Goal: Task Accomplishment & Management: Use online tool/utility

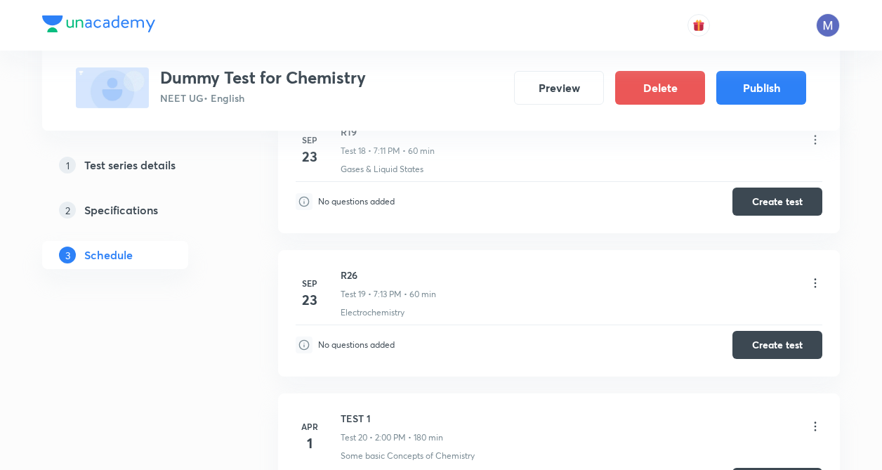
scroll to position [3079, 0]
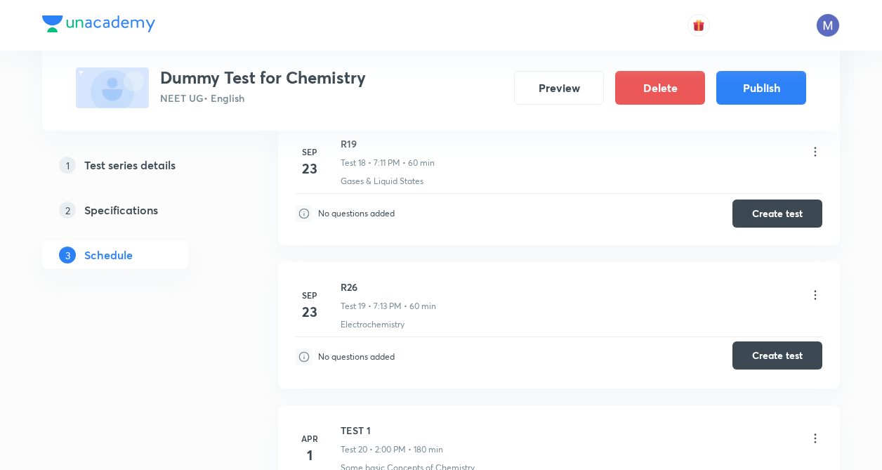
click at [774, 358] on button "Create test" at bounding box center [778, 355] width 90 height 28
drag, startPoint x: 777, startPoint y: 217, endPoint x: 306, endPoint y: 219, distance: 471.3
click at [776, 217] on button "Create test" at bounding box center [778, 213] width 90 height 28
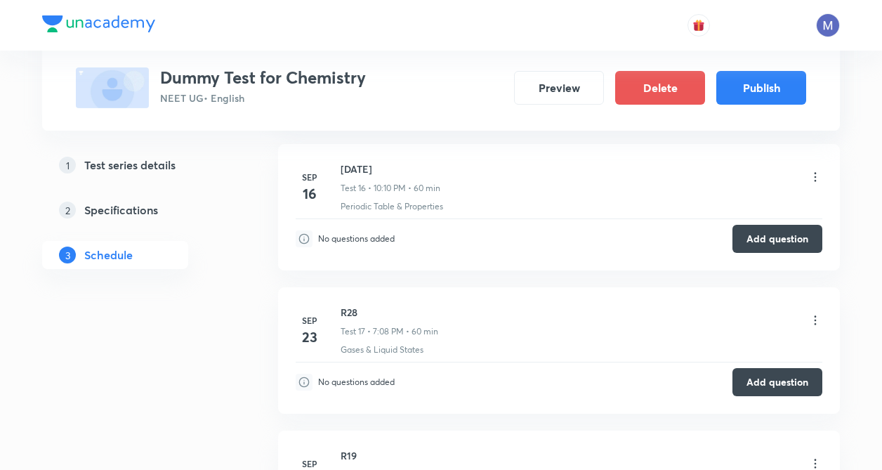
scroll to position [2772, 0]
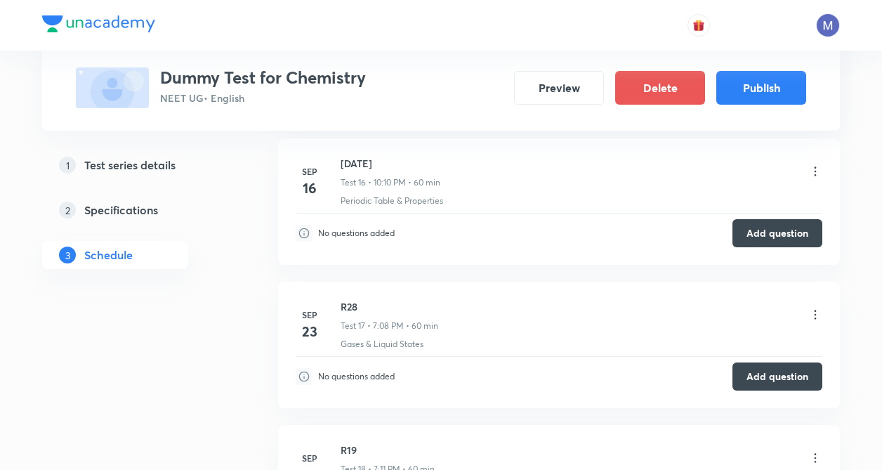
drag, startPoint x: 882, startPoint y: 356, endPoint x: 879, endPoint y: 367, distance: 11.6
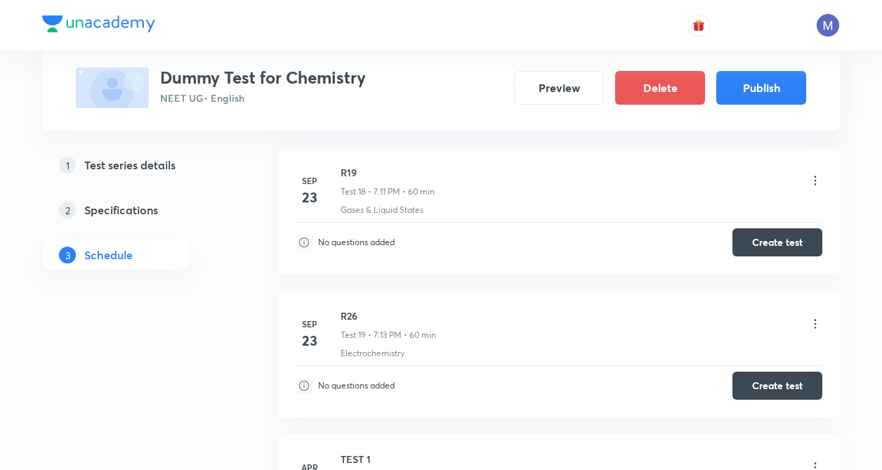
scroll to position [3039, 0]
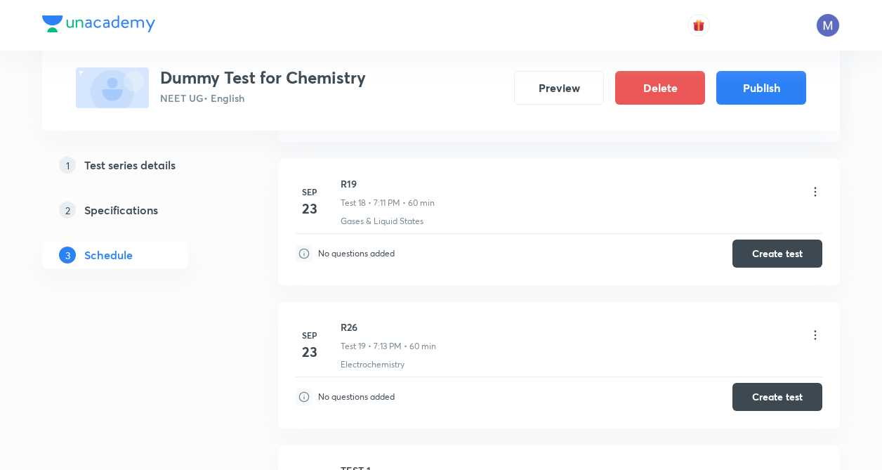
drag, startPoint x: 798, startPoint y: 254, endPoint x: 351, endPoint y: 197, distance: 450.4
click at [790, 254] on button "Create test" at bounding box center [778, 254] width 90 height 28
drag, startPoint x: 792, startPoint y: 251, endPoint x: 646, endPoint y: 207, distance: 152.9
click at [792, 252] on button "Create test" at bounding box center [778, 254] width 90 height 28
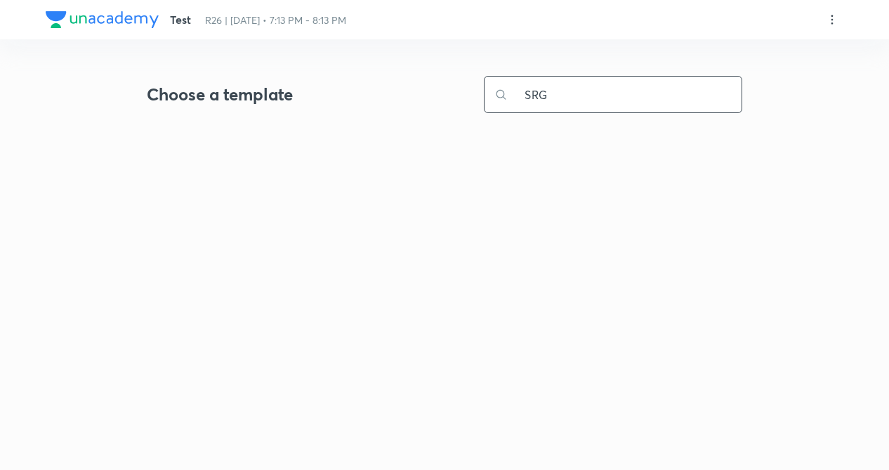
click at [592, 89] on input "SRG" at bounding box center [625, 95] width 234 height 36
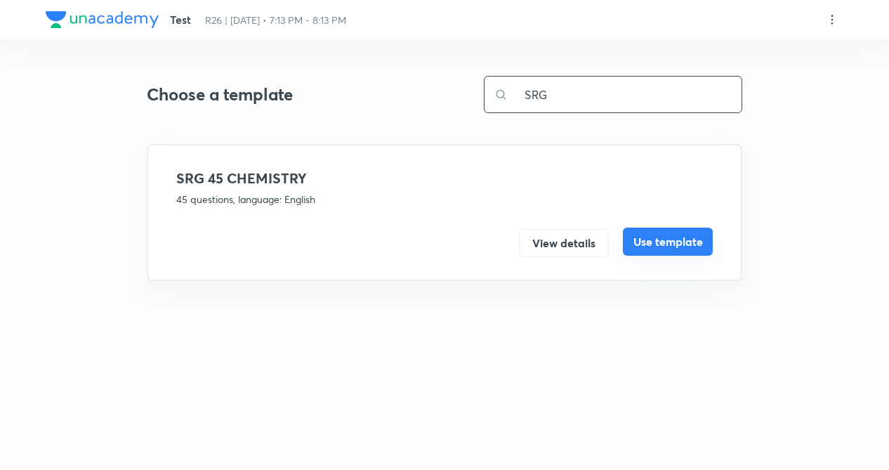
type input "SRG"
drag, startPoint x: 650, startPoint y: 239, endPoint x: 582, endPoint y: 275, distance: 77.9
click at [650, 242] on button "Use template" at bounding box center [668, 243] width 90 height 28
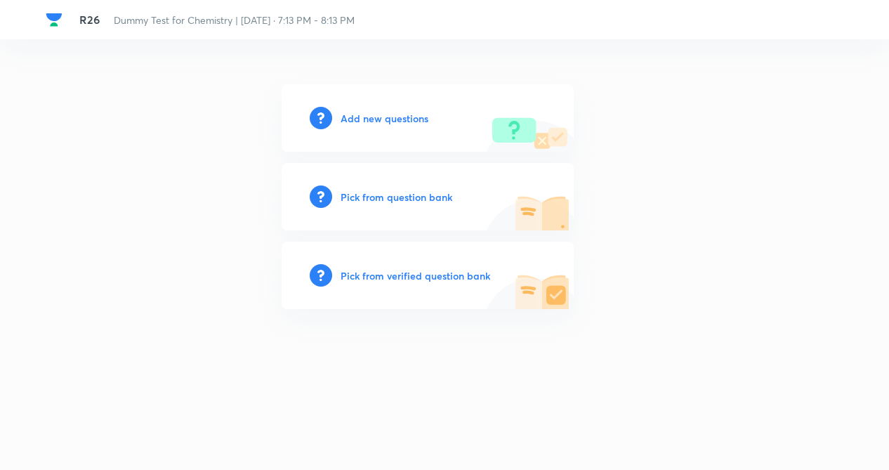
click at [395, 119] on h6 "Add new questions" at bounding box center [385, 118] width 88 height 15
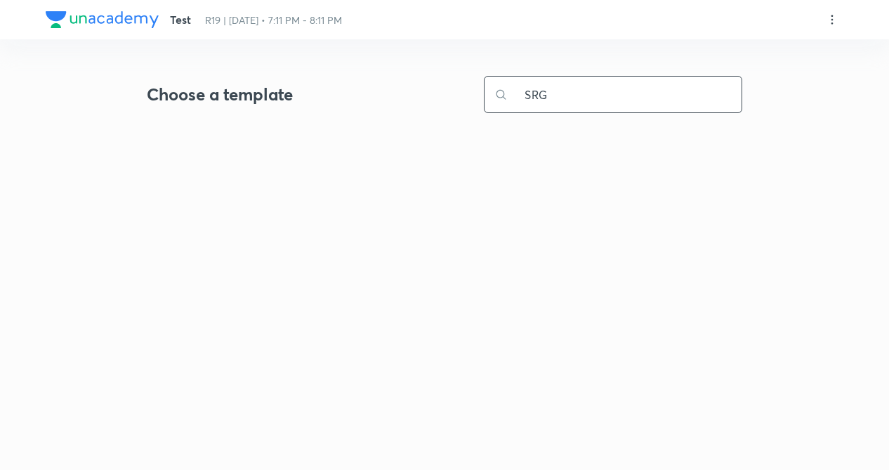
click at [565, 96] on input "SRG" at bounding box center [625, 95] width 234 height 36
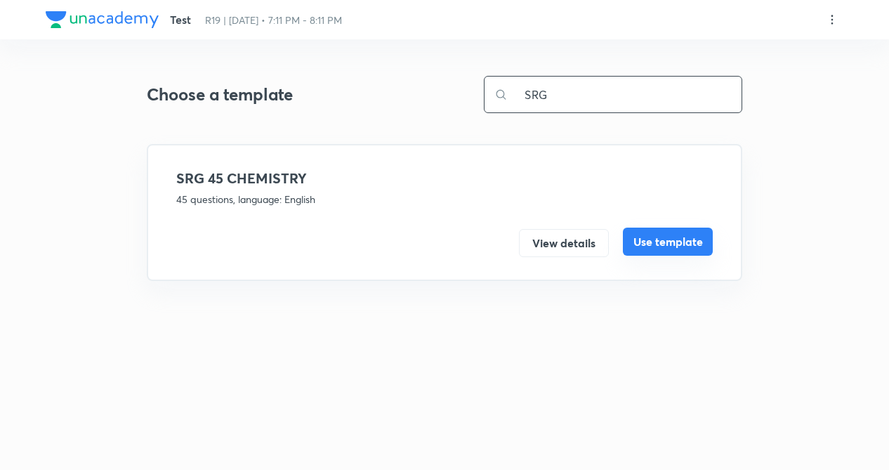
type input "SRG"
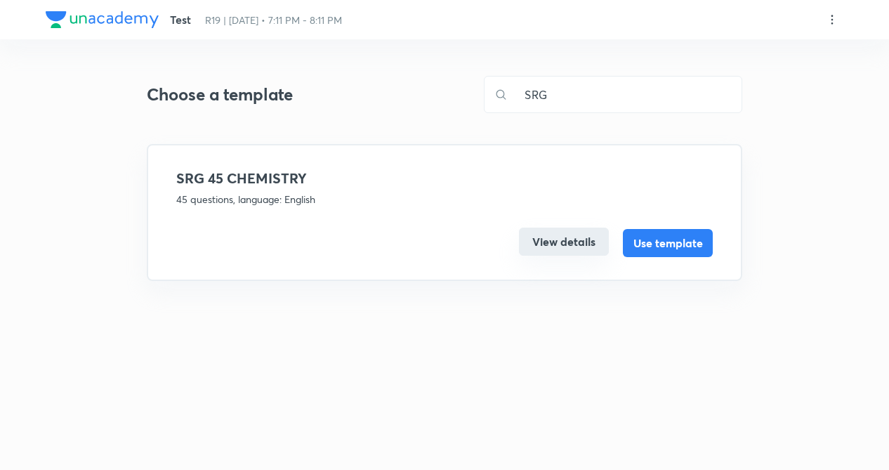
drag, startPoint x: 660, startPoint y: 251, endPoint x: 575, endPoint y: 230, distance: 87.7
click at [660, 251] on button "Use template" at bounding box center [668, 243] width 90 height 28
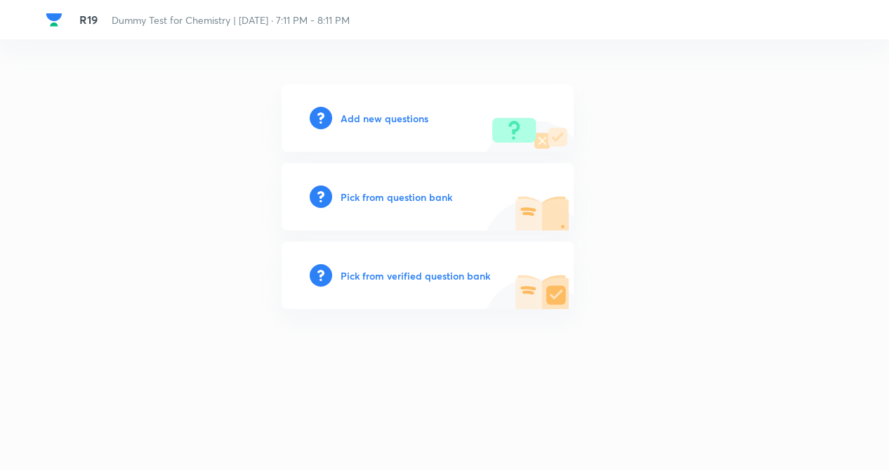
drag, startPoint x: 401, startPoint y: 113, endPoint x: 714, endPoint y: 275, distance: 352.8
click at [401, 117] on h6 "Add new questions" at bounding box center [385, 118] width 88 height 15
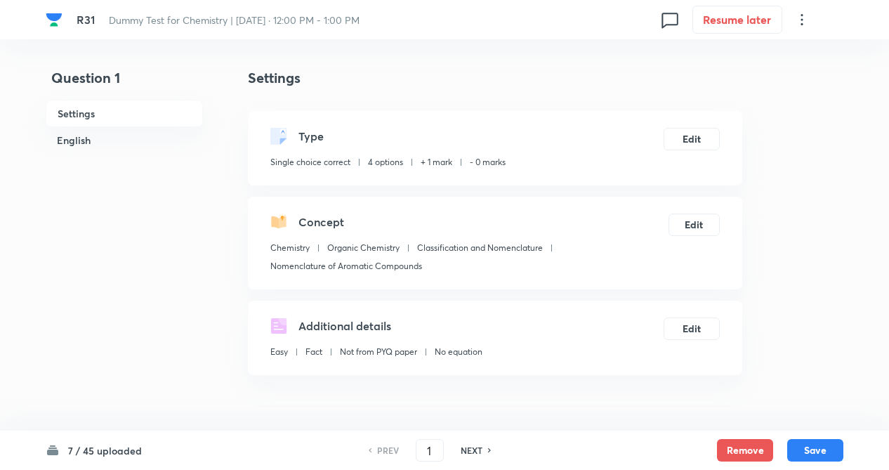
checkbox input "true"
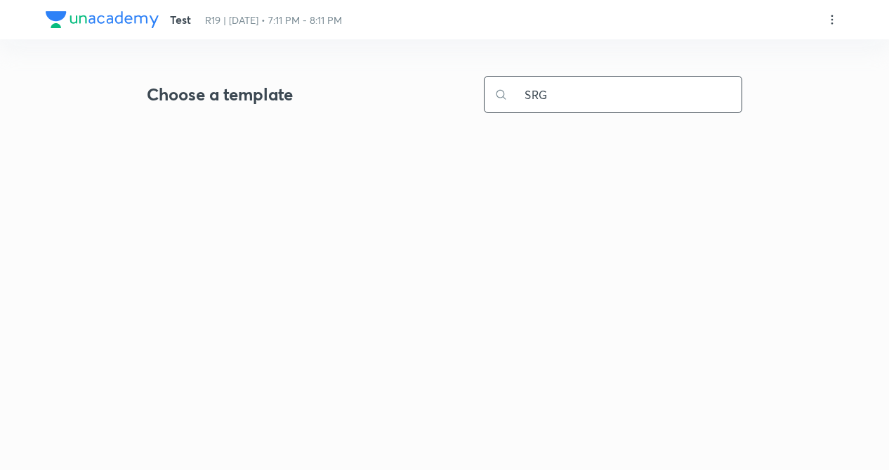
click at [631, 98] on input "SRG" at bounding box center [625, 95] width 234 height 36
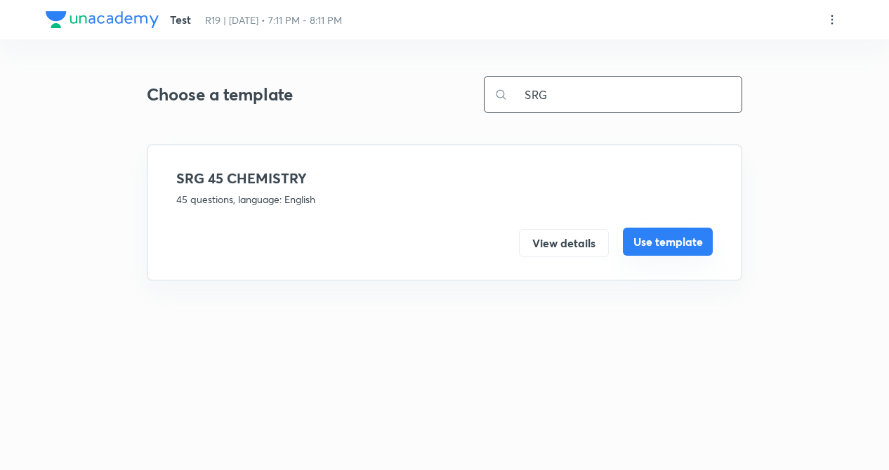
type input "SRG"
drag, startPoint x: 690, startPoint y: 242, endPoint x: 523, endPoint y: 262, distance: 167.6
click at [686, 243] on button "Use template" at bounding box center [668, 243] width 90 height 28
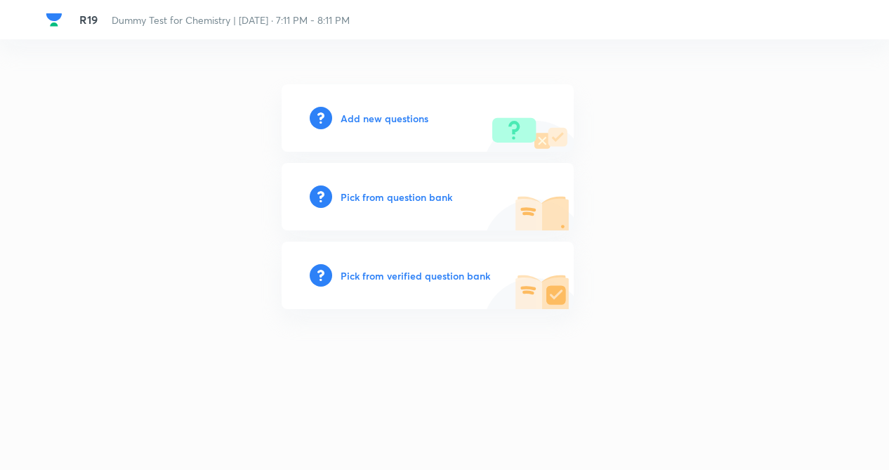
click at [396, 118] on h6 "Add new questions" at bounding box center [385, 118] width 88 height 15
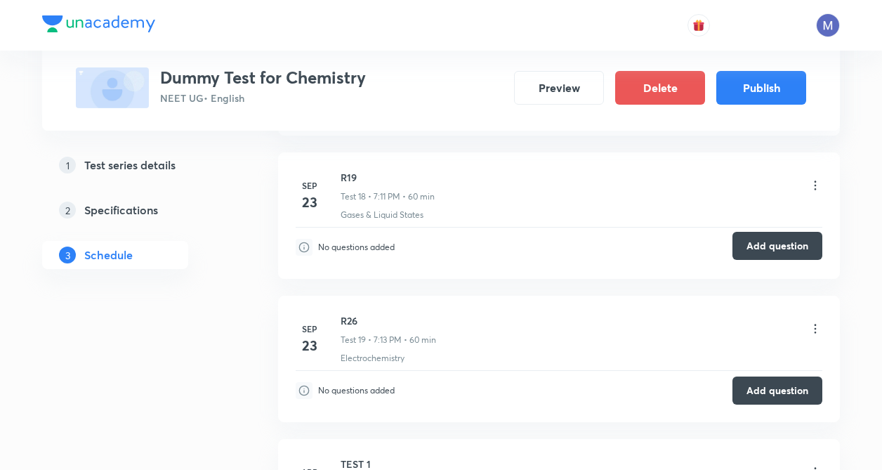
click at [760, 244] on button "Add question" at bounding box center [778, 246] width 90 height 28
click at [772, 384] on button "Add question" at bounding box center [778, 389] width 90 height 28
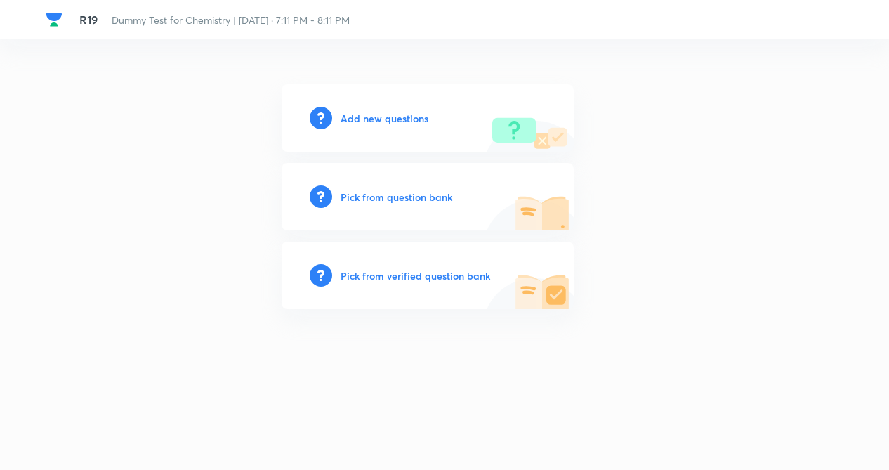
click at [384, 117] on h6 "Add new questions" at bounding box center [385, 118] width 88 height 15
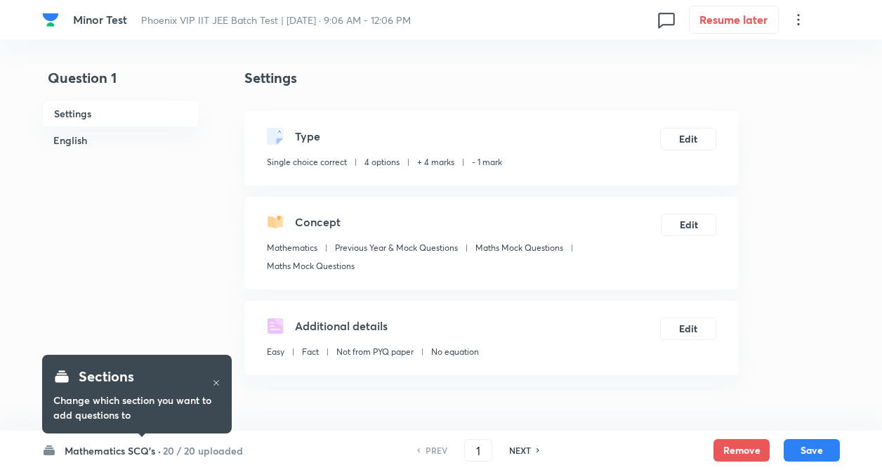
checkbox input "true"
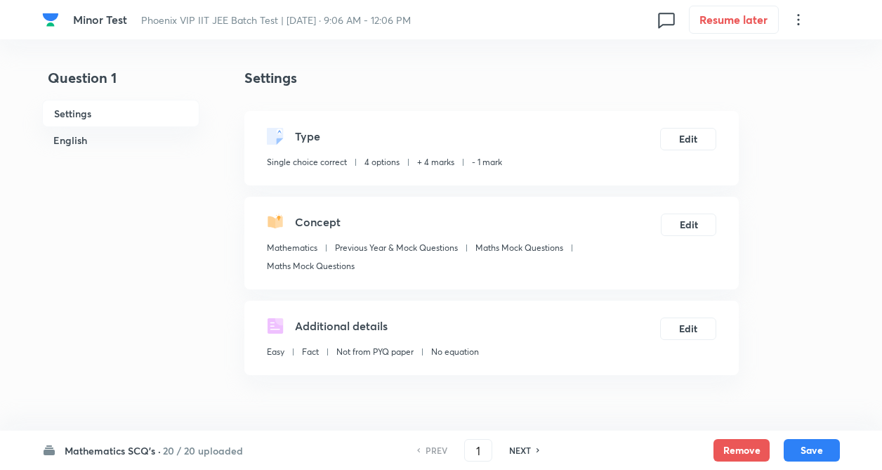
drag, startPoint x: 220, startPoint y: 445, endPoint x: 228, endPoint y: 438, distance: 10.9
click at [222, 443] on h6 "20 / 20 uploaded" at bounding box center [203, 450] width 80 height 15
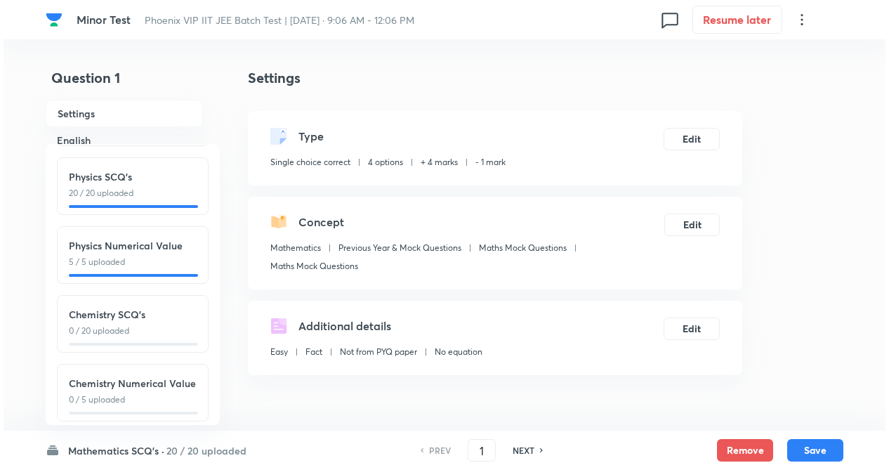
scroll to position [155, 0]
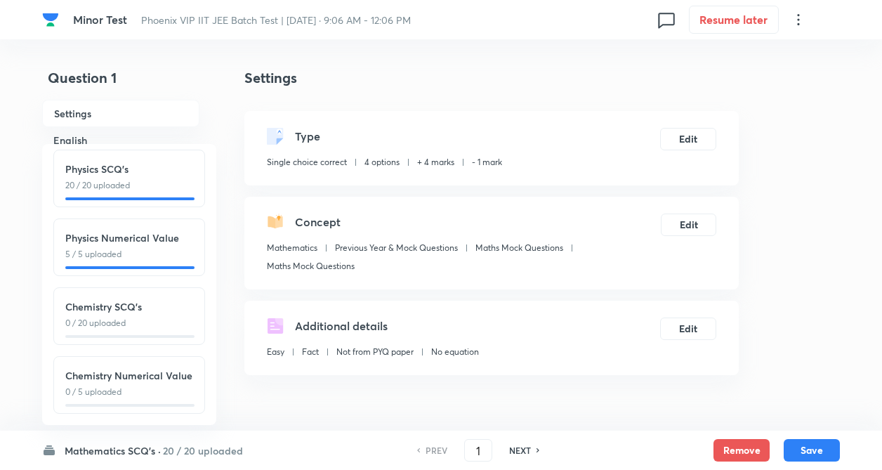
click at [152, 317] on p "0 / 20 uploaded" at bounding box center [129, 323] width 128 height 13
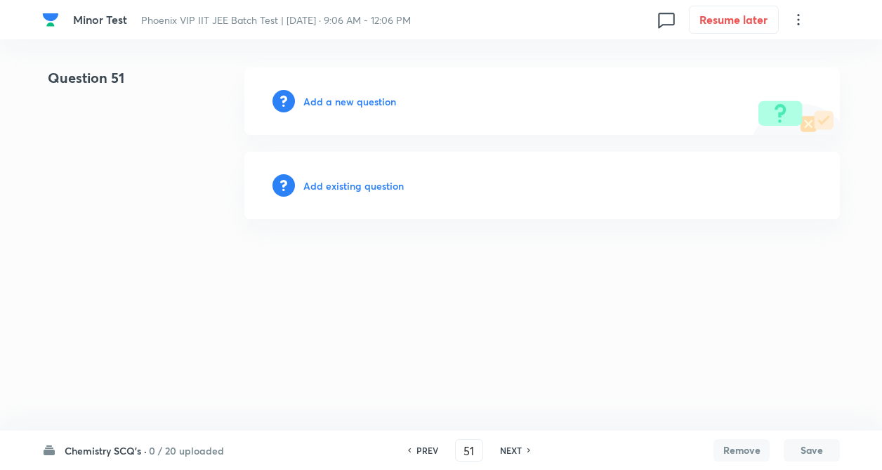
type input "51"
click at [380, 100] on h6 "Add a new question" at bounding box center [353, 101] width 93 height 15
drag, startPoint x: 364, startPoint y: 109, endPoint x: 402, endPoint y: 134, distance: 46.2
click at [364, 110] on div "Choose a question type" at bounding box center [546, 100] width 596 height 67
click at [381, 98] on h6 "Choose a question type" at bounding box center [361, 101] width 108 height 15
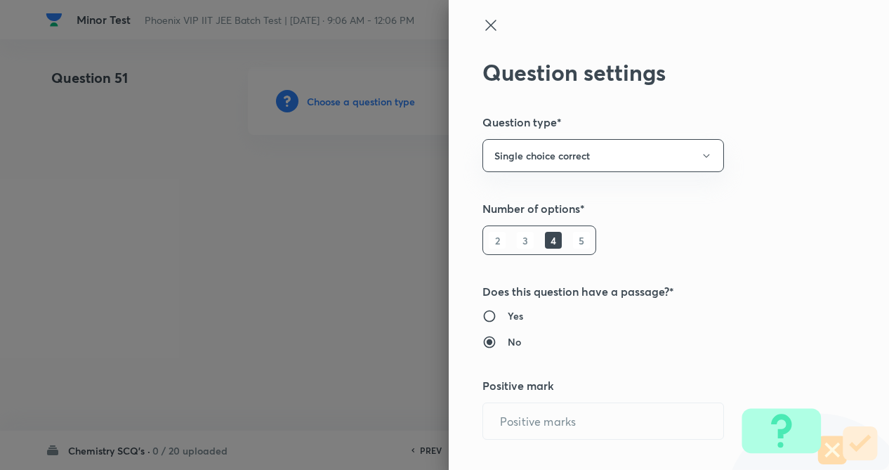
radio input "true"
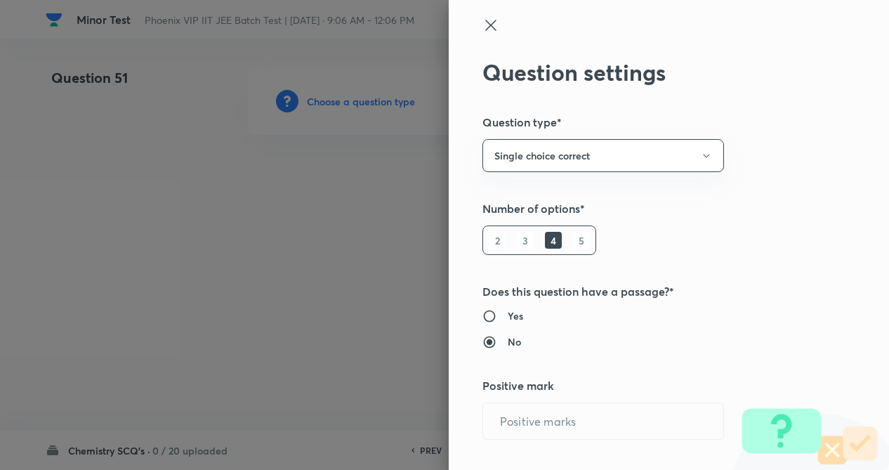
radio input "true"
type input "4"
type input "1"
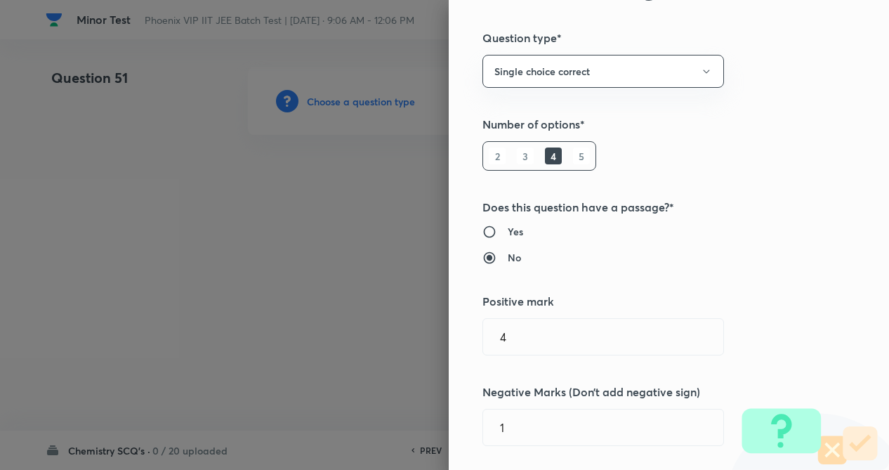
click at [797, 225] on div "Question settings Question type* Single choice correct Number of options* 2 3 4…" at bounding box center [669, 235] width 440 height 470
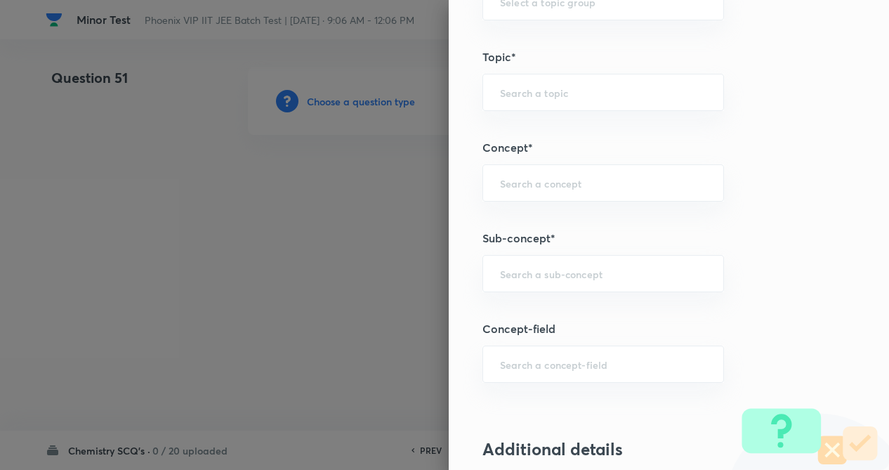
scroll to position [702, 0]
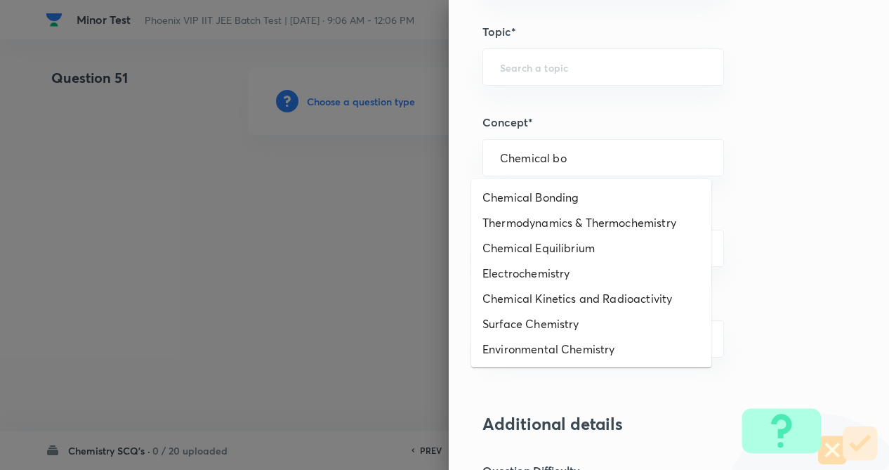
drag, startPoint x: 506, startPoint y: 162, endPoint x: 528, endPoint y: 199, distance: 42.5
click at [508, 162] on input "Chemical bo" at bounding box center [603, 157] width 207 height 13
click at [528, 201] on li "Chemical Bonding" at bounding box center [591, 197] width 240 height 25
type input "Chemical Bonding"
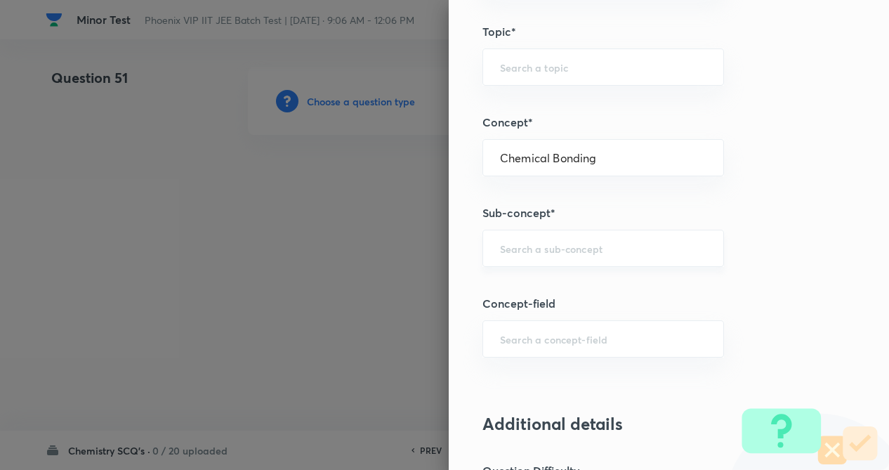
type input "Chemistry"
type input "Inorganic Chemistry"
click at [515, 244] on input "text" at bounding box center [603, 248] width 207 height 13
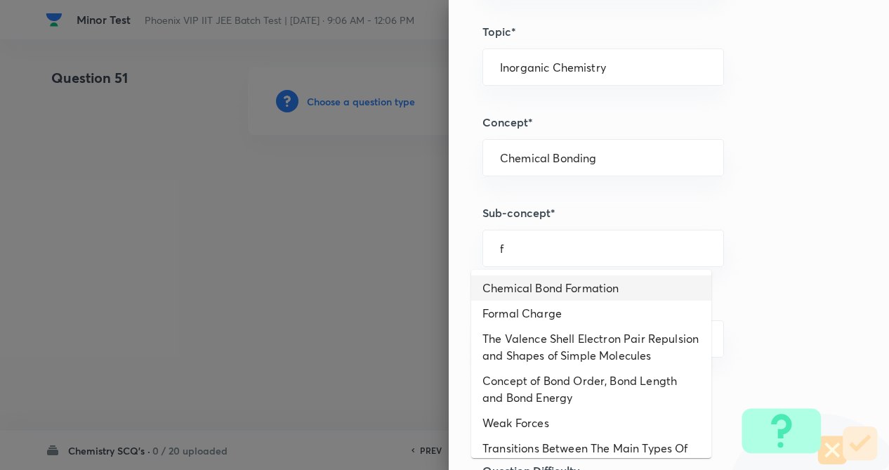
click at [530, 299] on li "Chemical Bond Formation" at bounding box center [591, 287] width 240 height 25
type input "Chemical Bond Formation"
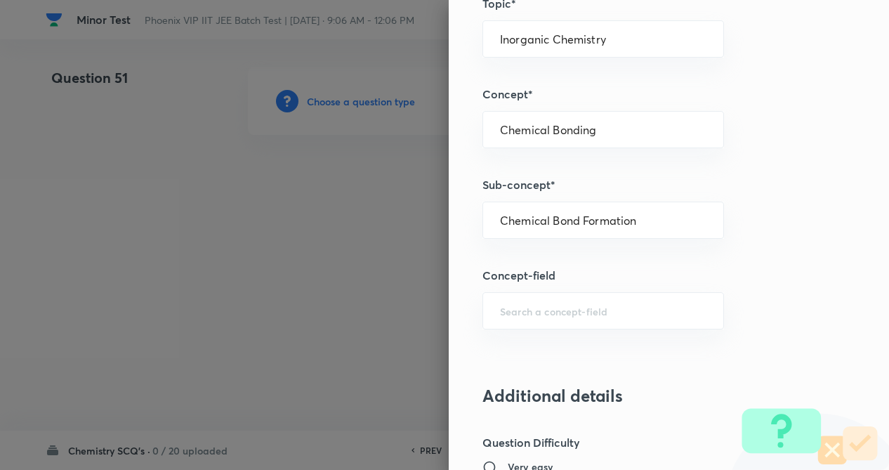
click at [813, 288] on div "Question settings Question type* Single choice correct Number of options* 2 3 4…" at bounding box center [669, 235] width 440 height 470
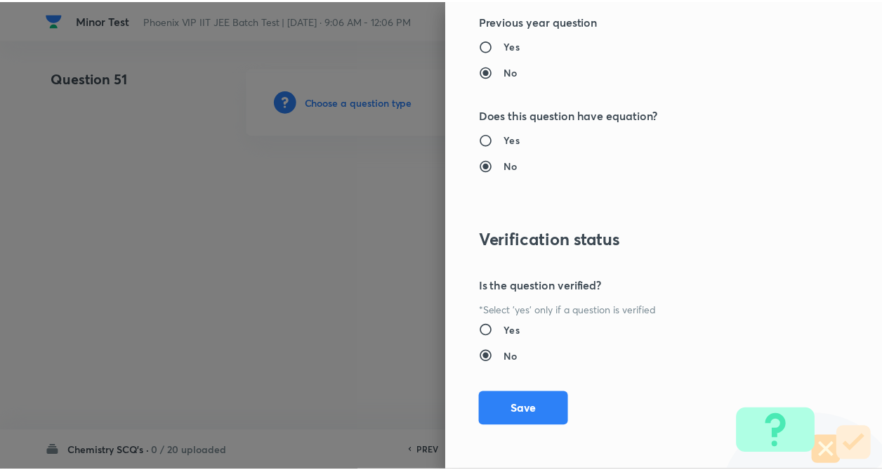
scroll to position [1445, 0]
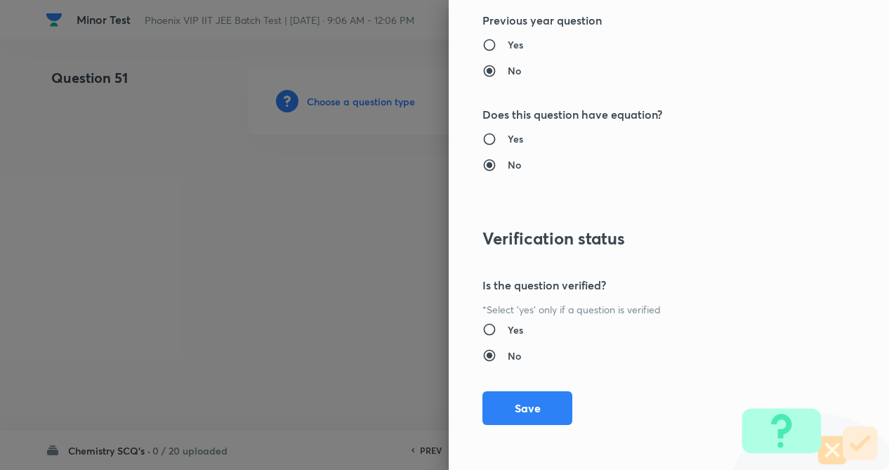
drag, startPoint x: 530, startPoint y: 414, endPoint x: 192, endPoint y: 288, distance: 359.8
click at [530, 412] on button "Save" at bounding box center [528, 408] width 90 height 34
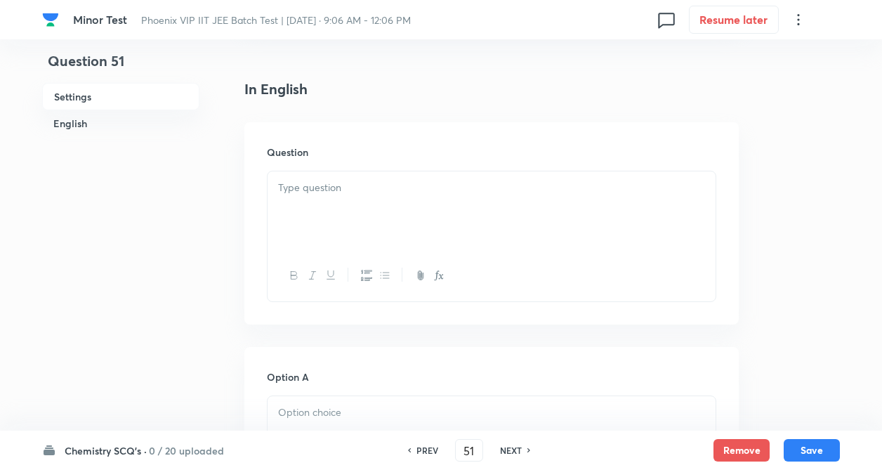
scroll to position [365, 0]
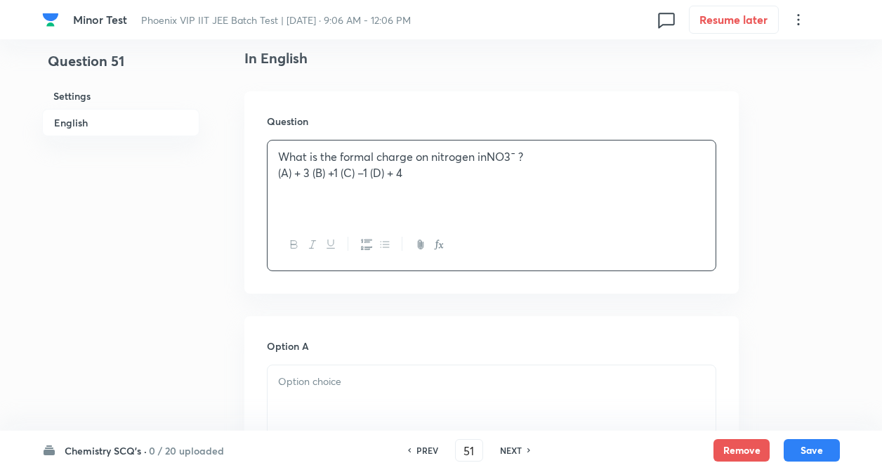
click at [316, 201] on div "What is the formal charge on nitrogen inNO3¯ ? (A) + 3 (B) +1 (C) –1 (D) + 4" at bounding box center [492, 179] width 448 height 79
drag, startPoint x: 273, startPoint y: 162, endPoint x: 436, endPoint y: 191, distance: 165.5
click at [436, 191] on div "What is the formal charge on nitrogen inNO3¯ ? (A) + 3 (B) +1 (C) –1 (D) + 4" at bounding box center [492, 179] width 448 height 79
click at [487, 160] on p "What is the formal charge on nitrogen inNO3¯ ?" at bounding box center [491, 157] width 427 height 16
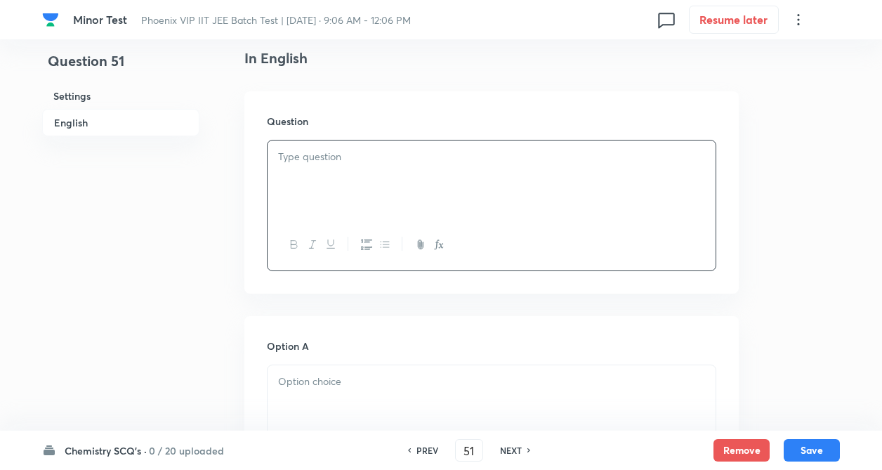
drag, startPoint x: 274, startPoint y: 153, endPoint x: 424, endPoint y: 237, distance: 172.3
click at [424, 182] on div at bounding box center [492, 179] width 448 height 79
drag, startPoint x: 294, startPoint y: 176, endPoint x: 333, endPoint y: 232, distance: 67.6
click at [462, 189] on div "What is the formal charge on nitrogen in NO 3 ¯ ?" at bounding box center [492, 179] width 448 height 79
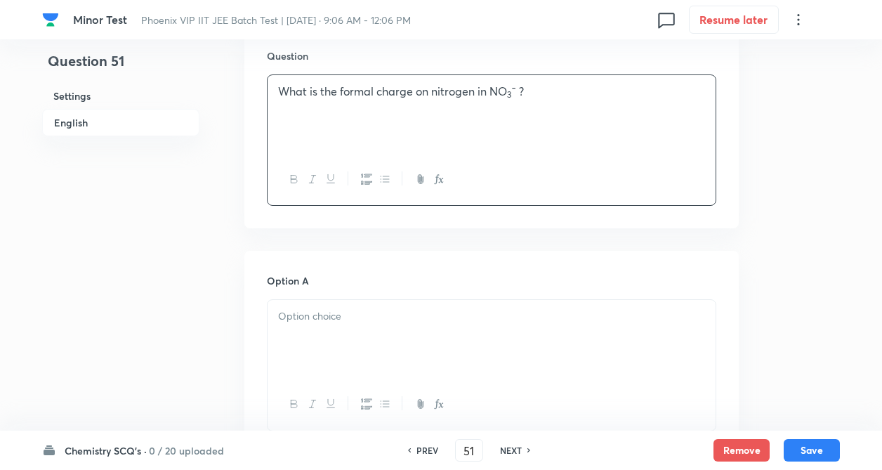
drag, startPoint x: 230, startPoint y: 258, endPoint x: 313, endPoint y: 244, distance: 84.1
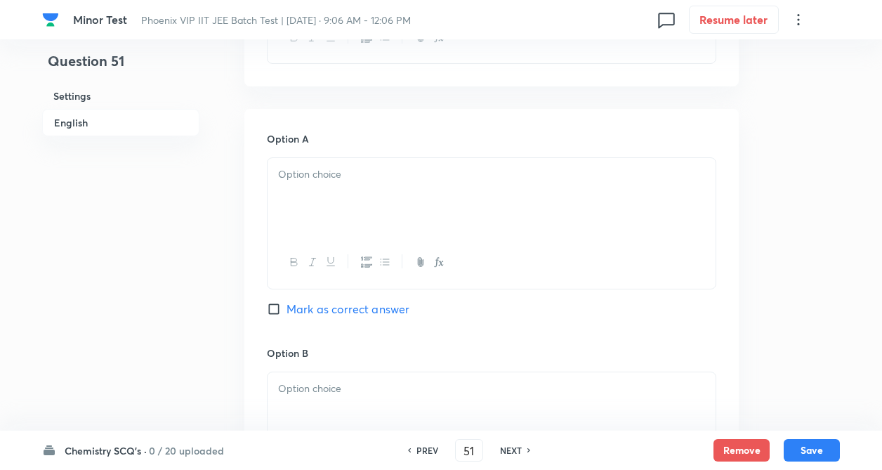
scroll to position [590, 0]
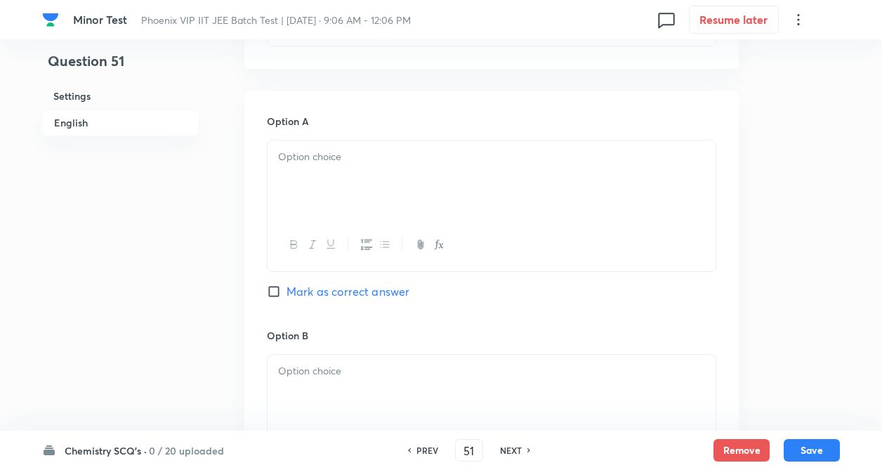
paste div
click at [387, 182] on div at bounding box center [492, 179] width 448 height 79
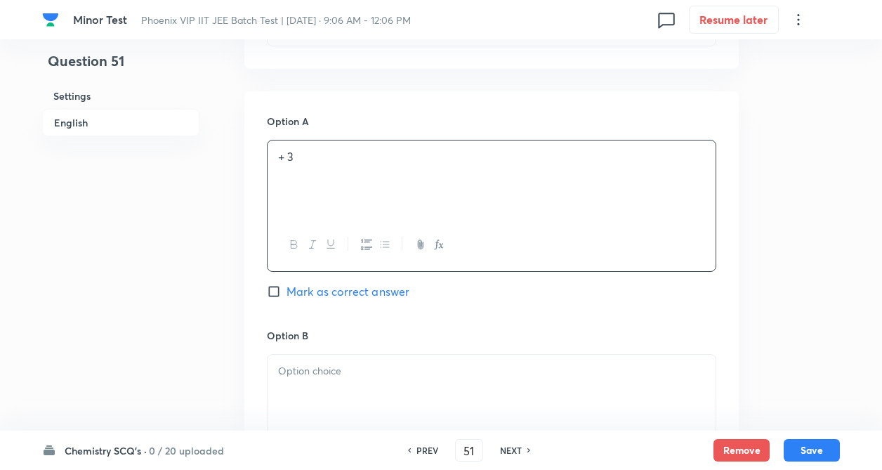
drag, startPoint x: 313, startPoint y: 159, endPoint x: 270, endPoint y: 221, distance: 75.0
click at [431, 158] on p "+ 3" at bounding box center [491, 157] width 427 height 16
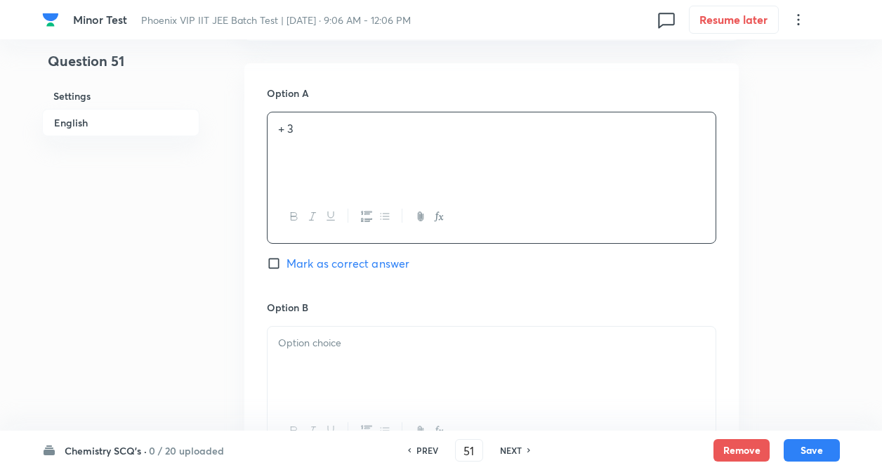
drag, startPoint x: 239, startPoint y: 232, endPoint x: 240, endPoint y: 242, distance: 9.9
click at [239, 233] on div "Question 51 Settings English Settings Type Single choice correct 4 options + 4 …" at bounding box center [441, 332] width 798 height 1767
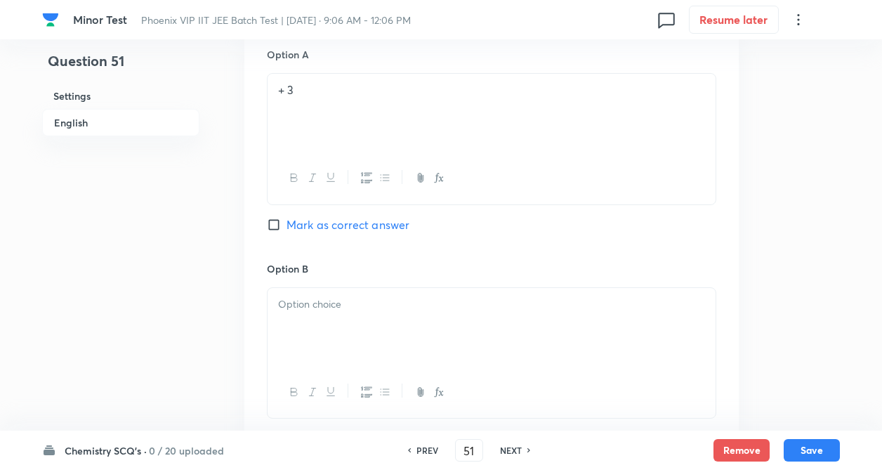
scroll to position [787, 0]
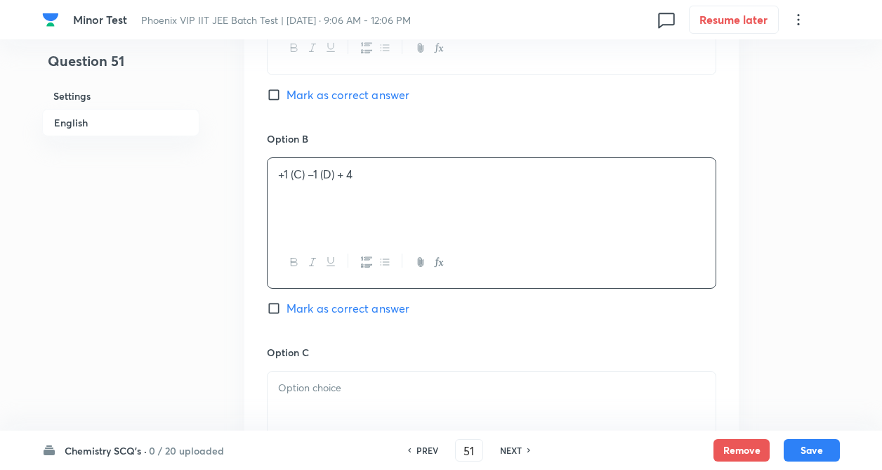
click at [374, 195] on div "+1 (C) –1 (D) + 4" at bounding box center [492, 197] width 448 height 79
drag, startPoint x: 308, startPoint y: 171, endPoint x: 379, endPoint y: 179, distance: 71.4
click at [379, 179] on p "+1 (" at bounding box center [491, 174] width 427 height 16
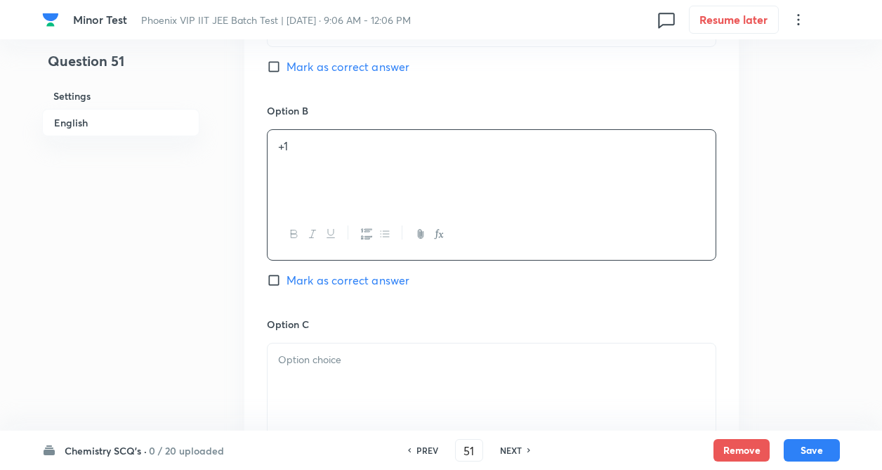
drag, startPoint x: 218, startPoint y: 215, endPoint x: 282, endPoint y: 255, distance: 74.8
click at [218, 221] on div "Question 51 Settings English Settings Type Single choice correct 4 options + 4 …" at bounding box center [441, 136] width 798 height 1767
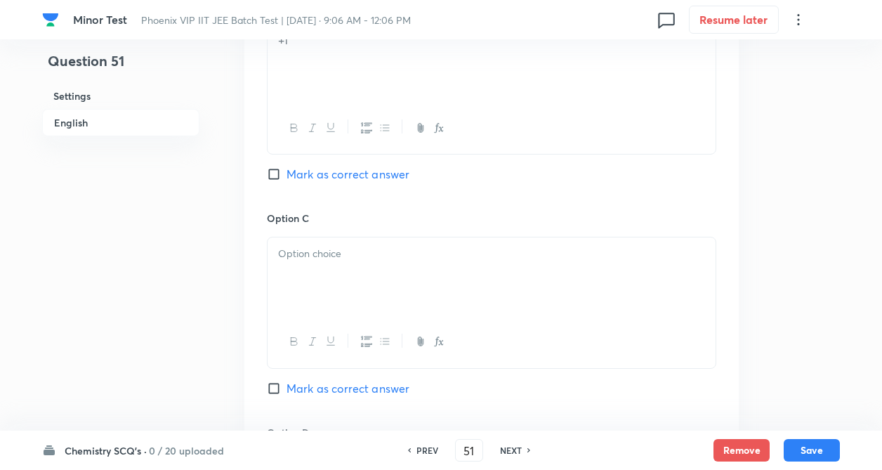
scroll to position [1011, 0]
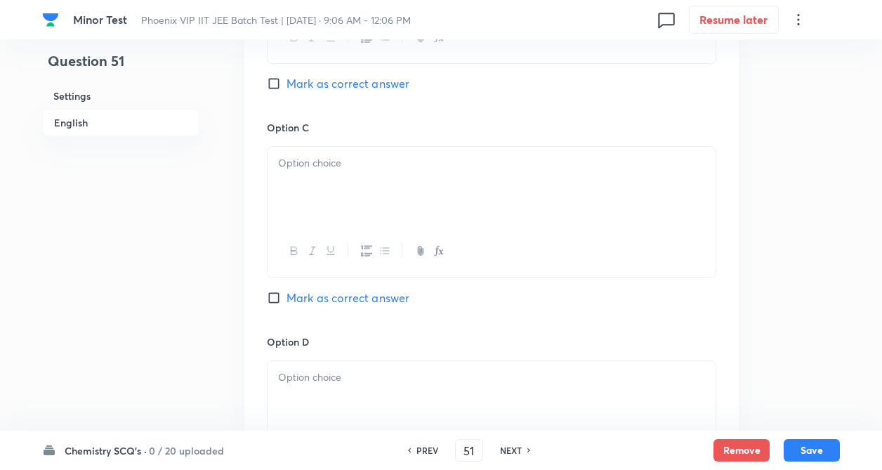
drag, startPoint x: 361, startPoint y: 192, endPoint x: 332, endPoint y: 181, distance: 30.9
click at [359, 191] on div at bounding box center [492, 186] width 448 height 79
drag, startPoint x: 308, startPoint y: 164, endPoint x: 354, endPoint y: 171, distance: 46.9
click at [354, 171] on p "–1" at bounding box center [491, 163] width 427 height 16
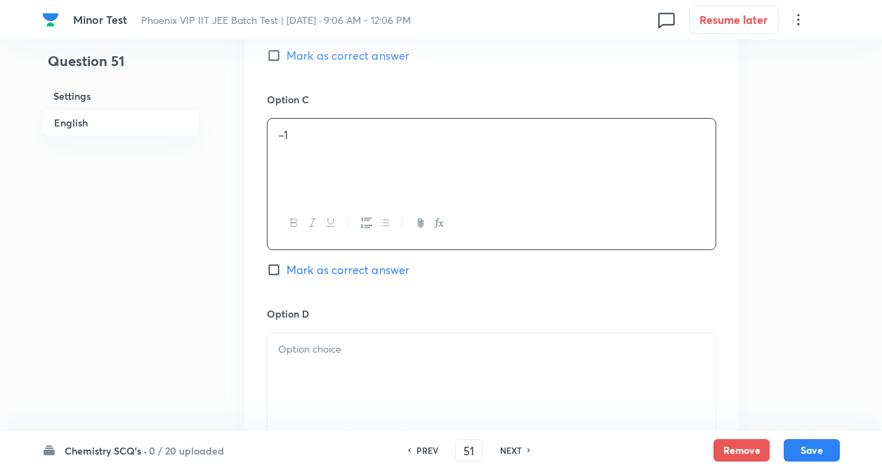
drag, startPoint x: 242, startPoint y: 213, endPoint x: 259, endPoint y: 278, distance: 67.5
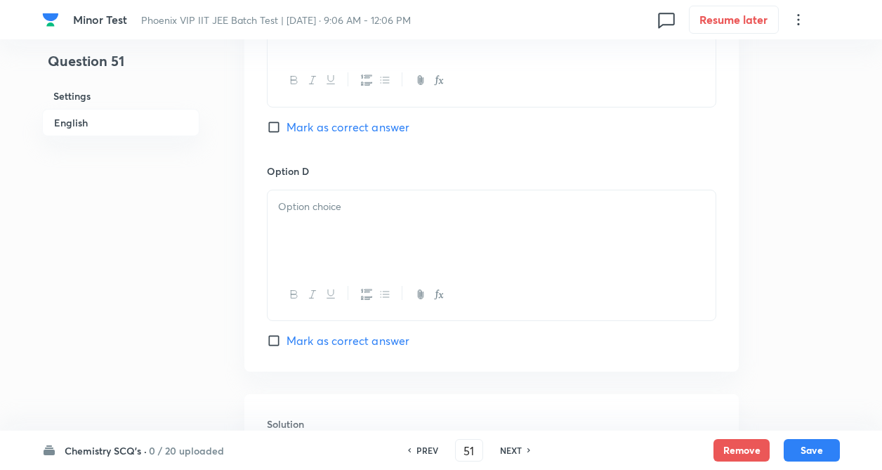
scroll to position [1208, 0]
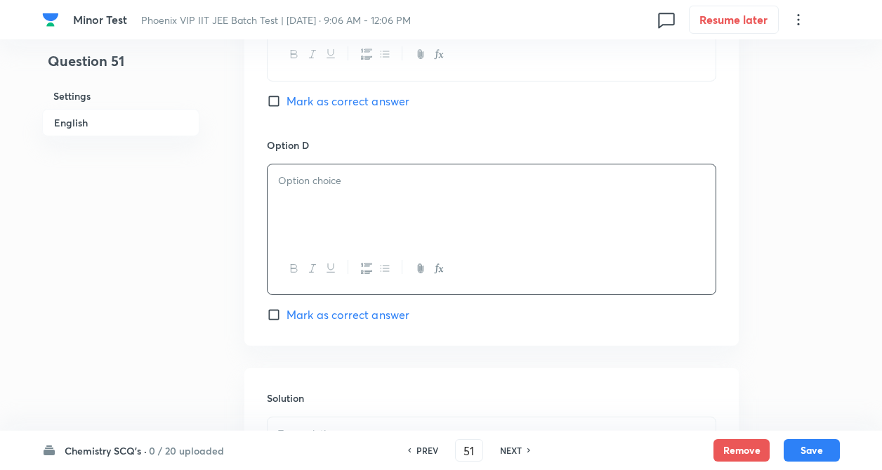
click at [342, 211] on div at bounding box center [492, 203] width 448 height 79
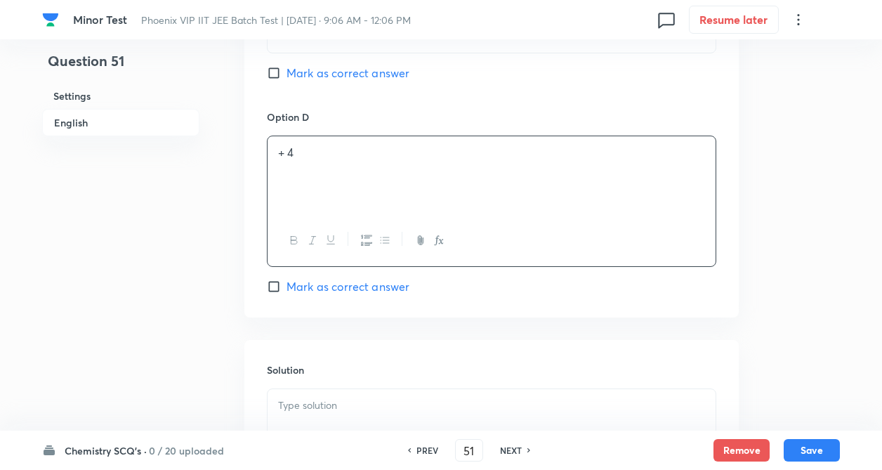
drag, startPoint x: 223, startPoint y: 209, endPoint x: 221, endPoint y: 220, distance: 11.4
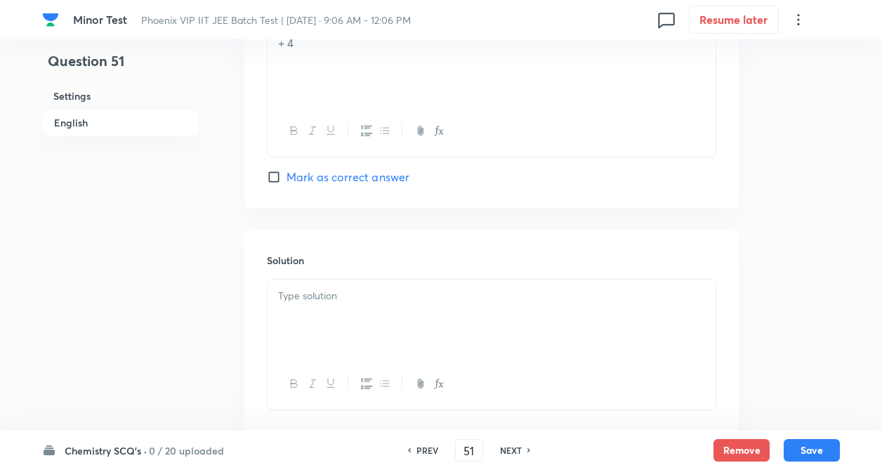
scroll to position [1349, 0]
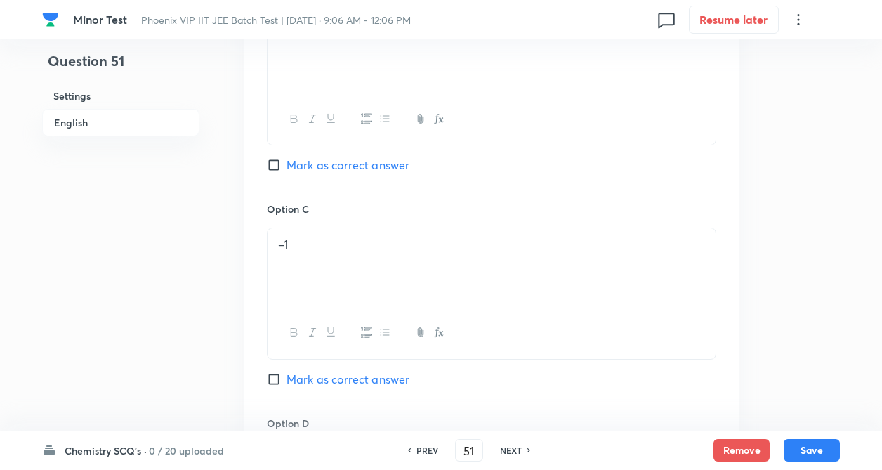
scroll to position [927, 0]
click at [273, 167] on input "Mark as correct answer" at bounding box center [277, 168] width 20 height 14
checkbox input "true"
click at [239, 194] on div "Question 51 Settings English Settings Type Single choice correct 4 options + 4 …" at bounding box center [441, 23] width 798 height 1767
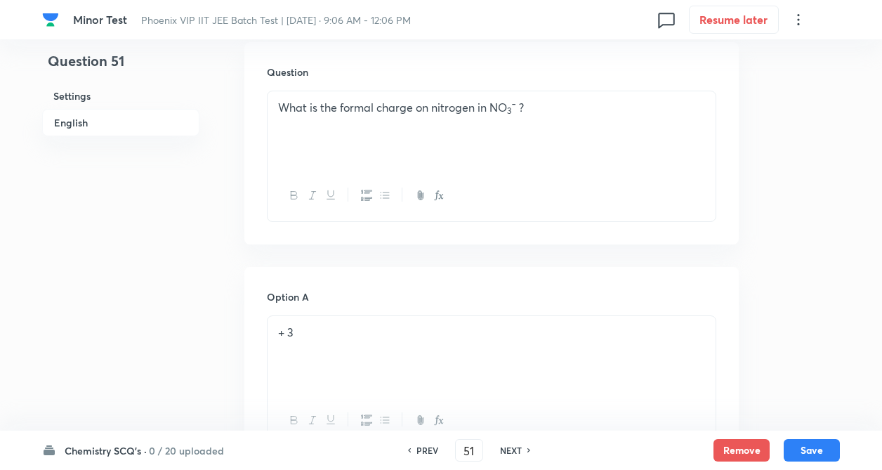
scroll to position [393, 0]
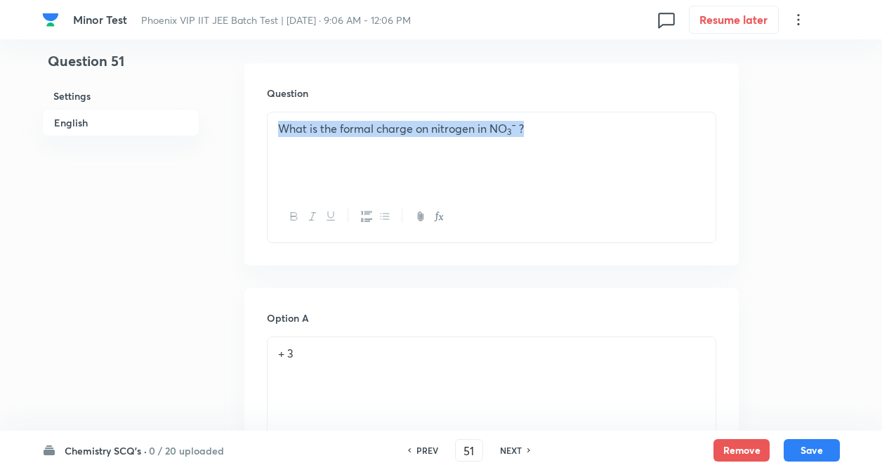
copy p "What is the formal charge on nitrogen in NO 3 ¯ ?"
drag, startPoint x: 277, startPoint y: 129, endPoint x: 679, endPoint y: 1, distance: 422.3
click at [589, 131] on div "What is the formal charge on nitrogen in NO 3 ¯ ?" at bounding box center [492, 151] width 448 height 79
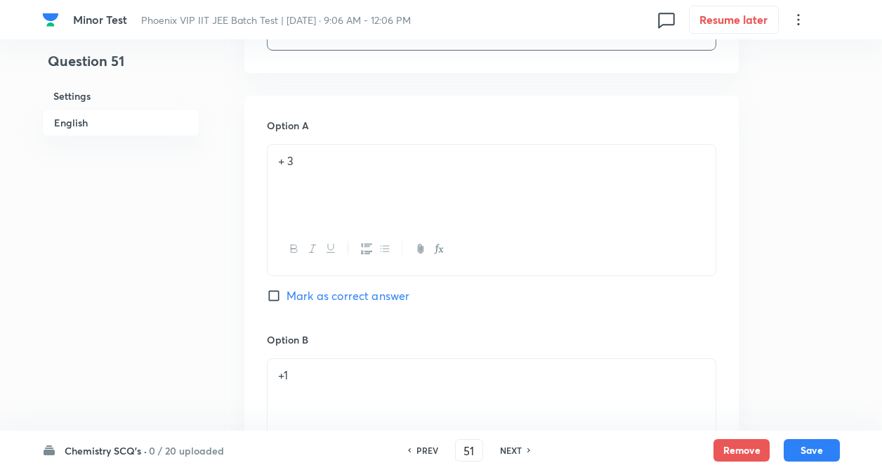
drag, startPoint x: 236, startPoint y: 230, endPoint x: 250, endPoint y: 300, distance: 70.9
click at [235, 230] on div "Question 51 Settings English Settings Type Single choice correct 4 options + 4 …" at bounding box center [441, 365] width 798 height 1767
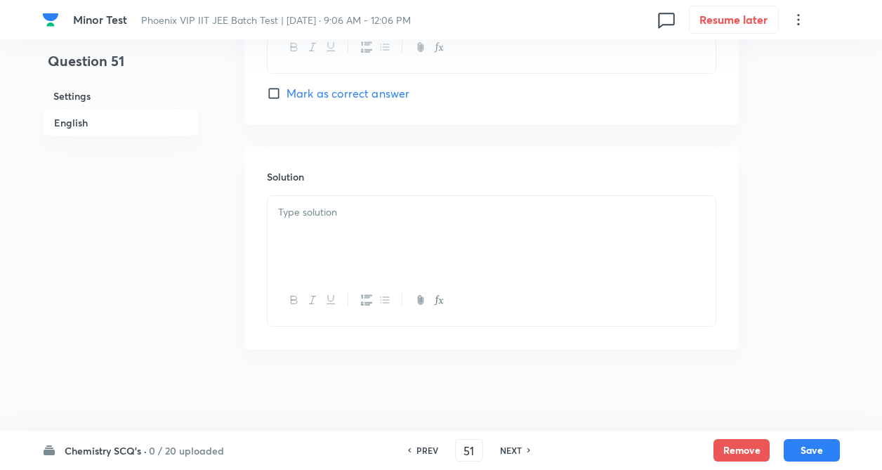
scroll to position [1432, 0]
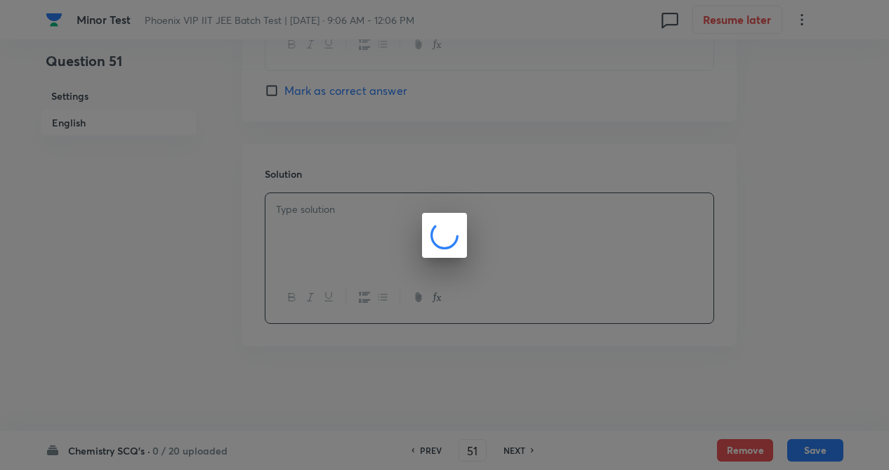
drag, startPoint x: 334, startPoint y: 218, endPoint x: 320, endPoint y: 83, distance: 136.3
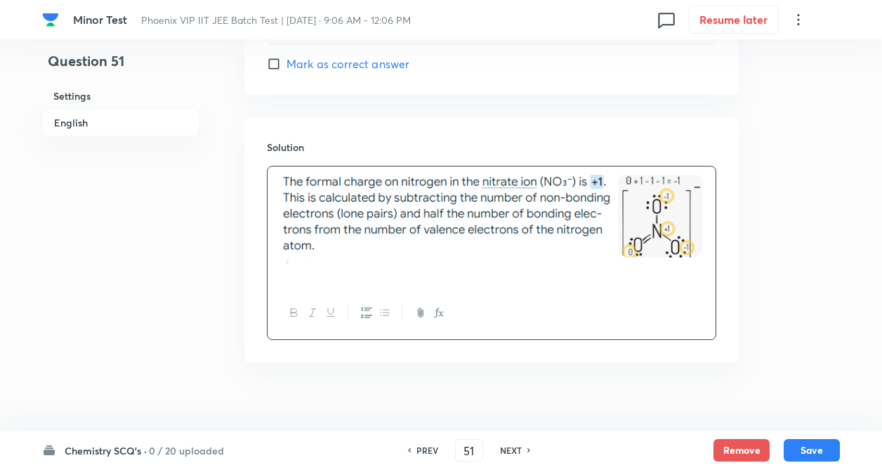
scroll to position [1460, 0]
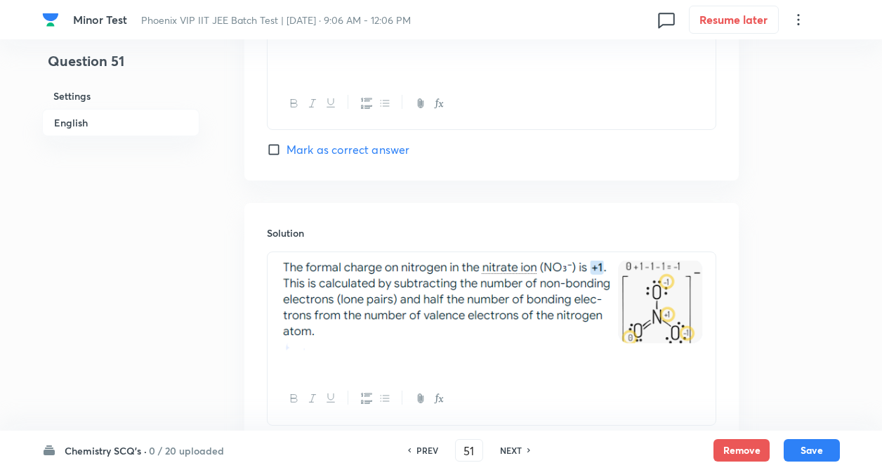
scroll to position [1376, 0]
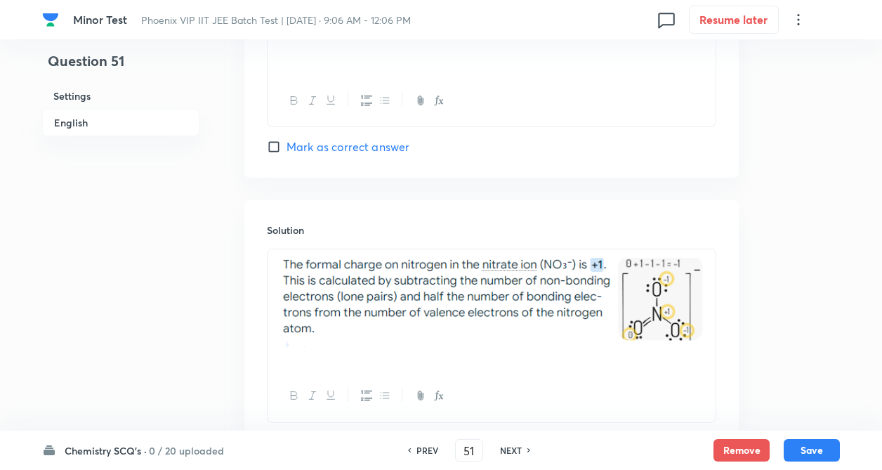
drag, startPoint x: 208, startPoint y: 334, endPoint x: 305, endPoint y: 209, distance: 158.8
click at [283, 265] on img at bounding box center [491, 308] width 427 height 100
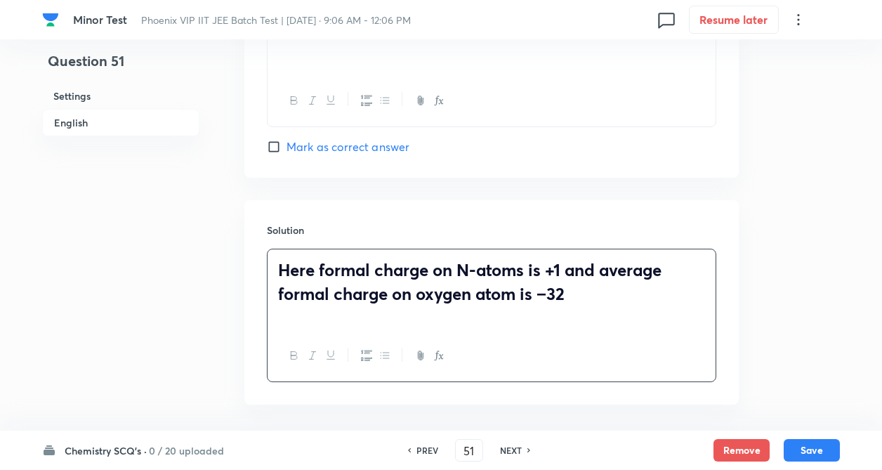
click at [276, 266] on div "Here formal charge on N-atoms is +1 and average formal charge on oxygen atom is…" at bounding box center [492, 289] width 448 height 81
click at [558, 295] on span "Here formal charge on N-atoms is +1 and average formal charge on oxygen atom is…" at bounding box center [470, 281] width 384 height 46
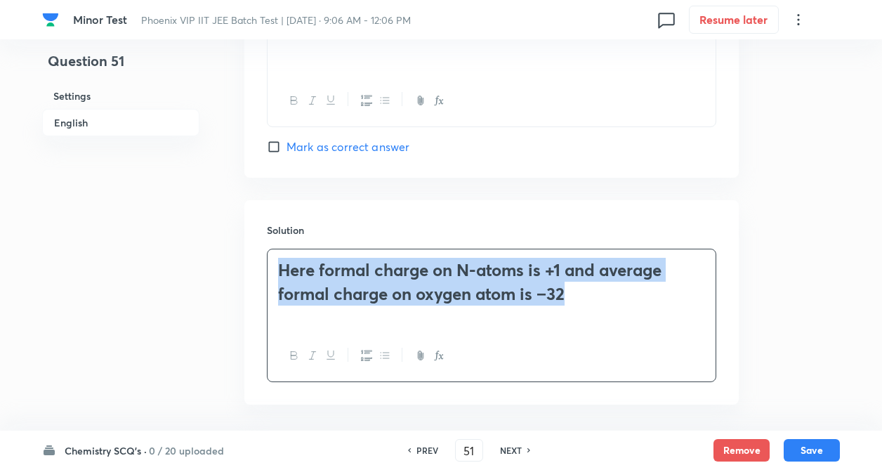
drag, startPoint x: 280, startPoint y: 269, endPoint x: 457, endPoint y: 321, distance: 184.5
click at [566, 292] on span "Here formal charge on N-atoms is +1 and average formal charge on oxygen atom is…" at bounding box center [470, 281] width 384 height 46
click at [367, 351] on icon "button" at bounding box center [366, 355] width 11 height 11
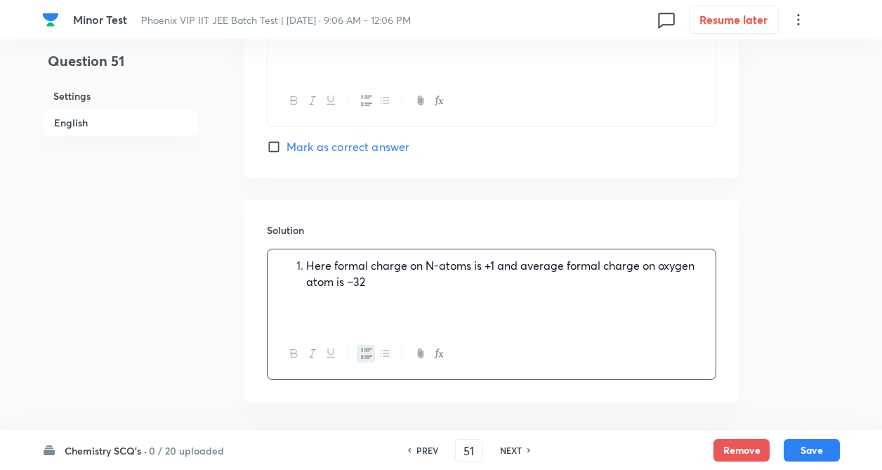
click at [369, 289] on li "Here formal charge on N-atoms is +1 and average formal charge on oxygen atom is…" at bounding box center [505, 274] width 399 height 32
click at [307, 267] on span "Here formal charge on N-atoms is +1 and average formal charge on oxygen atom is…" at bounding box center [500, 273] width 388 height 31
click at [314, 281] on p "Here formal charge on N-atoms is +1 and average formal charge on oxygen atom is…" at bounding box center [491, 274] width 427 height 32
drag, startPoint x: 678, startPoint y: 192, endPoint x: 689, endPoint y: 232, distance: 41.6
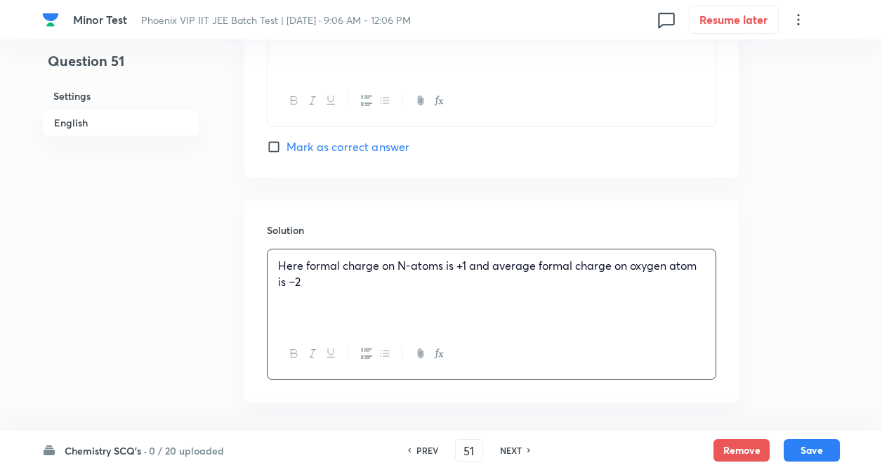
click at [301, 279] on p "Here formal charge on N-atoms is +1 and average formal charge on oxygen atom is…" at bounding box center [491, 274] width 427 height 32
click at [317, 279] on p "Here formal charge on N-atoms is +1 and average formal charge on oxygen atom is…" at bounding box center [491, 274] width 427 height 32
click at [273, 330] on div "Here formal charge on N-atoms is +1 and average formal charge on oxygen atom is…" at bounding box center [492, 289] width 448 height 81
click at [822, 450] on button "Save" at bounding box center [812, 449] width 56 height 22
type input "52"
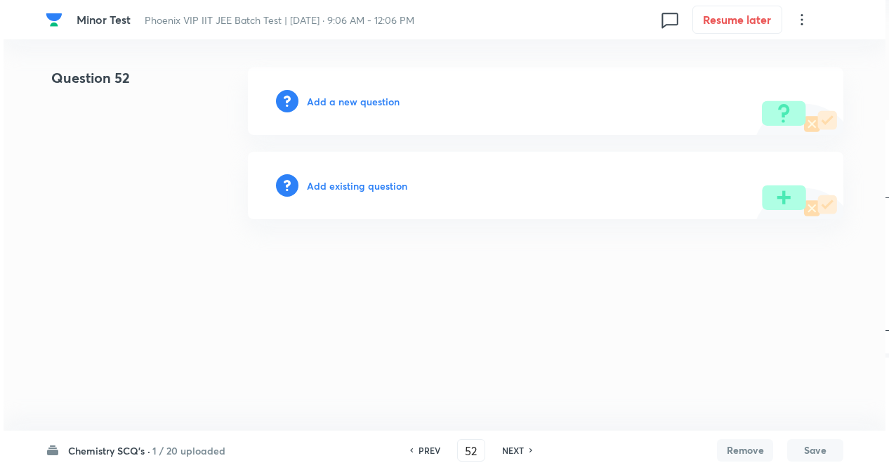
scroll to position [0, 0]
drag, startPoint x: 733, startPoint y: 308, endPoint x: 618, endPoint y: 381, distance: 135.4
click at [733, 287] on html "Minor Test Phoenix VIP IIT JEE Batch Test | Sep 14, 2025 · 9:06 AM - 12:06 PM 0…" at bounding box center [444, 143] width 889 height 287
click at [345, 96] on h6 "Add a new question" at bounding box center [353, 101] width 93 height 15
click at [343, 103] on h6 "Choose a question type" at bounding box center [361, 101] width 108 height 15
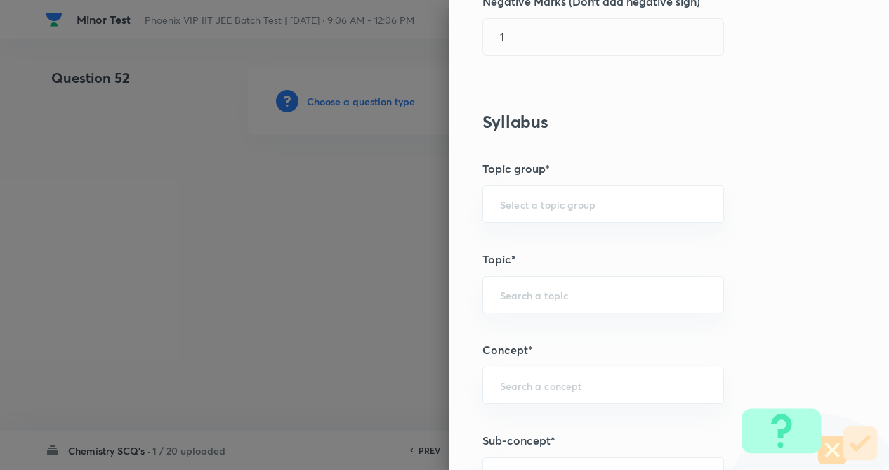
drag, startPoint x: 782, startPoint y: 189, endPoint x: 724, endPoint y: 215, distance: 63.2
click at [780, 190] on div "Question settings Question type* Single choice correct Number of options* 2 3 4…" at bounding box center [669, 235] width 440 height 470
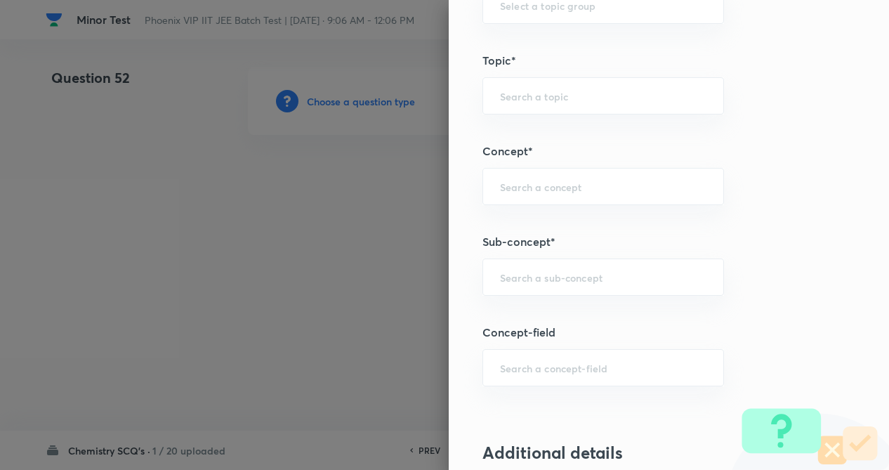
scroll to position [674, 0]
click at [562, 195] on div "​" at bounding box center [604, 185] width 242 height 37
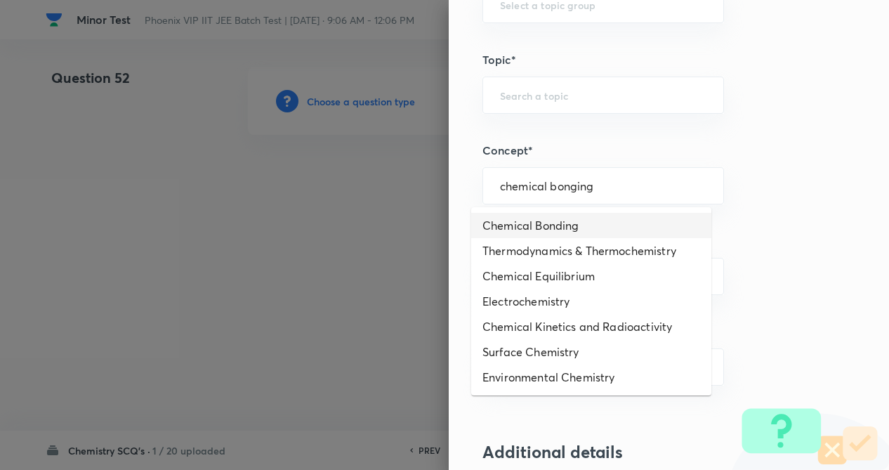
drag, startPoint x: 555, startPoint y: 221, endPoint x: 558, endPoint y: 251, distance: 31.1
click at [556, 222] on li "Chemical Bonding" at bounding box center [591, 225] width 240 height 25
type input "Chemical Bonding"
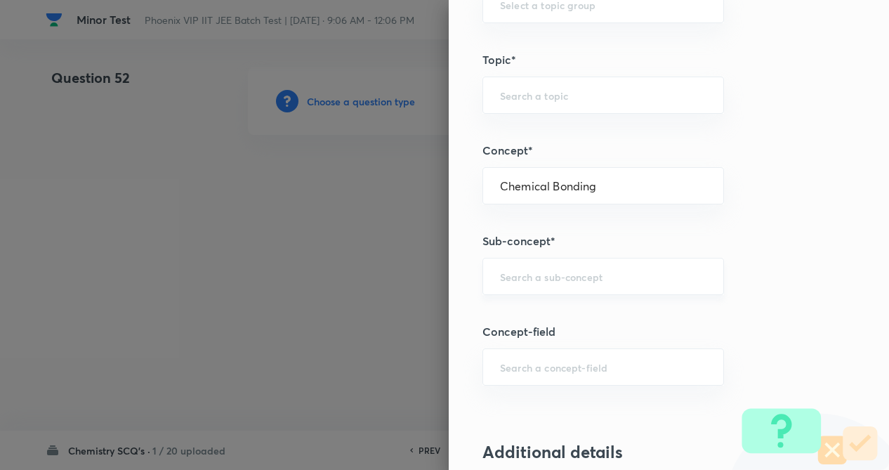
type input "Chemistry"
type input "Inorganic Chemistry"
drag, startPoint x: 558, startPoint y: 268, endPoint x: 555, endPoint y: 282, distance: 14.5
click at [558, 272] on div "​" at bounding box center [604, 276] width 242 height 37
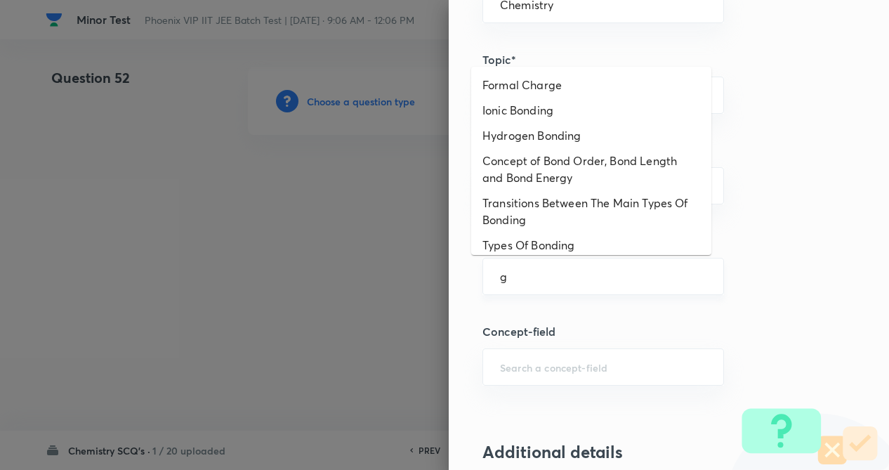
click at [556, 281] on input "g" at bounding box center [603, 276] width 207 height 13
drag, startPoint x: 561, startPoint y: 160, endPoint x: 673, endPoint y: 201, distance: 118.9
click at [563, 168] on li "Concept of Bond Order, Bond Length and Bond Energy" at bounding box center [591, 169] width 240 height 42
type input "Concept of Bond Order, Bond Length and Bond Energy"
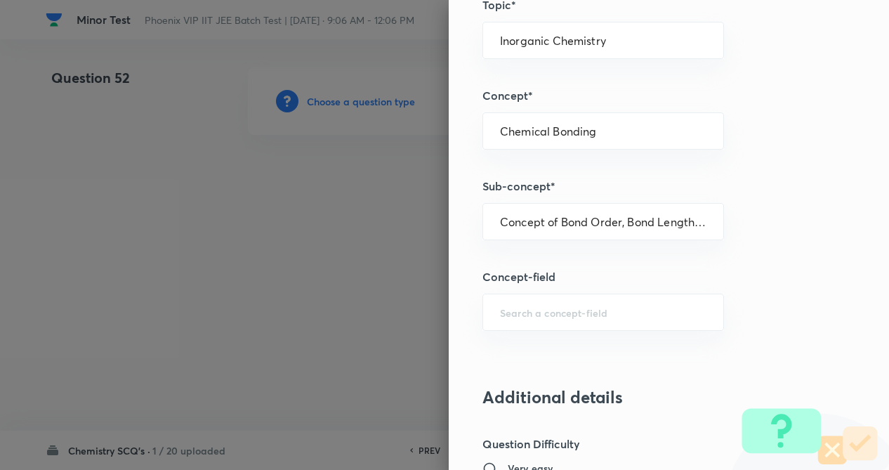
click at [760, 225] on div "Question settings Question type* Single choice correct Number of options* 2 3 4…" at bounding box center [669, 235] width 440 height 470
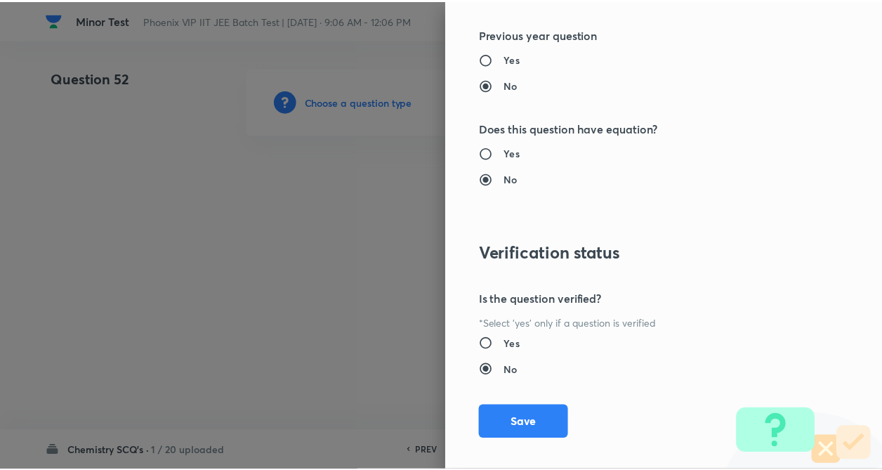
scroll to position [1445, 0]
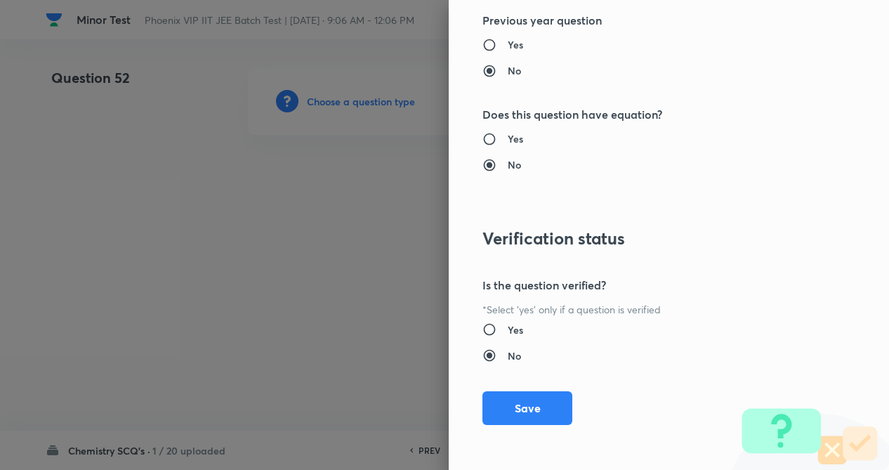
drag, startPoint x: 520, startPoint y: 406, endPoint x: 223, endPoint y: 287, distance: 320.2
click at [516, 404] on button "Save" at bounding box center [528, 408] width 90 height 34
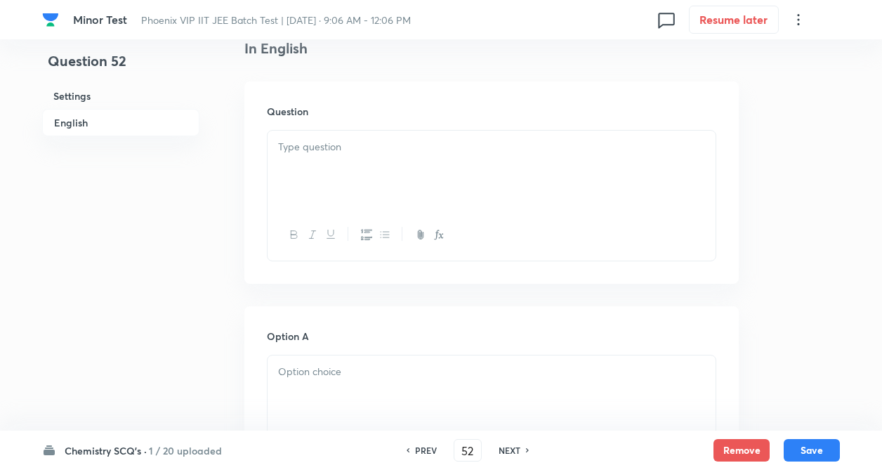
paste div
click at [340, 143] on p at bounding box center [491, 147] width 427 height 16
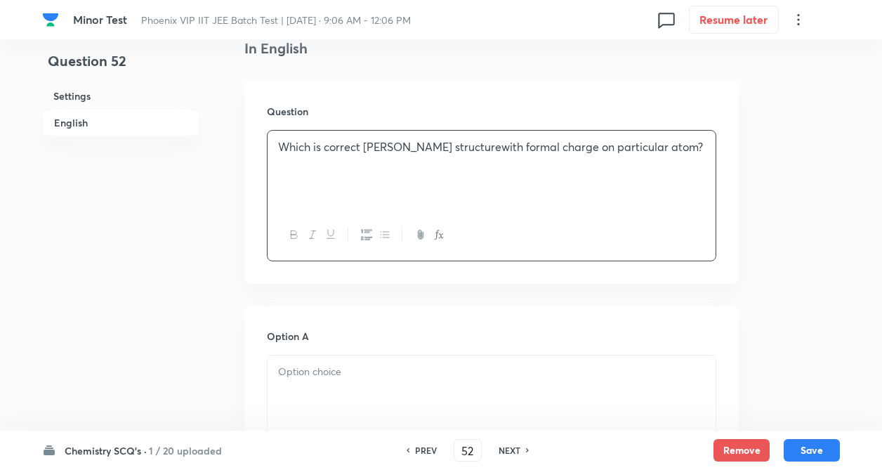
drag, startPoint x: 362, startPoint y: 154, endPoint x: 400, endPoint y: 148, distance: 39.1
click at [364, 153] on p "Which is correct Lewis structurewith formal charge on particular atom?" at bounding box center [491, 147] width 427 height 16
click at [442, 151] on p "Which is correct Lewis structure with formal charge on particular atom?" at bounding box center [491, 155] width 427 height 32
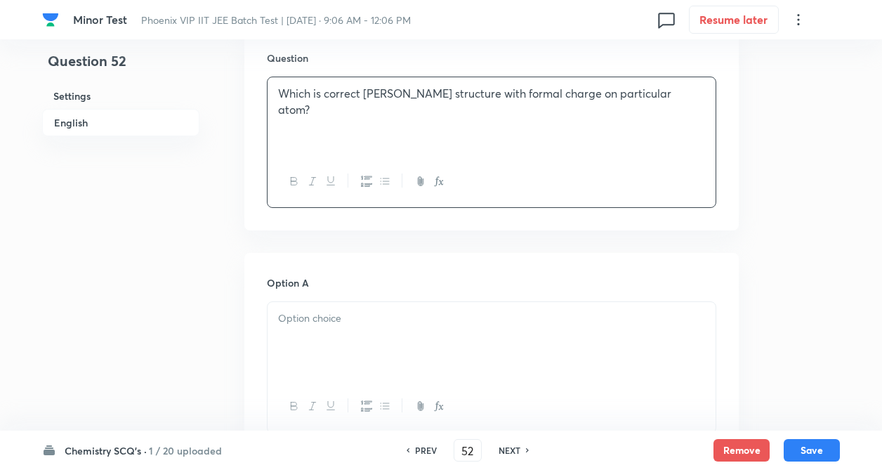
drag, startPoint x: 166, startPoint y: 229, endPoint x: 226, endPoint y: 296, distance: 90.1
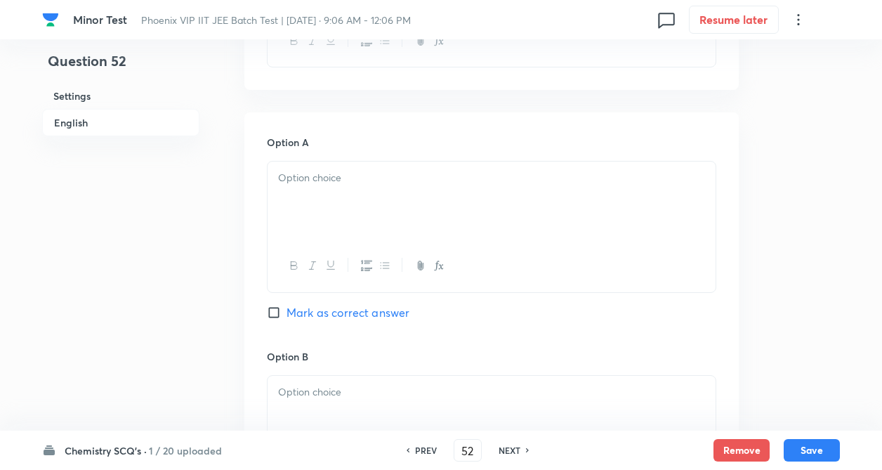
scroll to position [590, 0]
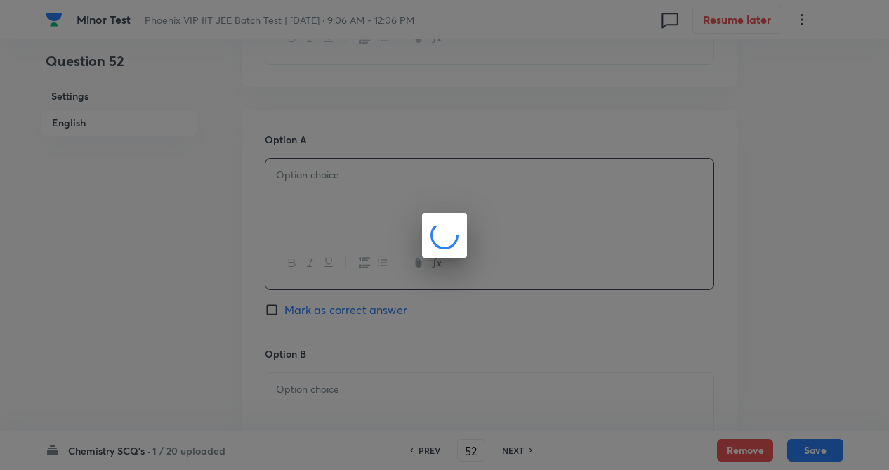
drag, startPoint x: 329, startPoint y: 178, endPoint x: 314, endPoint y: 195, distance: 22.4
click at [327, 181] on body "Minor Test Phoenix VIP IIT JEE Batch Test | Sep 14, 2025 · 9:06 AM - 12:06 PM 0…" at bounding box center [444, 369] width 889 height 1785
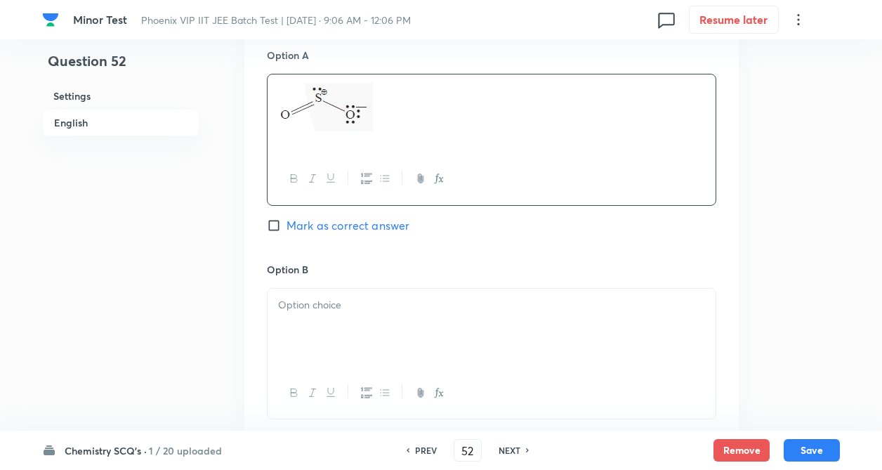
click at [213, 263] on div "Question 52 Settings English Settings Type Single choice correct 4 options + 4 …" at bounding box center [441, 285] width 798 height 1785
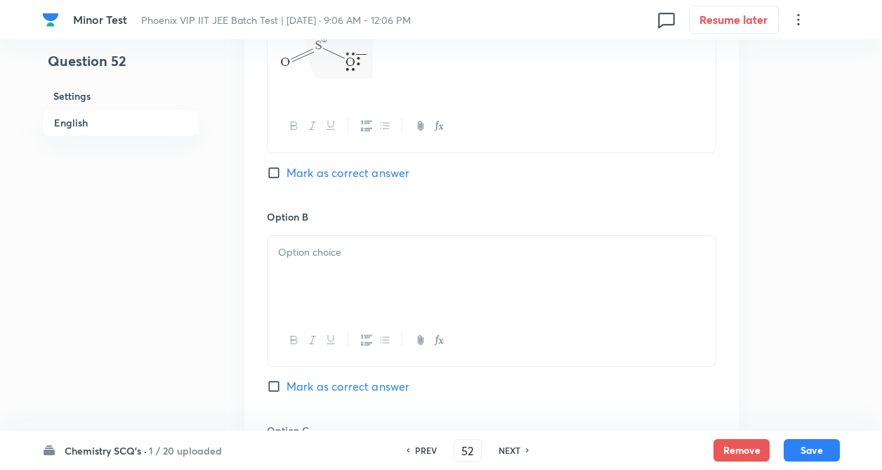
scroll to position [730, 0]
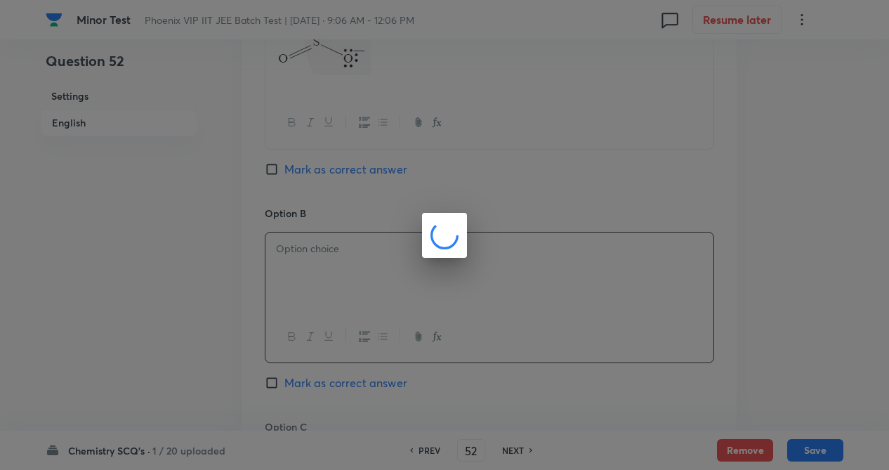
drag, startPoint x: 329, startPoint y: 275, endPoint x: 416, endPoint y: 450, distance: 195.4
click at [331, 282] on body "Minor Test Phoenix VIP IIT JEE Batch Test | Sep 14, 2025 · 9:06 AM - 12:06 PM 0…" at bounding box center [444, 229] width 889 height 1785
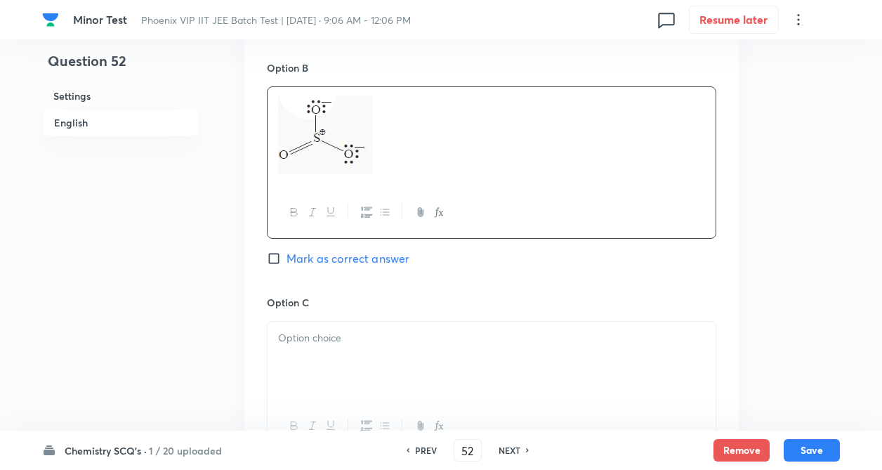
click at [237, 293] on div "Question 52 Settings English Settings Type Single choice correct 4 options + 4 …" at bounding box center [441, 95] width 798 height 1807
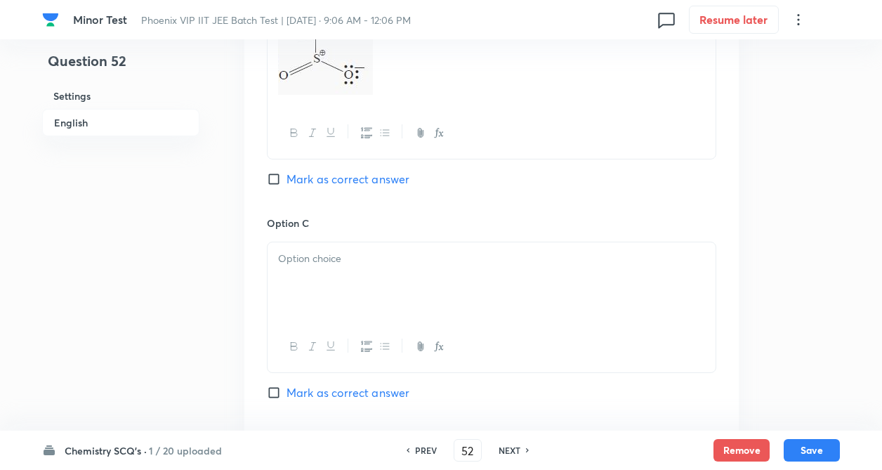
scroll to position [983, 0]
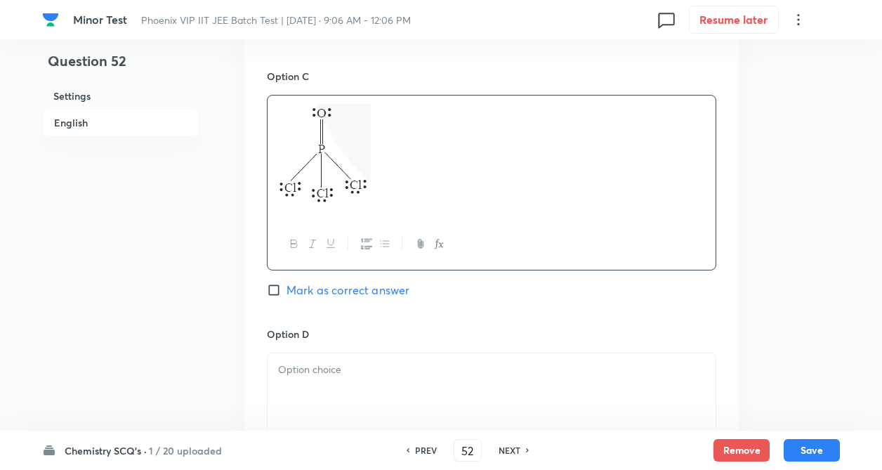
drag, startPoint x: 240, startPoint y: 307, endPoint x: 278, endPoint y: 327, distance: 43.1
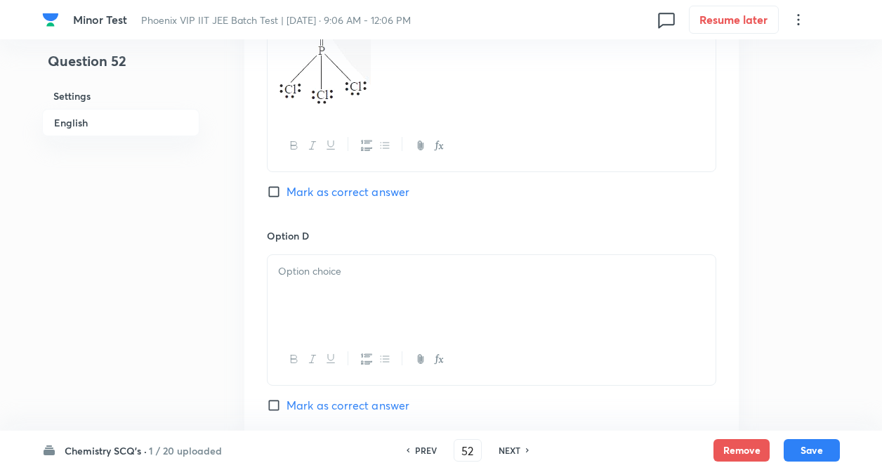
scroll to position [1208, 0]
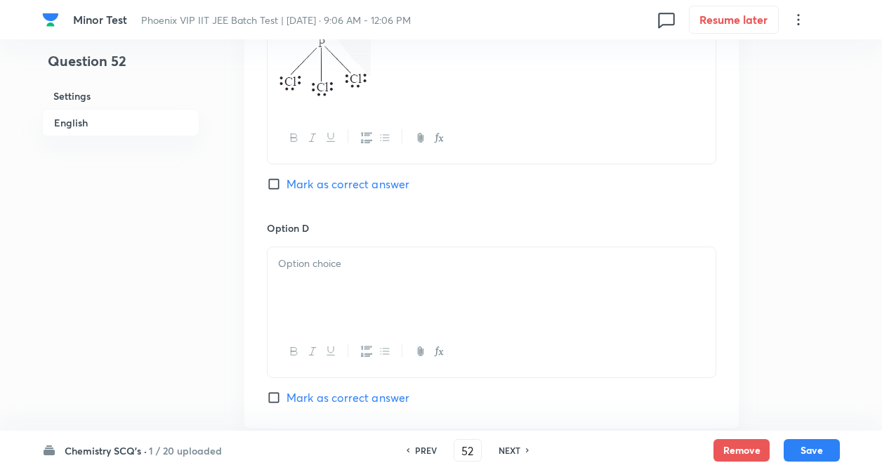
click at [327, 290] on div at bounding box center [492, 286] width 448 height 79
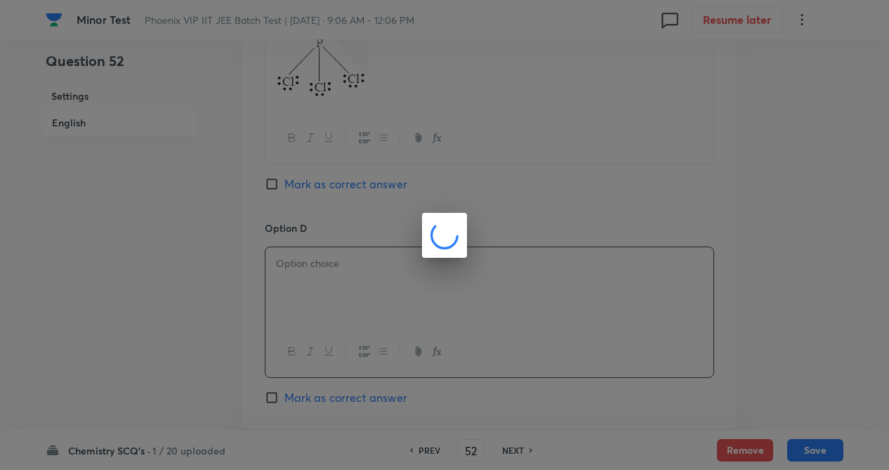
click at [218, 320] on div at bounding box center [444, 235] width 889 height 470
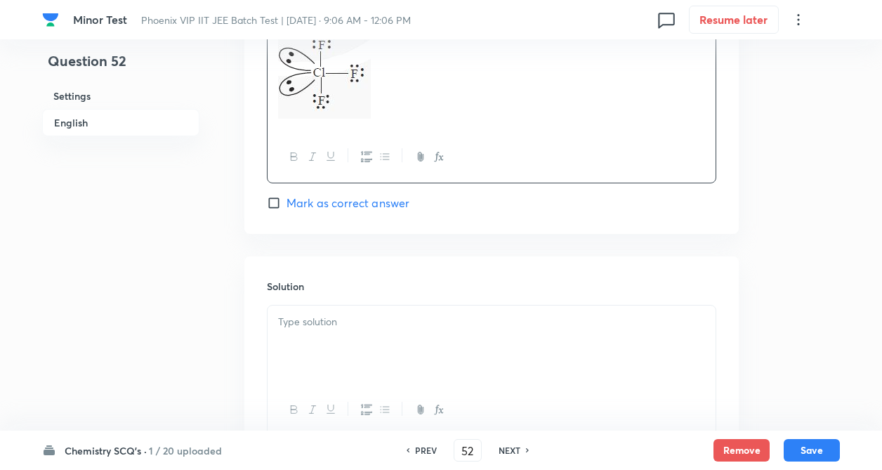
scroll to position [1433, 0]
drag, startPoint x: 204, startPoint y: 328, endPoint x: 244, endPoint y: 370, distance: 57.6
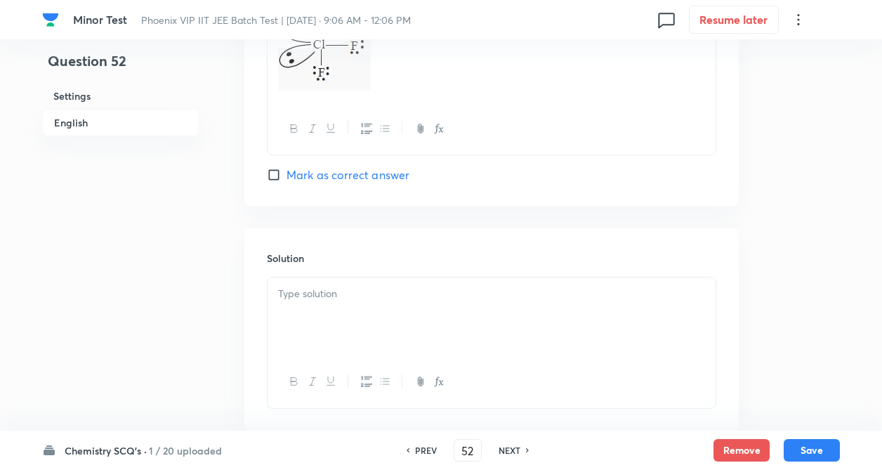
scroll to position [1461, 0]
drag, startPoint x: 221, startPoint y: 319, endPoint x: 223, endPoint y: 301, distance: 17.8
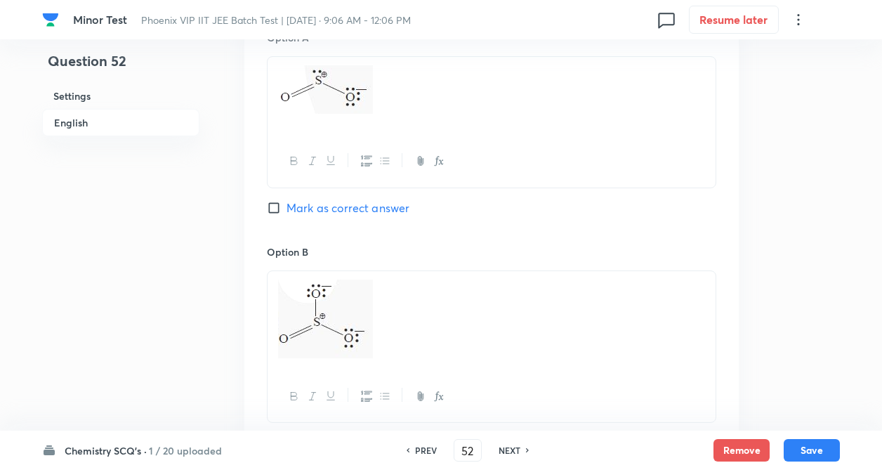
scroll to position [646, 0]
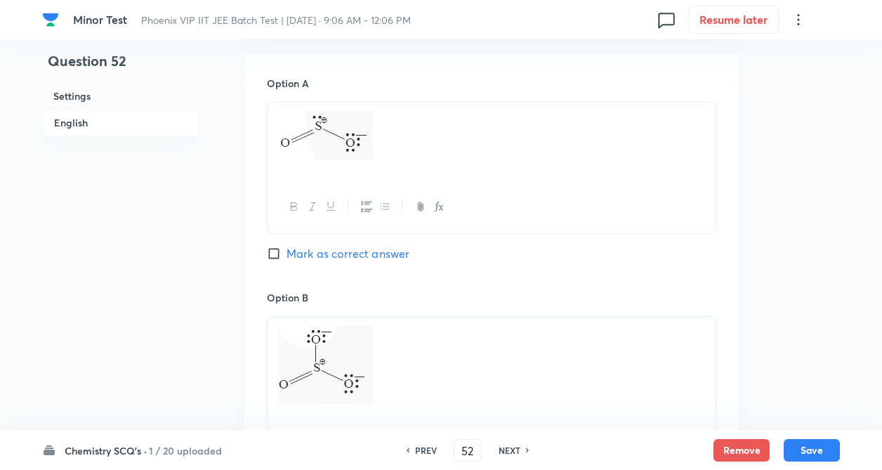
drag, startPoint x: 269, startPoint y: 256, endPoint x: 358, endPoint y: 157, distance: 133.3
click at [270, 256] on input "Mark as correct answer" at bounding box center [277, 254] width 20 height 14
checkbox input "true"
drag, startPoint x: 418, startPoint y: 125, endPoint x: 264, endPoint y: 181, distance: 163.5
click at [278, 154] on p at bounding box center [491, 137] width 427 height 53
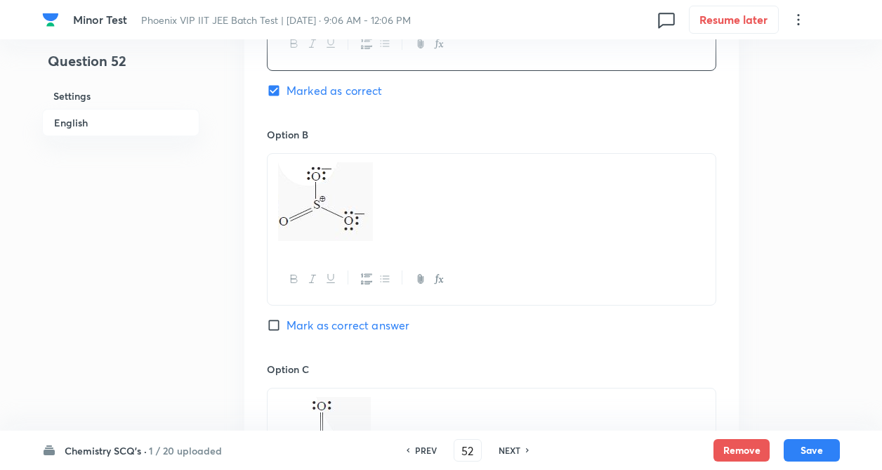
drag, startPoint x: 202, startPoint y: 240, endPoint x: 214, endPoint y: 254, distance: 18.0
click at [202, 241] on div "Question 52 Settings English Settings Type Single choice correct 4 options + 4 …" at bounding box center [441, 198] width 798 height 1880
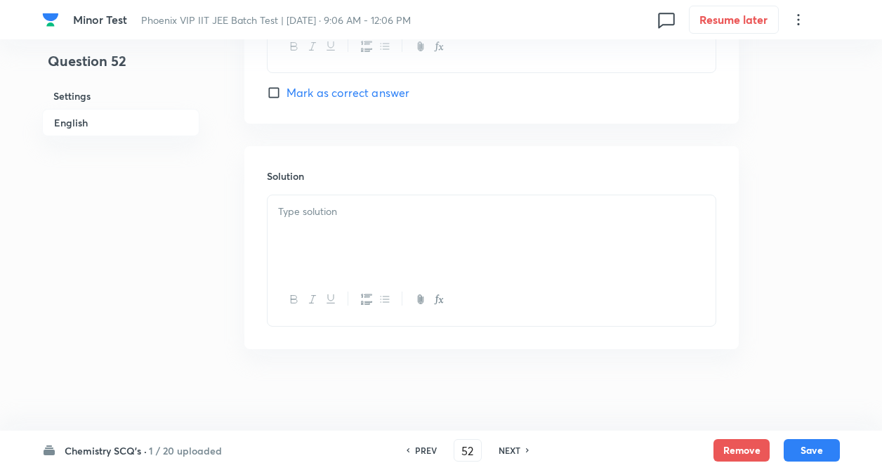
scroll to position [1545, 0]
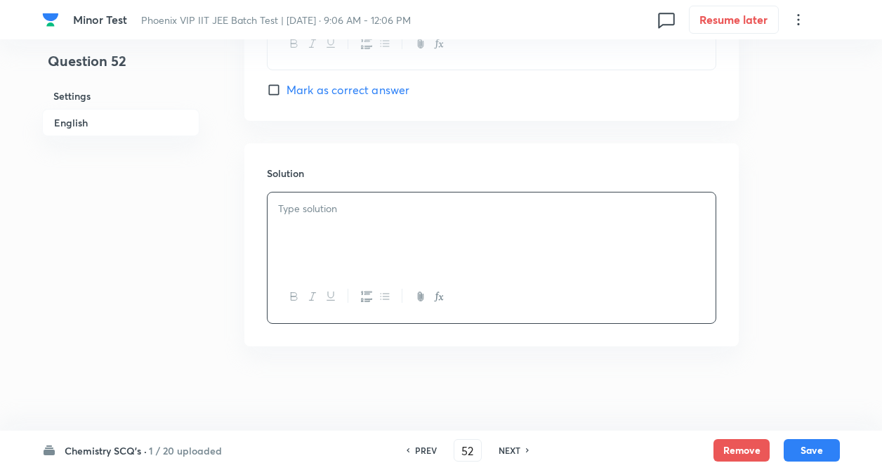
drag, startPoint x: 343, startPoint y: 242, endPoint x: 353, endPoint y: 235, distance: 12.1
click at [346, 240] on div at bounding box center [492, 231] width 448 height 79
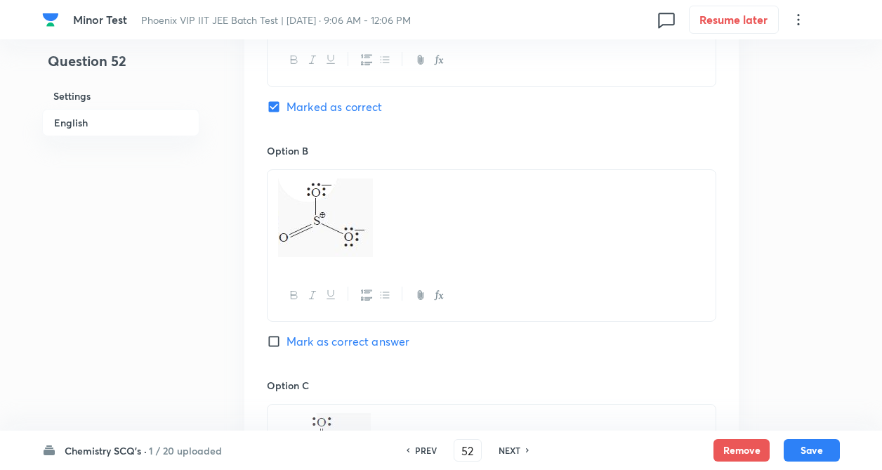
click at [199, 316] on div "Question 52 Settings English Settings Type Single choice correct 4 options + 4 …" at bounding box center [441, 214] width 798 height 1880
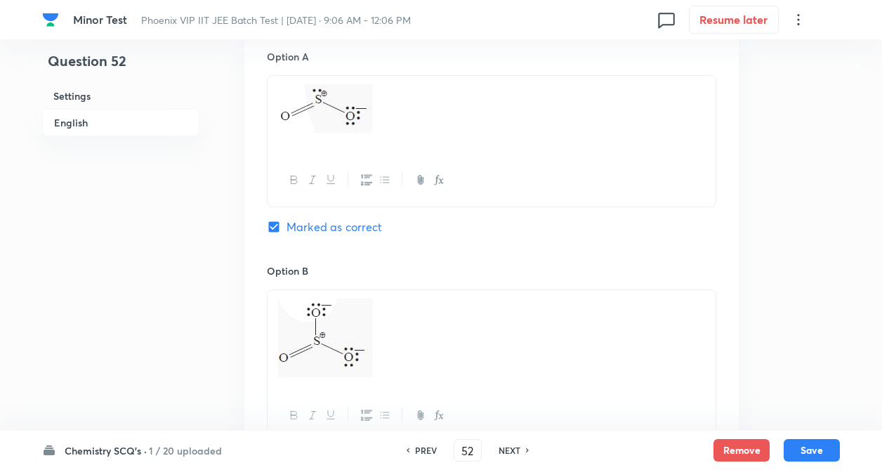
click at [199, 316] on div "Question 52 Settings English Settings Type Single choice correct 4 options + 4 …" at bounding box center [441, 335] width 798 height 1880
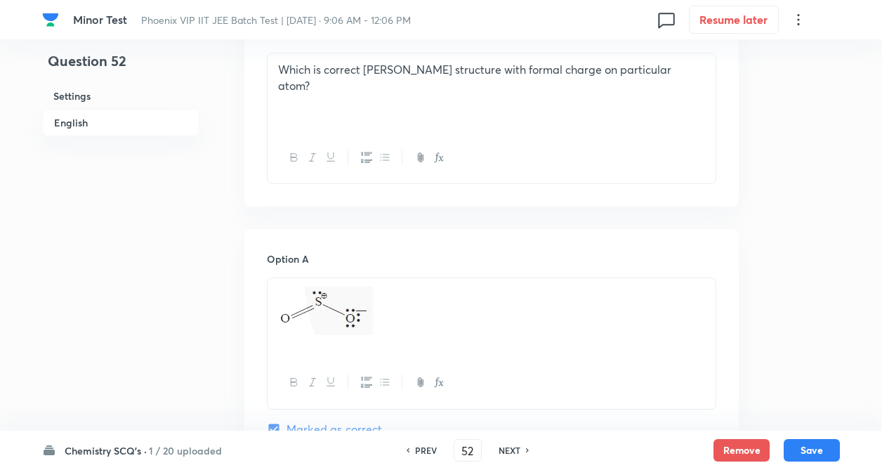
scroll to position [449, 0]
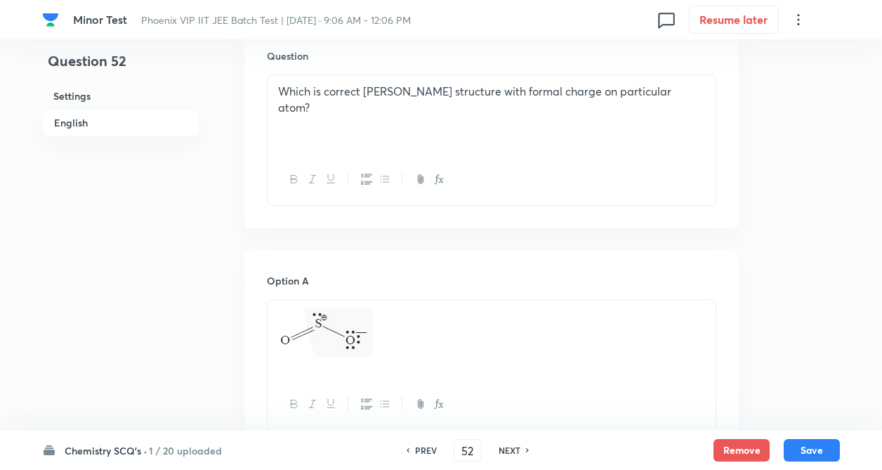
drag, startPoint x: 327, startPoint y: 175, endPoint x: 328, endPoint y: 164, distance: 11.3
click at [328, 164] on div at bounding box center [492, 179] width 448 height 51
drag, startPoint x: 365, startPoint y: 93, endPoint x: 237, endPoint y: 211, distance: 174.0
click at [367, 95] on p "Which is correct Lewis structure with formal charge on particular atom?" at bounding box center [491, 100] width 427 height 32
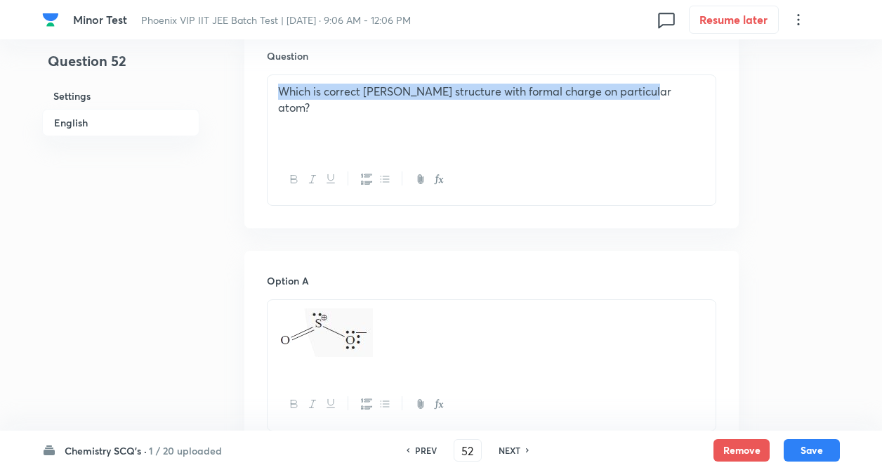
copy p "Which is correct Lewis structure with formal charge on particular atom?"
drag, startPoint x: 280, startPoint y: 93, endPoint x: 750, endPoint y: 11, distance: 477.7
click at [707, 76] on div "Which is correct Lewis structure with formal charge on particular atom?" at bounding box center [492, 114] width 448 height 79
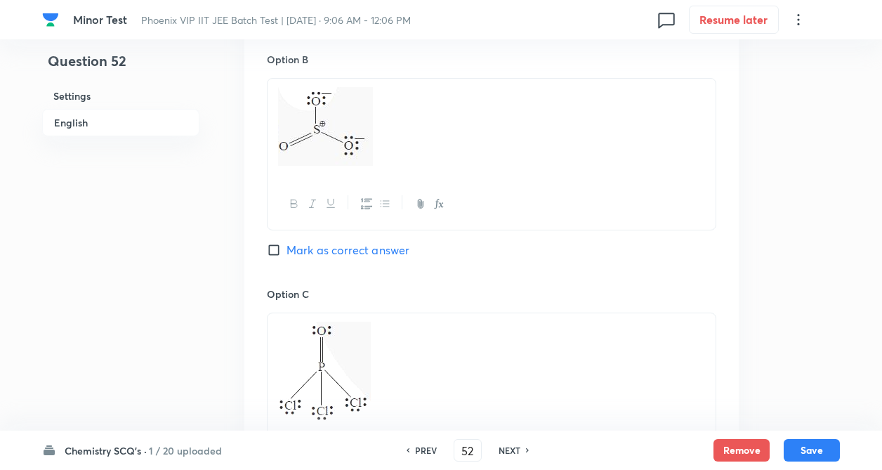
click at [223, 267] on div "Question 52 Settings English Settings Type Single choice correct 4 options + 4 …" at bounding box center [441, 123] width 798 height 1880
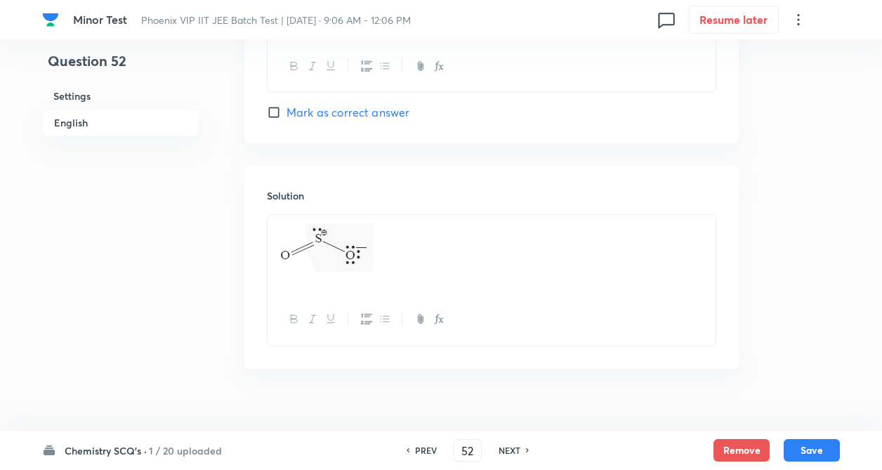
scroll to position [1545, 0]
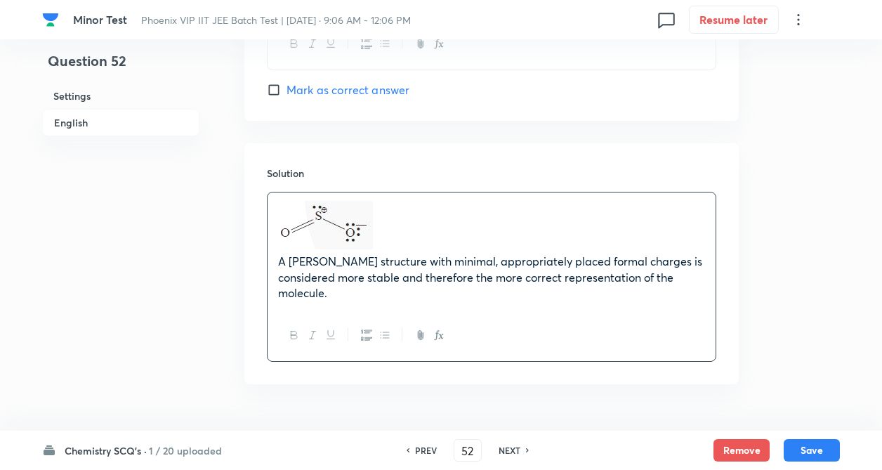
click at [401, 237] on p at bounding box center [491, 227] width 427 height 53
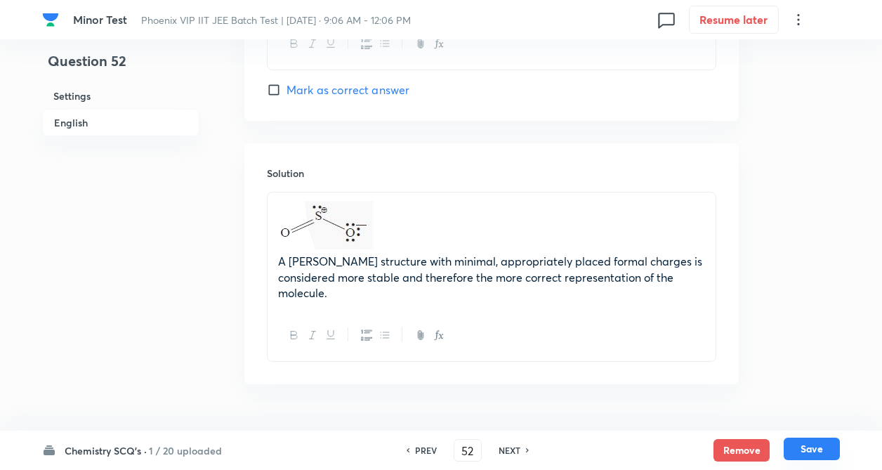
click at [805, 446] on button "Save" at bounding box center [812, 449] width 56 height 22
type input "53"
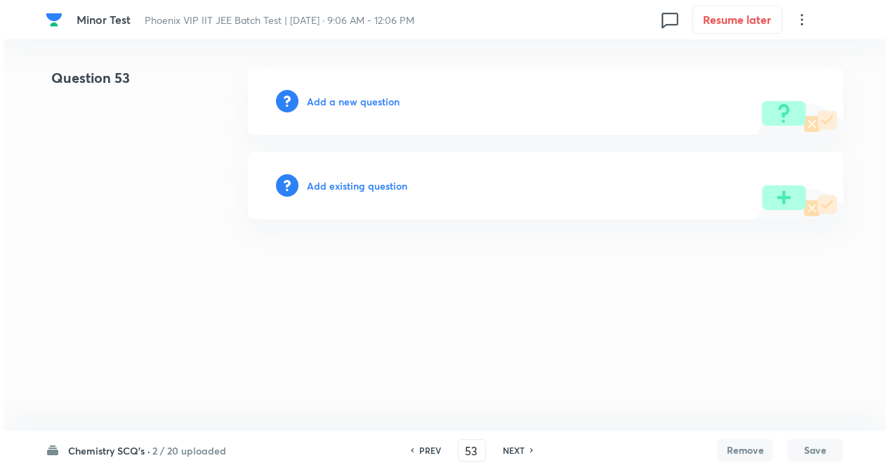
scroll to position [0, 0]
click at [350, 103] on h6 "Add a new question" at bounding box center [353, 101] width 93 height 15
click at [346, 103] on h6 "Choose a question type" at bounding box center [361, 101] width 108 height 15
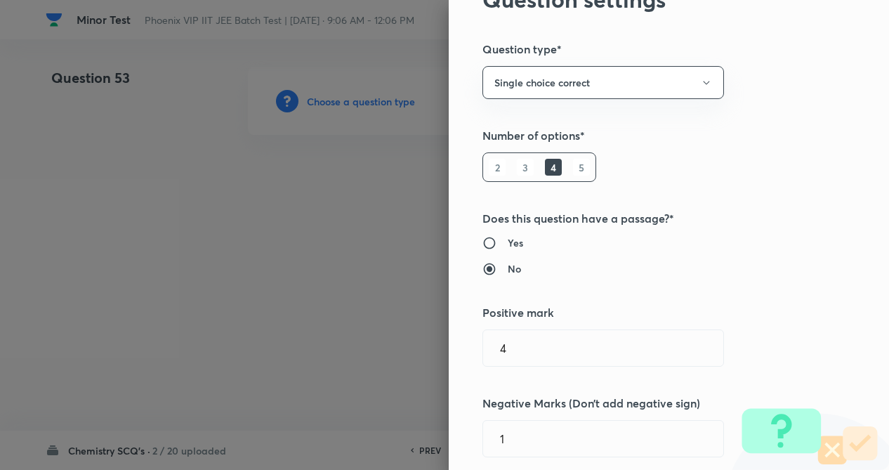
click at [797, 264] on div "Question settings Question type* Single choice correct Number of options* 2 3 4…" at bounding box center [669, 235] width 440 height 470
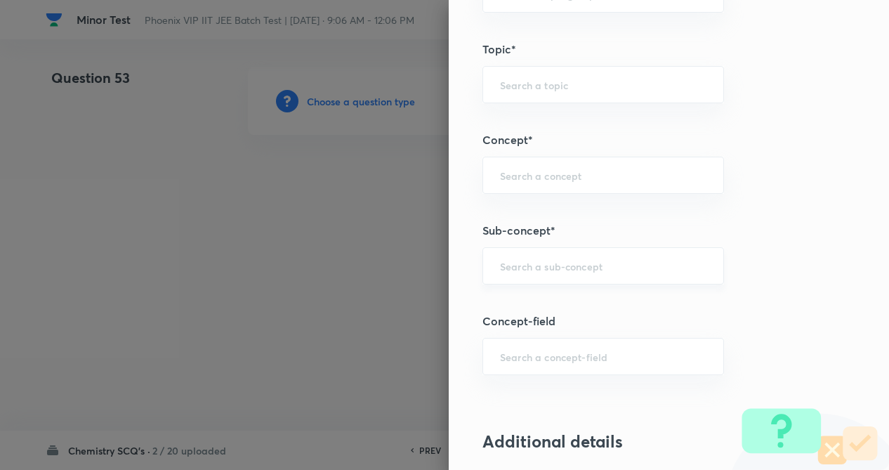
scroll to position [730, 0]
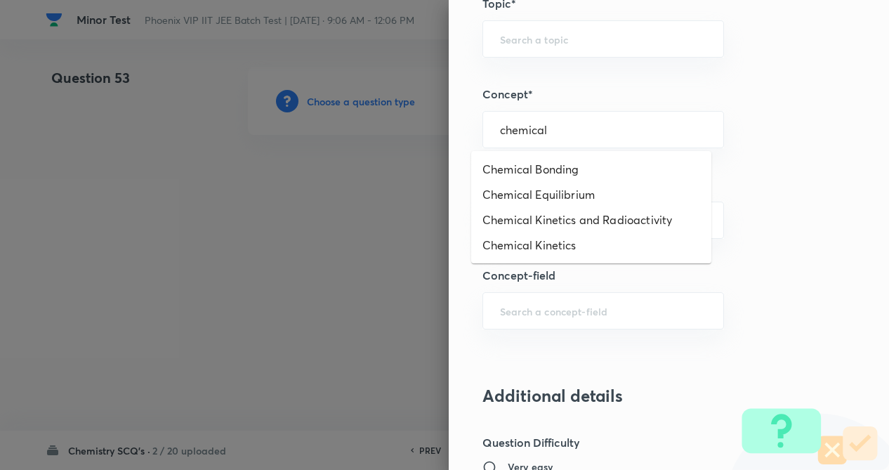
drag, startPoint x: 527, startPoint y: 132, endPoint x: 532, endPoint y: 155, distance: 23.9
click at [528, 133] on input "chemical" at bounding box center [603, 129] width 207 height 13
drag, startPoint x: 539, startPoint y: 169, endPoint x: 539, endPoint y: 213, distance: 43.5
click at [539, 171] on li "Chemical Bonding" at bounding box center [591, 169] width 240 height 25
type input "Chemical Bonding"
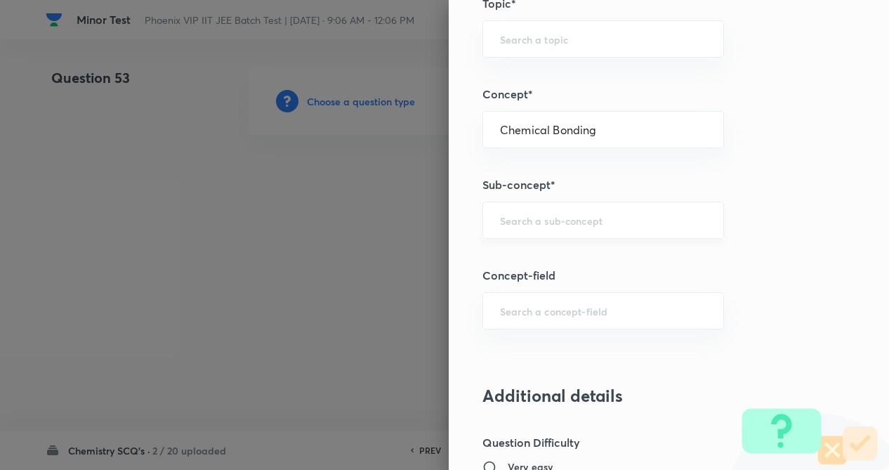
type input "Chemistry"
type input "Inorganic Chemistry"
click at [544, 222] on input "text" at bounding box center [603, 220] width 207 height 13
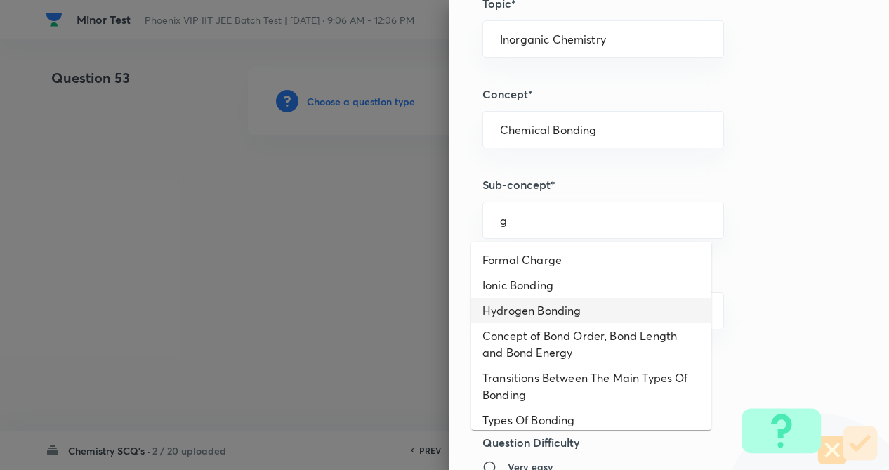
drag, startPoint x: 518, startPoint y: 301, endPoint x: 841, endPoint y: 259, distance: 326.4
click at [524, 301] on li "Hydrogen Bonding" at bounding box center [591, 310] width 240 height 25
type input "Hydrogen Bonding"
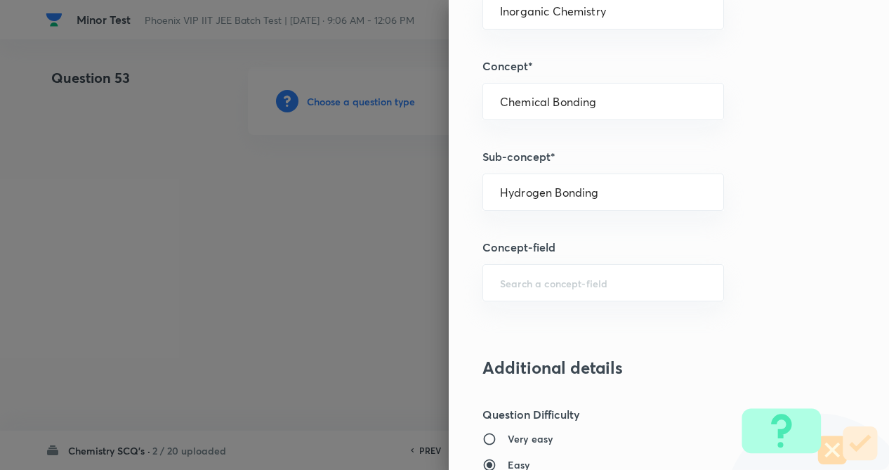
drag, startPoint x: 823, startPoint y: 264, endPoint x: 782, endPoint y: 290, distance: 48.3
click at [823, 264] on div "Question settings Question type* Single choice correct Number of options* 2 3 4…" at bounding box center [669, 235] width 440 height 470
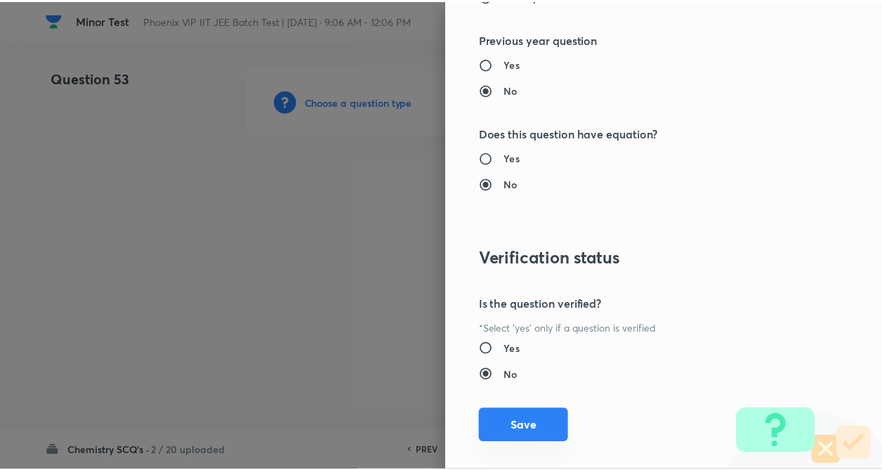
scroll to position [1445, 0]
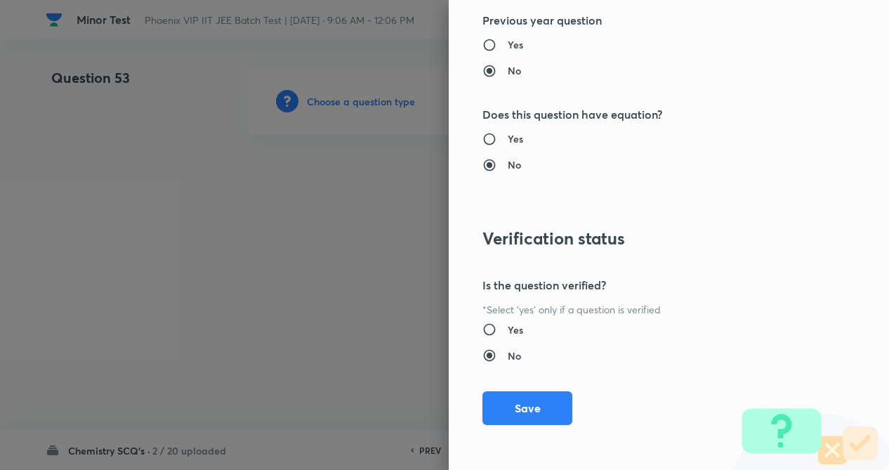
drag, startPoint x: 526, startPoint y: 407, endPoint x: 215, endPoint y: 303, distance: 328.3
click at [525, 406] on button "Save" at bounding box center [528, 408] width 90 height 34
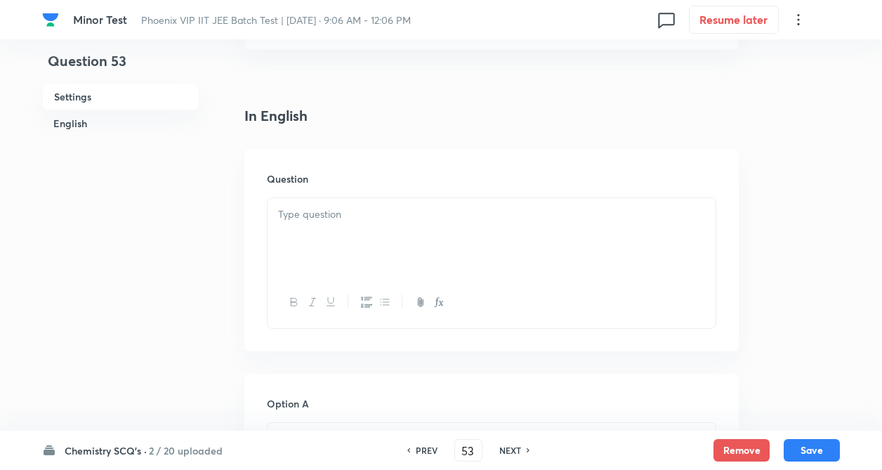
scroll to position [309, 0]
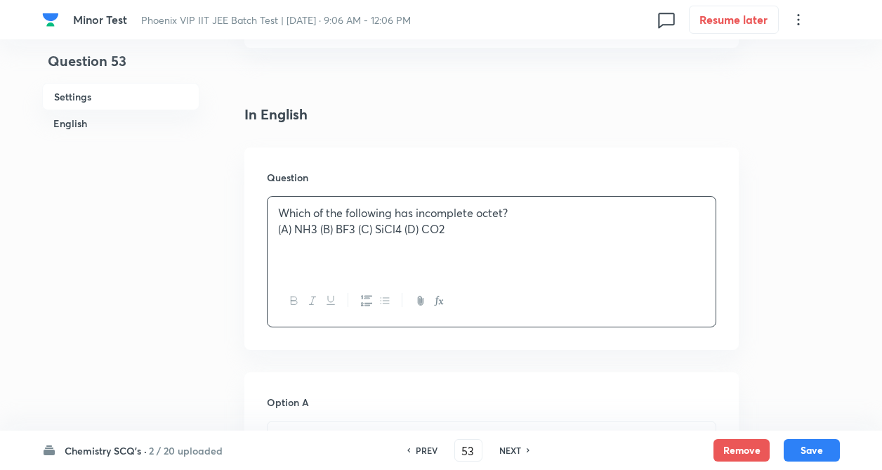
click at [317, 230] on div "Which of the following has incomplete octet? (A) NH3 (B) BF3 (C) SiCl4 (D) CO2" at bounding box center [492, 236] width 448 height 79
drag, startPoint x: 279, startPoint y: 212, endPoint x: 452, endPoint y: 251, distance: 177.9
drag, startPoint x: 296, startPoint y: 225, endPoint x: 445, endPoint y: 237, distance: 149.4
click at [445, 237] on div "Which of the following has incomplete octet? (A) NH 3 (B) BF 3 (C) SiCl 4 (D) C…" at bounding box center [492, 236] width 448 height 79
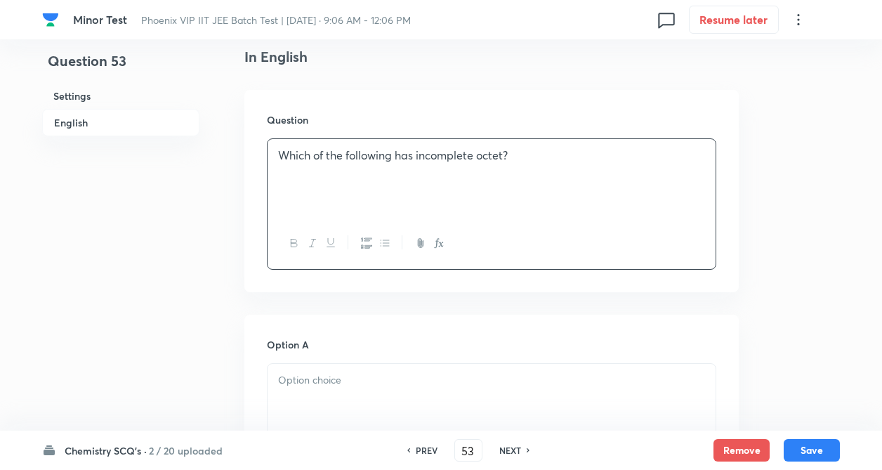
drag, startPoint x: 207, startPoint y: 290, endPoint x: 229, endPoint y: 286, distance: 22.2
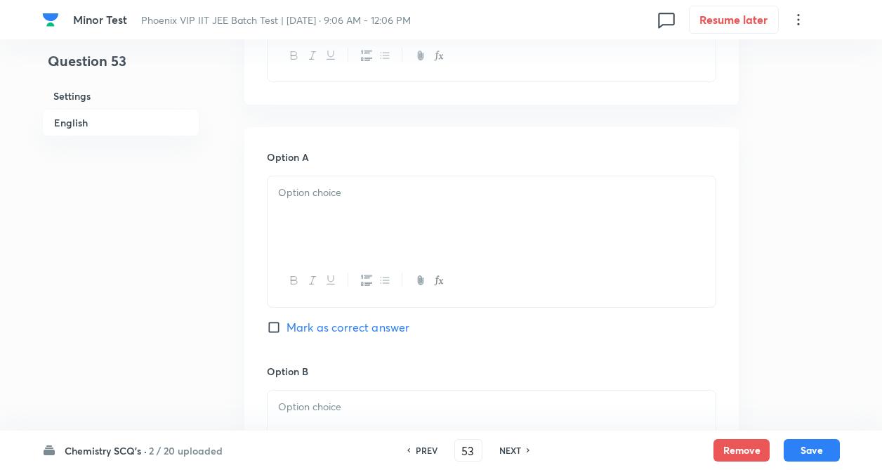
scroll to position [562, 0]
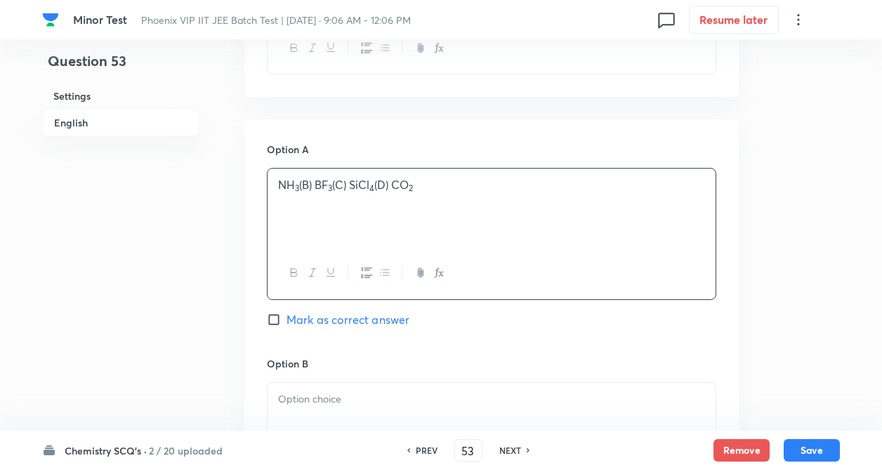
drag, startPoint x: 358, startPoint y: 204, endPoint x: 340, endPoint y: 192, distance: 21.2
click at [358, 202] on div "NH 3 (B) BF 3 (C) SiCl 4 (D) CO 2" at bounding box center [492, 208] width 448 height 79
drag, startPoint x: 319, startPoint y: 187, endPoint x: 433, endPoint y: 200, distance: 114.6
click at [433, 200] on div "NH 3 (" at bounding box center [492, 208] width 448 height 79
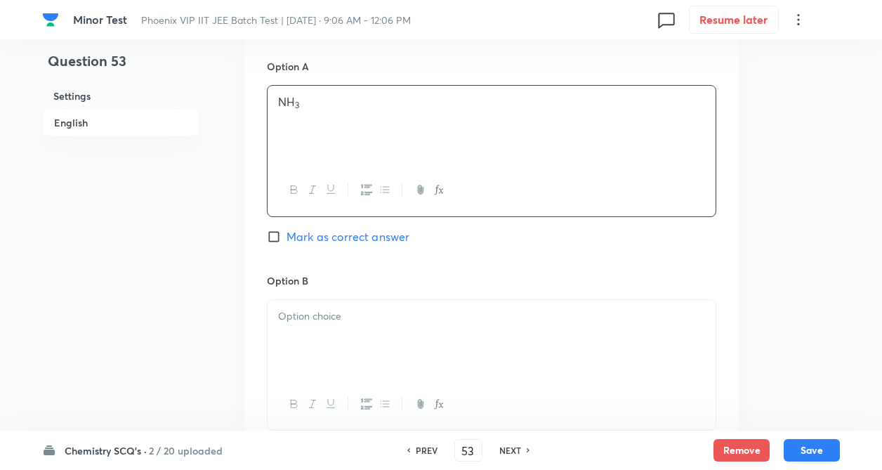
drag, startPoint x: 211, startPoint y: 251, endPoint x: 221, endPoint y: 258, distance: 12.1
click at [211, 253] on div "Question 53 Settings English Settings Type Single choice correct 4 options + 4 …" at bounding box center [441, 306] width 798 height 1767
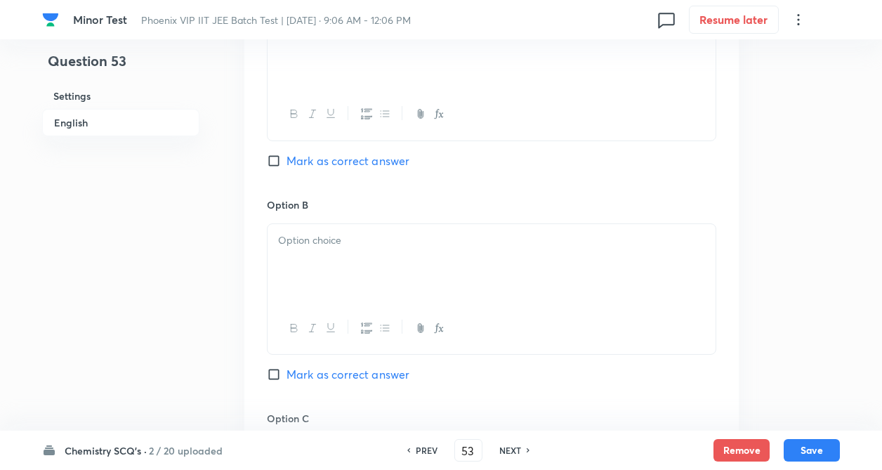
scroll to position [730, 0]
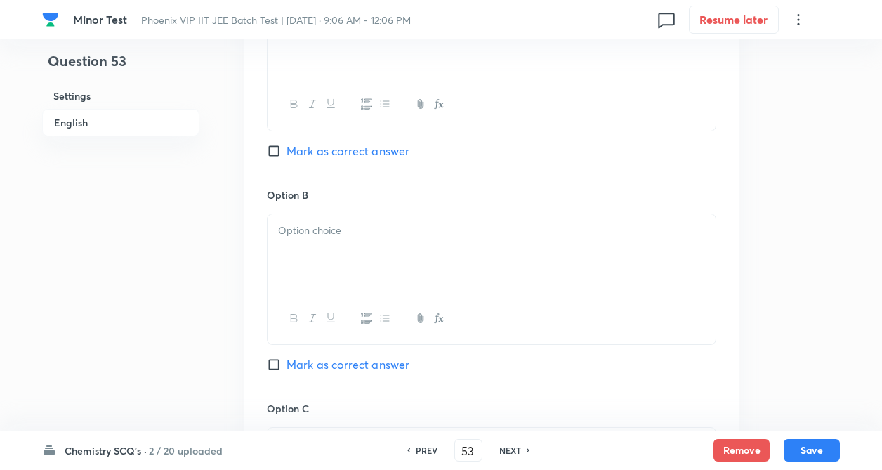
click at [330, 247] on div at bounding box center [492, 253] width 448 height 79
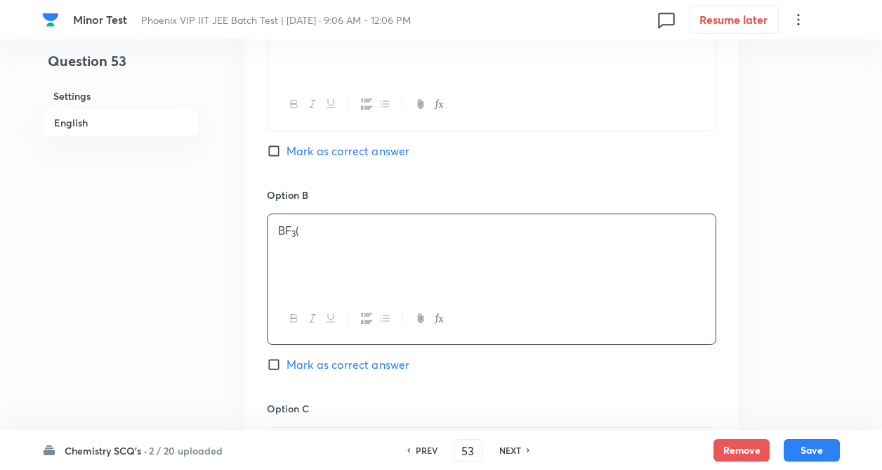
drag, startPoint x: 317, startPoint y: 229, endPoint x: 275, endPoint y: 262, distance: 53.0
click at [411, 237] on p "BF 3 (" at bounding box center [491, 231] width 427 height 16
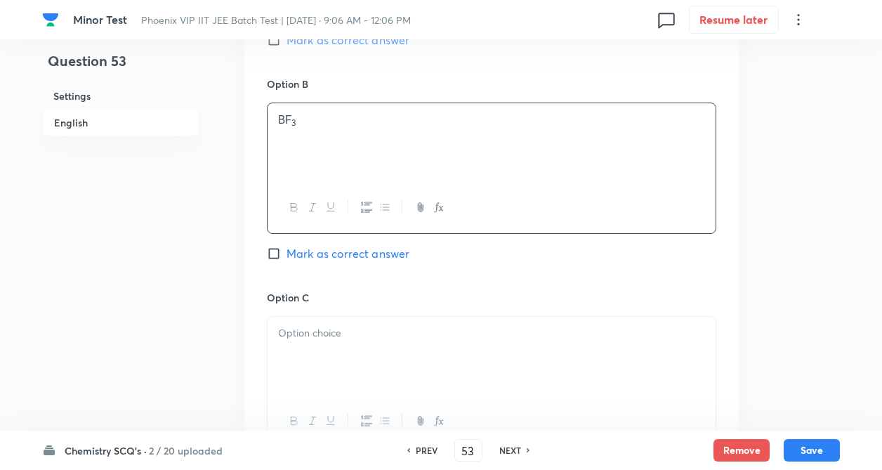
click at [244, 271] on div "Question 53 Settings English Settings Type Single choice correct 4 options + 4 …" at bounding box center [441, 109] width 798 height 1767
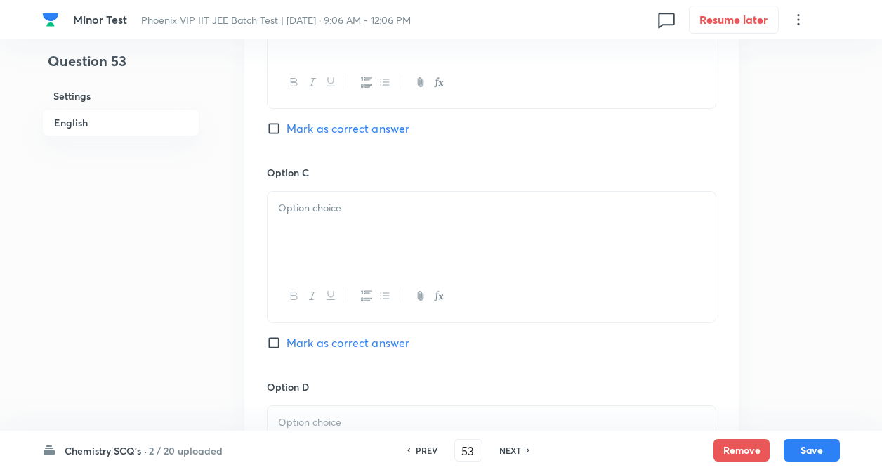
scroll to position [983, 0]
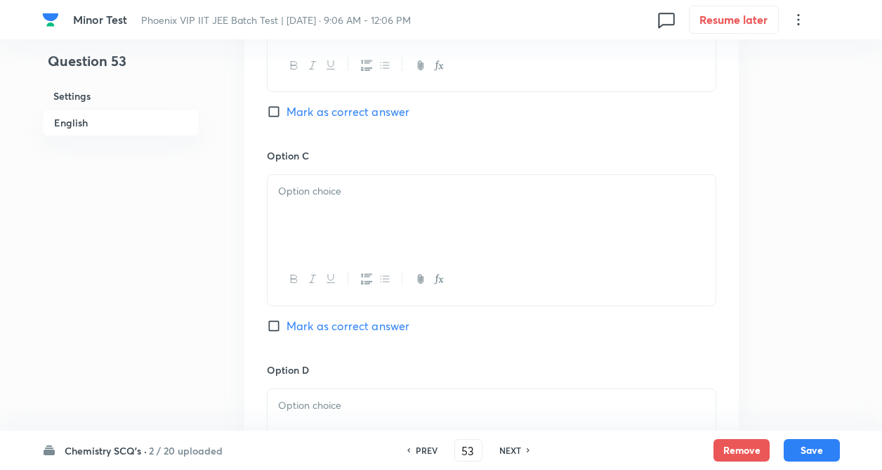
click at [355, 207] on div at bounding box center [492, 214] width 448 height 79
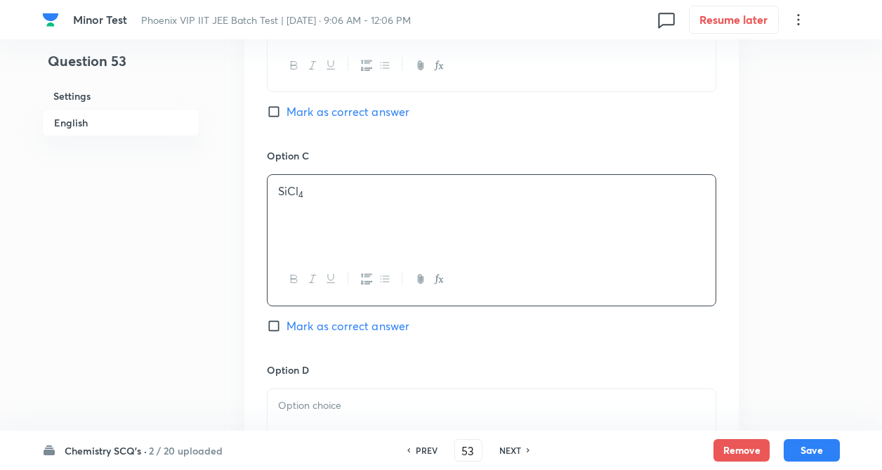
drag, startPoint x: 322, startPoint y: 191, endPoint x: 320, endPoint y: 217, distance: 26.1
click at [362, 200] on div "SiCl 4" at bounding box center [492, 214] width 448 height 79
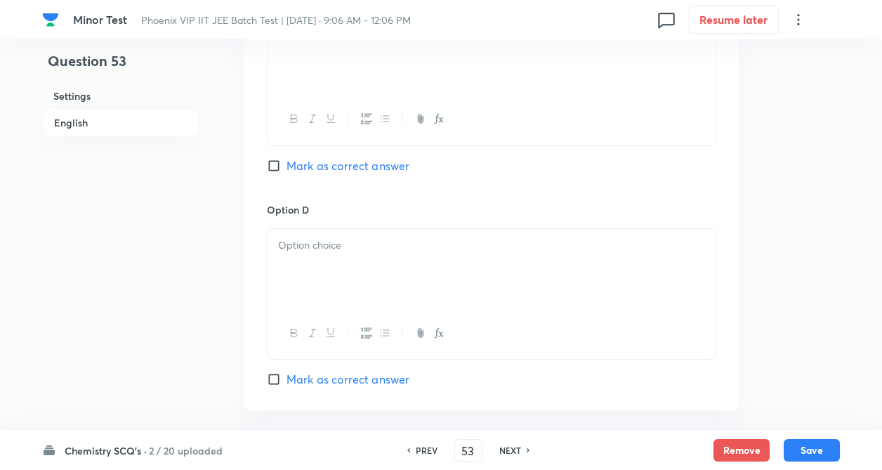
scroll to position [1152, 0]
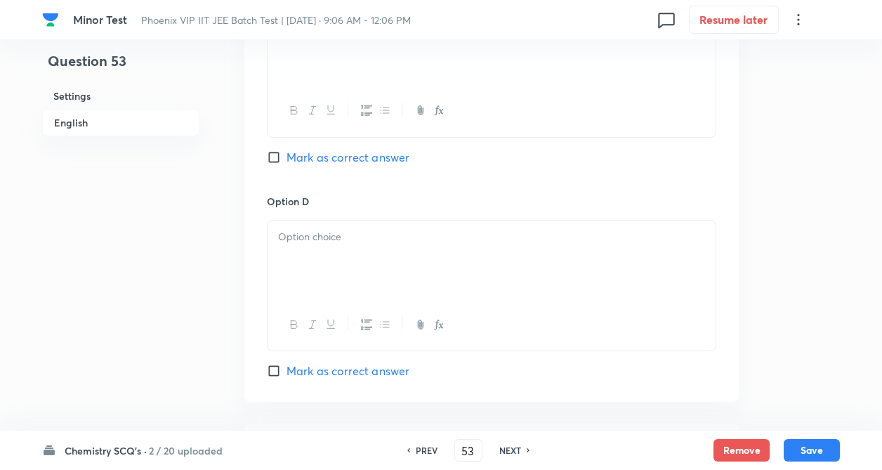
click at [299, 261] on div at bounding box center [492, 260] width 448 height 79
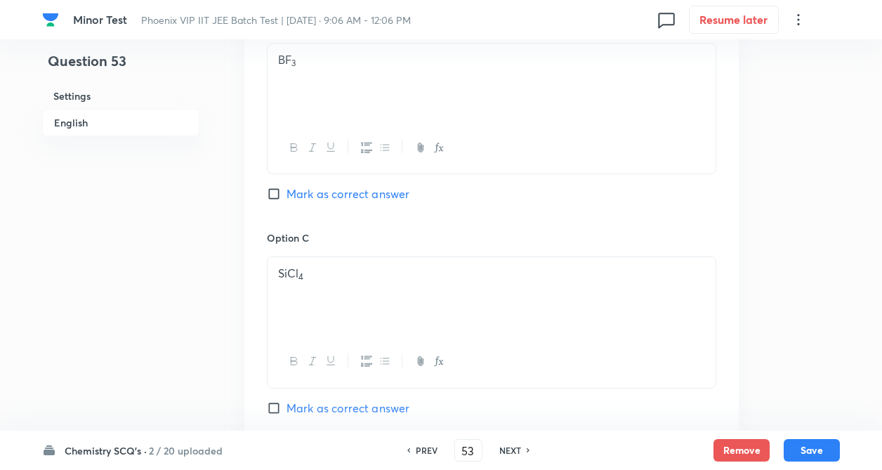
scroll to position [898, 0]
click at [271, 196] on input "Mark as correct answer" at bounding box center [277, 197] width 20 height 14
checkbox input "true"
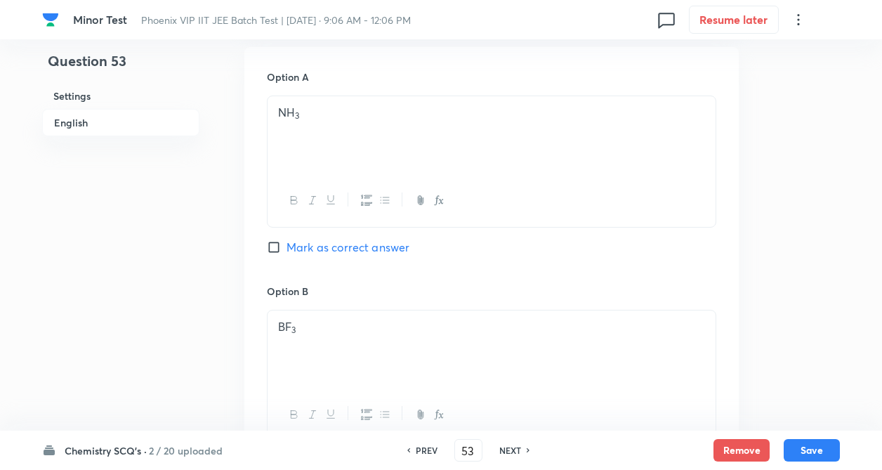
drag, startPoint x: 218, startPoint y: 242, endPoint x: 236, endPoint y: 215, distance: 31.9
click at [218, 239] on div "Question 53 Settings English Settings Type Single choice correct 4 options + 4 …" at bounding box center [441, 316] width 798 height 1767
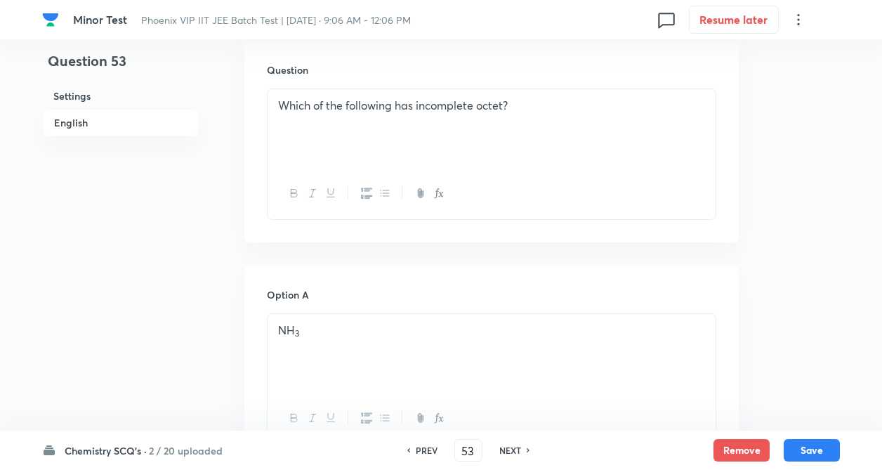
scroll to position [393, 0]
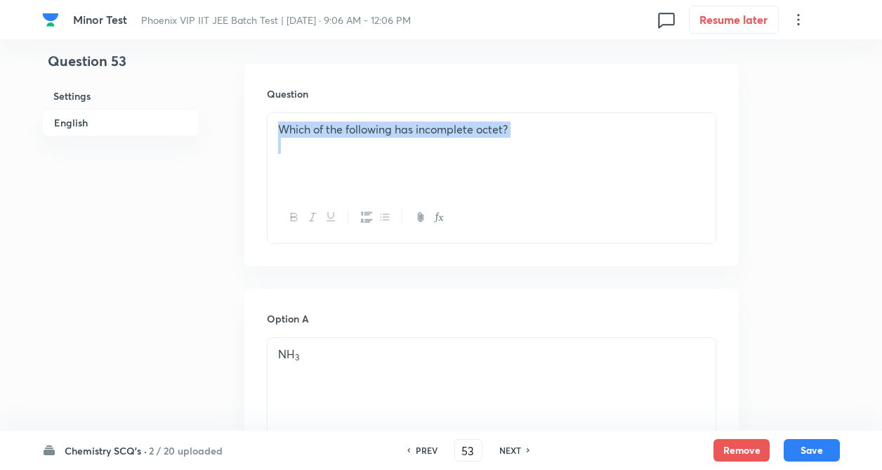
copy p "Which of the following has incomplete octet?"
drag, startPoint x: 282, startPoint y: 128, endPoint x: 495, endPoint y: 265, distance: 253.7
click at [491, 148] on div "Which of the following has incomplete octet?" at bounding box center [492, 152] width 448 height 79
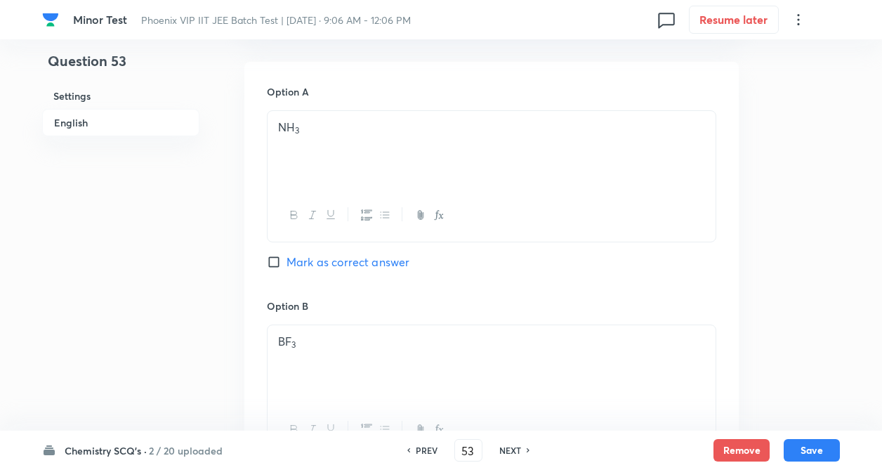
scroll to position [646, 0]
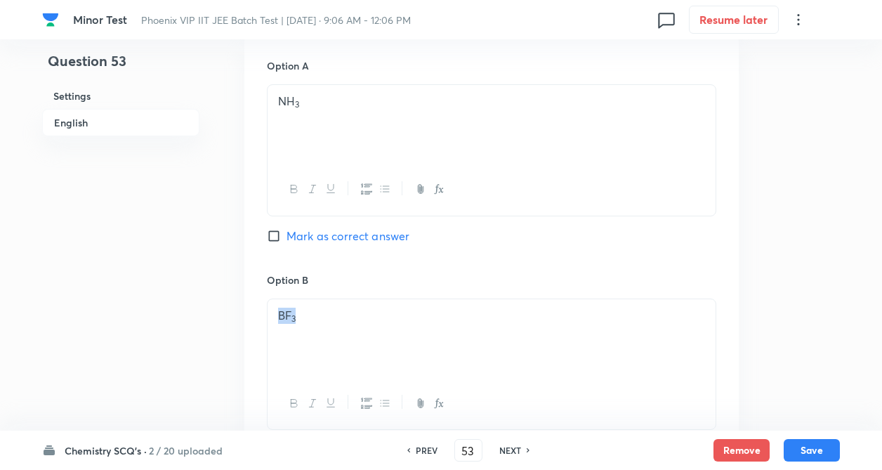
copy p "BF 3"
drag, startPoint x: 272, startPoint y: 313, endPoint x: 475, endPoint y: 103, distance: 291.6
click at [313, 310] on div "BF 3" at bounding box center [492, 338] width 448 height 79
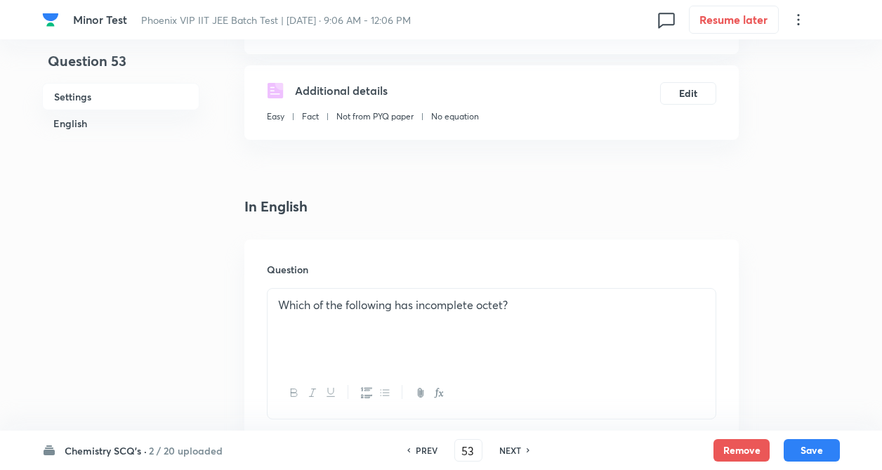
scroll to position [196, 0]
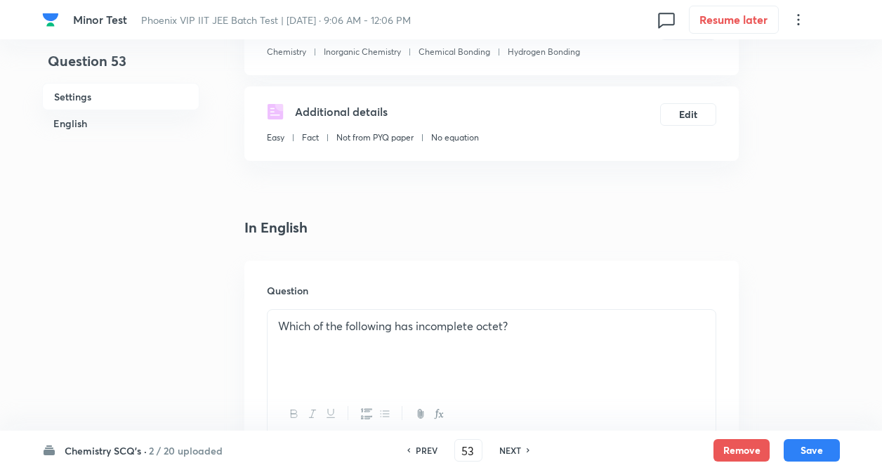
drag, startPoint x: 306, startPoint y: 311, endPoint x: 481, endPoint y: 316, distance: 175.7
click at [496, 316] on div "Which of the following has incomplete octet?" at bounding box center [492, 349] width 448 height 79
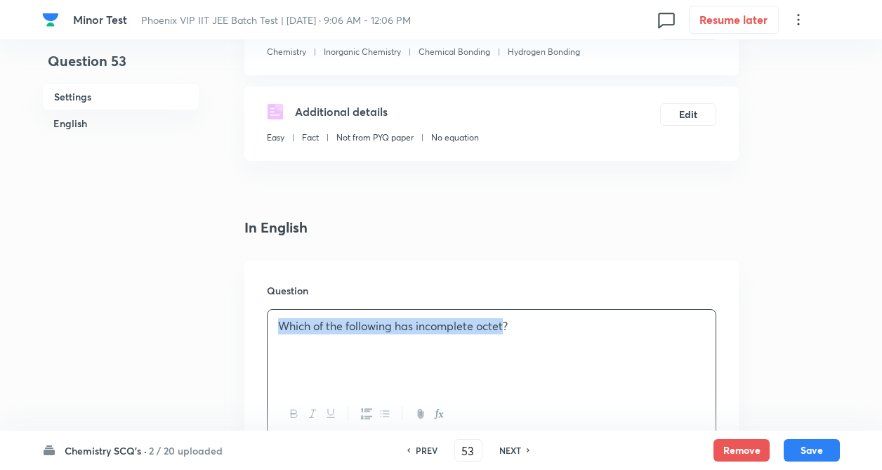
copy p "Which of the following has incomplete octet"
drag, startPoint x: 270, startPoint y: 327, endPoint x: 511, endPoint y: 259, distance: 249.5
click at [506, 329] on div "Which of the following has incomplete octet?" at bounding box center [492, 349] width 448 height 79
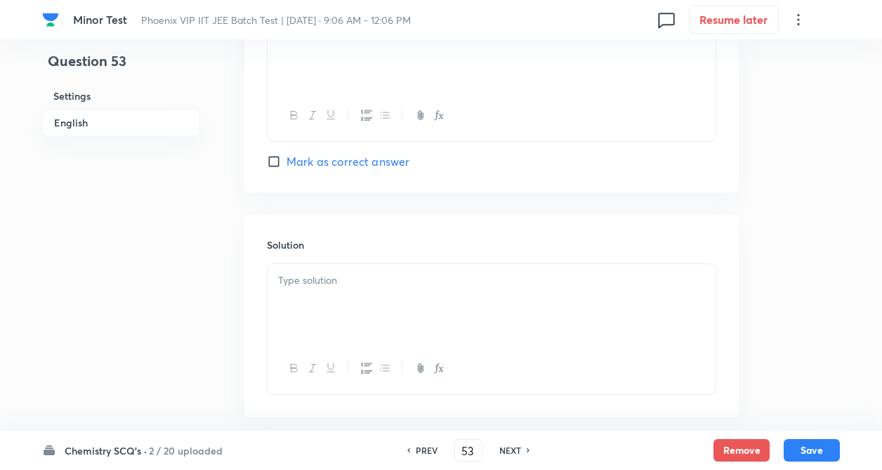
scroll to position [1376, 0]
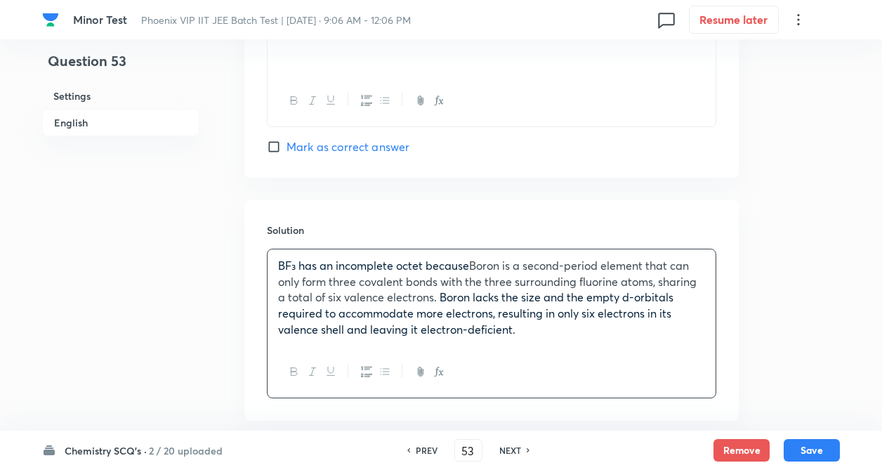
click at [301, 270] on p "BF₃ has an incomplete octet because Boron is a second-period element that can o…" at bounding box center [491, 298] width 427 height 80
drag, startPoint x: 199, startPoint y: 366, endPoint x: 447, endPoint y: 322, distance: 251.1
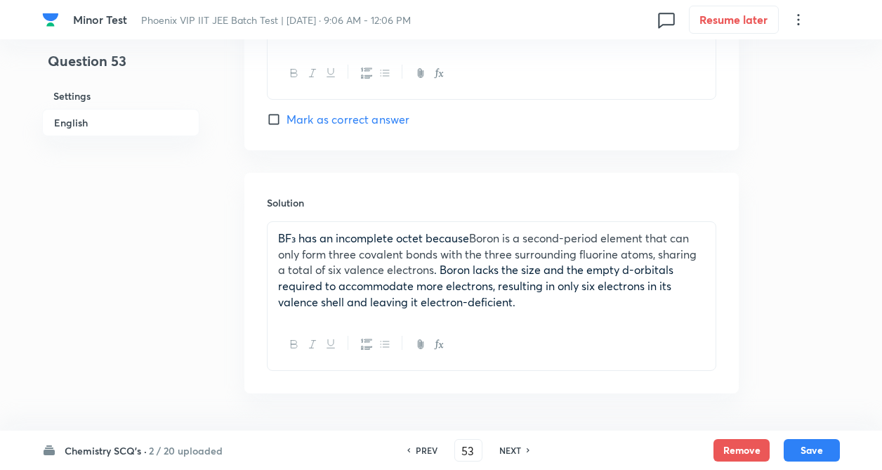
scroll to position [1404, 0]
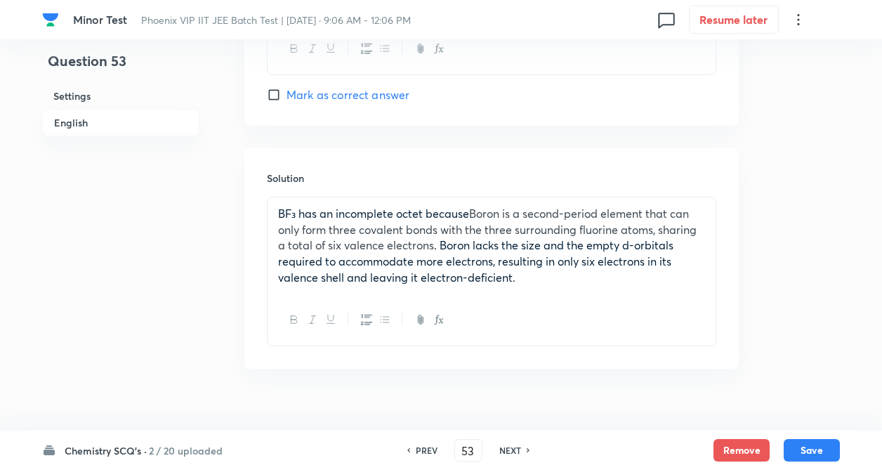
scroll to position [1432, 0]
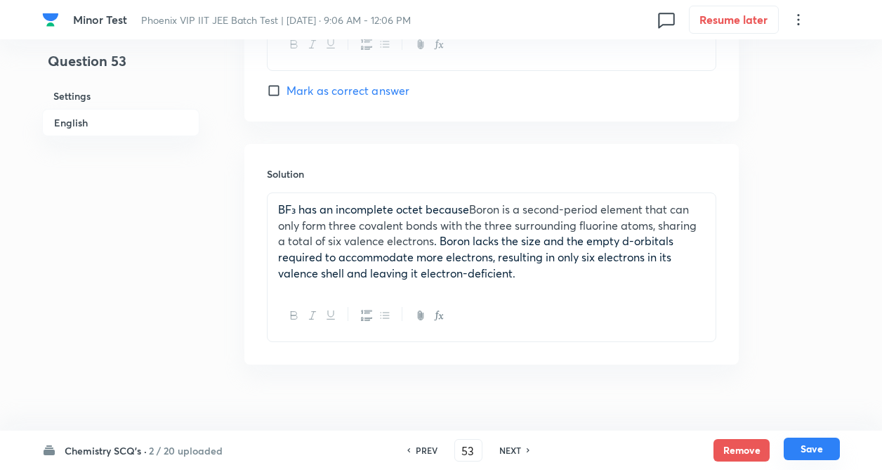
click at [801, 440] on button "Save" at bounding box center [812, 449] width 56 height 22
type input "54"
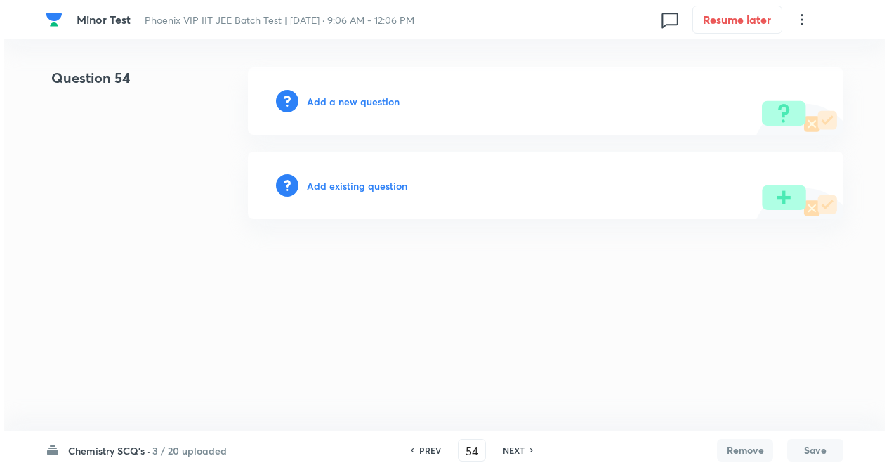
scroll to position [0, 0]
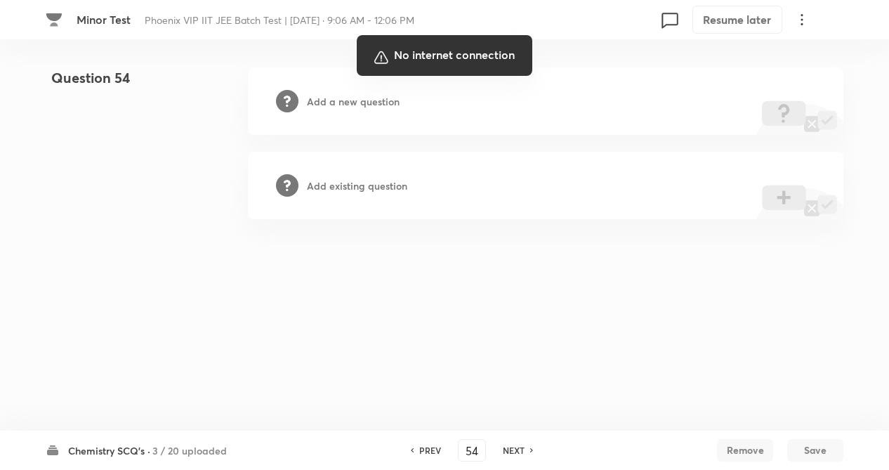
drag, startPoint x: 799, startPoint y: 473, endPoint x: 612, endPoint y: 306, distance: 250.7
click at [612, 306] on div at bounding box center [444, 235] width 889 height 470
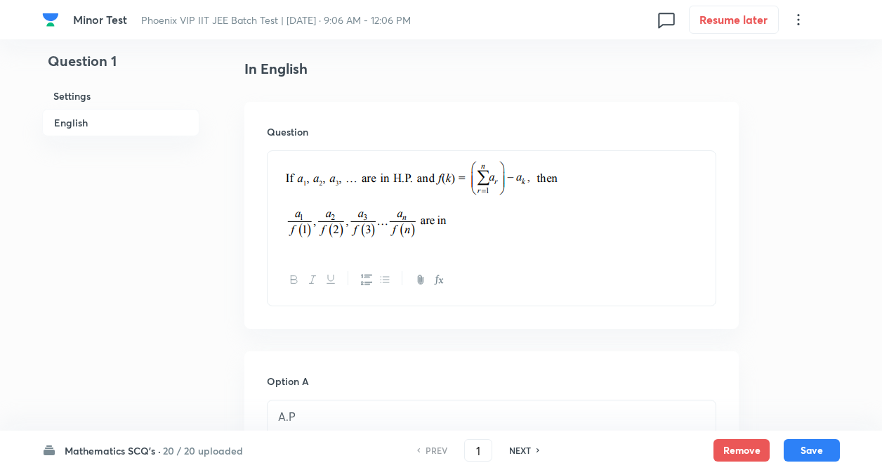
scroll to position [365, 0]
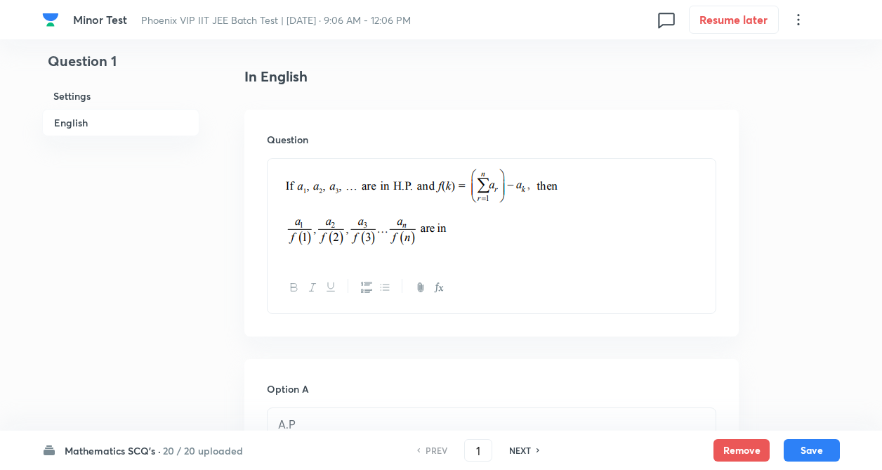
click at [224, 450] on h6 "20 / 20 uploaded" at bounding box center [203, 450] width 80 height 15
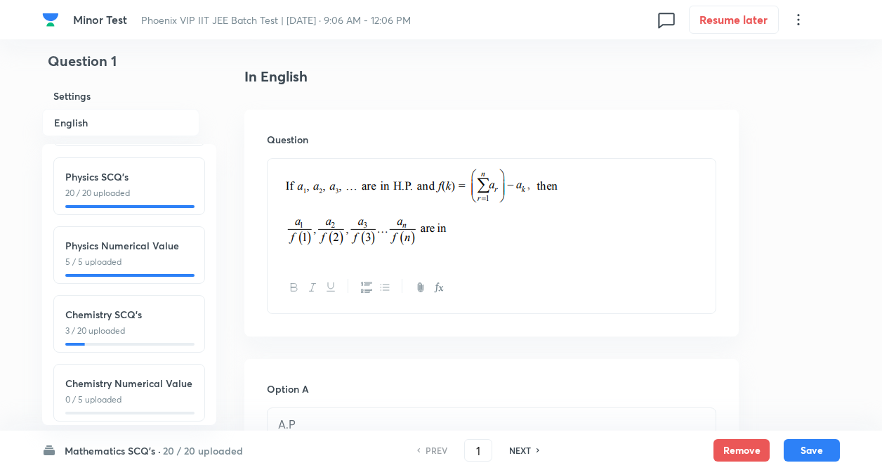
scroll to position [155, 0]
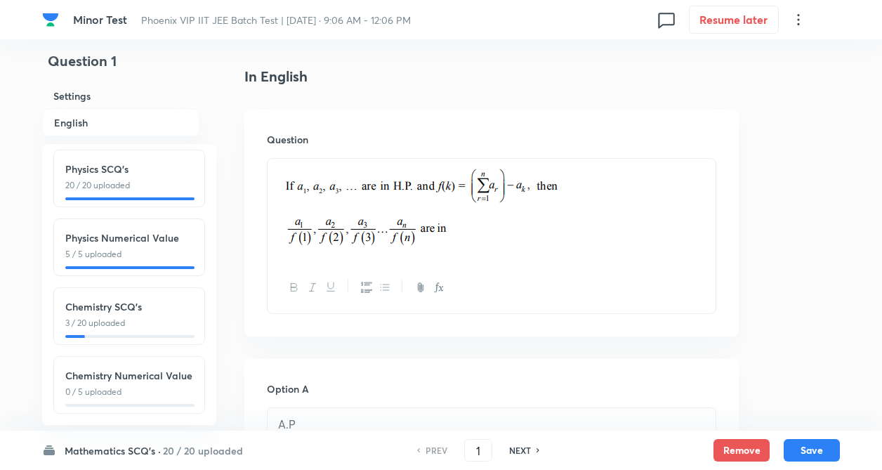
click at [178, 317] on p "3 / 20 uploaded" at bounding box center [129, 323] width 128 height 13
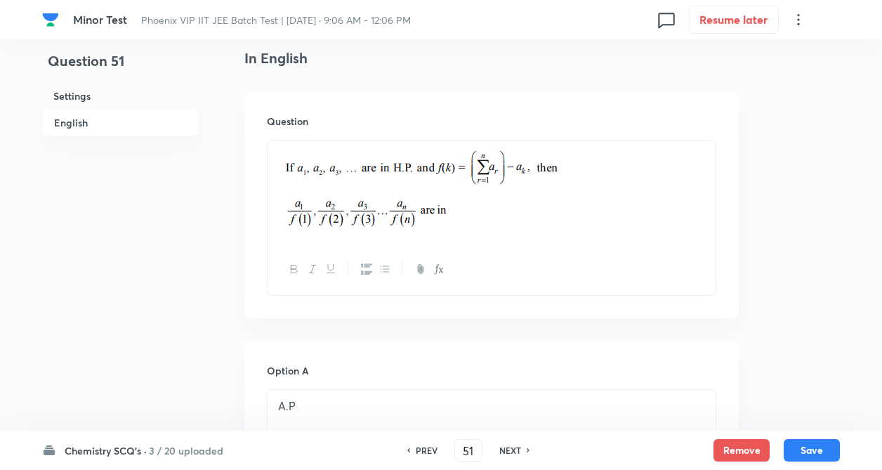
type input "51"
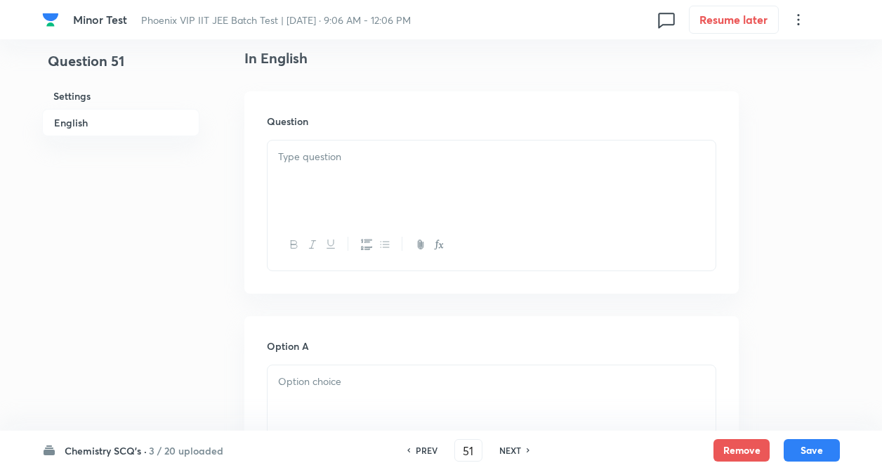
checkbox input "false"
checkbox input "true"
click at [513, 448] on h6 "NEXT" at bounding box center [510, 450] width 22 height 13
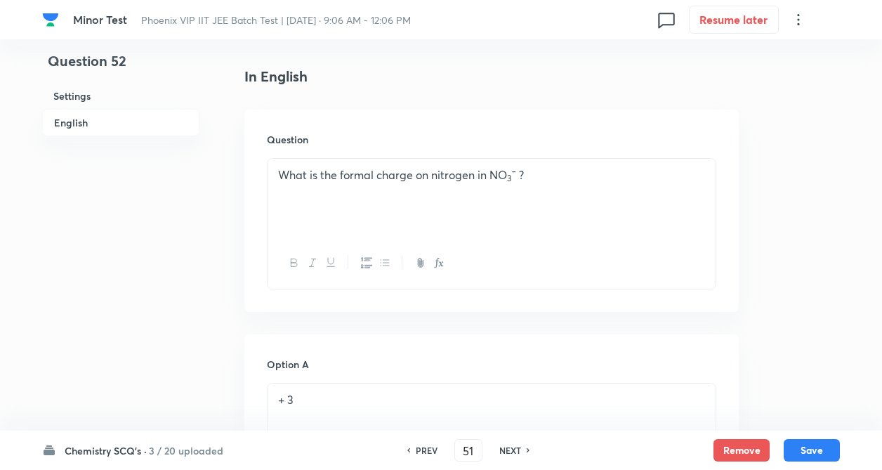
type input "52"
checkbox input "false"
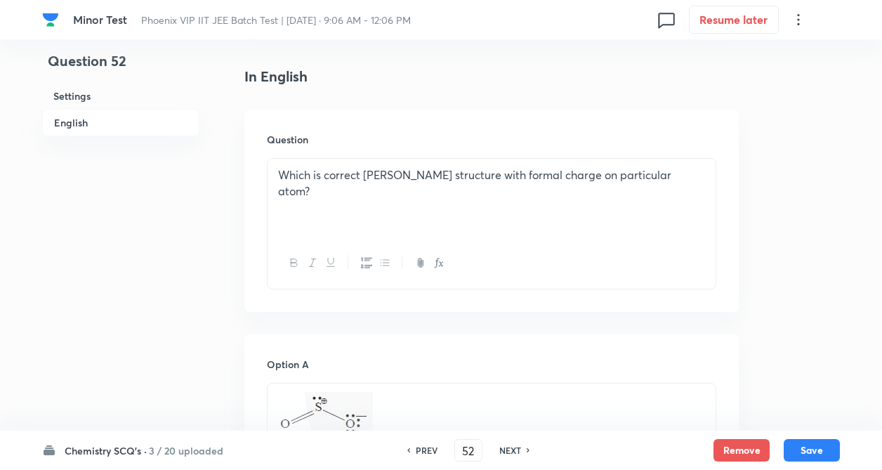
checkbox input "true"
click at [513, 452] on h6 "NEXT" at bounding box center [510, 450] width 22 height 13
type input "53"
checkbox input "false"
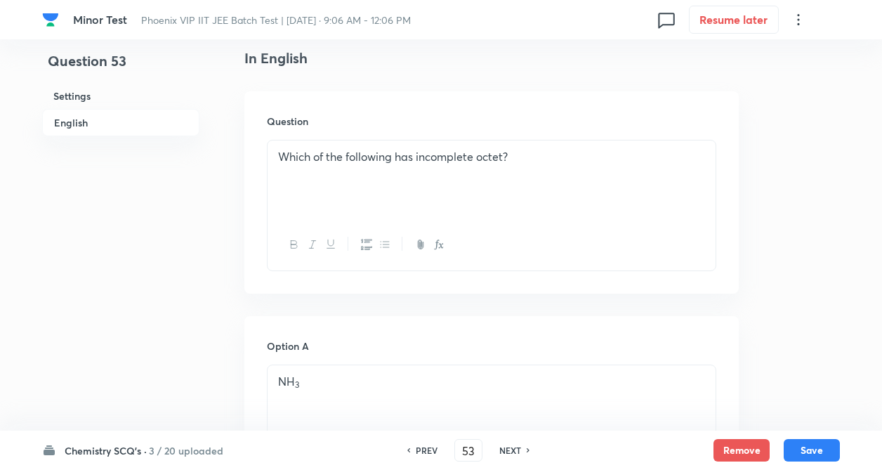
checkbox input "true"
click at [505, 445] on h6 "NEXT" at bounding box center [510, 450] width 22 height 13
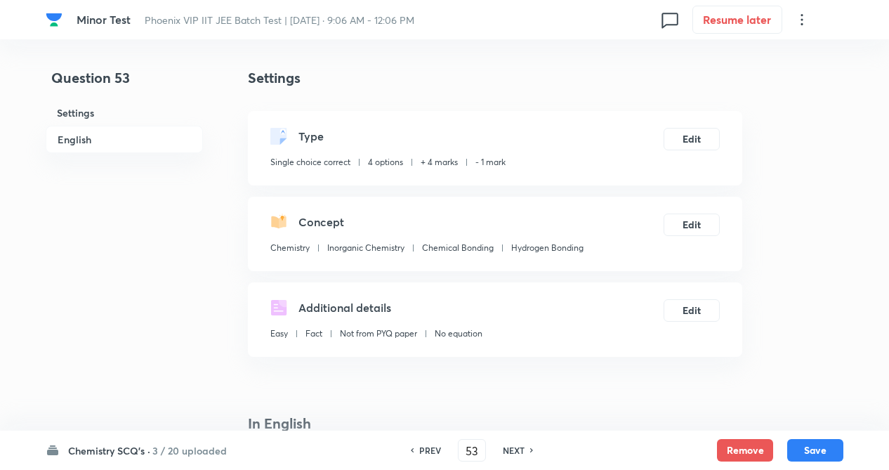
type input "54"
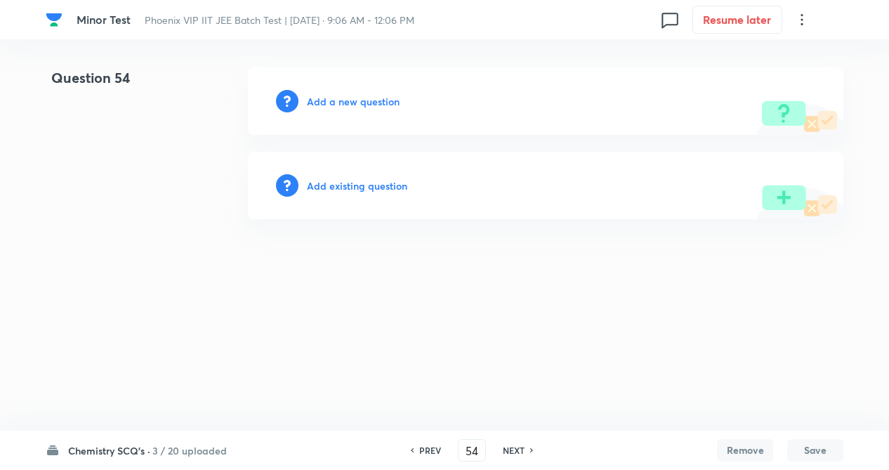
click at [341, 103] on h6 "Add a new question" at bounding box center [353, 101] width 93 height 15
click at [353, 105] on h6 "Choose a question type" at bounding box center [361, 101] width 108 height 15
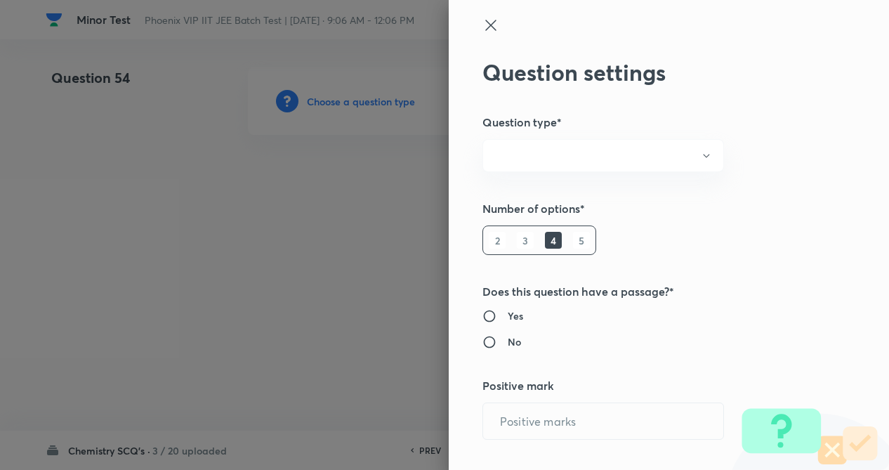
radio input "true"
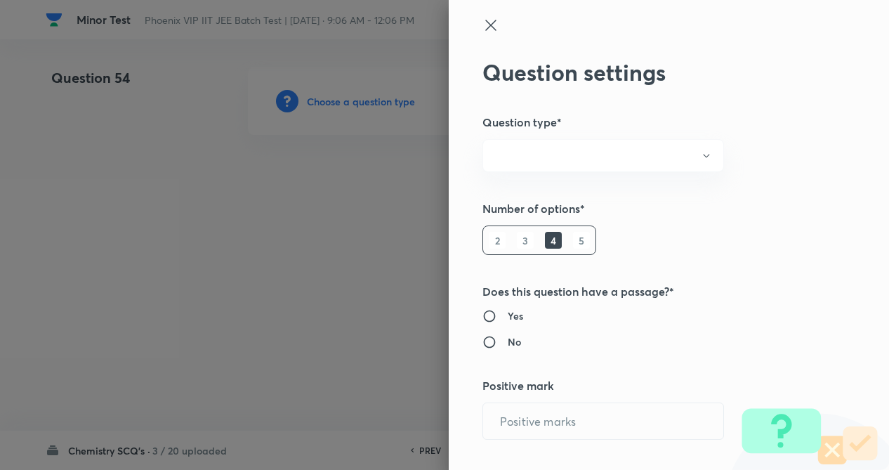
radio input "true"
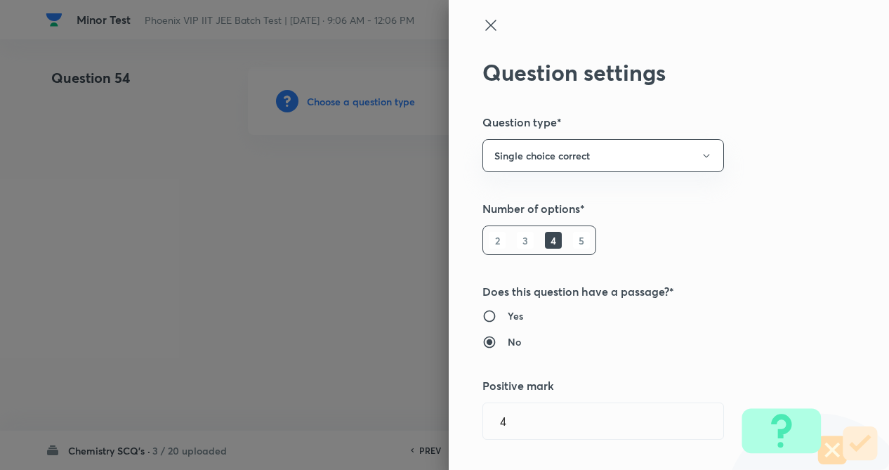
type input "4"
type input "1"
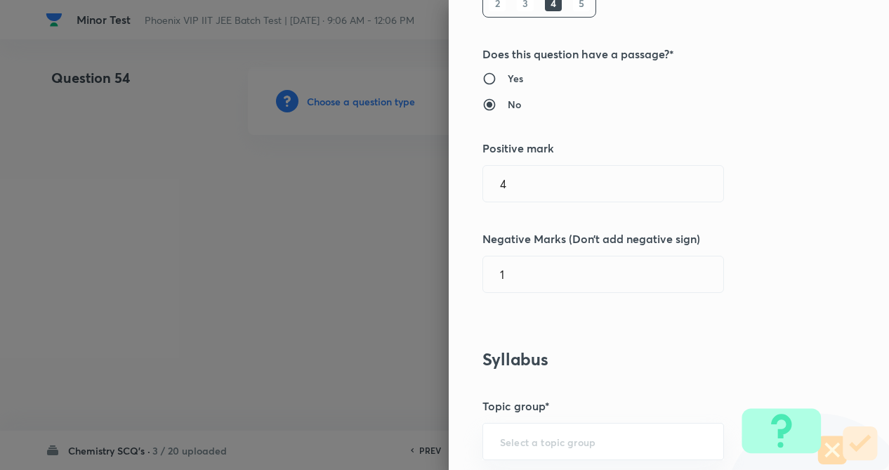
click at [755, 264] on div "Question settings Question type* Single choice correct Number of options* 2 3 4…" at bounding box center [669, 235] width 440 height 470
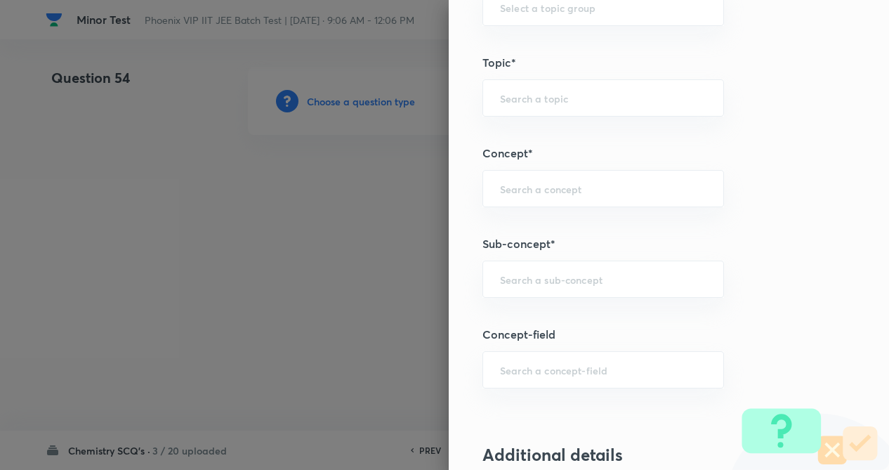
scroll to position [674, 0]
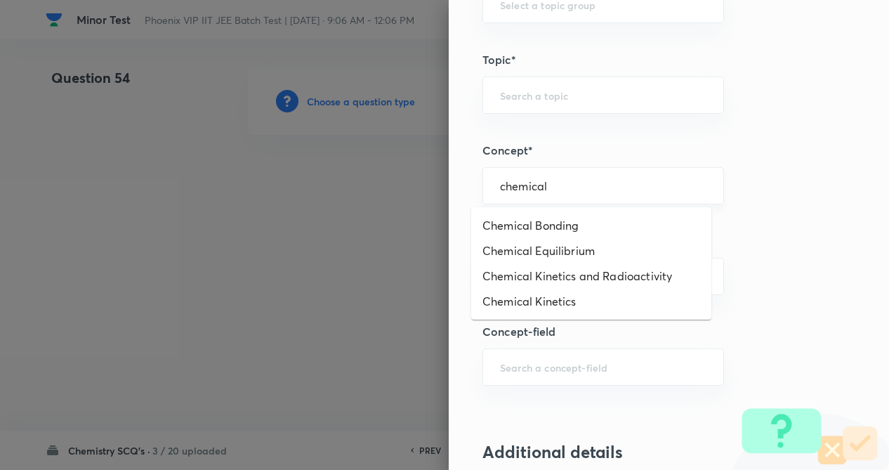
click at [535, 185] on input "chemical" at bounding box center [603, 185] width 207 height 13
drag, startPoint x: 536, startPoint y: 223, endPoint x: 532, endPoint y: 252, distance: 29.7
click at [536, 225] on li "Chemical Bonding" at bounding box center [591, 225] width 240 height 25
type input "Chemical Bonding"
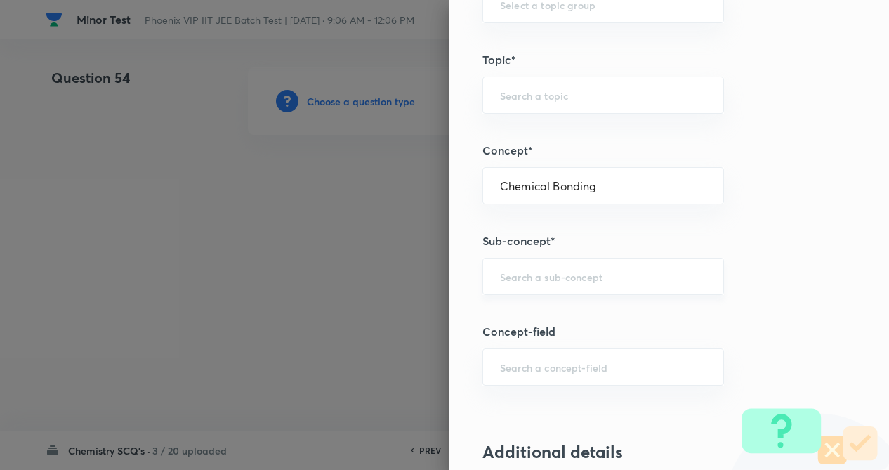
type input "Chemistry"
type input "Inorganic Chemistry"
drag, startPoint x: 523, startPoint y: 275, endPoint x: 511, endPoint y: 308, distance: 35.1
click at [523, 276] on input "h" at bounding box center [603, 276] width 207 height 13
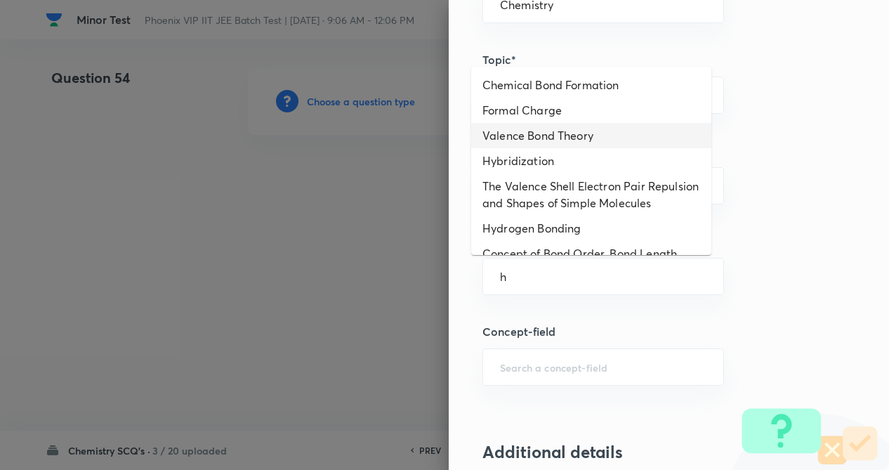
click at [520, 140] on li "Valence Bond Theory" at bounding box center [591, 135] width 240 height 25
type input "Valence Bond Theory"
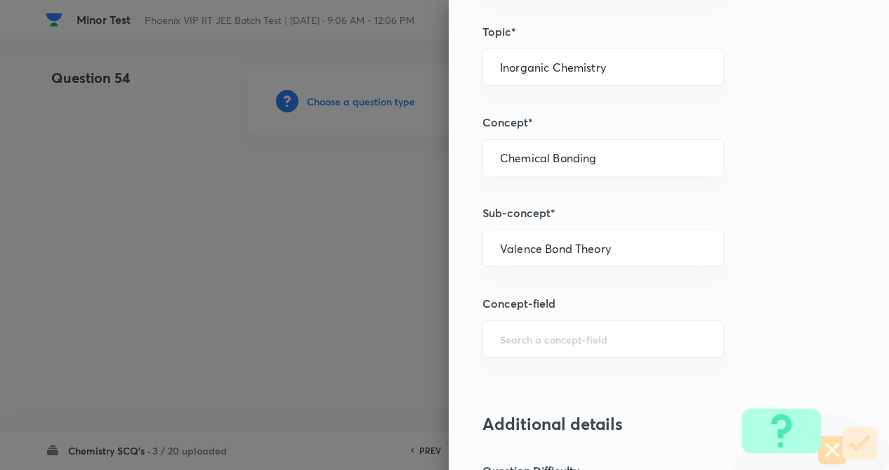
drag, startPoint x: 764, startPoint y: 240, endPoint x: 756, endPoint y: 258, distance: 19.6
click at [764, 242] on div "Question settings Question type* Single choice correct Number of options* 2 3 4…" at bounding box center [669, 235] width 440 height 470
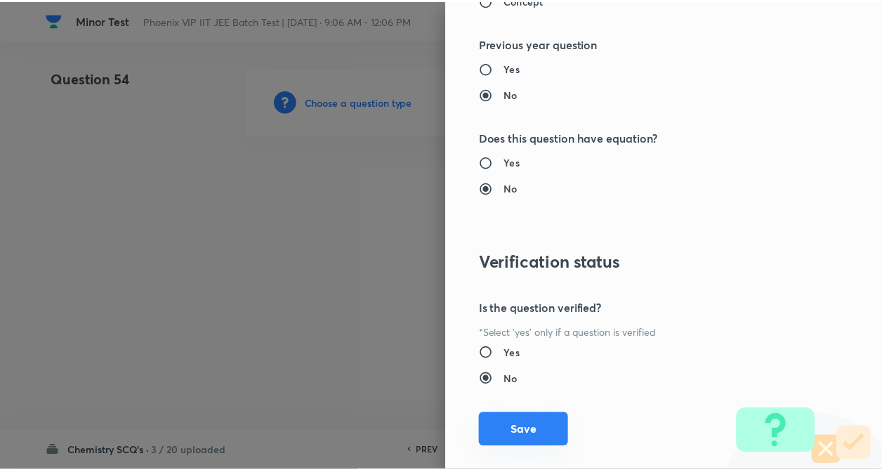
scroll to position [1445, 0]
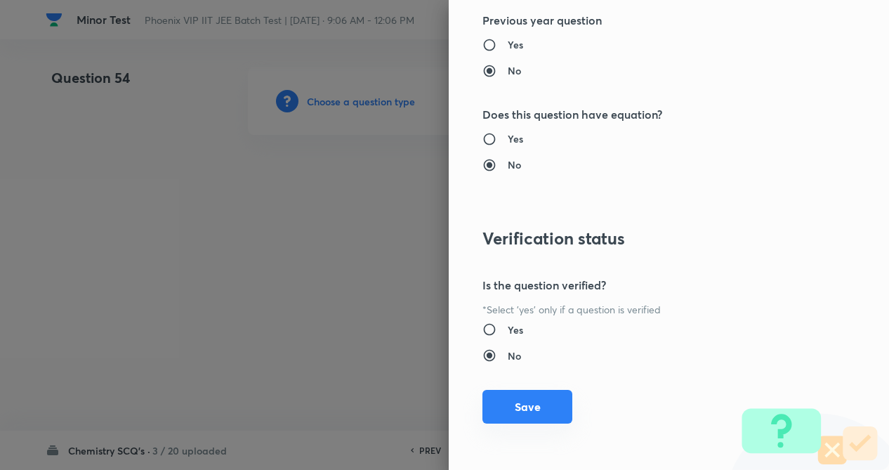
click at [519, 414] on button "Save" at bounding box center [528, 407] width 90 height 34
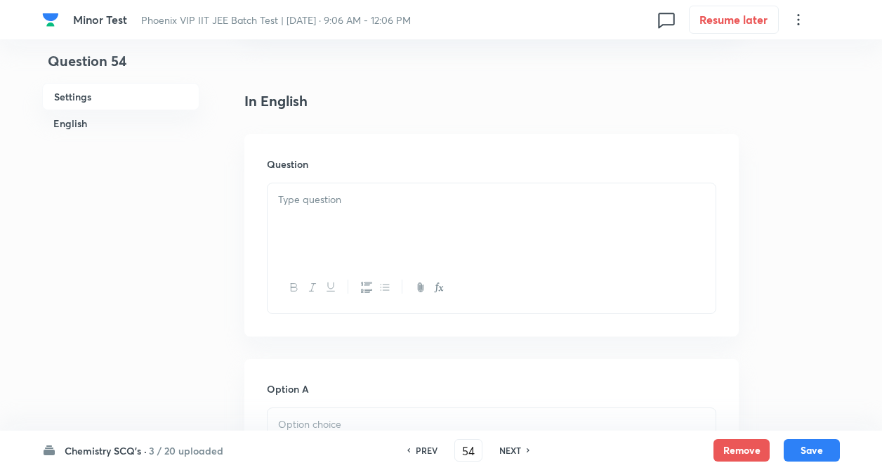
scroll to position [365, 0]
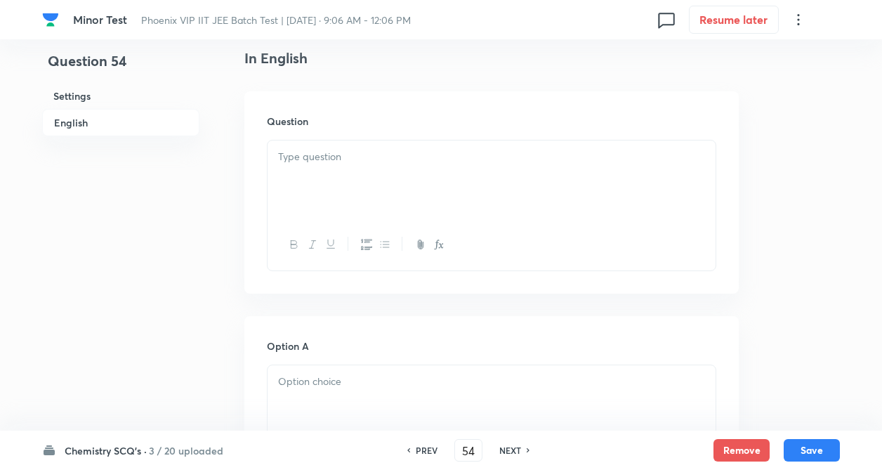
paste div
click at [362, 183] on div at bounding box center [492, 179] width 448 height 79
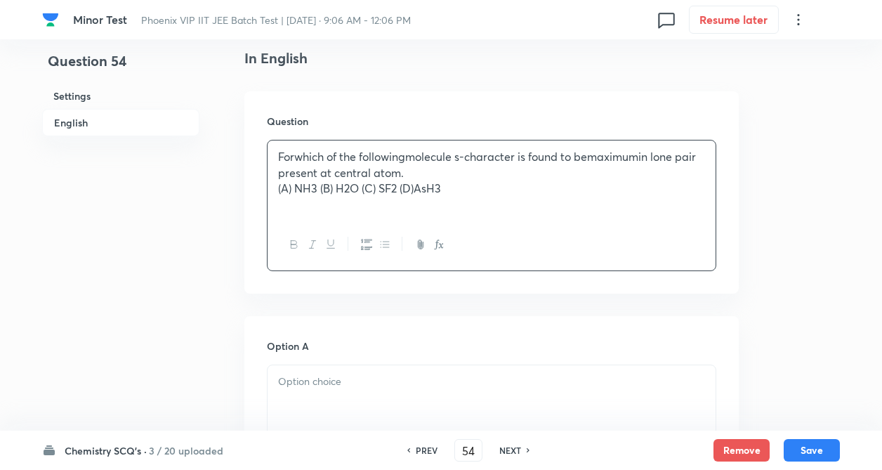
drag, startPoint x: 277, startPoint y: 193, endPoint x: 296, endPoint y: 207, distance: 23.8
click at [276, 193] on div "Forwhich of the followingmolecule s-character is found to bemaximumin lone pair…" at bounding box center [492, 179] width 448 height 79
drag, startPoint x: 408, startPoint y: 159, endPoint x: 414, endPoint y: 166, distance: 9.0
click at [412, 162] on p "Forwhich of the following molecule s-character is found to bemaximumin lone pai…" at bounding box center [491, 165] width 427 height 32
click at [296, 159] on p "Forwhich of the following molecule s-character is found to bemaximumin lone pai…" at bounding box center [491, 165] width 427 height 32
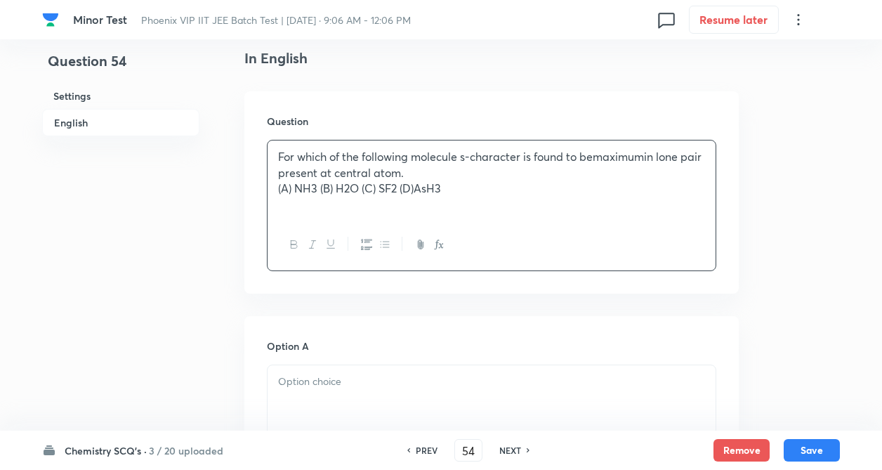
click at [598, 158] on p "For which of the following molecule s-character is found to bemaximumin lone pa…" at bounding box center [491, 165] width 427 height 32
click at [642, 157] on p "For which of the following molecule s-character is found to be maximumin lone p…" at bounding box center [491, 165] width 427 height 32
click at [645, 162] on p "For which of the following molecule s-character is found to be maximu min lone …" at bounding box center [491, 165] width 427 height 32
click at [652, 157] on p "For which of the following molecule s-character is found to be maximumin lone p…" at bounding box center [491, 165] width 427 height 32
drag, startPoint x: 297, startPoint y: 188, endPoint x: 404, endPoint y: 221, distance: 112.0
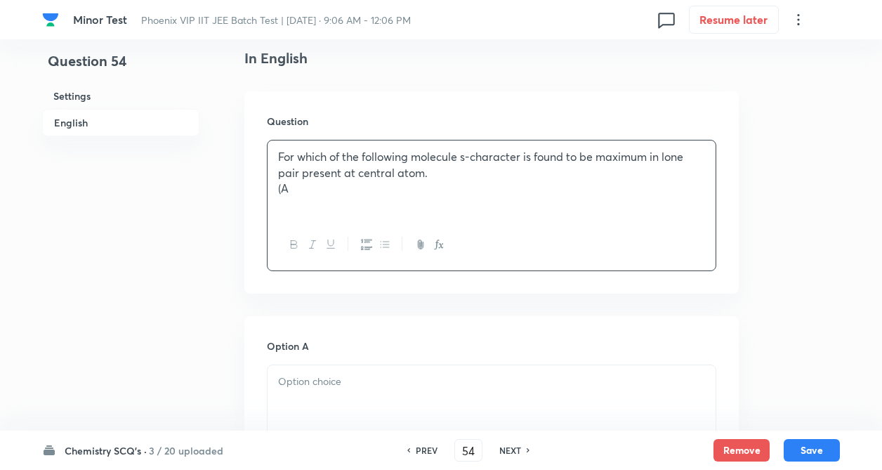
click at [449, 200] on div "For which of the following molecule s-character is found to be maximum in lone …" at bounding box center [492, 179] width 448 height 79
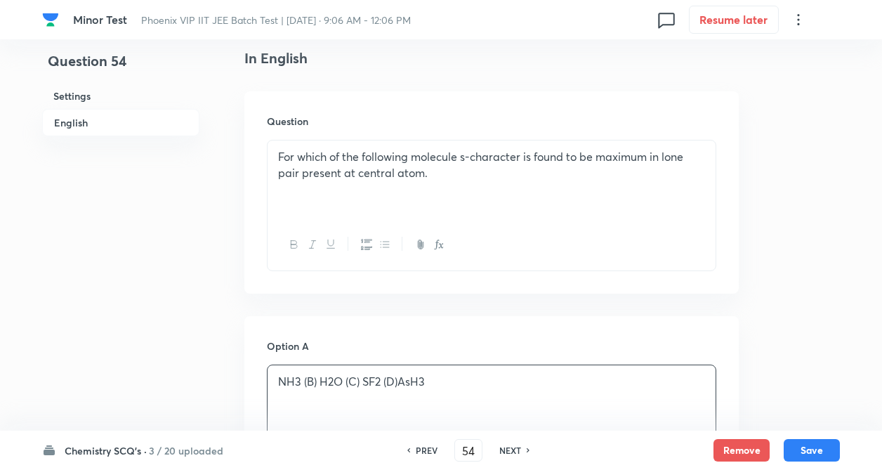
drag, startPoint x: 325, startPoint y: 379, endPoint x: 325, endPoint y: 386, distance: 7.8
click at [325, 380] on p "NH3 (B) H2O (C) SF2 (D)AsH3" at bounding box center [491, 382] width 427 height 16
drag, startPoint x: 276, startPoint y: 382, endPoint x: 431, endPoint y: 451, distance: 169.2
click at [448, 386] on div at bounding box center [492, 404] width 448 height 79
drag, startPoint x: 320, startPoint y: 384, endPoint x: 513, endPoint y: 394, distance: 194.1
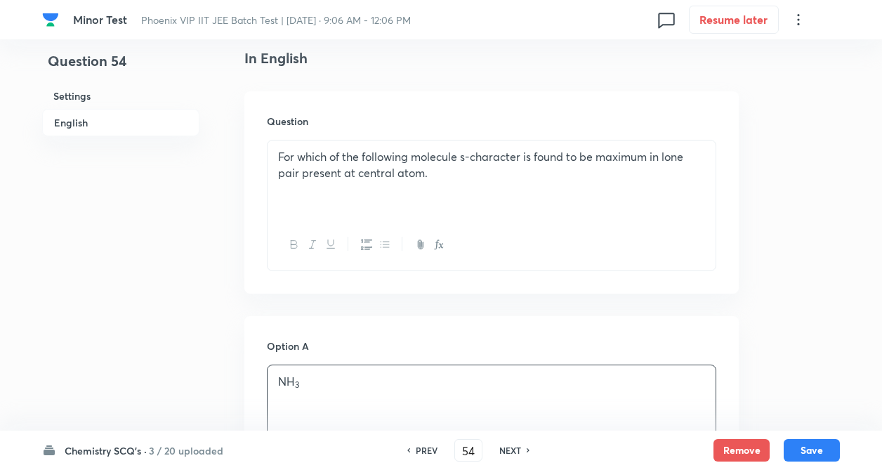
click at [513, 394] on div "NH 3" at bounding box center [492, 404] width 448 height 79
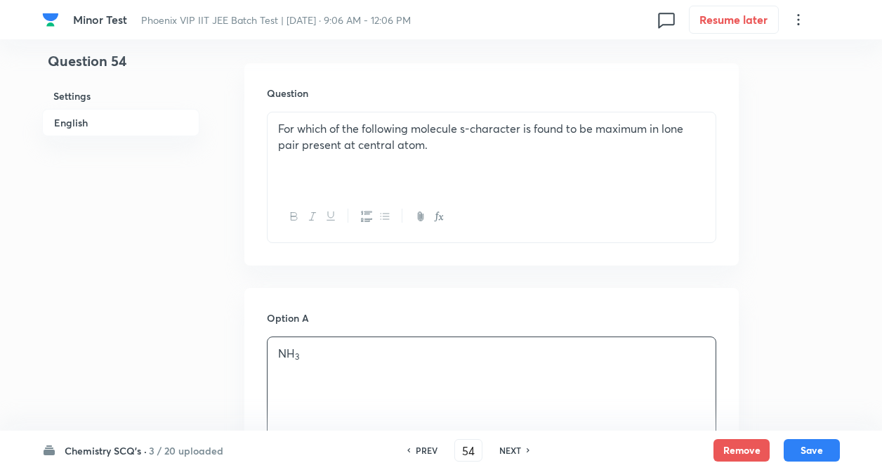
drag, startPoint x: 179, startPoint y: 369, endPoint x: 247, endPoint y: 379, distance: 68.1
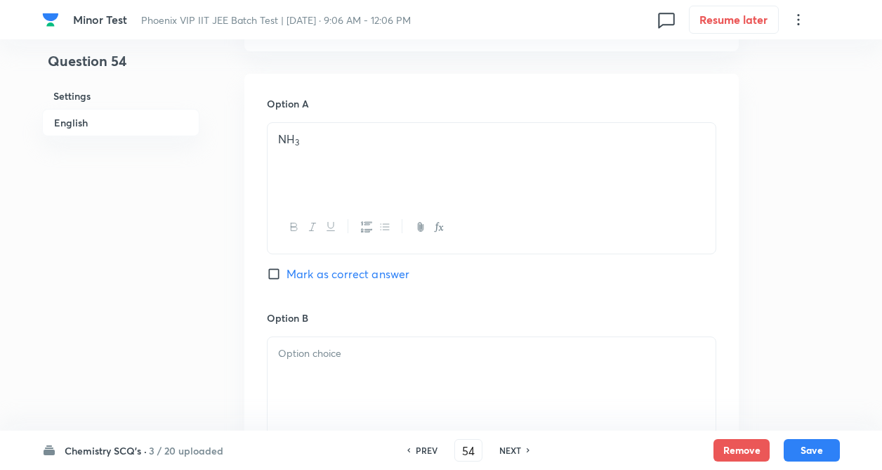
scroll to position [618, 0]
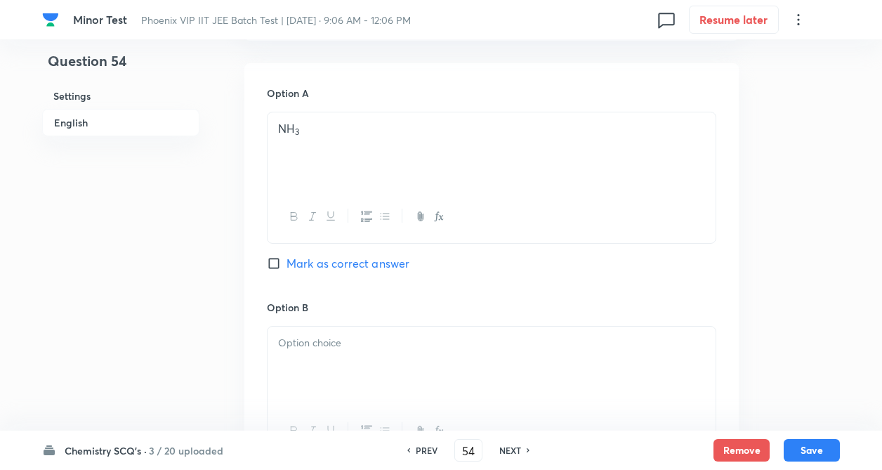
click at [299, 348] on p at bounding box center [491, 343] width 427 height 16
paste div
drag, startPoint x: 316, startPoint y: 342, endPoint x: 399, endPoint y: 357, distance: 84.2
click at [399, 357] on div "H 2 O (C" at bounding box center [492, 366] width 448 height 79
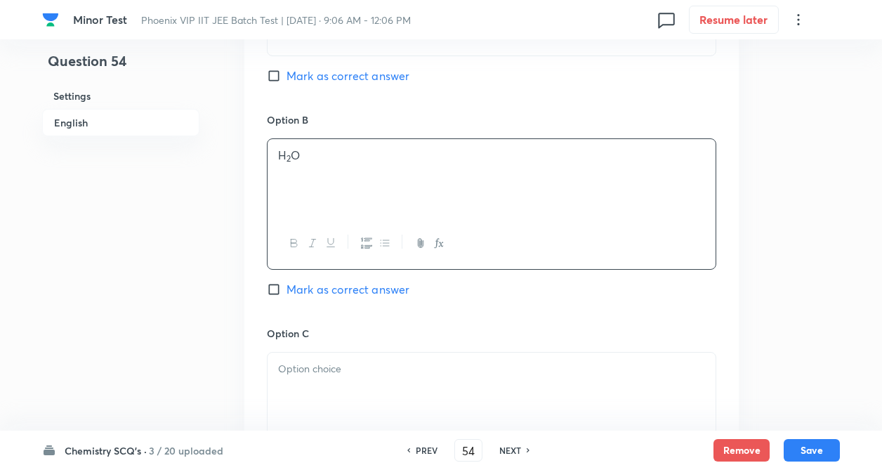
drag, startPoint x: 225, startPoint y: 355, endPoint x: 284, endPoint y: 284, distance: 91.7
click at [225, 353] on div "Question 54 Settings English Settings Type Single choice correct 4 options + 4 …" at bounding box center [441, 145] width 798 height 1767
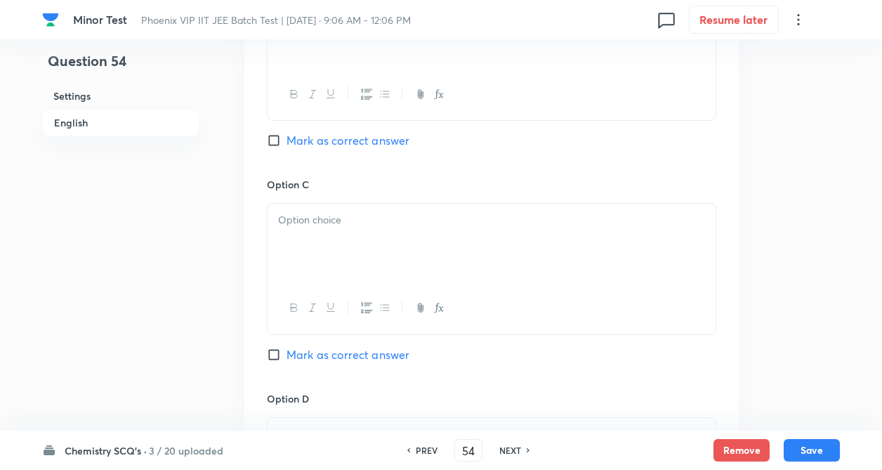
scroll to position [955, 0]
click at [298, 258] on div at bounding box center [492, 242] width 448 height 79
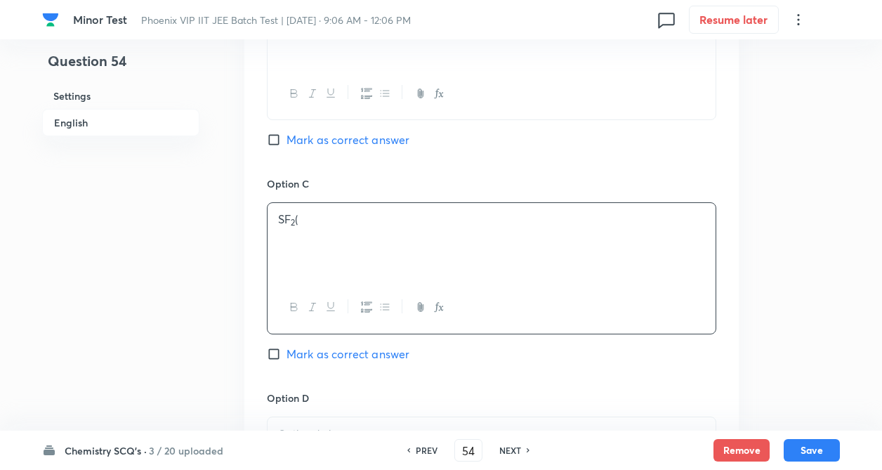
drag, startPoint x: 313, startPoint y: 216, endPoint x: 177, endPoint y: 275, distance: 147.6
click at [361, 242] on div "SF 2 (" at bounding box center [492, 242] width 448 height 79
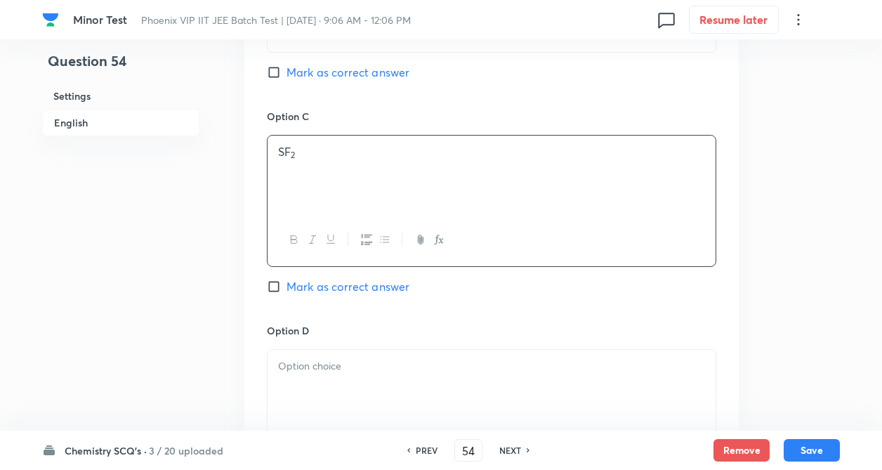
drag, startPoint x: 174, startPoint y: 275, endPoint x: 282, endPoint y: 277, distance: 108.2
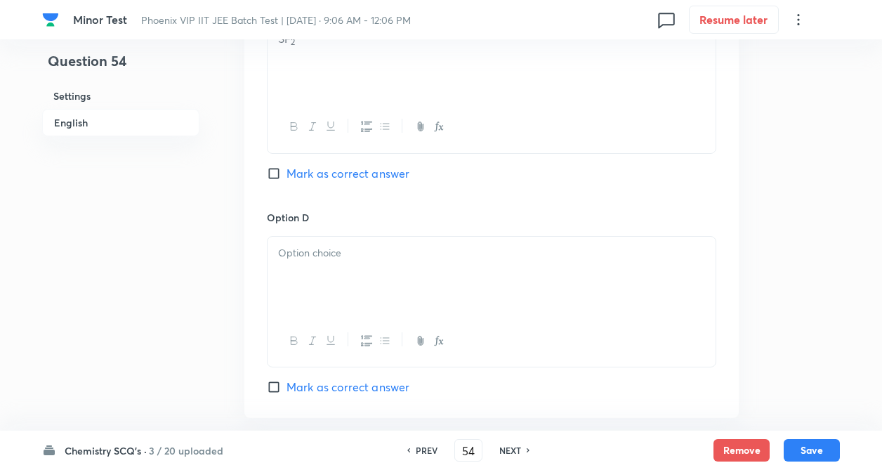
scroll to position [1152, 0]
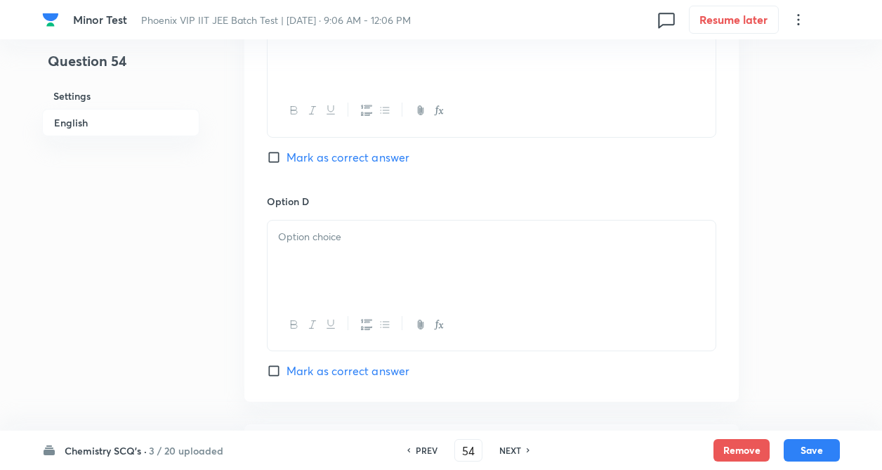
click at [320, 249] on div at bounding box center [492, 260] width 448 height 79
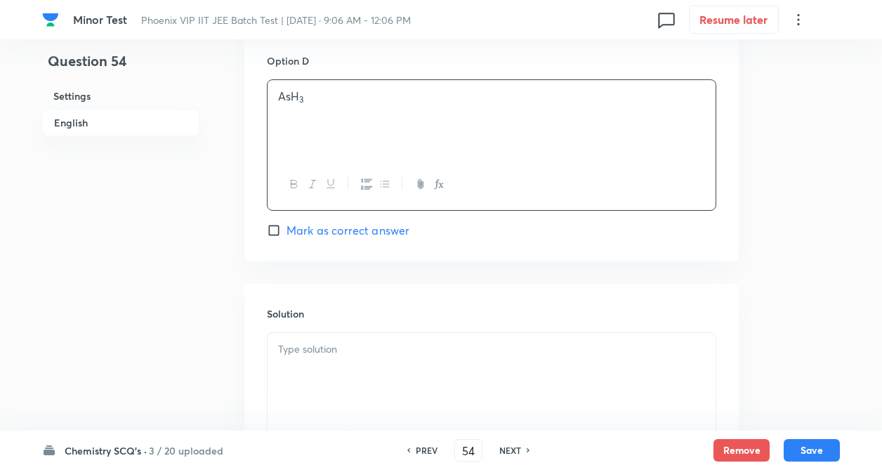
drag, startPoint x: 193, startPoint y: 269, endPoint x: 254, endPoint y: 312, distance: 74.1
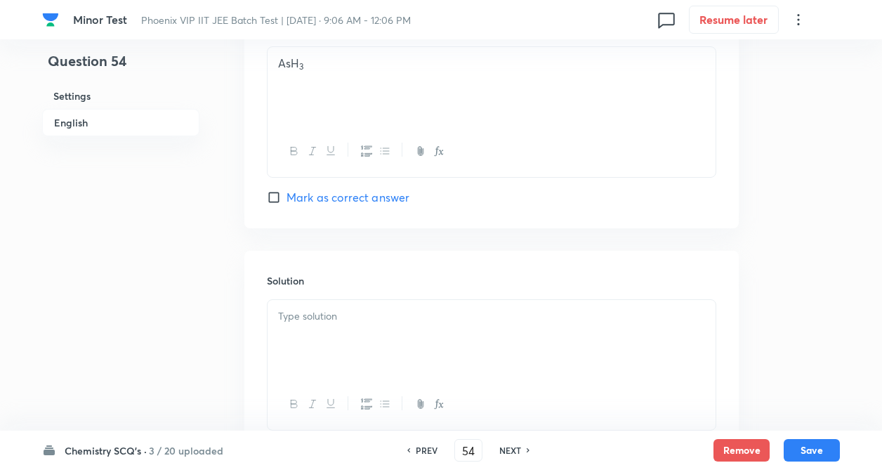
scroll to position [1349, 0]
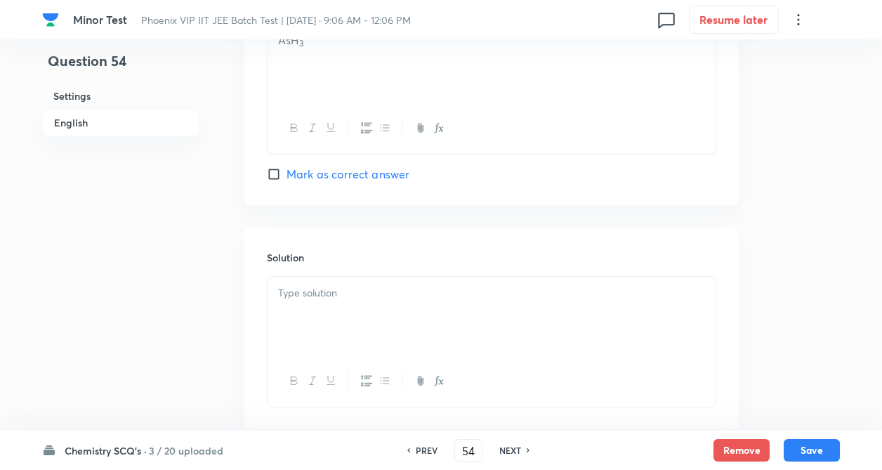
click at [276, 170] on input "Mark as correct answer" at bounding box center [277, 174] width 20 height 14
checkbox input "true"
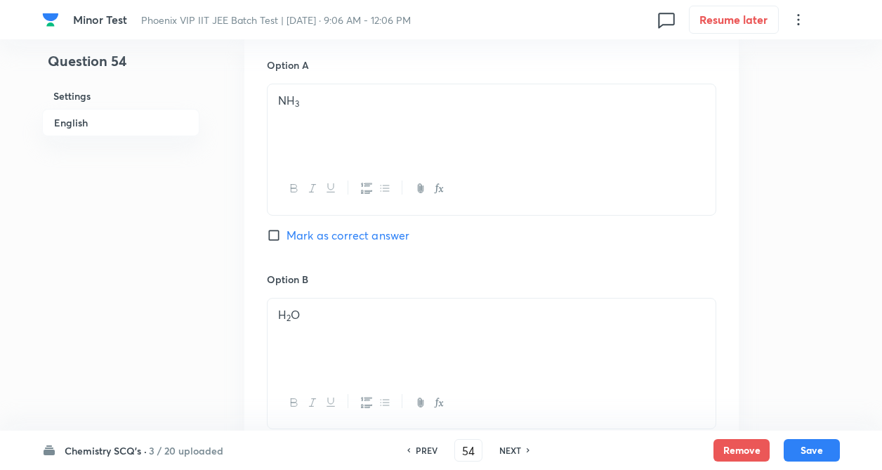
drag, startPoint x: 225, startPoint y: 225, endPoint x: 229, endPoint y: 210, distance: 16.0
click at [224, 225] on div "Question 54 Settings English Settings Type Single choice correct 4 options + 4 …" at bounding box center [441, 304] width 798 height 1767
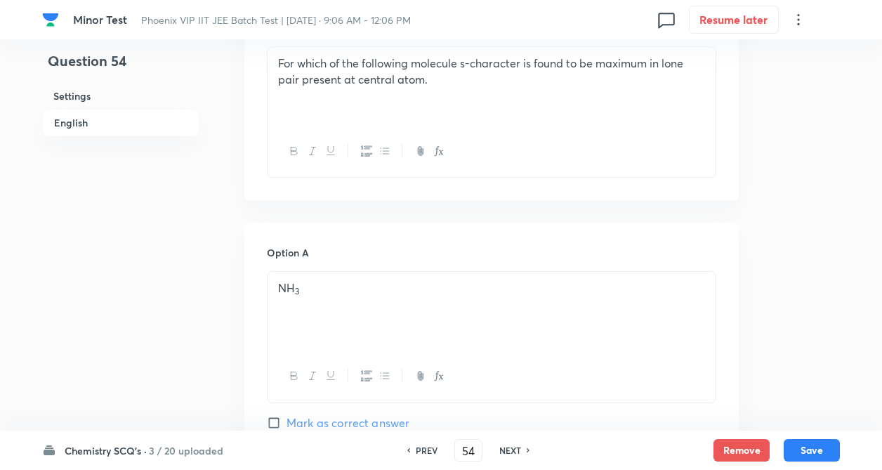
scroll to position [421, 0]
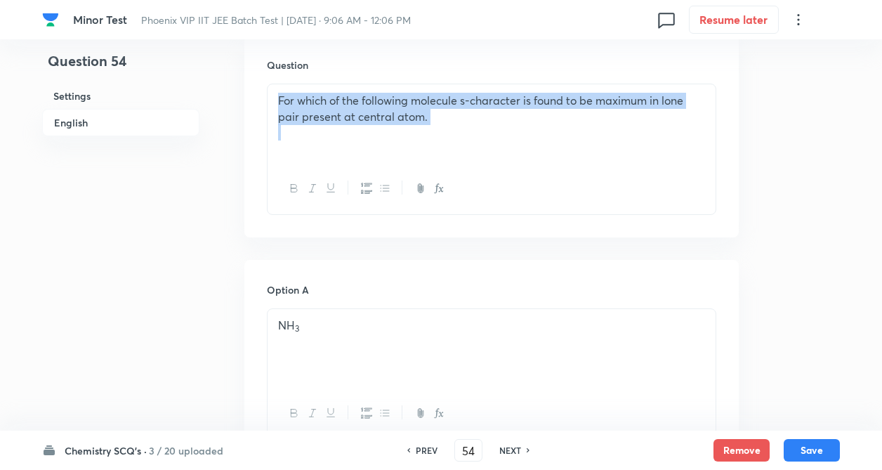
drag, startPoint x: 279, startPoint y: 103, endPoint x: 427, endPoint y: 126, distance: 150.0
click at [427, 126] on div "For which of the following molecule s-character is found to be maximum in lone …" at bounding box center [492, 123] width 448 height 79
copy p "For which of the following molecule s-character is found to be maximum in lone …"
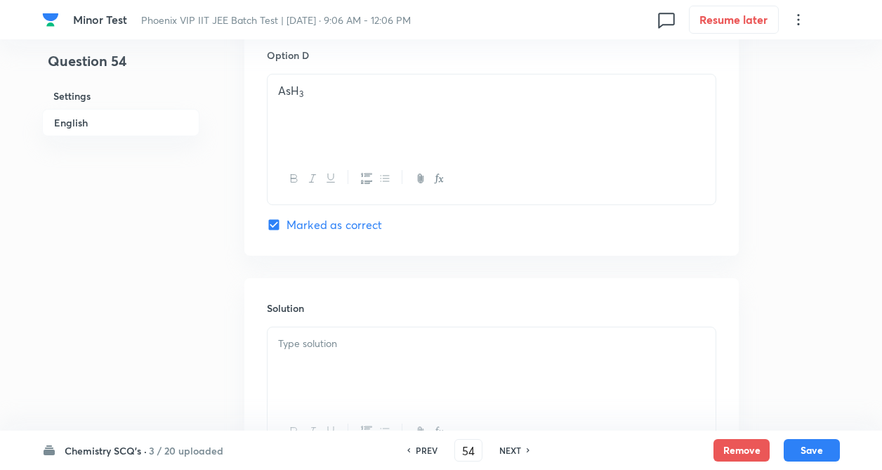
drag, startPoint x: 199, startPoint y: 284, endPoint x: 304, endPoint y: 253, distance: 109.3
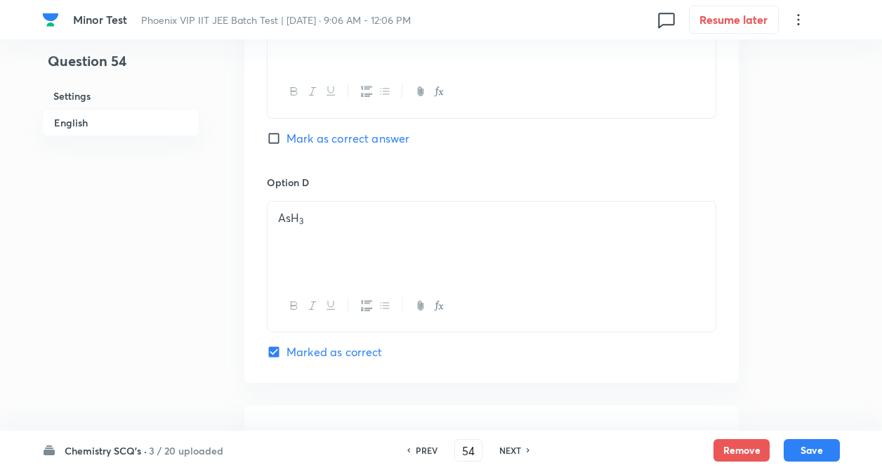
scroll to position [585, 0]
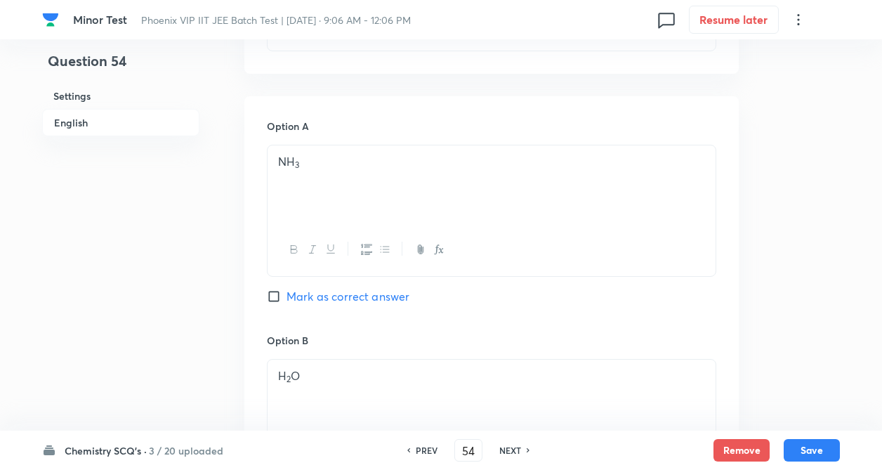
click at [185, 289] on div "Question 54 Settings English" at bounding box center [120, 365] width 157 height 1767
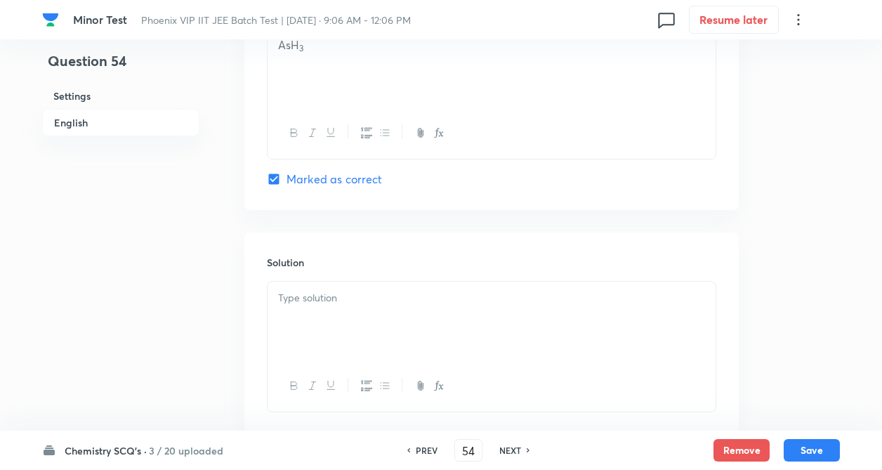
scroll to position [1316, 0]
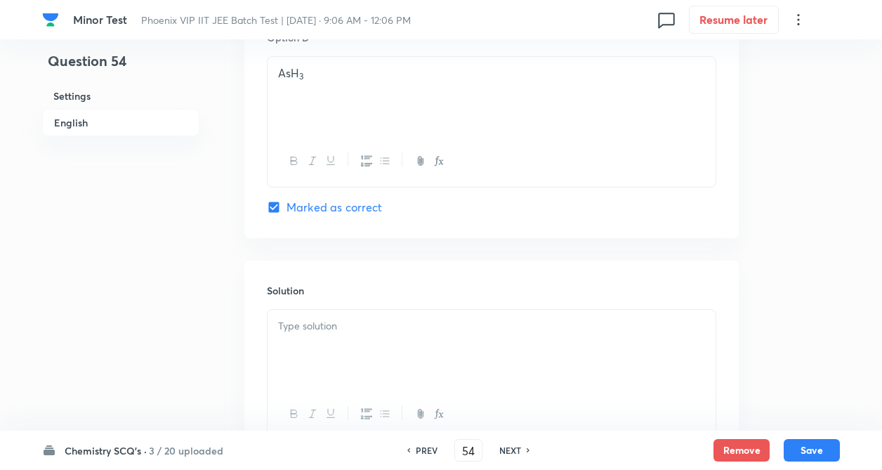
click at [321, 341] on div at bounding box center [492, 349] width 448 height 79
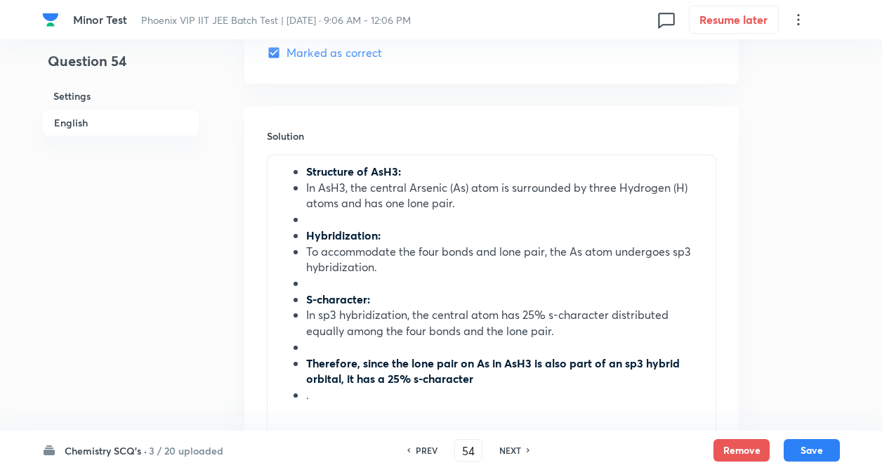
scroll to position [1512, 0]
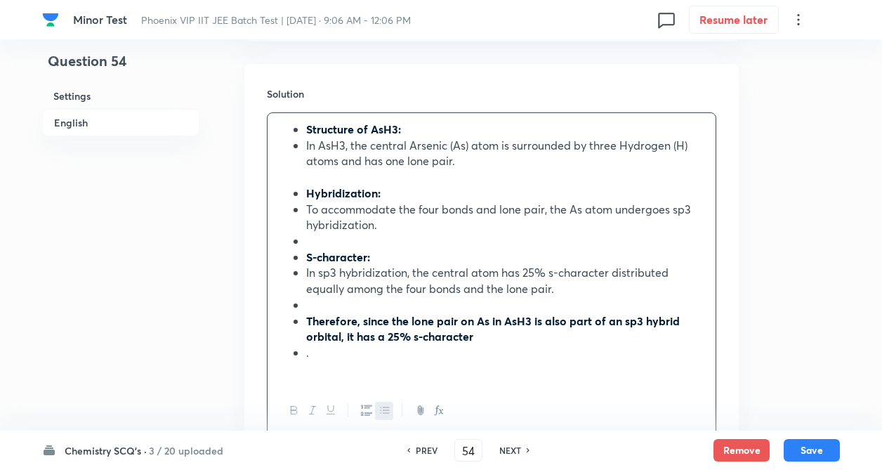
drag, startPoint x: 299, startPoint y: 171, endPoint x: 294, endPoint y: 148, distance: 24.4
click at [299, 171] on div "Structure of AsH3: In AsH3, the central Arsenic (As) atom is surrounded by thre…" at bounding box center [492, 249] width 448 height 273
click at [303, 145] on div "Structure of AsH3: In AsH3, the central Arsenic (As) atom is surrounded by thre…" at bounding box center [492, 249] width 448 height 273
click at [301, 192] on ul "Hybridization: To accommodate the four bonds and lone pair, the As atom undergo…" at bounding box center [491, 273] width 427 height 176
click at [303, 210] on div "Structure of AsH3: In AsH3, the central Arsenic (As) atom is surrounded by thre…" at bounding box center [492, 249] width 448 height 273
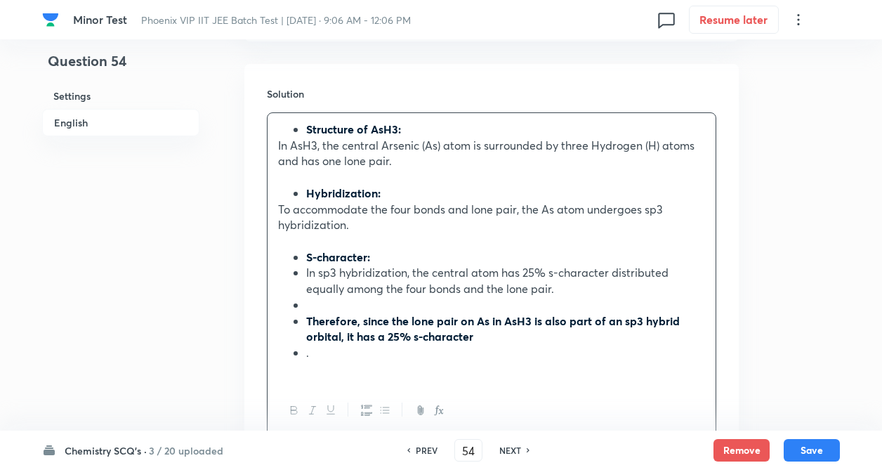
drag, startPoint x: 303, startPoint y: 236, endPoint x: 304, endPoint y: 256, distance: 19.7
click at [306, 273] on div "Structure of AsH3: In AsH3, the central Arsenic (As) atom is surrounded by thre…" at bounding box center [492, 249] width 448 height 273
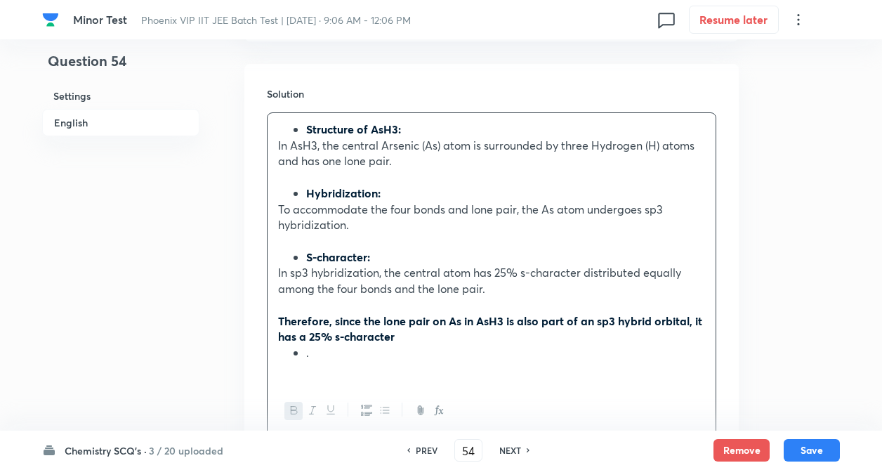
drag, startPoint x: 302, startPoint y: 317, endPoint x: 301, endPoint y: 333, distance: 15.5
click at [301, 358] on ul "." at bounding box center [491, 353] width 427 height 16
drag, startPoint x: 279, startPoint y: 308, endPoint x: 282, endPoint y: 331, distance: 22.7
click at [279, 308] on p at bounding box center [491, 305] width 427 height 16
click at [278, 355] on div "Structure of AsH3: In AsH3, the central Arsenic (As) atom is surrounded by thre…" at bounding box center [492, 241] width 448 height 256
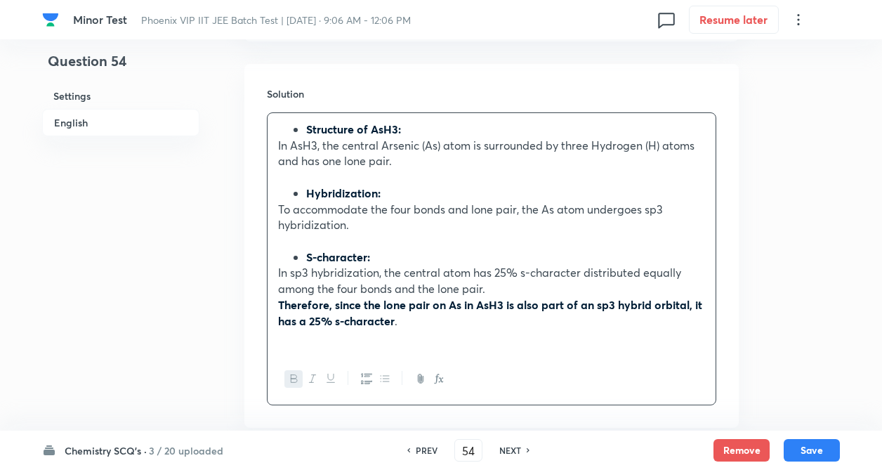
drag, startPoint x: 273, startPoint y: 324, endPoint x: 270, endPoint y: 287, distance: 37.3
click at [273, 319] on div "Structure of AsH3: In AsH3, the central Arsenic (As) atom is surrounded by thre…" at bounding box center [492, 233] width 448 height 240
drag, startPoint x: 271, startPoint y: 270, endPoint x: 275, endPoint y: 261, distance: 10.7
click at [273, 268] on div "Structure of AsH3: In AsH3, the central Arsenic (As) atom is surrounded by thre…" at bounding box center [492, 233] width 448 height 240
click at [291, 254] on ul "S-character:" at bounding box center [491, 257] width 427 height 16
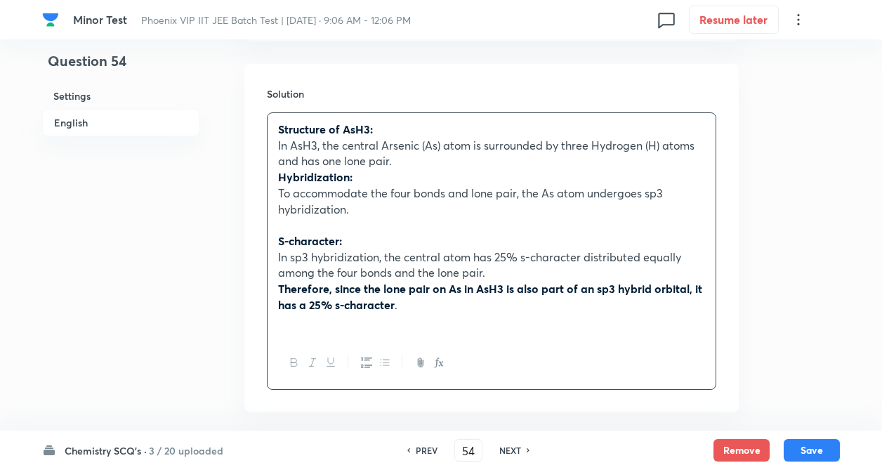
drag, startPoint x: 286, startPoint y: 175, endPoint x: 282, endPoint y: 197, distance: 22.2
click at [283, 180] on div "Structure of AsH3: In AsH3, the central Arsenic (As) atom is surrounded by thre…" at bounding box center [492, 225] width 448 height 224
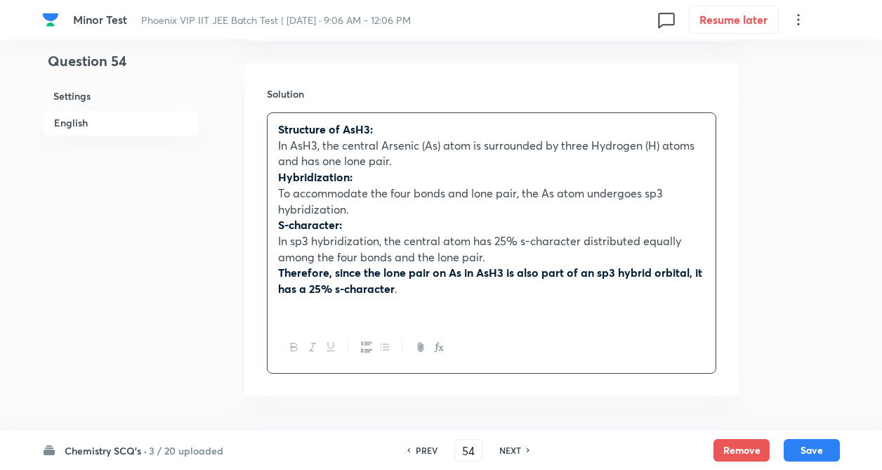
click at [287, 230] on div "Structure of AsH3: In AsH3, the central Arsenic (As) atom is surrounded by thre…" at bounding box center [492, 217] width 448 height 209
drag, startPoint x: 278, startPoint y: 130, endPoint x: 405, endPoint y: 284, distance: 199.7
click at [405, 284] on div "Structure of AsH3: In AsH3, the central Arsenic (As) atom is surrounded by thre…" at bounding box center [492, 217] width 448 height 209
copy div "Structure of AsH3: In AsH3, the central Arsenic (As) atom is surrounded by thre…"
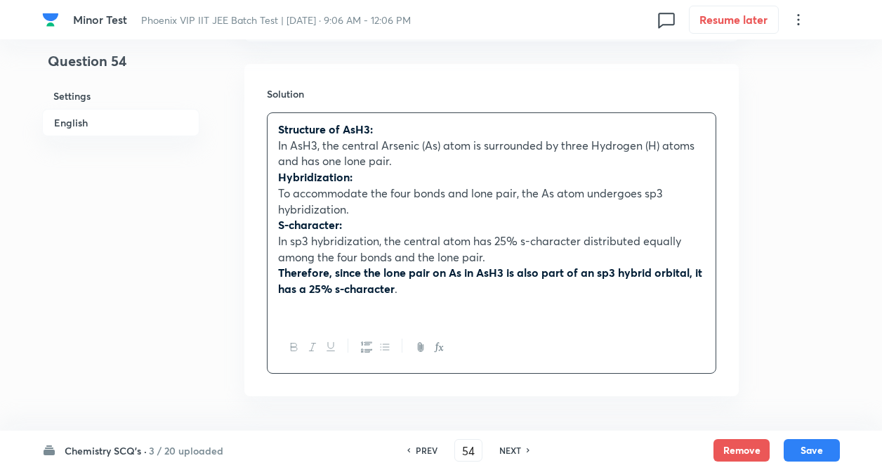
click at [438, 295] on p "Therefore, since the lone pair on As in AsH3 is also part of an sp3 hybrid orbi…" at bounding box center [491, 281] width 427 height 32
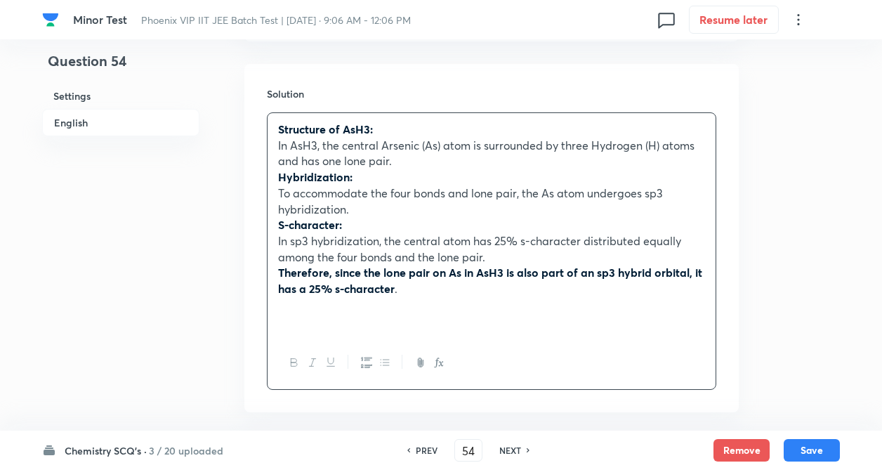
paste div
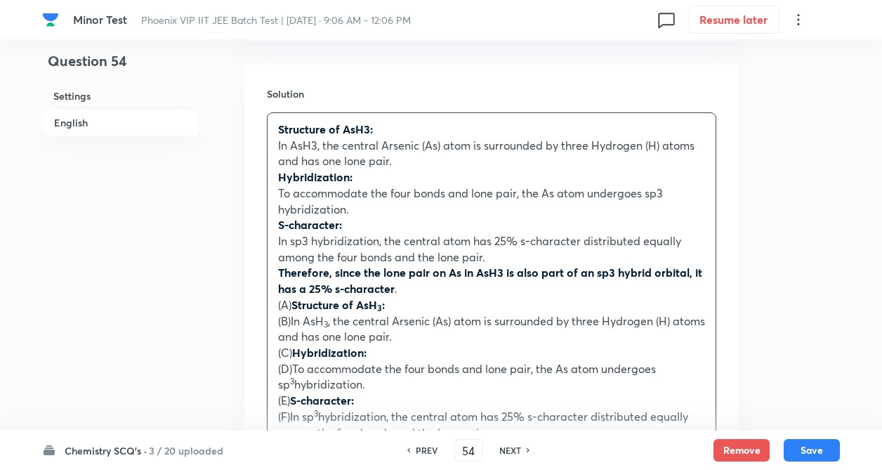
click at [293, 310] on p "(A) Structure of AsH 3 :" at bounding box center [491, 305] width 427 height 16
click at [291, 319] on span "(B)" at bounding box center [284, 320] width 13 height 15
click at [286, 320] on span "In AsH" at bounding box center [300, 320] width 33 height 15
drag, startPoint x: 292, startPoint y: 353, endPoint x: 387, endPoint y: 353, distance: 94.8
click at [322, 353] on strong "Hybridization:" at bounding box center [315, 352] width 74 height 15
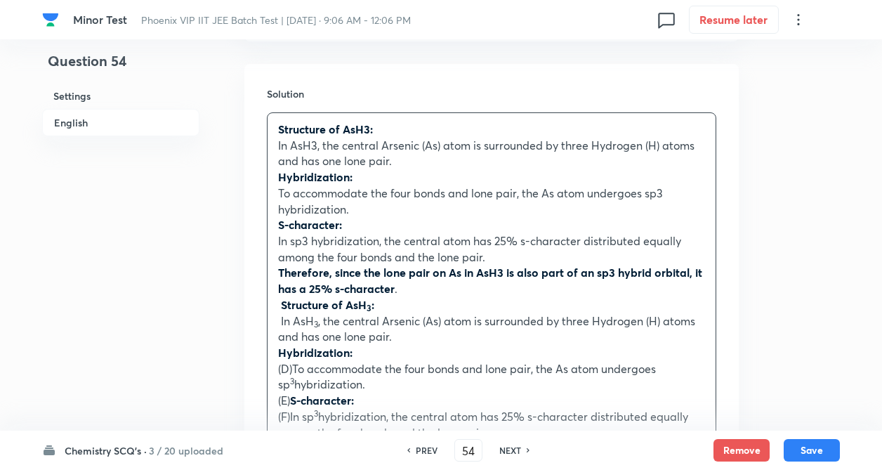
click at [292, 370] on span "(D)" at bounding box center [285, 368] width 14 height 15
click at [298, 367] on span "To accommodate the four bonds and lone pair, the As atom undergoes sp" at bounding box center [461, 376] width 367 height 31
drag, startPoint x: 292, startPoint y: 398, endPoint x: 288, endPoint y: 414, distance: 16.7
click at [292, 399] on strong "S-character:" at bounding box center [313, 400] width 64 height 15
click at [300, 416] on span "In sp" at bounding box center [290, 416] width 24 height 15
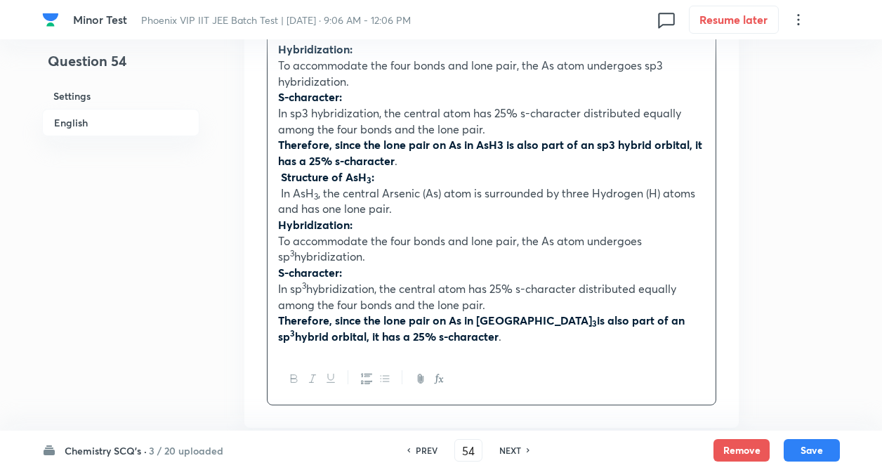
drag, startPoint x: 241, startPoint y: 395, endPoint x: 275, endPoint y: 372, distance: 41.5
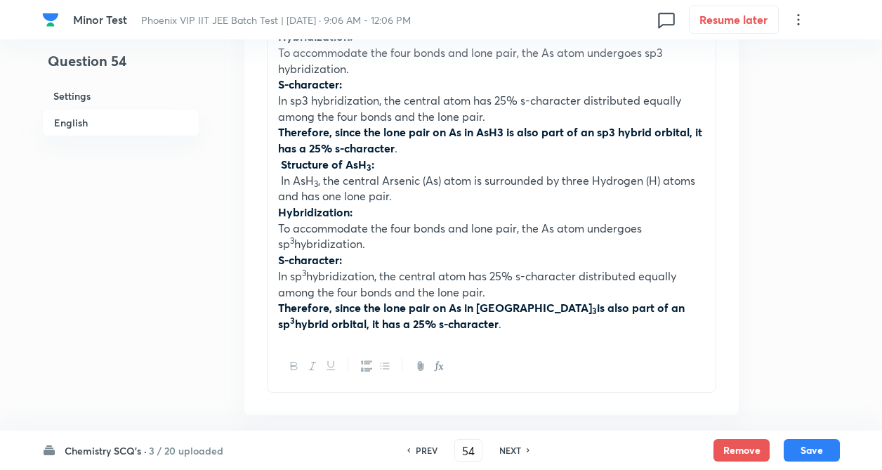
scroll to position [1626, 0]
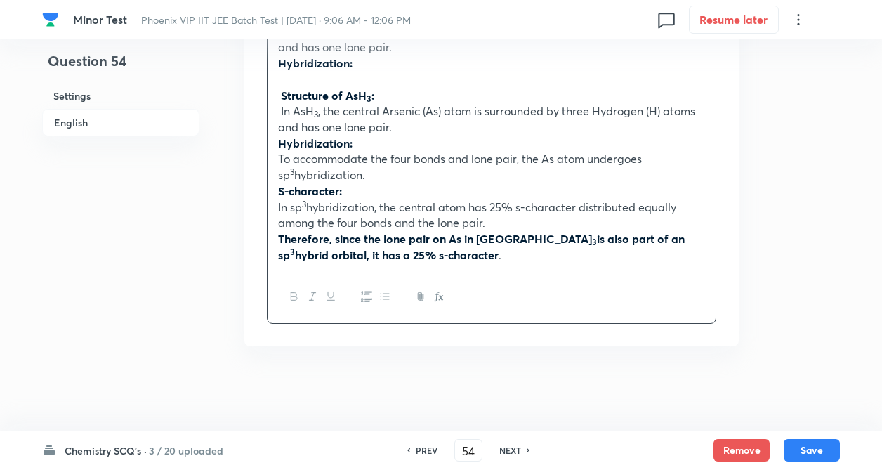
drag, startPoint x: 405, startPoint y: 151, endPoint x: 308, endPoint y: 81, distance: 119.7
click at [272, 47] on div "Structure of AsH3: In AsH3, the central Arsenic (As) atom is surrounded by thre…" at bounding box center [492, 135] width 448 height 273
click at [284, 101] on strong "Structure of AsH" at bounding box center [321, 95] width 86 height 15
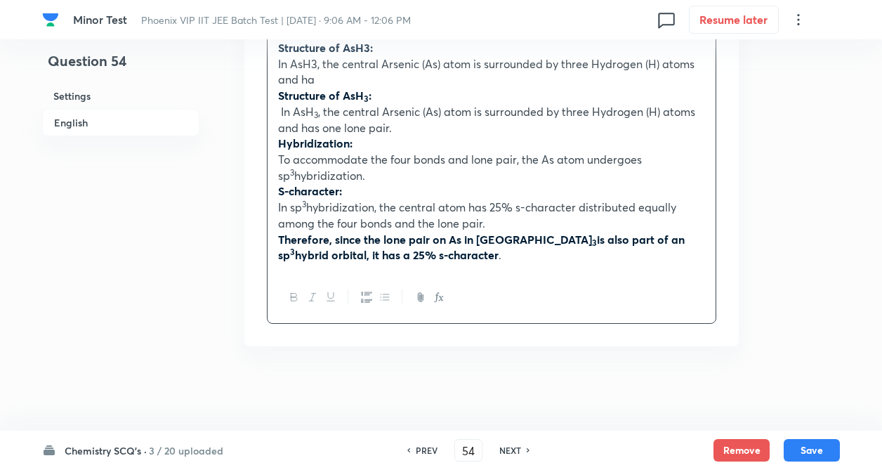
scroll to position [1566, 0]
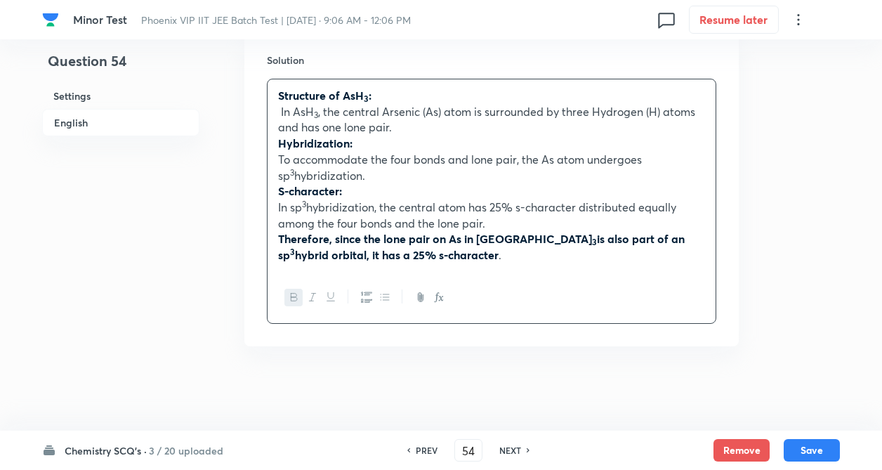
scroll to position [1546, 0]
drag, startPoint x: 277, startPoint y: 73, endPoint x: 316, endPoint y: 103, distance: 48.6
click at [316, 103] on div "Structure of AsH 3 : In AsH 3 , the central Arsenic (As) atom is surrounded by …" at bounding box center [492, 175] width 448 height 192
drag, startPoint x: 819, startPoint y: 443, endPoint x: 521, endPoint y: 419, distance: 298.8
click at [819, 443] on button "Save" at bounding box center [812, 450] width 56 height 22
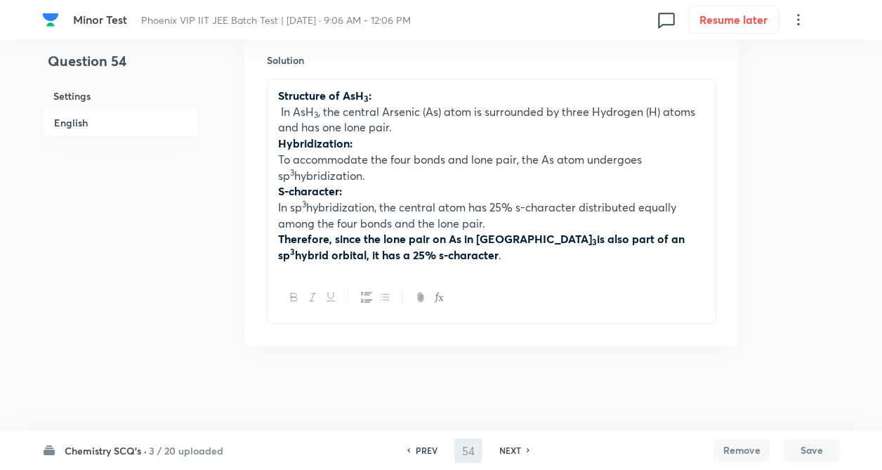
type input "55"
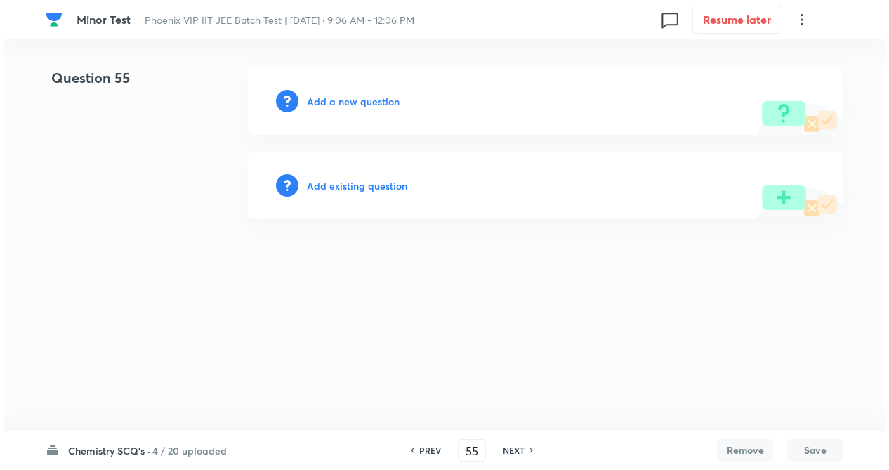
scroll to position [0, 0]
click at [335, 188] on h6 "Add existing question" at bounding box center [357, 185] width 100 height 15
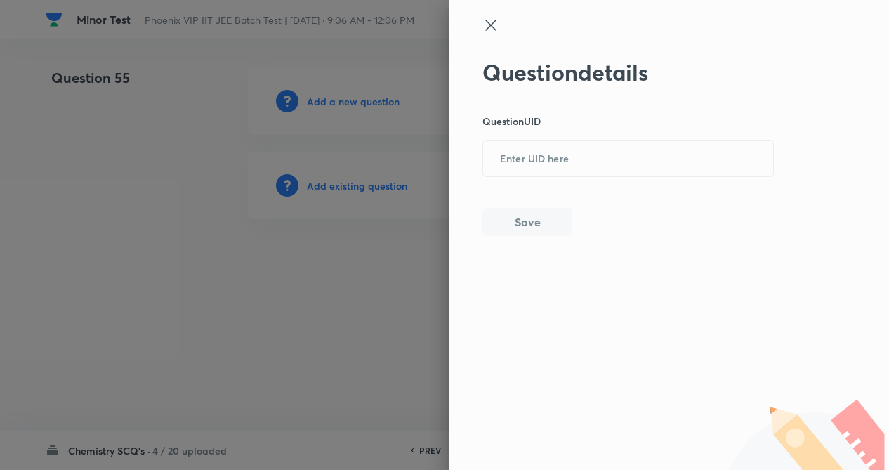
drag, startPoint x: 492, startPoint y: 25, endPoint x: 408, endPoint y: 107, distance: 117.2
click at [485, 35] on div at bounding box center [646, 38] width 326 height 42
drag, startPoint x: 357, startPoint y: 242, endPoint x: 364, endPoint y: 174, distance: 67.8
click at [357, 240] on div at bounding box center [444, 235] width 889 height 470
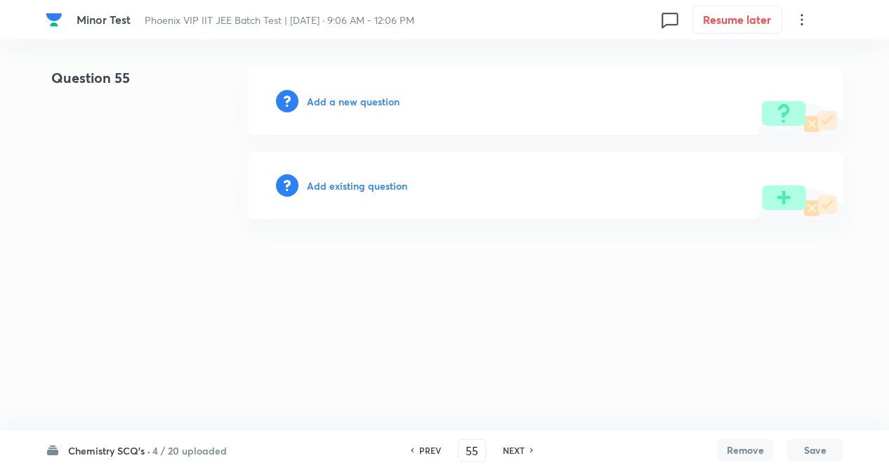
click at [382, 105] on h6 "Add a new question" at bounding box center [353, 101] width 93 height 15
click at [379, 105] on h6 "Choose a question type" at bounding box center [361, 101] width 108 height 15
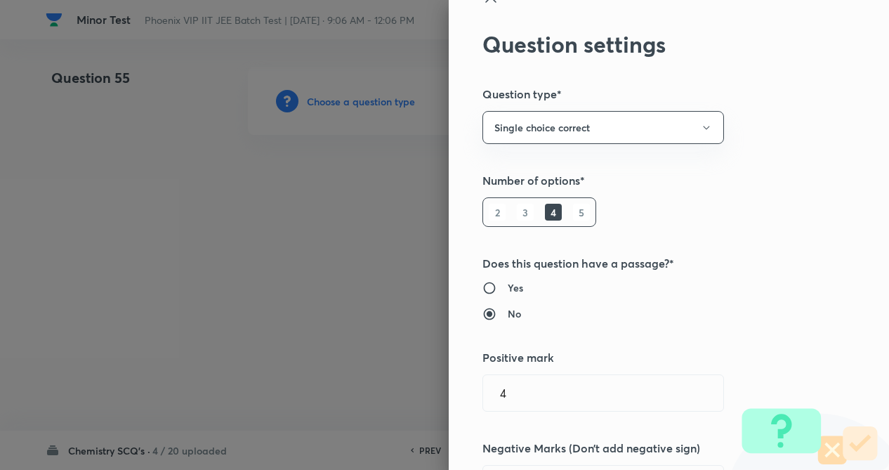
click at [756, 239] on div "Question settings Question type* Single choice correct Number of options* 2 3 4…" at bounding box center [669, 235] width 440 height 470
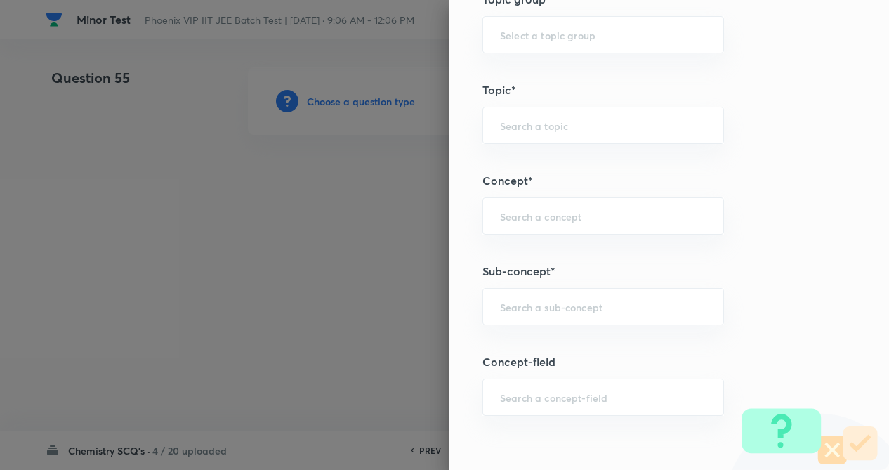
scroll to position [646, 0]
click at [536, 223] on div "​" at bounding box center [604, 213] width 242 height 37
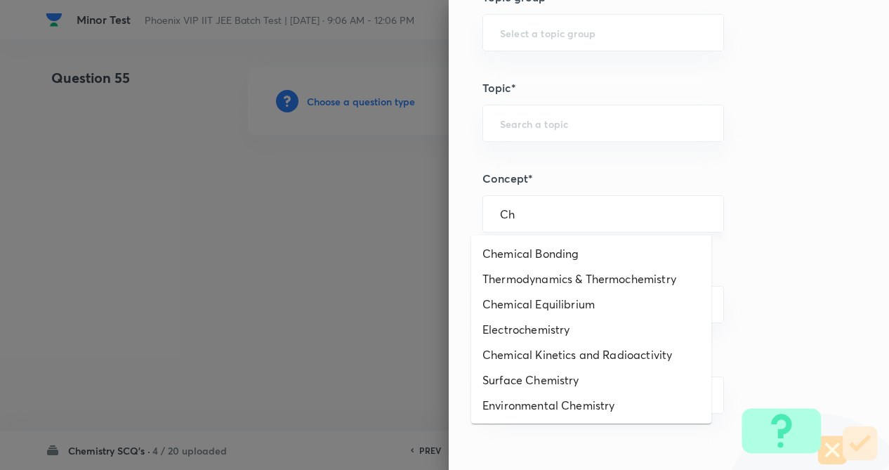
type input "C"
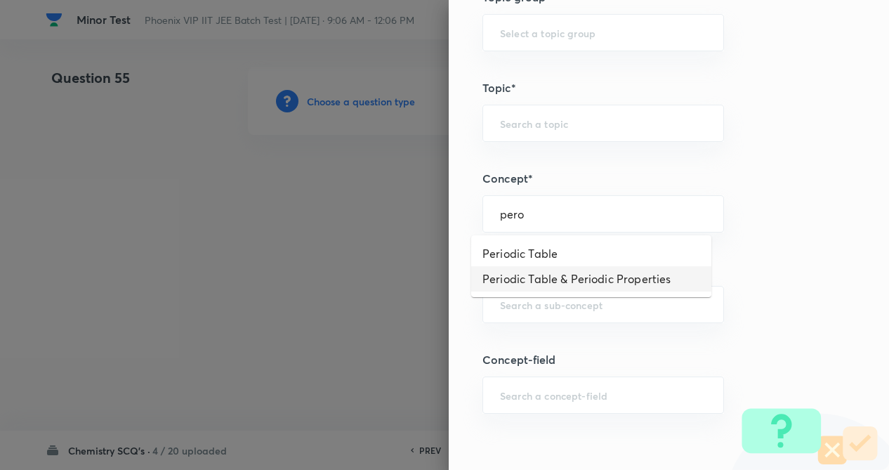
click at [569, 276] on li "Periodic Table & Periodic Properties" at bounding box center [591, 278] width 240 height 25
type input "Periodic Table & Periodic Properties"
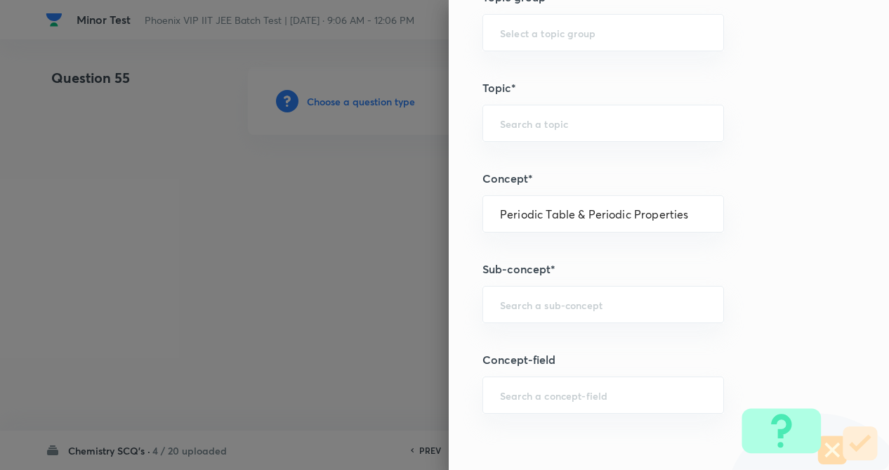
type input "Chemistry"
type input "Inorganic Chemistry"
click at [530, 313] on div "​" at bounding box center [604, 304] width 242 height 37
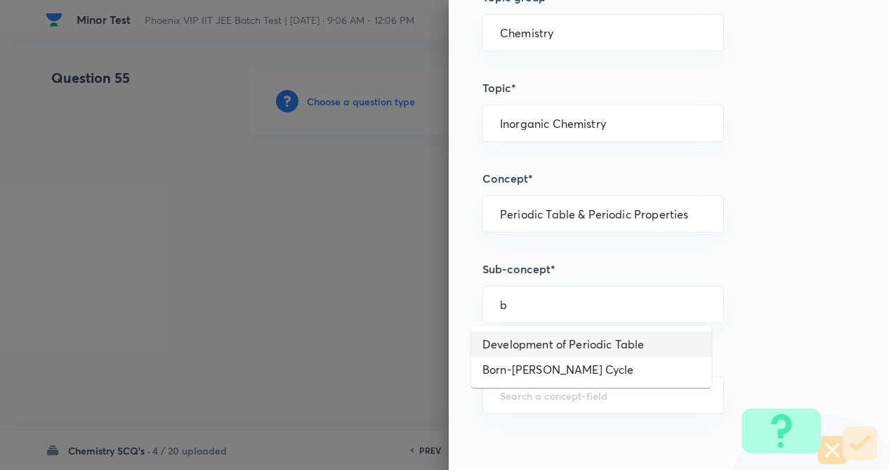
click at [531, 343] on li "Development of Periodic Table" at bounding box center [591, 344] width 240 height 25
type input "Development of Periodic Table"
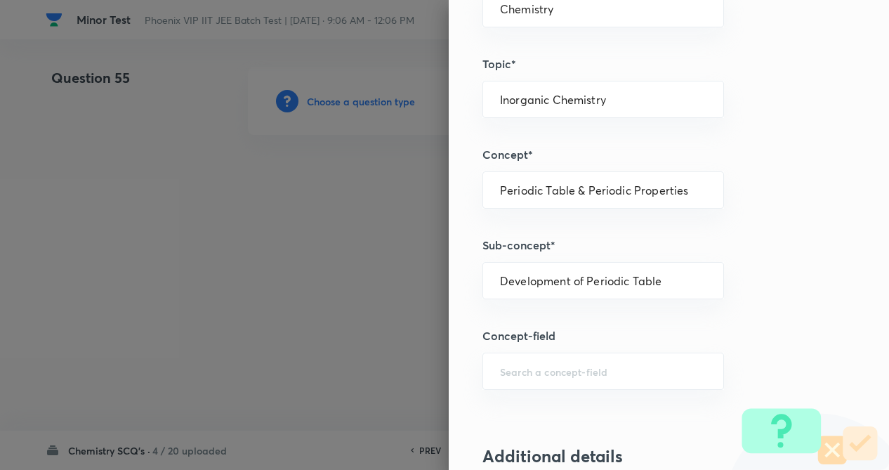
click at [784, 303] on div "Question settings Question type* Single choice correct Number of options* 2 3 4…" at bounding box center [669, 235] width 440 height 470
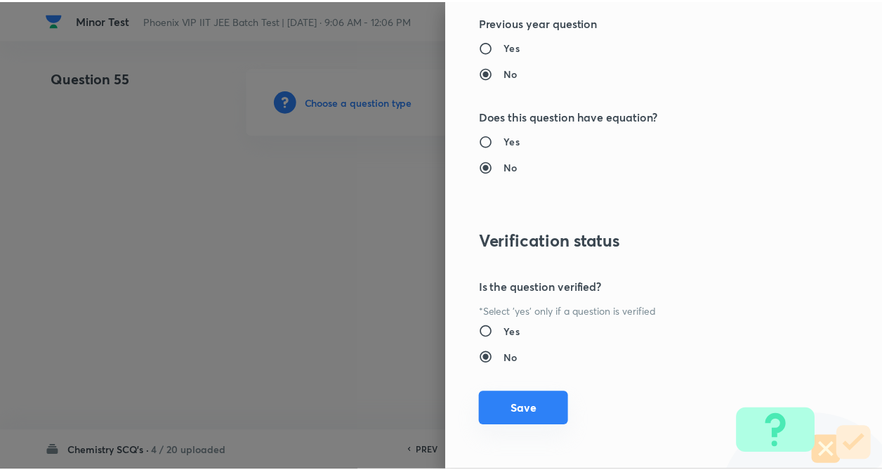
scroll to position [1445, 0]
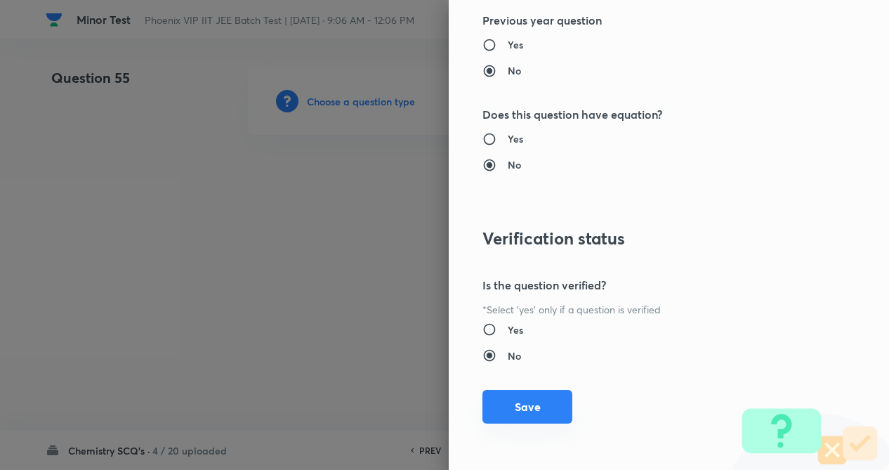
click at [528, 419] on button "Save" at bounding box center [528, 407] width 90 height 34
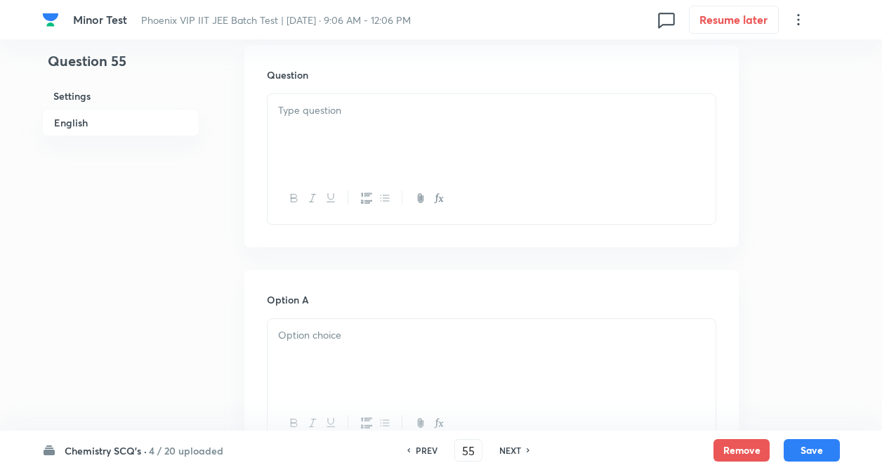
scroll to position [450, 0]
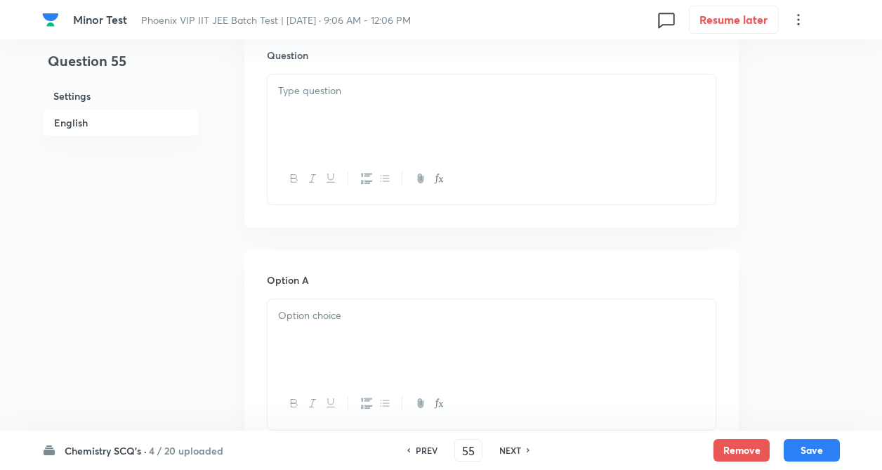
drag, startPoint x: 371, startPoint y: 100, endPoint x: 627, endPoint y: 340, distance: 350.9
click at [372, 100] on div at bounding box center [492, 113] width 448 height 79
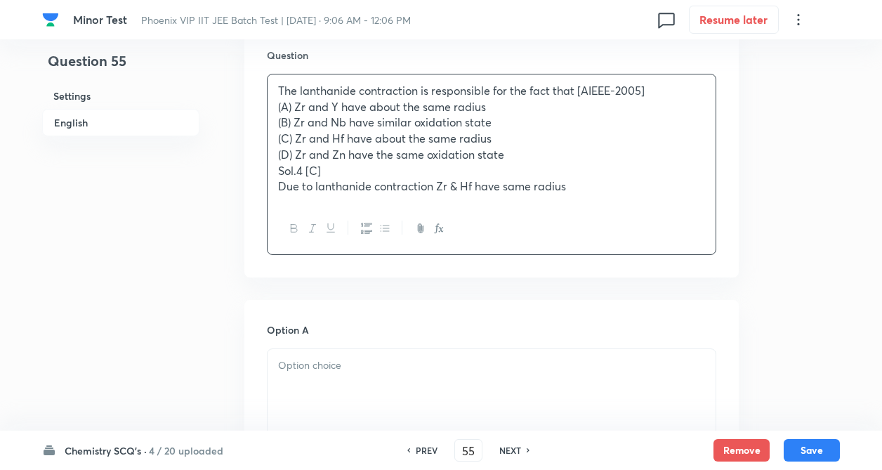
click at [670, 99] on p "(A) Zr and Y have about the same radius" at bounding box center [491, 107] width 427 height 16
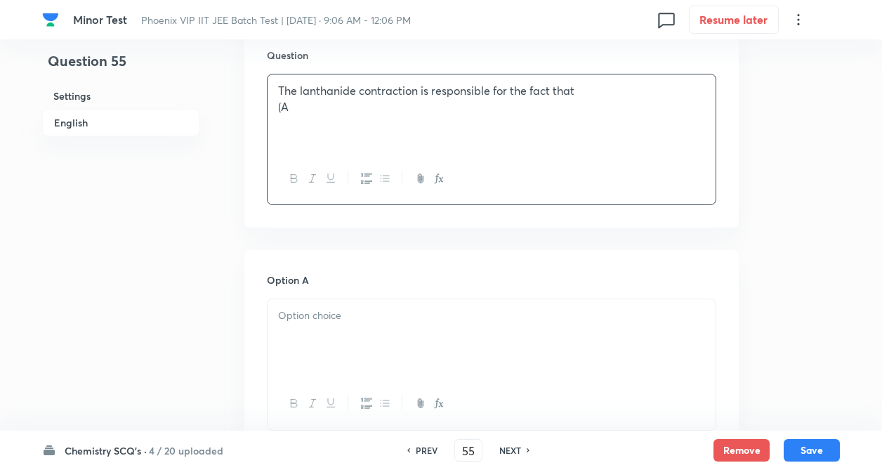
drag, startPoint x: 294, startPoint y: 104, endPoint x: 587, endPoint y: 231, distance: 319.3
click at [452, 309] on p at bounding box center [491, 316] width 427 height 16
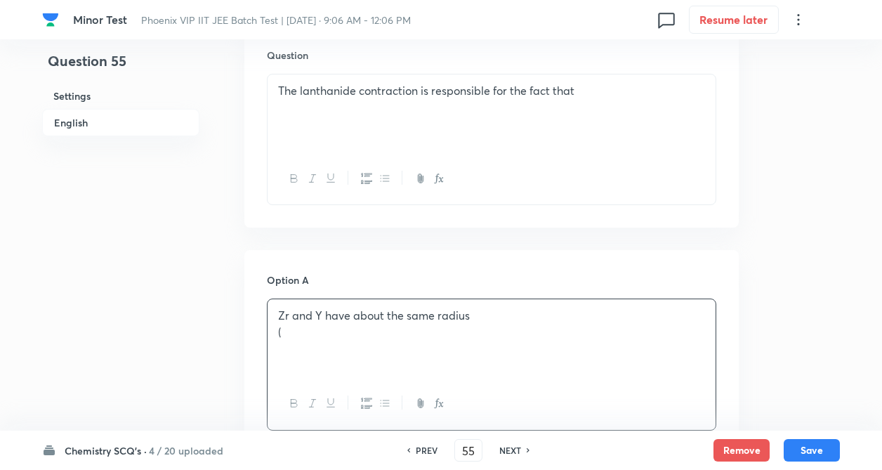
drag, startPoint x: 294, startPoint y: 335, endPoint x: 598, endPoint y: 403, distance: 311.7
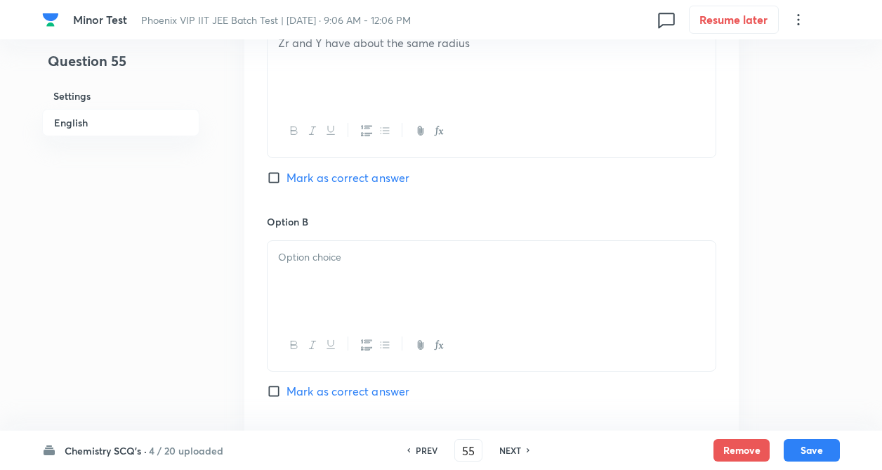
scroll to position [730, 0]
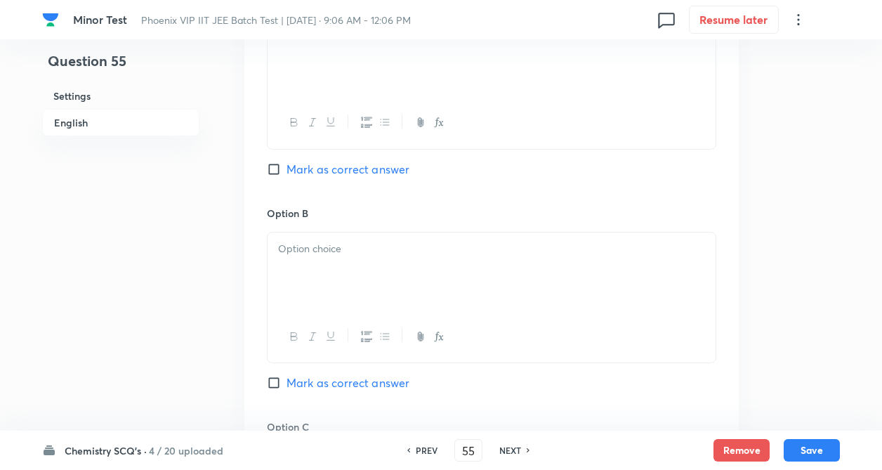
click at [294, 270] on div at bounding box center [492, 271] width 448 height 79
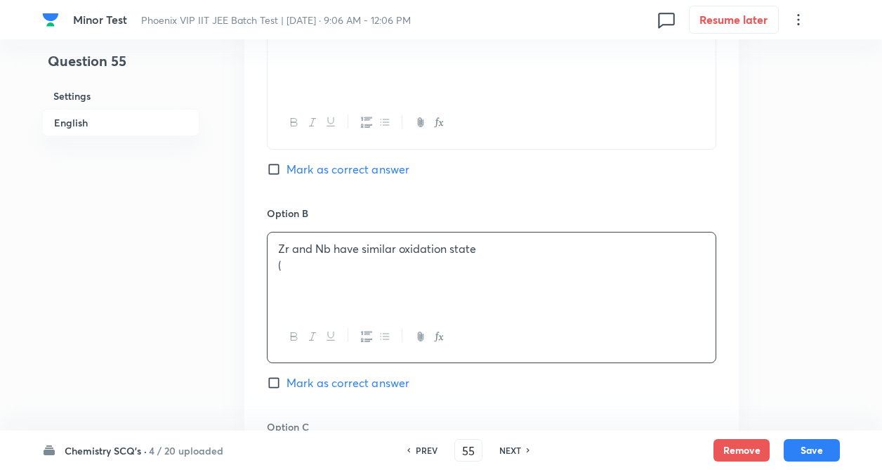
drag, startPoint x: 296, startPoint y: 262, endPoint x: 574, endPoint y: 329, distance: 285.5
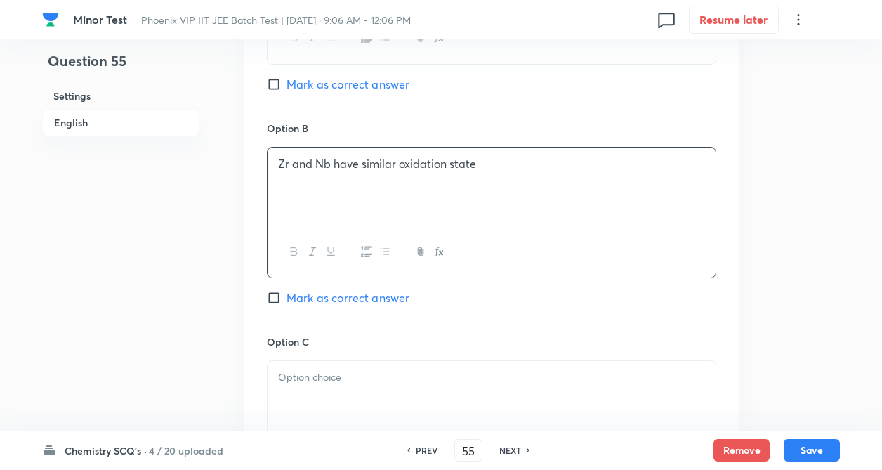
drag, startPoint x: 177, startPoint y: 311, endPoint x: 207, endPoint y: 312, distance: 30.2
click at [177, 310] on div "Question 55 Settings English" at bounding box center [120, 144] width 157 height 1785
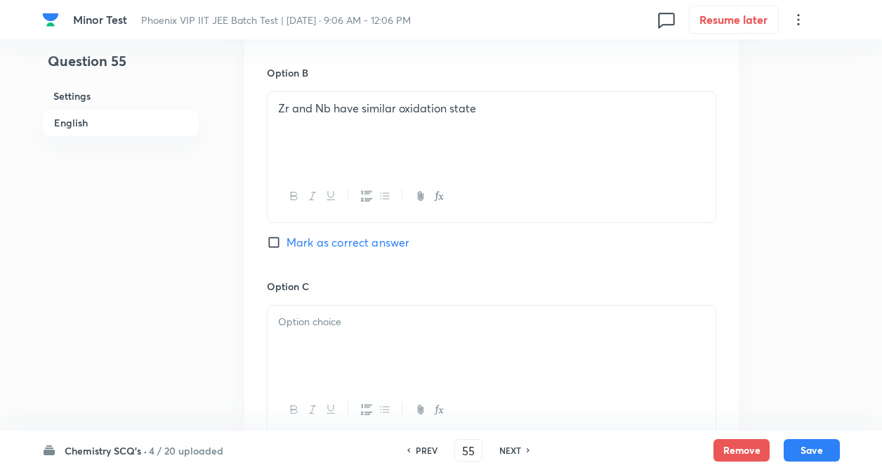
scroll to position [899, 0]
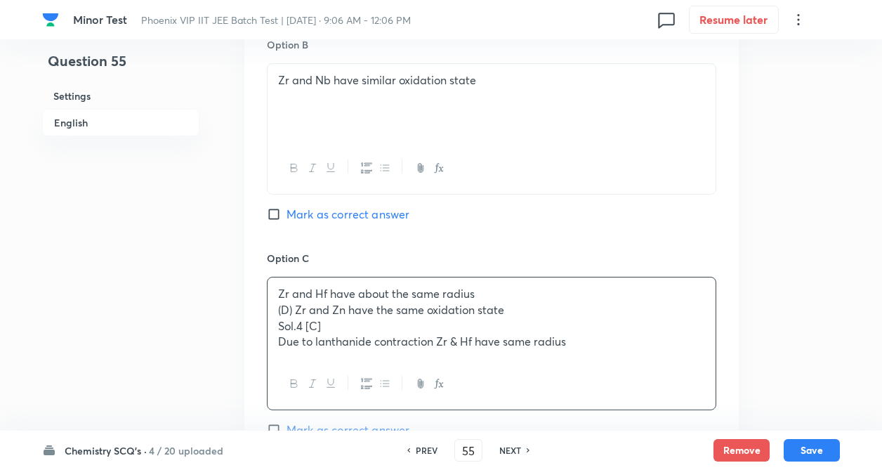
drag, startPoint x: 329, startPoint y: 299, endPoint x: 316, endPoint y: 306, distance: 14.5
click at [329, 299] on p "Zr and Hf have about the same radius" at bounding box center [491, 294] width 427 height 16
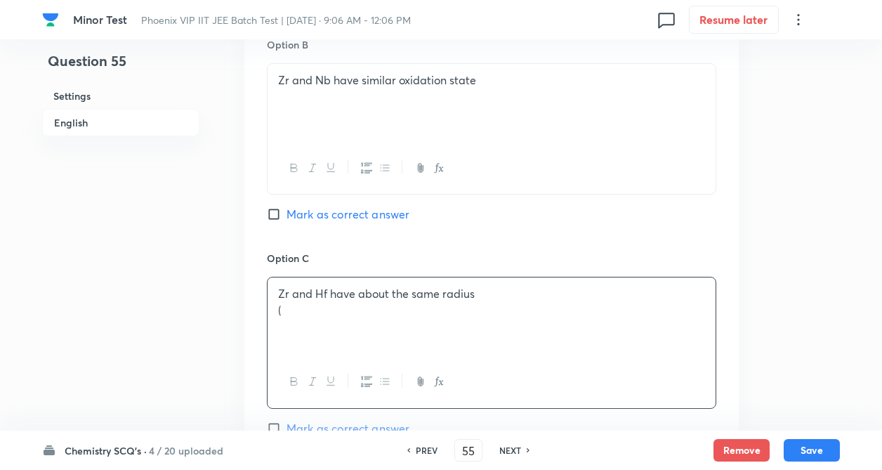
drag, startPoint x: 294, startPoint y: 314, endPoint x: 565, endPoint y: 351, distance: 274.4
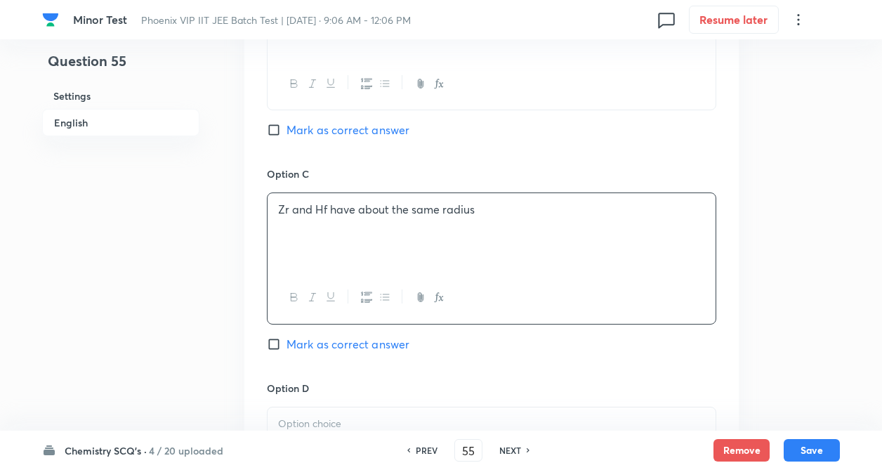
click at [249, 350] on div "Option A Zr and Y have about the same radius Mark as correct answer Option B Zr…" at bounding box center [491, 152] width 494 height 872
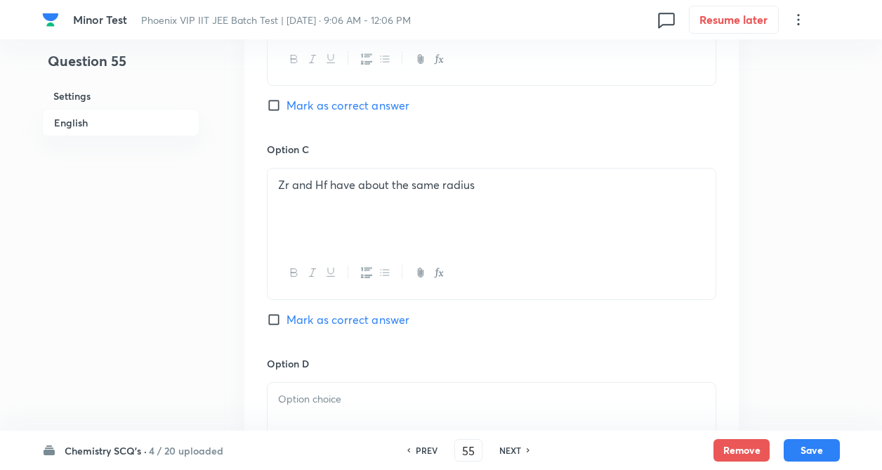
scroll to position [1011, 0]
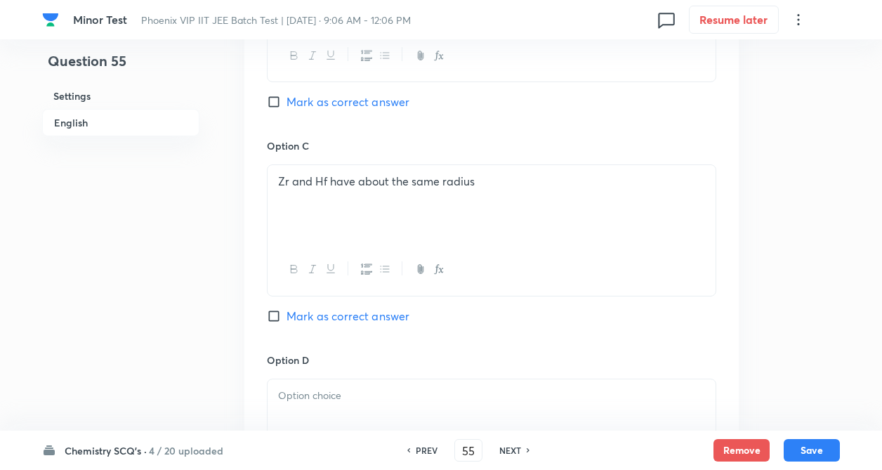
drag, startPoint x: 272, startPoint y: 317, endPoint x: 256, endPoint y: 321, distance: 16.7
click at [273, 317] on input "Mark as correct answer" at bounding box center [277, 316] width 20 height 14
checkbox input "true"
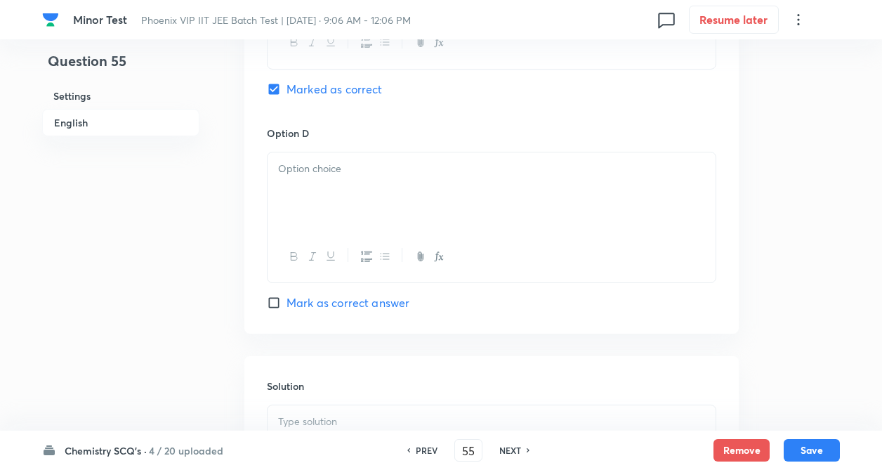
scroll to position [1264, 0]
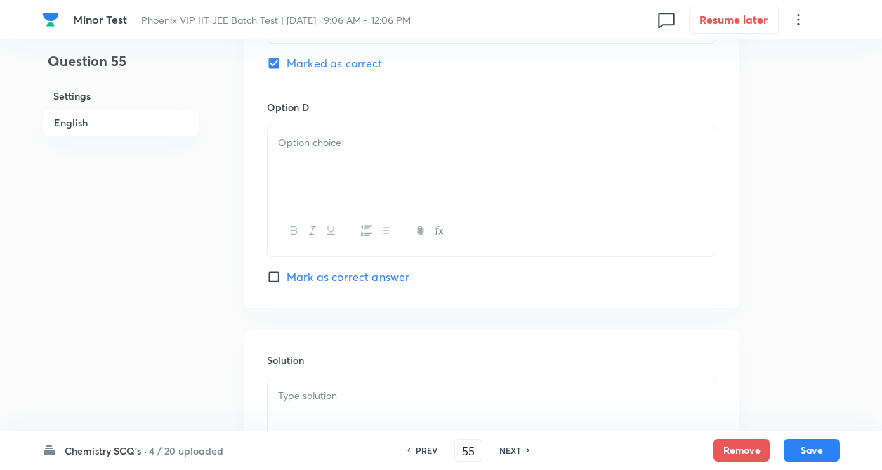
click at [346, 163] on div at bounding box center [492, 165] width 448 height 79
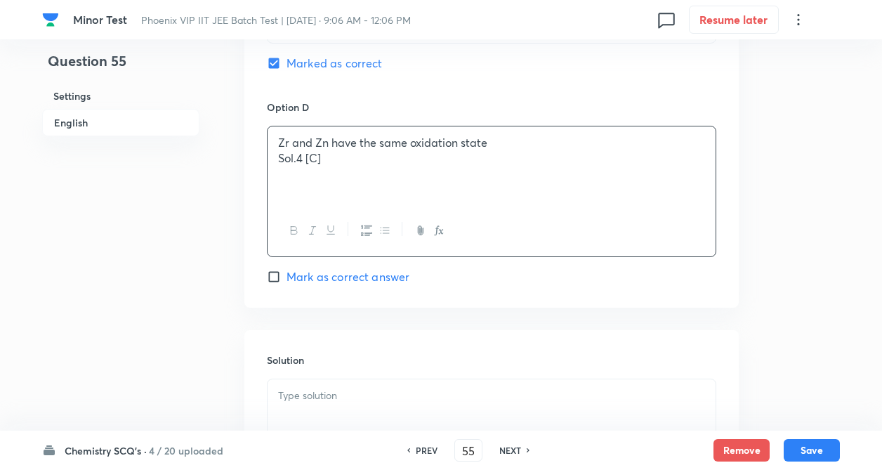
drag, startPoint x: 277, startPoint y: 171, endPoint x: 579, endPoint y: 185, distance: 302.3
click at [579, 185] on div "Zr and Zn have the same oxidation state Sol.4 [C]" at bounding box center [492, 165] width 448 height 79
drag, startPoint x: 276, startPoint y: 162, endPoint x: 332, endPoint y: 169, distance: 56.0
click at [332, 169] on div "Zr and Zn have the same oxidation state Sol.4 [C]" at bounding box center [492, 165] width 448 height 79
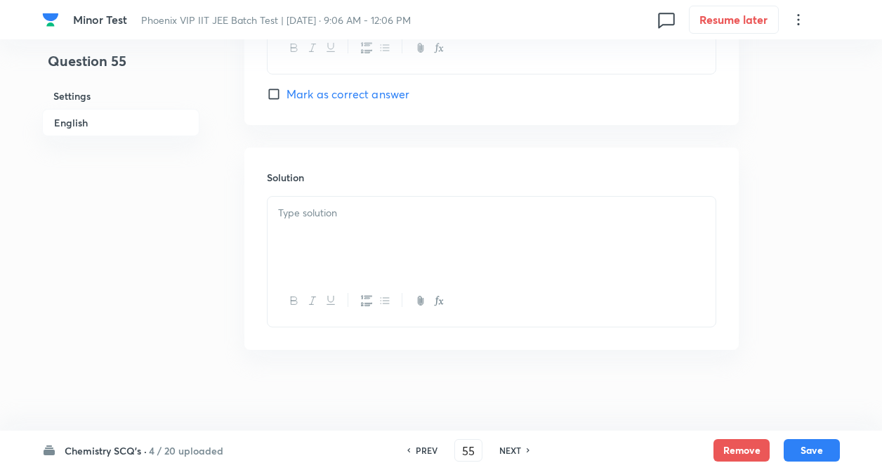
scroll to position [1450, 0]
paste div
click at [301, 217] on p at bounding box center [491, 210] width 427 height 16
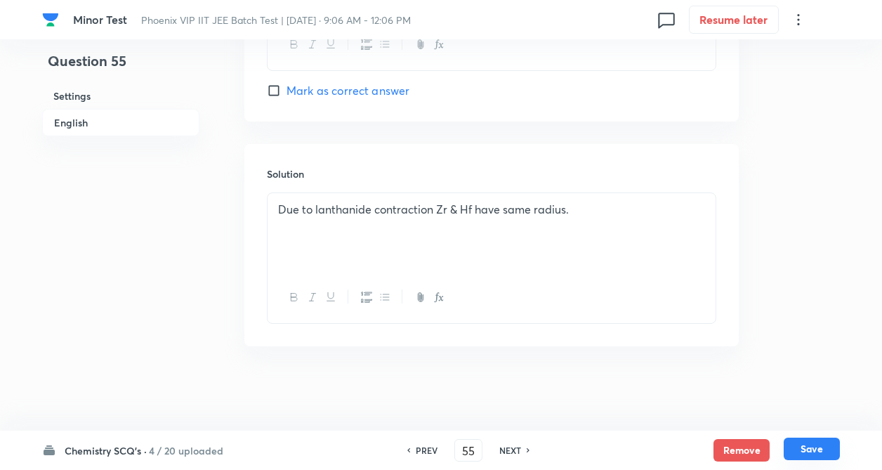
click at [807, 447] on button "Save" at bounding box center [812, 449] width 56 height 22
type input "56"
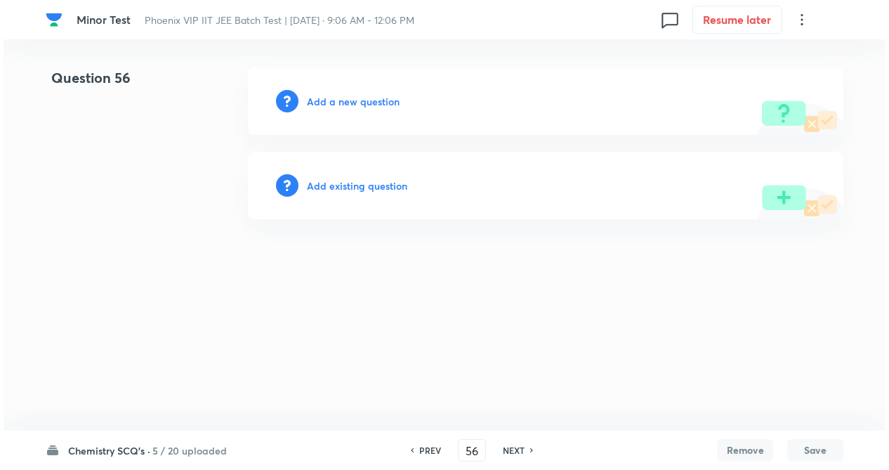
scroll to position [0, 0]
click at [697, 278] on html "Minor Test Phoenix VIP IIT JEE Batch Test | Sep 14, 2025 · 9:06 AM - 12:06 PM 0…" at bounding box center [444, 143] width 889 height 287
click at [341, 105] on h6 "Add a new question" at bounding box center [353, 101] width 93 height 15
click at [345, 102] on h6 "Choose a question type" at bounding box center [361, 101] width 108 height 15
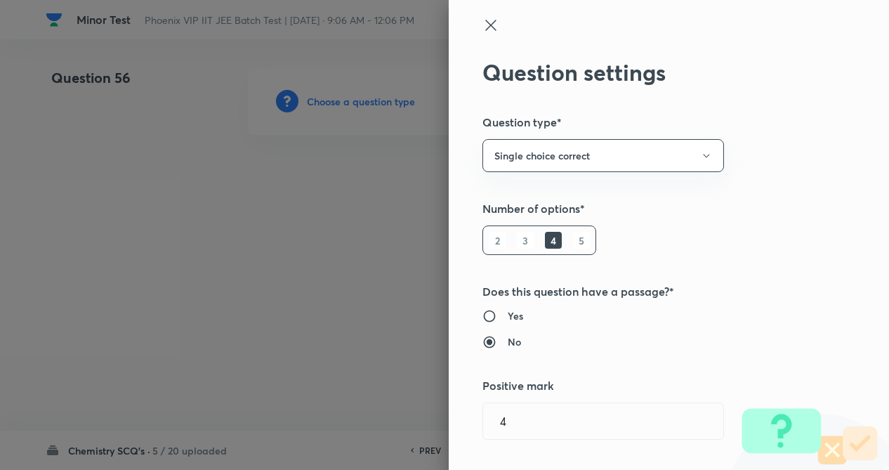
click at [741, 224] on div "Question settings Question type* Single choice correct Number of options* 2 3 4…" at bounding box center [669, 235] width 440 height 470
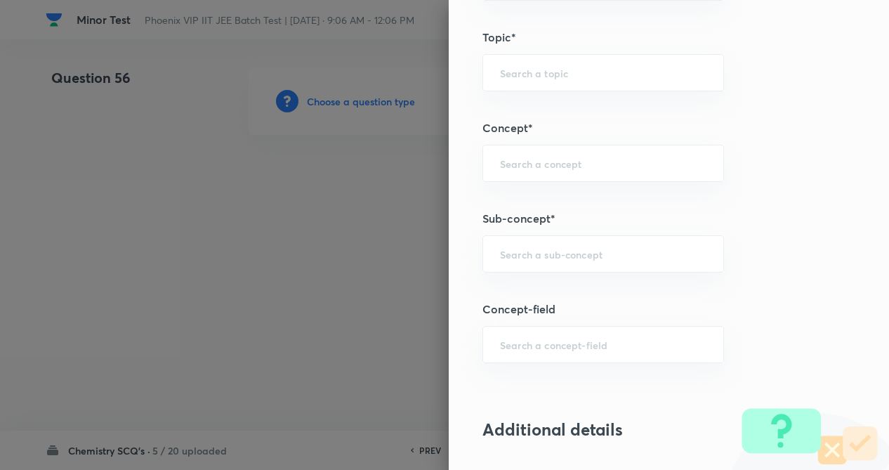
scroll to position [702, 0]
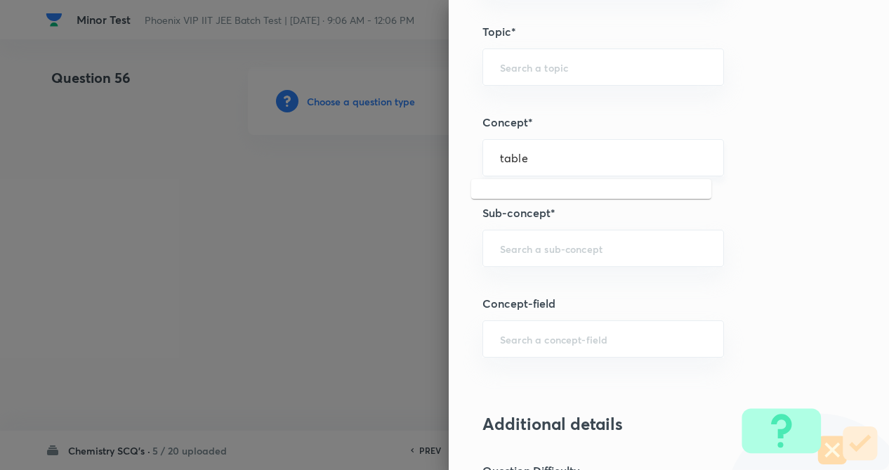
click at [535, 153] on input "table" at bounding box center [603, 157] width 207 height 13
click at [541, 157] on input "table" at bounding box center [603, 157] width 207 height 13
click at [537, 223] on li "Periodic Table & Periodic Properties" at bounding box center [591, 222] width 240 height 25
type input "Periodic Table & Periodic Properties"
type input "Chemistry"
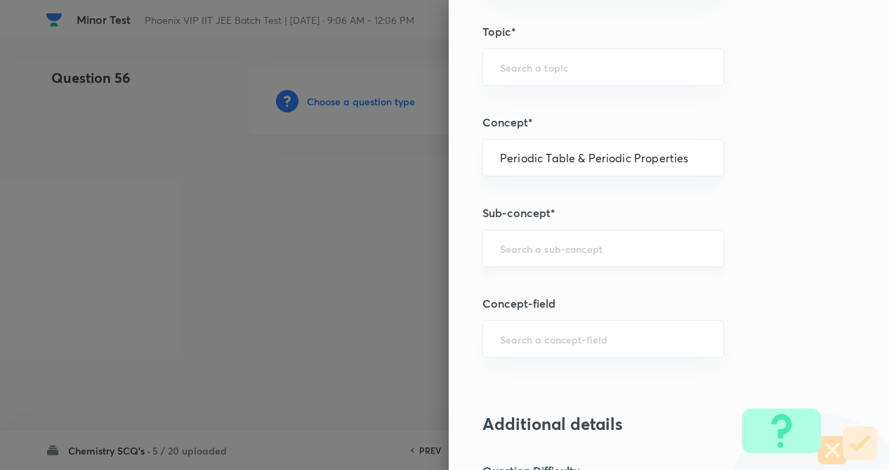
type input "Inorganic Chemistry"
click at [537, 256] on div "​" at bounding box center [604, 248] width 242 height 37
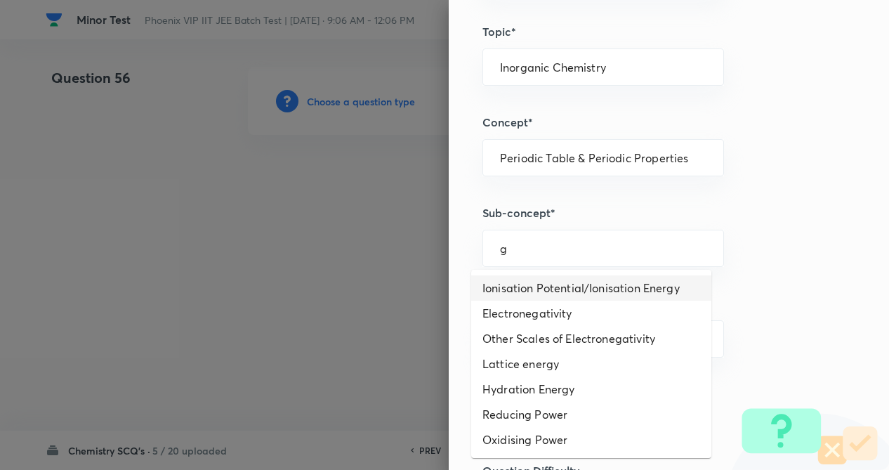
drag, startPoint x: 543, startPoint y: 287, endPoint x: 679, endPoint y: 297, distance: 136.0
click at [544, 287] on li "Ionisation Potential/Ionisation Energy" at bounding box center [591, 287] width 240 height 25
type input "Ionisation Potential/Ionisation Energy"
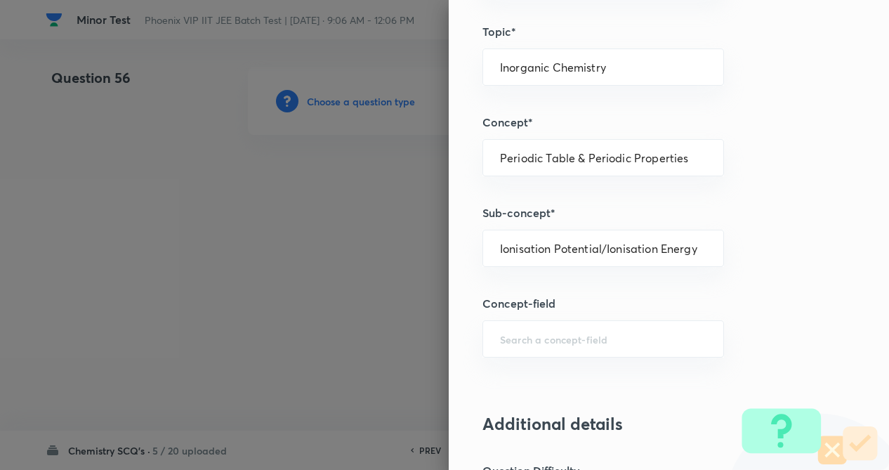
click at [734, 296] on h5 "Concept-field" at bounding box center [646, 303] width 326 height 17
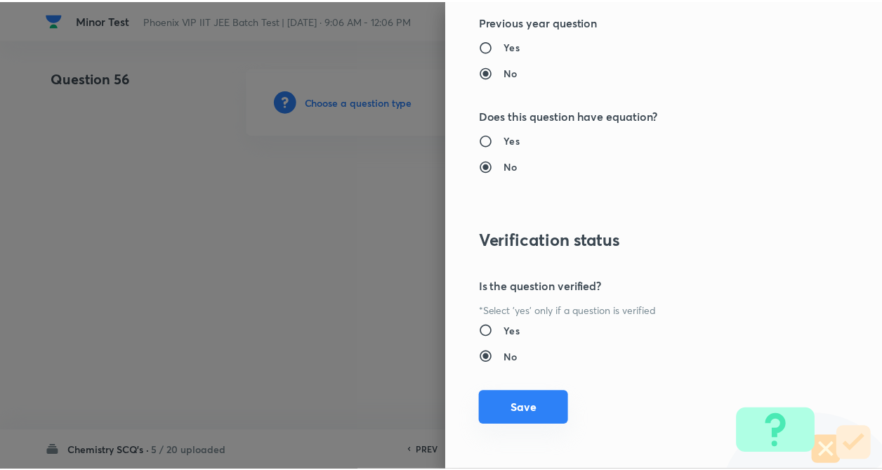
scroll to position [1445, 0]
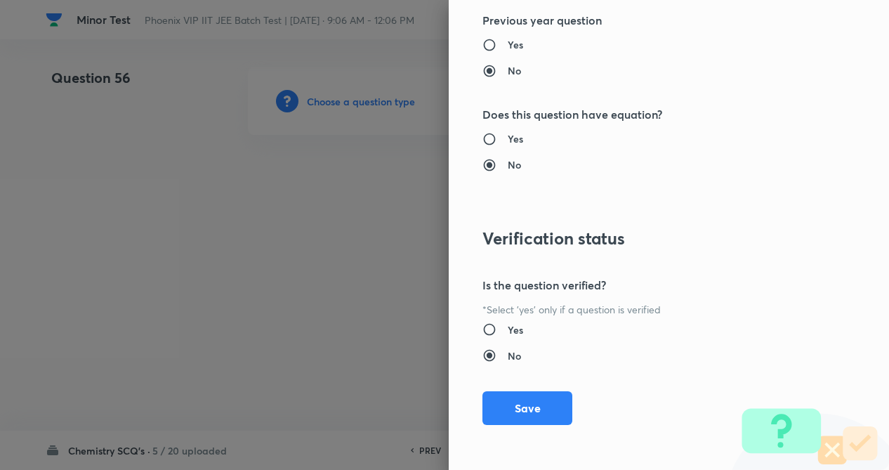
click at [536, 413] on button "Save" at bounding box center [528, 408] width 90 height 34
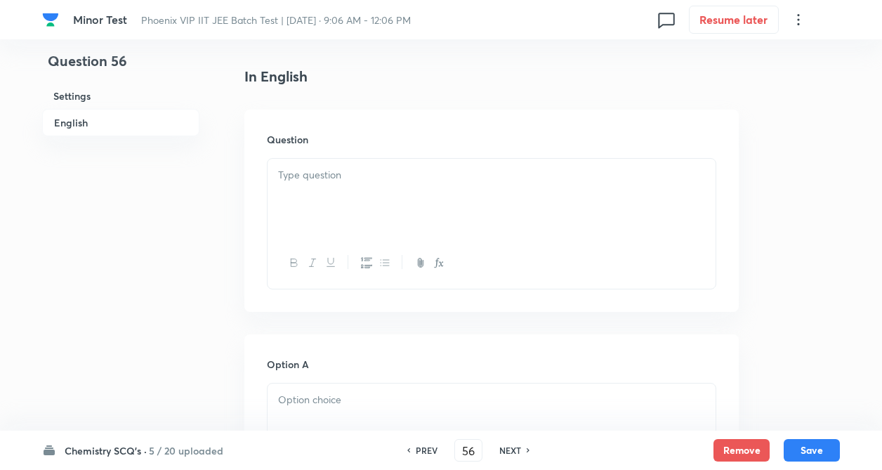
click at [304, 198] on div at bounding box center [492, 198] width 448 height 79
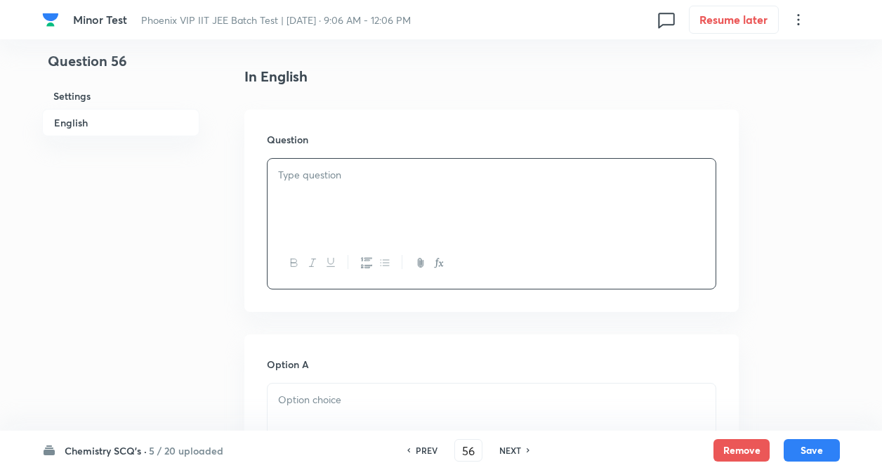
paste div
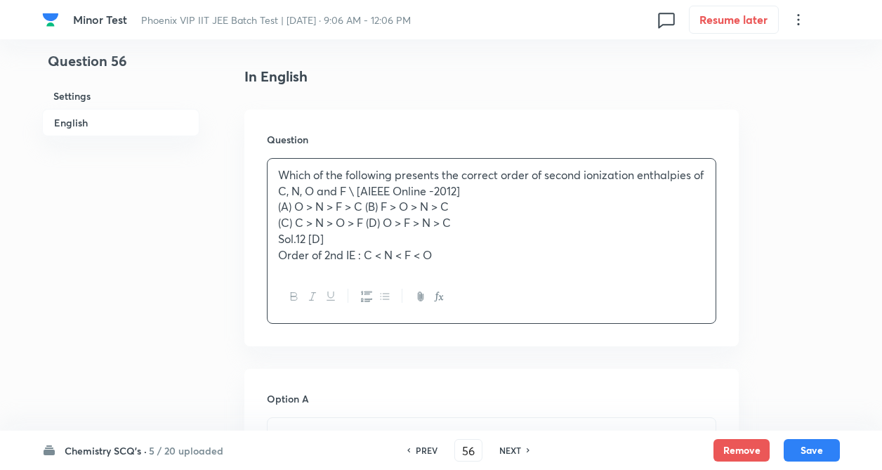
click at [274, 209] on div "Which of the following presents the correct order of second ionization enthalpi…" at bounding box center [492, 215] width 448 height 112
drag, startPoint x: 365, startPoint y: 193, endPoint x: 488, endPoint y: 187, distance: 123.8
click at [488, 187] on p "Which of the following presents the correct order of second ionization enthalpi…" at bounding box center [491, 183] width 427 height 32
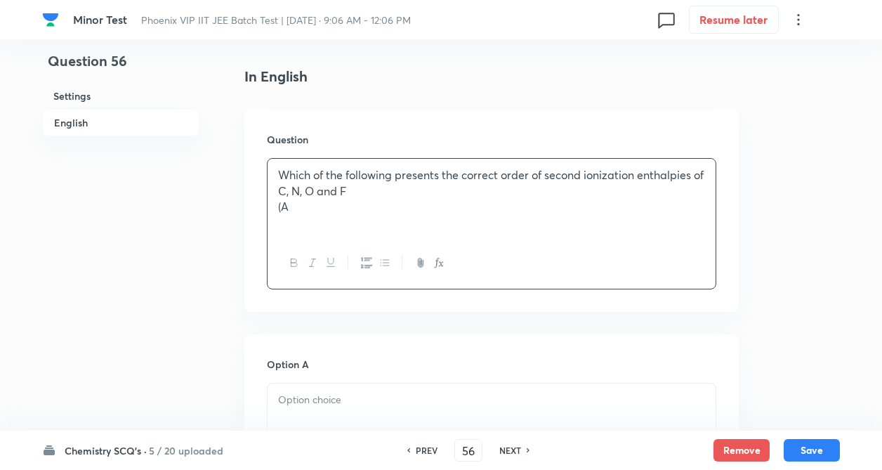
drag, startPoint x: 296, startPoint y: 205, endPoint x: 454, endPoint y: 273, distance: 172.5
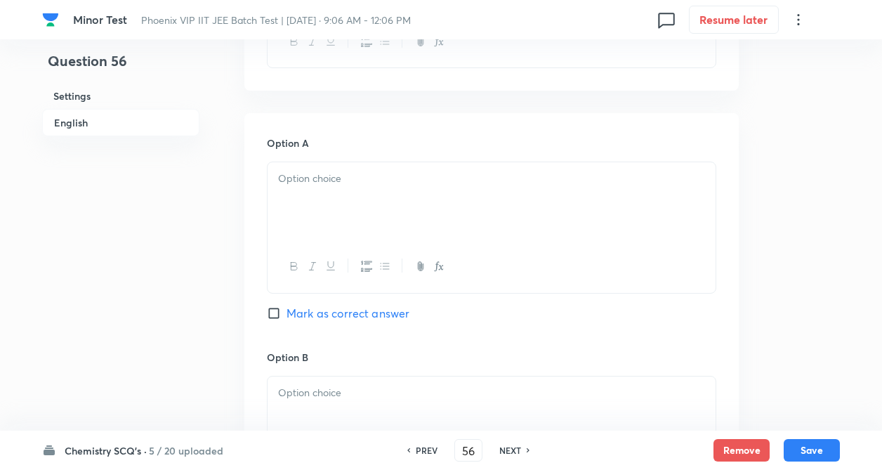
scroll to position [590, 0]
click at [365, 192] on div at bounding box center [492, 198] width 448 height 79
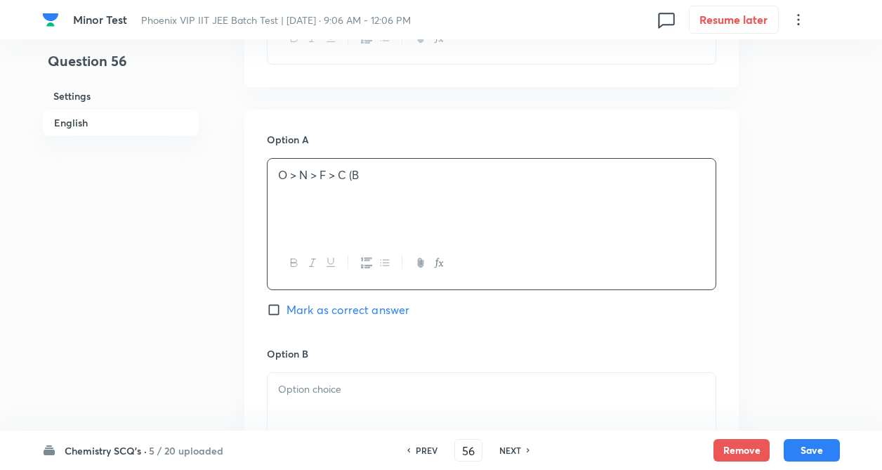
drag, startPoint x: 367, startPoint y: 176, endPoint x: 461, endPoint y: 247, distance: 118.3
drag, startPoint x: 433, startPoint y: 381, endPoint x: 425, endPoint y: 386, distance: 8.8
click at [425, 386] on p at bounding box center [491, 389] width 427 height 16
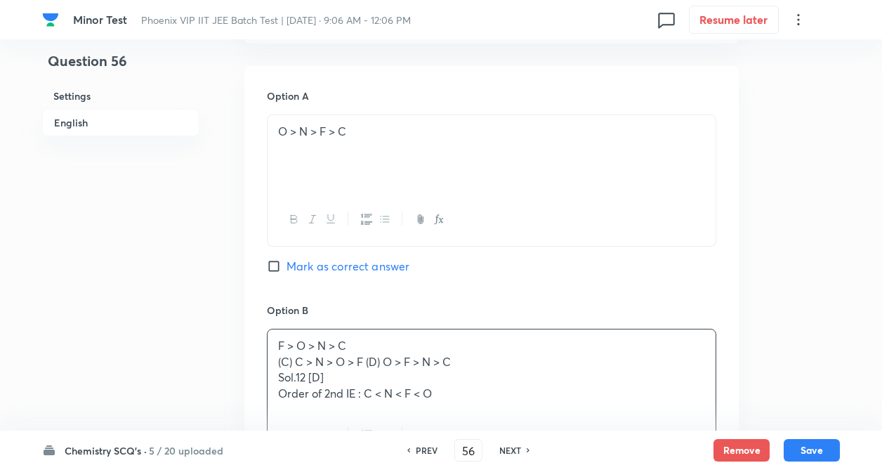
drag, startPoint x: 197, startPoint y: 391, endPoint x: 221, endPoint y: 374, distance: 28.7
click at [199, 389] on div "Question 56 Settings English Settings Type Single choice correct 4 options + 4 …" at bounding box center [441, 327] width 798 height 1788
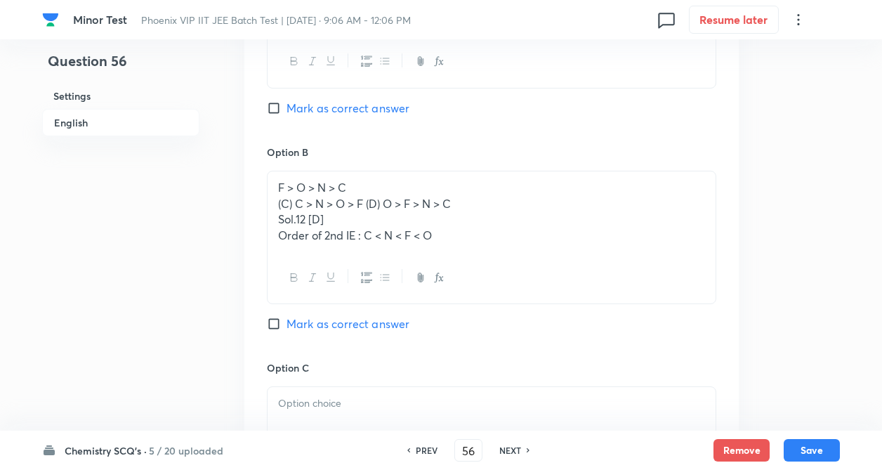
scroll to position [815, 0]
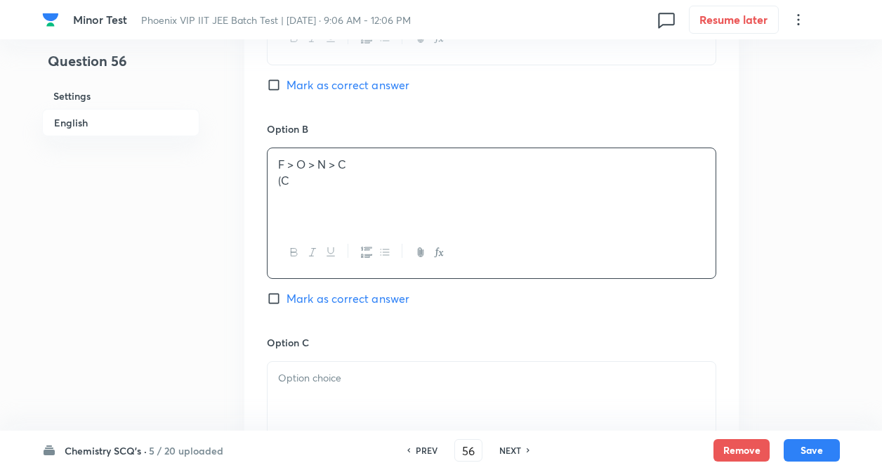
drag, startPoint x: 296, startPoint y: 178, endPoint x: 518, endPoint y: 228, distance: 228.3
drag, startPoint x: 338, startPoint y: 374, endPoint x: 283, endPoint y: 377, distance: 54.9
click at [332, 375] on p at bounding box center [491, 378] width 427 height 16
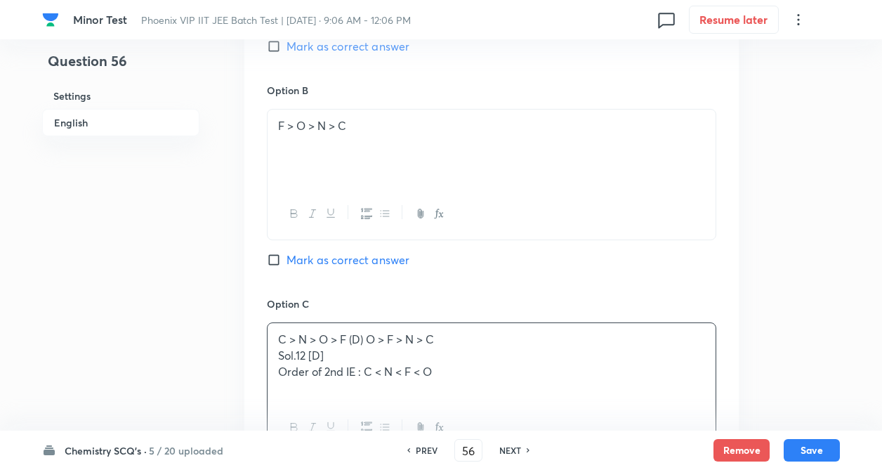
click at [186, 362] on div "Question 56 Settings English" at bounding box center [120, 106] width 157 height 1785
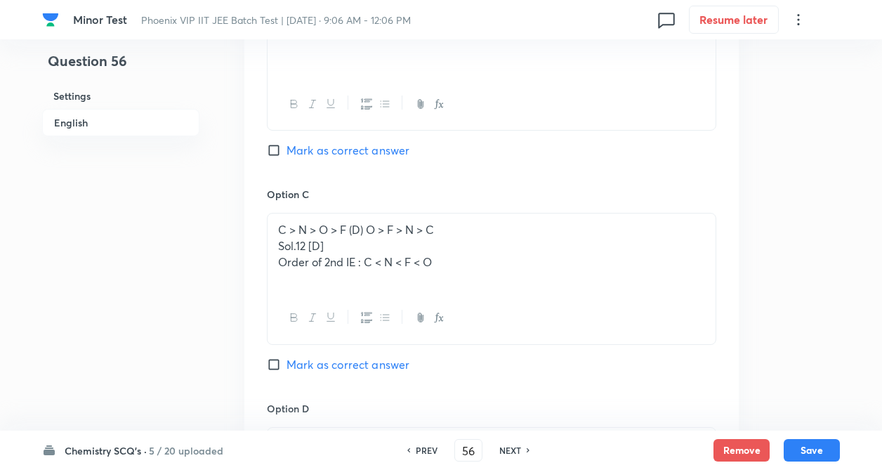
scroll to position [983, 0]
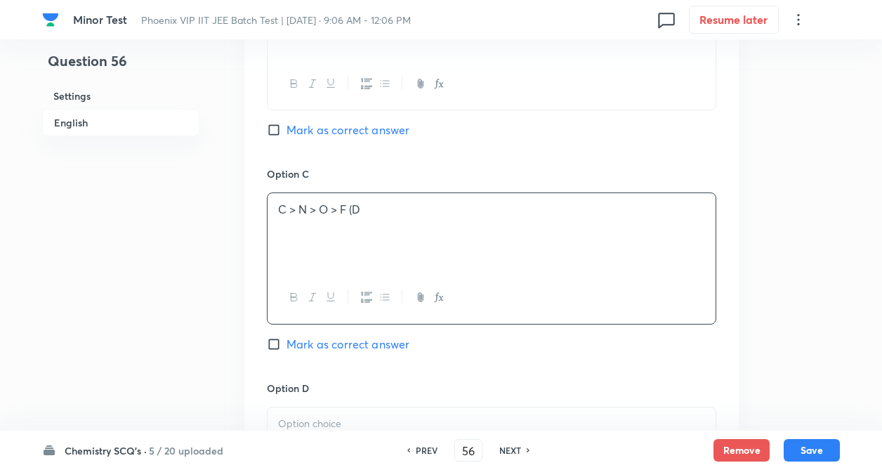
drag, startPoint x: 367, startPoint y: 206, endPoint x: 438, endPoint y: 326, distance: 139.5
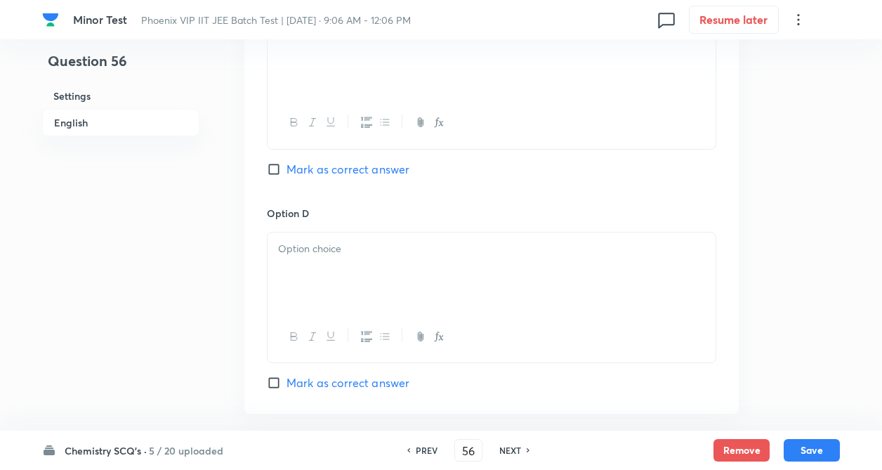
scroll to position [1208, 0]
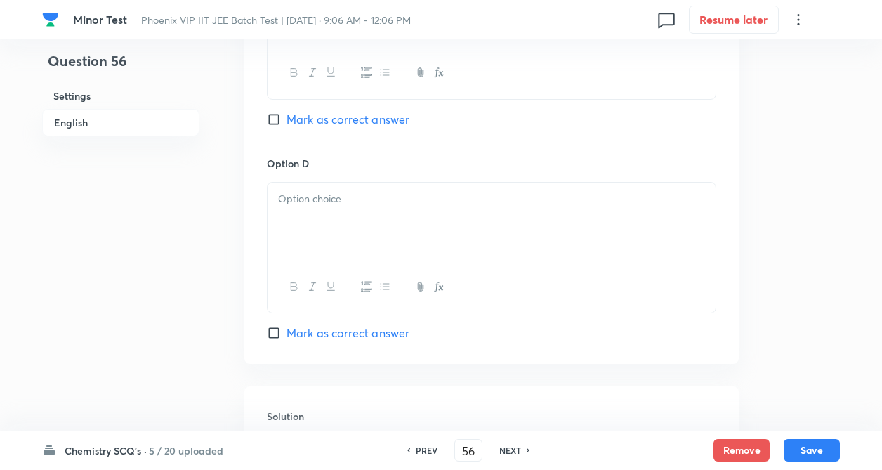
click at [350, 221] on div at bounding box center [492, 222] width 448 height 79
drag, startPoint x: 280, startPoint y: 233, endPoint x: 321, endPoint y: 193, distance: 57.6
click at [433, 234] on div "O > F > N > C Sol.12 [D]" at bounding box center [492, 222] width 448 height 79
click at [268, 326] on input "Mark as correct answer" at bounding box center [277, 333] width 20 height 14
checkbox input "true"
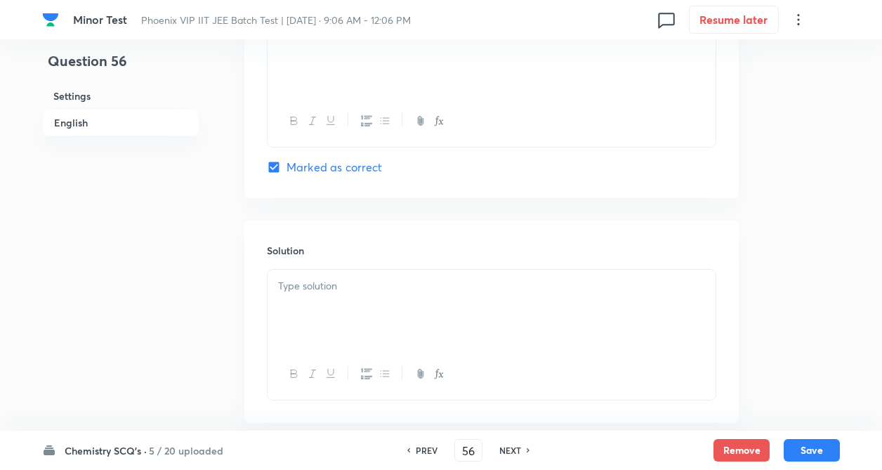
scroll to position [1433, 0]
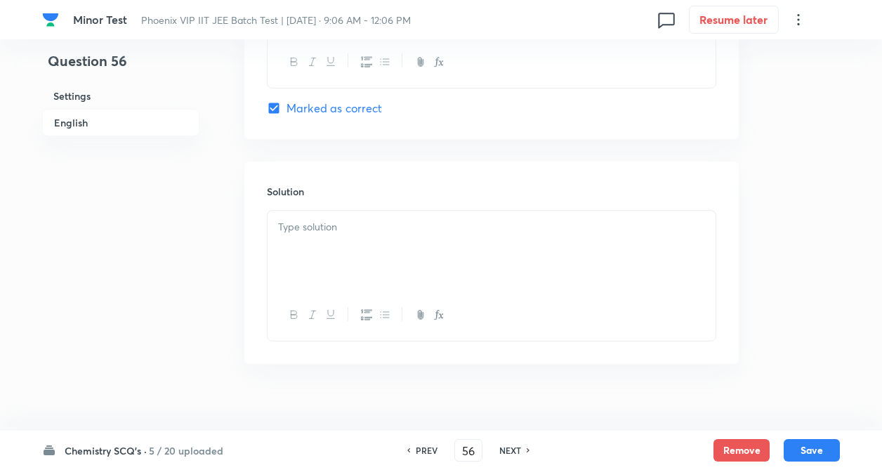
click at [343, 232] on p at bounding box center [491, 227] width 427 height 16
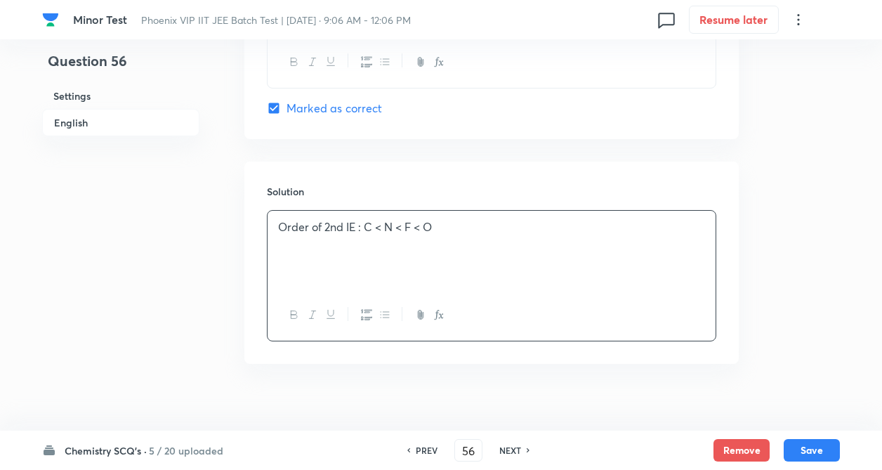
scroll to position [1450, 0]
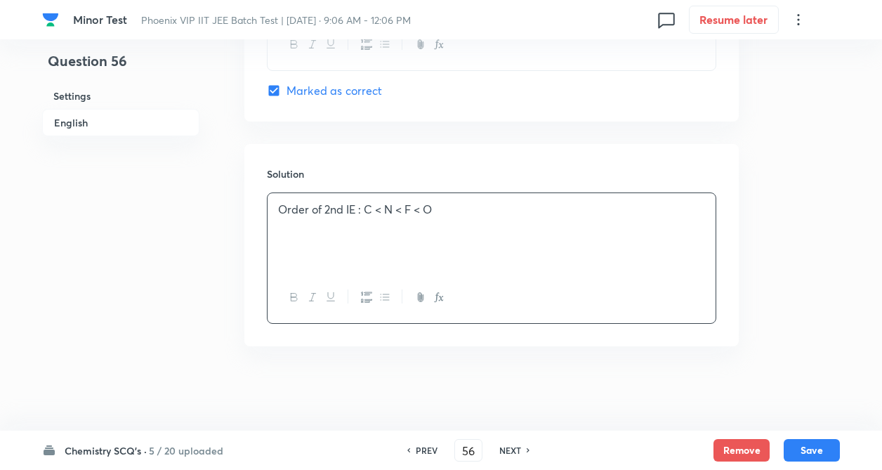
drag, startPoint x: 277, startPoint y: 210, endPoint x: 446, endPoint y: 287, distance: 185.4
click at [446, 220] on div at bounding box center [492, 232] width 448 height 79
drag, startPoint x: 277, startPoint y: 206, endPoint x: 462, endPoint y: 213, distance: 184.9
click at [482, 214] on div "Order of 2nd IE : C < N < F < O" at bounding box center [492, 232] width 448 height 79
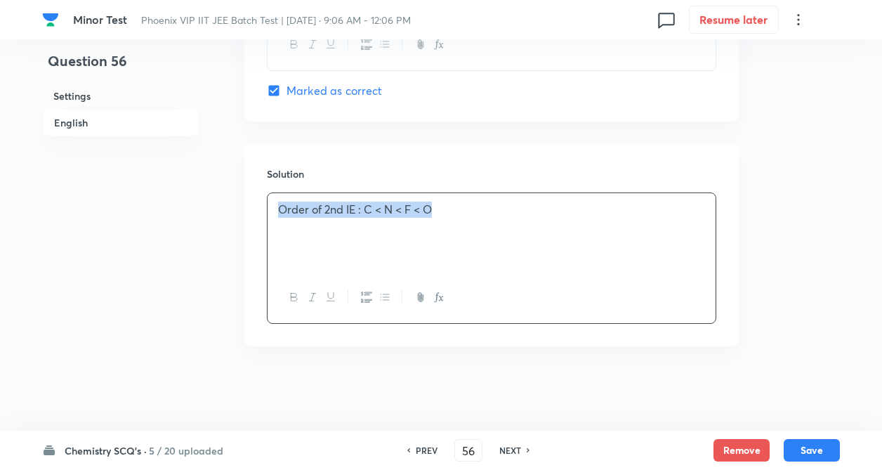
copy p "Order of 2nd IE : C < N < F < O"
click at [276, 214] on div "Order of 2nd IE : C < N < F < O" at bounding box center [492, 232] width 448 height 79
click at [276, 212] on div "Order of 2nd IE : C < N < F < O" at bounding box center [492, 232] width 448 height 79
drag, startPoint x: 277, startPoint y: 207, endPoint x: 443, endPoint y: 216, distance: 166.7
click at [443, 216] on div "Order of 2nd IE : C < N < F < O" at bounding box center [492, 232] width 448 height 79
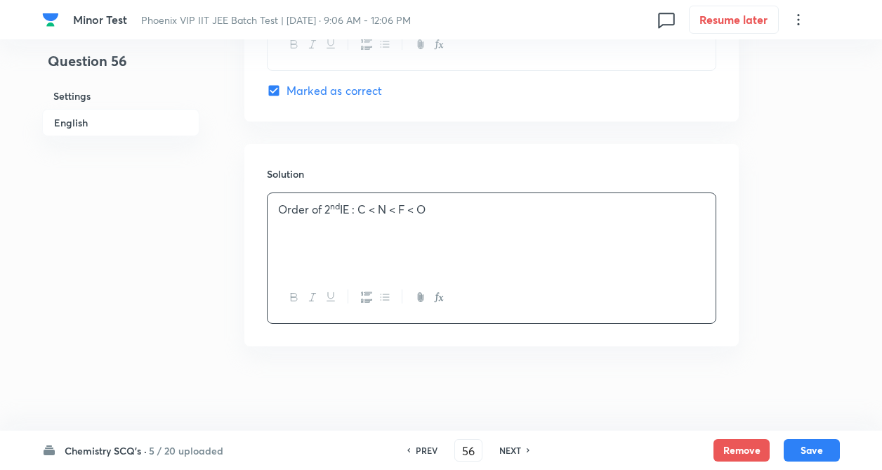
drag, startPoint x: 823, startPoint y: 448, endPoint x: 416, endPoint y: 294, distance: 435.5
click at [815, 444] on button "Save" at bounding box center [812, 450] width 56 height 22
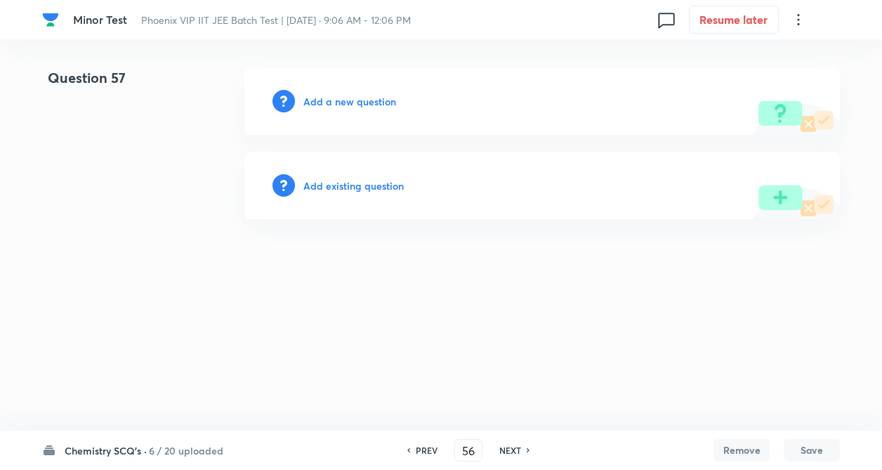
type input "57"
click at [347, 100] on h6 "Add a new question" at bounding box center [353, 101] width 93 height 15
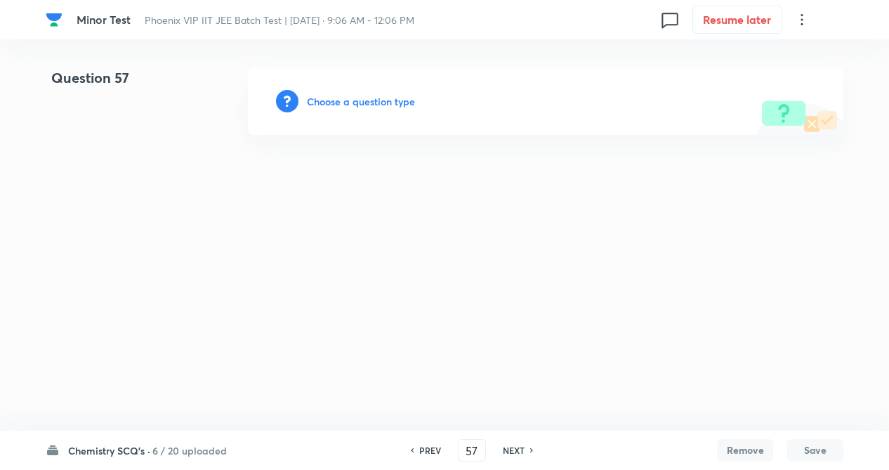
drag, startPoint x: 347, startPoint y: 100, endPoint x: 352, endPoint y: 106, distance: 7.5
click at [352, 106] on h6 "Choose a question type" at bounding box center [361, 101] width 108 height 15
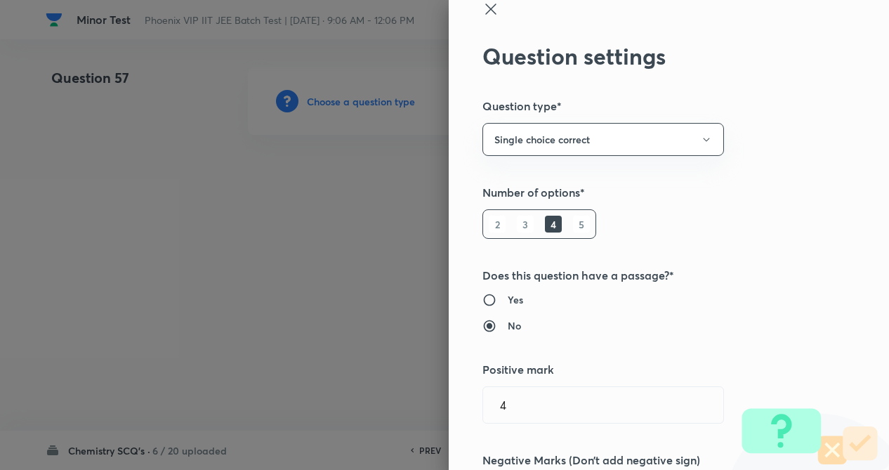
drag, startPoint x: 840, startPoint y: 284, endPoint x: 815, endPoint y: 294, distance: 27.4
click at [838, 284] on div "Question settings Question type* Single choice correct Number of options* 2 3 4…" at bounding box center [669, 235] width 440 height 470
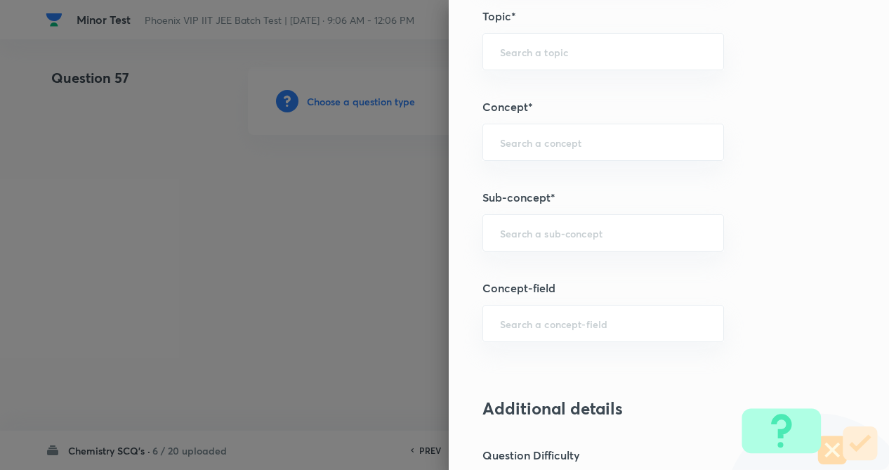
scroll to position [730, 0]
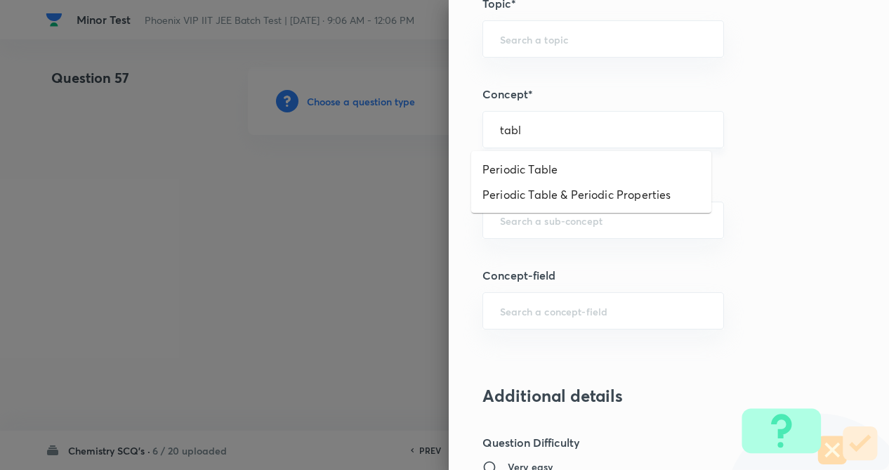
click at [542, 130] on input "tabl" at bounding box center [603, 129] width 207 height 13
click at [536, 191] on li "Periodic Table & Periodic Properties" at bounding box center [591, 194] width 240 height 25
type input "Periodic Table & Periodic Properties"
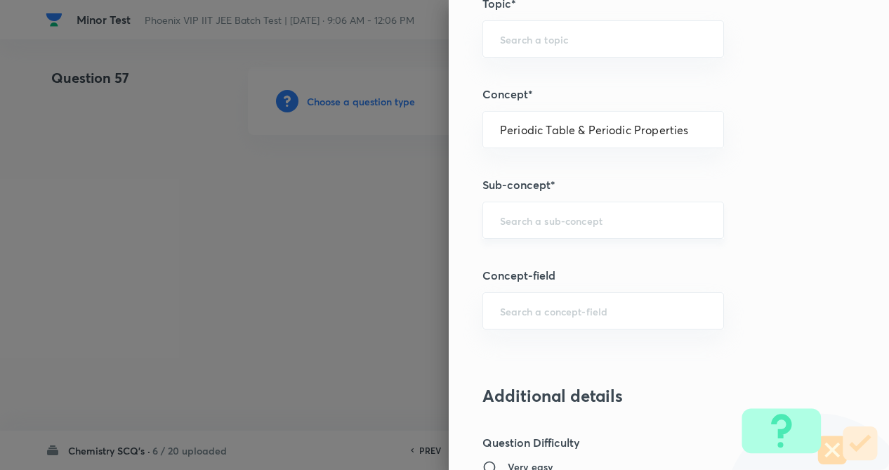
type input "Chemistry"
type input "Inorganic Chemistry"
click at [542, 223] on input "g" at bounding box center [603, 220] width 207 height 13
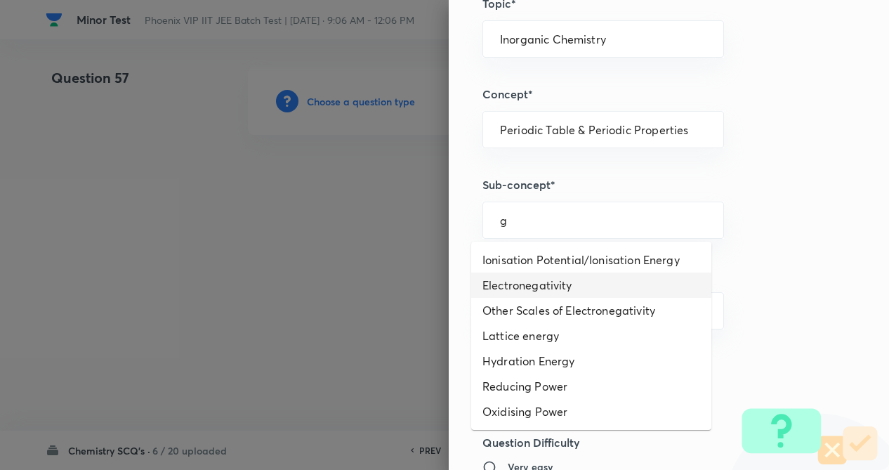
click at [535, 284] on li "Electronegativity" at bounding box center [591, 285] width 240 height 25
type input "Electronegativity"
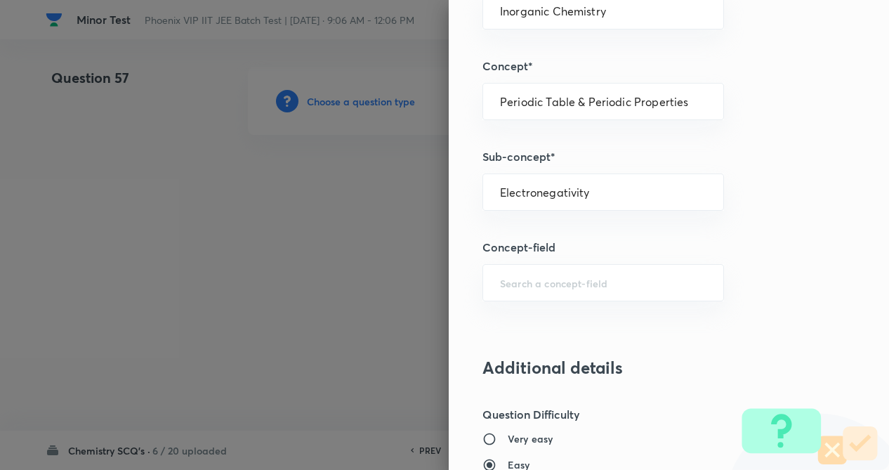
drag, startPoint x: 747, startPoint y: 271, endPoint x: 745, endPoint y: 280, distance: 9.6
click at [748, 271] on div "Question settings Question type* Single choice correct Number of options* 2 3 4…" at bounding box center [669, 235] width 440 height 470
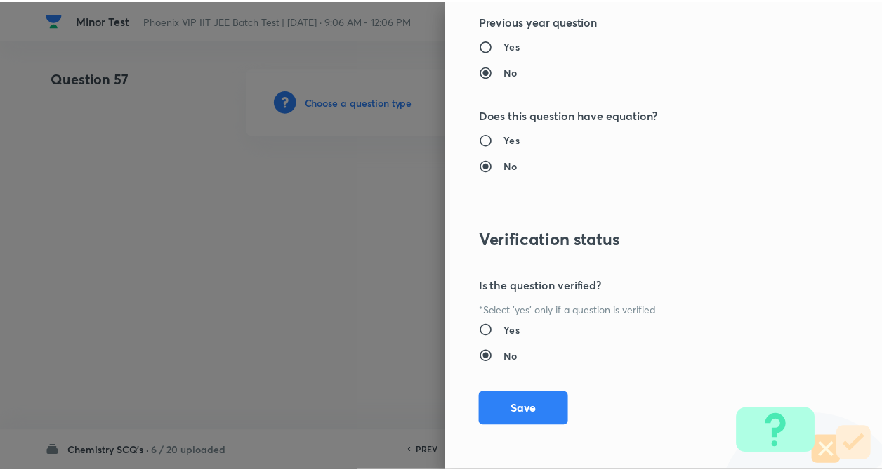
scroll to position [1445, 0]
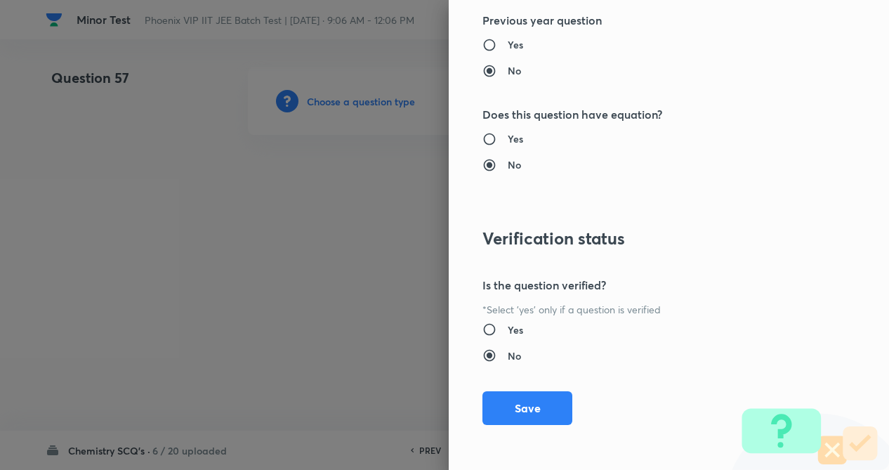
drag, startPoint x: 516, startPoint y: 402, endPoint x: 135, endPoint y: 246, distance: 411.7
click at [508, 403] on button "Save" at bounding box center [528, 408] width 90 height 34
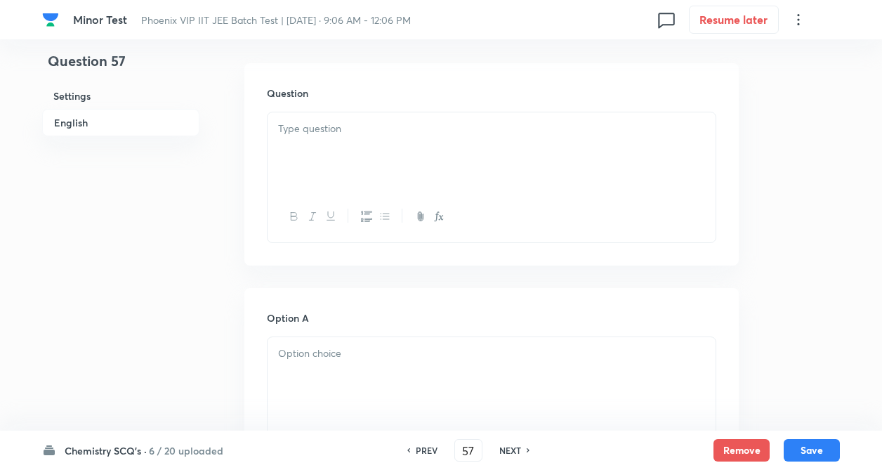
click at [348, 137] on div at bounding box center [492, 151] width 448 height 79
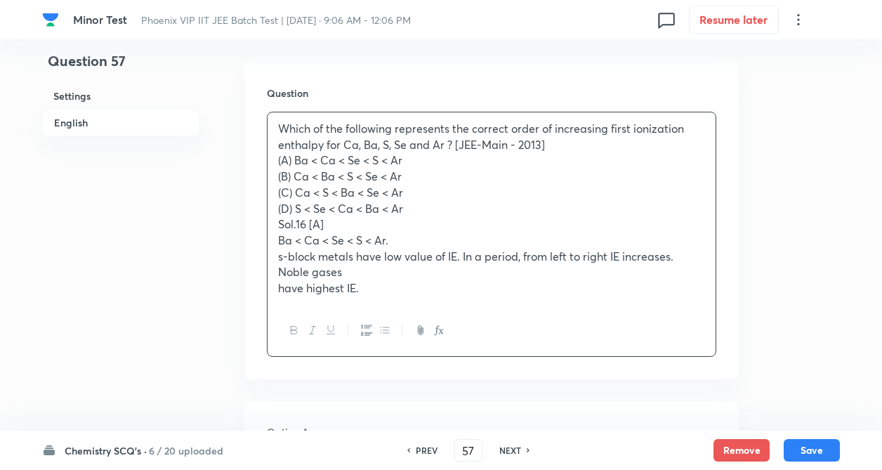
click at [280, 160] on div "Which of the following represents the correct order of increasing first ionizat…" at bounding box center [492, 208] width 448 height 192
drag, startPoint x: 454, startPoint y: 141, endPoint x: 481, endPoint y: 173, distance: 41.9
click at [548, 152] on p "Which of the following represents the correct order of increasing first ionizat…" at bounding box center [491, 137] width 427 height 32
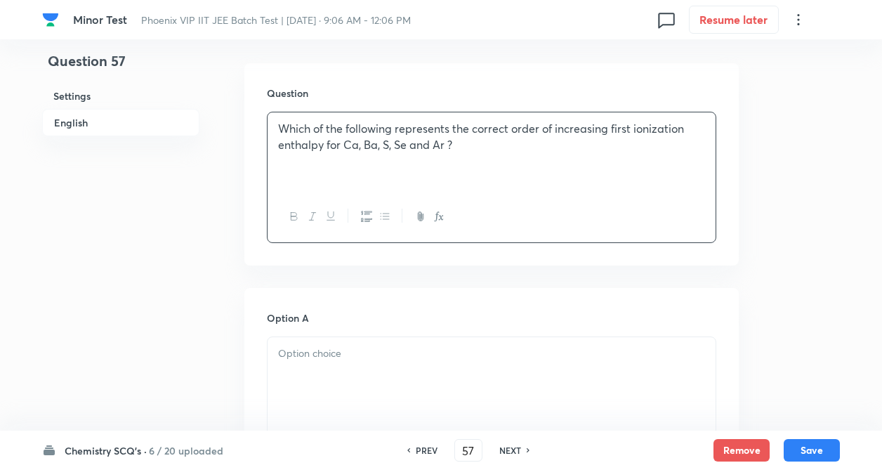
drag, startPoint x: 295, startPoint y: 159, endPoint x: 348, endPoint y: 351, distance: 199.5
drag, startPoint x: 338, startPoint y: 360, endPoint x: 237, endPoint y: 364, distance: 100.5
click at [332, 361] on p at bounding box center [491, 354] width 427 height 16
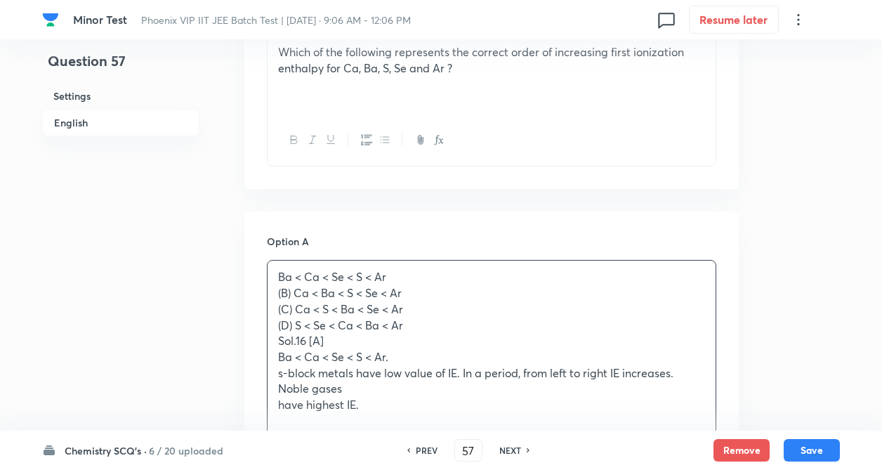
drag, startPoint x: 214, startPoint y: 357, endPoint x: 228, endPoint y: 346, distance: 17.6
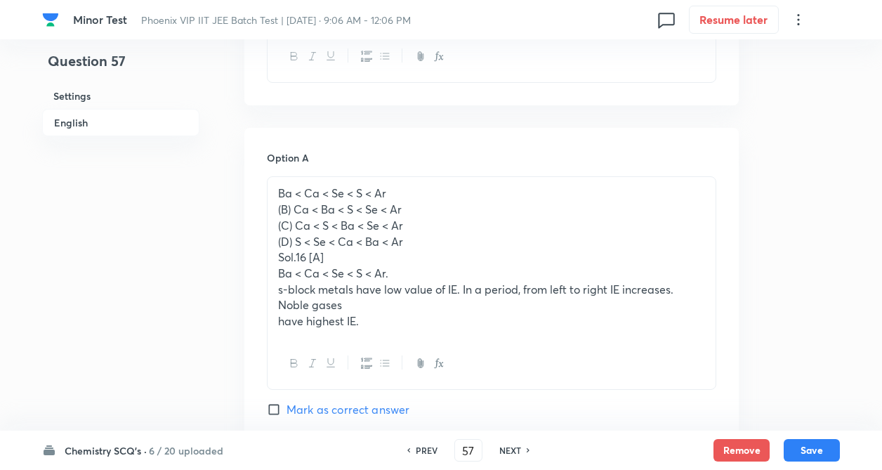
scroll to position [562, 0]
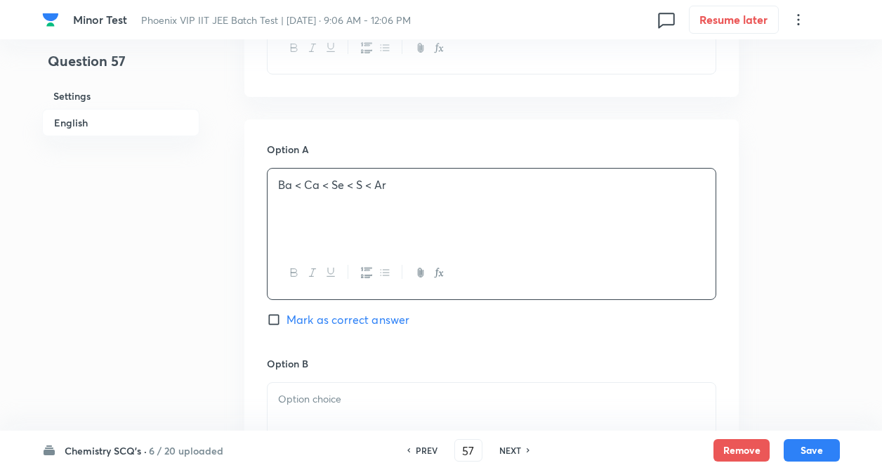
drag, startPoint x: 299, startPoint y: 202, endPoint x: 361, endPoint y: 314, distance: 128.0
drag, startPoint x: 276, startPoint y: 325, endPoint x: 215, endPoint y: 314, distance: 62.0
click at [273, 324] on input "Mark as correct answer" at bounding box center [277, 320] width 20 height 14
checkbox input "true"
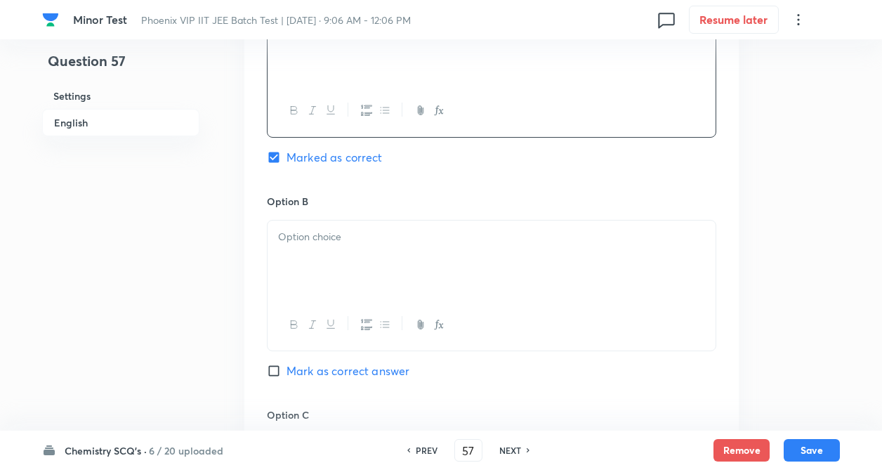
drag, startPoint x: 214, startPoint y: 313, endPoint x: 273, endPoint y: 266, distance: 75.0
click at [215, 310] on div "Question 57 Settings English Settings Type Single choice correct 4 options + 4 …" at bounding box center [441, 226] width 798 height 1767
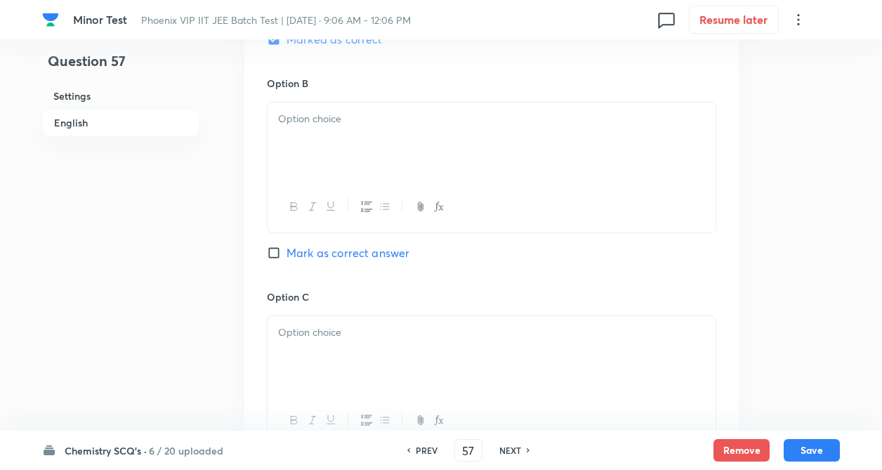
scroll to position [843, 0]
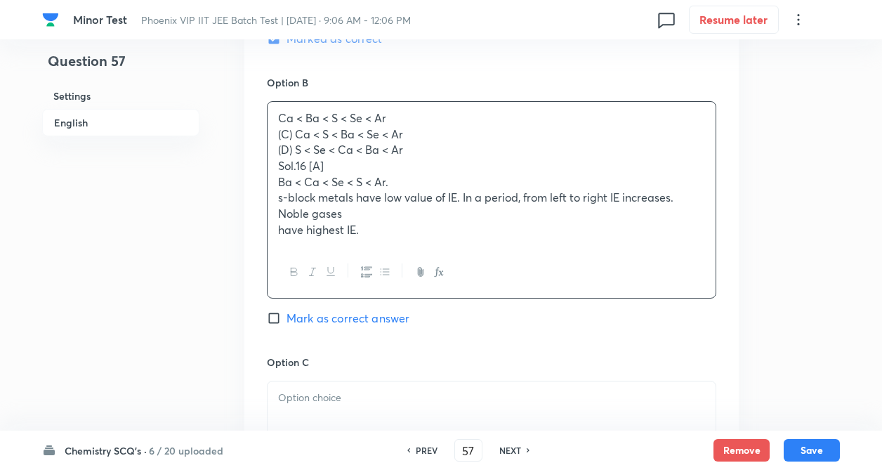
click at [324, 142] on div "Ca < Ba < S < Se < Ar (C) Ca < S < Ba < Se < Ar (D) S < Se < Ca < Ba < Ar Sol.1…" at bounding box center [492, 174] width 448 height 145
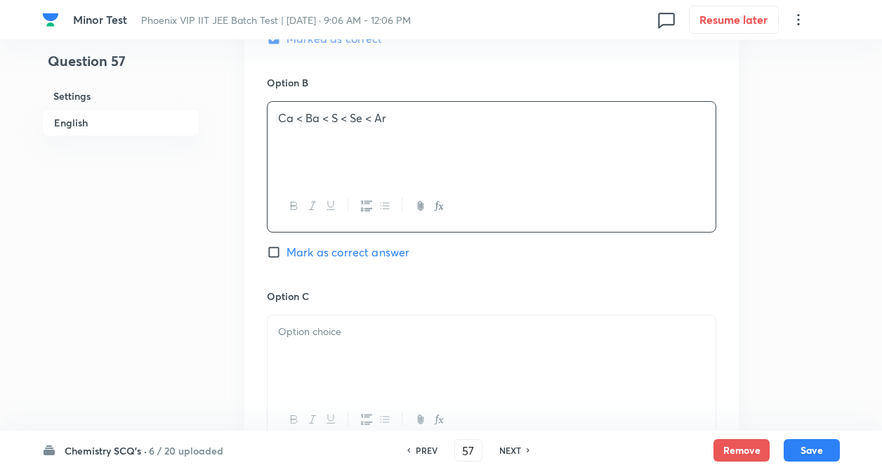
drag, startPoint x: 296, startPoint y: 134, endPoint x: 358, endPoint y: 301, distance: 178.2
click at [356, 336] on p at bounding box center [491, 332] width 427 height 16
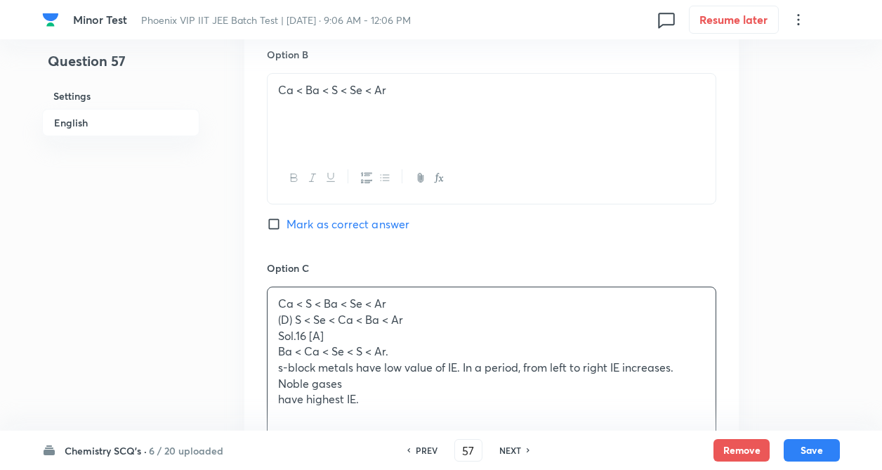
drag, startPoint x: 226, startPoint y: 355, endPoint x: 237, endPoint y: 321, distance: 36.2
click at [226, 354] on div "Question 57 Settings English Settings Type Single choice correct 4 options + 4 …" at bounding box center [441, 104] width 798 height 1817
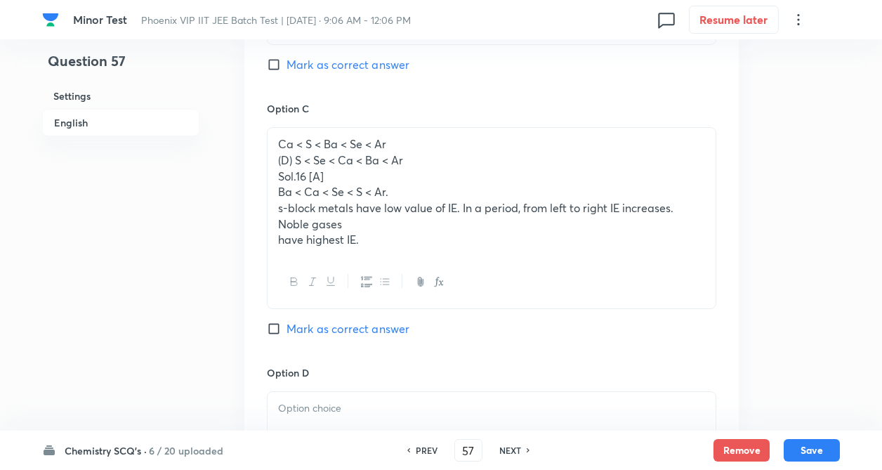
scroll to position [1040, 0]
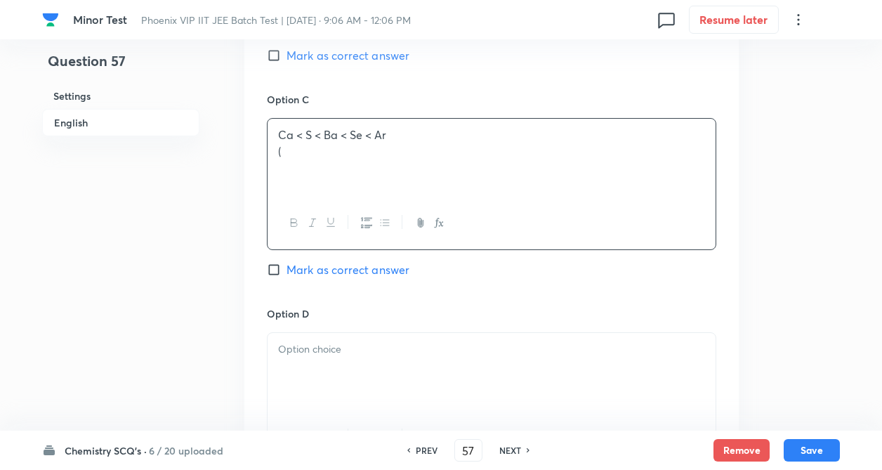
drag, startPoint x: 297, startPoint y: 149, endPoint x: 362, endPoint y: 254, distance: 123.6
drag, startPoint x: 304, startPoint y: 344, endPoint x: 228, endPoint y: 347, distance: 75.9
click at [301, 345] on p at bounding box center [491, 349] width 427 height 16
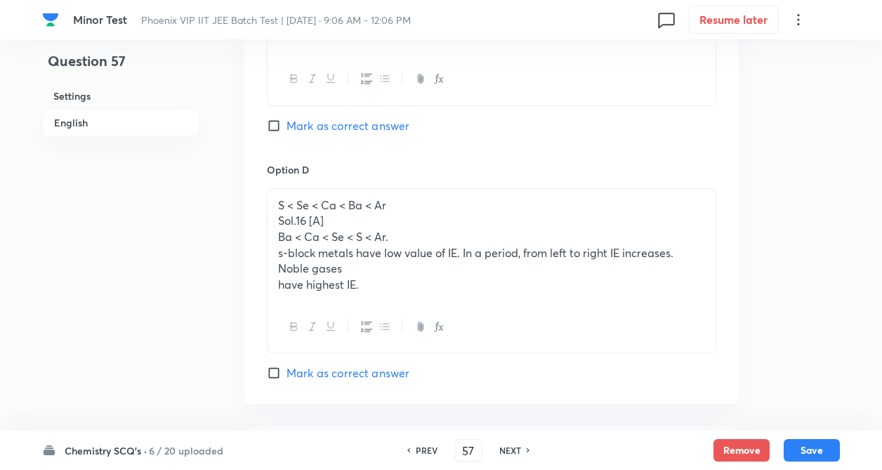
scroll to position [1208, 0]
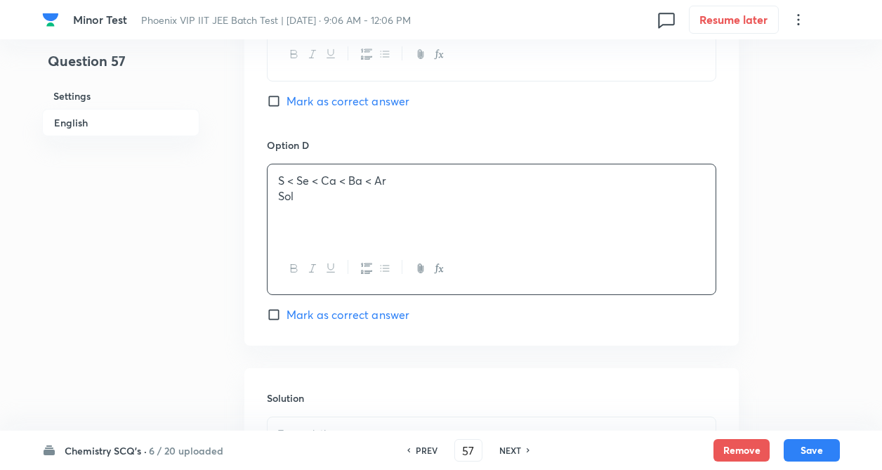
drag, startPoint x: 280, startPoint y: 214, endPoint x: 386, endPoint y: 273, distance: 122.0
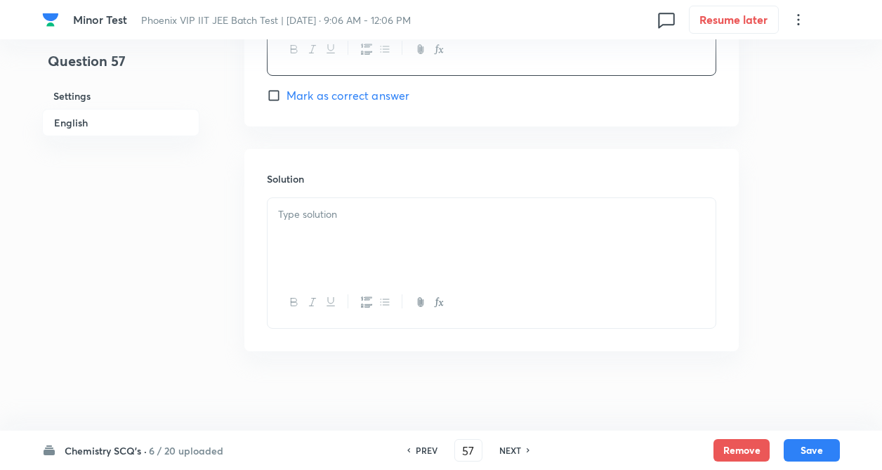
drag, startPoint x: 235, startPoint y: 317, endPoint x: 292, endPoint y: 253, distance: 86.1
click at [313, 230] on div at bounding box center [492, 232] width 448 height 79
paste div
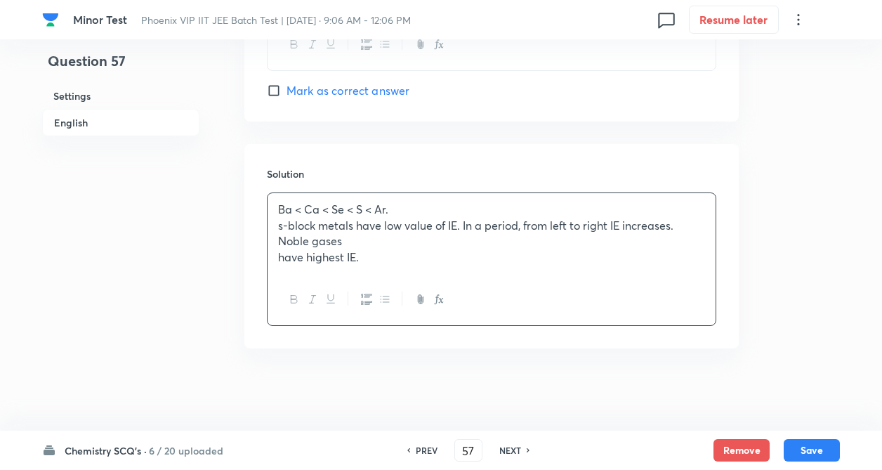
click at [276, 258] on div "Ba < Ca < Se < S < Ar. s-block metals have low value of IE. In a period, from l…" at bounding box center [492, 233] width 448 height 81
drag, startPoint x: 254, startPoint y: 293, endPoint x: 471, endPoint y: 374, distance: 232.2
click at [254, 294] on div "Solution Ba < Ca < Se < S < Ar. s-block metals have low value of IE. In a perio…" at bounding box center [491, 245] width 494 height 202
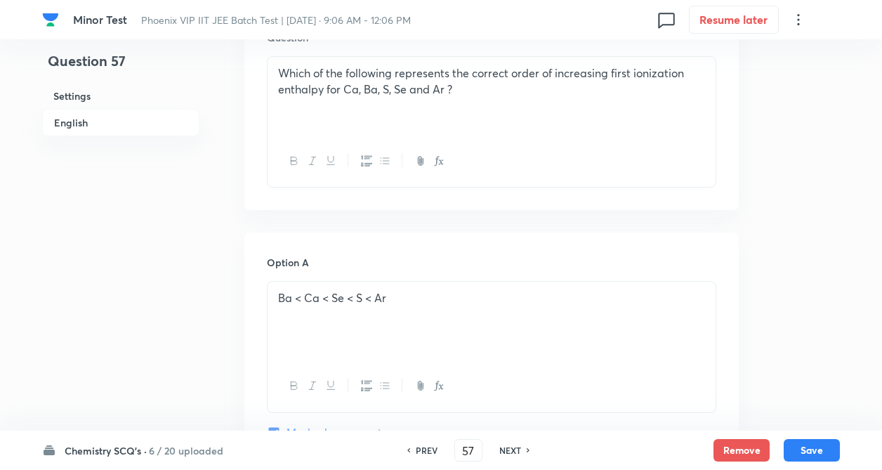
drag, startPoint x: 238, startPoint y: 348, endPoint x: 294, endPoint y: 369, distance: 59.1
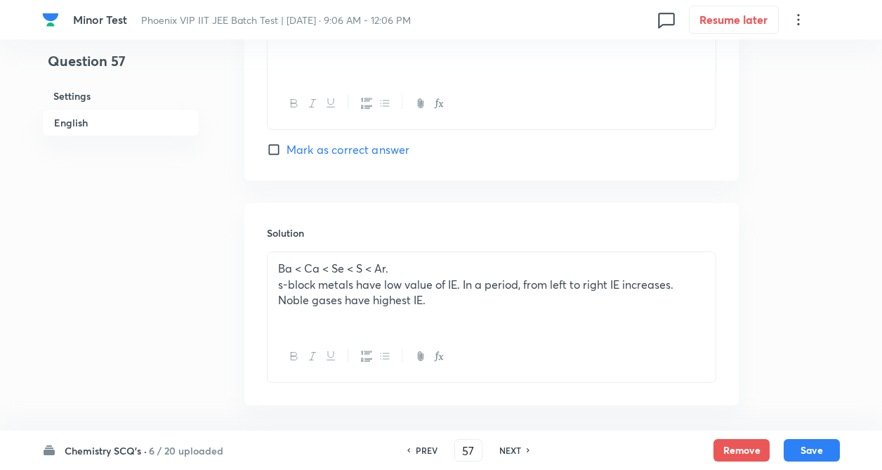
scroll to position [1404, 0]
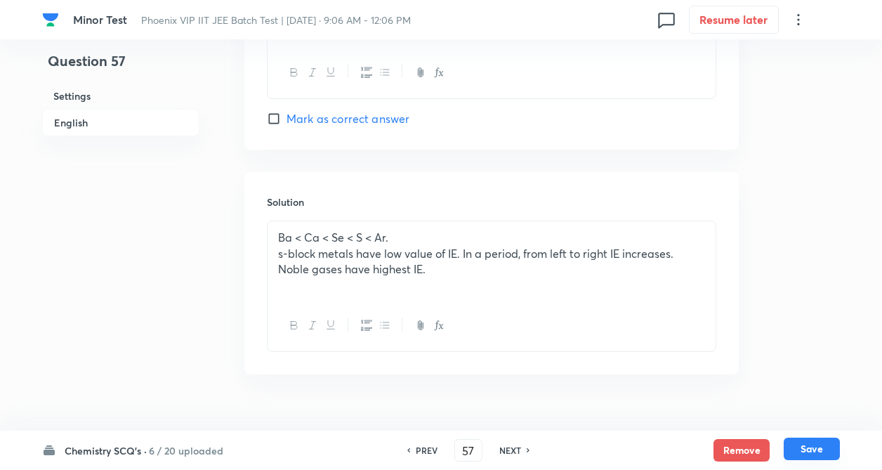
click at [815, 447] on button "Save" at bounding box center [812, 449] width 56 height 22
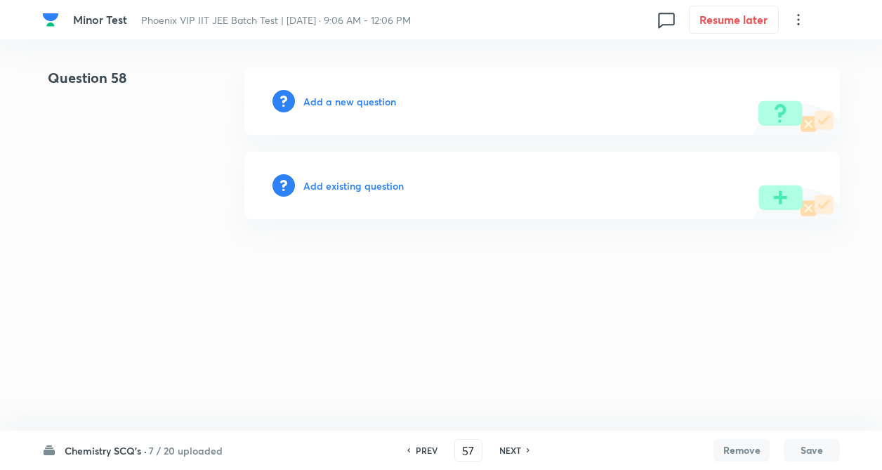
type input "58"
drag, startPoint x: 351, startPoint y: 183, endPoint x: 362, endPoint y: 183, distance: 10.5
click at [362, 183] on h6 "Add existing question" at bounding box center [357, 185] width 100 height 15
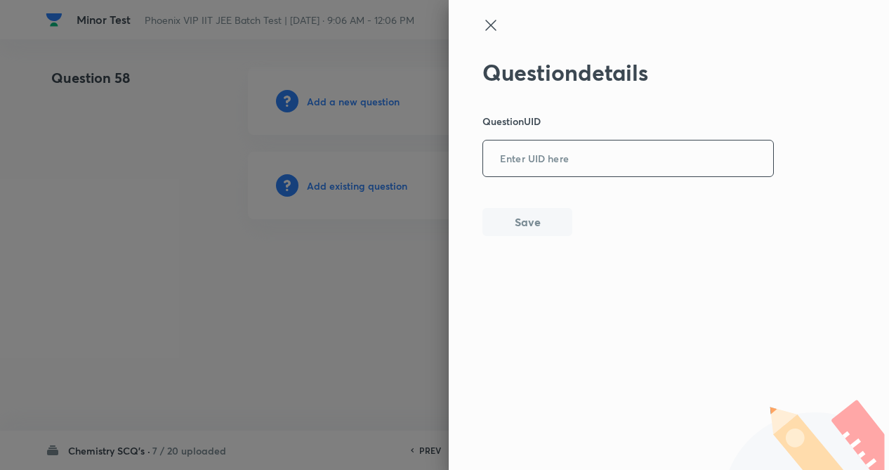
click at [577, 160] on input "text" at bounding box center [628, 159] width 290 height 34
type input "4XK4D"
click at [537, 211] on button "Save" at bounding box center [528, 222] width 90 height 28
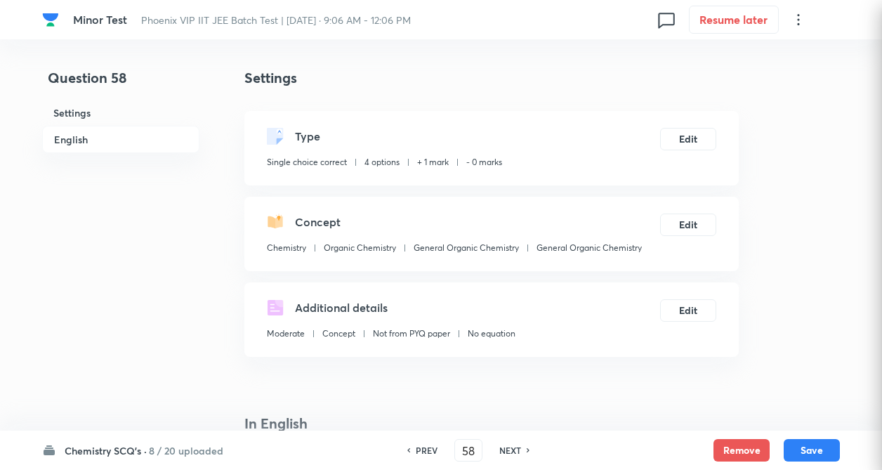
checkbox input "true"
click at [685, 143] on button "Edit" at bounding box center [688, 137] width 56 height 22
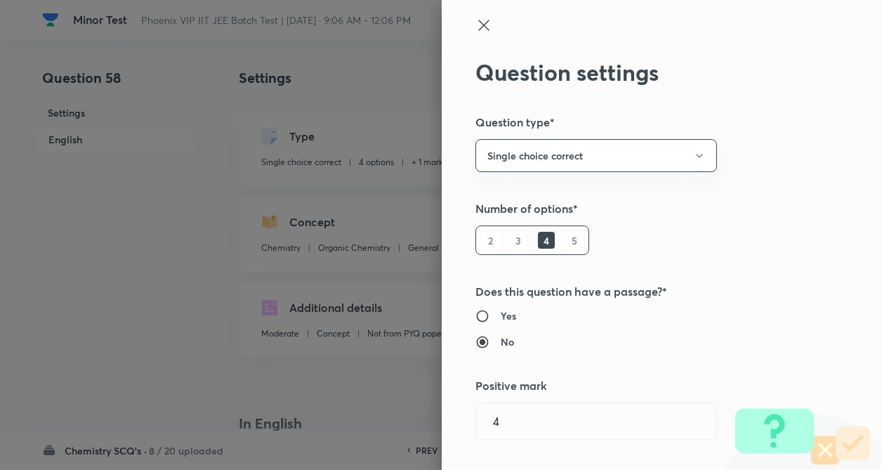
radio input "false"
radio input "true"
radio input "false"
radio input "true"
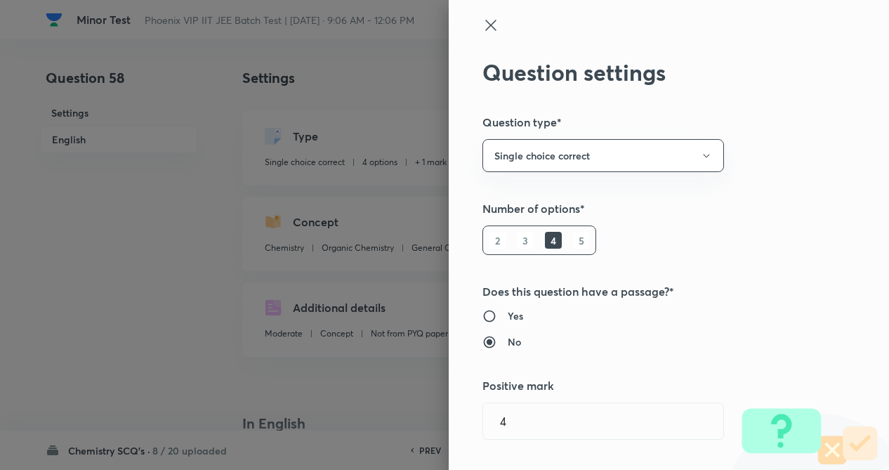
type input "1"
type input "0"
type input "Organic Chemistry"
type input "General Organic Chemistry"
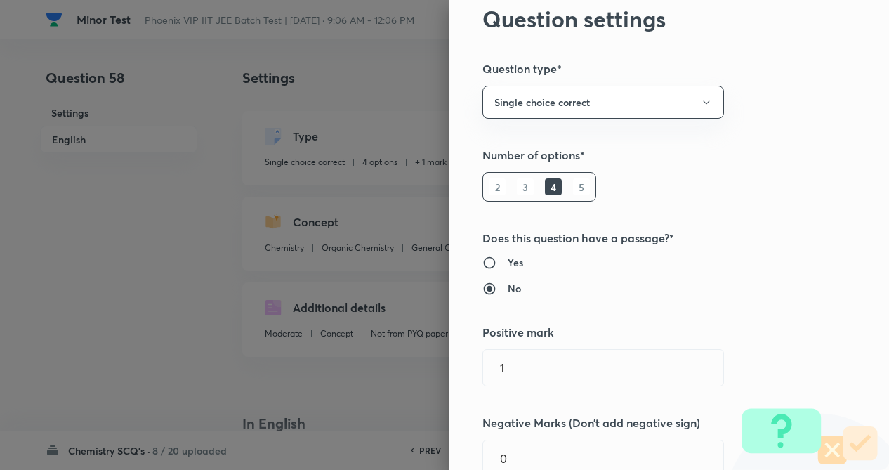
drag, startPoint x: 685, startPoint y: 143, endPoint x: 782, endPoint y: 195, distance: 110.6
click at [784, 188] on div "Question settings Question type* Single choice correct Number of options* 2 3 4…" at bounding box center [669, 235] width 440 height 470
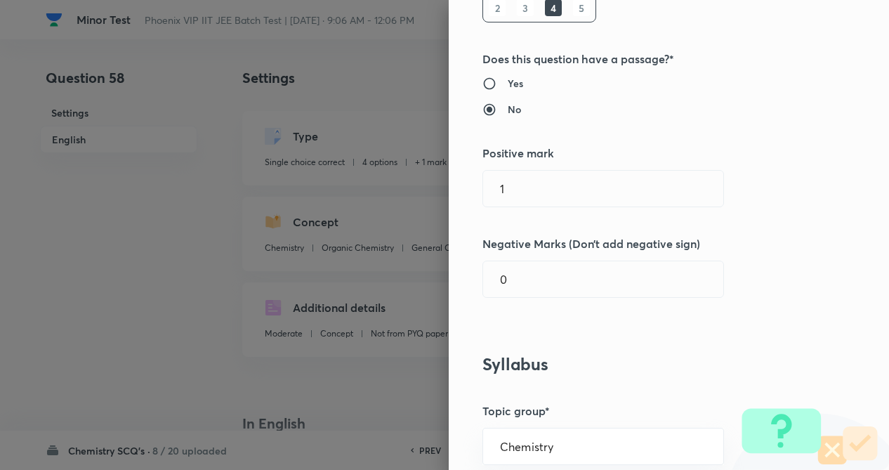
scroll to position [281, 0]
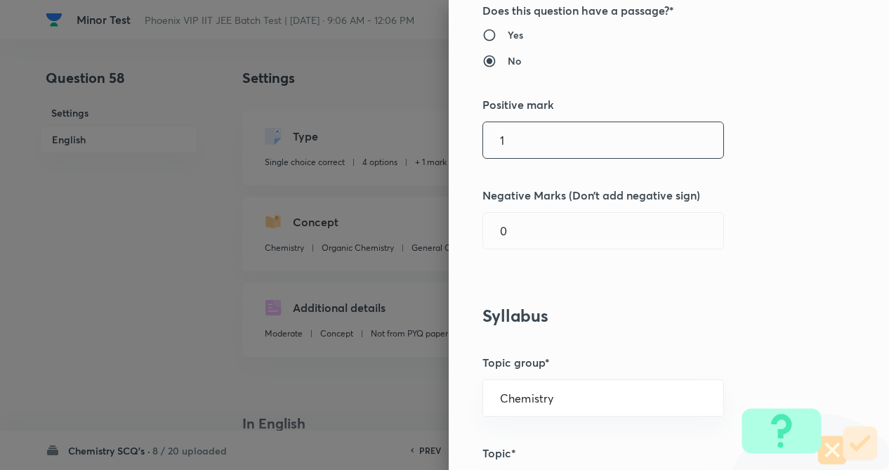
click at [542, 148] on input "1" at bounding box center [603, 140] width 240 height 36
type input "4"
drag, startPoint x: 533, startPoint y: 226, endPoint x: 588, endPoint y: 262, distance: 65.5
click at [533, 230] on input "1" at bounding box center [603, 231] width 240 height 36
type input "1"
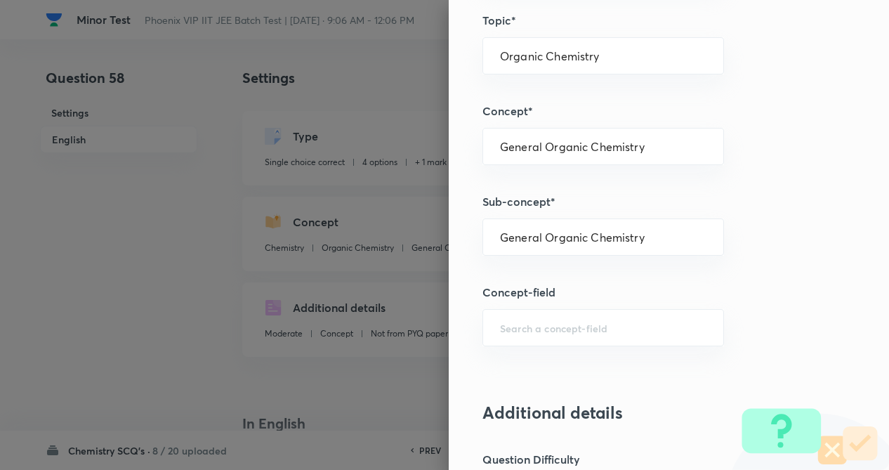
click at [626, 294] on div "Question settings Question type* Single choice correct Number of options* 2 3 4…" at bounding box center [669, 235] width 440 height 470
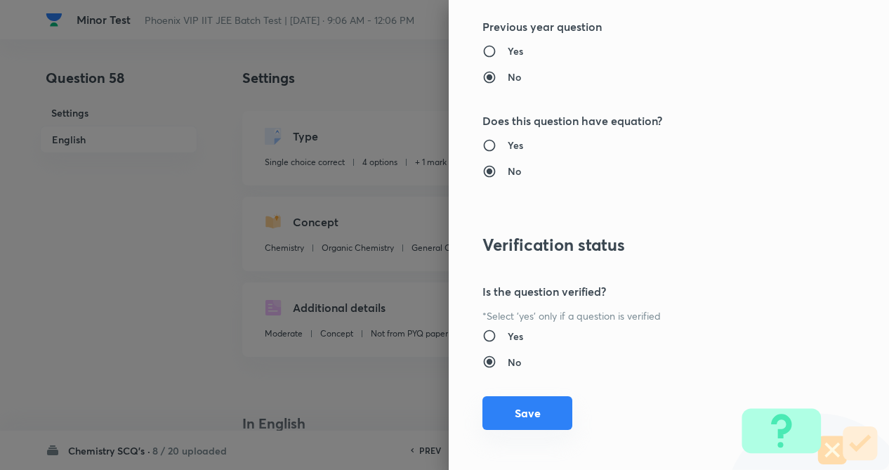
scroll to position [1445, 0]
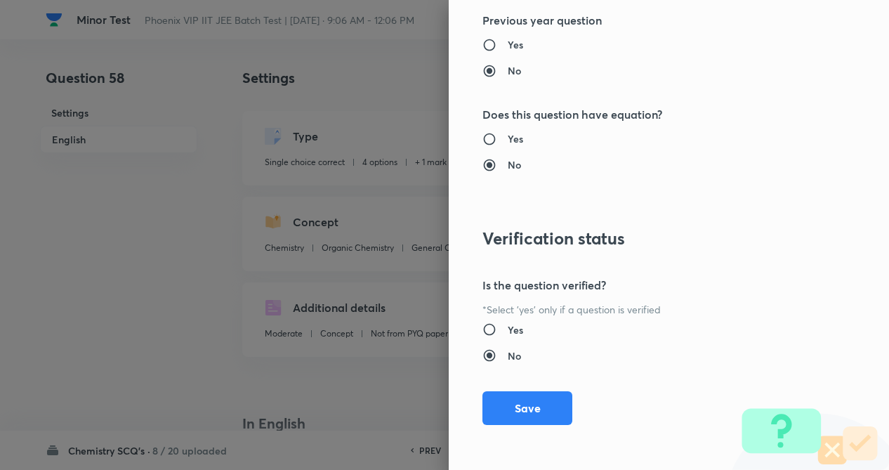
drag, startPoint x: 530, startPoint y: 409, endPoint x: 586, endPoint y: 407, distance: 55.5
click at [530, 408] on button "Save" at bounding box center [528, 408] width 90 height 34
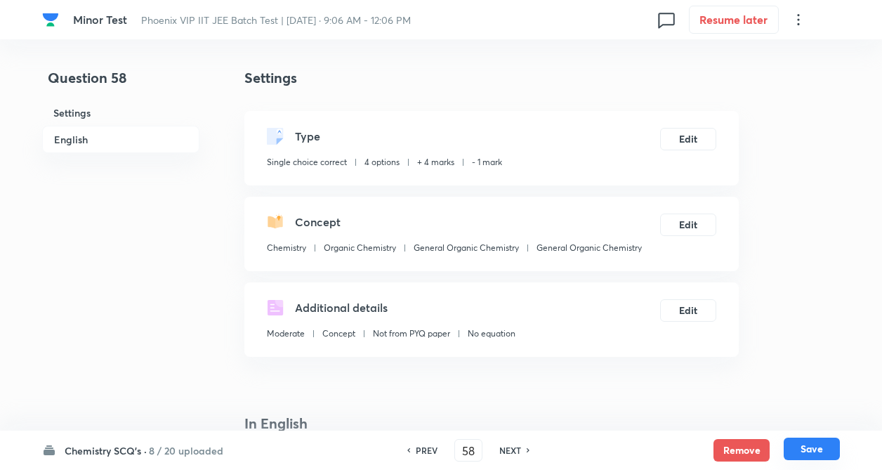
click at [803, 452] on button "Save" at bounding box center [812, 449] width 56 height 22
type input "59"
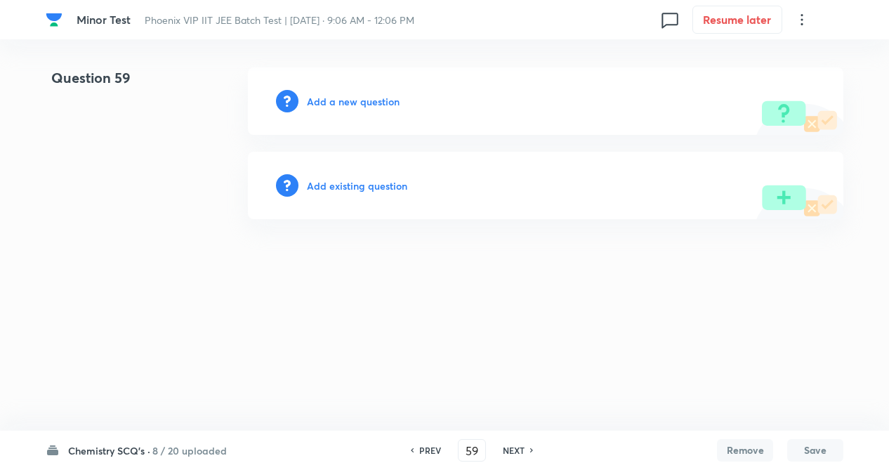
click at [349, 186] on h6 "Add existing question" at bounding box center [357, 185] width 100 height 15
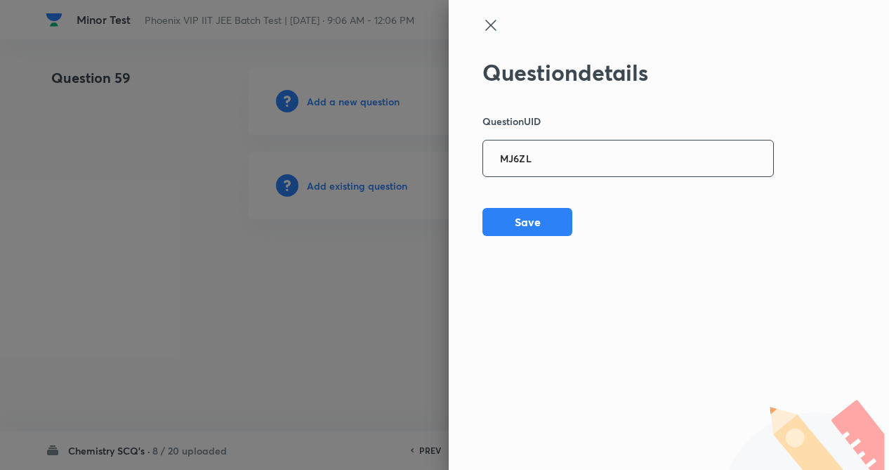
drag, startPoint x: 584, startPoint y: 158, endPoint x: 572, endPoint y: 203, distance: 46.5
click at [584, 162] on input "MJ6ZL" at bounding box center [628, 159] width 290 height 34
type input "MJ6ZL"
drag, startPoint x: 560, startPoint y: 224, endPoint x: 530, endPoint y: 226, distance: 29.6
click at [558, 225] on button "Save" at bounding box center [528, 221] width 90 height 28
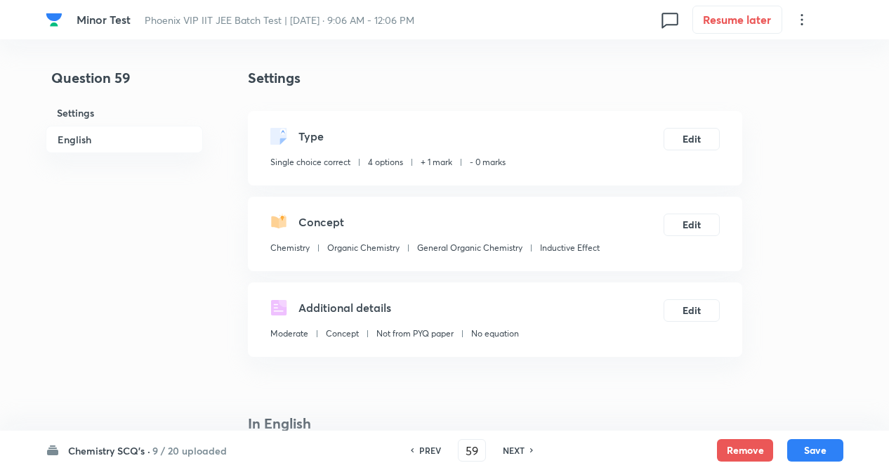
checkbox input "true"
drag, startPoint x: 688, startPoint y: 141, endPoint x: 697, endPoint y: 143, distance: 9.2
click at [697, 143] on button "Edit" at bounding box center [688, 137] width 56 height 22
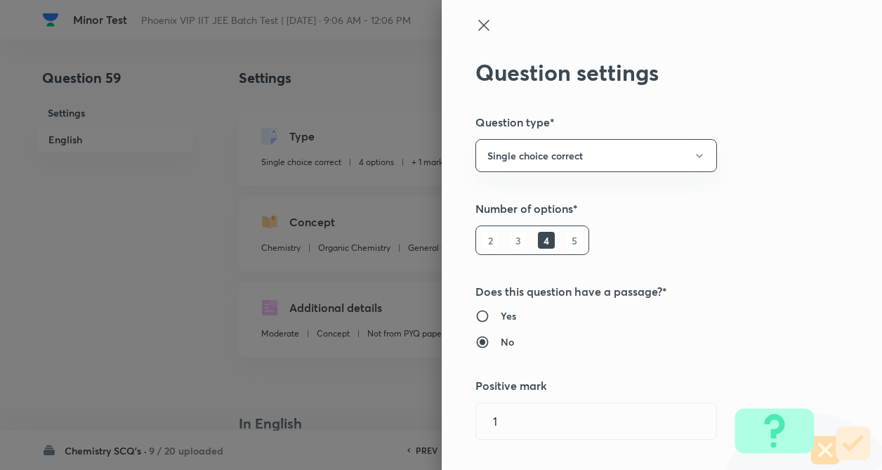
type input "1"
type input "0"
type input "Inductive Effect"
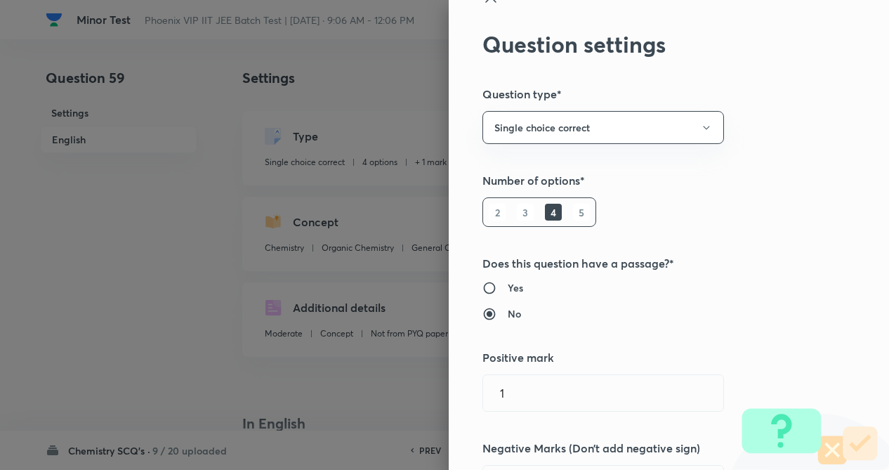
click at [802, 170] on div "Question settings Question type* Single choice correct Number of options* 2 3 4…" at bounding box center [444, 235] width 889 height 470
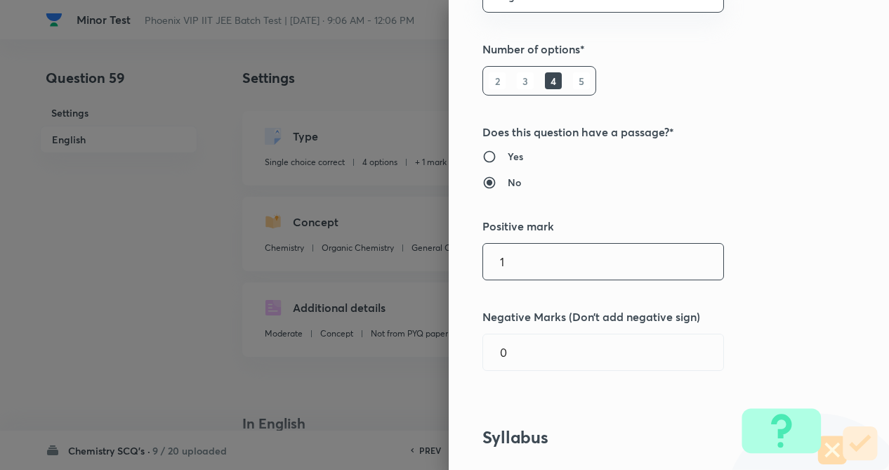
scroll to position [169, 0]
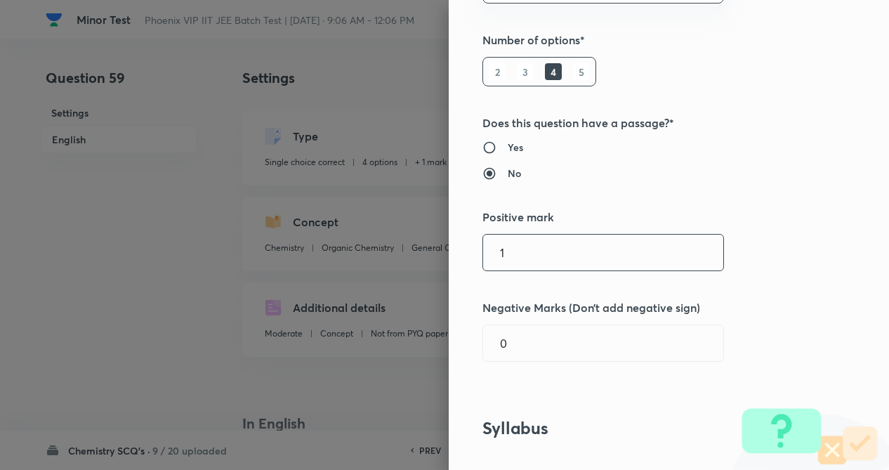
click at [549, 244] on input "1" at bounding box center [603, 253] width 240 height 36
type input "4"
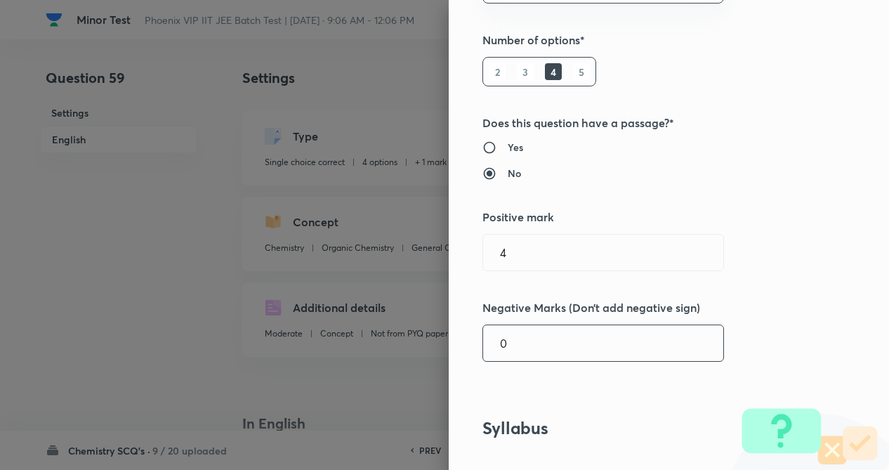
click at [569, 353] on input "0" at bounding box center [603, 343] width 240 height 36
type input "1"
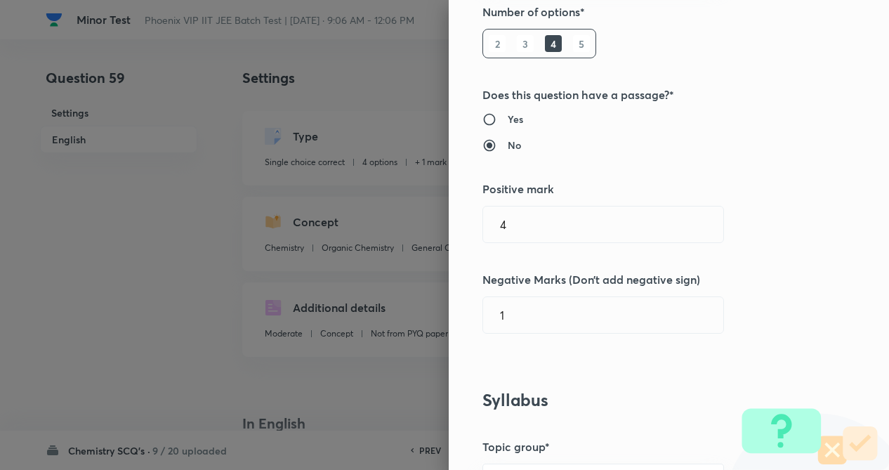
drag, startPoint x: 801, startPoint y: 313, endPoint x: 712, endPoint y: 372, distance: 106.0
click at [796, 313] on div "Question settings Question type* Single choice correct Number of options* 2 3 4…" at bounding box center [669, 235] width 440 height 470
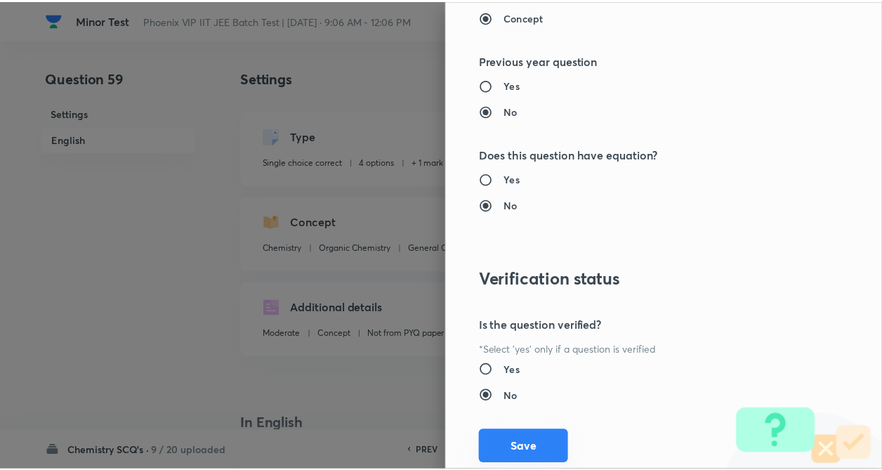
scroll to position [1433, 0]
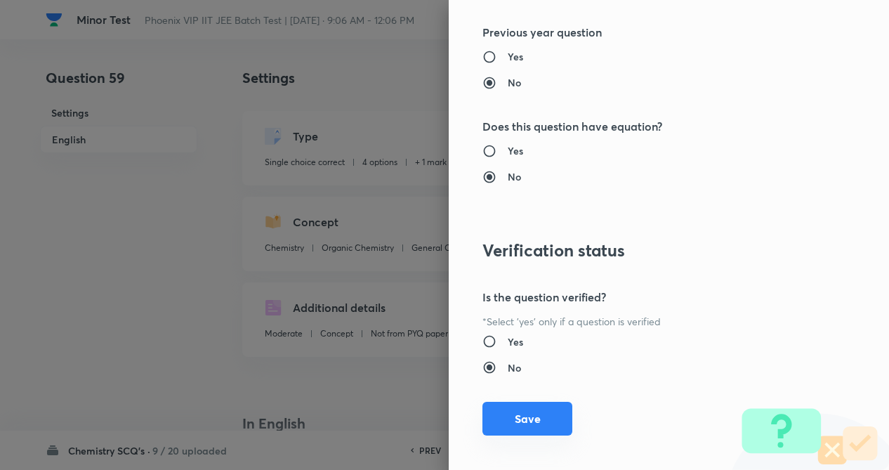
click at [511, 407] on button "Save" at bounding box center [528, 419] width 90 height 34
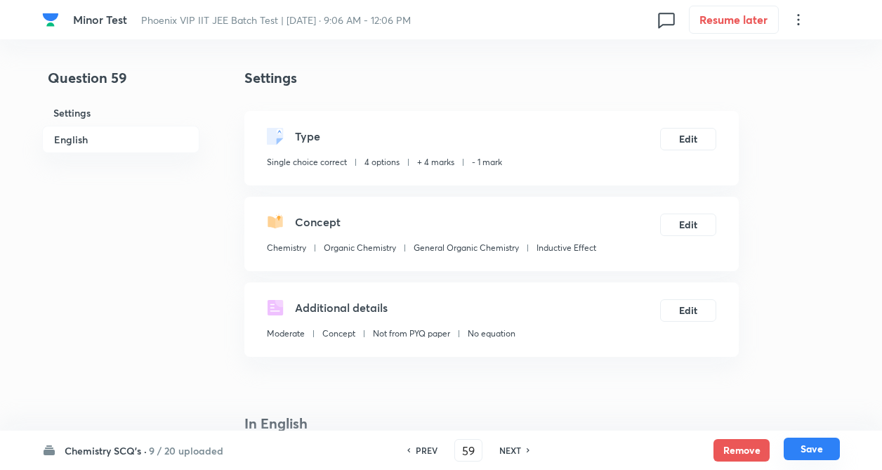
click at [814, 439] on button "Save" at bounding box center [812, 449] width 56 height 22
type input "60"
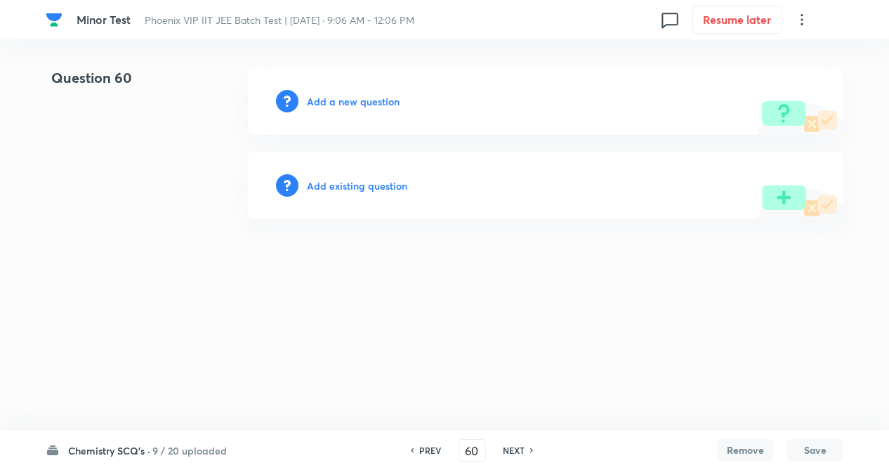
click at [336, 187] on h6 "Add existing question" at bounding box center [357, 185] width 100 height 15
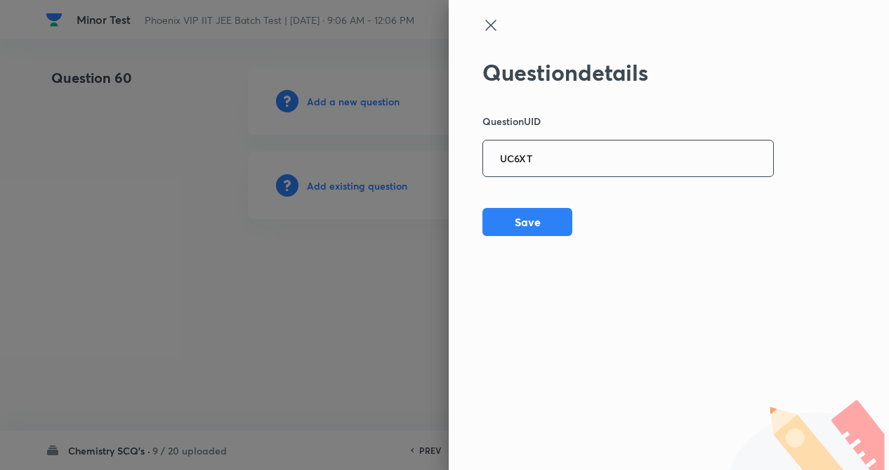
click at [566, 166] on input "UC6XT" at bounding box center [628, 159] width 290 height 34
type input "UC6XT"
drag, startPoint x: 527, startPoint y: 216, endPoint x: 554, endPoint y: 247, distance: 41.8
click at [527, 216] on button "Save" at bounding box center [528, 222] width 90 height 28
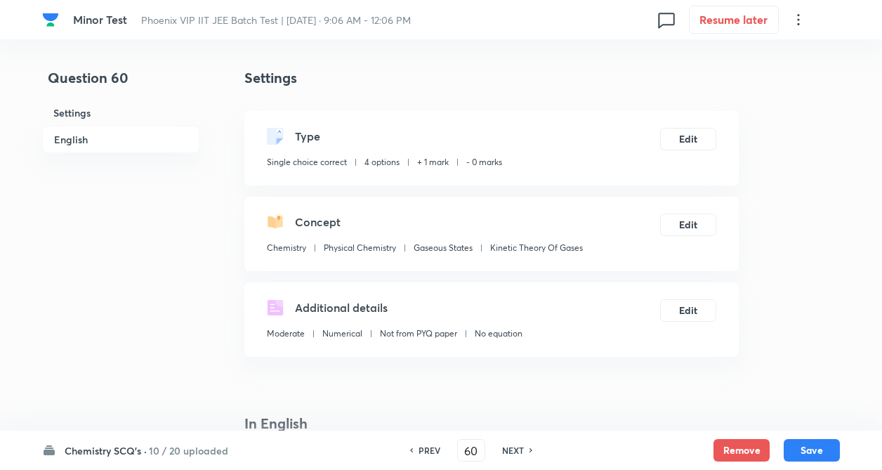
checkbox input "true"
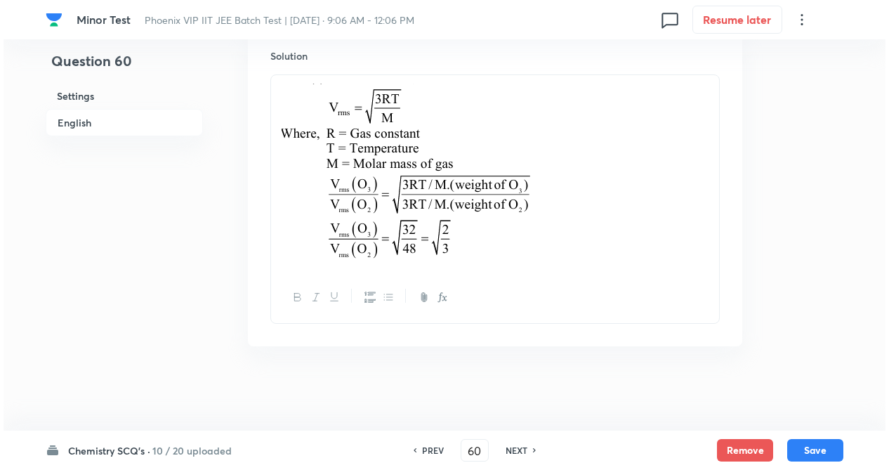
scroll to position [0, 0]
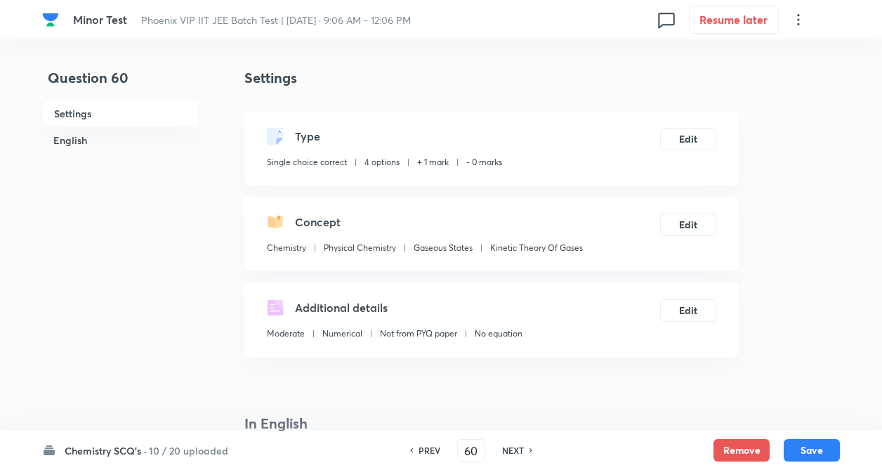
drag, startPoint x: 741, startPoint y: 456, endPoint x: 679, endPoint y: 424, distance: 70.0
click at [741, 455] on button "Remove" at bounding box center [742, 450] width 56 height 22
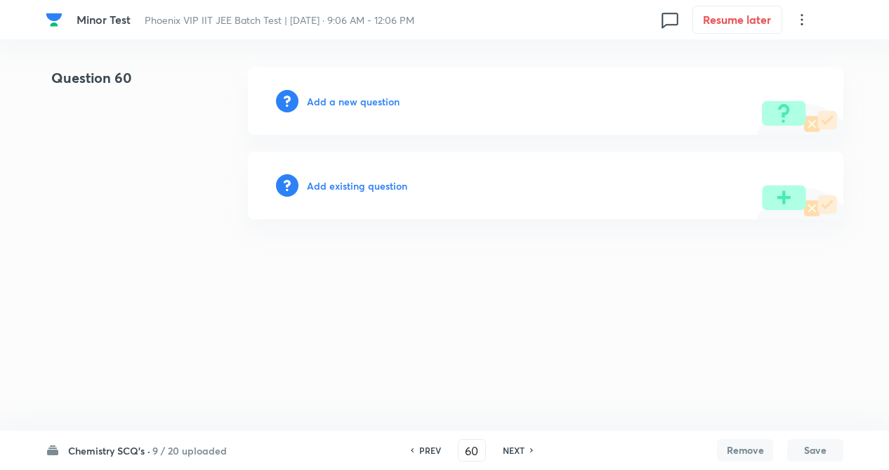
click at [435, 449] on h6 "PREV" at bounding box center [430, 450] width 22 height 13
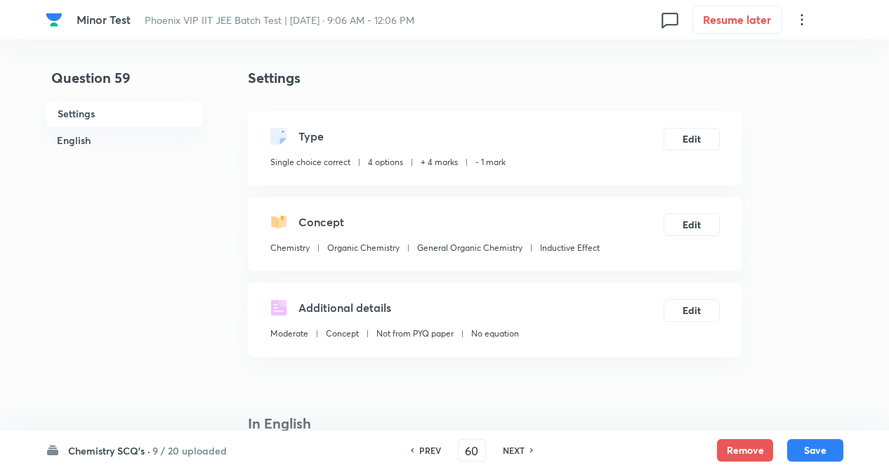
type input "59"
checkbox input "true"
drag, startPoint x: 512, startPoint y: 447, endPoint x: 471, endPoint y: 419, distance: 49.9
click at [510, 447] on h6 "NEXT" at bounding box center [510, 450] width 22 height 13
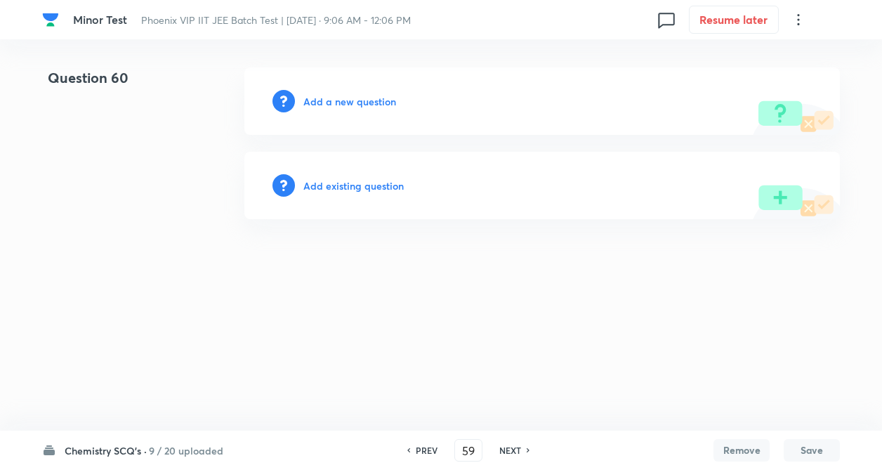
type input "60"
click at [374, 189] on h6 "Add existing question" at bounding box center [357, 185] width 100 height 15
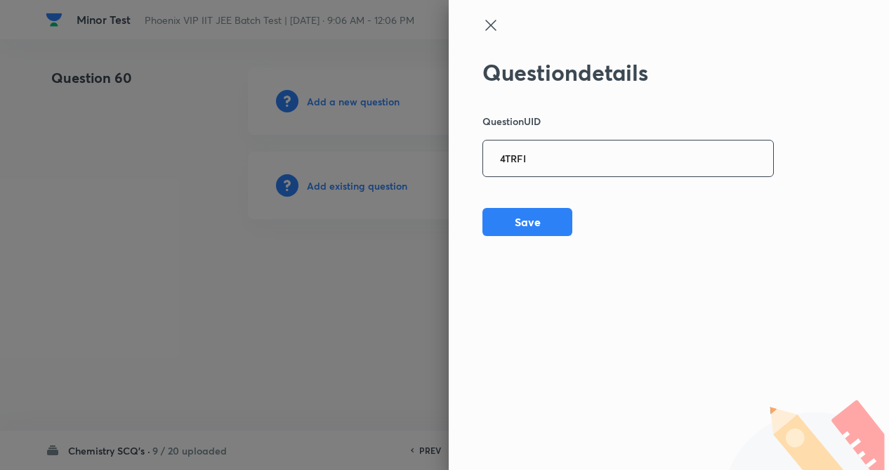
drag, startPoint x: 518, startPoint y: 164, endPoint x: 267, endPoint y: 266, distance: 271.6
click at [516, 164] on input "4TRFI" at bounding box center [628, 159] width 290 height 34
type input "4TRFI"
click at [520, 228] on button "Save" at bounding box center [528, 221] width 90 height 28
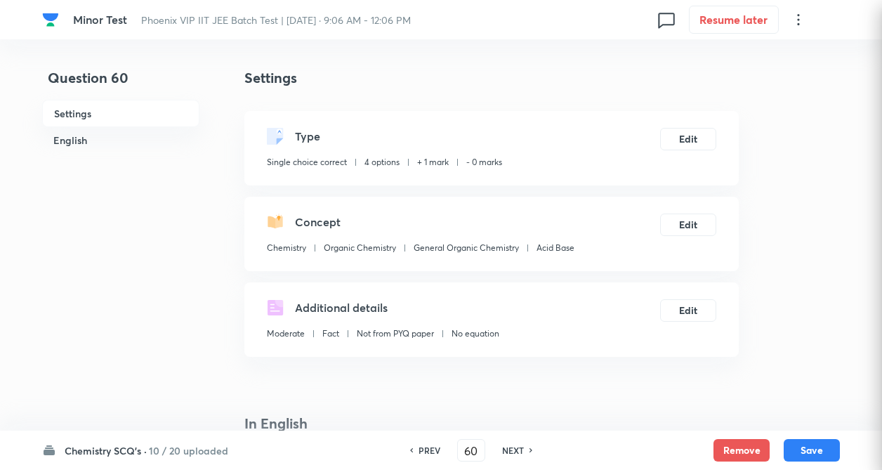
checkbox input "true"
click at [686, 138] on button "Edit" at bounding box center [688, 137] width 56 height 22
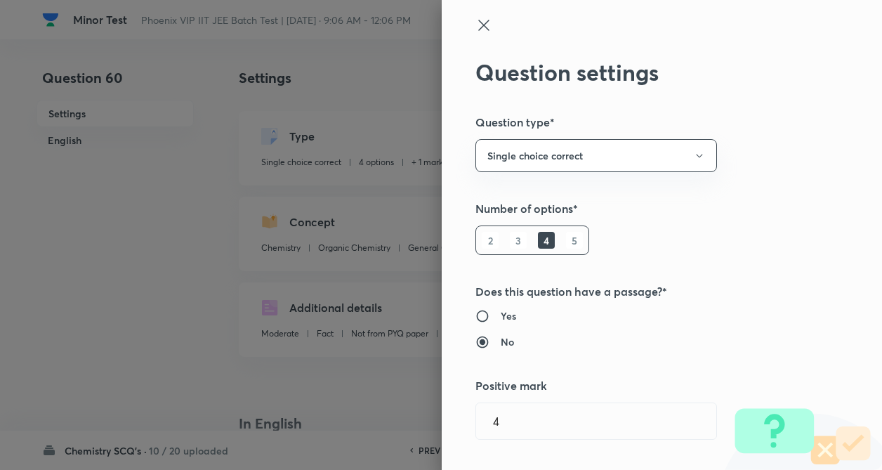
type input "Chemistry"
type input "Organic Chemistry"
type input "General Organic Chemistry"
type input "Inductive Effect"
radio input "true"
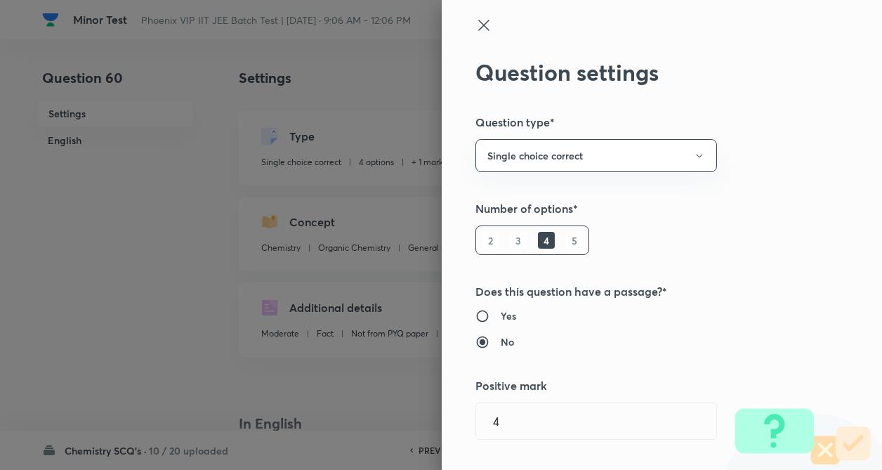
radio input "false"
type input "1"
type input "0"
type input "Acid Base"
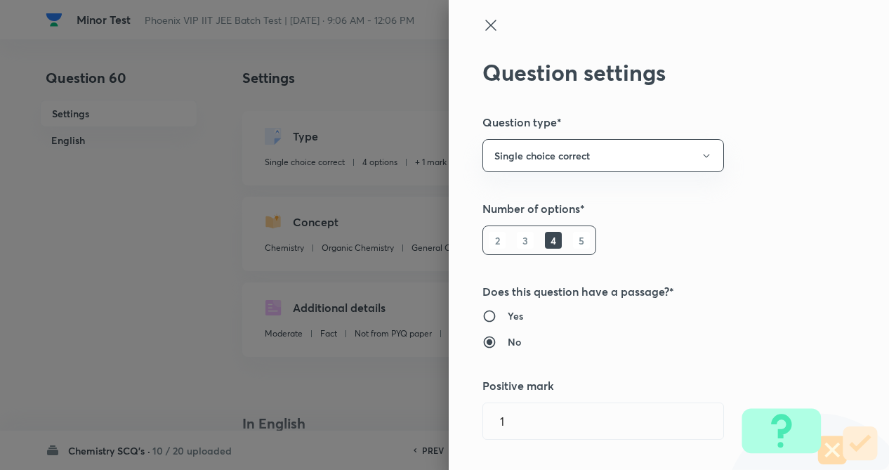
click at [785, 228] on div "Question settings Question type* Single choice correct Number of options* 2 3 4…" at bounding box center [669, 235] width 440 height 470
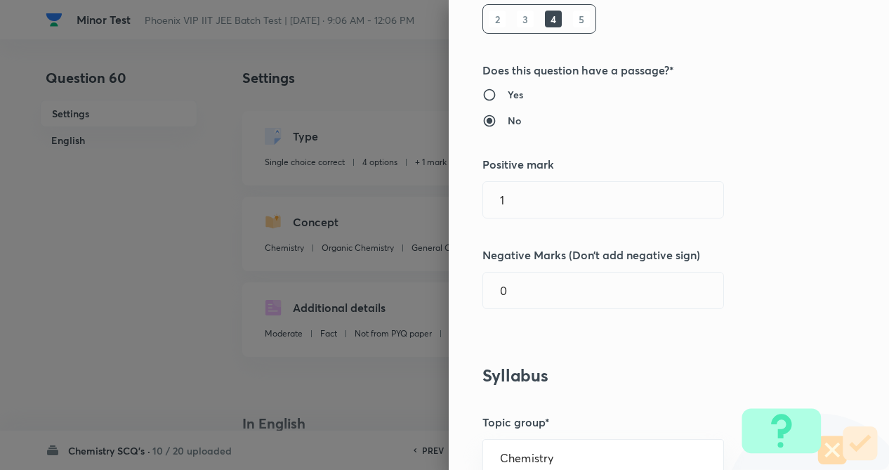
scroll to position [225, 0]
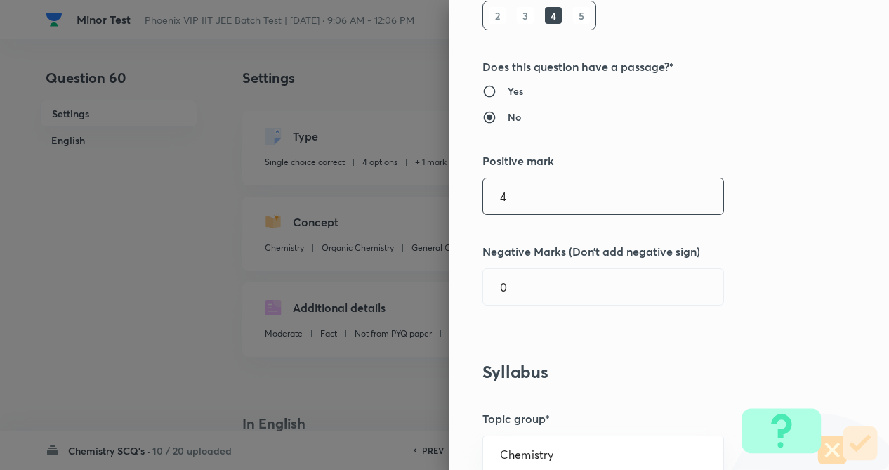
click at [526, 195] on input "4" at bounding box center [603, 196] width 240 height 36
type input "4"
click at [551, 291] on input "0" at bounding box center [603, 287] width 240 height 36
type input "1"
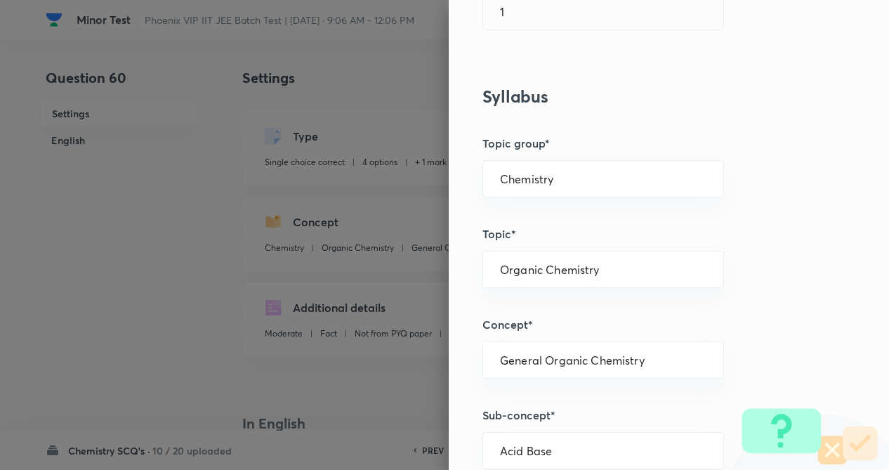
click at [597, 358] on div "Question settings Question type* Single choice correct Number of options* 2 3 4…" at bounding box center [669, 235] width 440 height 470
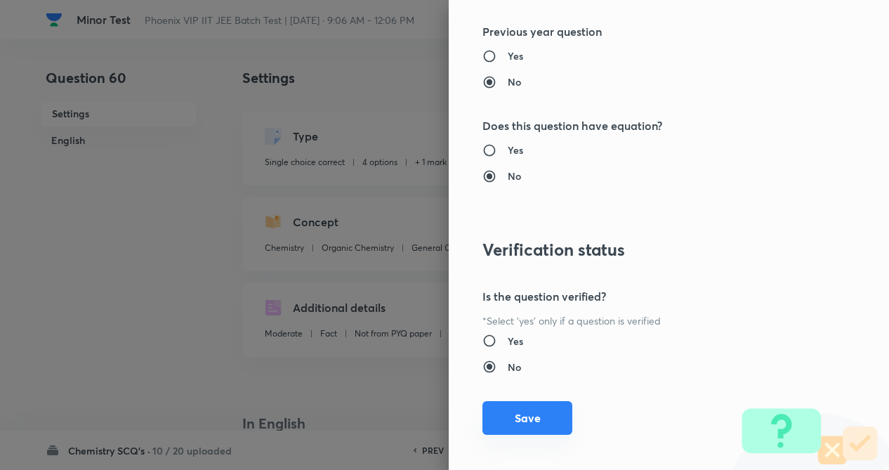
scroll to position [1445, 0]
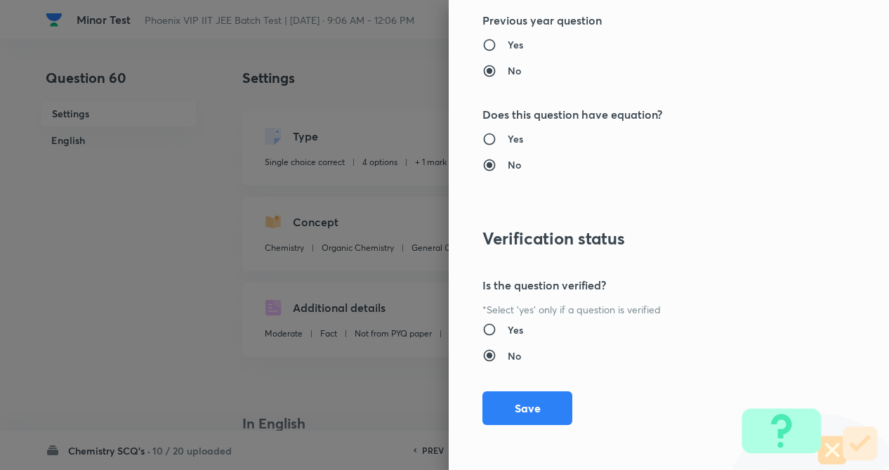
drag, startPoint x: 530, startPoint y: 411, endPoint x: 681, endPoint y: 439, distance: 153.6
click at [530, 414] on button "Save" at bounding box center [528, 408] width 90 height 34
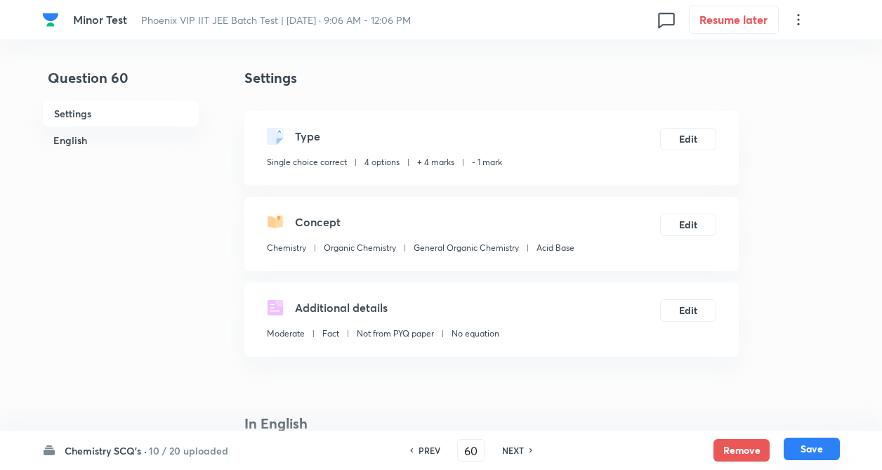
click at [804, 444] on button "Save" at bounding box center [812, 449] width 56 height 22
type input "61"
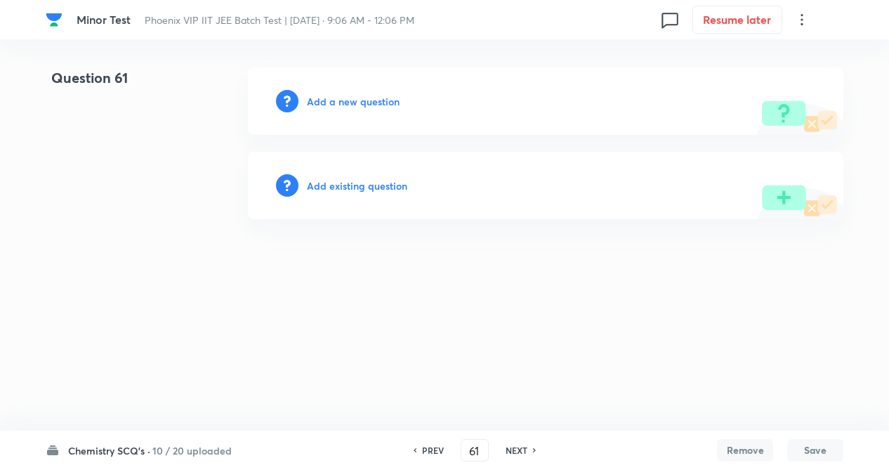
click at [370, 188] on h6 "Add existing question" at bounding box center [357, 185] width 100 height 15
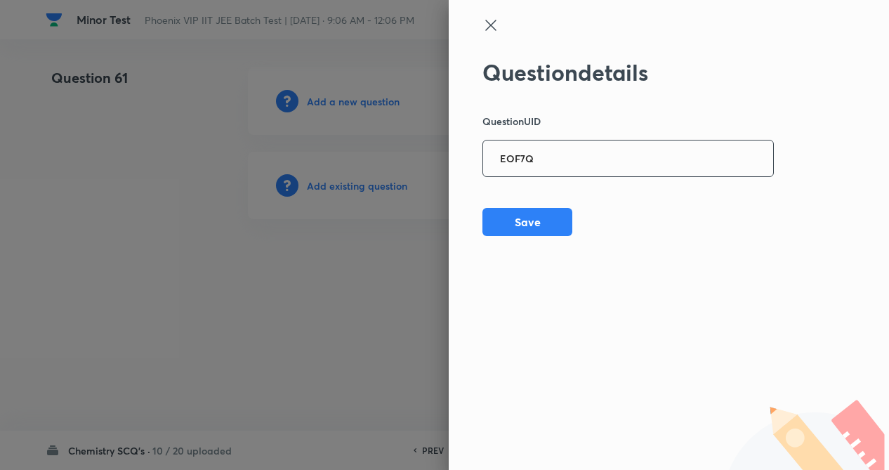
click at [523, 170] on input "EOF7Q" at bounding box center [628, 159] width 290 height 34
type input "EOF7Q"
click at [518, 222] on button "Save" at bounding box center [528, 221] width 90 height 28
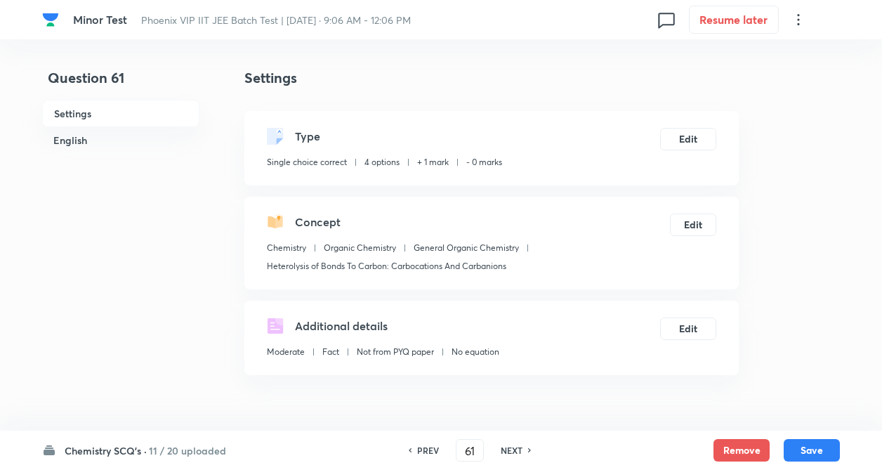
checkbox input "true"
click at [691, 137] on button "Edit" at bounding box center [688, 137] width 56 height 22
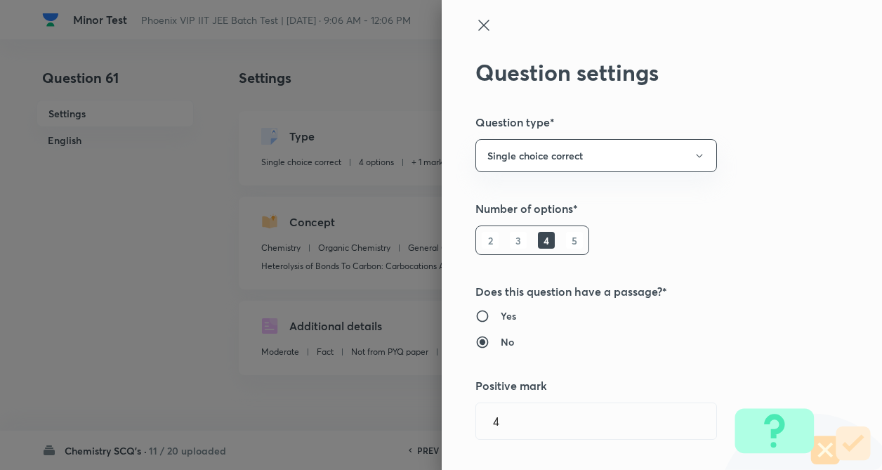
type input "1"
type input "0"
type input "Heterolysis of Bonds To Carbon: Carbocations And Carbanions"
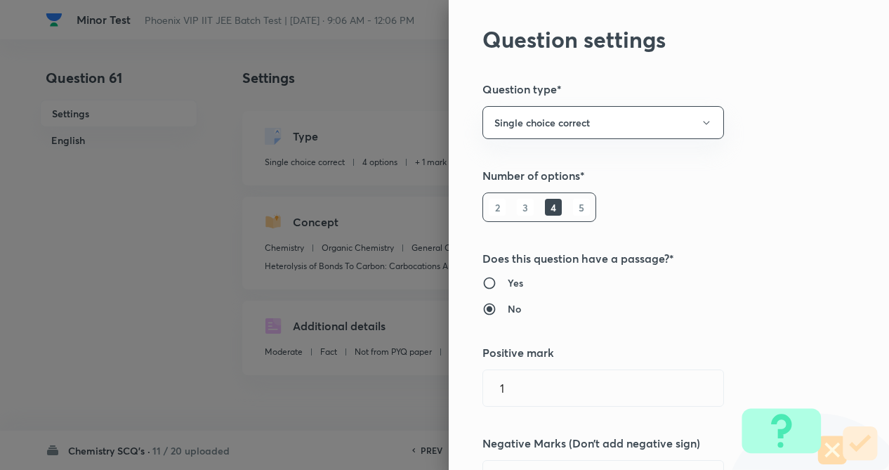
drag, startPoint x: 691, startPoint y: 137, endPoint x: 823, endPoint y: 223, distance: 156.8
click at [826, 220] on div "Question settings Question type* Single choice correct Number of options* 2 3 4…" at bounding box center [669, 235] width 440 height 470
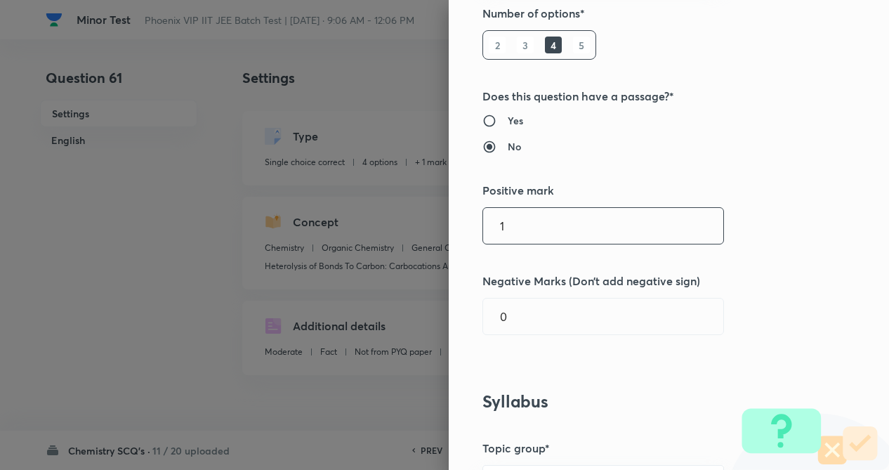
scroll to position [225, 0]
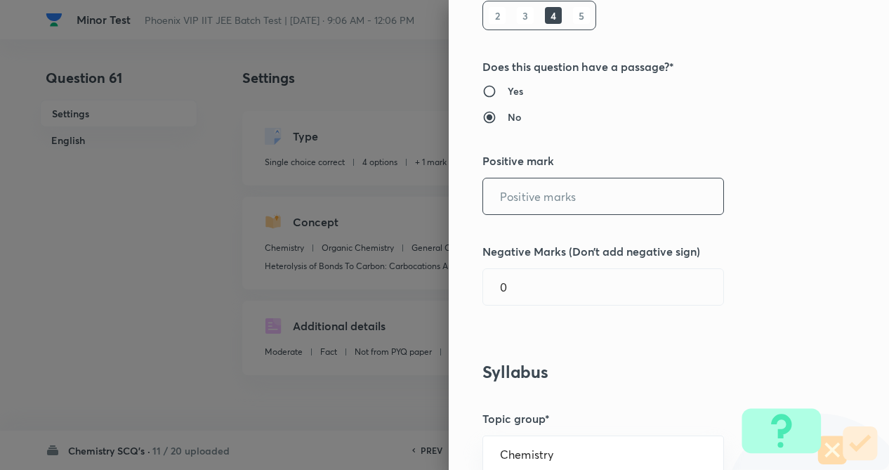
click at [553, 195] on input "text" at bounding box center [603, 196] width 240 height 36
type input "4"
drag, startPoint x: 558, startPoint y: 277, endPoint x: 555, endPoint y: 300, distance: 23.3
click at [557, 280] on input "text" at bounding box center [603, 287] width 240 height 36
type input "1"
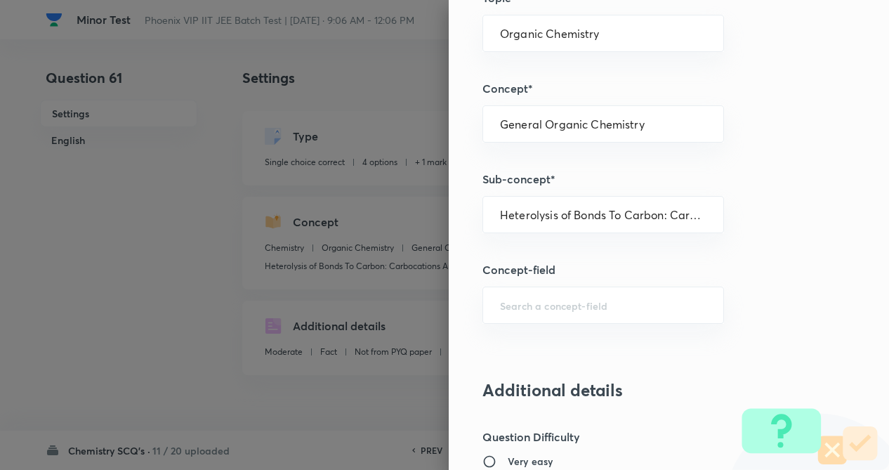
drag, startPoint x: 568, startPoint y: 327, endPoint x: 565, endPoint y: 341, distance: 14.2
click at [568, 331] on div "Question settings Question type* Single choice correct Number of options* 2 3 4…" at bounding box center [669, 235] width 440 height 470
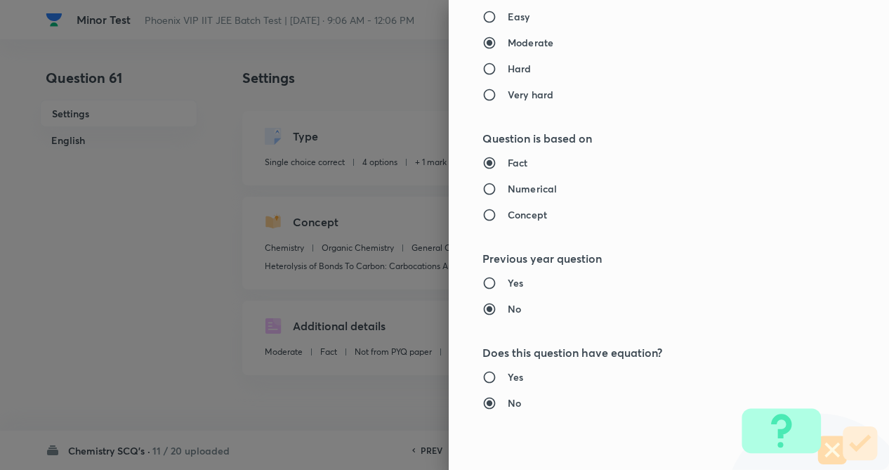
scroll to position [1445, 0]
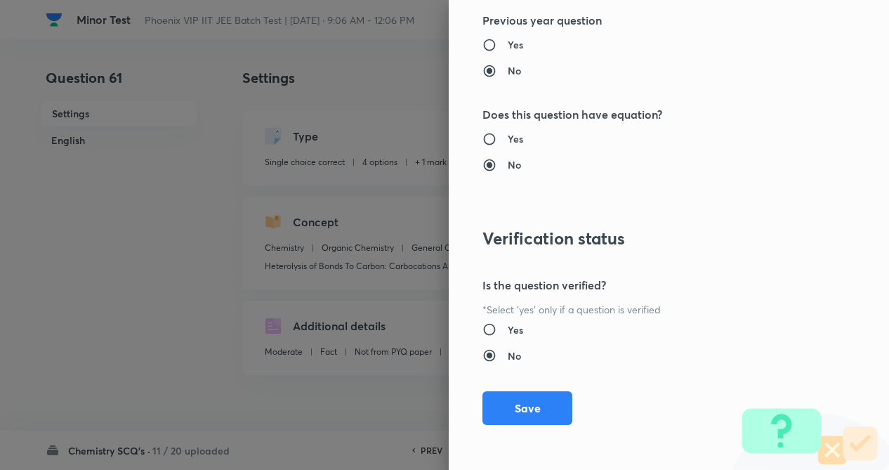
drag, startPoint x: 531, startPoint y: 409, endPoint x: 736, endPoint y: 423, distance: 205.6
click at [531, 408] on button "Save" at bounding box center [528, 408] width 90 height 34
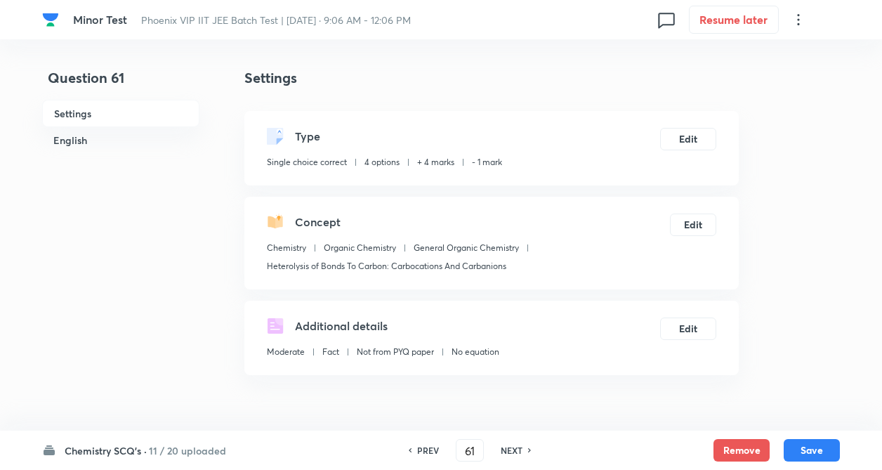
drag, startPoint x: 820, startPoint y: 453, endPoint x: 705, endPoint y: 417, distance: 120.8
click at [820, 453] on button "Save" at bounding box center [812, 450] width 56 height 22
type input "62"
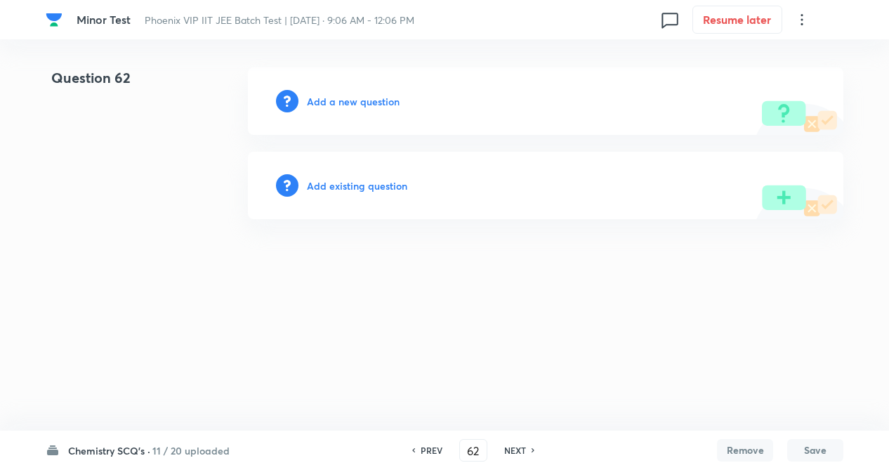
click at [330, 179] on h6 "Add existing question" at bounding box center [357, 185] width 100 height 15
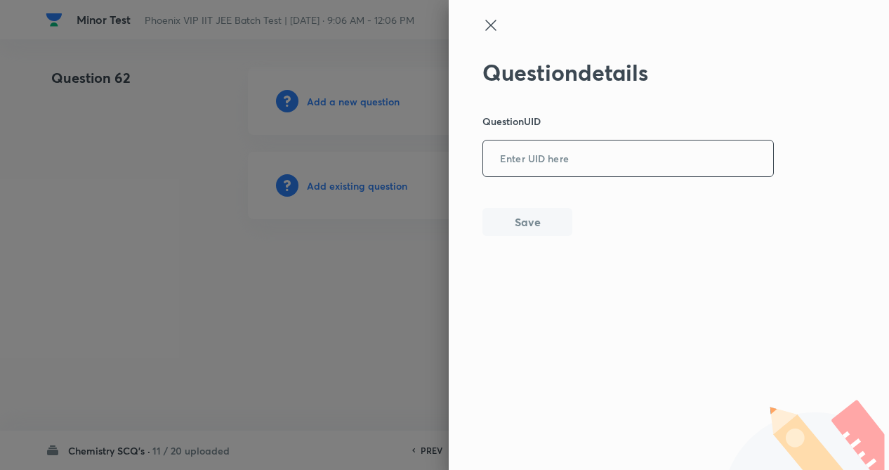
click at [563, 160] on input "text" at bounding box center [628, 159] width 290 height 34
type input "V7MF5"
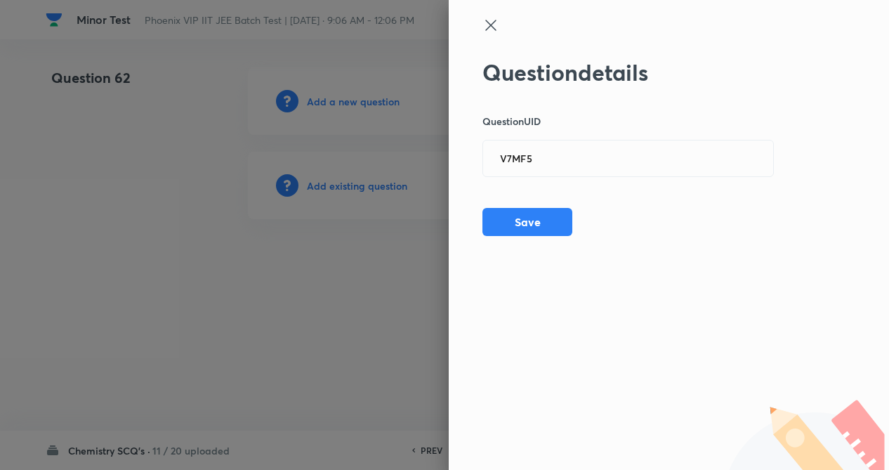
drag, startPoint x: 540, startPoint y: 214, endPoint x: 544, endPoint y: 268, distance: 54.2
click at [540, 215] on button "Save" at bounding box center [528, 222] width 90 height 28
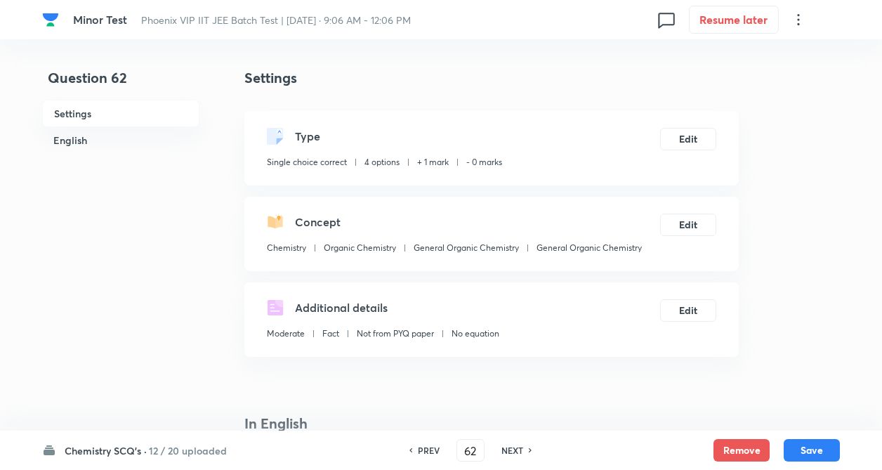
checkbox input "true"
click at [689, 144] on button "Edit" at bounding box center [688, 137] width 56 height 22
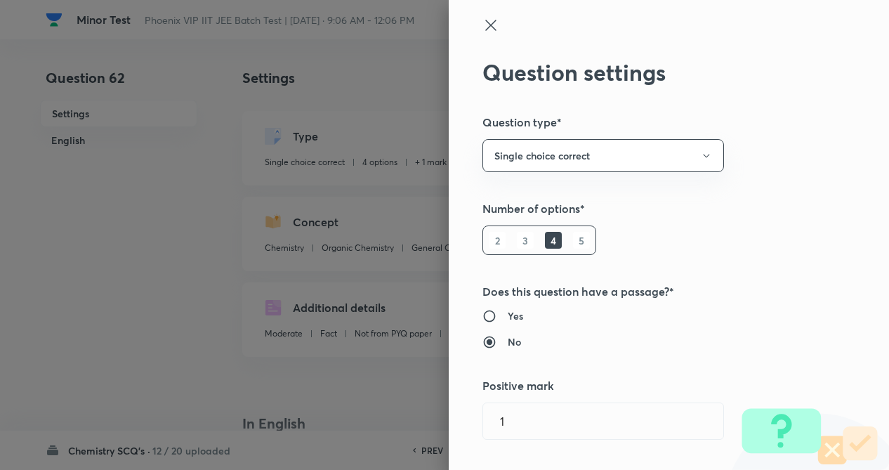
type input "1"
type input "0"
type input "General Organic Chemistry"
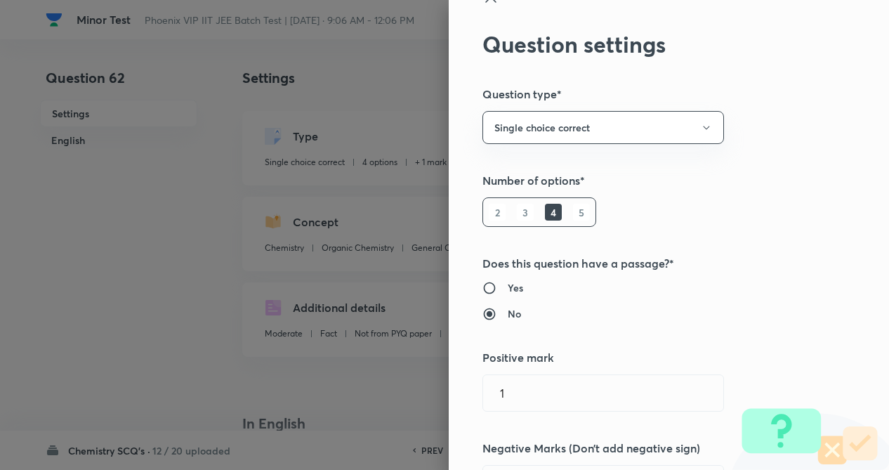
click at [762, 166] on div "Question settings Question type* Single choice correct Number of options* 2 3 4…" at bounding box center [444, 235] width 889 height 470
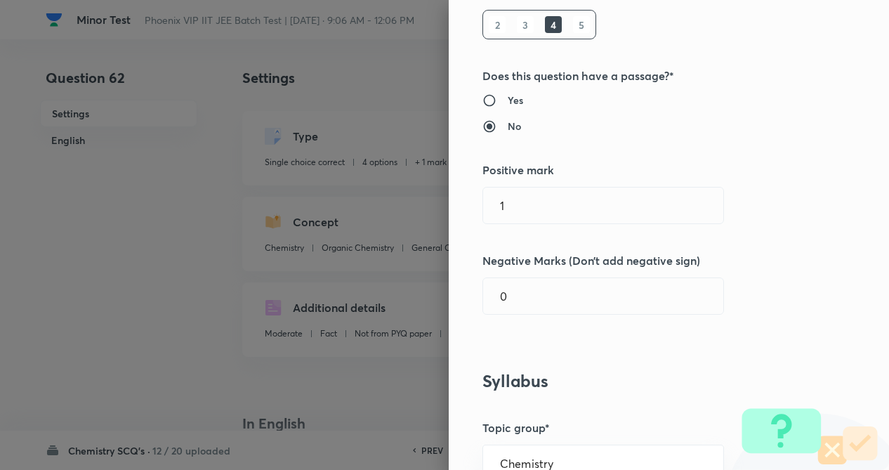
scroll to position [225, 0]
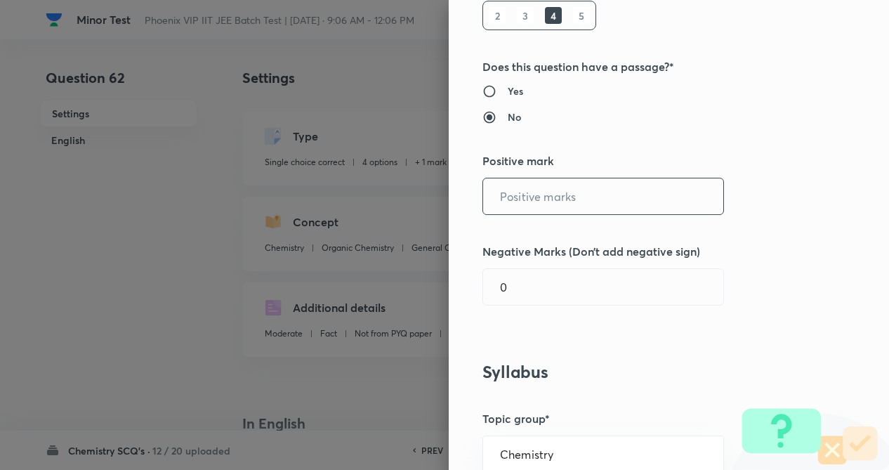
drag, startPoint x: 580, startPoint y: 190, endPoint x: 582, endPoint y: 230, distance: 39.4
click at [580, 189] on input "text" at bounding box center [603, 196] width 240 height 36
type input "4"
click at [568, 289] on input "1" at bounding box center [603, 287] width 240 height 36
type input "1"
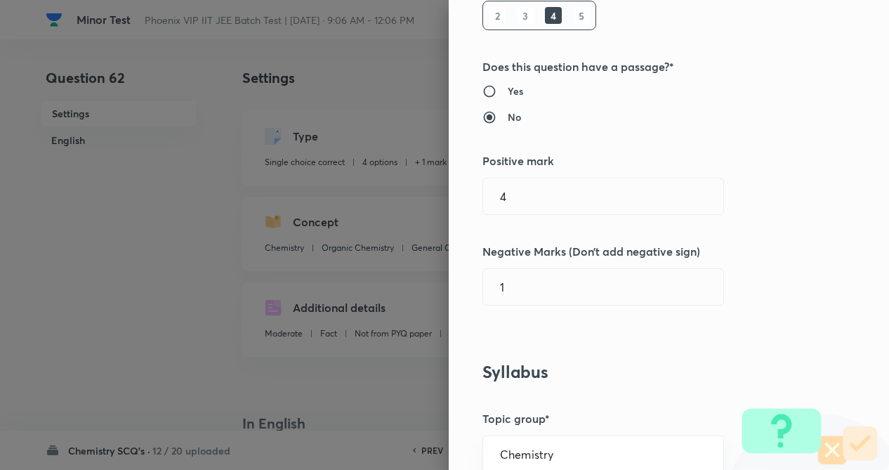
click at [702, 316] on div "Question settings Question type* Single choice correct Number of options* 2 3 4…" at bounding box center [669, 235] width 440 height 470
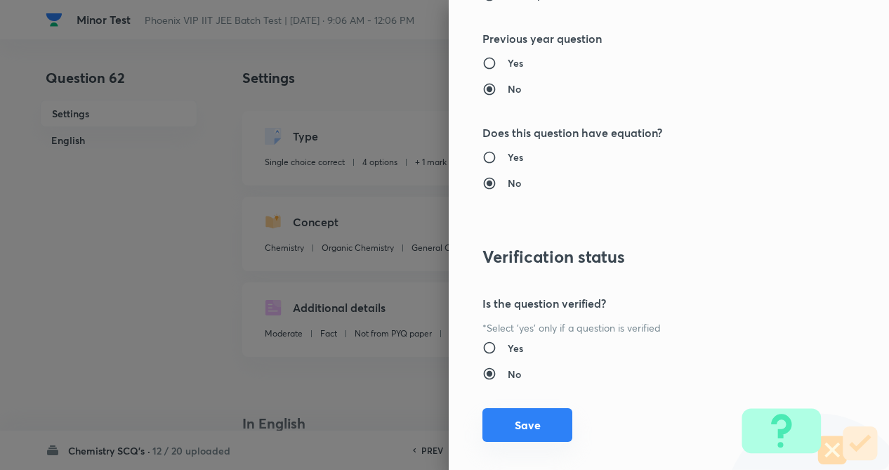
scroll to position [1445, 0]
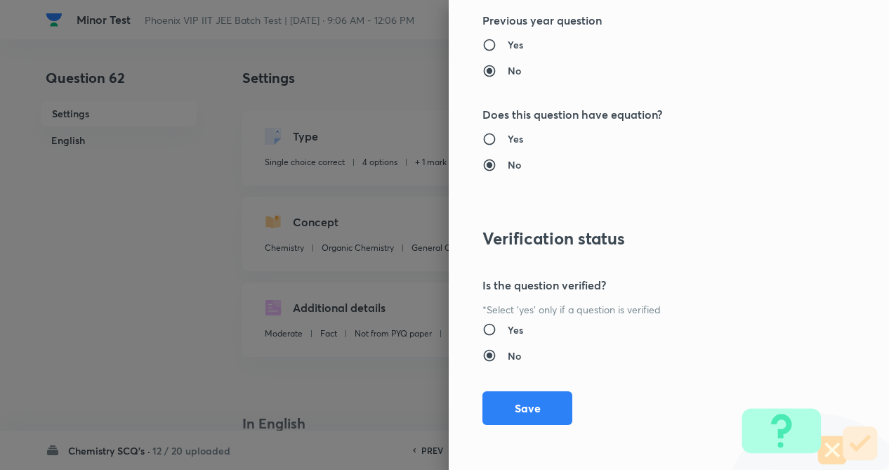
drag, startPoint x: 535, startPoint y: 417, endPoint x: 745, endPoint y: 423, distance: 210.1
click at [535, 414] on button "Save" at bounding box center [528, 408] width 90 height 34
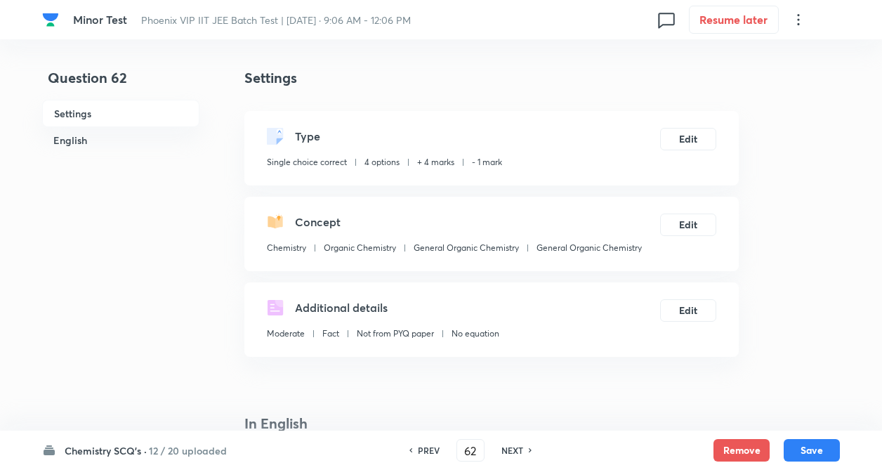
drag, startPoint x: 823, startPoint y: 445, endPoint x: 731, endPoint y: 433, distance: 92.0
click at [822, 444] on button "Save" at bounding box center [812, 450] width 56 height 22
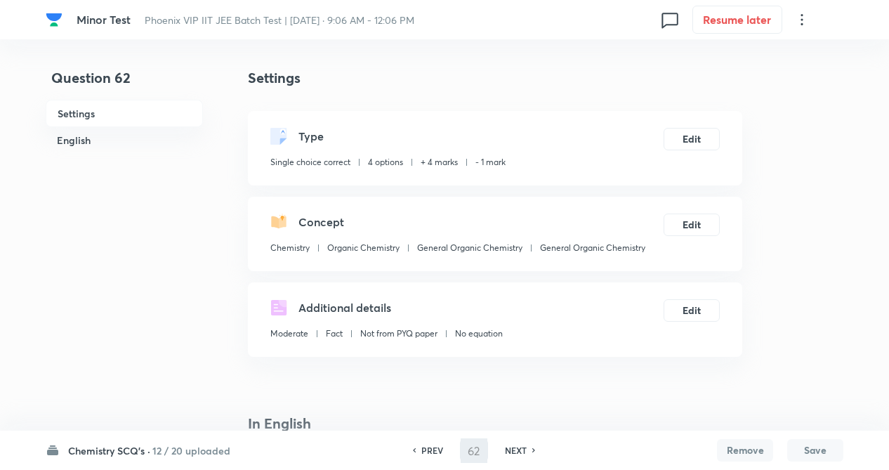
type input "63"
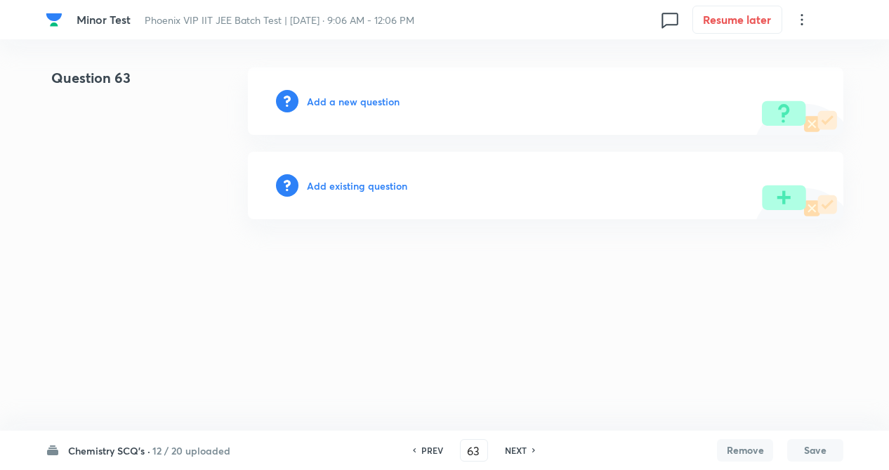
click at [385, 183] on h6 "Add existing question" at bounding box center [357, 185] width 100 height 15
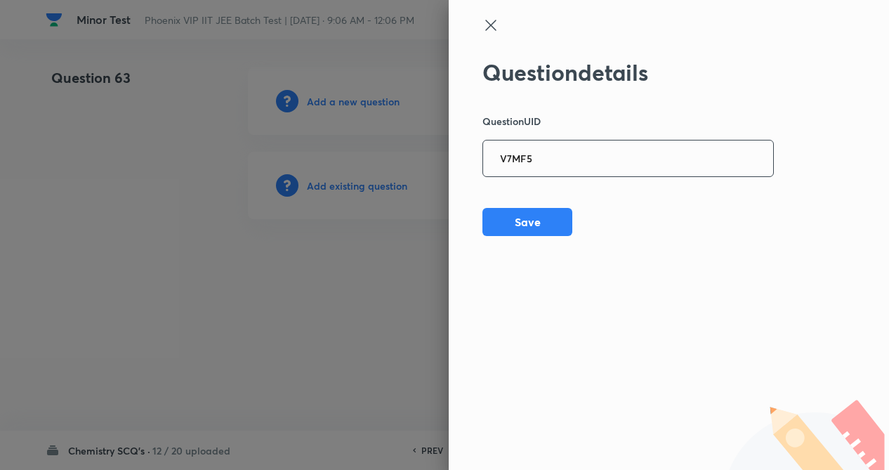
drag, startPoint x: 584, startPoint y: 155, endPoint x: 584, endPoint y: 163, distance: 8.5
click at [584, 155] on input "V7MF5" at bounding box center [628, 159] width 290 height 34
click at [523, 222] on button "Save" at bounding box center [528, 221] width 90 height 28
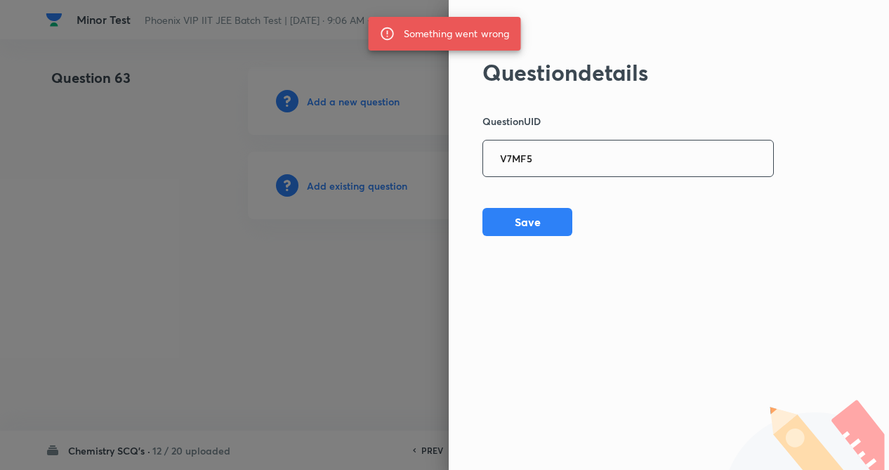
click at [552, 158] on input "V7MF5" at bounding box center [628, 159] width 290 height 34
type input "V"
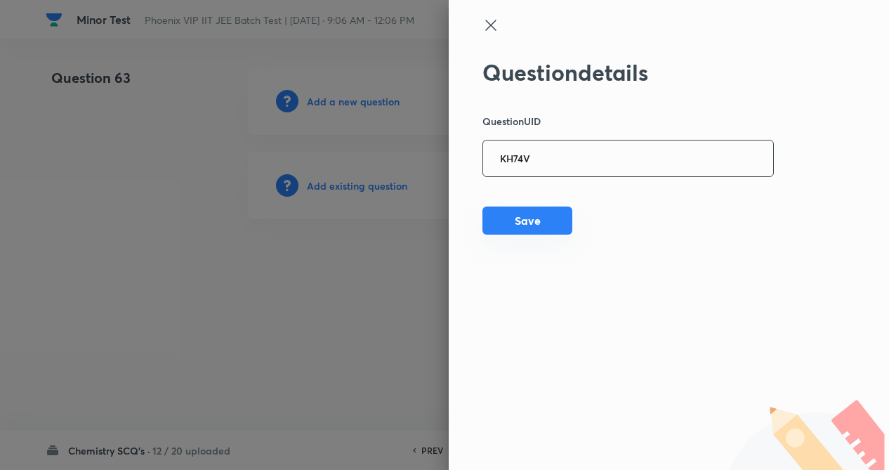
type input "KH74V"
click at [533, 225] on button "Save" at bounding box center [528, 221] width 90 height 28
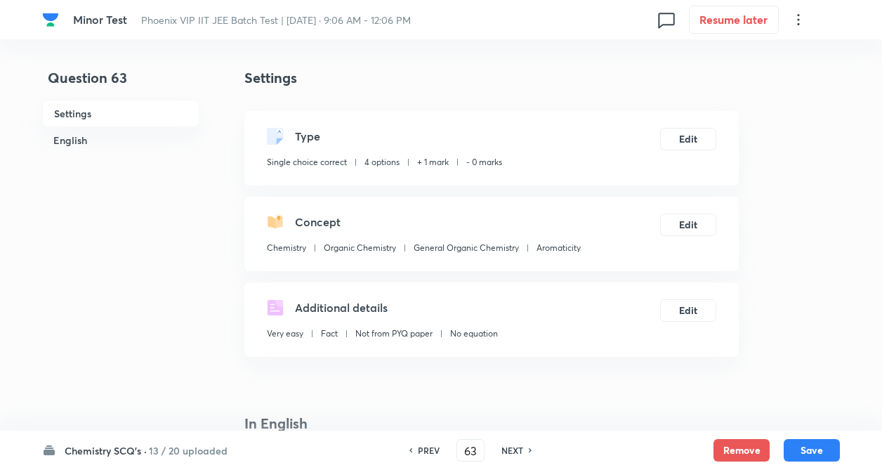
checkbox input "true"
click at [694, 133] on button "Edit" at bounding box center [688, 137] width 56 height 22
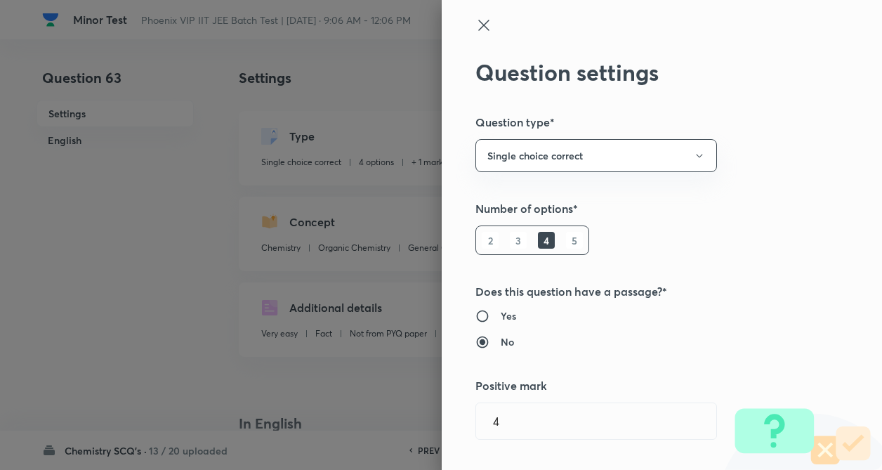
radio input "true"
radio input "false"
type input "1"
type input "0"
type input "Aromaticity"
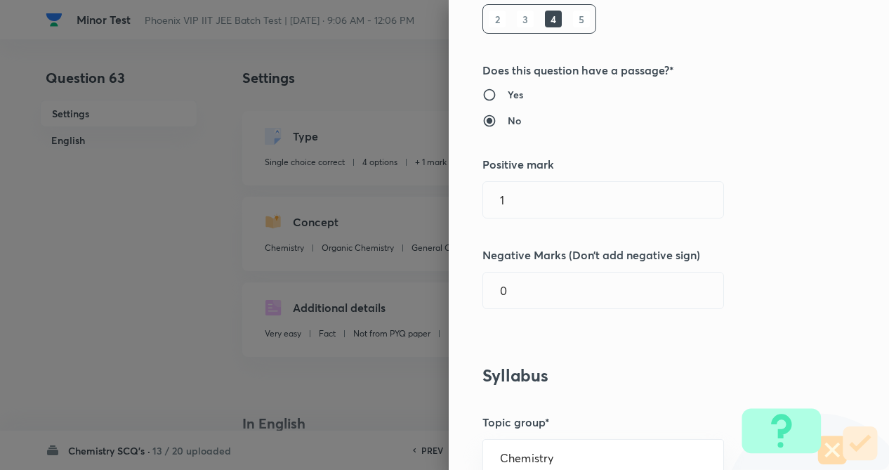
scroll to position [253, 0]
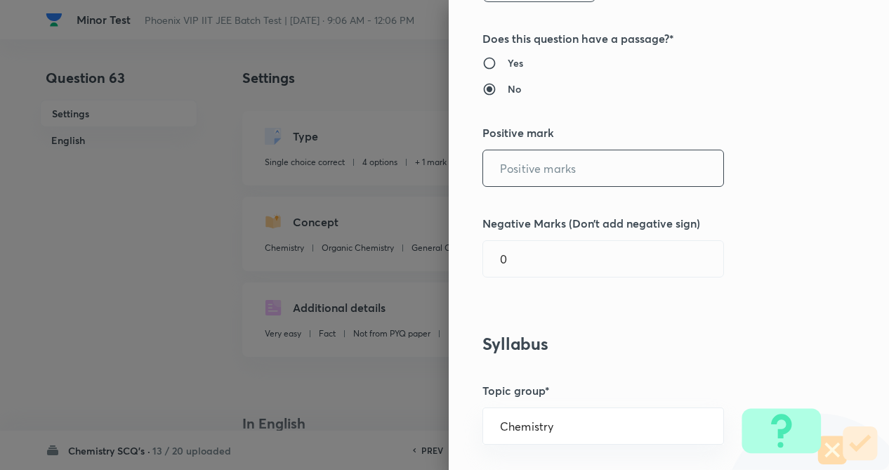
click at [610, 167] on input "text" at bounding box center [603, 168] width 240 height 36
type input "4"
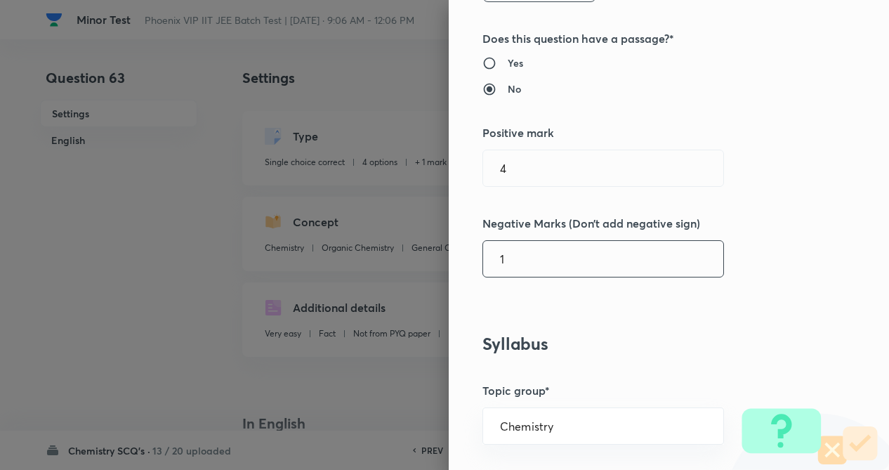
drag, startPoint x: 617, startPoint y: 253, endPoint x: 730, endPoint y: 276, distance: 115.4
click at [617, 254] on input "1" at bounding box center [603, 259] width 240 height 36
type input "1"
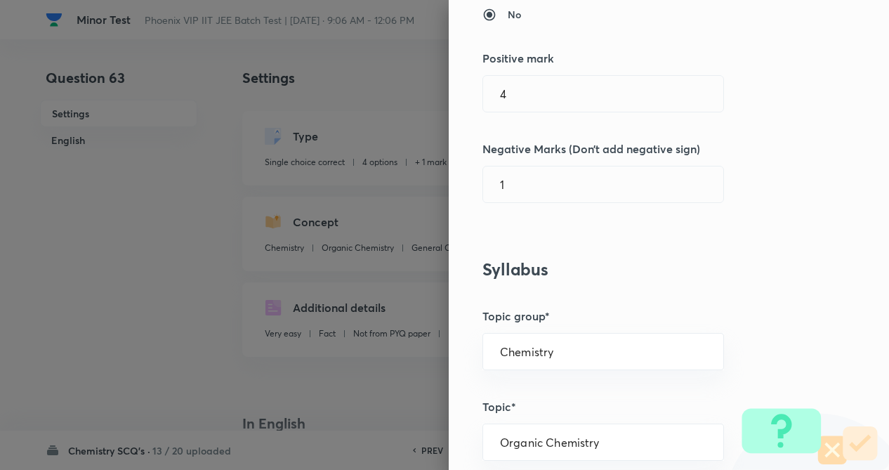
click at [759, 276] on div "Question settings Question type* Single choice correct Number of options* 2 3 4…" at bounding box center [669, 235] width 440 height 470
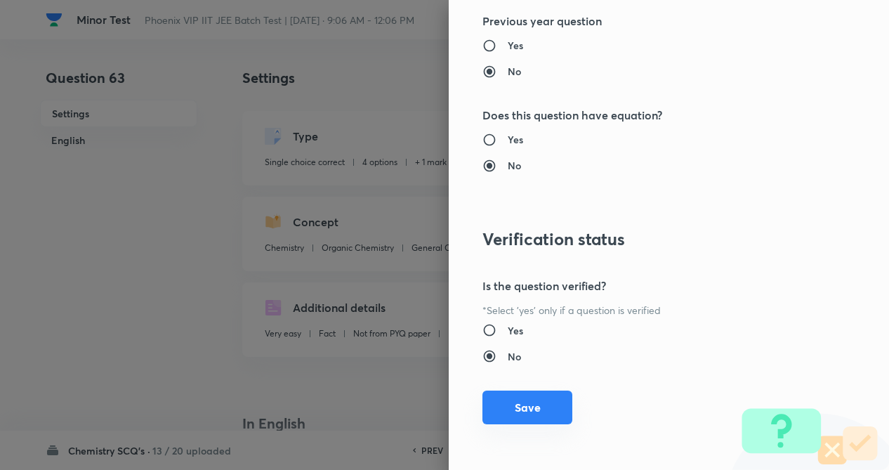
scroll to position [1445, 0]
drag, startPoint x: 519, startPoint y: 402, endPoint x: 727, endPoint y: 461, distance: 215.9
click at [523, 404] on button "Save" at bounding box center [528, 408] width 90 height 34
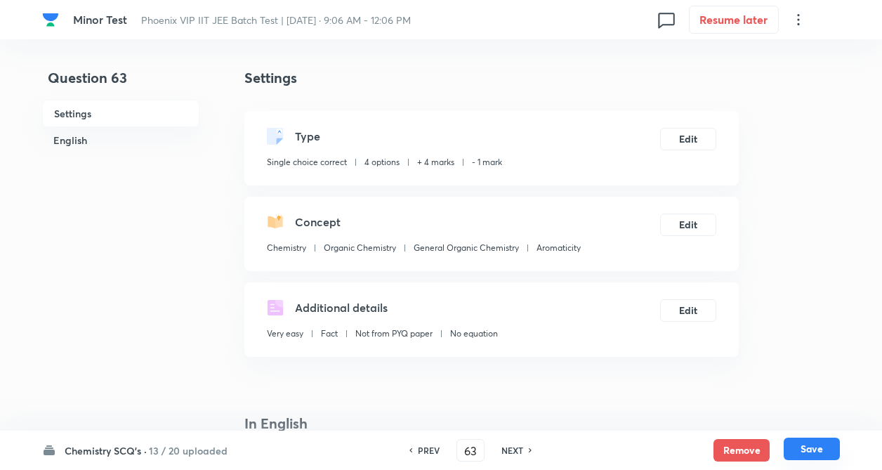
drag, startPoint x: 827, startPoint y: 438, endPoint x: 791, endPoint y: 456, distance: 40.2
click at [825, 438] on button "Save" at bounding box center [812, 449] width 56 height 22
type input "64"
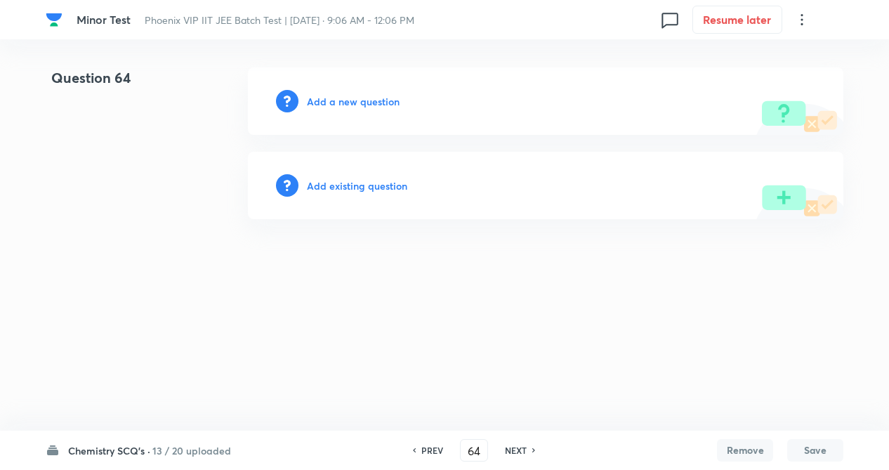
click at [363, 186] on h6 "Add existing question" at bounding box center [357, 185] width 100 height 15
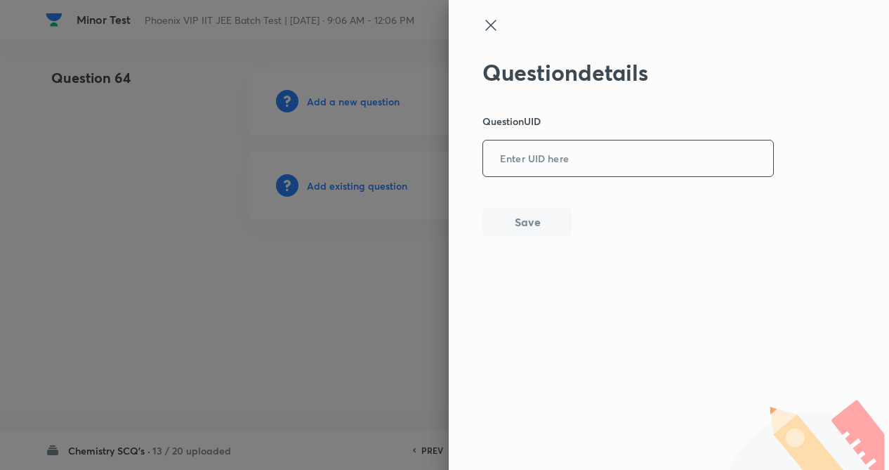
click at [719, 166] on input "text" at bounding box center [628, 159] width 290 height 34
type input "KH74V"
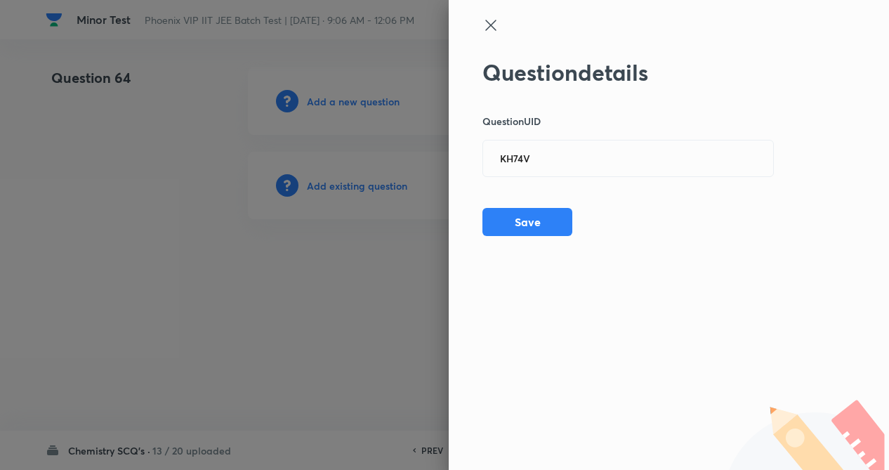
drag, startPoint x: 525, startPoint y: 223, endPoint x: 476, endPoint y: 199, distance: 54.7
click at [523, 222] on button "Save" at bounding box center [528, 222] width 90 height 28
click at [567, 153] on input "KH74V" at bounding box center [628, 159] width 290 height 34
type input "K"
type input "EOCB2"
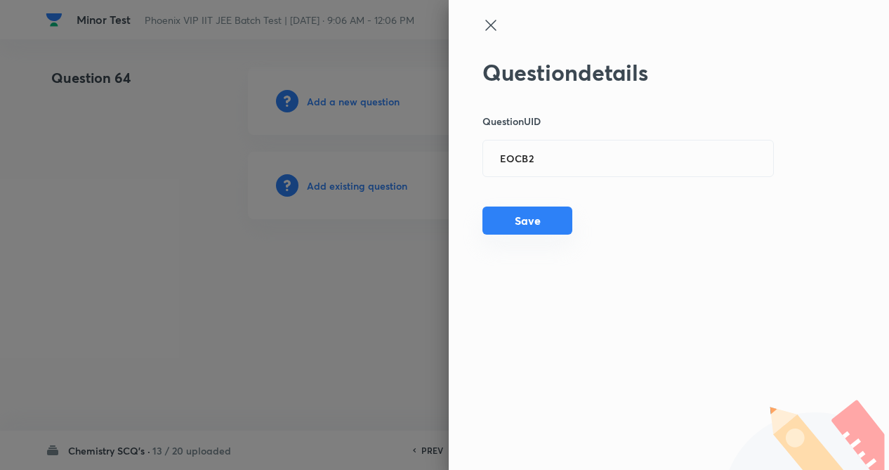
drag, startPoint x: 528, startPoint y: 223, endPoint x: 624, endPoint y: 187, distance: 102.9
click at [528, 220] on button "Save" at bounding box center [528, 222] width 90 height 28
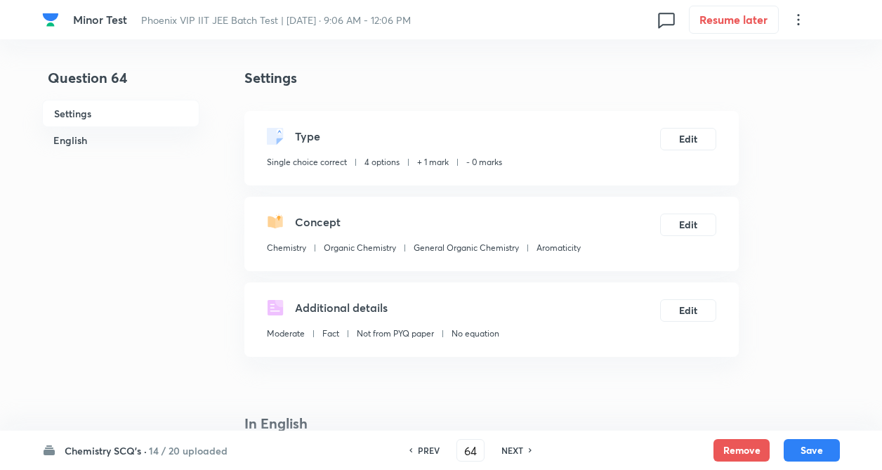
checkbox input "true"
drag, startPoint x: 707, startPoint y: 139, endPoint x: 714, endPoint y: 140, distance: 7.1
click at [714, 140] on button "Edit" at bounding box center [688, 137] width 56 height 22
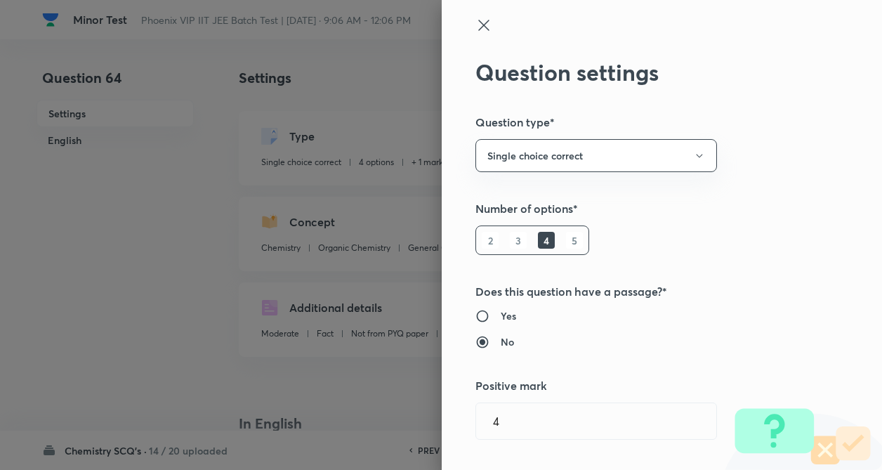
radio input "false"
radio input "true"
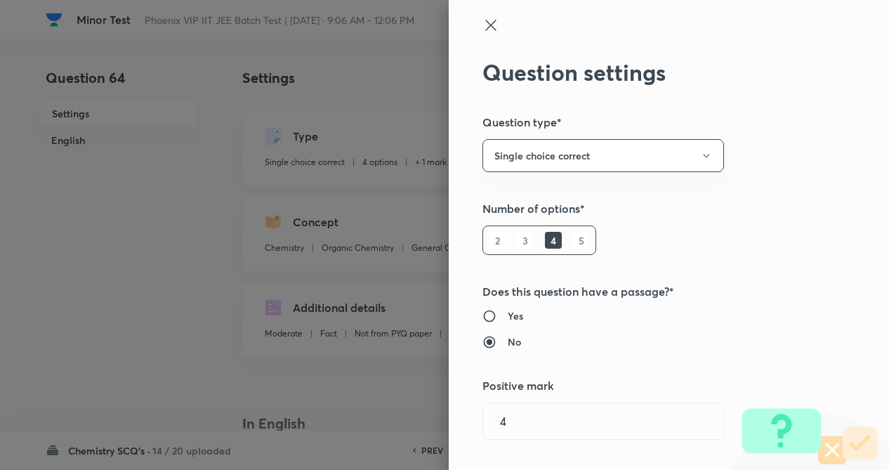
click at [785, 241] on div "Question settings Question type* Single choice correct Number of options* 2 3 4…" at bounding box center [669, 235] width 440 height 470
type input "1"
type input "0"
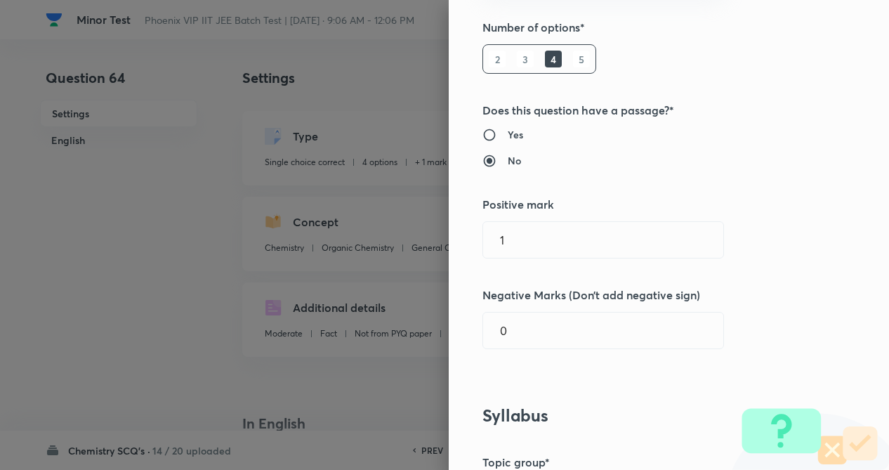
scroll to position [197, 0]
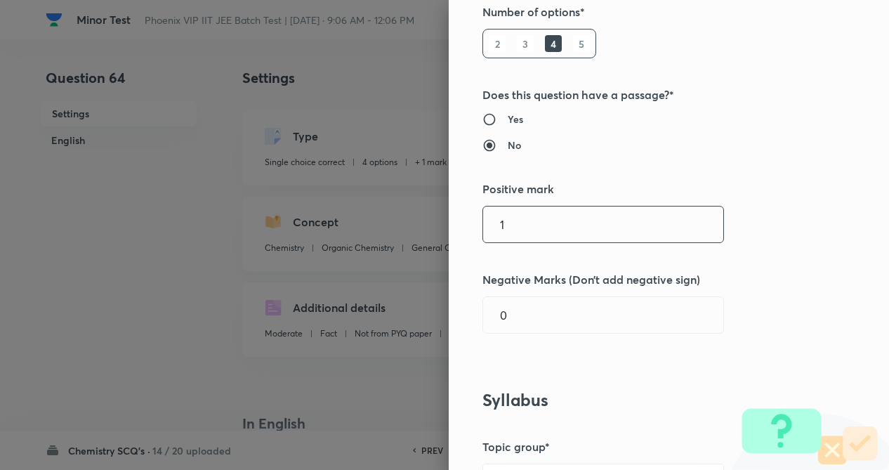
click at [578, 230] on input "1" at bounding box center [603, 225] width 240 height 36
type input "4"
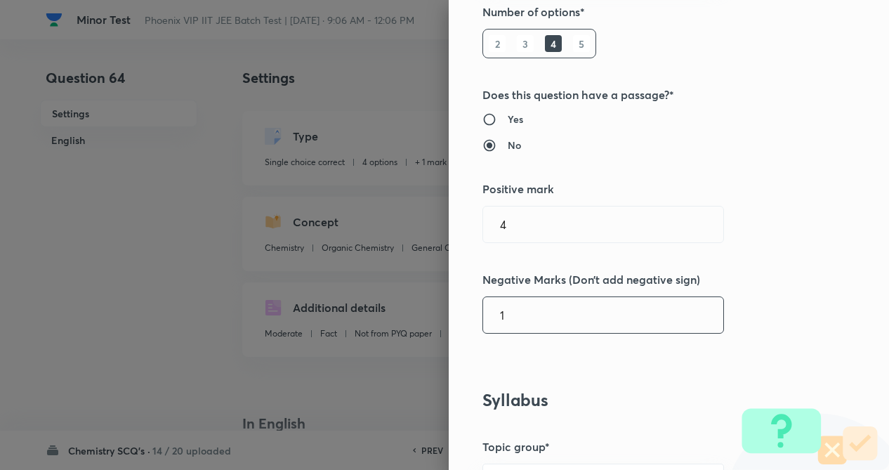
drag, startPoint x: 565, startPoint y: 325, endPoint x: 634, endPoint y: 323, distance: 68.9
click at [570, 326] on input "1" at bounding box center [603, 315] width 240 height 36
type input "1"
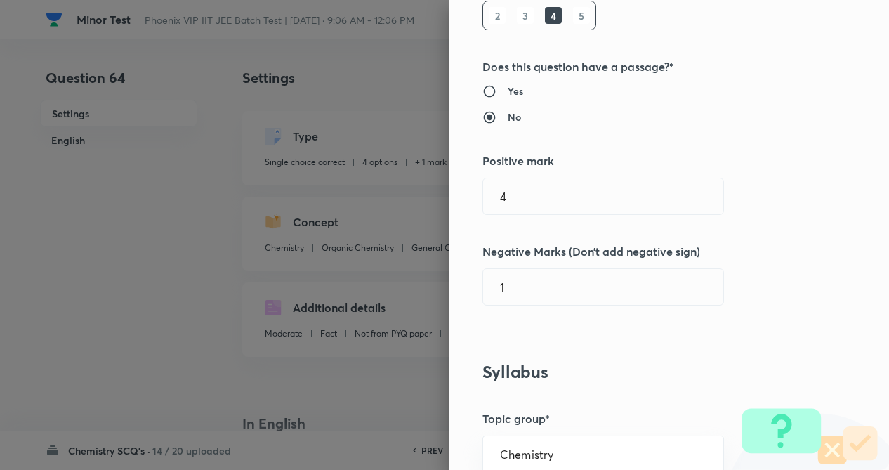
drag, startPoint x: 740, startPoint y: 291, endPoint x: 687, endPoint y: 372, distance: 95.8
click at [739, 292] on div "Question settings Question type* Single choice correct Number of options* 2 3 4…" at bounding box center [669, 235] width 440 height 470
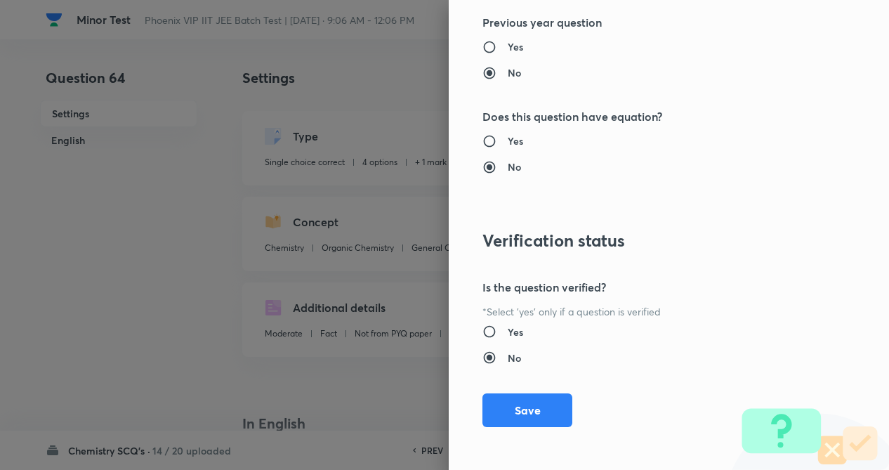
scroll to position [1445, 0]
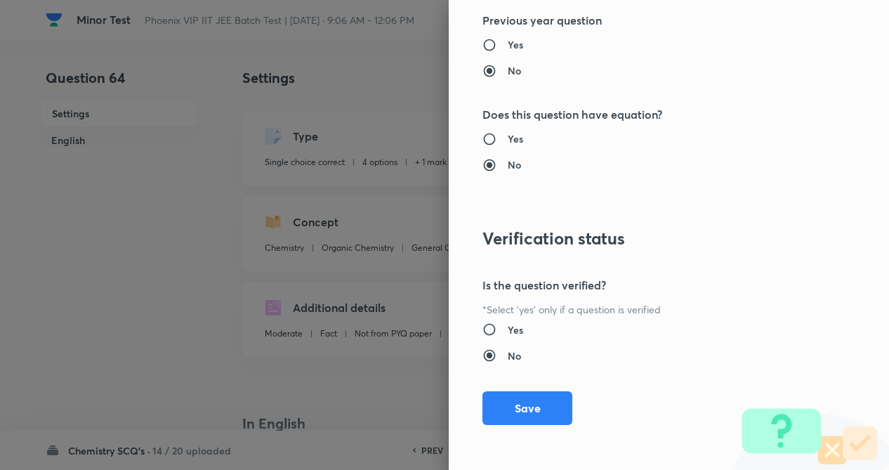
drag, startPoint x: 525, startPoint y: 398, endPoint x: 525, endPoint y: 384, distance: 14.1
click at [525, 393] on button "Save" at bounding box center [528, 408] width 90 height 34
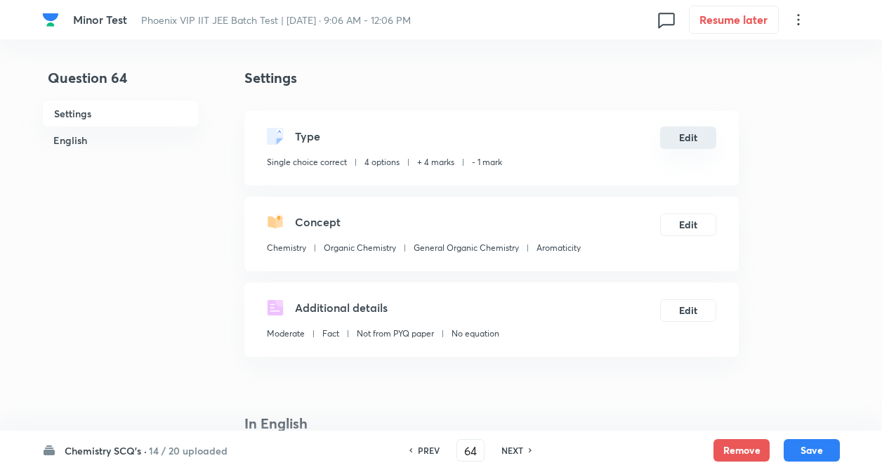
click at [700, 143] on button "Edit" at bounding box center [688, 137] width 56 height 22
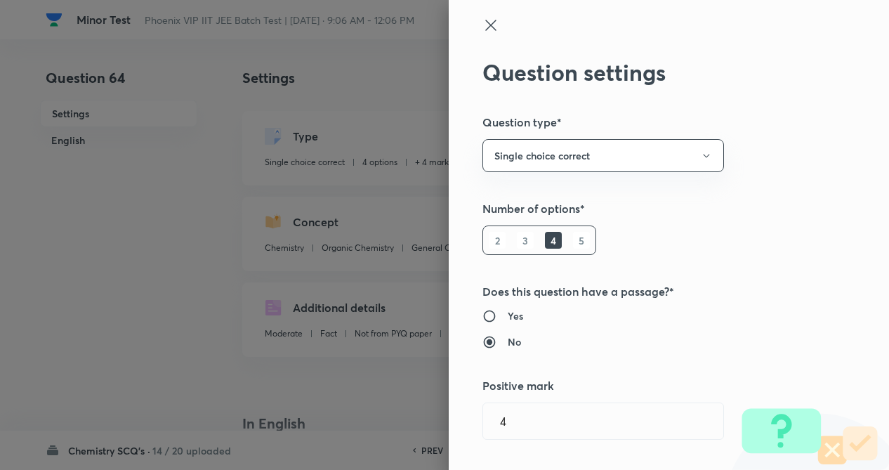
click at [794, 160] on div "Question settings Question type* Single choice correct Number of options* 2 3 4…" at bounding box center [669, 235] width 440 height 470
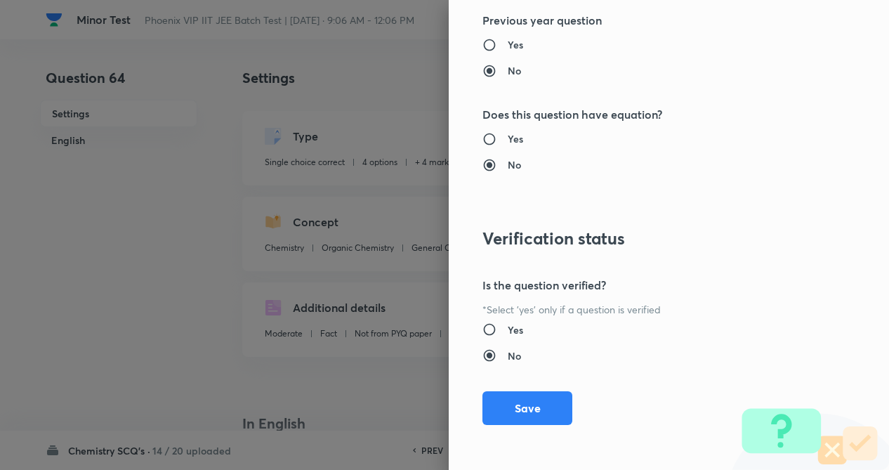
drag, startPoint x: 532, startPoint y: 412, endPoint x: 884, endPoint y: 444, distance: 353.4
click at [533, 411] on button "Save" at bounding box center [528, 408] width 90 height 34
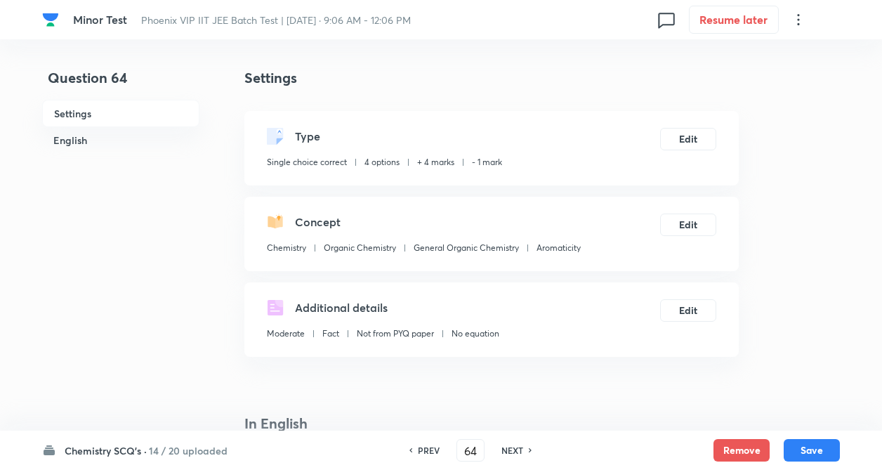
drag, startPoint x: 809, startPoint y: 450, endPoint x: 319, endPoint y: 302, distance: 512.2
click at [809, 450] on button "Save" at bounding box center [812, 450] width 56 height 22
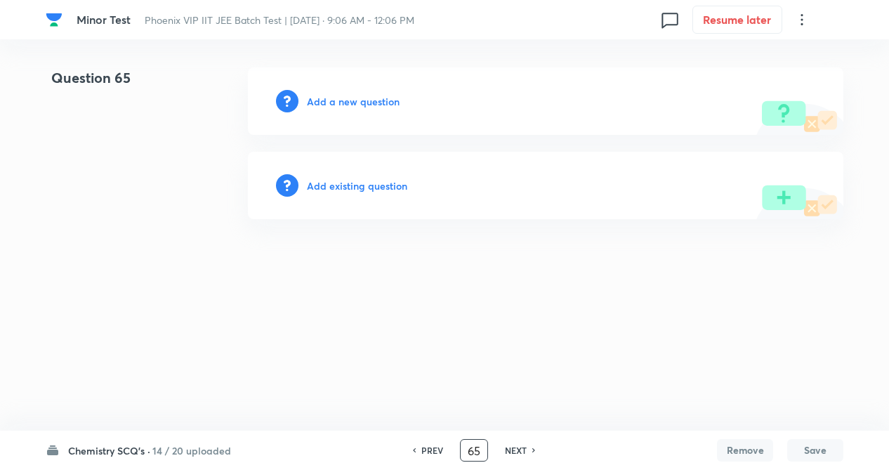
type input "6"
drag, startPoint x: 483, startPoint y: 454, endPoint x: 405, endPoint y: 339, distance: 139.5
click at [483, 452] on input "71" at bounding box center [495, 450] width 27 height 25
click at [541, 447] on h6 "NEXT" at bounding box center [537, 450] width 22 height 13
click at [446, 450] on h6 "PREV" at bounding box center [454, 450] width 22 height 13
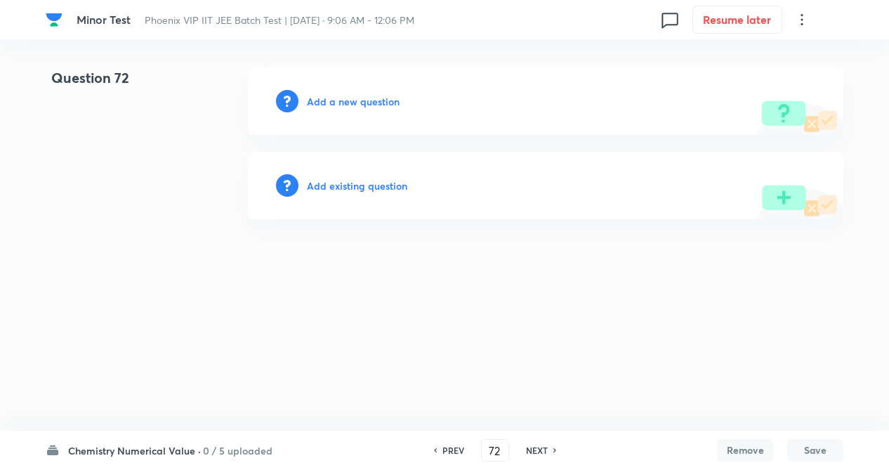
type input "71"
click at [369, 183] on h6 "Add existing question" at bounding box center [357, 185] width 100 height 15
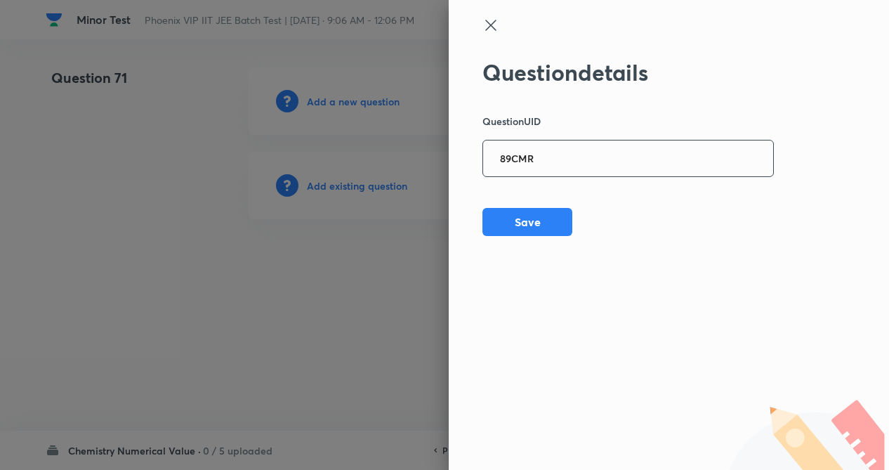
click at [617, 159] on input "89CMR" at bounding box center [628, 159] width 290 height 34
type input "89CMR"
click at [548, 223] on button "Save" at bounding box center [528, 221] width 90 height 28
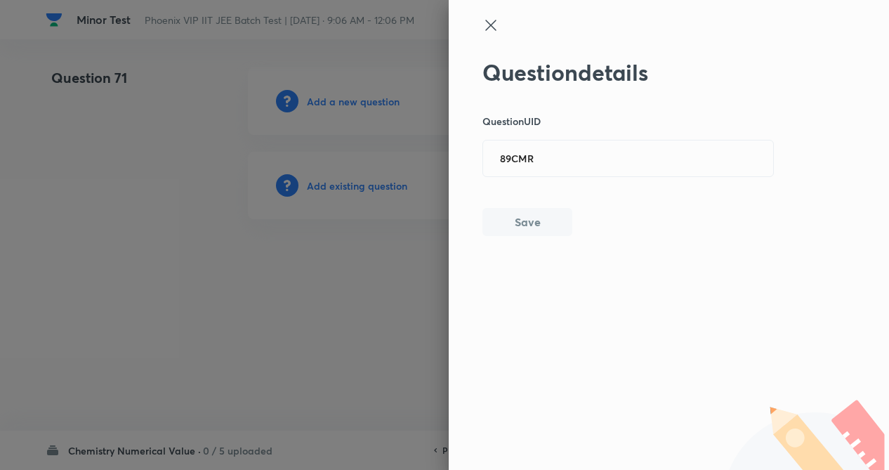
drag, startPoint x: 540, startPoint y: 225, endPoint x: 549, endPoint y: 310, distance: 85.4
click at [539, 227] on button "Save" at bounding box center [528, 222] width 90 height 28
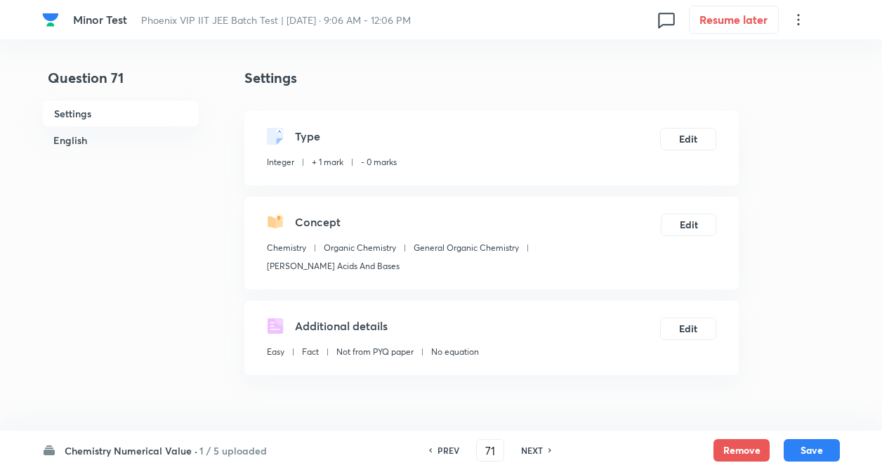
type input "3"
click at [707, 136] on button "Edit" at bounding box center [688, 137] width 56 height 22
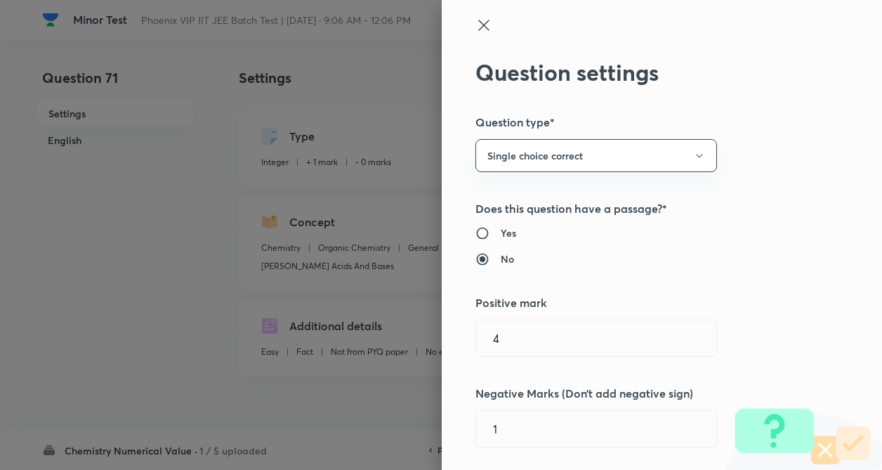
radio input "true"
radio input "false"
type input "1"
type input "0"
type input "Lewis Acids And Bases"
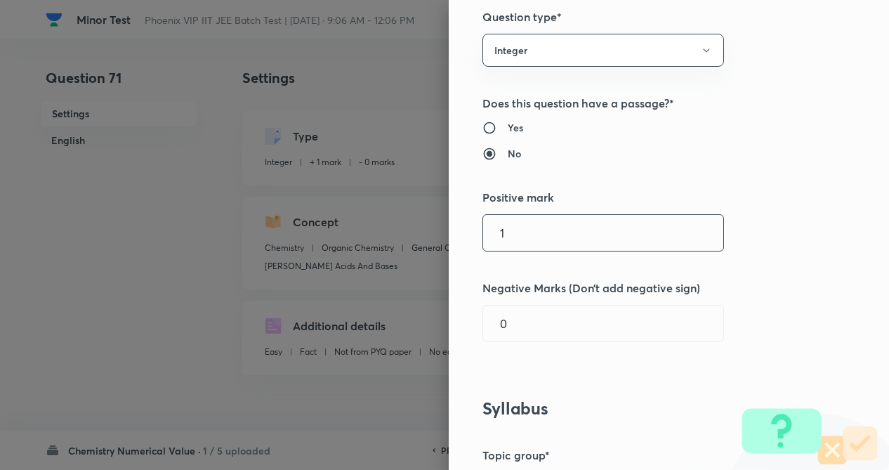
scroll to position [112, 0]
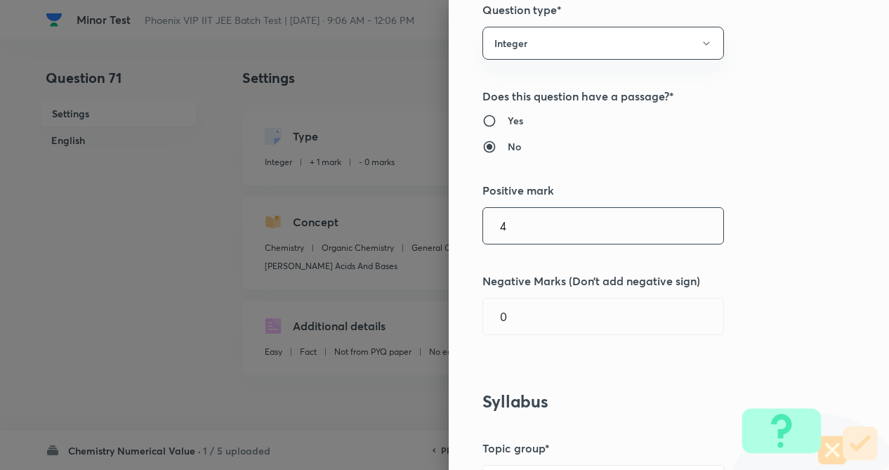
drag, startPoint x: 590, startPoint y: 217, endPoint x: 574, endPoint y: 258, distance: 43.8
click at [589, 217] on input "4" at bounding box center [603, 226] width 240 height 36
type input "4"
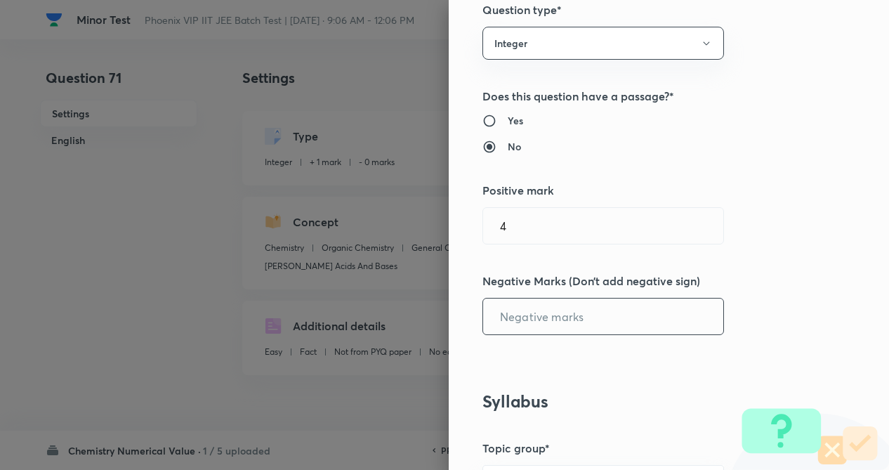
click at [561, 322] on input "text" at bounding box center [603, 317] width 240 height 36
type input "1"
click at [810, 313] on div "Question settings Question type* Integer Does this question have a passage?* Ye…" at bounding box center [669, 235] width 440 height 470
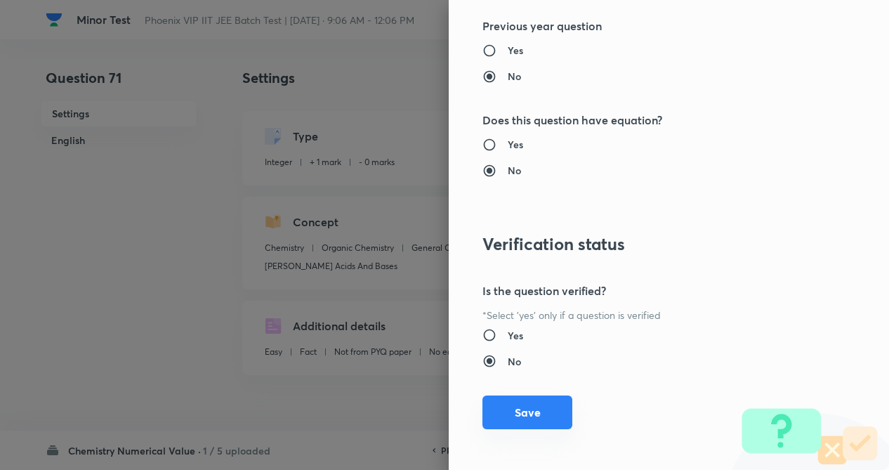
scroll to position [1362, 0]
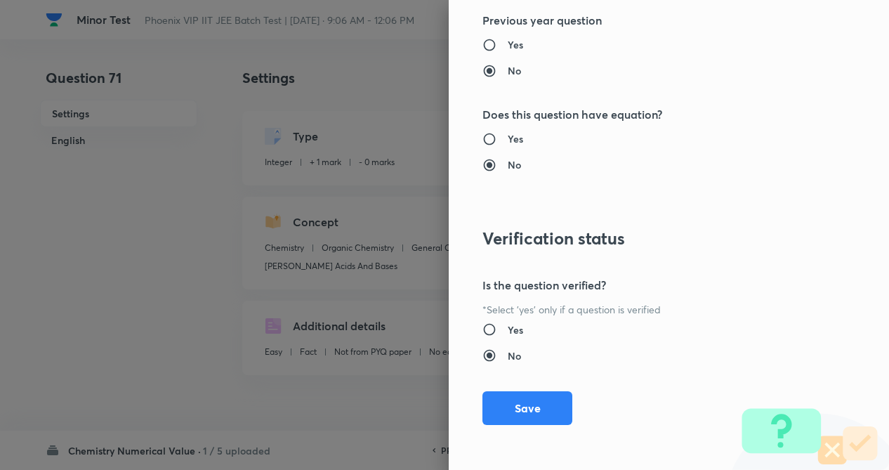
drag, startPoint x: 515, startPoint y: 417, endPoint x: 596, endPoint y: 397, distance: 83.8
click at [514, 417] on button "Save" at bounding box center [528, 408] width 90 height 34
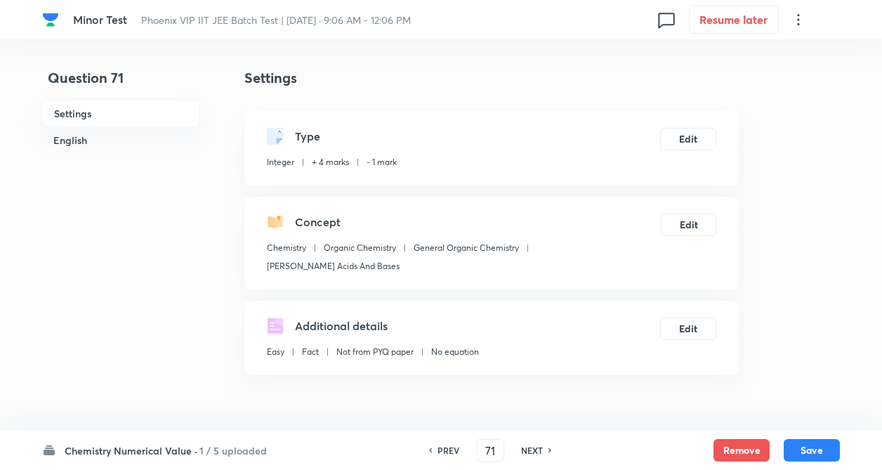
drag, startPoint x: 812, startPoint y: 443, endPoint x: 455, endPoint y: 350, distance: 368.5
click at [811, 444] on button "Save" at bounding box center [812, 450] width 56 height 22
type input "72"
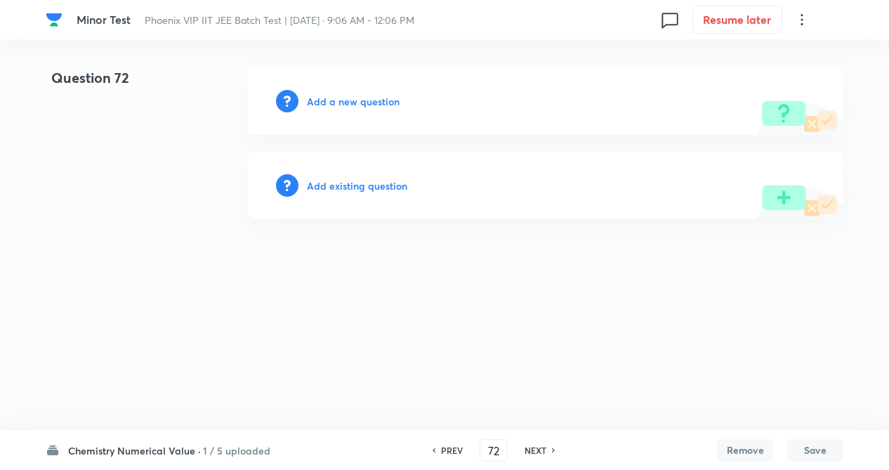
click at [347, 192] on h6 "Add existing question" at bounding box center [357, 185] width 100 height 15
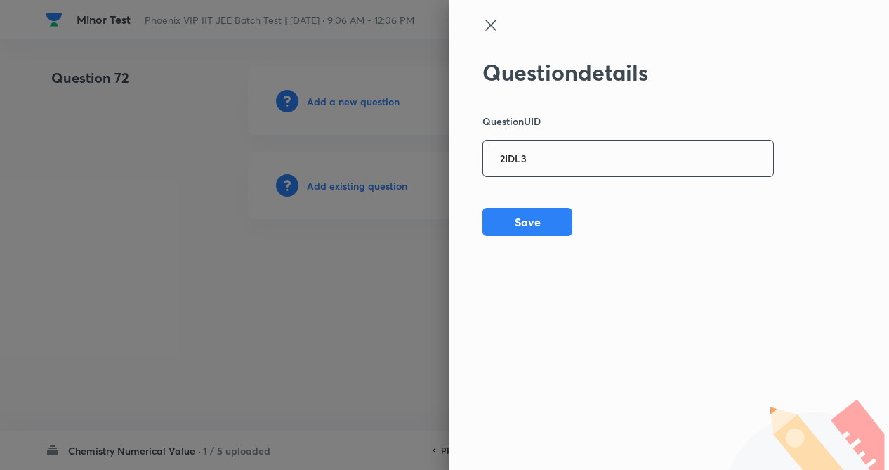
drag, startPoint x: 624, startPoint y: 161, endPoint x: 634, endPoint y: 186, distance: 26.9
click at [627, 157] on input "2IDL3" at bounding box center [628, 159] width 290 height 34
type input "2IDL3"
click at [539, 212] on button "Save" at bounding box center [528, 221] width 90 height 28
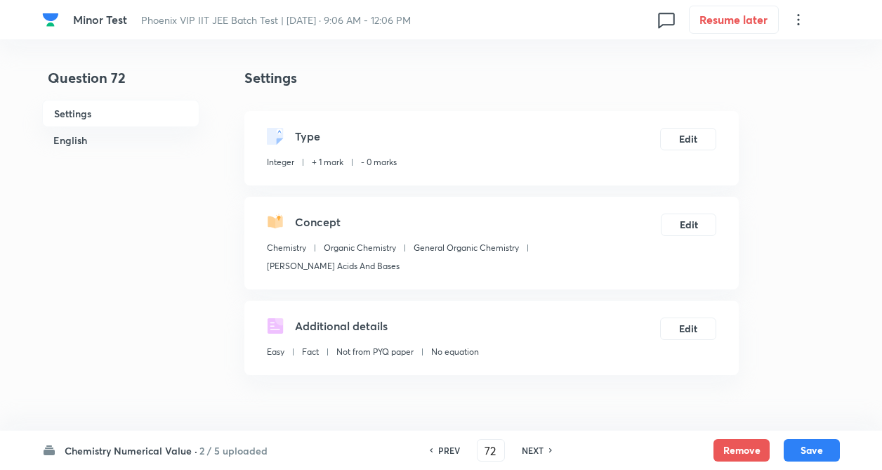
type input "2"
click at [683, 138] on button "Edit" at bounding box center [688, 137] width 56 height 22
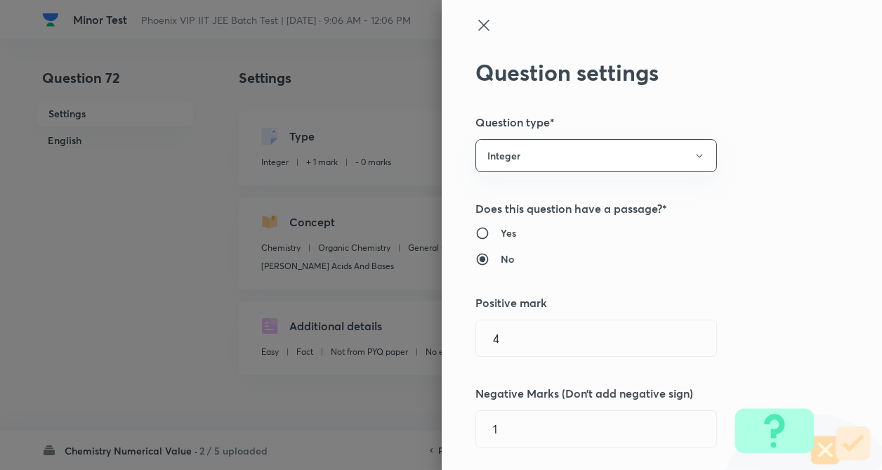
type input "1"
type input "0"
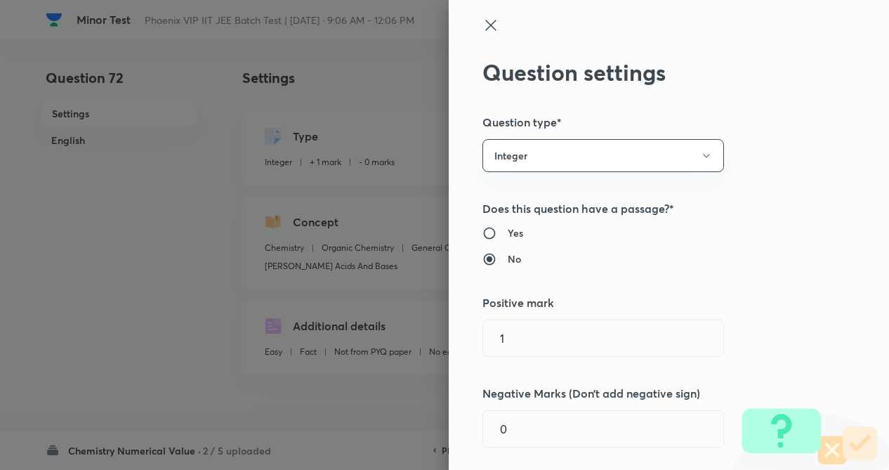
click at [774, 157] on div "Question settings Question type* Integer Does this question have a passage?* Ye…" at bounding box center [669, 235] width 440 height 470
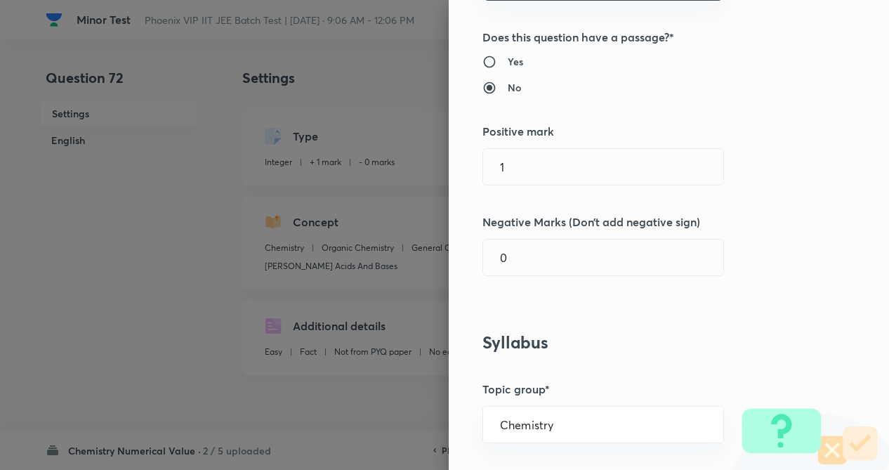
scroll to position [225, 0]
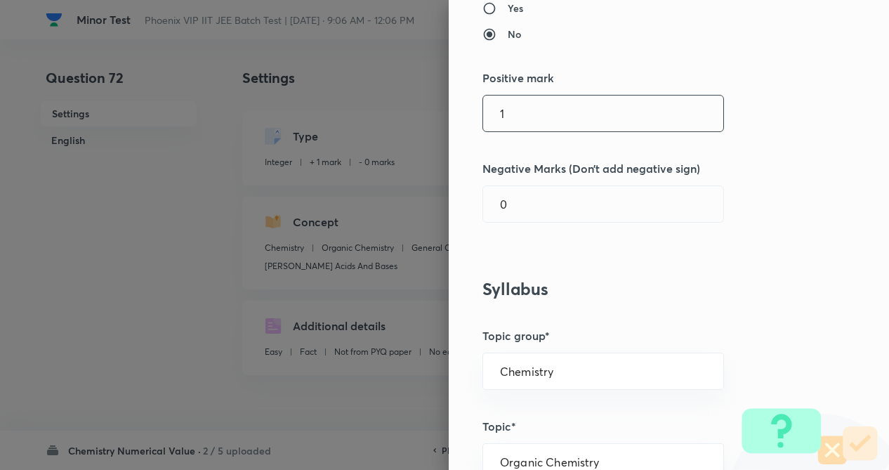
click at [558, 115] on input "1" at bounding box center [603, 114] width 240 height 36
type input "4"
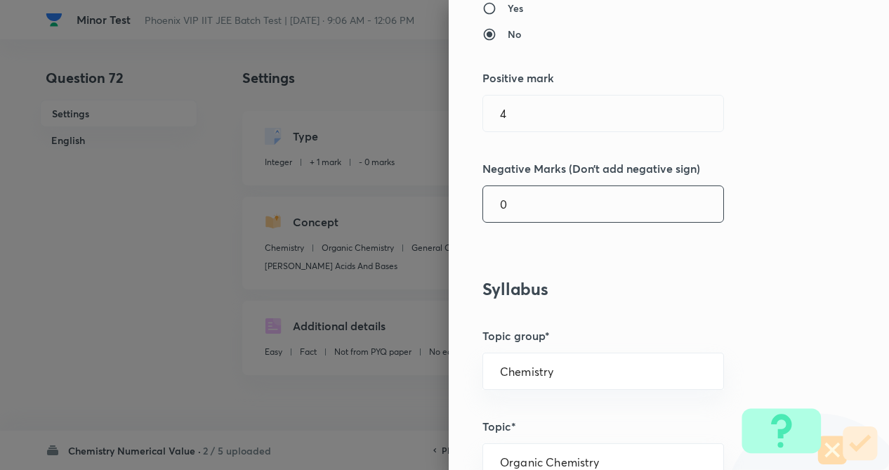
click at [562, 213] on input "0" at bounding box center [603, 204] width 240 height 36
type input "1"
click at [731, 194] on div "Question settings Question type* Integer Does this question have a passage?* Ye…" at bounding box center [669, 235] width 440 height 470
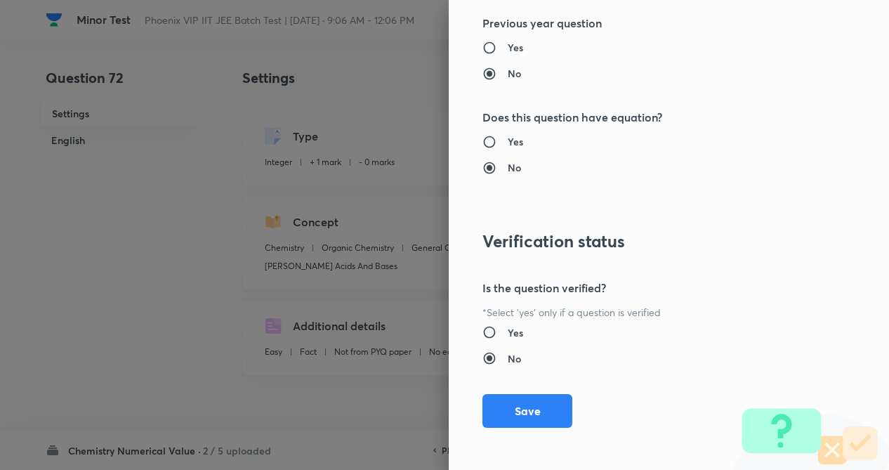
scroll to position [1362, 0]
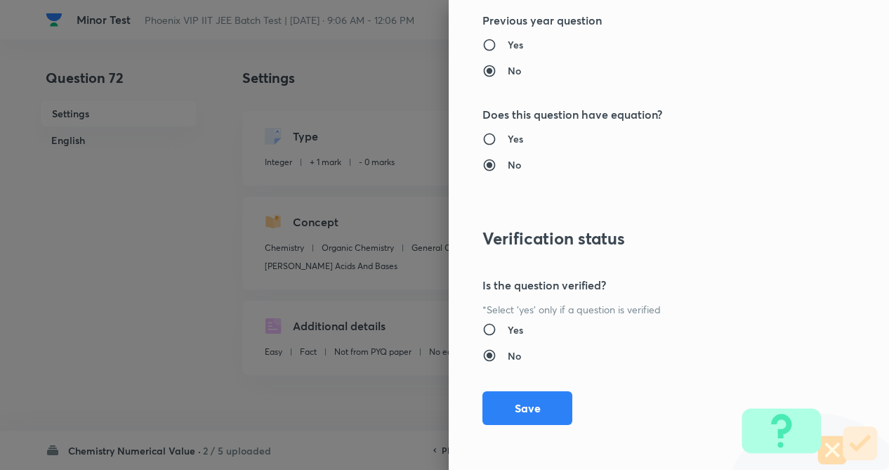
drag, startPoint x: 504, startPoint y: 405, endPoint x: 866, endPoint y: 392, distance: 362.0
click at [505, 405] on button "Save" at bounding box center [528, 408] width 90 height 34
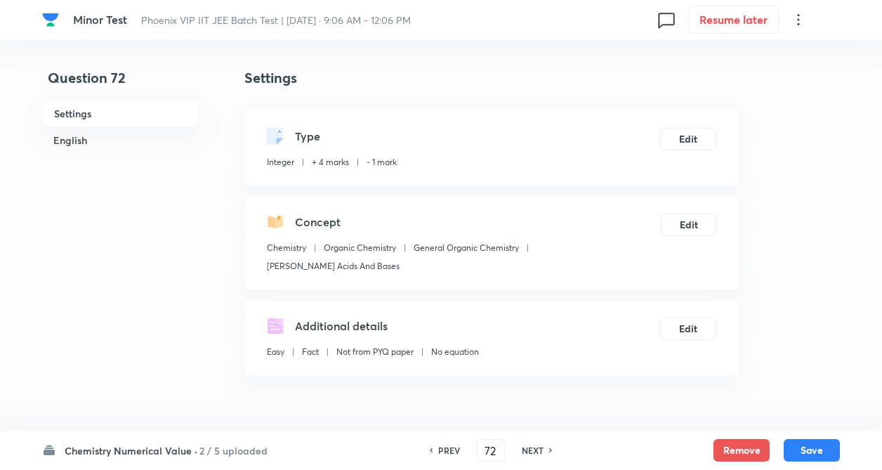
drag, startPoint x: 808, startPoint y: 440, endPoint x: 556, endPoint y: 414, distance: 253.5
click at [808, 441] on button "Save" at bounding box center [812, 450] width 56 height 22
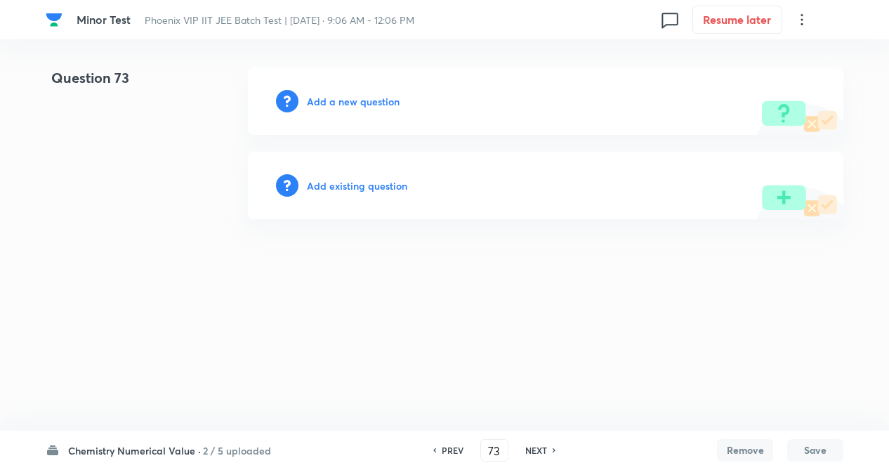
click at [232, 447] on h6 "2 / 5 uploaded" at bounding box center [237, 450] width 68 height 15
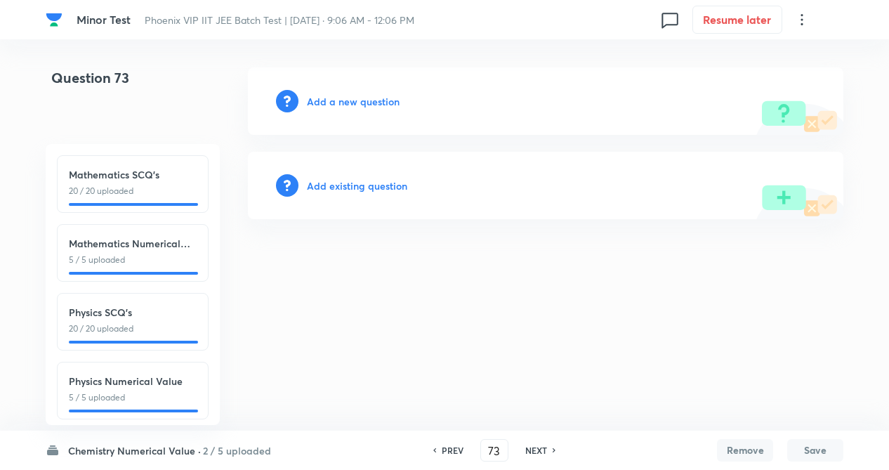
scroll to position [155, 0]
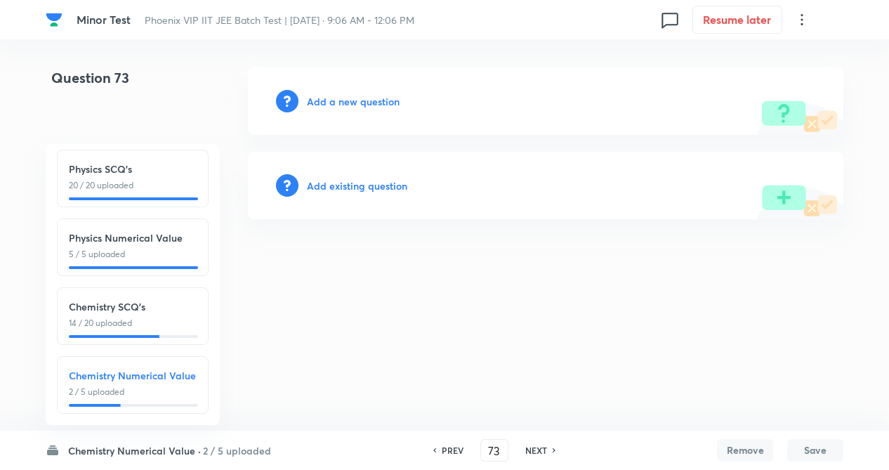
click at [176, 317] on p "14 / 20 uploaded" at bounding box center [133, 323] width 128 height 13
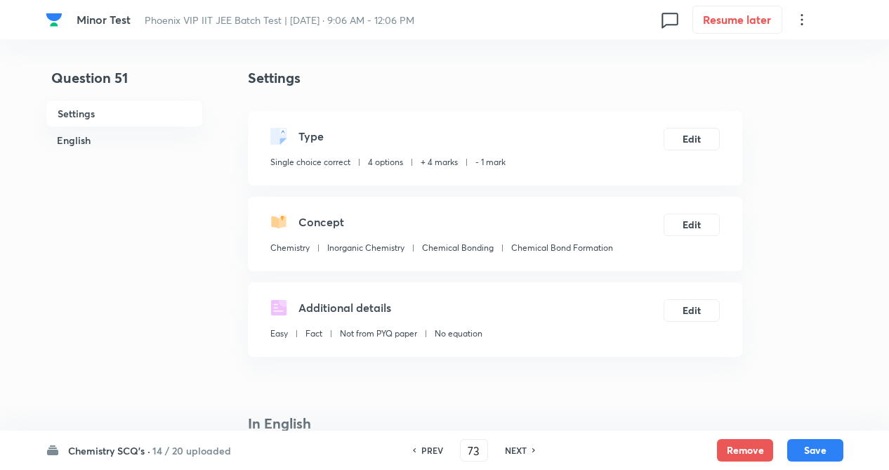
type input "51"
checkbox input "true"
click at [480, 448] on input "51" at bounding box center [470, 450] width 27 height 25
type input "5"
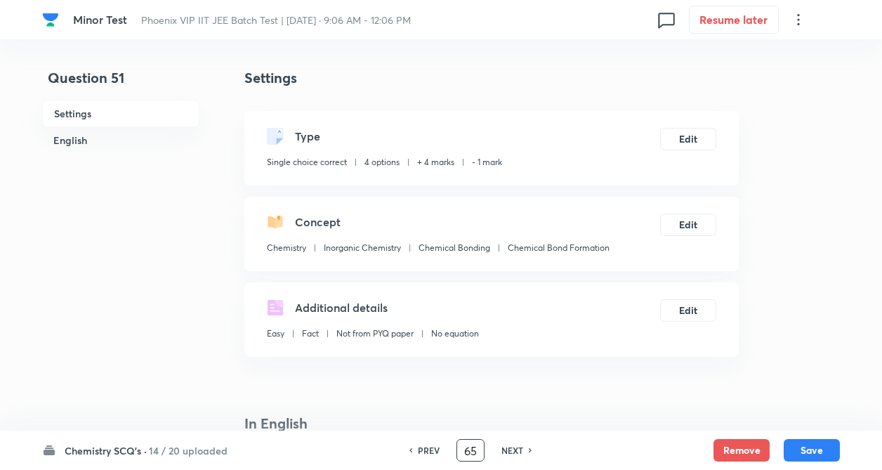
type input "65"
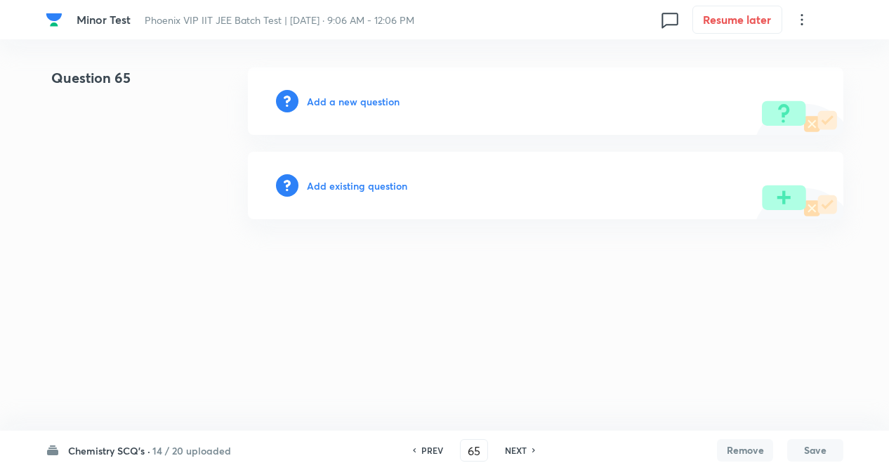
click at [384, 182] on h6 "Add existing question" at bounding box center [357, 185] width 100 height 15
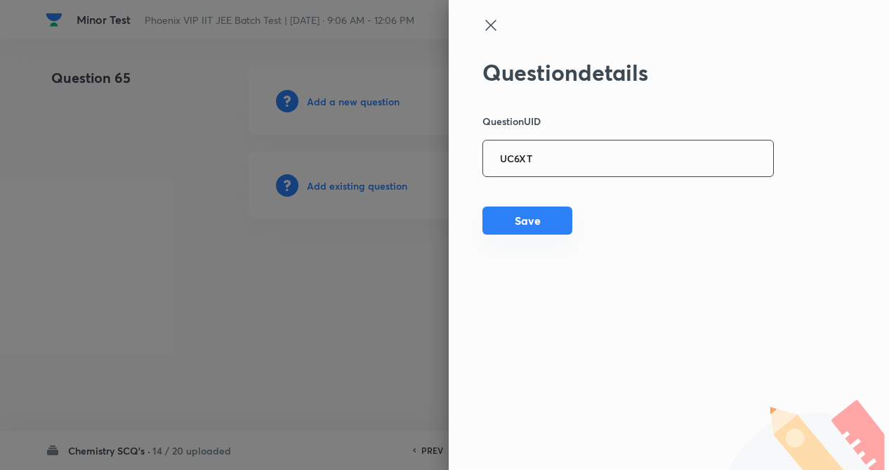
drag, startPoint x: 552, startPoint y: 161, endPoint x: 527, endPoint y: 213, distance: 57.8
click at [552, 162] on input "UC6XT" at bounding box center [628, 159] width 290 height 34
type input "UC6XT"
drag, startPoint x: 524, startPoint y: 218, endPoint x: 518, endPoint y: 290, distance: 71.9
click at [523, 223] on button "Save" at bounding box center [528, 222] width 90 height 28
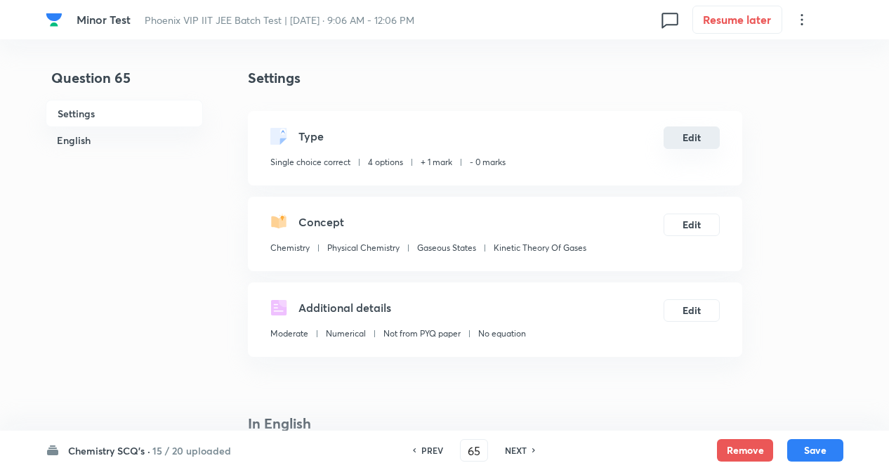
checkbox input "true"
drag, startPoint x: 693, startPoint y: 143, endPoint x: 700, endPoint y: 143, distance: 7.1
click at [700, 143] on button "Edit" at bounding box center [688, 137] width 56 height 22
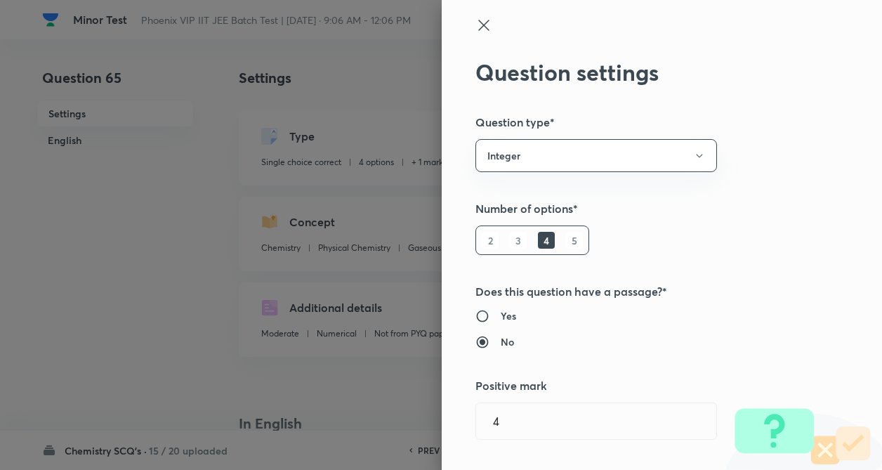
radio input "false"
radio input "true"
radio input "false"
radio input "true"
type input "1"
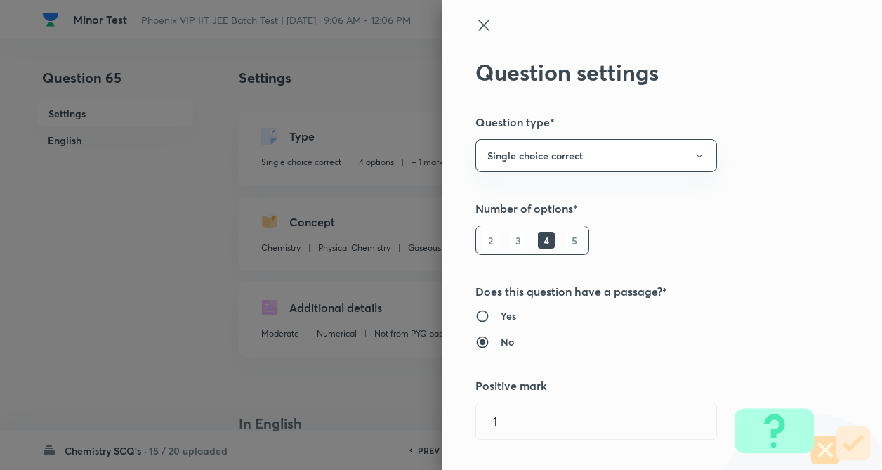
type input "0"
type input "Physical Chemistry"
type input "Gaseous States"
type input "Kinetic Theory Of Gases"
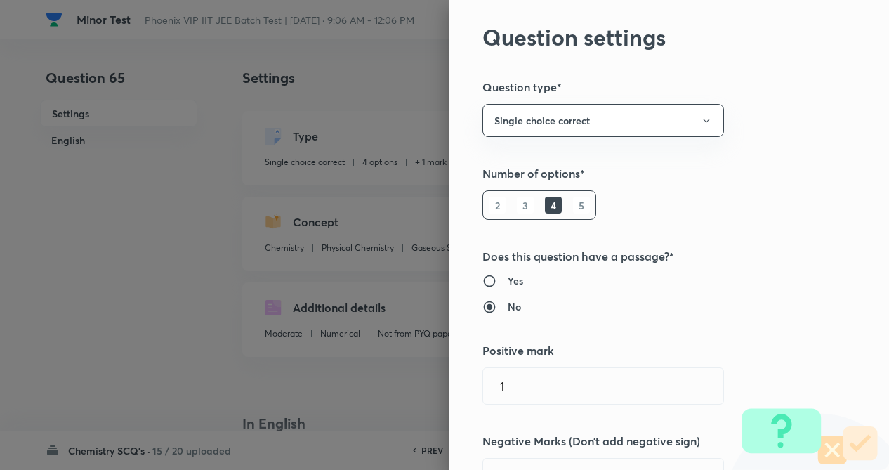
drag, startPoint x: 700, startPoint y: 143, endPoint x: 759, endPoint y: 171, distance: 64.7
click at [759, 166] on div "Question settings Question type* Single choice correct Number of options* 2 3 4…" at bounding box center [669, 235] width 440 height 470
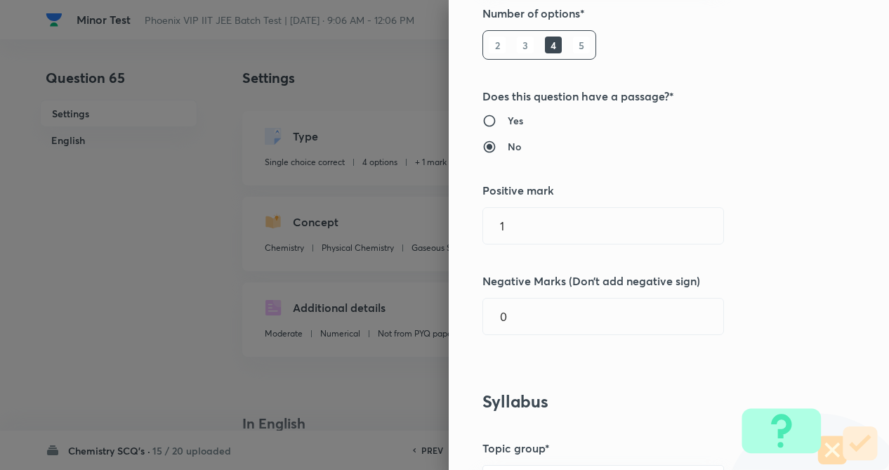
scroll to position [197, 0]
drag, startPoint x: 560, startPoint y: 254, endPoint x: 560, endPoint y: 242, distance: 11.9
click at [560, 252] on div "Question settings Question type* Single choice correct Number of options* 2 3 4…" at bounding box center [669, 235] width 440 height 470
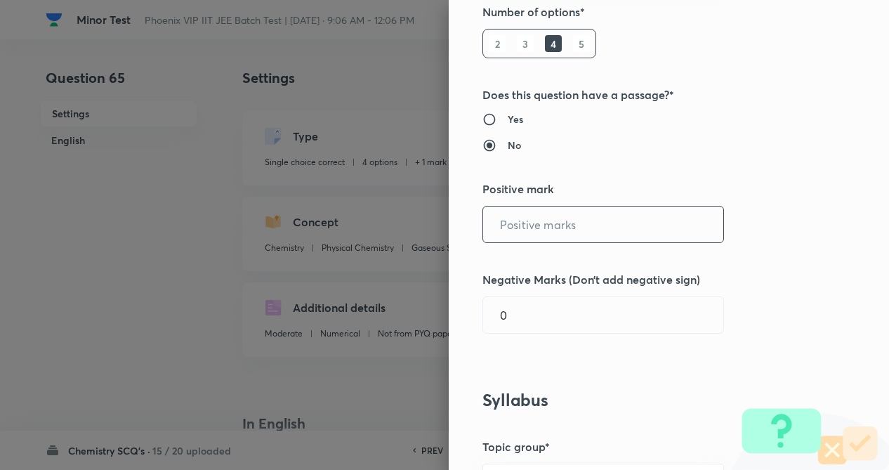
click at [561, 232] on input "text" at bounding box center [603, 225] width 240 height 36
type input "4"
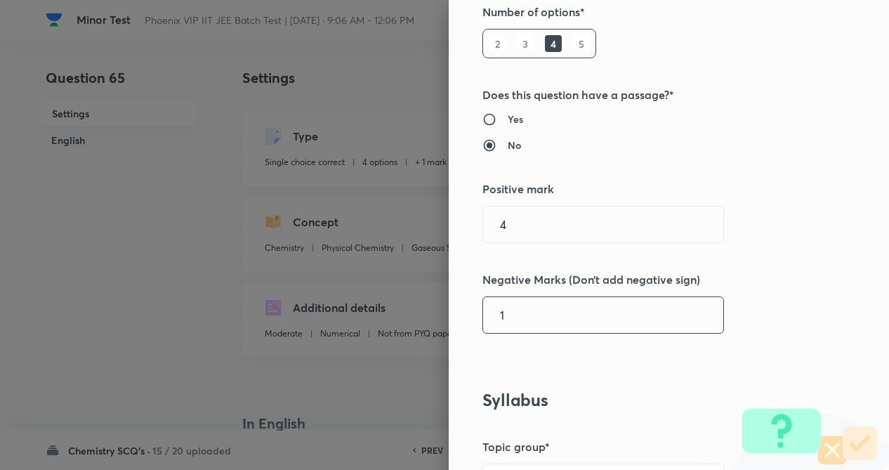
drag, startPoint x: 537, startPoint y: 310, endPoint x: 614, endPoint y: 310, distance: 76.6
click at [537, 311] on input "1" at bounding box center [603, 315] width 240 height 36
type input "1"
click at [823, 277] on div "Question settings Question type* Single choice correct Number of options* 2 3 4…" at bounding box center [669, 235] width 440 height 470
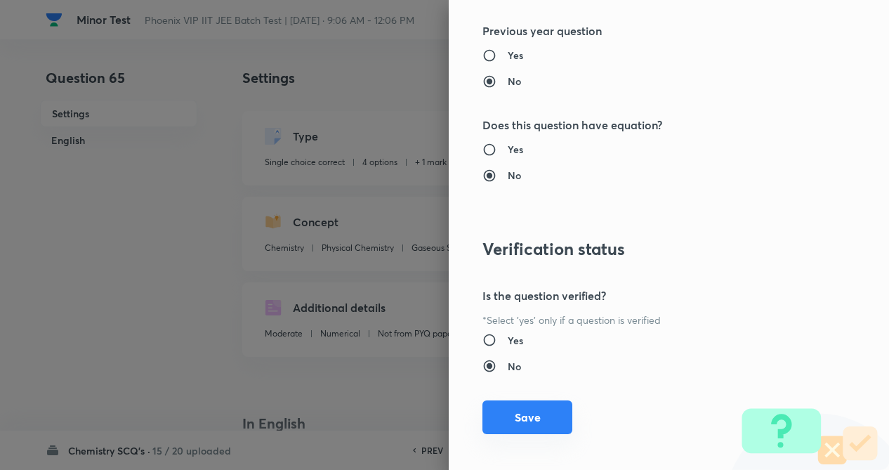
scroll to position [1445, 0]
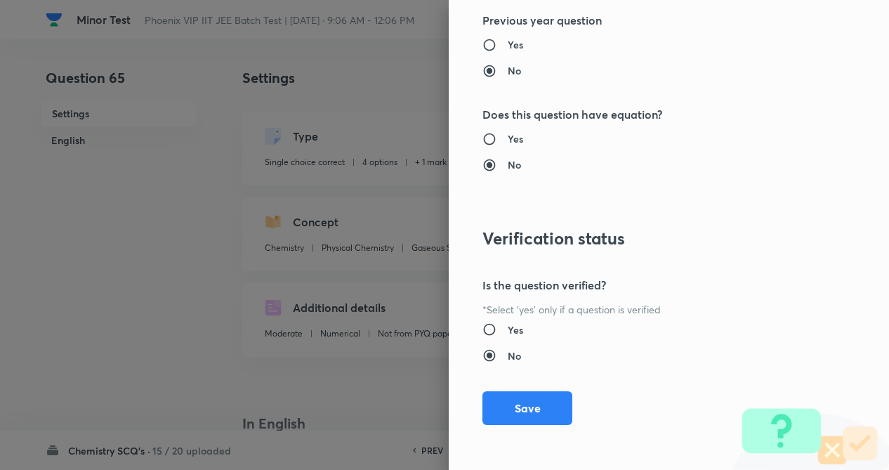
drag, startPoint x: 503, startPoint y: 400, endPoint x: 650, endPoint y: 404, distance: 147.6
click at [505, 400] on button "Save" at bounding box center [528, 408] width 90 height 34
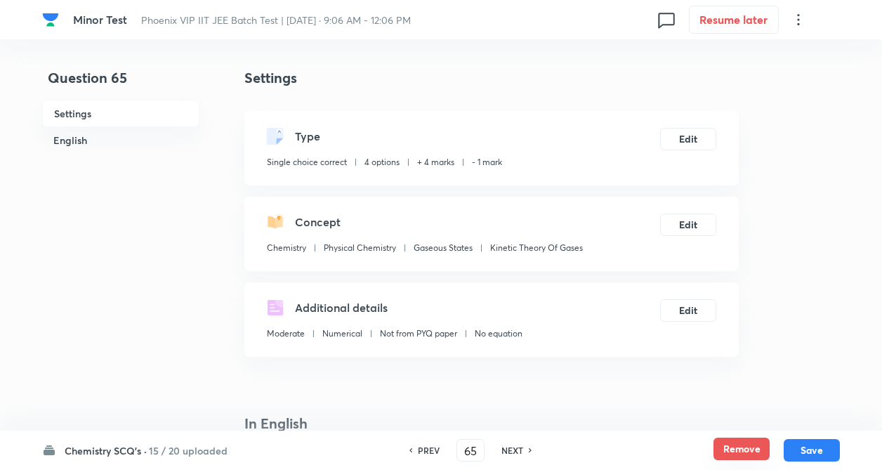
drag, startPoint x: 812, startPoint y: 453, endPoint x: 746, endPoint y: 443, distance: 66.9
click at [811, 454] on button "Save" at bounding box center [812, 450] width 56 height 22
type input "66"
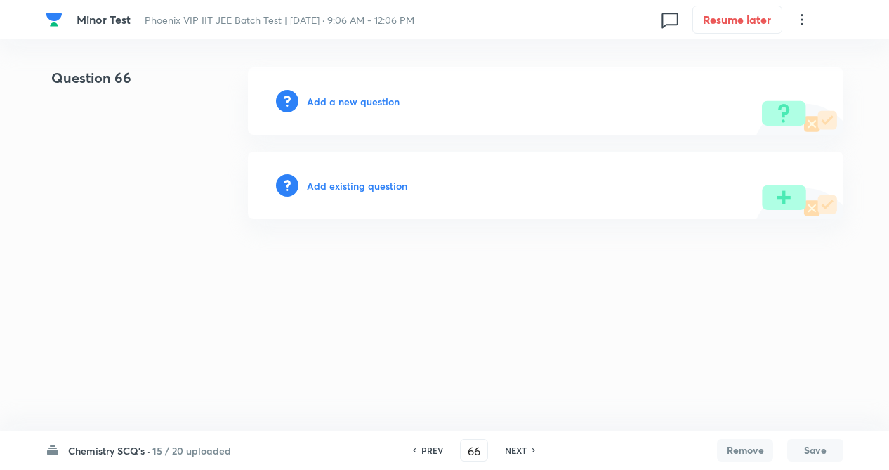
click at [360, 187] on h6 "Add existing question" at bounding box center [357, 185] width 100 height 15
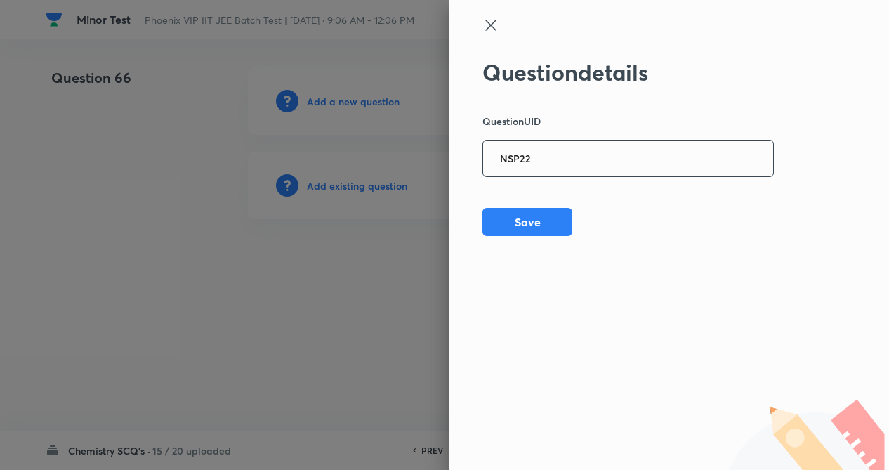
drag, startPoint x: 501, startPoint y: 162, endPoint x: 511, endPoint y: 200, distance: 39.2
click at [503, 164] on input "NSP22" at bounding box center [628, 159] width 290 height 34
type input "NSP22"
click at [522, 224] on button "Save" at bounding box center [528, 221] width 90 height 28
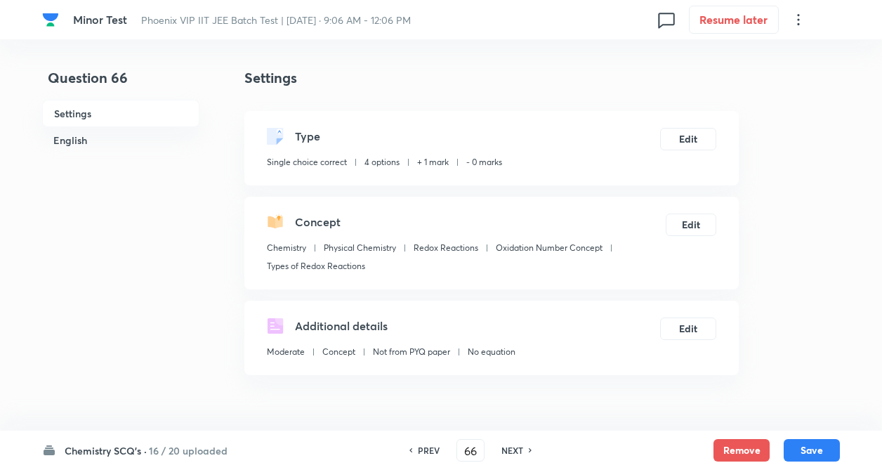
checkbox input "true"
click at [684, 140] on button "Edit" at bounding box center [688, 137] width 56 height 22
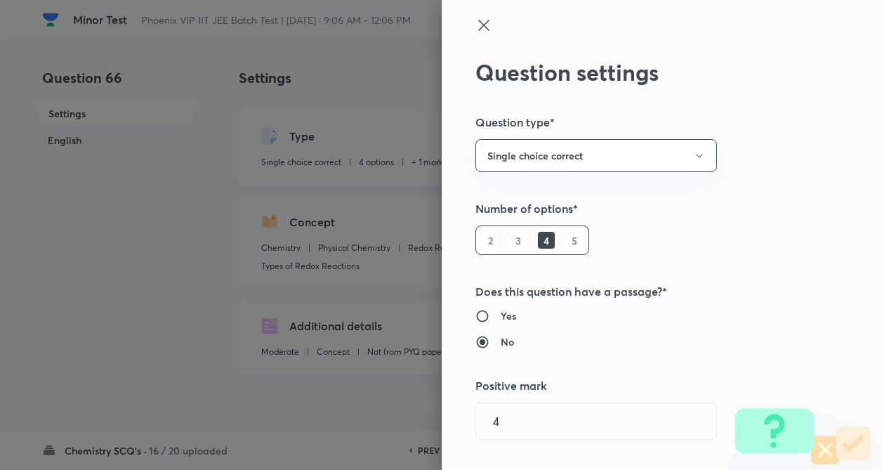
click at [749, 221] on div "Question settings Question type* Single choice correct Number of options* 2 3 4…" at bounding box center [662, 235] width 440 height 470
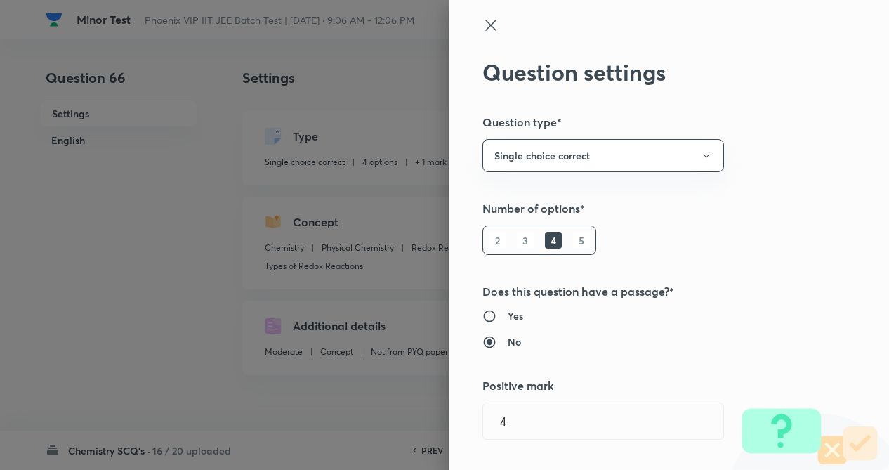
radio input "false"
radio input "true"
type input "1"
type input "0"
type input "Redox Reactions"
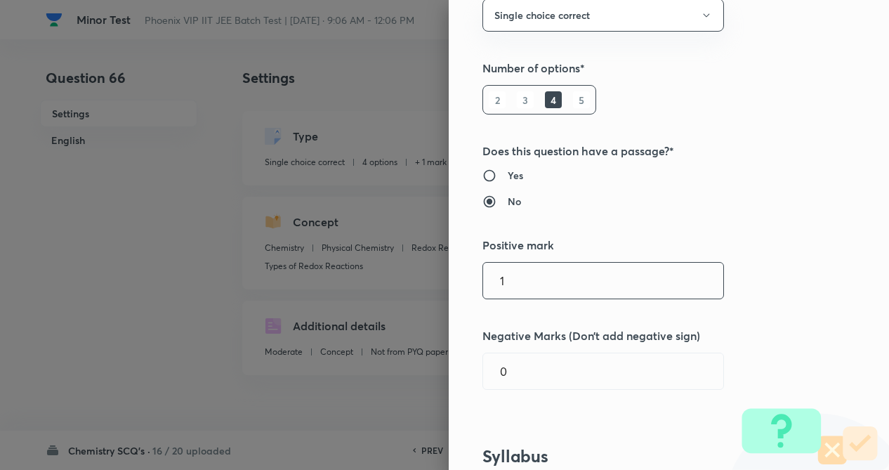
scroll to position [169, 0]
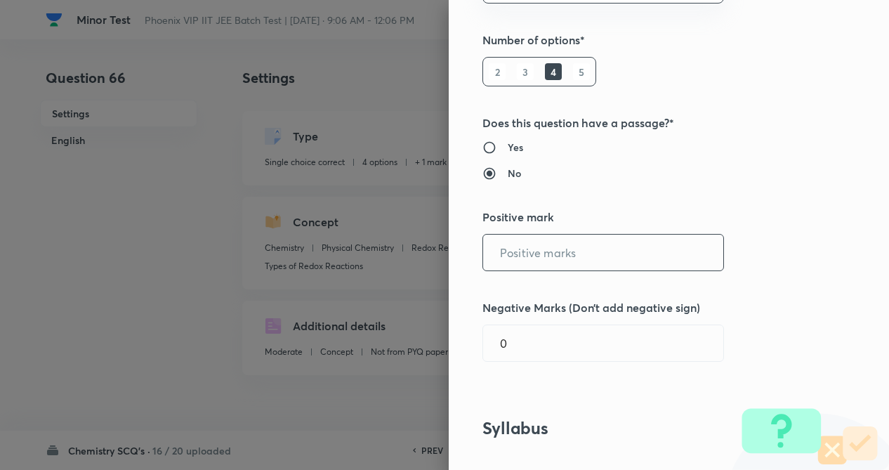
click at [568, 256] on input "text" at bounding box center [603, 253] width 240 height 36
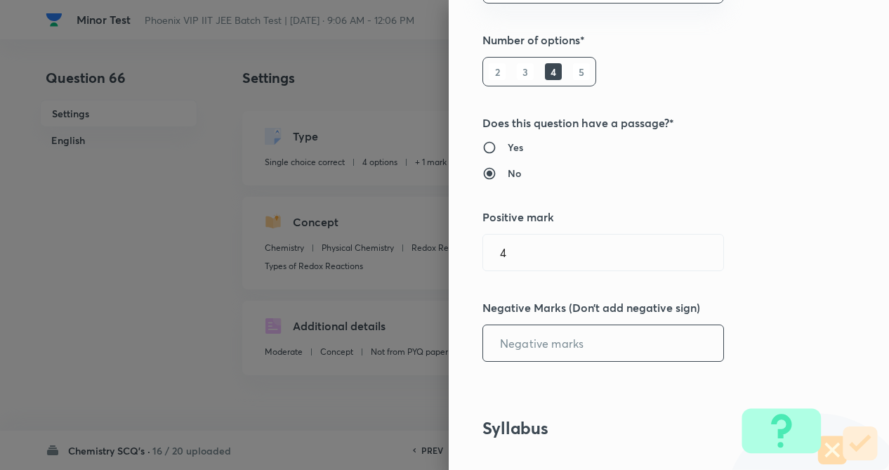
click at [593, 346] on input "text" at bounding box center [603, 343] width 240 height 36
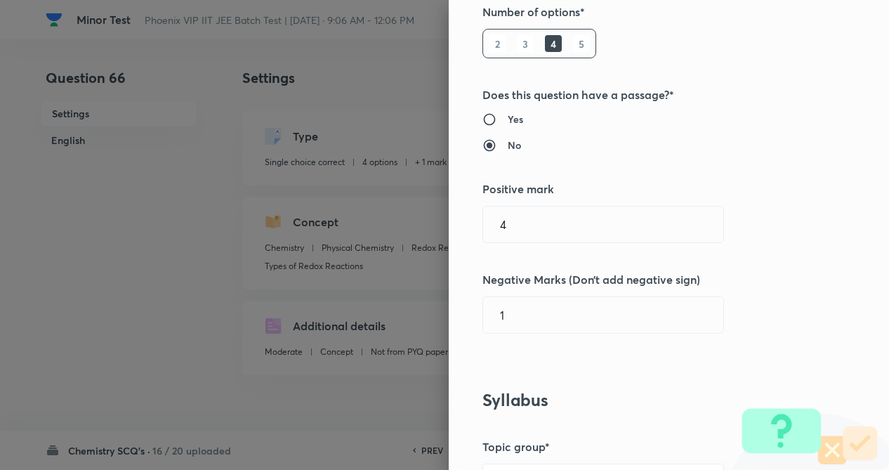
drag, startPoint x: 736, startPoint y: 273, endPoint x: 724, endPoint y: 294, distance: 24.8
click at [737, 275] on div "Question settings Question type* Single choice correct Number of options* 2 3 4…" at bounding box center [669, 235] width 440 height 470
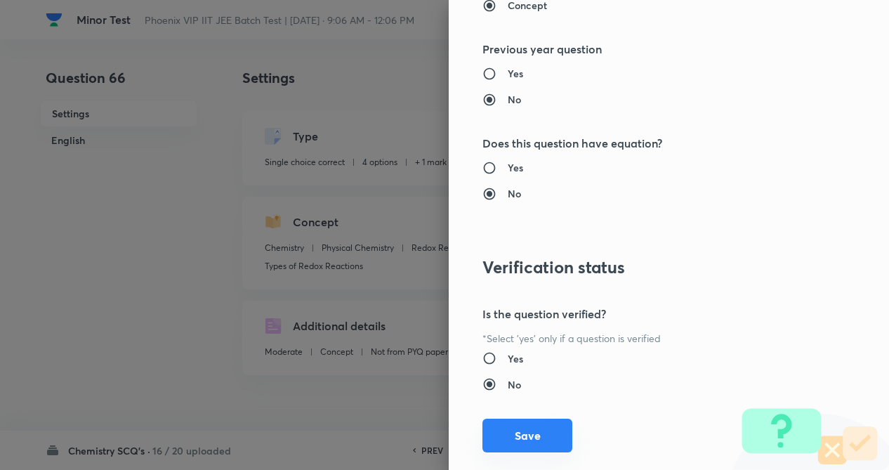
scroll to position [1445, 0]
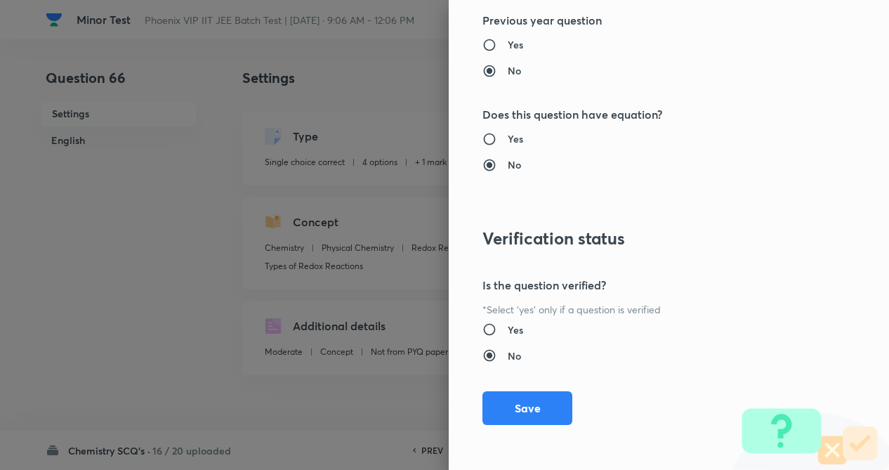
drag, startPoint x: 511, startPoint y: 398, endPoint x: 831, endPoint y: 350, distance: 323.2
click at [513, 398] on button "Save" at bounding box center [528, 408] width 90 height 34
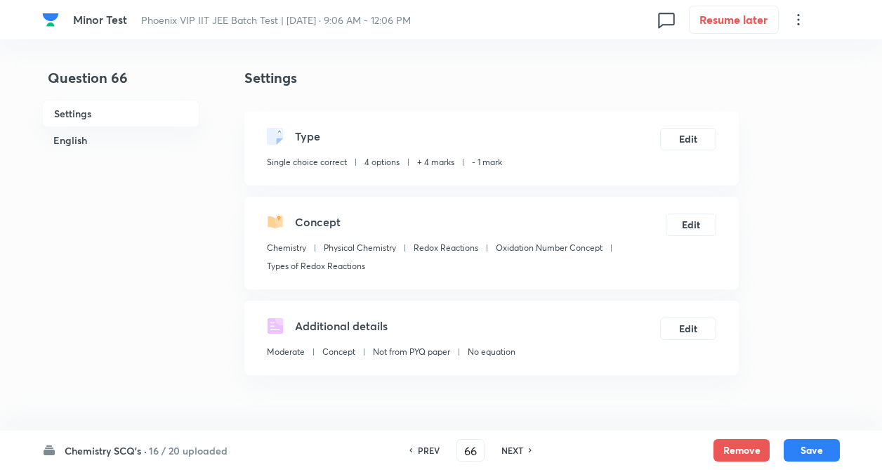
drag, startPoint x: 816, startPoint y: 443, endPoint x: 789, endPoint y: 396, distance: 53.5
click at [816, 439] on button "Save" at bounding box center [812, 450] width 56 height 22
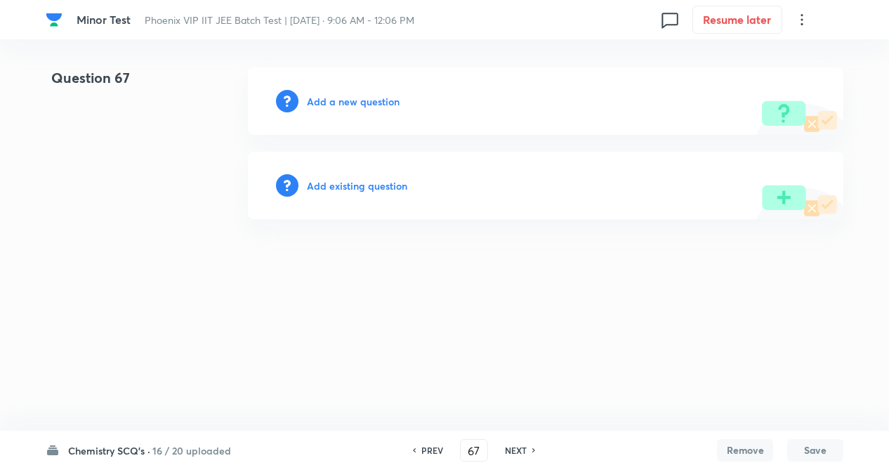
click at [378, 188] on h6 "Add existing question" at bounding box center [357, 185] width 100 height 15
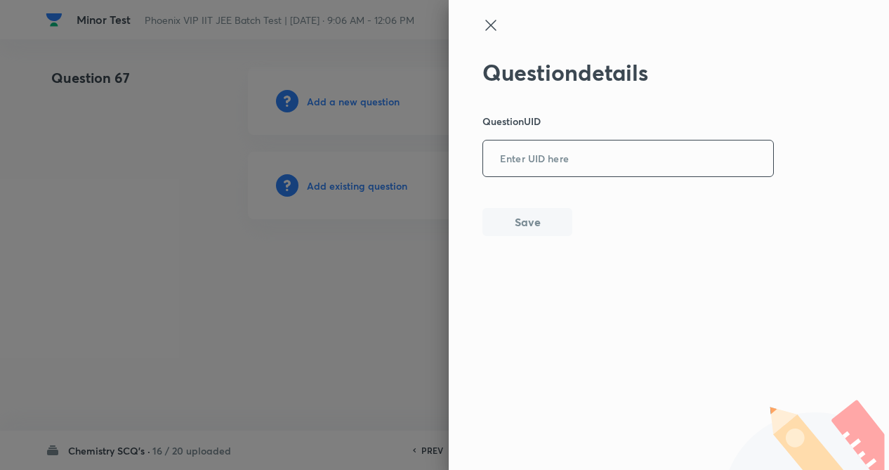
click at [565, 159] on input "text" at bounding box center [628, 159] width 290 height 34
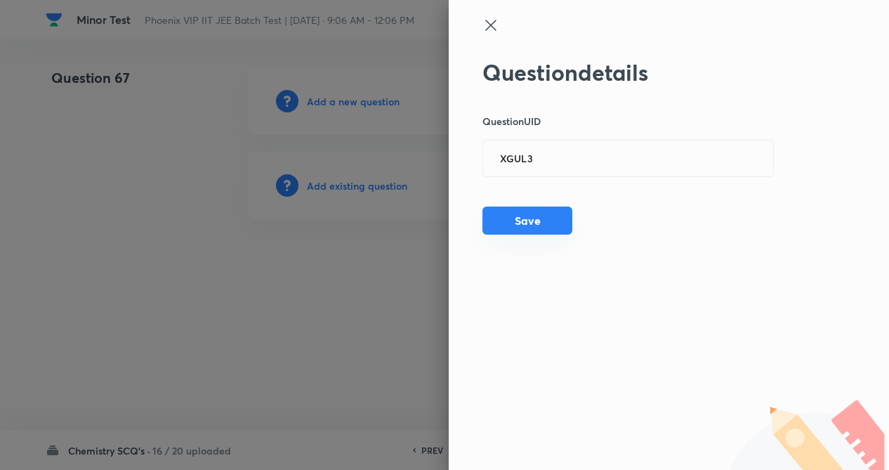
drag, startPoint x: 537, startPoint y: 214, endPoint x: 471, endPoint y: 210, distance: 66.1
click at [532, 214] on button "Save" at bounding box center [528, 222] width 90 height 28
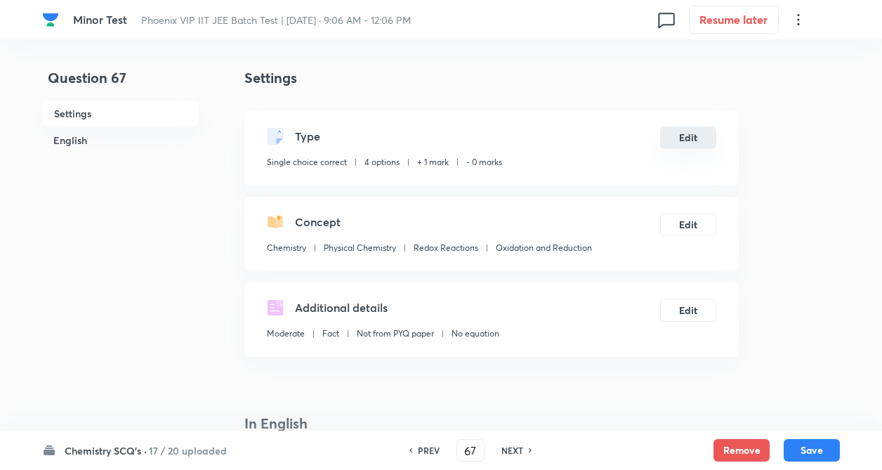
click at [706, 143] on button "Edit" at bounding box center [688, 137] width 56 height 22
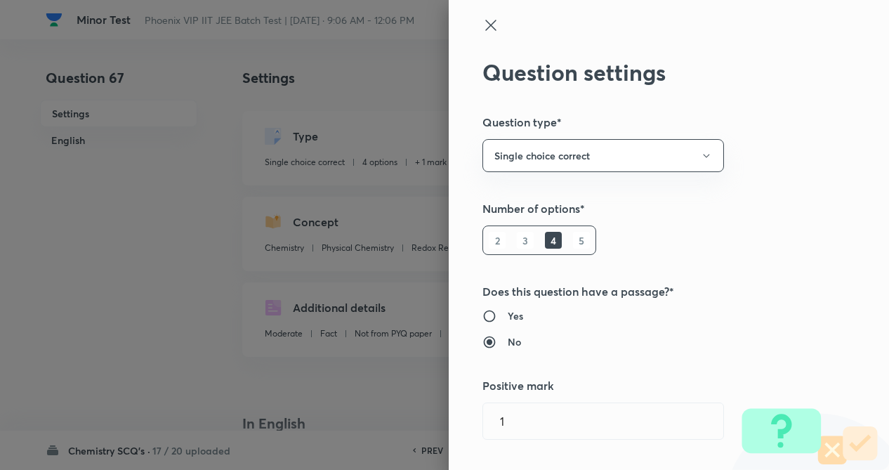
click at [766, 154] on div "Question settings Question type* Single choice correct Number of options* 2 3 4…" at bounding box center [669, 235] width 440 height 470
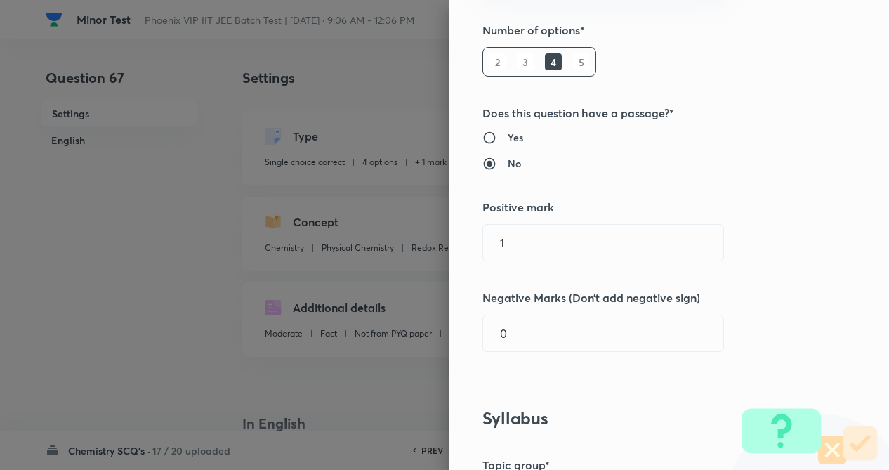
scroll to position [197, 0]
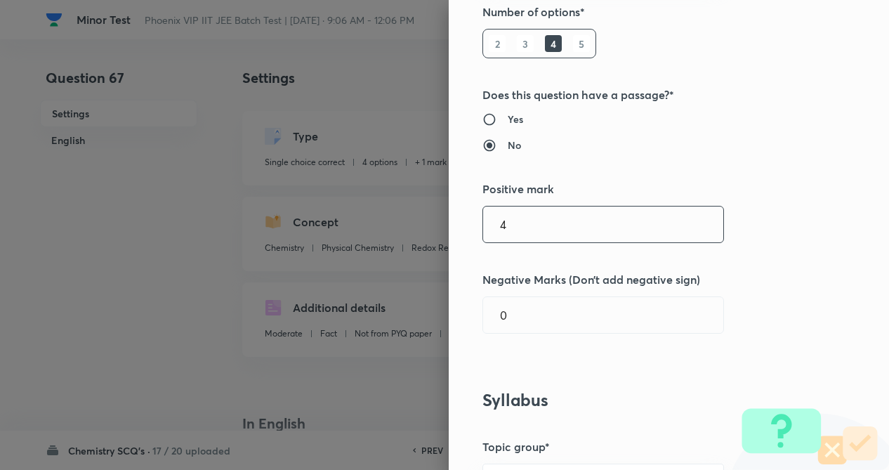
drag, startPoint x: 556, startPoint y: 230, endPoint x: 556, endPoint y: 261, distance: 30.9
click at [556, 229] on input "4" at bounding box center [603, 225] width 240 height 36
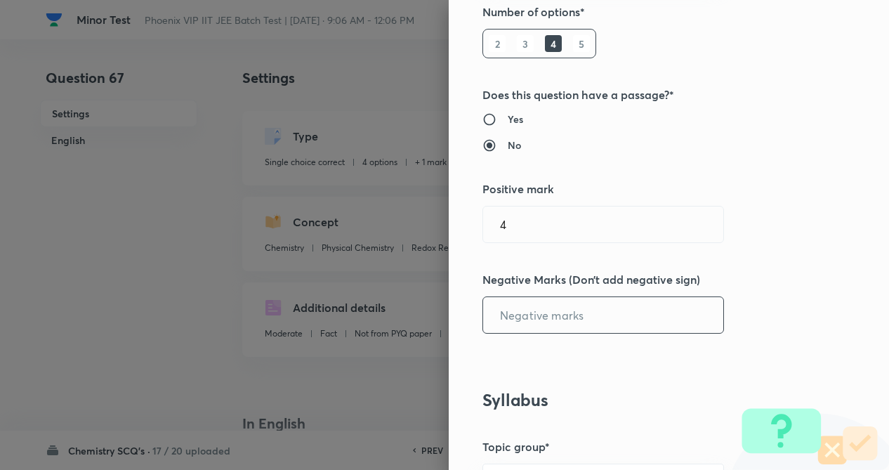
drag, startPoint x: 559, startPoint y: 305, endPoint x: 671, endPoint y: 360, distance: 124.7
click at [561, 308] on input "text" at bounding box center [603, 315] width 240 height 36
click at [759, 327] on div "Question settings Question type* Single choice correct Number of options* 2 3 4…" at bounding box center [669, 235] width 440 height 470
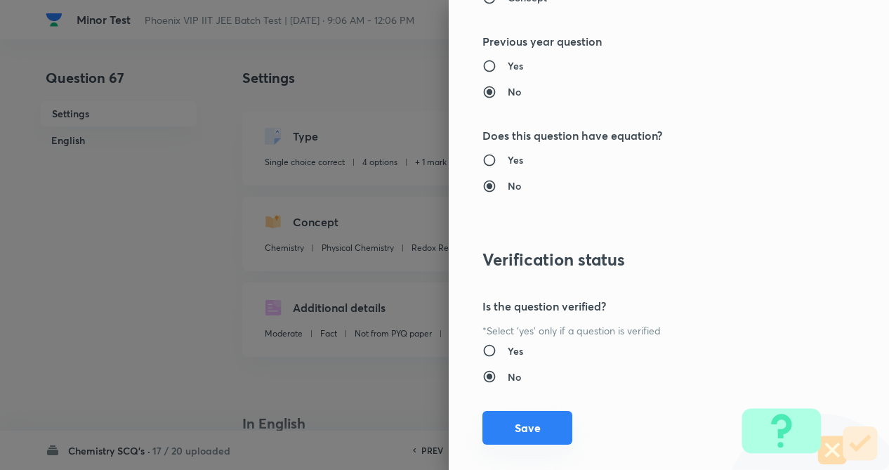
scroll to position [1445, 0]
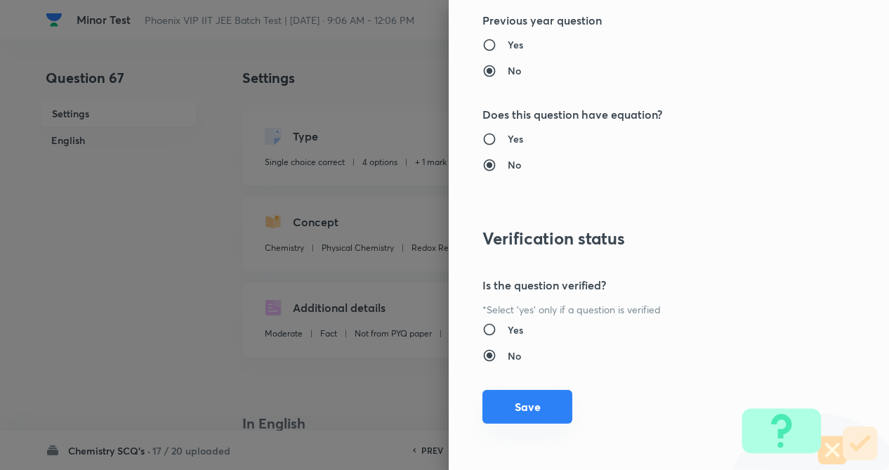
click at [512, 391] on button "Save" at bounding box center [528, 407] width 90 height 34
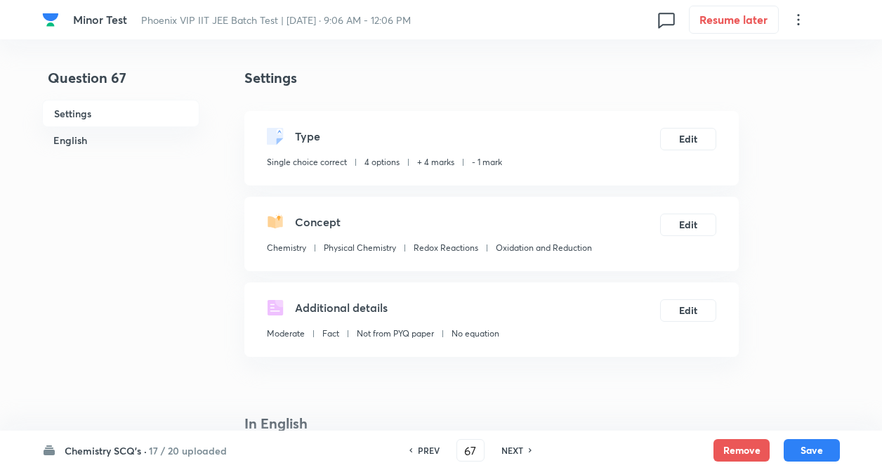
drag, startPoint x: 814, startPoint y: 450, endPoint x: 437, endPoint y: 341, distance: 392.6
click at [810, 450] on button "Save" at bounding box center [812, 450] width 56 height 22
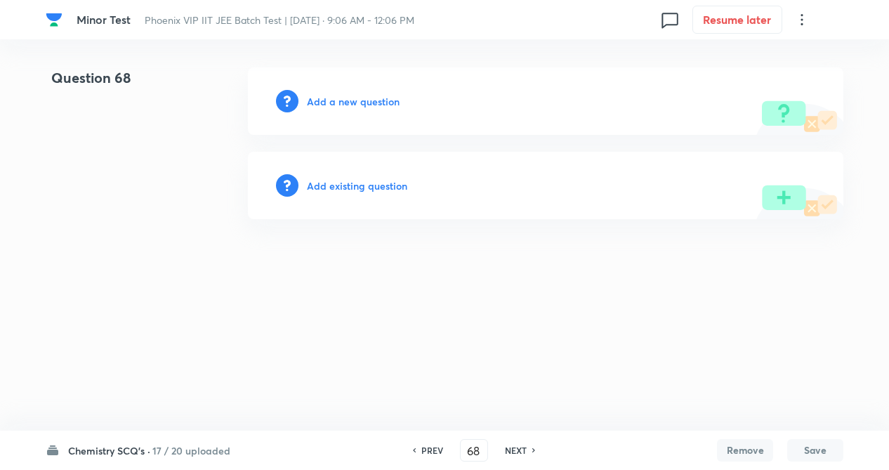
click at [376, 188] on h6 "Add existing question" at bounding box center [357, 185] width 100 height 15
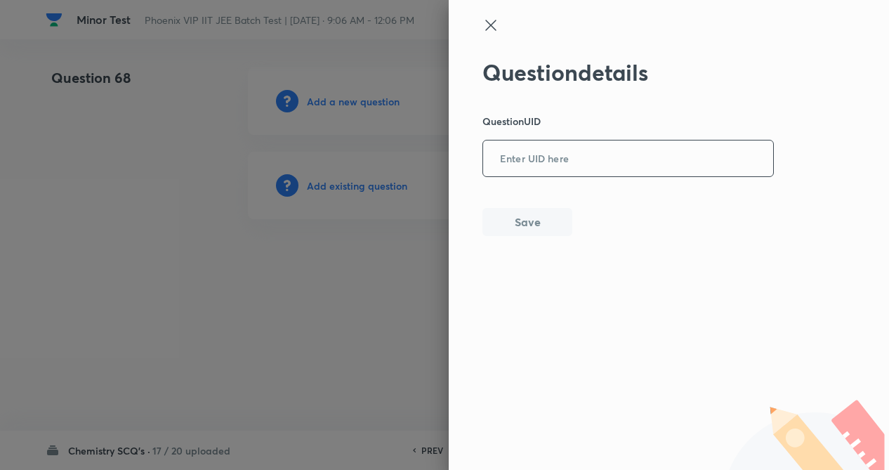
click at [518, 158] on input "text" at bounding box center [628, 159] width 290 height 34
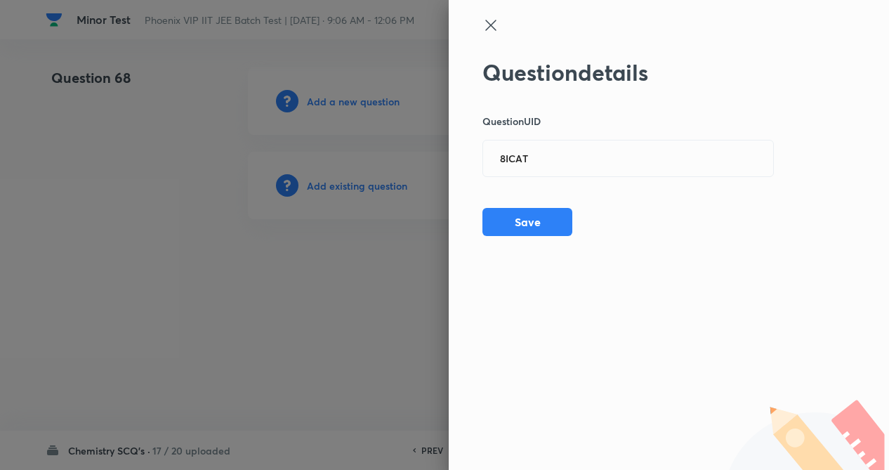
drag, startPoint x: 525, startPoint y: 214, endPoint x: 458, endPoint y: 245, distance: 73.5
click at [523, 219] on button "Save" at bounding box center [528, 222] width 90 height 28
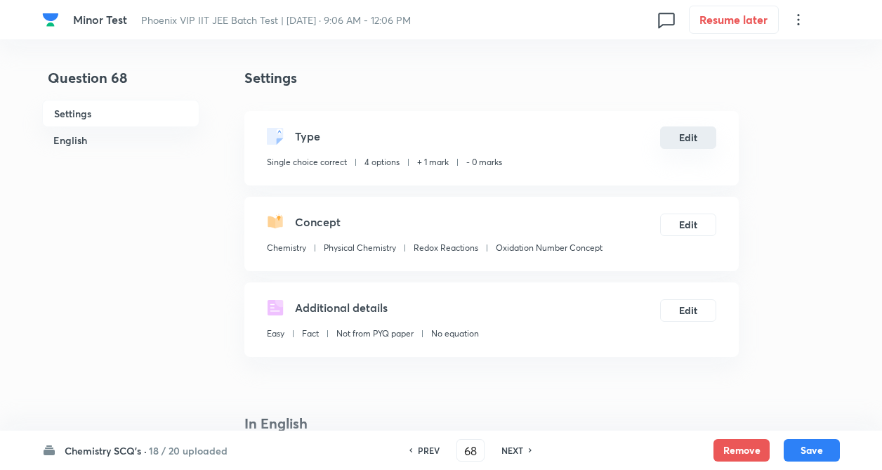
click at [695, 133] on button "Edit" at bounding box center [688, 137] width 56 height 22
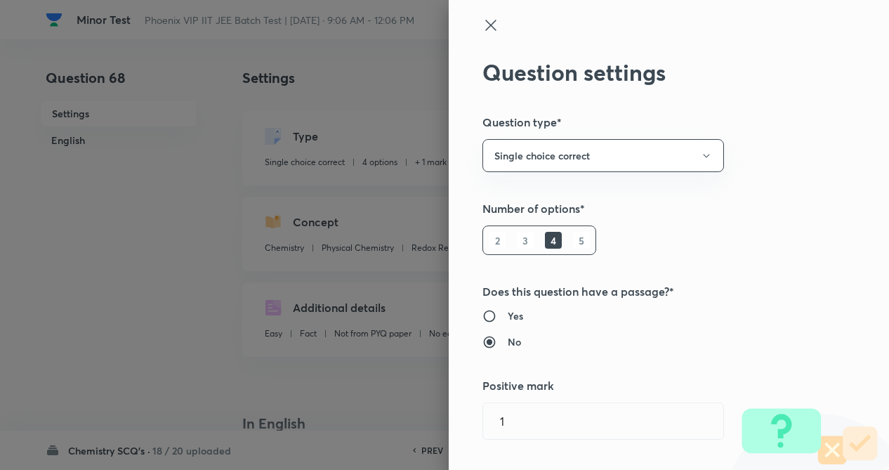
click at [777, 188] on div "Question settings Question type* Single choice correct Number of options* 2 3 4…" at bounding box center [669, 235] width 440 height 470
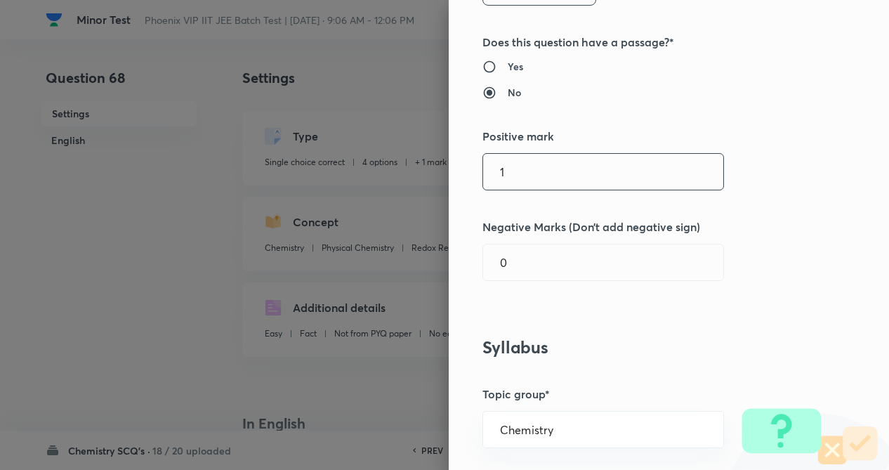
scroll to position [253, 0]
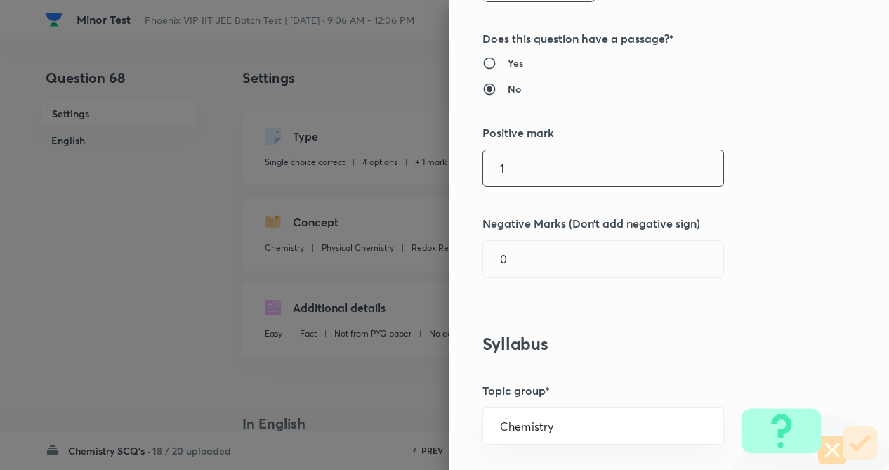
click at [565, 171] on input "1" at bounding box center [603, 168] width 240 height 36
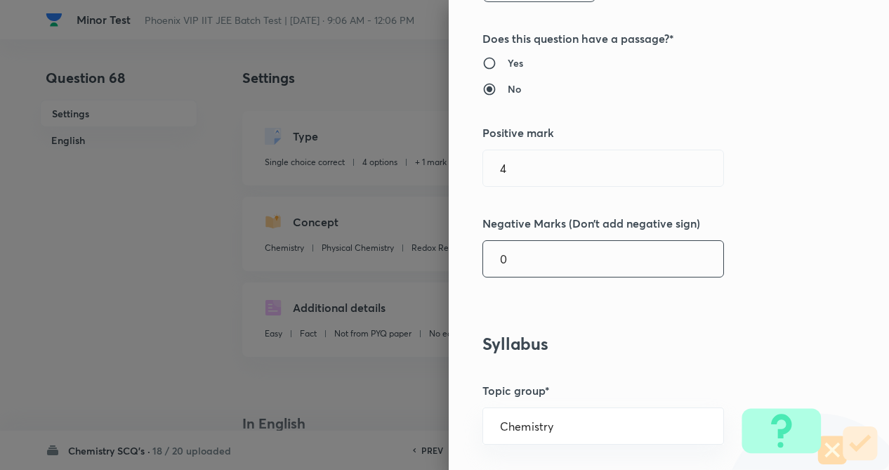
click at [560, 261] on input "0" at bounding box center [603, 259] width 240 height 36
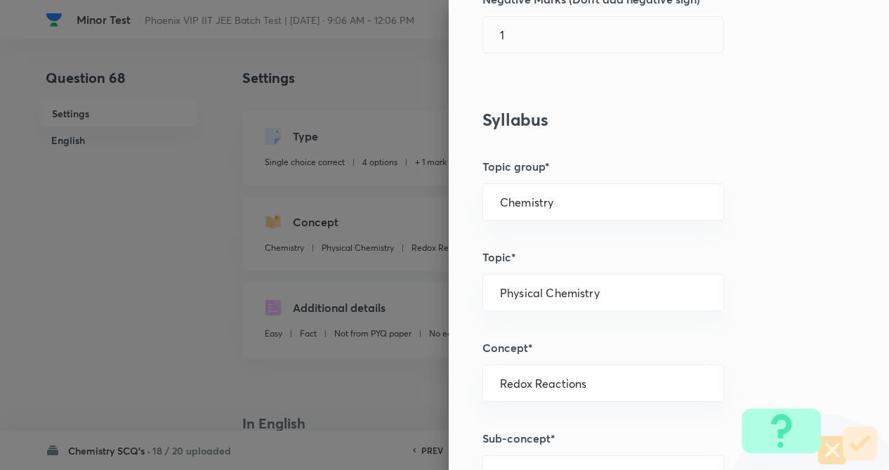
drag, startPoint x: 825, startPoint y: 204, endPoint x: 814, endPoint y: 211, distance: 12.9
click at [824, 204] on div "Question settings Question type* Single choice correct Number of options* 2 3 4…" at bounding box center [669, 235] width 440 height 470
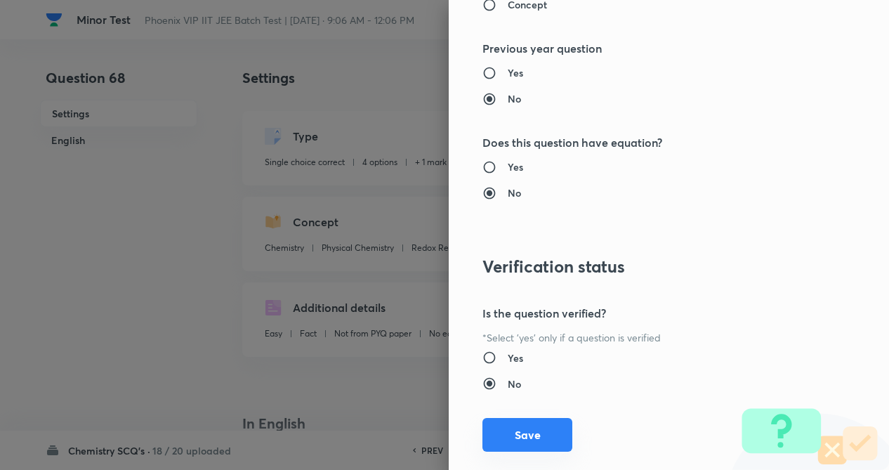
scroll to position [1445, 0]
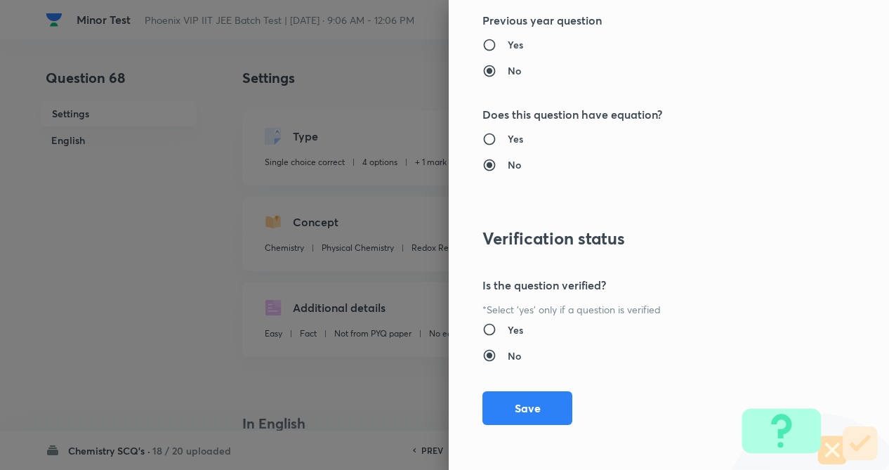
drag, startPoint x: 519, startPoint y: 410, endPoint x: 700, endPoint y: 378, distance: 184.1
click at [520, 409] on button "Save" at bounding box center [528, 408] width 90 height 34
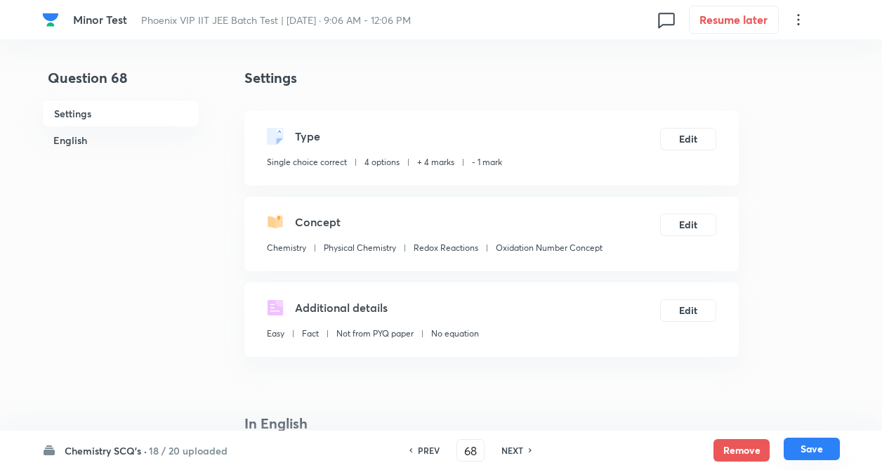
click at [800, 440] on button "Save" at bounding box center [812, 449] width 56 height 22
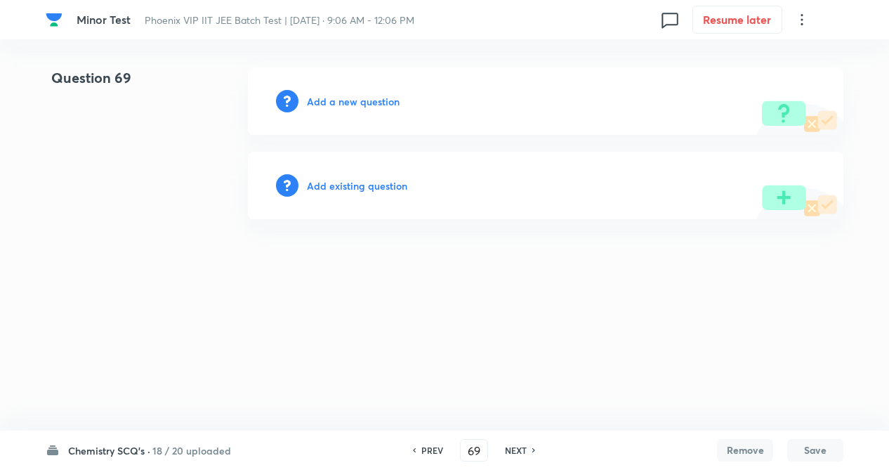
drag, startPoint x: 279, startPoint y: 261, endPoint x: 296, endPoint y: 406, distance: 146.4
click at [278, 263] on html "Minor Test Phoenix VIP IIT JEE Batch Test | Sep 14, 2025 · 9:06 AM - 12:06 PM 0…" at bounding box center [444, 143] width 889 height 287
click at [365, 189] on h6 "Add existing question" at bounding box center [357, 185] width 100 height 15
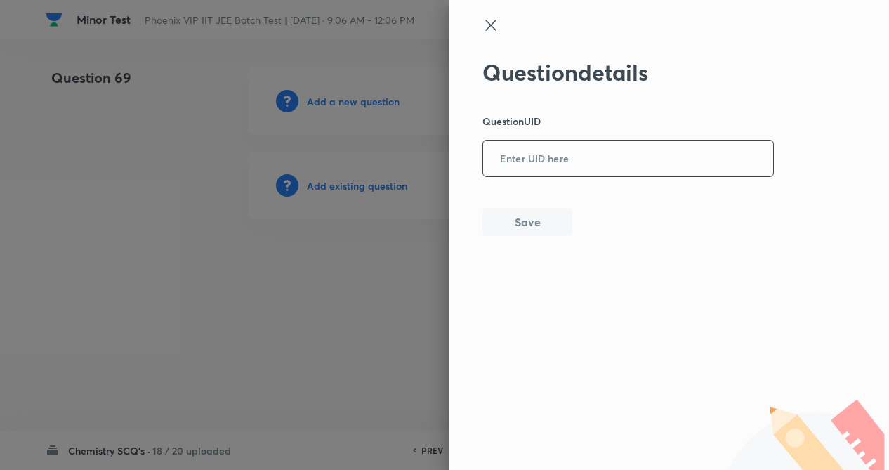
click at [544, 157] on input "text" at bounding box center [628, 159] width 290 height 34
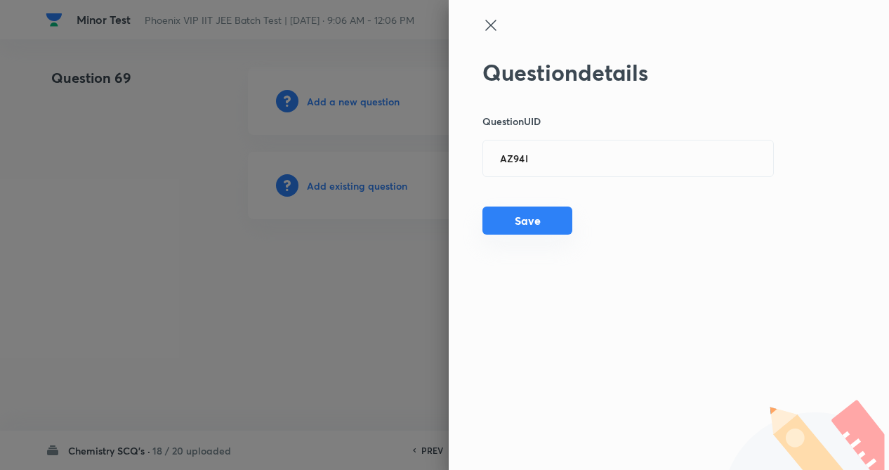
click at [506, 223] on button "Save" at bounding box center [528, 221] width 90 height 28
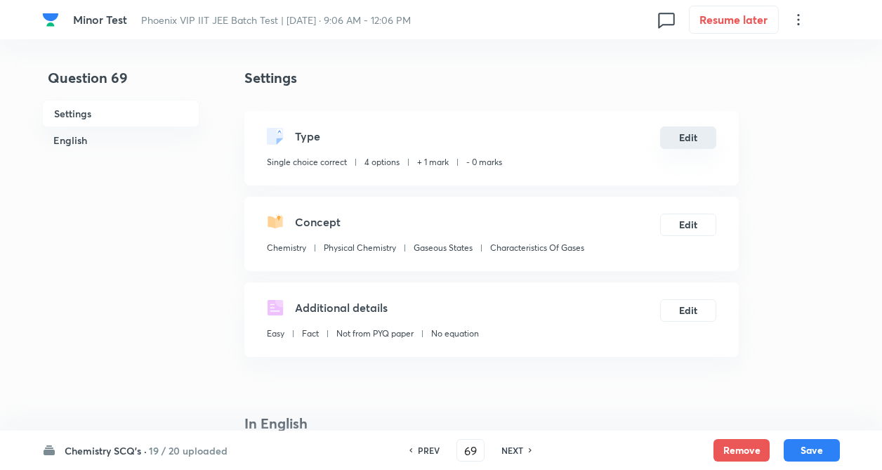
click at [700, 138] on button "Edit" at bounding box center [688, 137] width 56 height 22
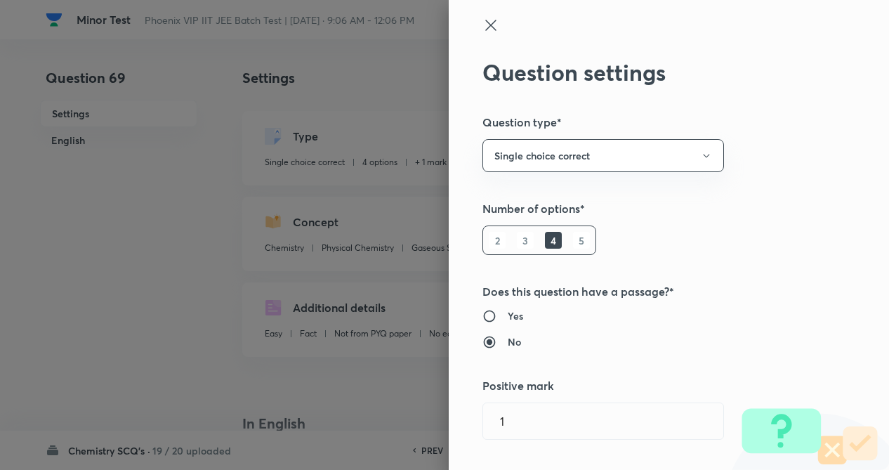
drag, startPoint x: 782, startPoint y: 149, endPoint x: 794, endPoint y: 157, distance: 14.0
click at [786, 149] on div "Question settings Question type* Single choice correct Number of options* 2 3 4…" at bounding box center [669, 235] width 440 height 470
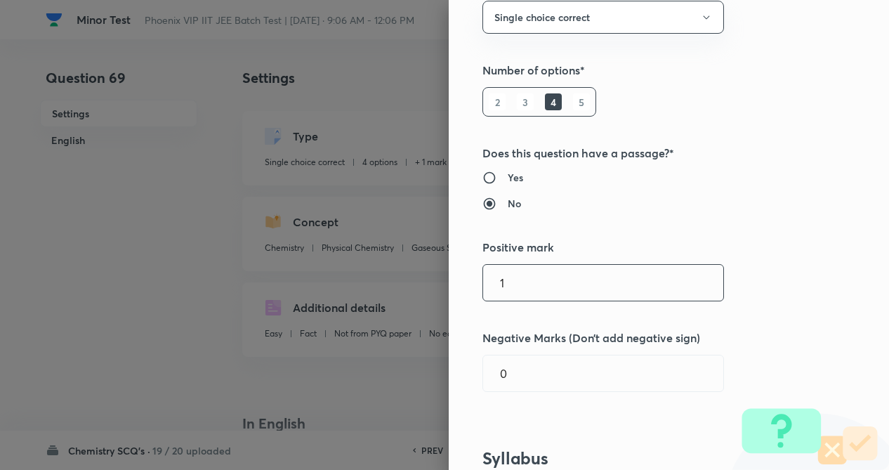
scroll to position [140, 0]
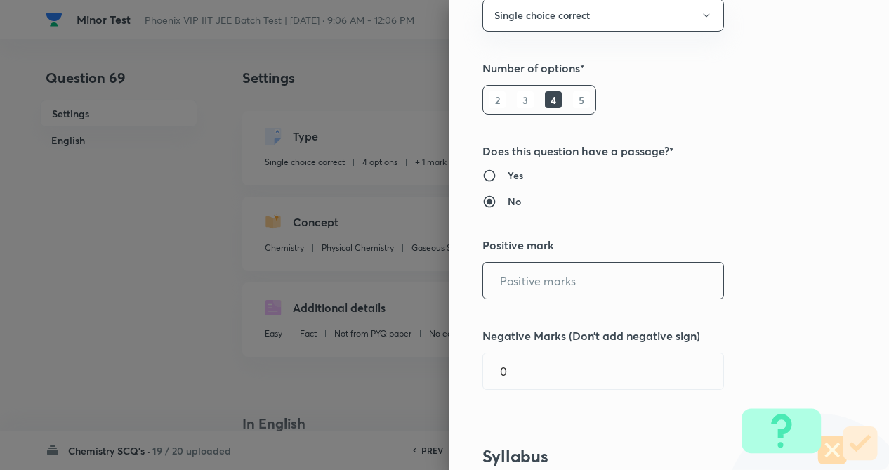
drag, startPoint x: 582, startPoint y: 287, endPoint x: 566, endPoint y: 315, distance: 31.5
click at [580, 289] on input "text" at bounding box center [603, 281] width 240 height 36
click at [763, 297] on div "Question settings Question type* Single choice correct Number of options* 2 3 4…" at bounding box center [669, 235] width 440 height 470
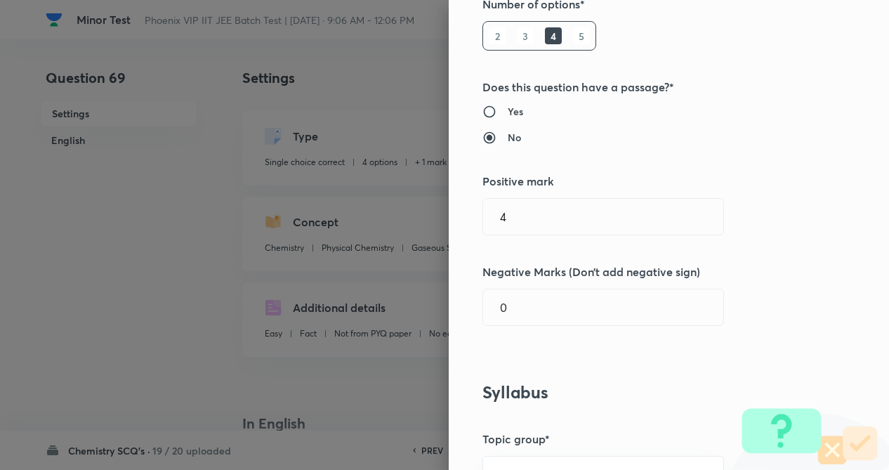
scroll to position [225, 0]
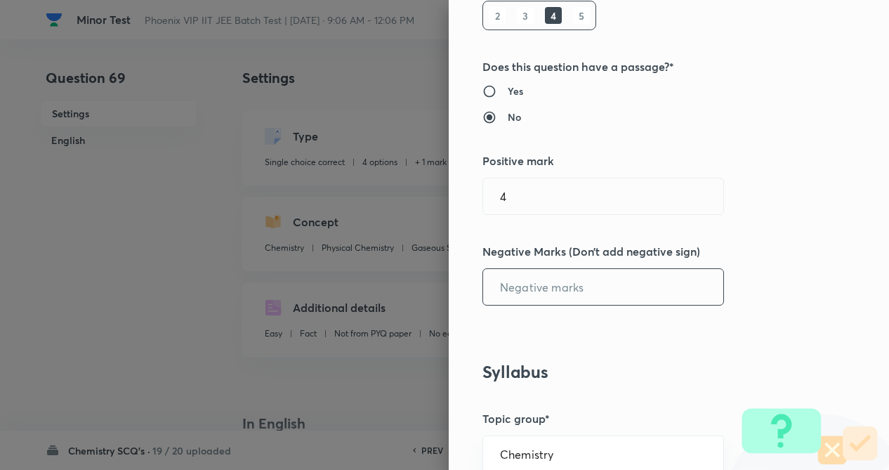
click at [574, 286] on input "text" at bounding box center [603, 287] width 240 height 36
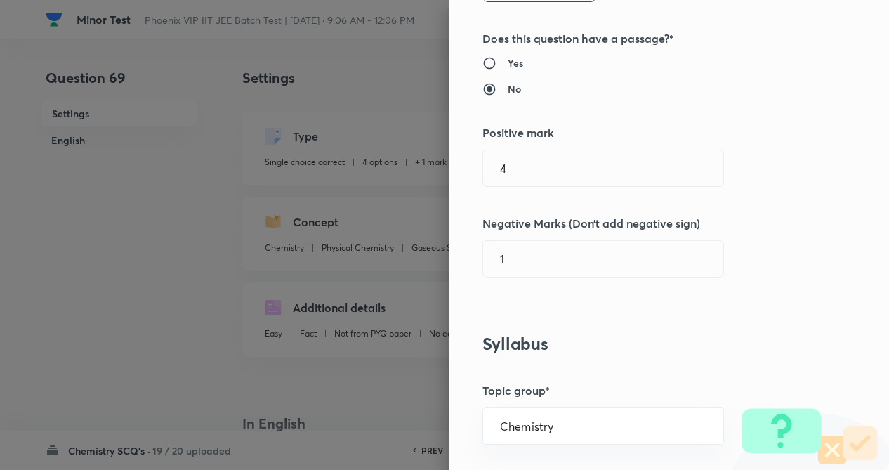
click at [735, 263] on div "Question settings Question type* Single choice correct Number of options* 2 3 4…" at bounding box center [669, 235] width 440 height 470
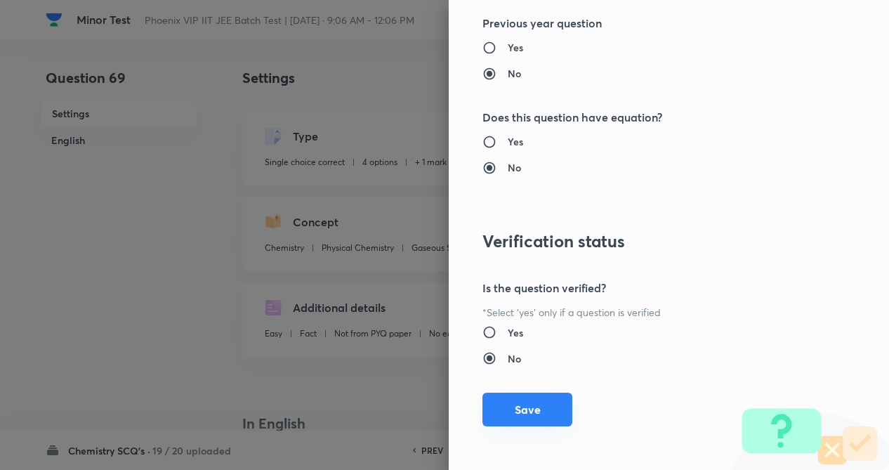
scroll to position [1445, 0]
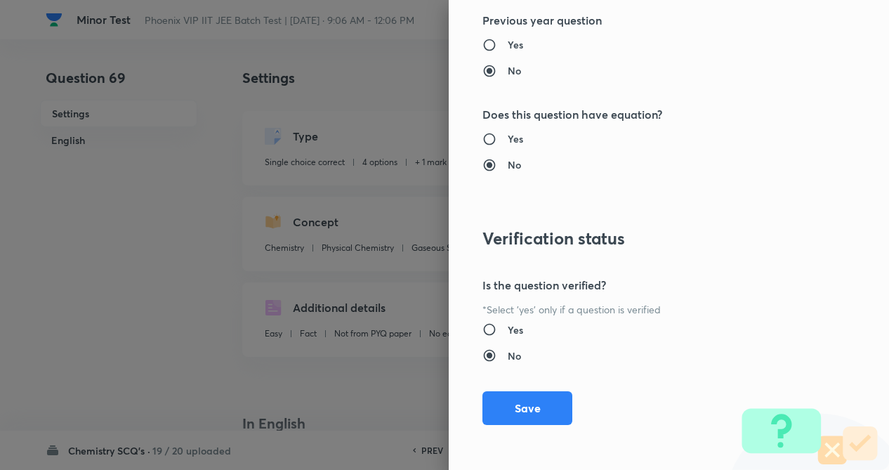
drag, startPoint x: 525, startPoint y: 400, endPoint x: 884, endPoint y: 417, distance: 358.6
click at [528, 400] on button "Save" at bounding box center [528, 408] width 90 height 34
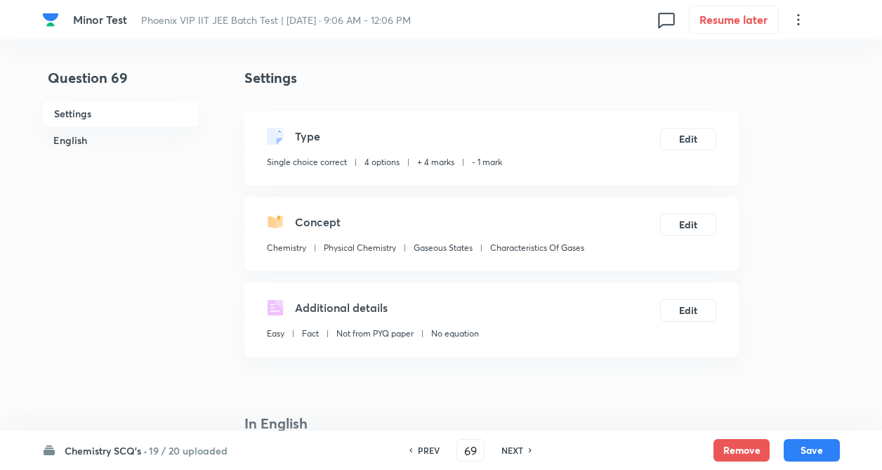
drag, startPoint x: 822, startPoint y: 447, endPoint x: 447, endPoint y: 350, distance: 386.7
click at [820, 447] on button "Save" at bounding box center [812, 450] width 56 height 22
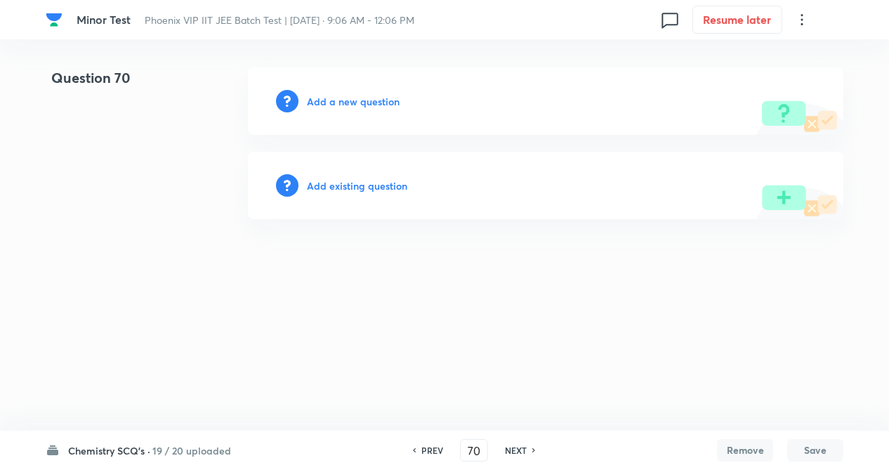
click at [339, 188] on h6 "Add existing question" at bounding box center [357, 185] width 100 height 15
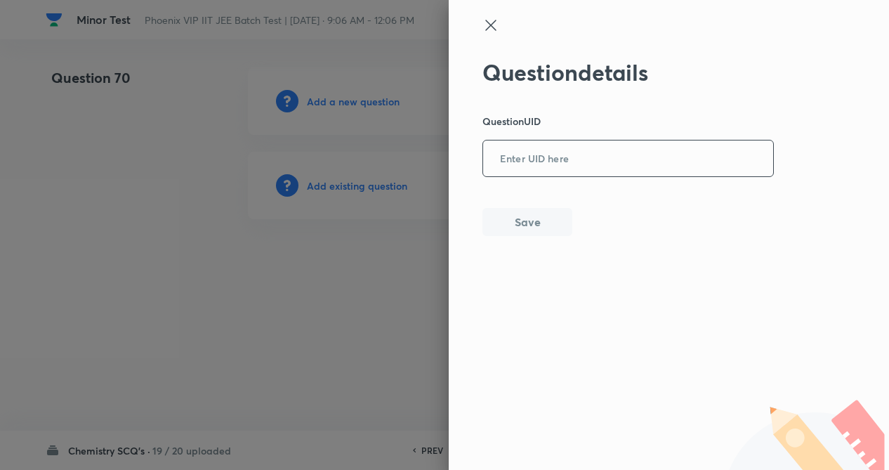
click at [546, 162] on input "text" at bounding box center [628, 159] width 290 height 34
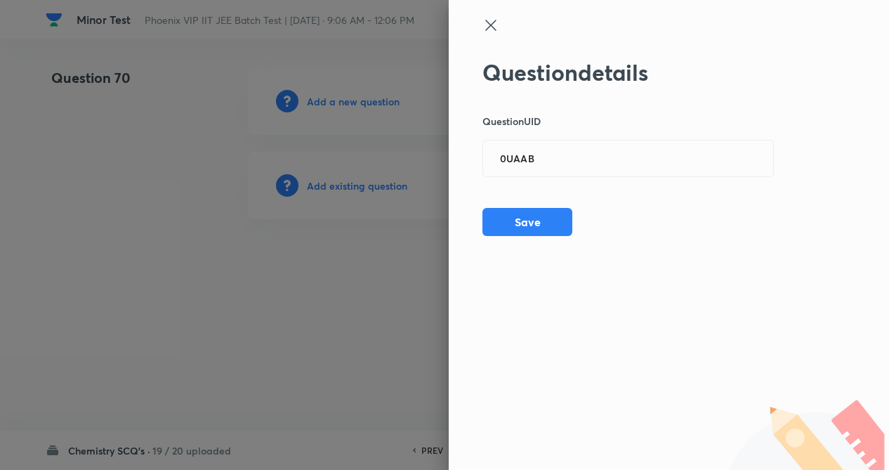
drag, startPoint x: 540, startPoint y: 224, endPoint x: 255, endPoint y: 173, distance: 289.7
click at [537, 223] on button "Save" at bounding box center [528, 222] width 90 height 28
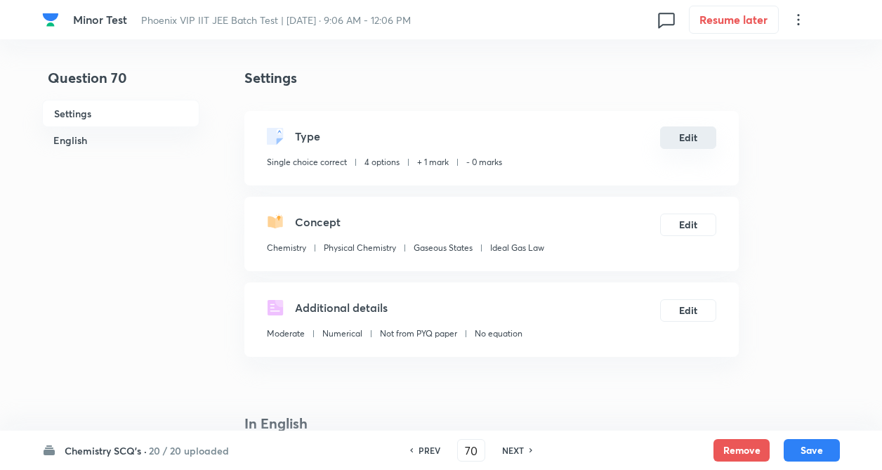
click at [690, 136] on button "Edit" at bounding box center [688, 137] width 56 height 22
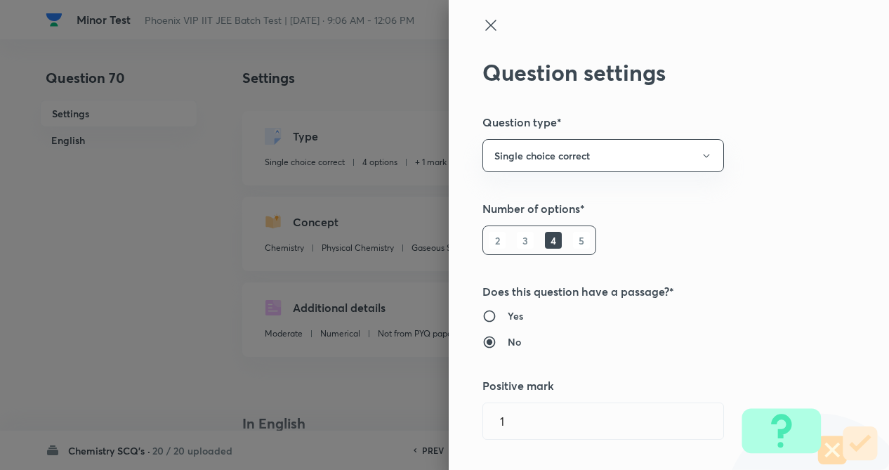
click at [771, 134] on div "Question settings Question type* Single choice correct Number of options* 2 3 4…" at bounding box center [669, 235] width 440 height 470
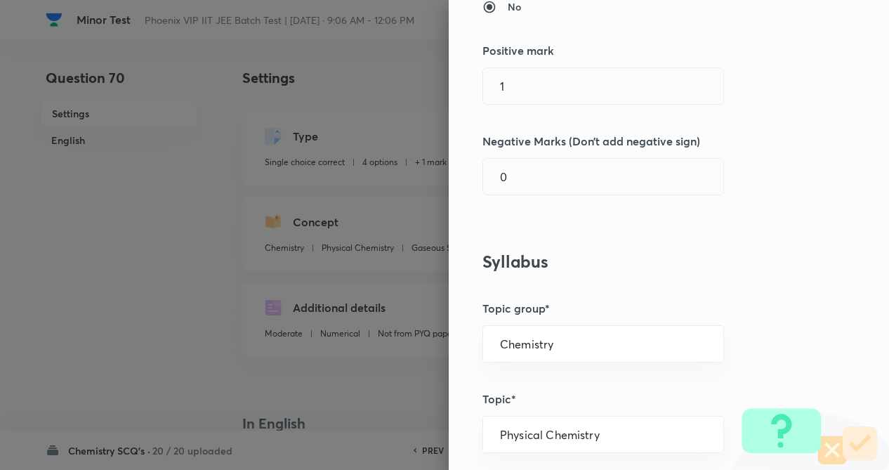
scroll to position [337, 0]
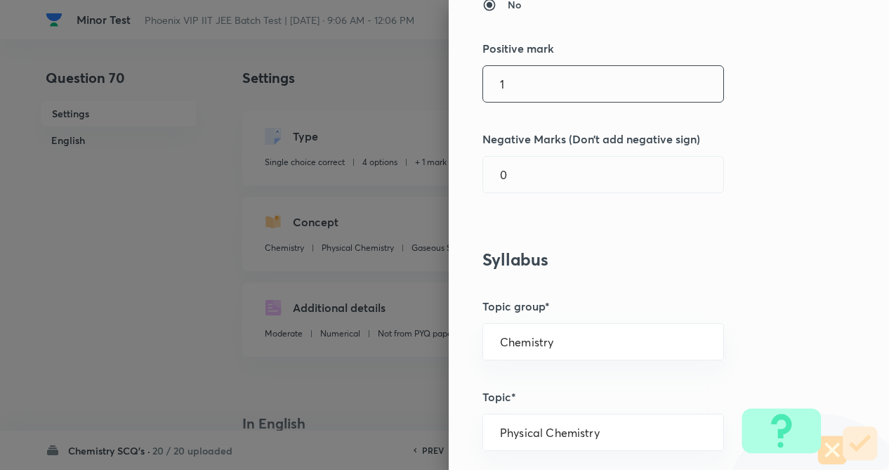
click at [542, 83] on input "1" at bounding box center [603, 84] width 240 height 36
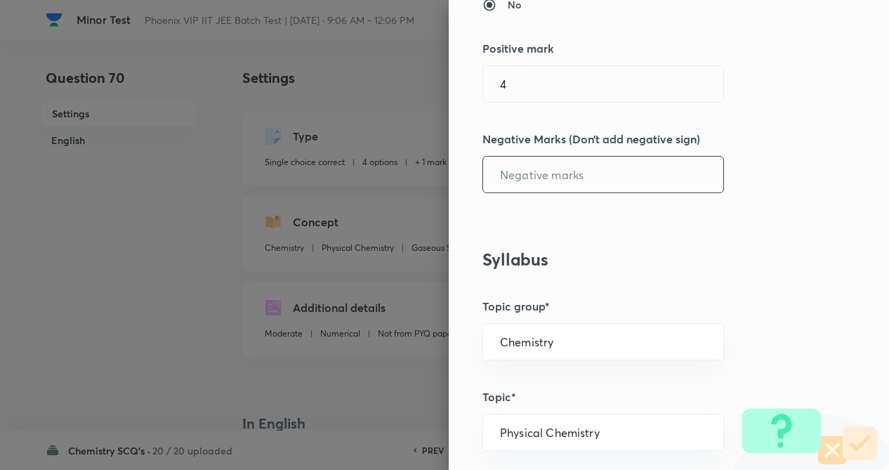
drag, startPoint x: 543, startPoint y: 178, endPoint x: 561, endPoint y: 198, distance: 26.8
click at [550, 182] on input "text" at bounding box center [603, 175] width 240 height 36
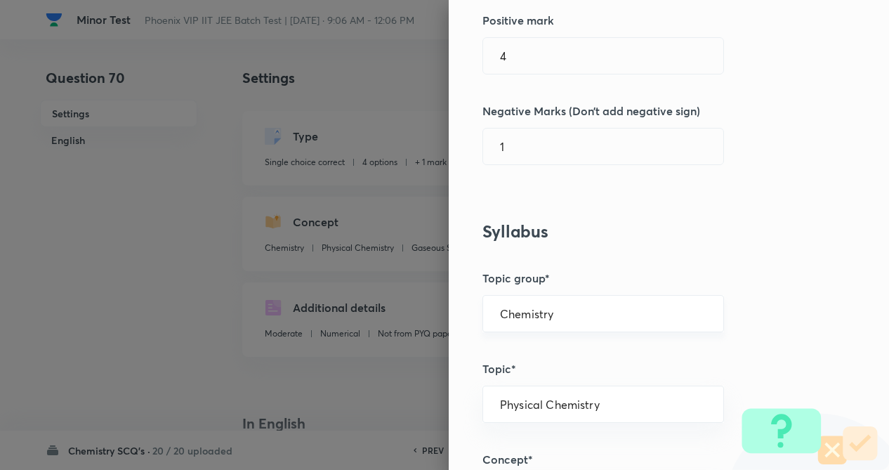
drag, startPoint x: 690, startPoint y: 232, endPoint x: 646, endPoint y: 330, distance: 107.8
click at [690, 232] on div "Question settings Question type* Single choice correct Number of options* 2 3 4…" at bounding box center [669, 235] width 440 height 470
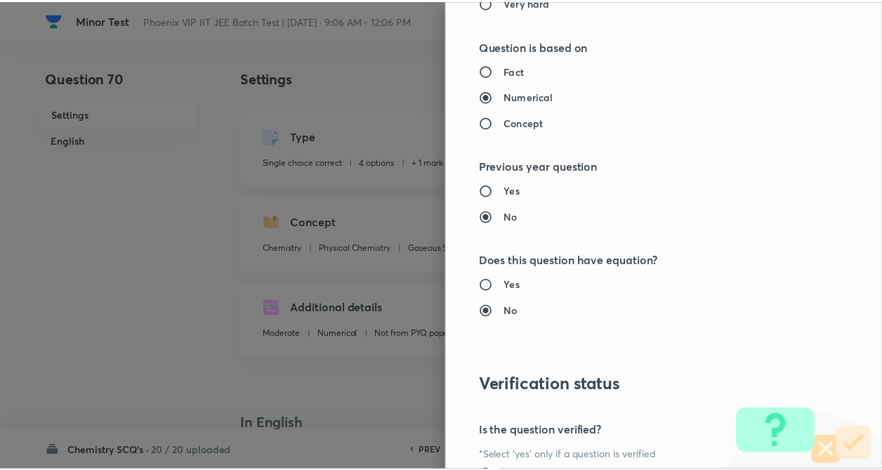
scroll to position [1445, 0]
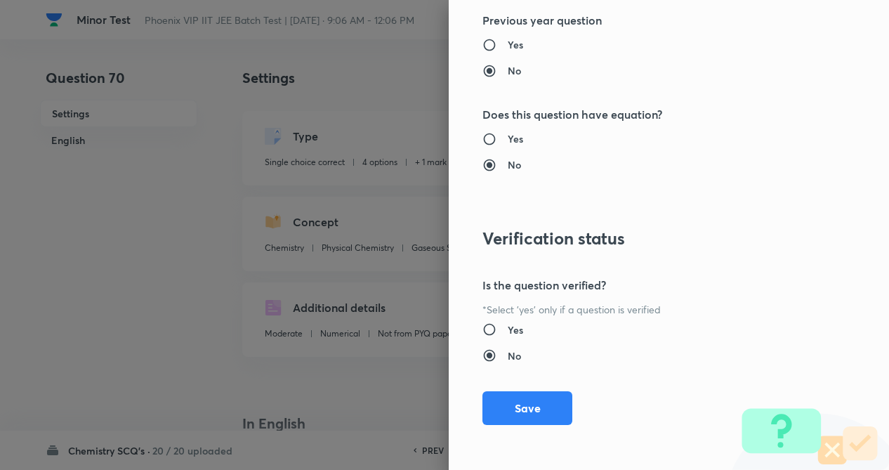
drag, startPoint x: 521, startPoint y: 406, endPoint x: 847, endPoint y: 426, distance: 326.5
click at [525, 406] on button "Save" at bounding box center [528, 408] width 90 height 34
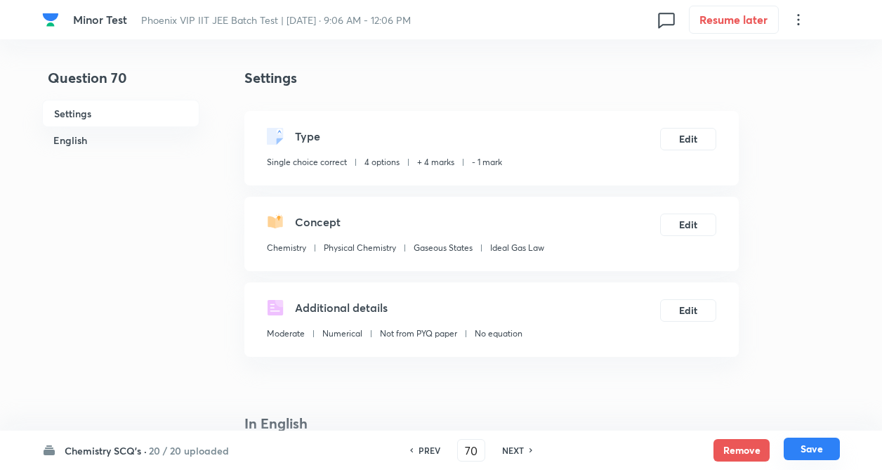
click at [822, 444] on button "Save" at bounding box center [812, 449] width 56 height 22
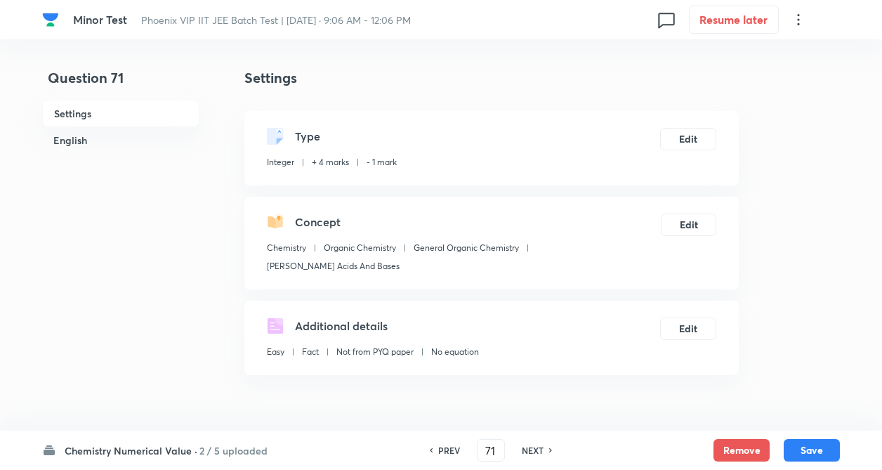
click at [157, 451] on h6 "Chemistry Numerical Value ·" at bounding box center [131, 450] width 133 height 15
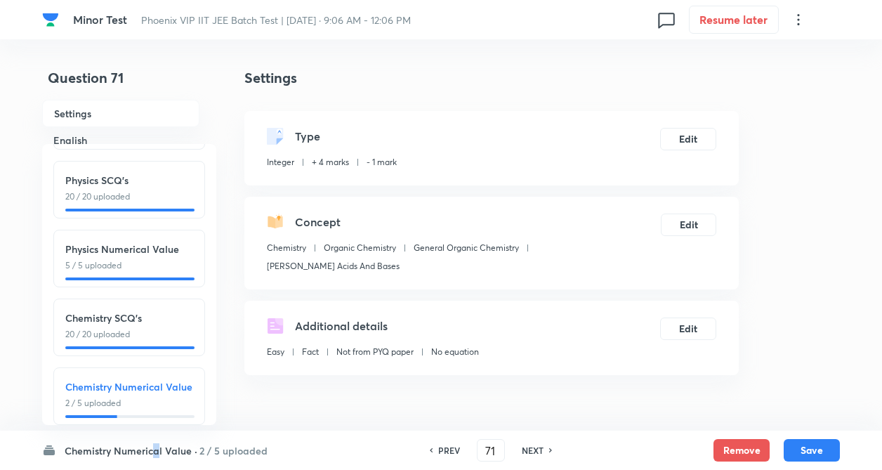
scroll to position [155, 0]
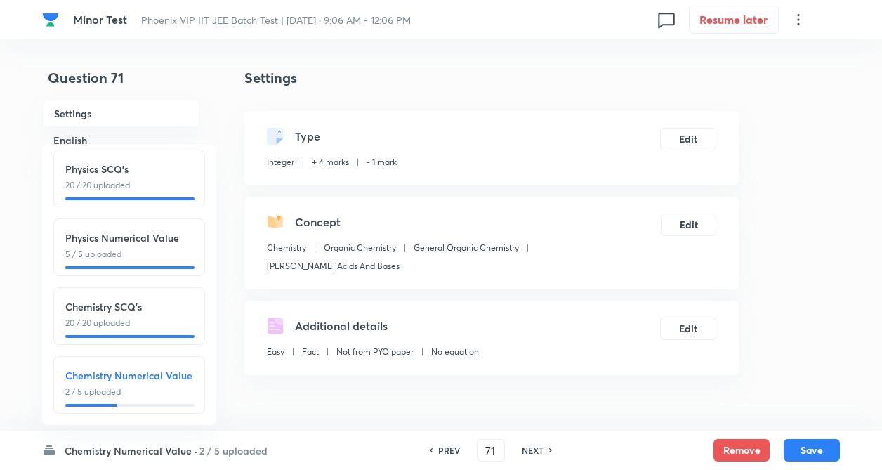
click at [124, 368] on h6 "Chemistry Numerical Value" at bounding box center [129, 375] width 128 height 15
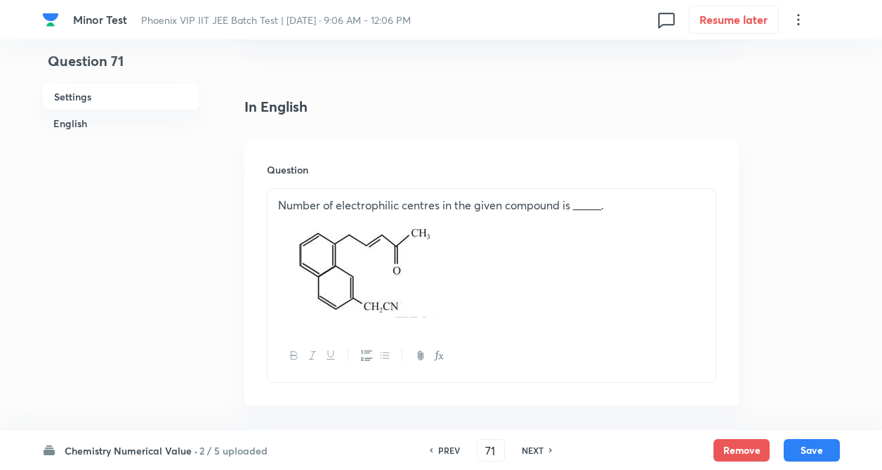
scroll to position [337, 0]
click at [542, 453] on h6 "NEXT" at bounding box center [533, 450] width 22 height 13
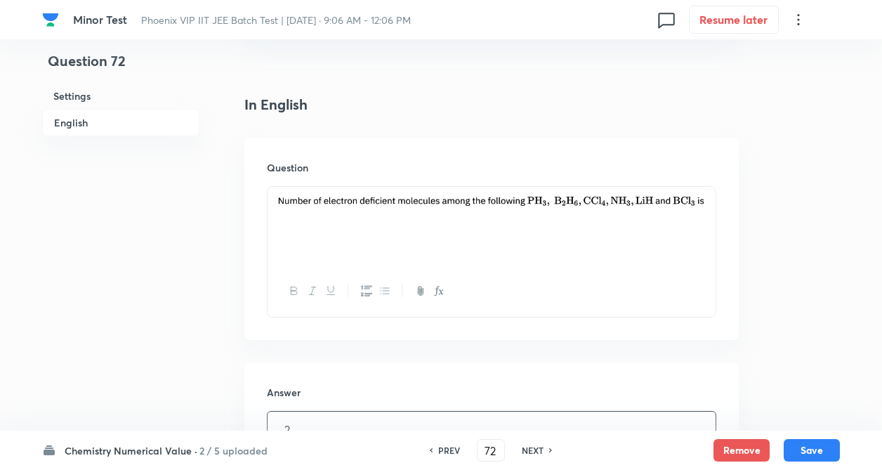
drag, startPoint x: 535, startPoint y: 447, endPoint x: 336, endPoint y: 407, distance: 202.9
click at [525, 443] on div "PREV 72 ​ NEXT" at bounding box center [490, 450] width 181 height 22
drag, startPoint x: 545, startPoint y: 450, endPoint x: 453, endPoint y: 419, distance: 97.3
click at [544, 449] on div "NEXT" at bounding box center [534, 450] width 37 height 13
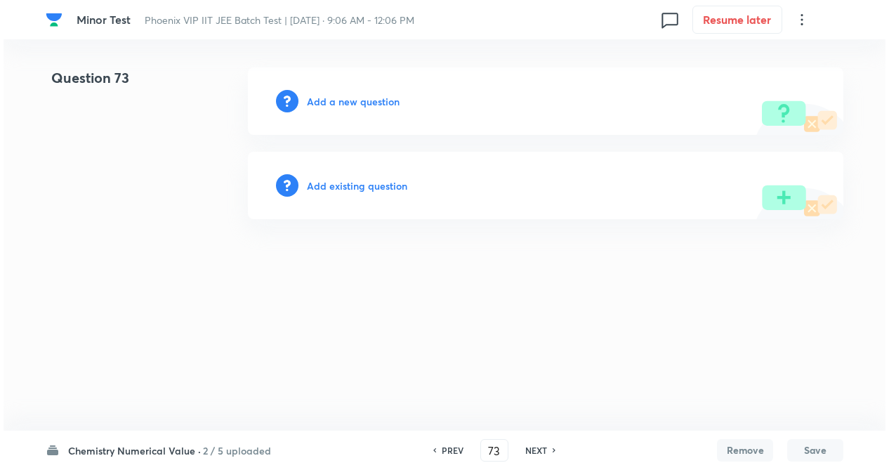
scroll to position [0, 0]
click at [366, 183] on h6 "Add existing question" at bounding box center [357, 185] width 100 height 15
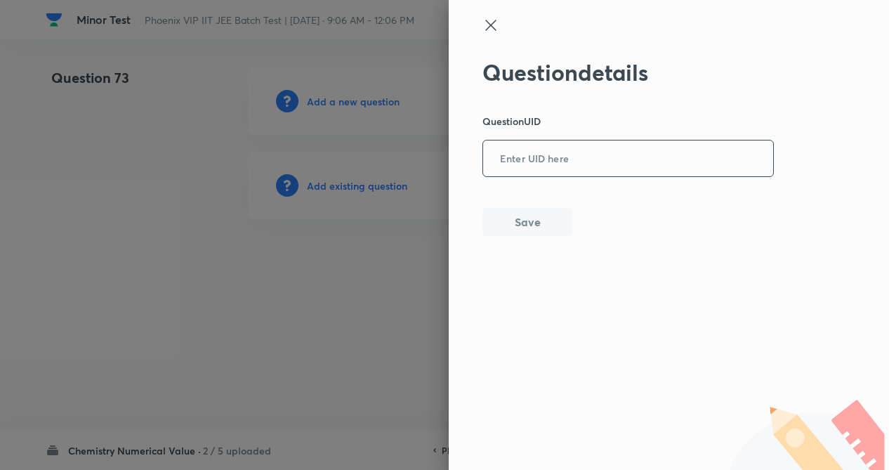
click at [508, 155] on input "text" at bounding box center [628, 159] width 290 height 34
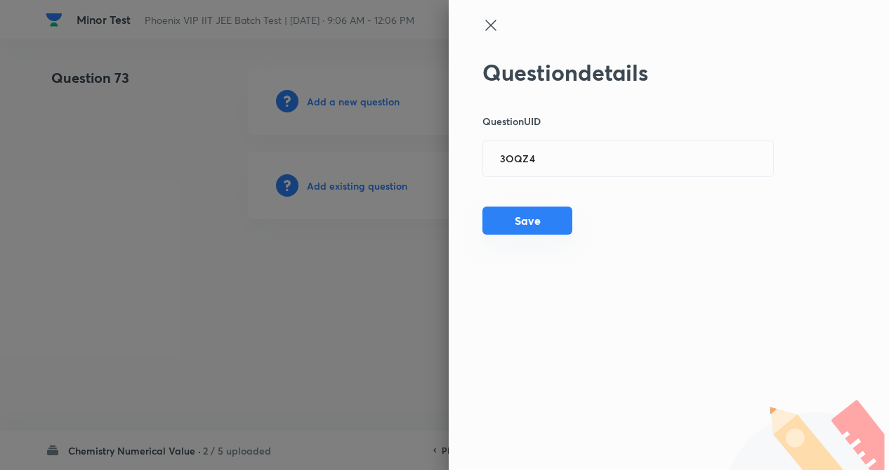
click at [524, 221] on button "Save" at bounding box center [528, 221] width 90 height 28
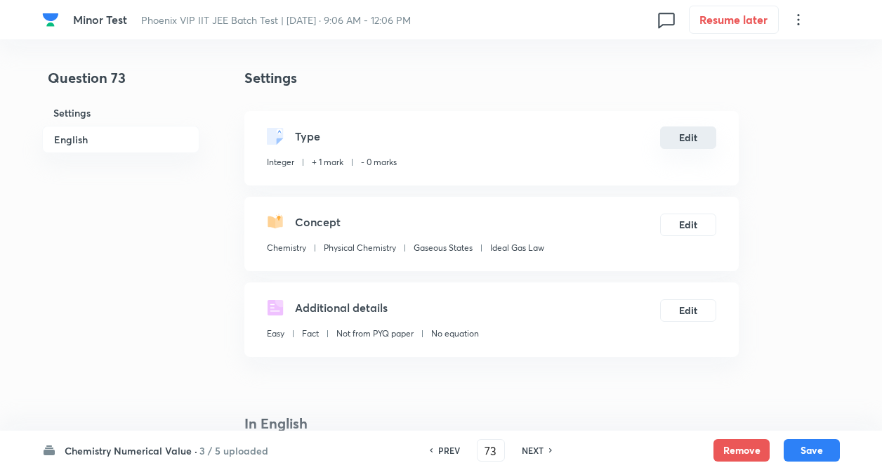
click at [702, 138] on button "Edit" at bounding box center [688, 137] width 56 height 22
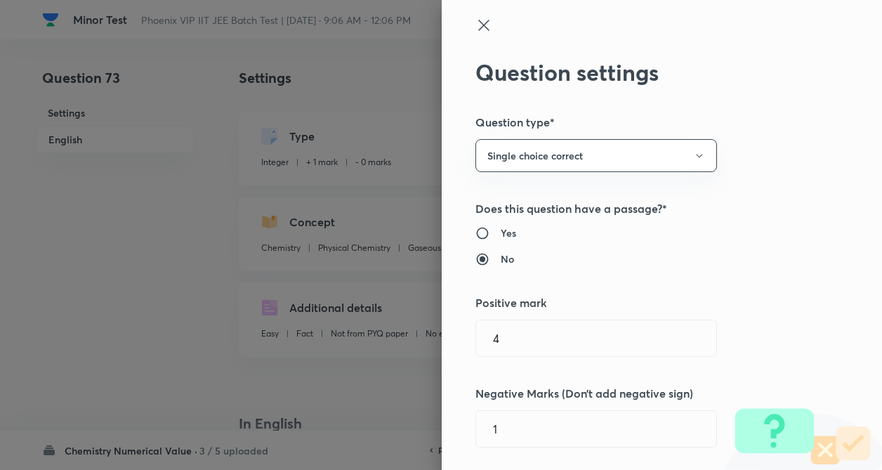
click at [811, 173] on div "Question settings Question type* Single choice correct Does this question have …" at bounding box center [441, 235] width 882 height 470
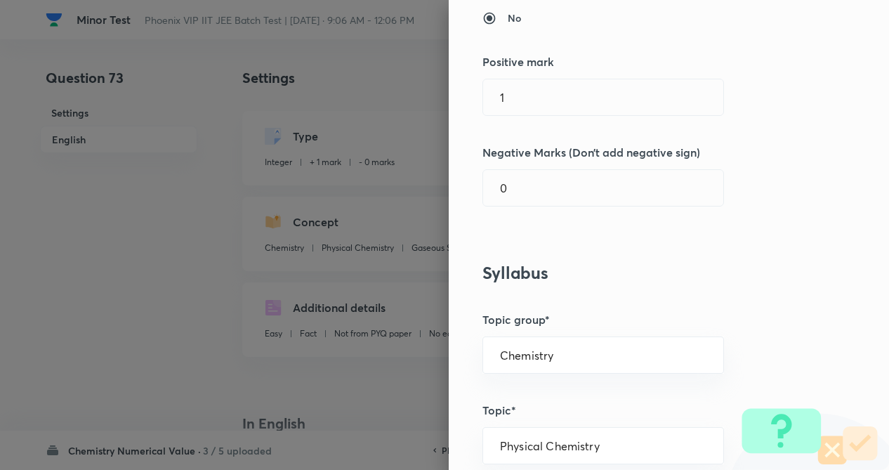
scroll to position [253, 0]
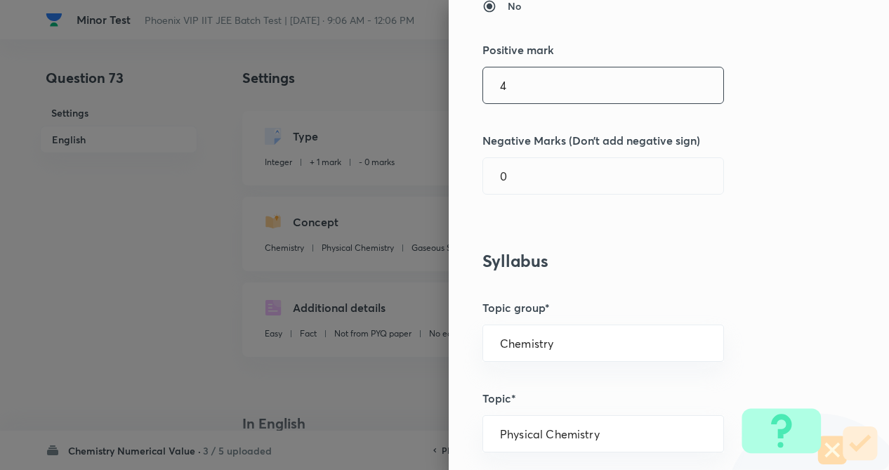
drag, startPoint x: 523, startPoint y: 85, endPoint x: 505, endPoint y: 129, distance: 47.0
click at [524, 84] on input "4" at bounding box center [603, 85] width 240 height 36
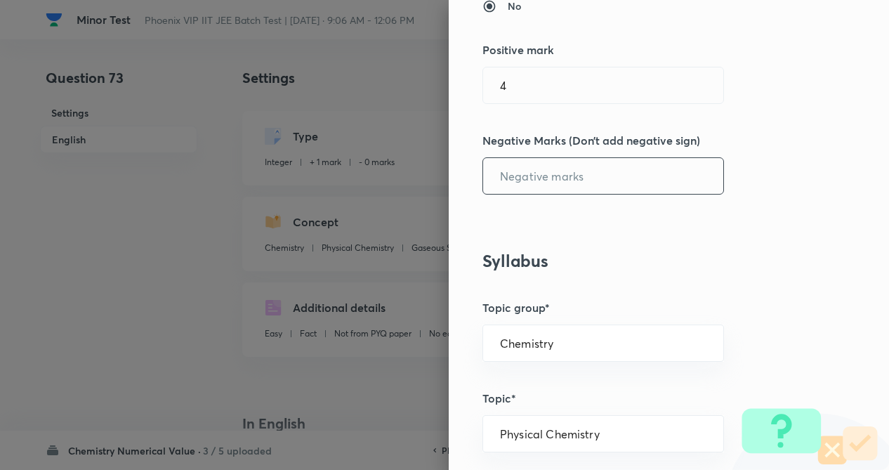
drag, startPoint x: 521, startPoint y: 178, endPoint x: 654, endPoint y: 164, distance: 133.4
click at [523, 178] on input "text" at bounding box center [603, 176] width 240 height 36
click at [813, 186] on div "Question settings Question type* Integer Does this question have a passage?* Ye…" at bounding box center [669, 235] width 440 height 470
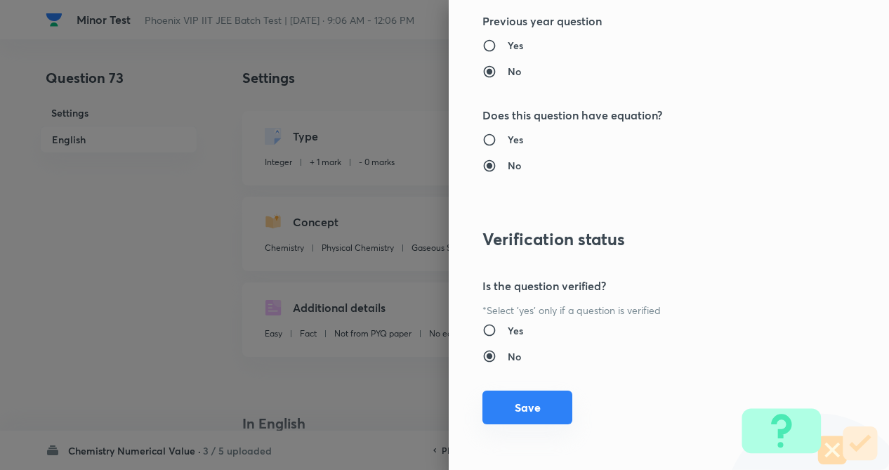
scroll to position [1362, 0]
drag, startPoint x: 521, startPoint y: 409, endPoint x: 856, endPoint y: 369, distance: 337.4
click at [523, 408] on button "Save" at bounding box center [528, 408] width 90 height 34
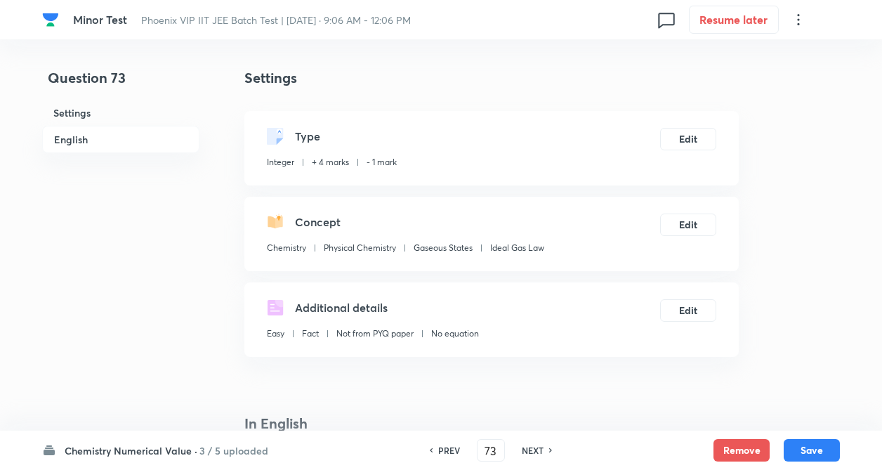
drag, startPoint x: 815, startPoint y: 452, endPoint x: 544, endPoint y: 388, distance: 278.6
click at [814, 452] on button "Save" at bounding box center [812, 450] width 56 height 22
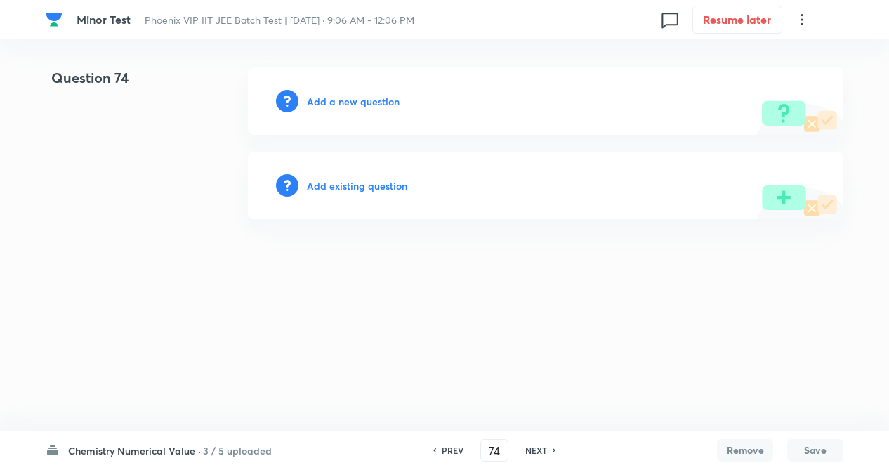
drag, startPoint x: 158, startPoint y: 256, endPoint x: 275, endPoint y: 278, distance: 118.7
click at [159, 256] on html "Minor Test Phoenix VIP IIT JEE Batch Test | Sep 14, 2025 · 9:06 AM - 12:06 PM 0…" at bounding box center [444, 143] width 889 height 287
click at [443, 449] on h6 "PREV" at bounding box center [453, 450] width 22 height 13
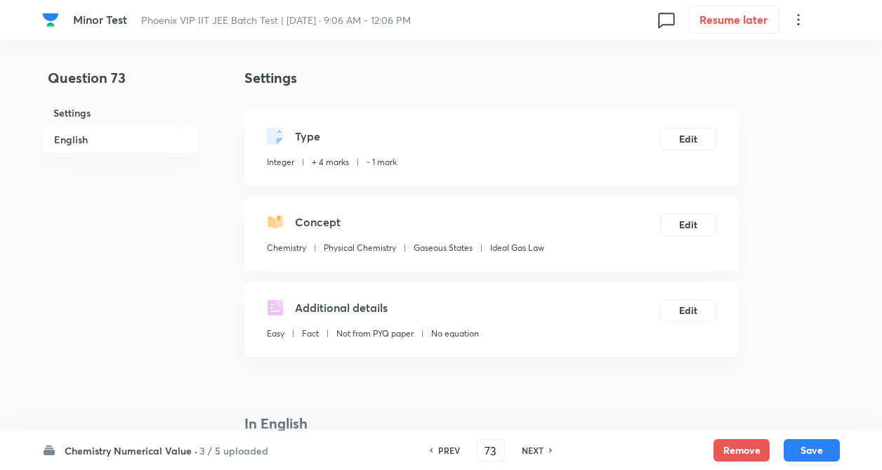
click at [447, 451] on h6 "PREV" at bounding box center [449, 450] width 22 height 13
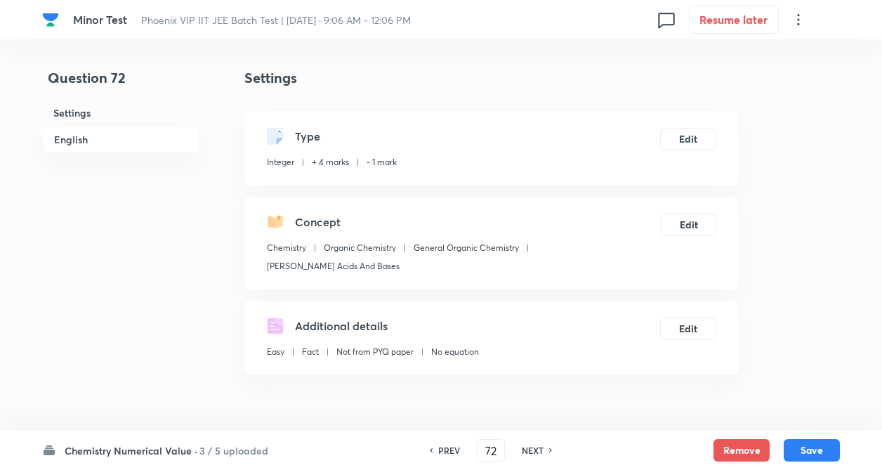
click at [528, 450] on h6 "NEXT" at bounding box center [533, 450] width 22 height 13
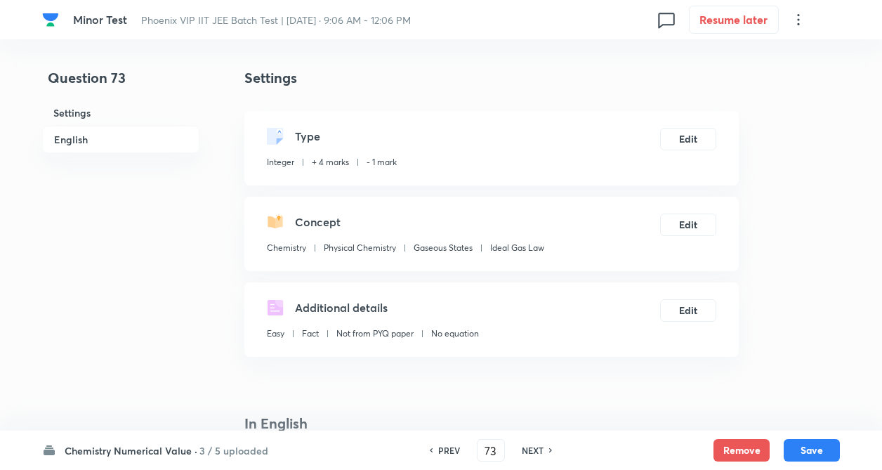
click at [528, 450] on h6 "NEXT" at bounding box center [533, 450] width 22 height 13
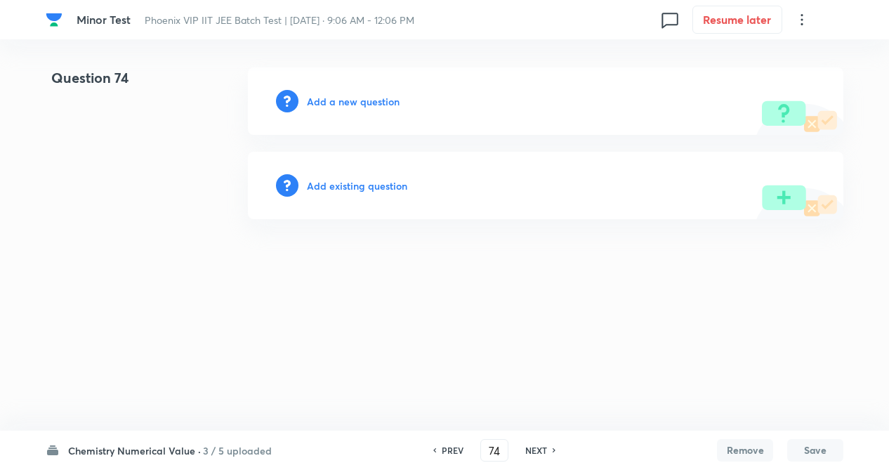
click at [369, 192] on h6 "Add existing question" at bounding box center [357, 185] width 100 height 15
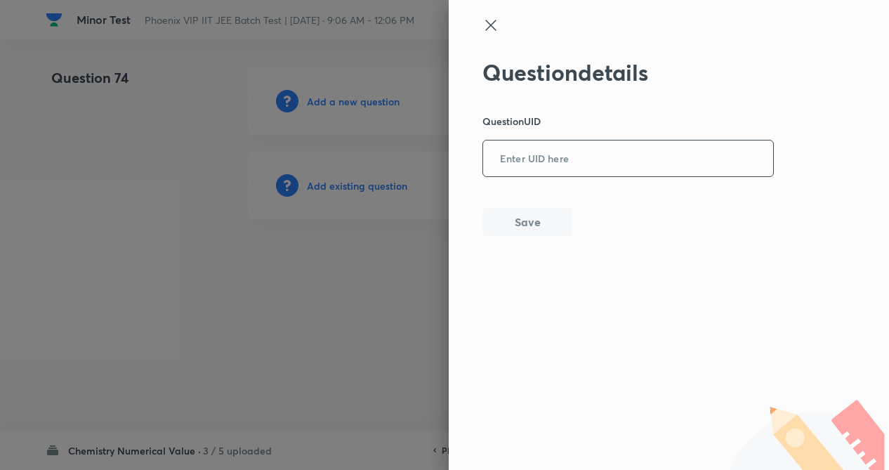
drag, startPoint x: 522, startPoint y: 166, endPoint x: 447, endPoint y: 247, distance: 109.8
click at [519, 166] on input "text" at bounding box center [628, 159] width 290 height 34
click at [399, 323] on div at bounding box center [444, 235] width 889 height 470
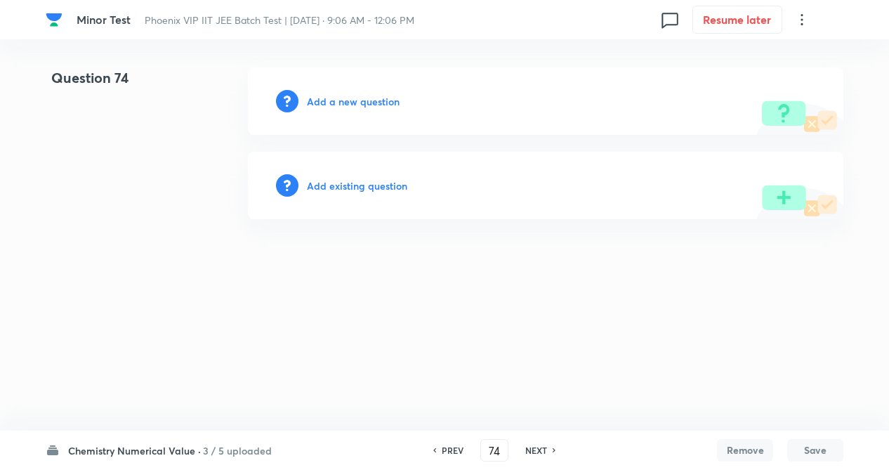
click at [356, 184] on h6 "Add existing question" at bounding box center [357, 185] width 100 height 15
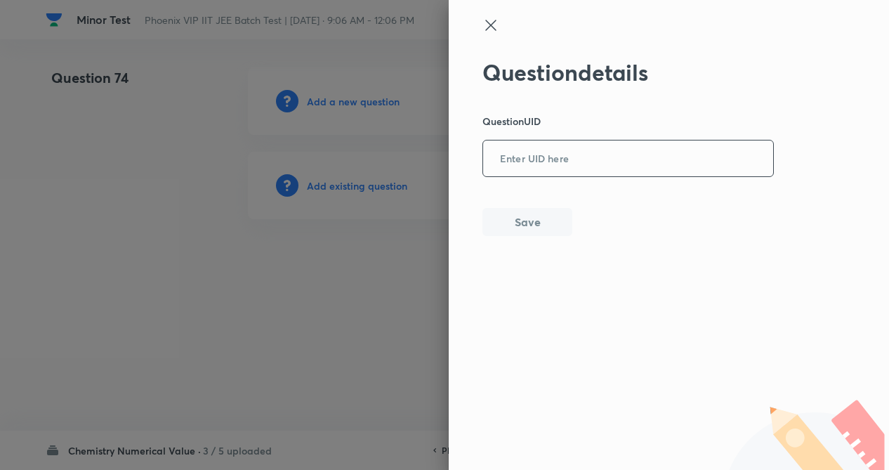
click at [530, 160] on input "text" at bounding box center [628, 159] width 290 height 34
click at [516, 230] on button "Save" at bounding box center [528, 221] width 90 height 28
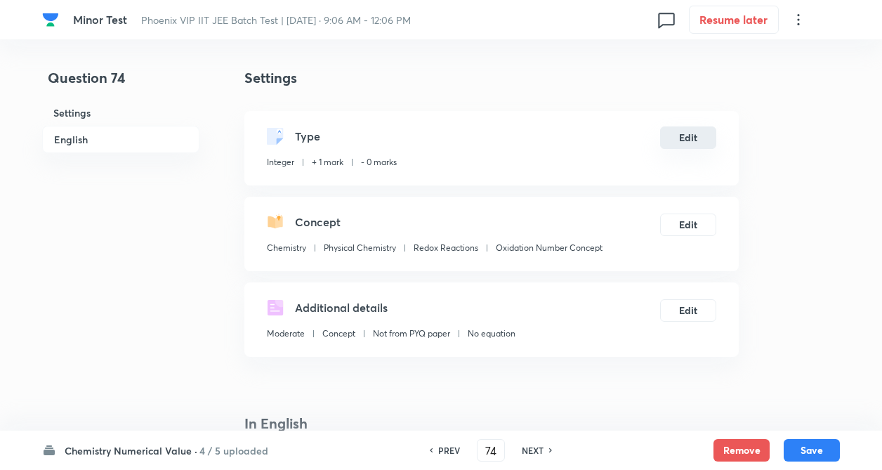
click at [679, 136] on button "Edit" at bounding box center [688, 137] width 56 height 22
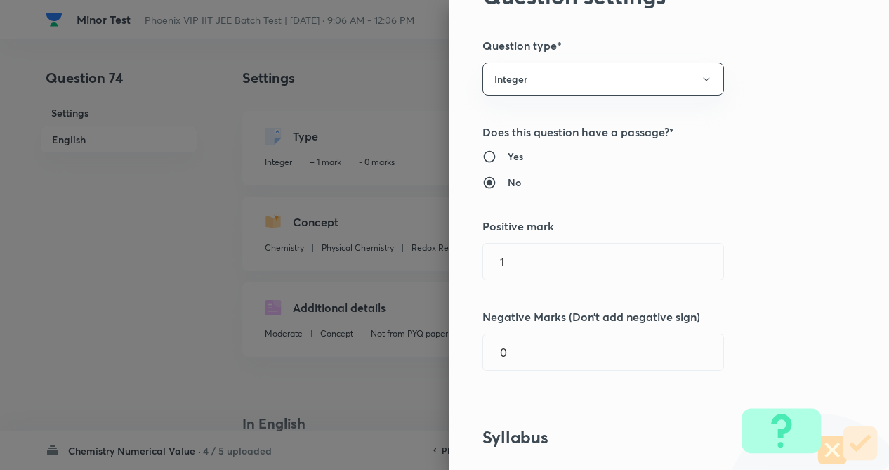
drag, startPoint x: 679, startPoint y: 136, endPoint x: 742, endPoint y: 176, distance: 74.2
click at [782, 141] on div "Question settings Question type* Integer Does this question have a passage?* Ye…" at bounding box center [669, 235] width 440 height 470
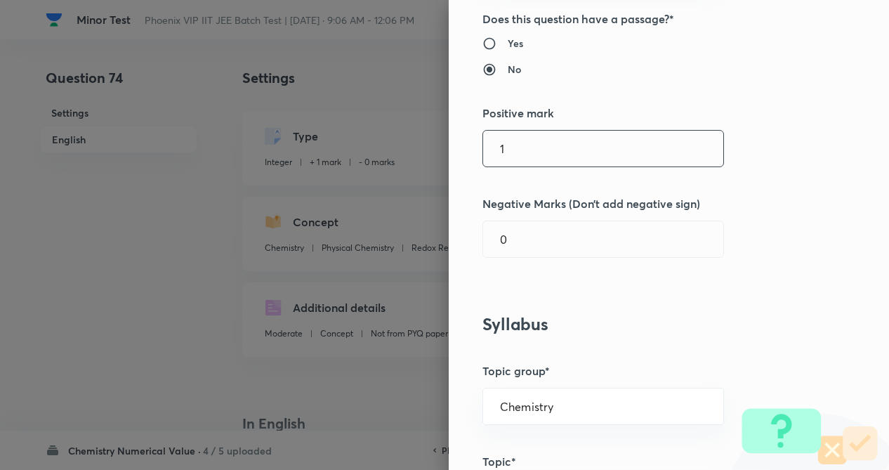
scroll to position [197, 0]
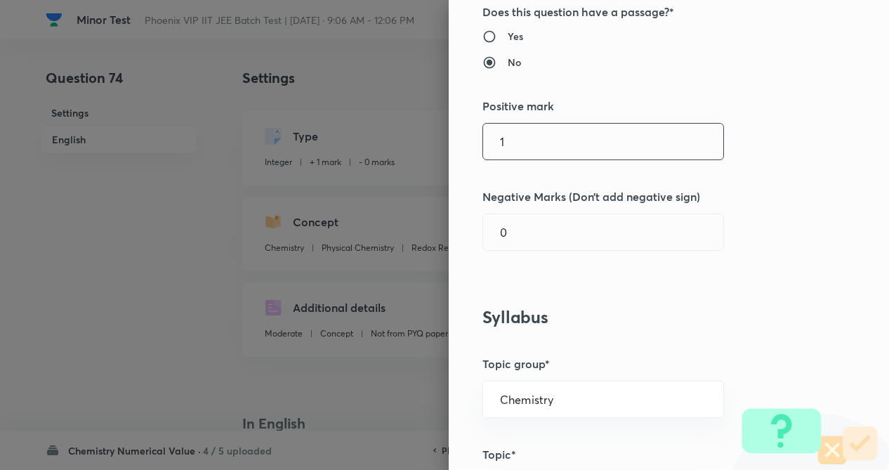
drag, startPoint x: 607, startPoint y: 176, endPoint x: 611, endPoint y: 160, distance: 16.7
click at [607, 175] on div "Question settings Question type* Integer Does this question have a passage?* Ye…" at bounding box center [669, 235] width 440 height 470
click at [616, 150] on input "1" at bounding box center [603, 142] width 240 height 36
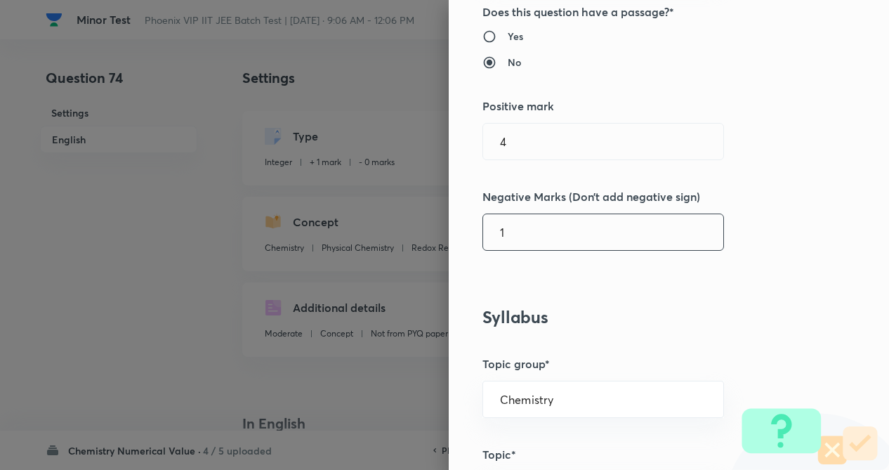
click at [621, 230] on input "1" at bounding box center [603, 232] width 240 height 36
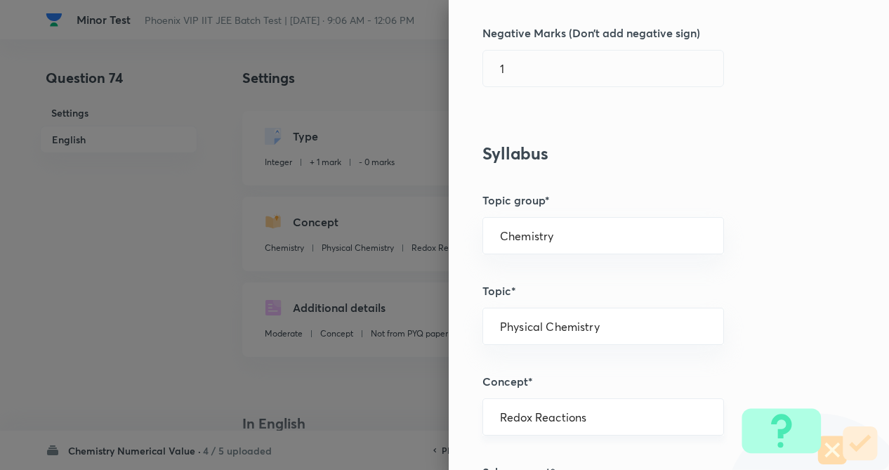
drag, startPoint x: 694, startPoint y: 282, endPoint x: 672, endPoint y: 317, distance: 41.3
click at [694, 284] on div "Question settings Question type* Integer Does this question have a passage?* Ye…" at bounding box center [669, 235] width 440 height 470
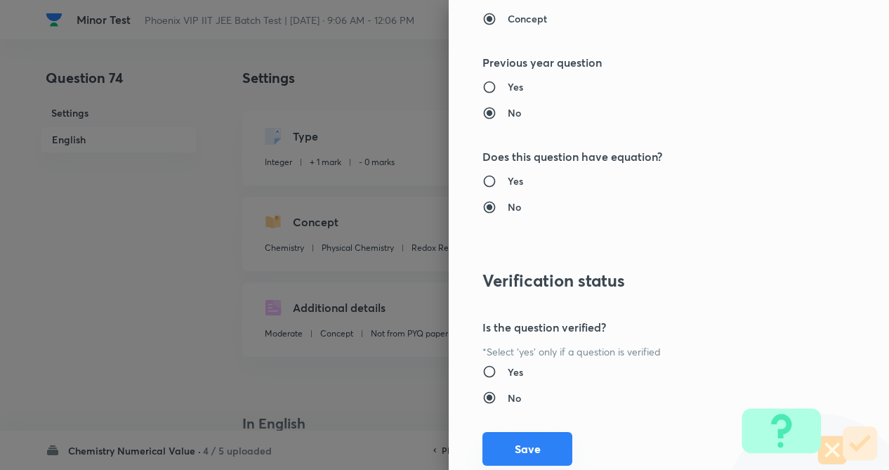
scroll to position [1362, 0]
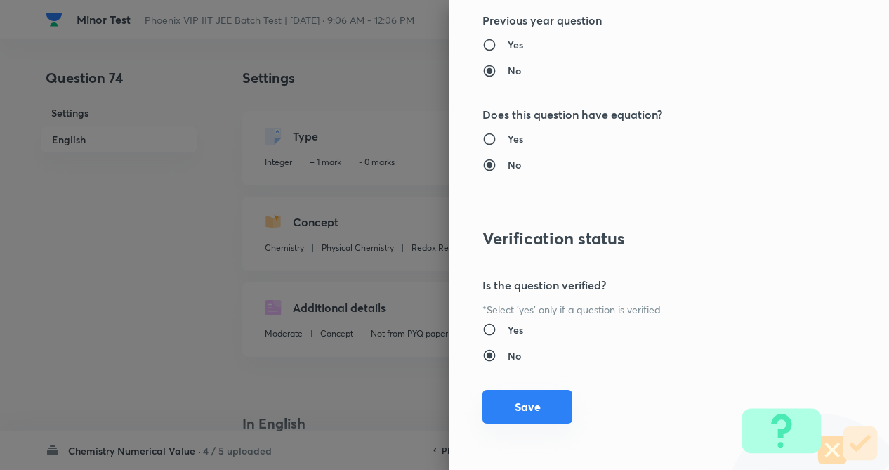
click at [520, 407] on button "Save" at bounding box center [528, 407] width 90 height 34
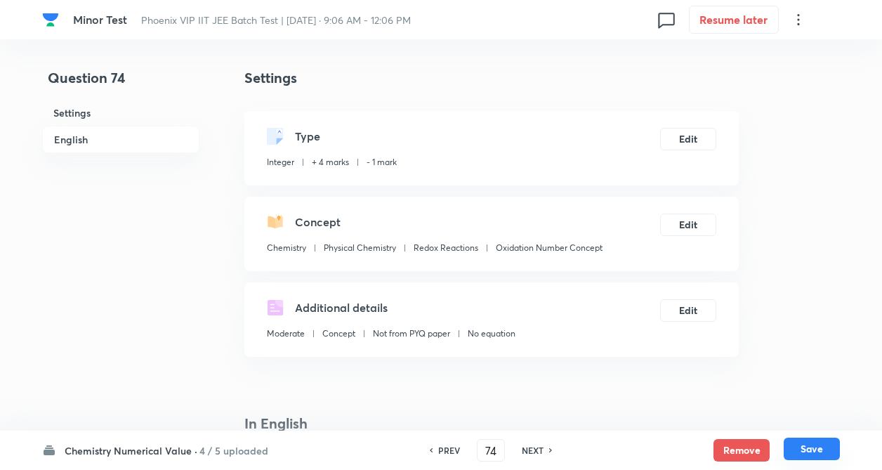
click at [827, 444] on button "Save" at bounding box center [812, 449] width 56 height 22
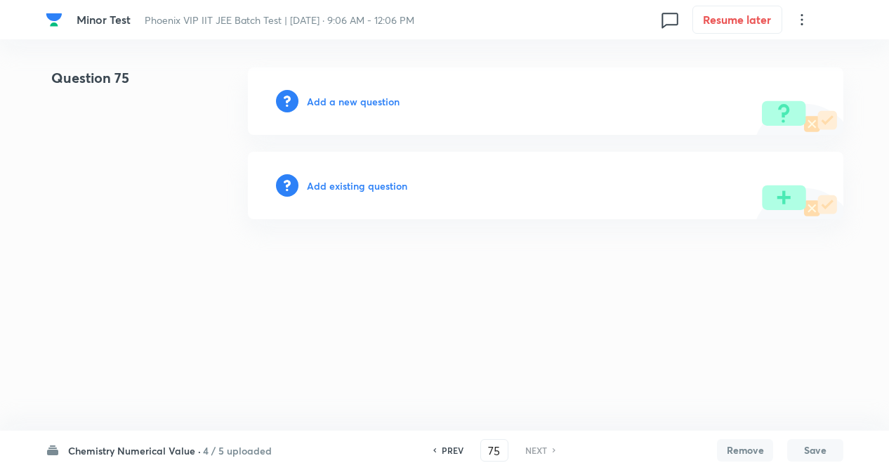
click at [367, 187] on h6 "Add existing question" at bounding box center [357, 185] width 100 height 15
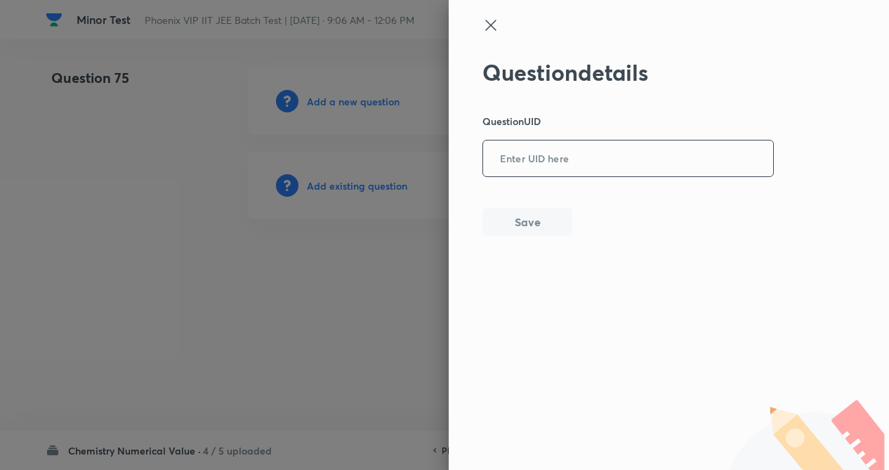
click at [530, 159] on input "text" at bounding box center [628, 159] width 290 height 34
click at [517, 214] on button "Save" at bounding box center [528, 221] width 90 height 28
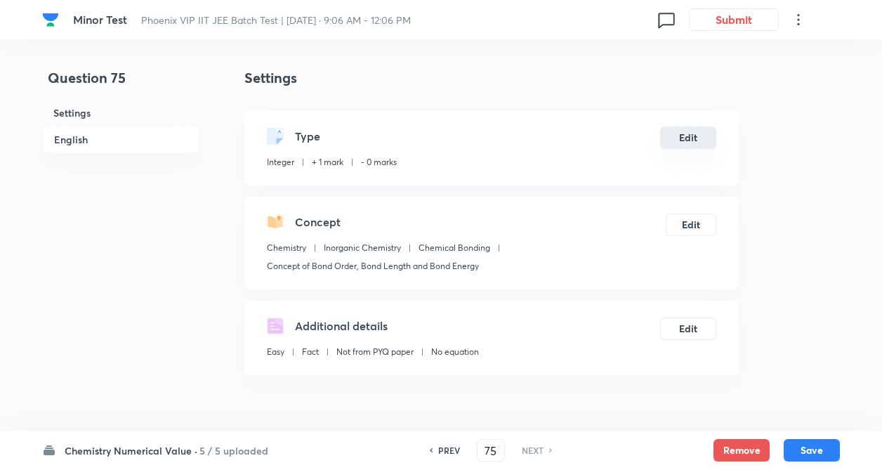
click at [699, 140] on button "Edit" at bounding box center [688, 137] width 56 height 22
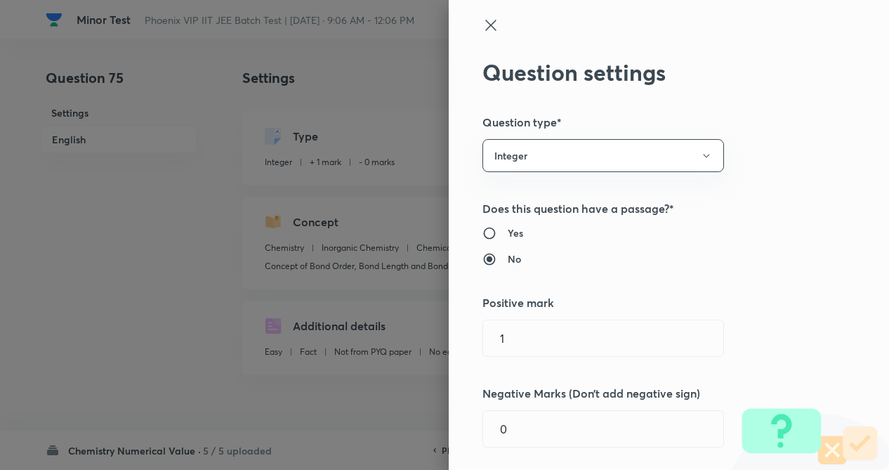
click at [811, 201] on div "Question settings Question type* Integer Does this question have a passage?* Ye…" at bounding box center [444, 235] width 889 height 470
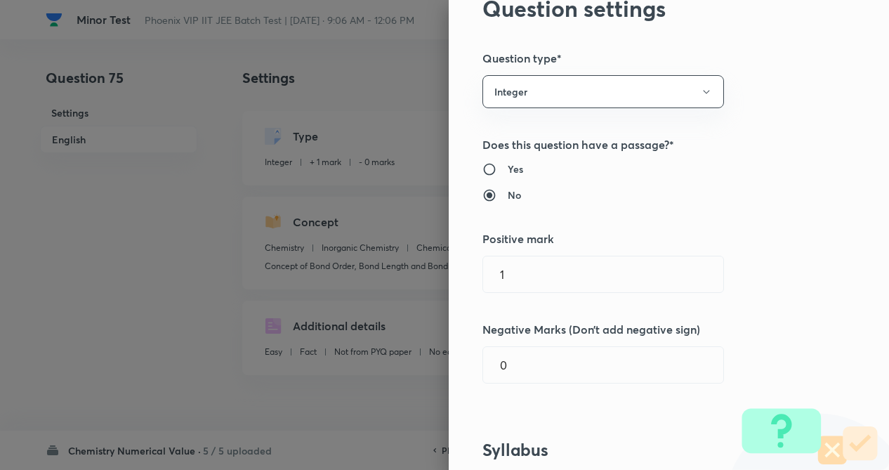
scroll to position [84, 0]
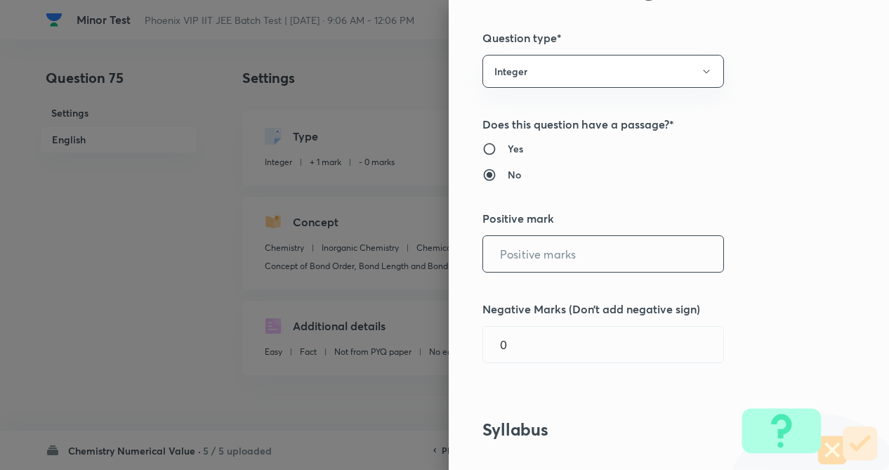
drag, startPoint x: 599, startPoint y: 244, endPoint x: 582, endPoint y: 303, distance: 61.4
click at [599, 247] on input "text" at bounding box center [603, 254] width 240 height 36
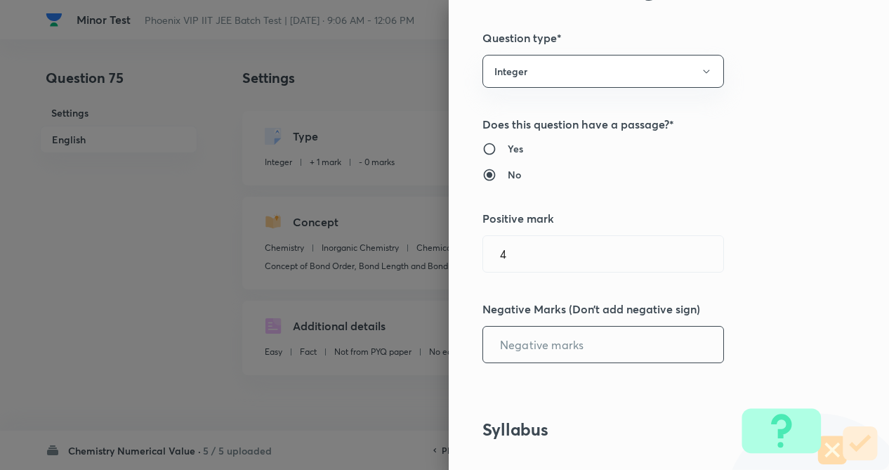
drag, startPoint x: 556, startPoint y: 348, endPoint x: 558, endPoint y: 360, distance: 11.6
click at [556, 350] on input "text" at bounding box center [603, 345] width 240 height 36
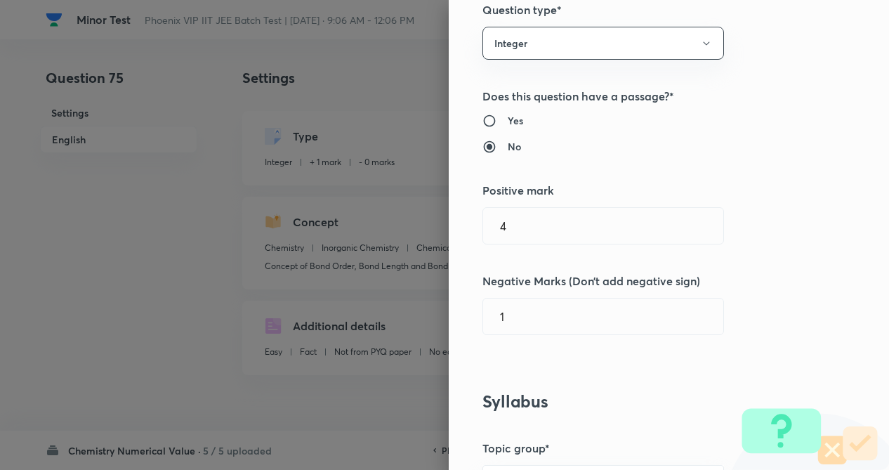
click at [728, 386] on div "Question settings Question type* Integer Does this question have a passage?* Ye…" at bounding box center [669, 235] width 440 height 470
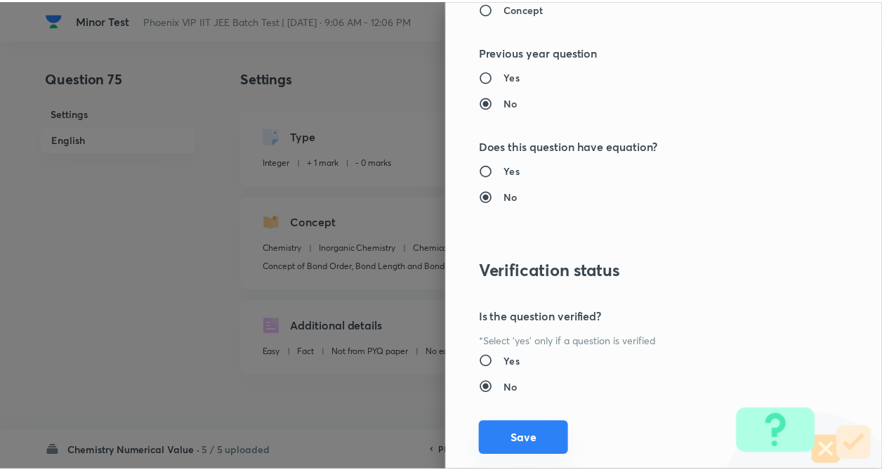
scroll to position [1362, 0]
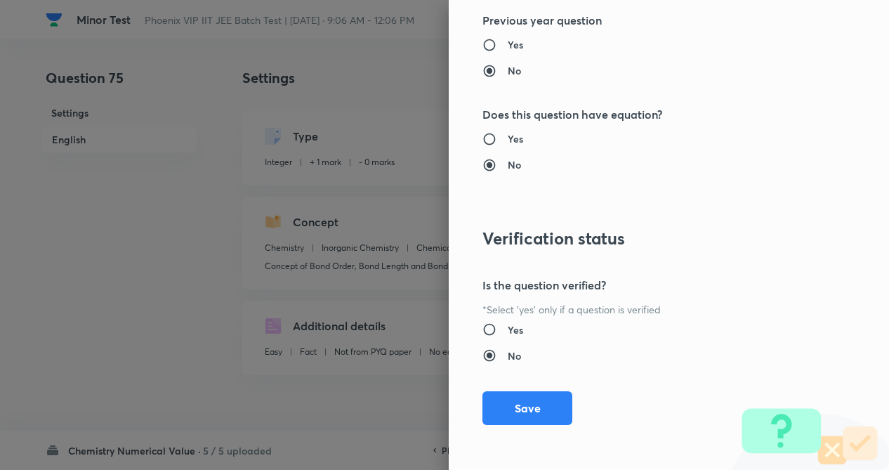
drag, startPoint x: 509, startPoint y: 410, endPoint x: 665, endPoint y: 407, distance: 156.0
click at [513, 407] on button "Save" at bounding box center [528, 408] width 90 height 34
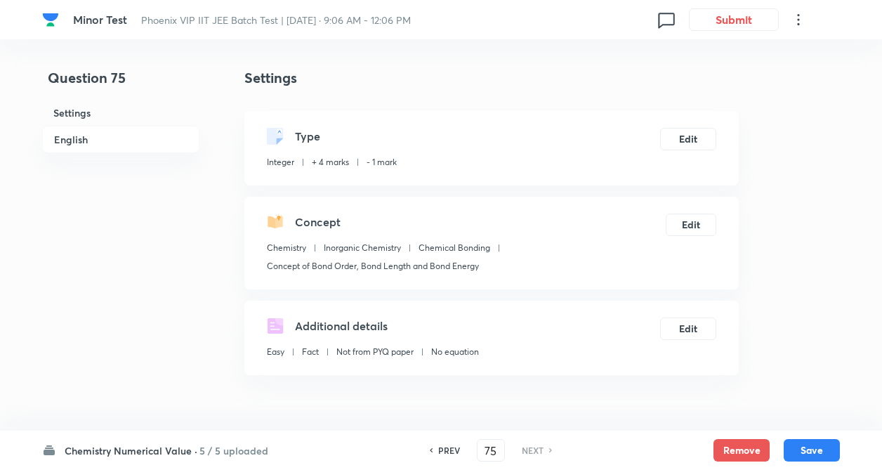
drag, startPoint x: 815, startPoint y: 443, endPoint x: 693, endPoint y: 423, distance: 124.6
click at [813, 443] on button "Save" at bounding box center [812, 450] width 56 height 22
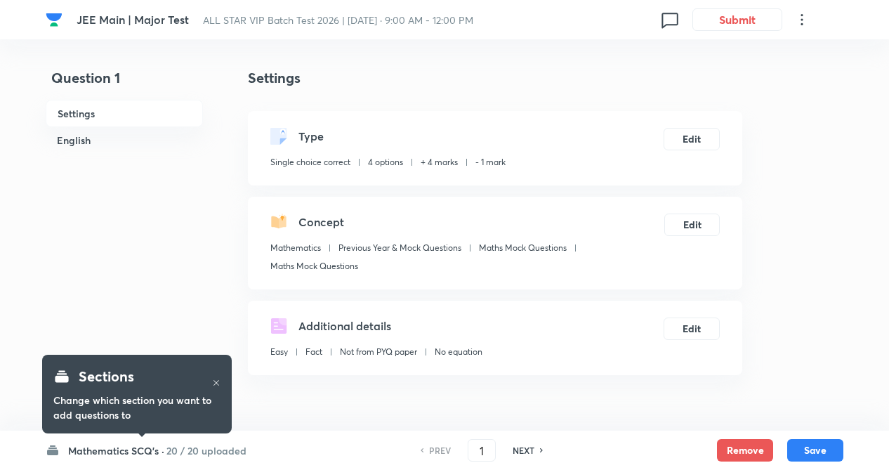
checkbox input "true"
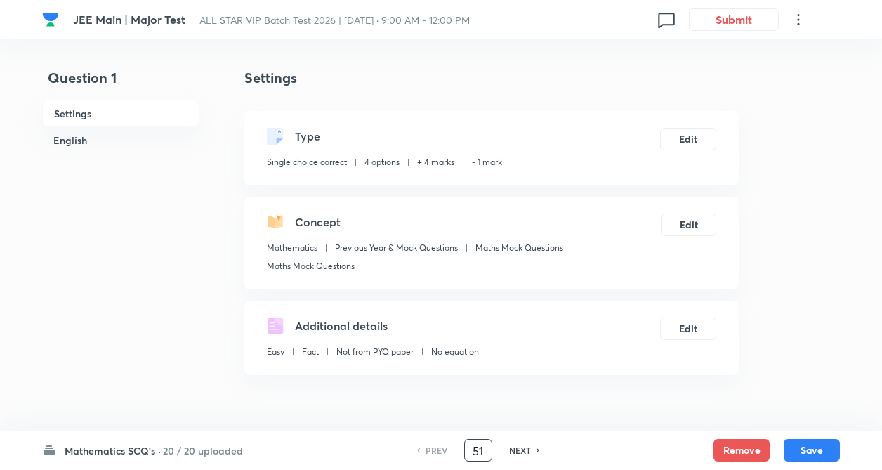
type input "51"
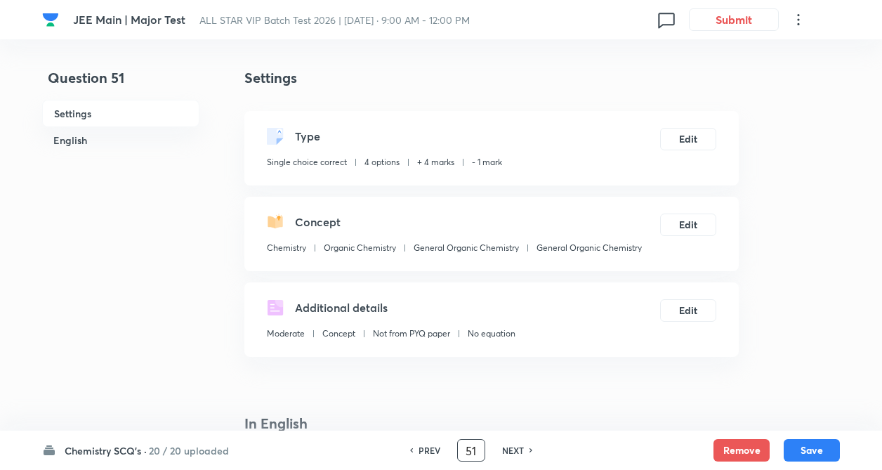
checkbox input "true"
drag, startPoint x: 480, startPoint y: 445, endPoint x: 485, endPoint y: 461, distance: 16.9
click at [483, 453] on input "51" at bounding box center [471, 450] width 27 height 25
click at [525, 450] on div "NEXT" at bounding box center [515, 450] width 37 height 13
type input "52"
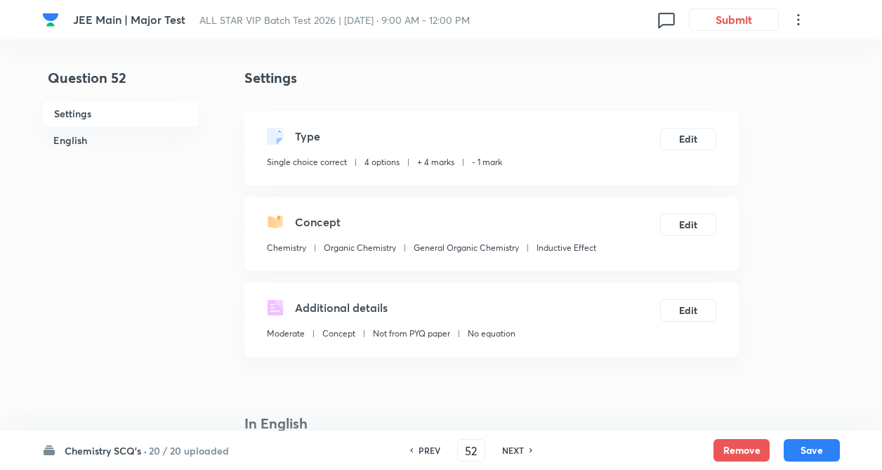
checkbox input "false"
checkbox input "true"
click at [516, 454] on h6 "NEXT" at bounding box center [513, 450] width 22 height 13
type input "53"
checkbox input "false"
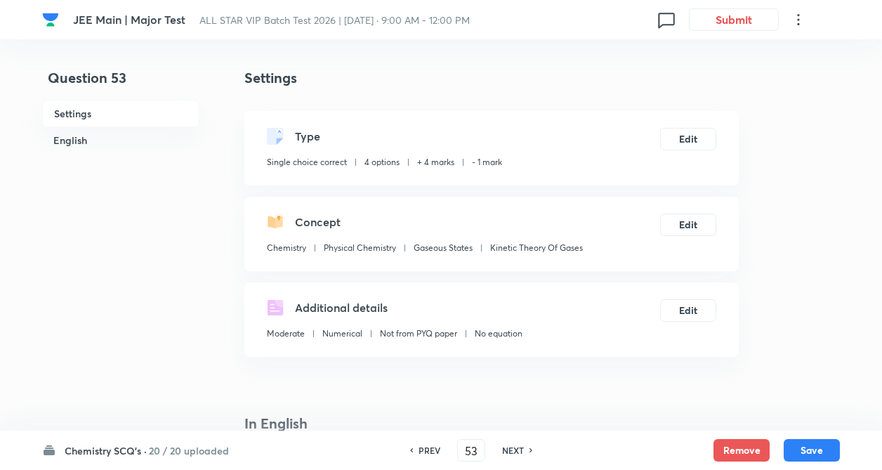
checkbox input "true"
drag, startPoint x: 511, startPoint y: 448, endPoint x: 395, endPoint y: 405, distance: 123.6
click at [510, 447] on h6 "NEXT" at bounding box center [513, 450] width 22 height 13
type input "54"
checkbox input "false"
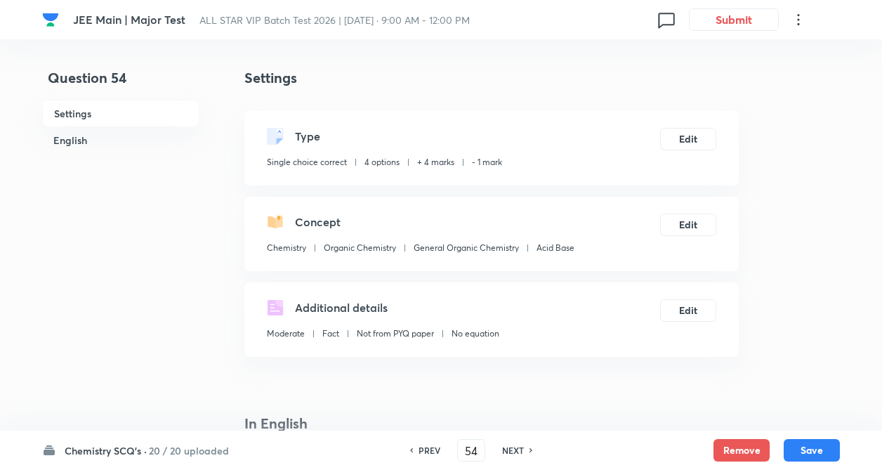
checkbox input "true"
drag, startPoint x: 517, startPoint y: 452, endPoint x: 493, endPoint y: 440, distance: 26.7
click at [511, 448] on h6 "NEXT" at bounding box center [513, 450] width 22 height 13
type input "55"
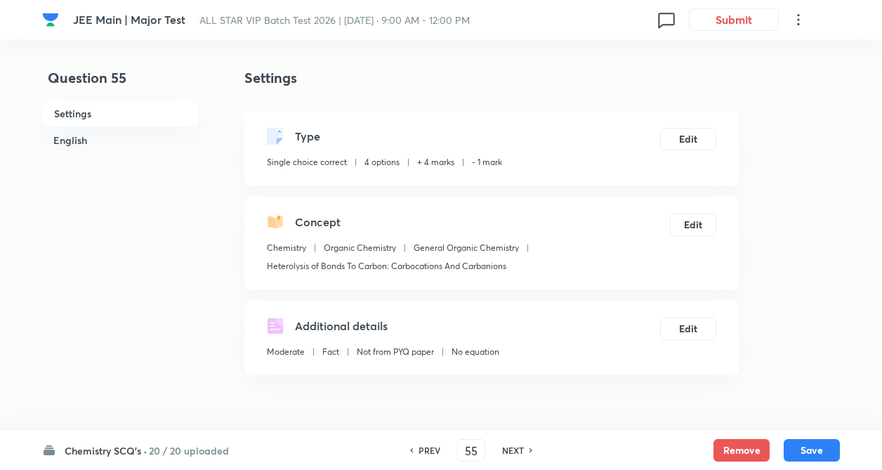
checkbox input "false"
checkbox input "true"
drag, startPoint x: 504, startPoint y: 447, endPoint x: 530, endPoint y: 443, distance: 25.6
click at [506, 445] on h6 "NEXT" at bounding box center [513, 450] width 22 height 13
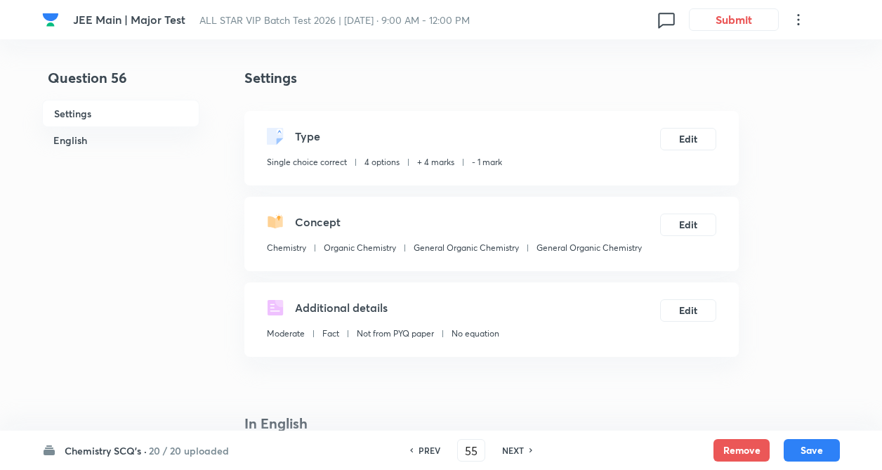
type input "56"
checkbox input "true"
click at [515, 447] on h6 "NEXT" at bounding box center [513, 450] width 22 height 13
type input "57"
checkbox input "false"
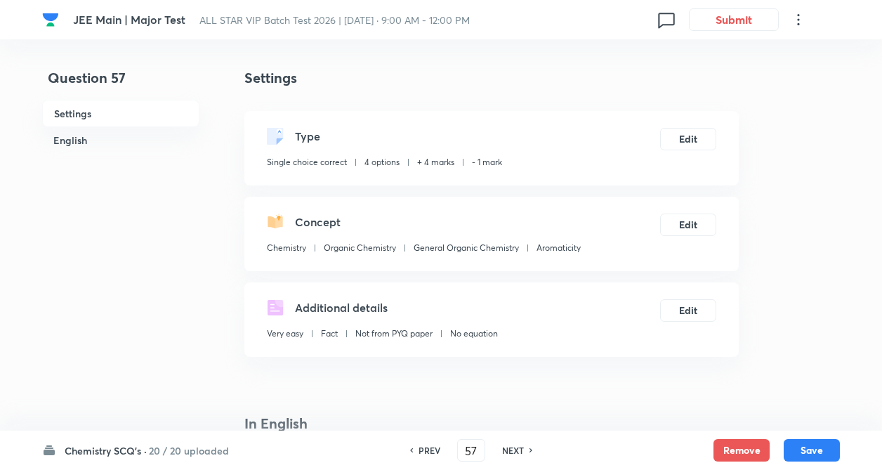
checkbox input "true"
click at [509, 447] on h6 "NEXT" at bounding box center [513, 450] width 22 height 13
type input "58"
checkbox input "false"
checkbox input "true"
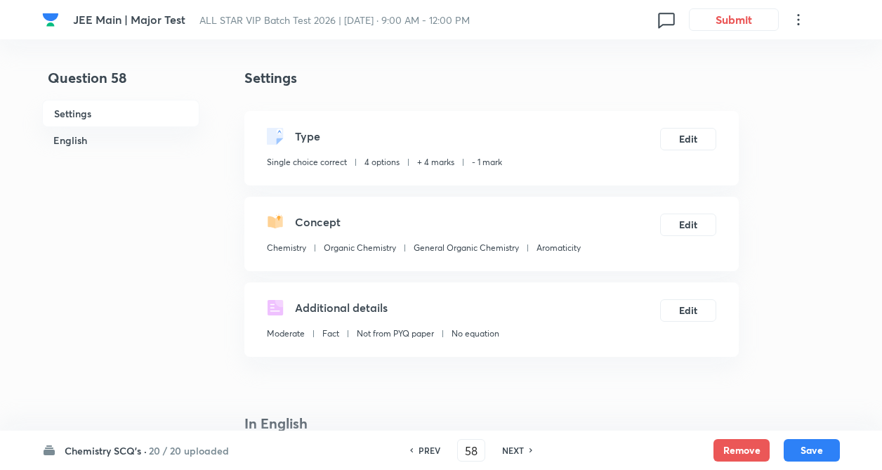
click at [504, 447] on h6 "NEXT" at bounding box center [513, 450] width 22 height 13
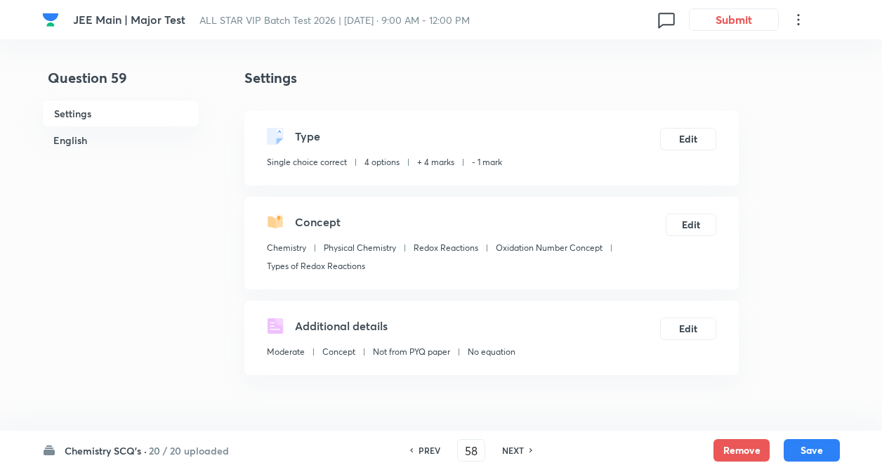
type input "59"
checkbox input "false"
checkbox input "true"
click at [432, 454] on h6 "PREV" at bounding box center [430, 450] width 22 height 13
type input "58"
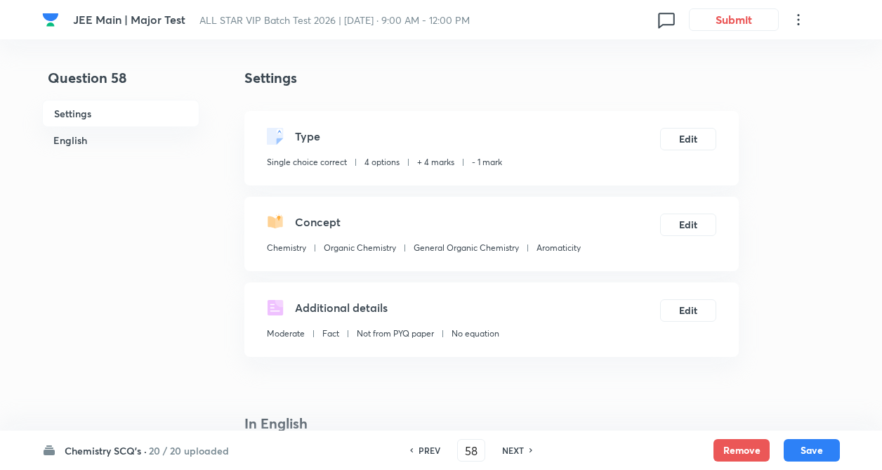
checkbox input "false"
checkbox input "true"
drag, startPoint x: 190, startPoint y: 451, endPoint x: 180, endPoint y: 436, distance: 18.1
click at [189, 450] on h6 "20 / 20 uploaded" at bounding box center [189, 450] width 80 height 15
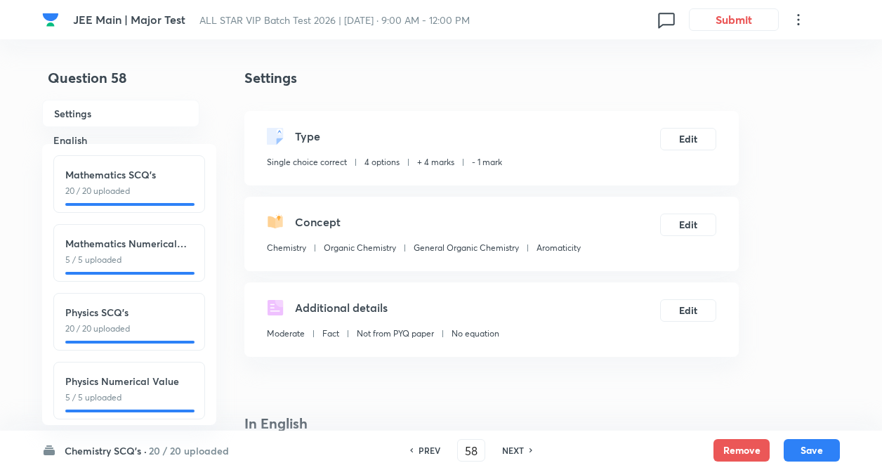
click at [424, 447] on h6 "PREV" at bounding box center [430, 450] width 22 height 13
type input "57"
checkbox input "false"
checkbox input "true"
click at [424, 447] on h6 "PREV" at bounding box center [430, 450] width 22 height 13
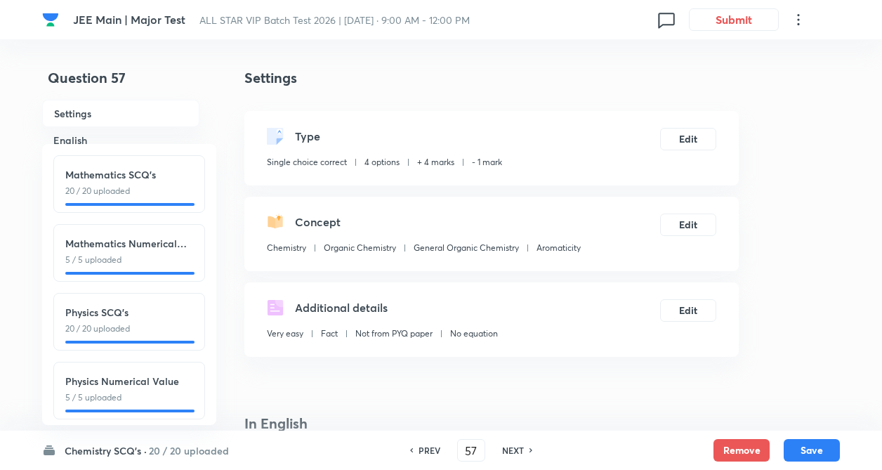
type input "56"
checkbox input "false"
checkbox input "true"
click at [168, 451] on h6 "20 / 20 uploaded" at bounding box center [189, 450] width 80 height 15
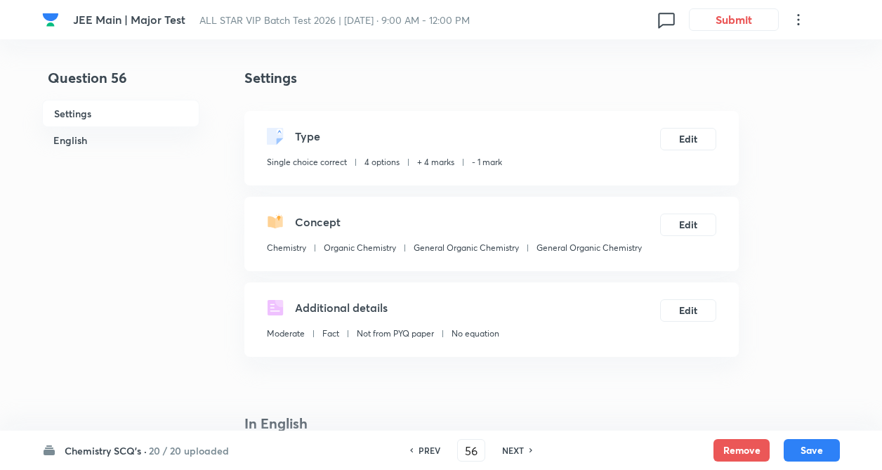
click at [426, 448] on h6 "PREV" at bounding box center [430, 450] width 22 height 13
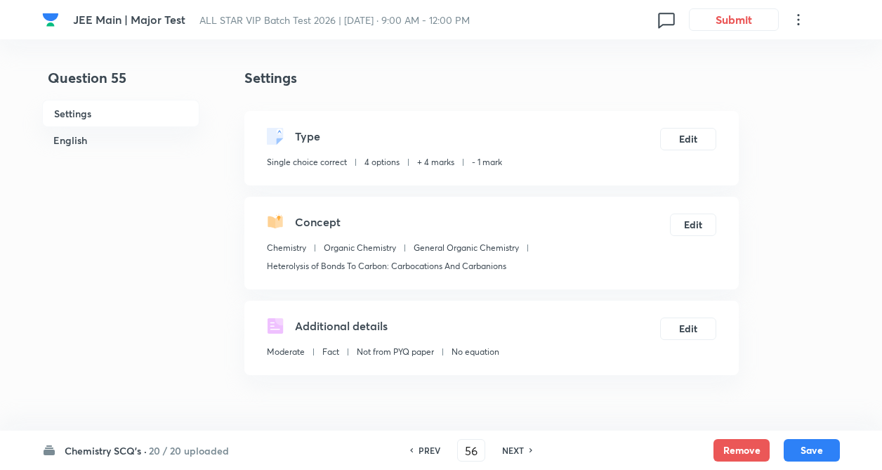
type input "55"
checkbox input "true"
click at [429, 448] on h6 "PREV" at bounding box center [430, 450] width 22 height 13
type input "54"
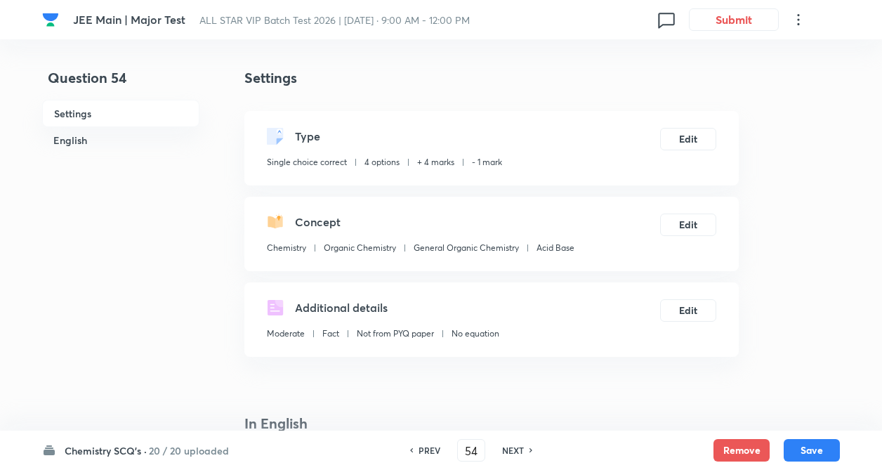
checkbox input "false"
checkbox input "true"
click at [430, 450] on h6 "PREV" at bounding box center [430, 450] width 22 height 13
type input "53"
checkbox input "false"
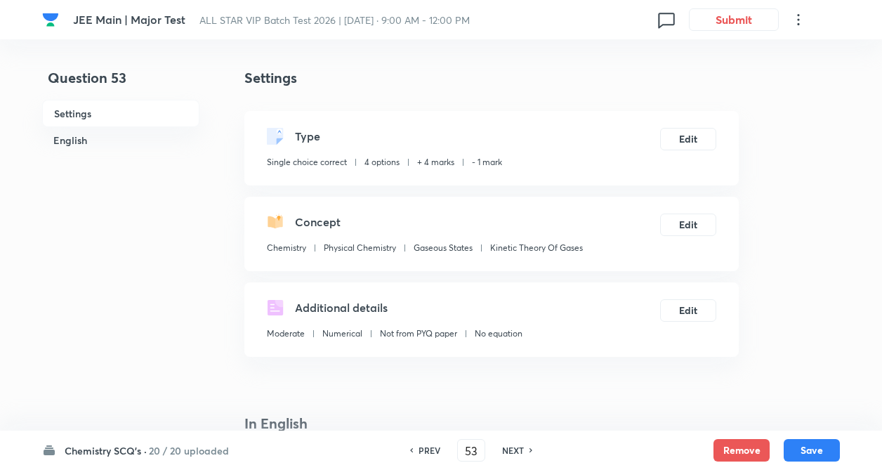
checkbox input "true"
click at [520, 452] on h6 "NEXT" at bounding box center [513, 450] width 22 height 13
type input "54"
checkbox input "false"
checkbox input "true"
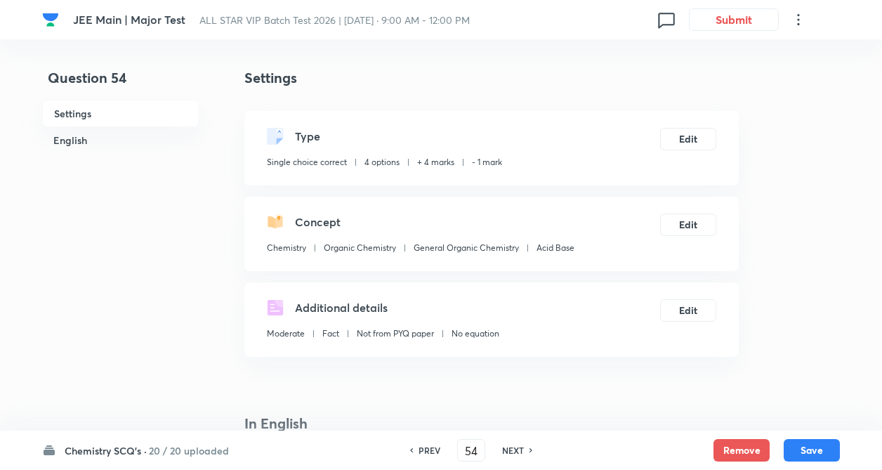
click at [517, 449] on h6 "NEXT" at bounding box center [513, 450] width 22 height 13
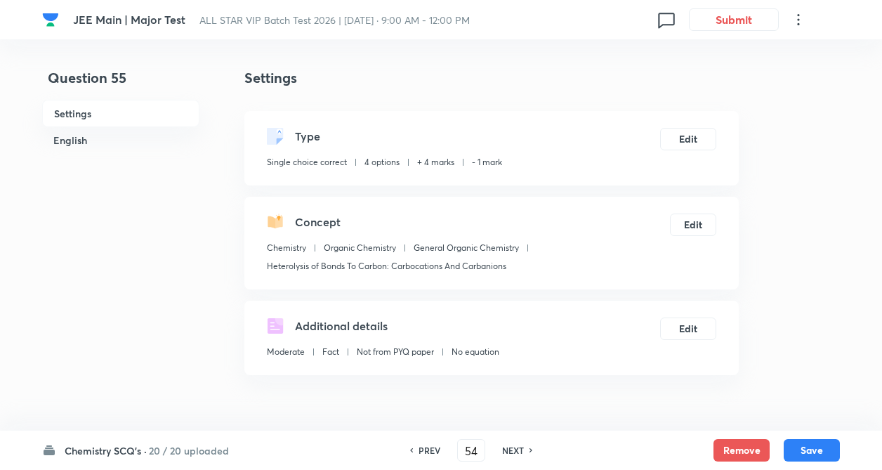
type input "55"
checkbox input "false"
checkbox input "true"
click at [518, 450] on h6 "NEXT" at bounding box center [513, 450] width 22 height 13
type input "56"
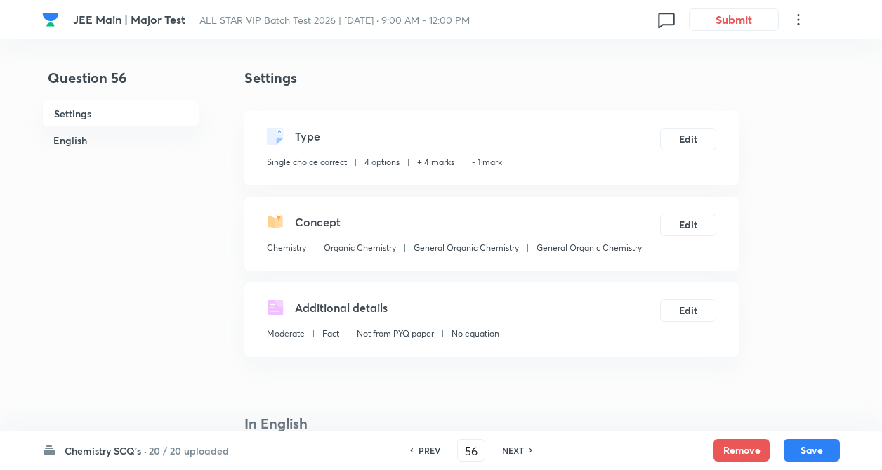
checkbox input "true"
click at [520, 446] on h6 "NEXT" at bounding box center [513, 450] width 22 height 13
type input "57"
checkbox input "false"
checkbox input "true"
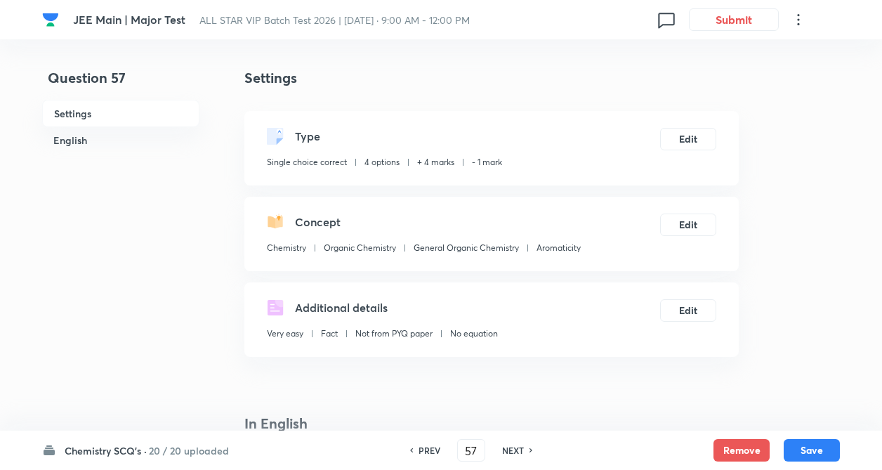
click at [515, 449] on h6 "NEXT" at bounding box center [513, 450] width 22 height 13
type input "58"
checkbox input "false"
checkbox input "true"
drag, startPoint x: 520, startPoint y: 450, endPoint x: 502, endPoint y: 450, distance: 18.3
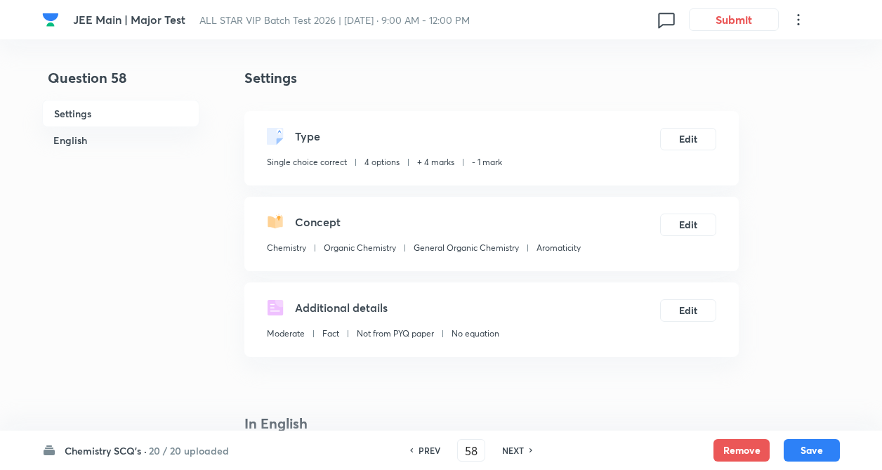
click at [518, 450] on h6 "NEXT" at bounding box center [513, 450] width 22 height 13
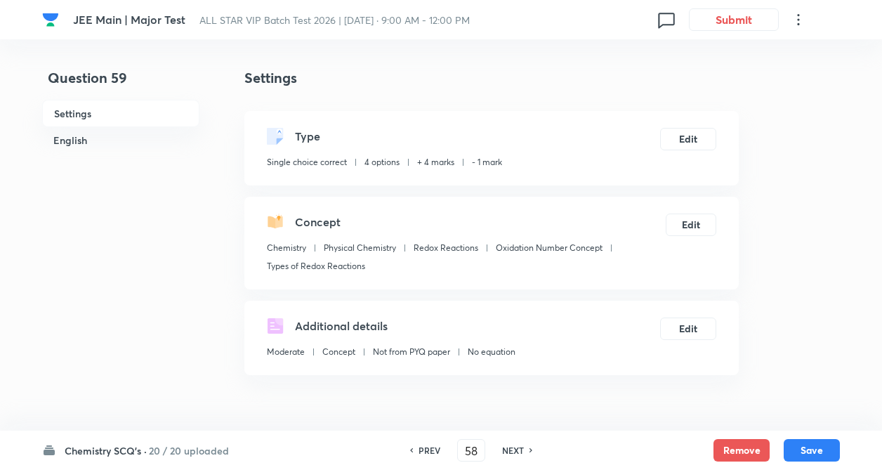
type input "59"
checkbox input "false"
checkbox input "true"
click at [512, 446] on h6 "NEXT" at bounding box center [513, 450] width 22 height 13
type input "60"
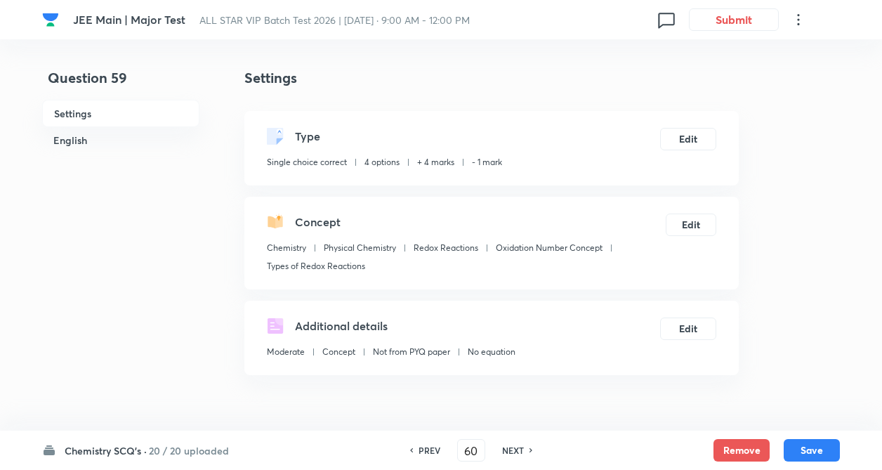
checkbox input "false"
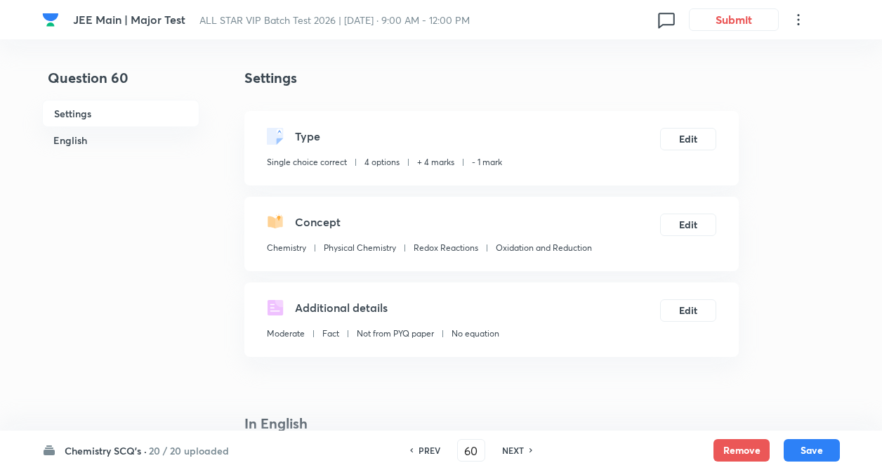
checkbox input "true"
click at [513, 449] on h6 "NEXT" at bounding box center [513, 450] width 22 height 13
type input "61"
checkbox input "false"
checkbox input "true"
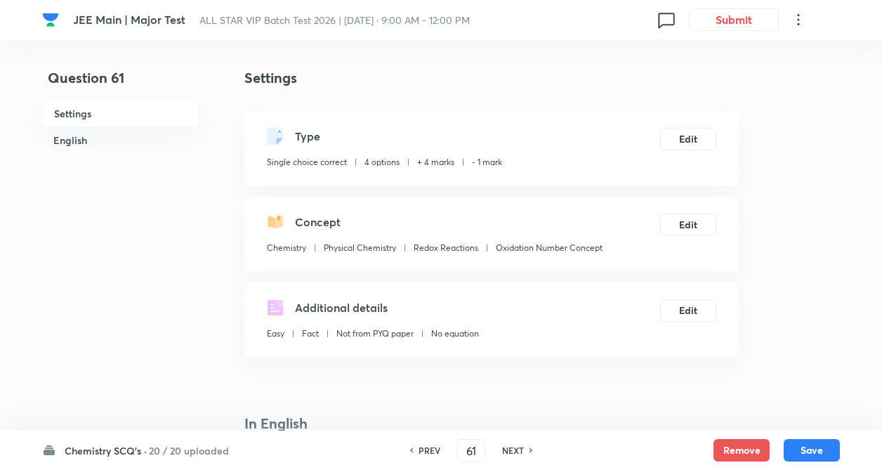
click at [426, 447] on h6 "PREV" at bounding box center [430, 450] width 22 height 13
type input "60"
checkbox input "false"
checkbox input "true"
click at [417, 448] on div "PREV" at bounding box center [427, 450] width 37 height 13
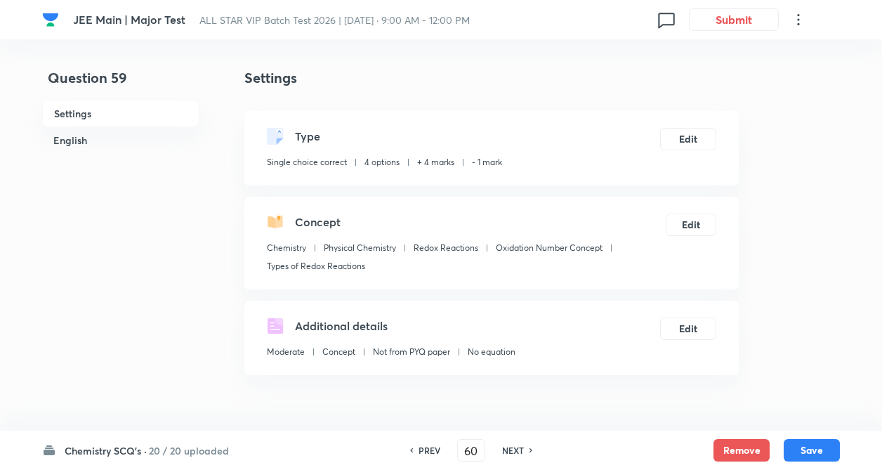
type input "59"
checkbox input "false"
checkbox input "true"
click at [410, 448] on icon at bounding box center [411, 450] width 4 height 7
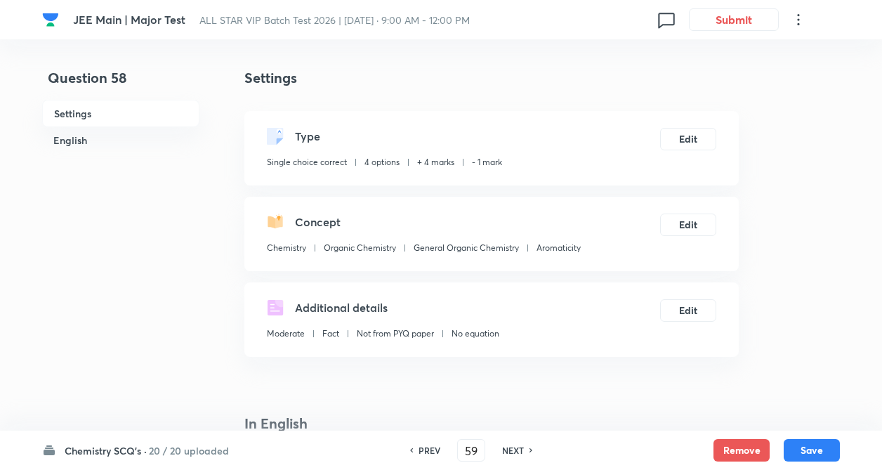
type input "58"
checkbox input "false"
checkbox input "true"
click at [519, 448] on h6 "NEXT" at bounding box center [513, 450] width 22 height 13
type input "59"
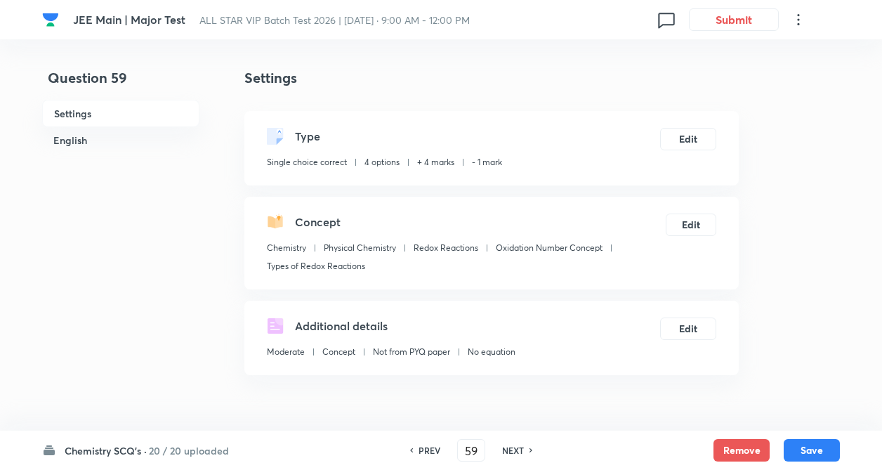
checkbox input "false"
checkbox input "true"
click at [516, 452] on h6 "NEXT" at bounding box center [513, 450] width 22 height 13
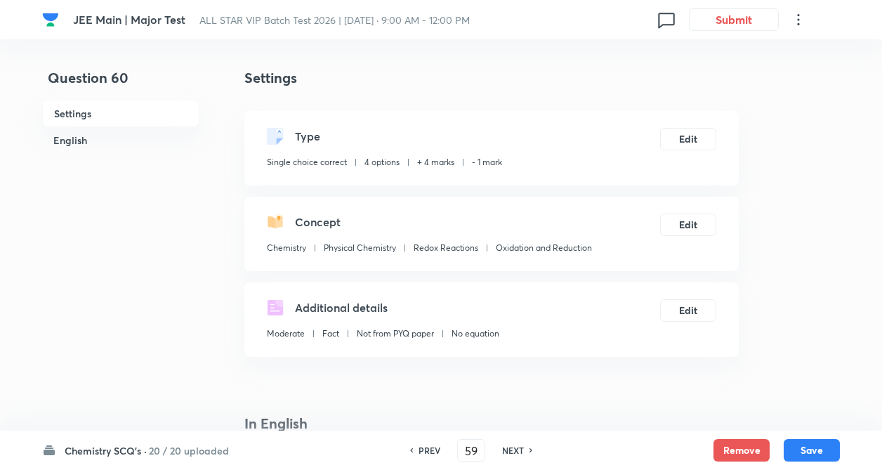
type input "60"
checkbox input "false"
checkbox input "true"
click at [511, 448] on h6 "NEXT" at bounding box center [513, 450] width 22 height 13
type input "61"
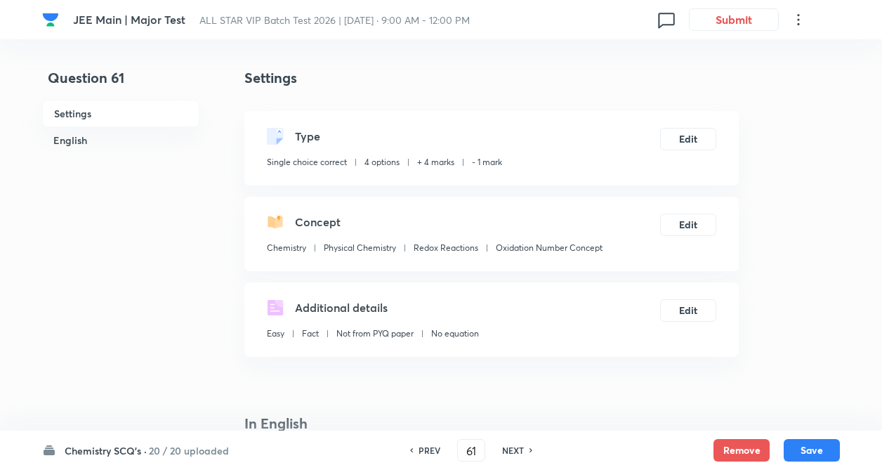
checkbox input "false"
checkbox input "true"
click at [514, 450] on h6 "NEXT" at bounding box center [513, 450] width 22 height 13
type input "62"
checkbox input "false"
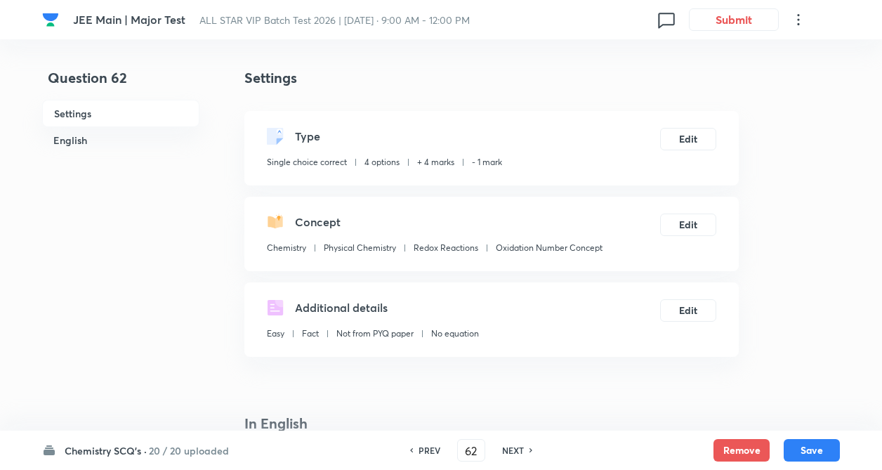
checkbox input "true"
click at [511, 453] on h6 "NEXT" at bounding box center [513, 450] width 22 height 13
type input "63"
checkbox input "true"
click at [511, 450] on h6 "NEXT" at bounding box center [513, 450] width 22 height 13
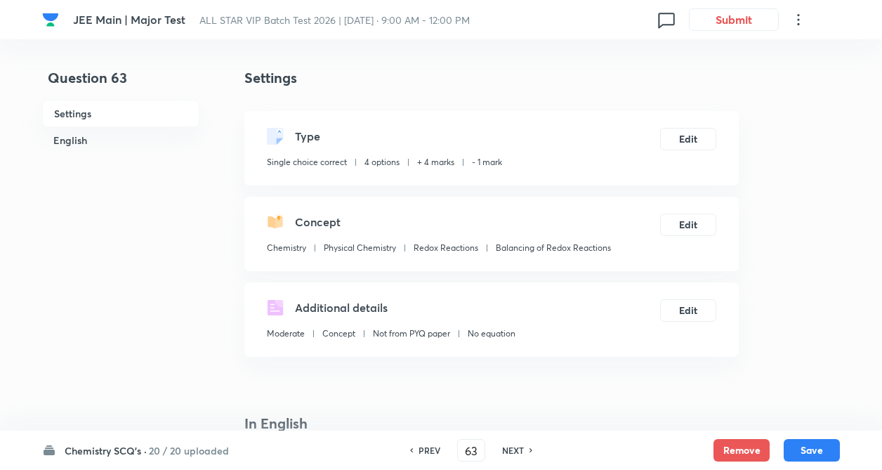
type input "64"
checkbox input "true"
click at [518, 450] on h6 "NEXT" at bounding box center [513, 450] width 22 height 13
type input "65"
checkbox input "true"
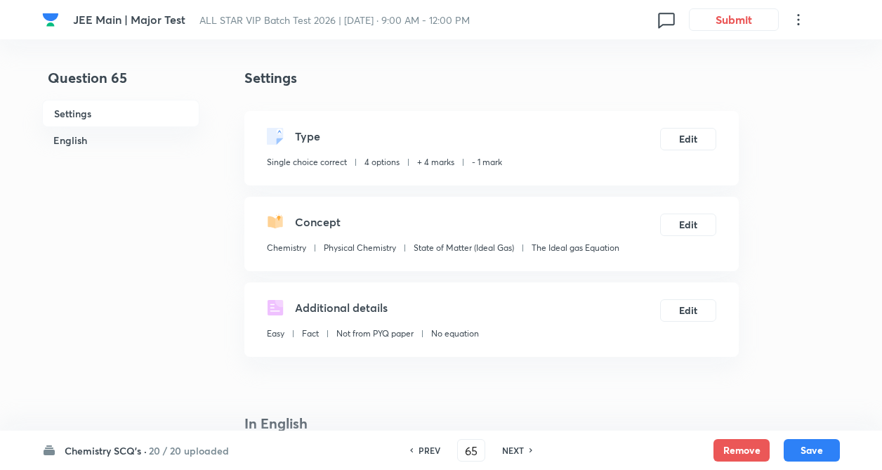
click at [520, 448] on h6 "NEXT" at bounding box center [513, 450] width 22 height 13
type input "66"
checkbox input "false"
checkbox input "true"
click at [516, 449] on h6 "NEXT" at bounding box center [513, 450] width 22 height 13
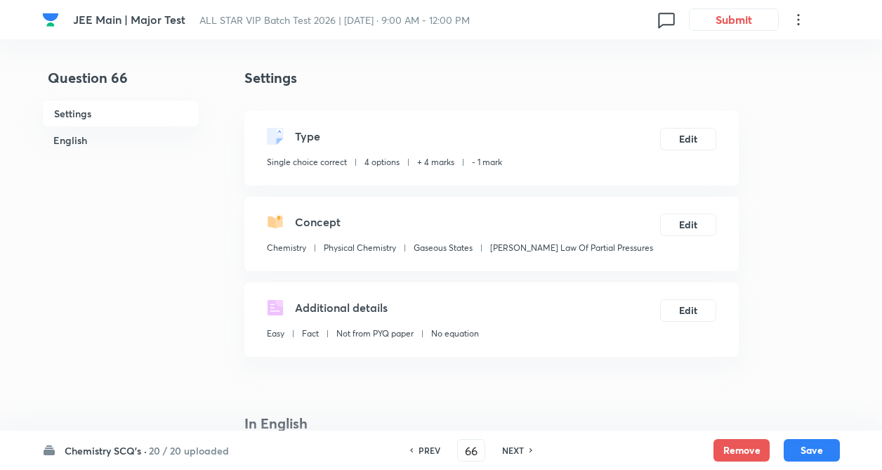
type input "67"
checkbox input "false"
checkbox input "true"
click at [512, 449] on h6 "NEXT" at bounding box center [513, 450] width 22 height 13
type input "68"
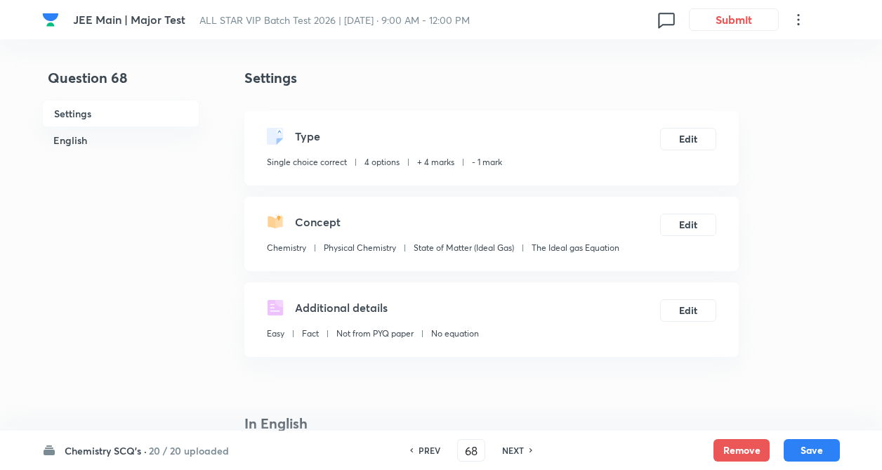
checkbox input "false"
checkbox input "true"
click at [512, 449] on h6 "NEXT" at bounding box center [513, 450] width 22 height 13
type input "69"
checkbox input "false"
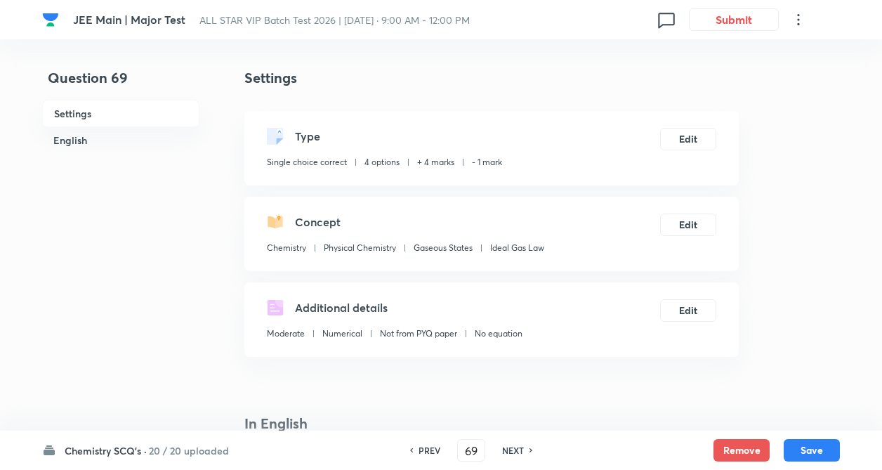
checkbox input "true"
click at [507, 449] on h6 "NEXT" at bounding box center [513, 450] width 22 height 13
type input "70"
checkbox input "false"
checkbox input "true"
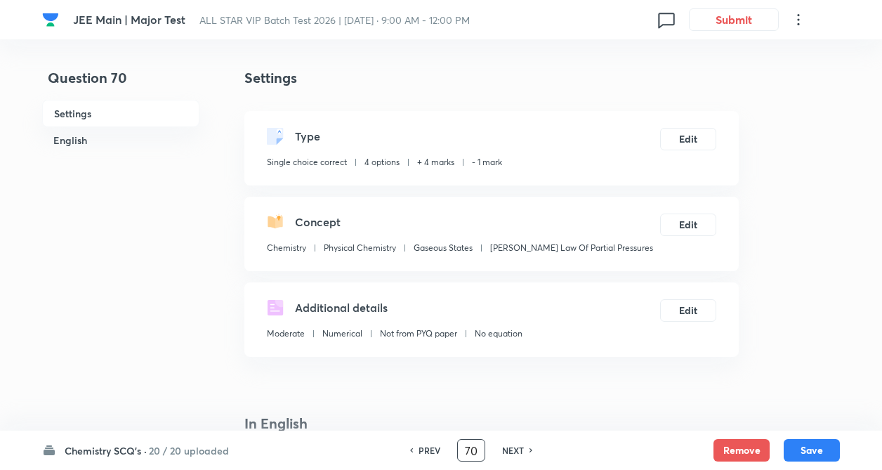
type input "7"
type input "58"
checkbox input "false"
click at [478, 448] on input "58" at bounding box center [471, 450] width 27 height 25
checkbox input "true"
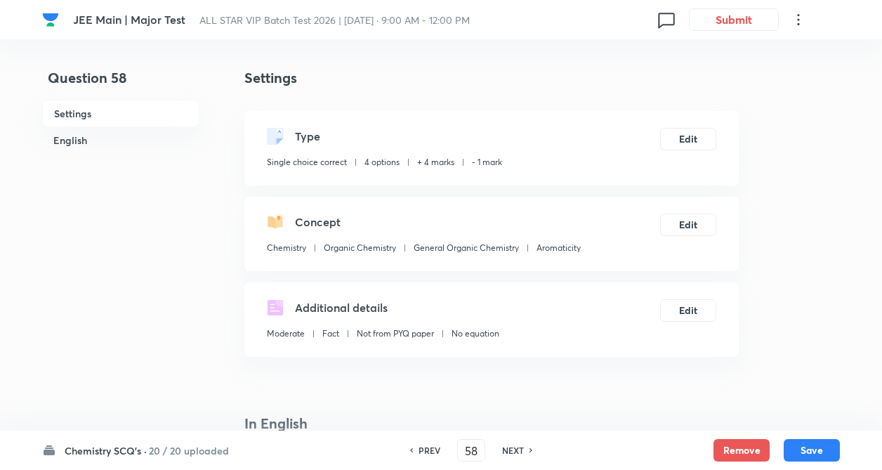
click at [511, 447] on h6 "NEXT" at bounding box center [513, 450] width 22 height 13
type input "59"
checkbox input "false"
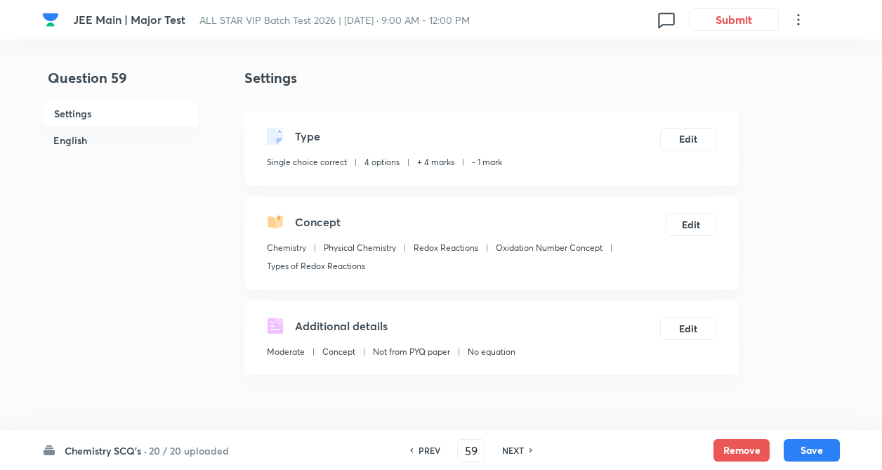
checkbox input "true"
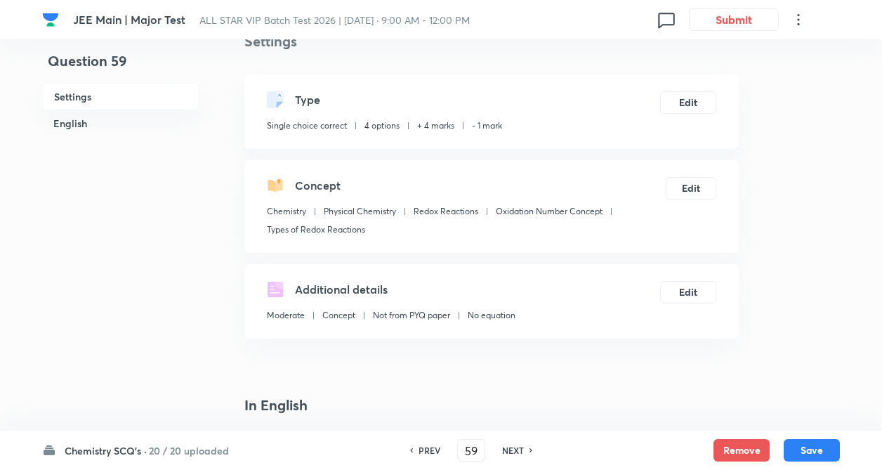
scroll to position [56, 0]
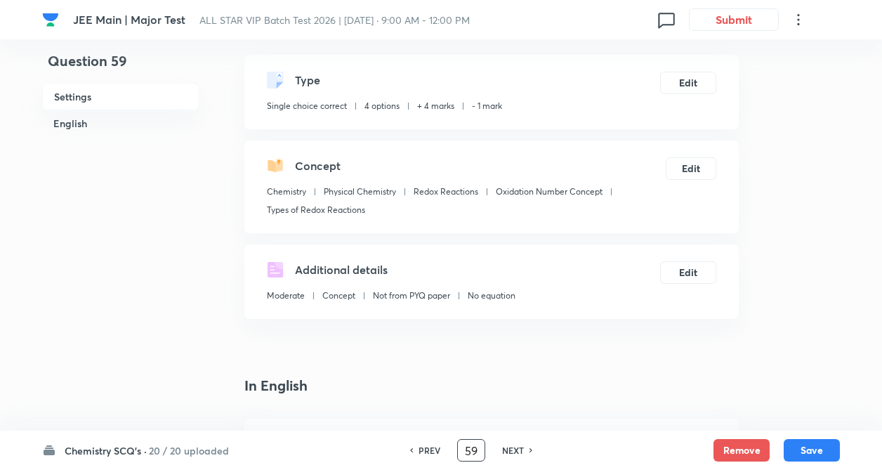
click at [479, 454] on input "59" at bounding box center [471, 450] width 27 height 25
type input "5"
type input "71"
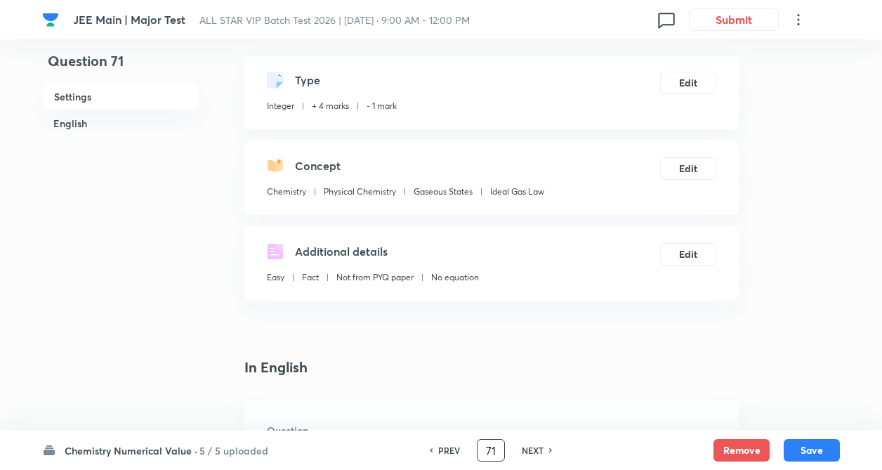
type input "500"
drag, startPoint x: 387, startPoint y: 385, endPoint x: 425, endPoint y: 383, distance: 38.0
click at [539, 452] on h6 "NEXT" at bounding box center [533, 450] width 22 height 13
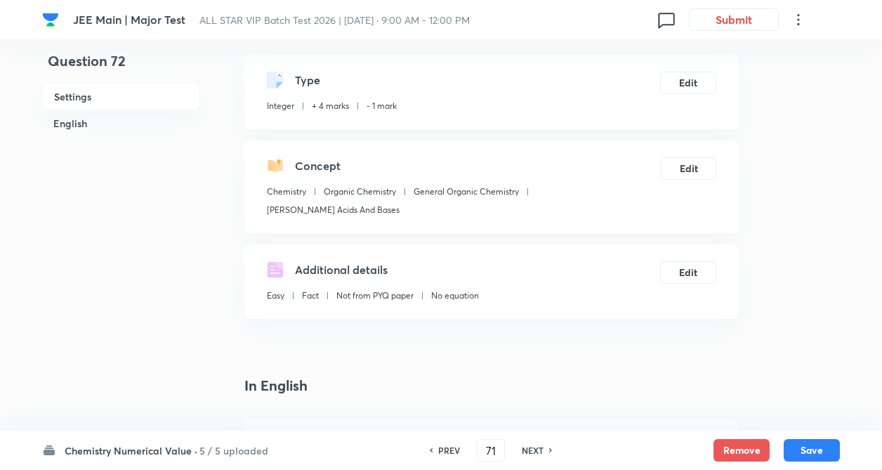
type input "72"
type input "3"
drag, startPoint x: 442, startPoint y: 450, endPoint x: 419, endPoint y: 398, distance: 57.6
click at [442, 450] on h6 "PREV" at bounding box center [449, 450] width 22 height 13
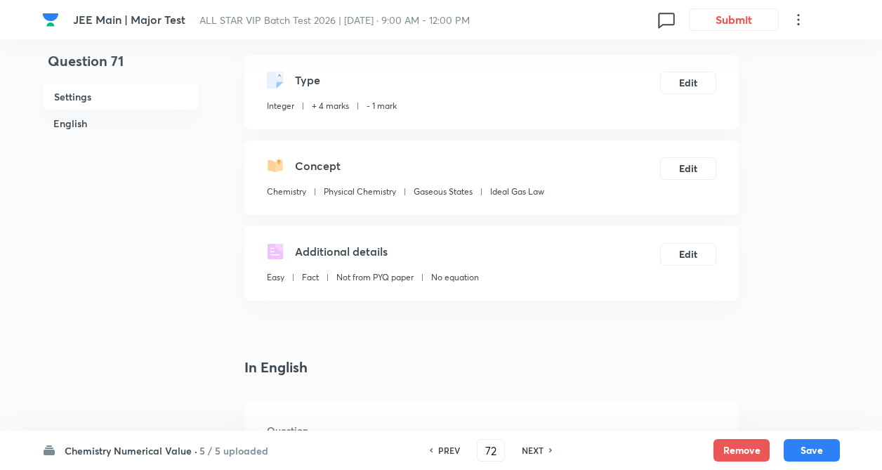
type input "71"
type input "500"
click at [537, 447] on h6 "NEXT" at bounding box center [533, 450] width 22 height 13
type input "72"
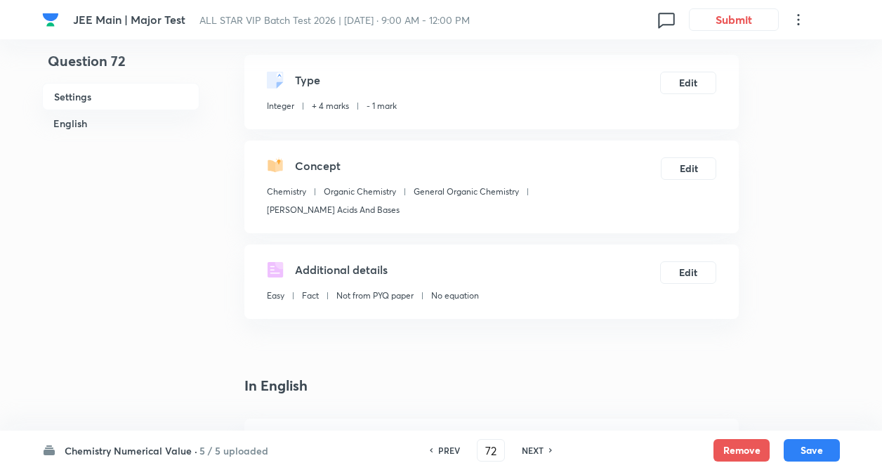
type input "3"
click at [537, 447] on h6 "NEXT" at bounding box center [533, 450] width 22 height 13
type input "73"
type input "2"
drag, startPoint x: 540, startPoint y: 449, endPoint x: 513, endPoint y: 448, distance: 27.4
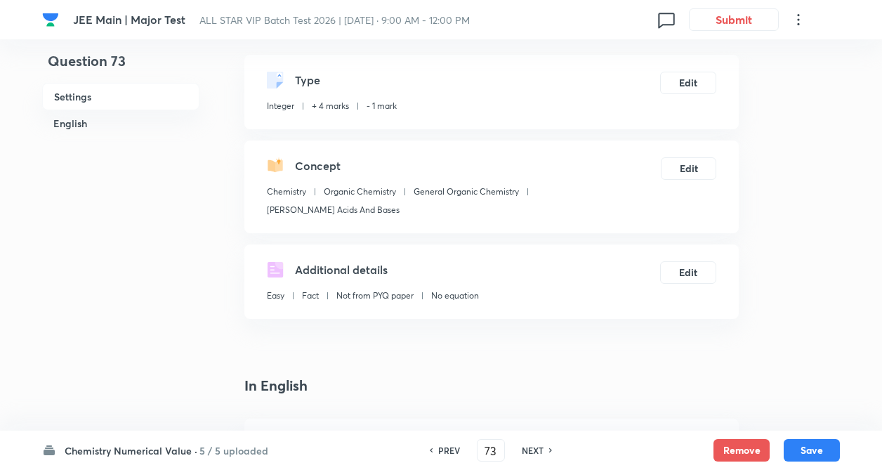
click at [537, 448] on h6 "NEXT" at bounding box center [533, 450] width 22 height 13
type input "74"
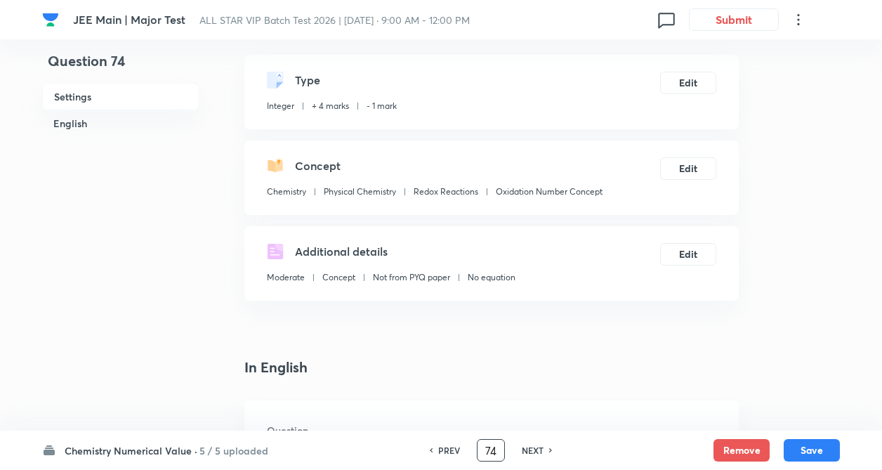
type input "1"
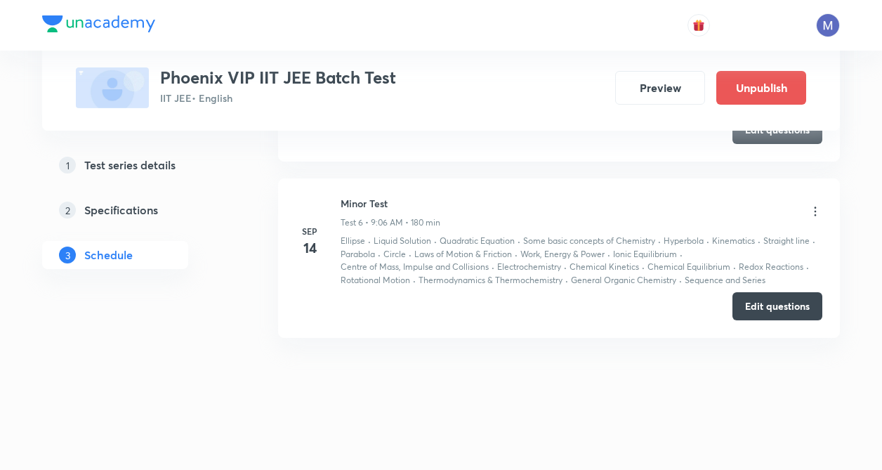
click at [813, 211] on icon at bounding box center [815, 211] width 14 height 14
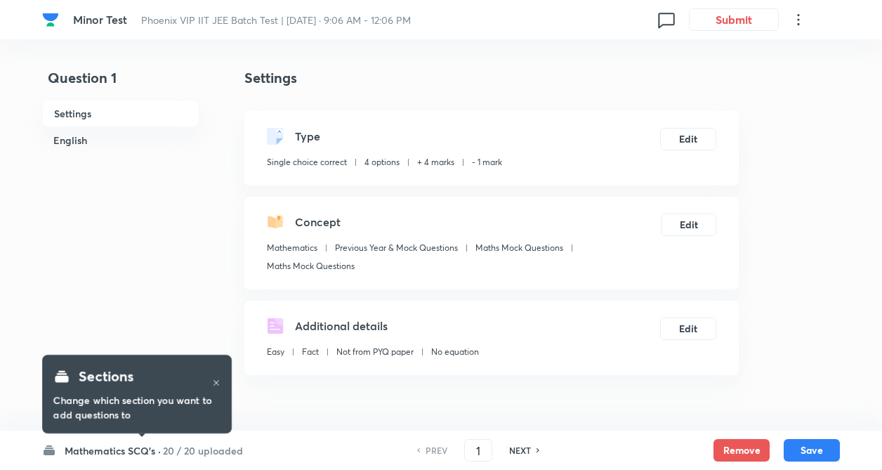
click at [143, 449] on h6 "Mathematics SCQ's ·" at bounding box center [113, 450] width 96 height 15
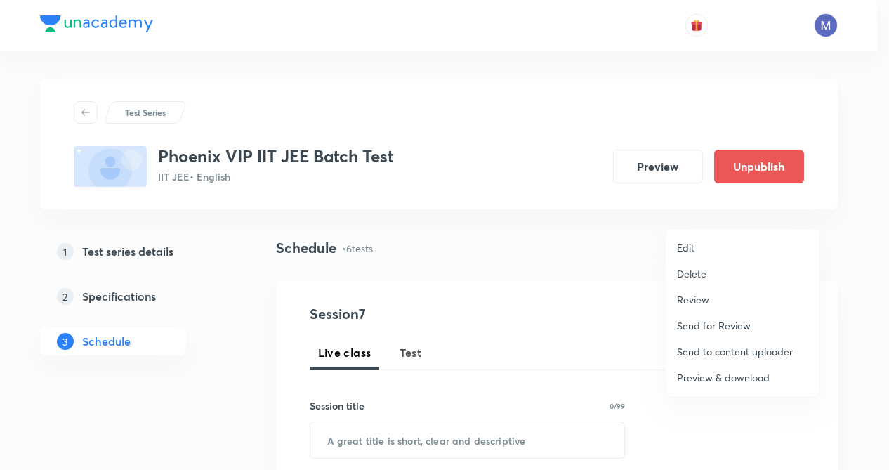
click at [742, 376] on p "Preview & download" at bounding box center [723, 377] width 93 height 15
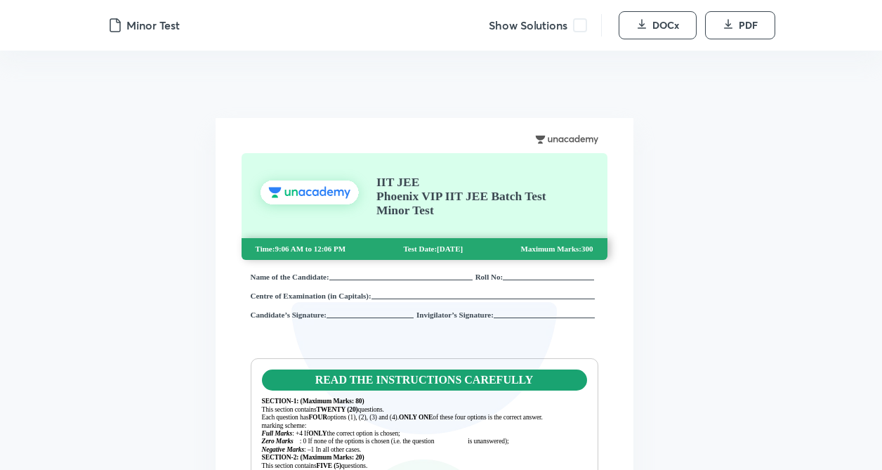
click at [579, 22] on span at bounding box center [580, 25] width 14 height 14
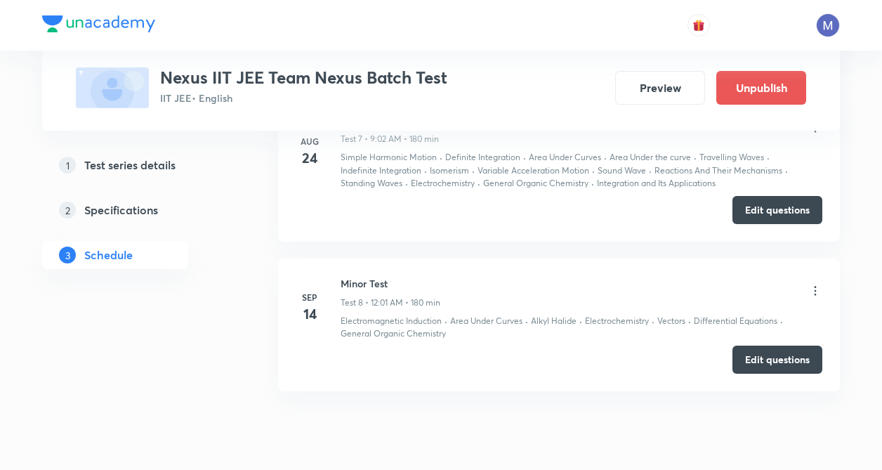
scroll to position [1691, 0]
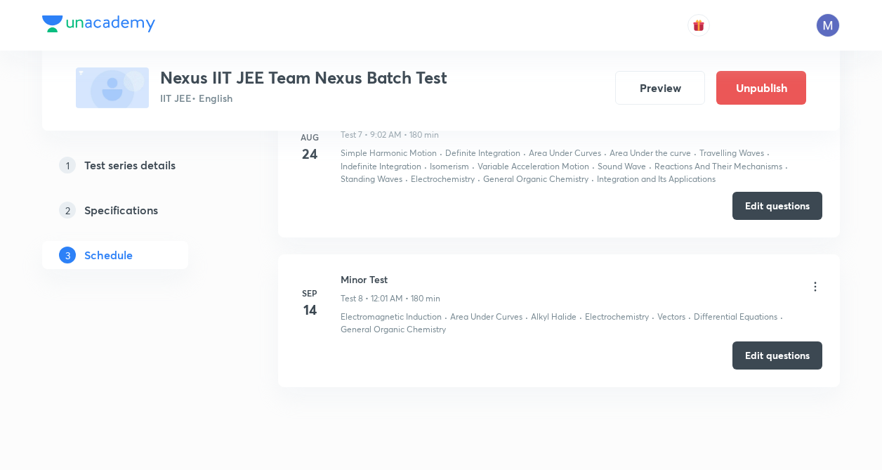
drag, startPoint x: 779, startPoint y: 355, endPoint x: 535, endPoint y: 317, distance: 247.5
click at [773, 355] on button "Edit questions" at bounding box center [778, 355] width 90 height 28
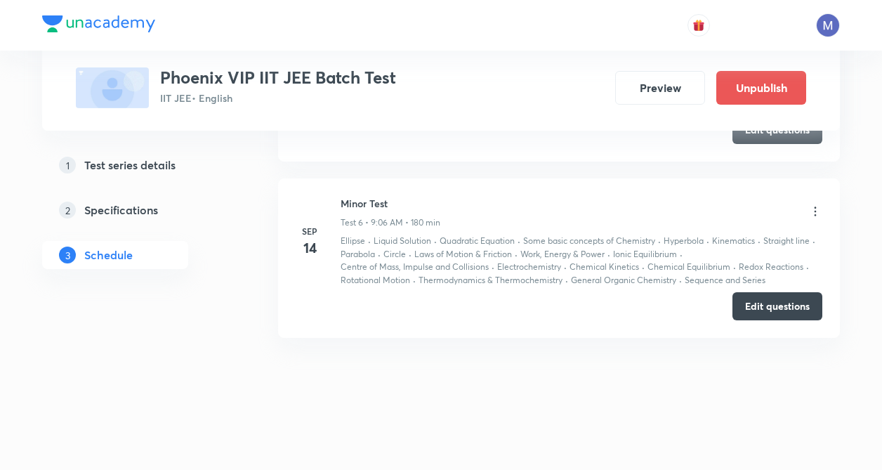
scroll to position [1453, 0]
drag, startPoint x: 764, startPoint y: 320, endPoint x: 324, endPoint y: 317, distance: 439.7
click at [761, 317] on div "Edit questions" at bounding box center [559, 306] width 527 height 28
click at [781, 307] on button "Edit questions" at bounding box center [778, 305] width 90 height 28
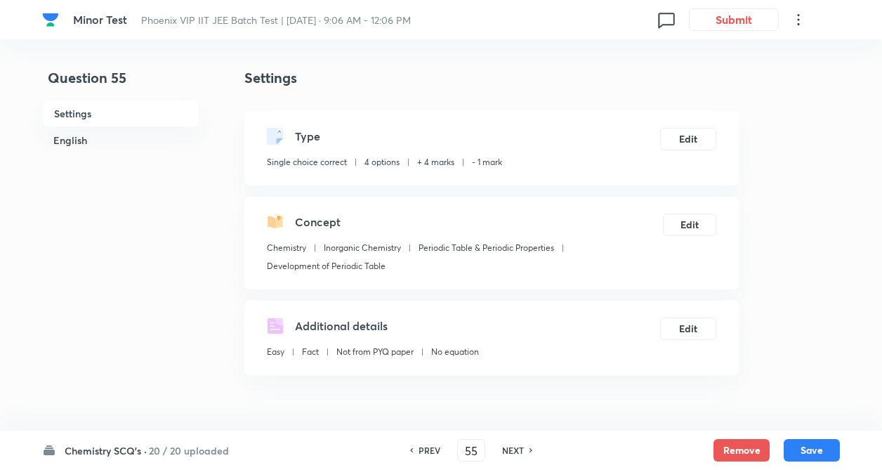
click at [518, 451] on h6 "NEXT" at bounding box center [513, 450] width 22 height 13
type input "56"
checkbox input "false"
click at [511, 453] on h6 "NEXT" at bounding box center [513, 450] width 22 height 13
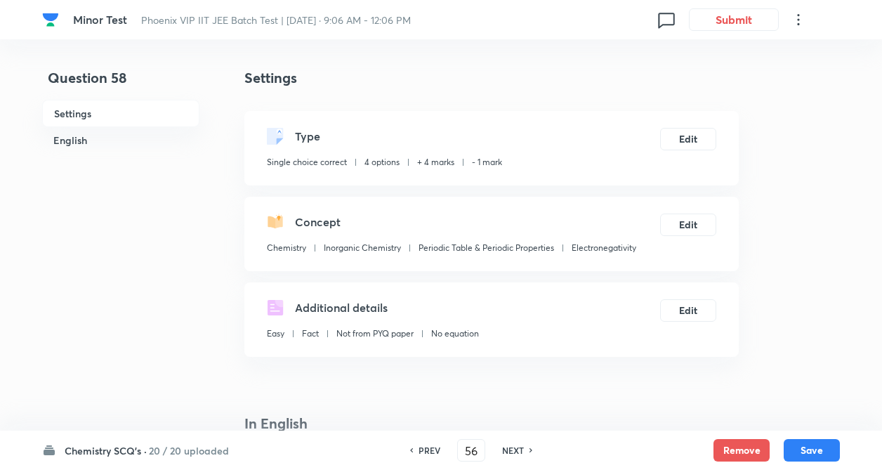
checkbox input "true"
type input "58"
checkbox input "false"
checkbox input "true"
click at [509, 454] on h6 "NEXT" at bounding box center [513, 450] width 22 height 13
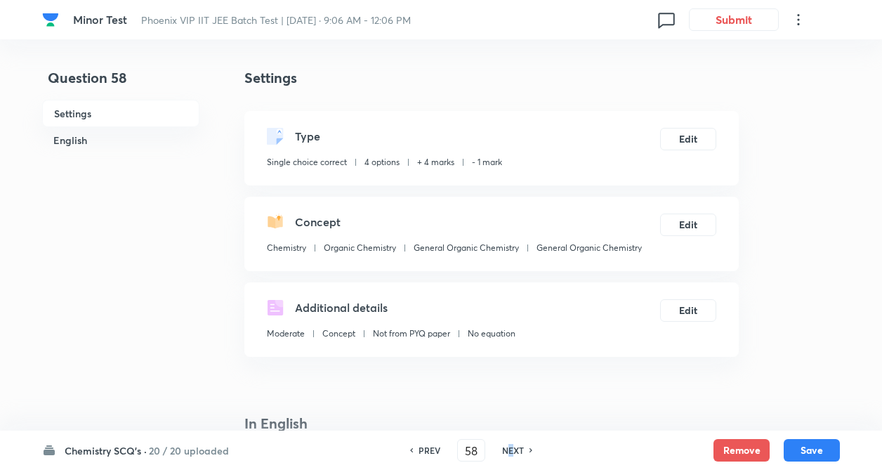
type input "59"
checkbox input "false"
checkbox input "true"
click at [509, 454] on h6 "NEXT" at bounding box center [513, 450] width 22 height 13
type input "60"
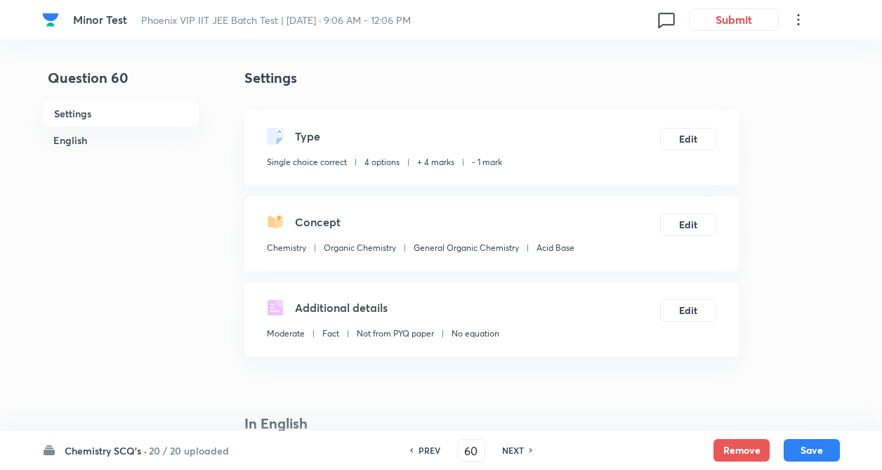
checkbox input "true"
click at [512, 453] on h6 "NEXT" at bounding box center [513, 450] width 22 height 13
type input "61"
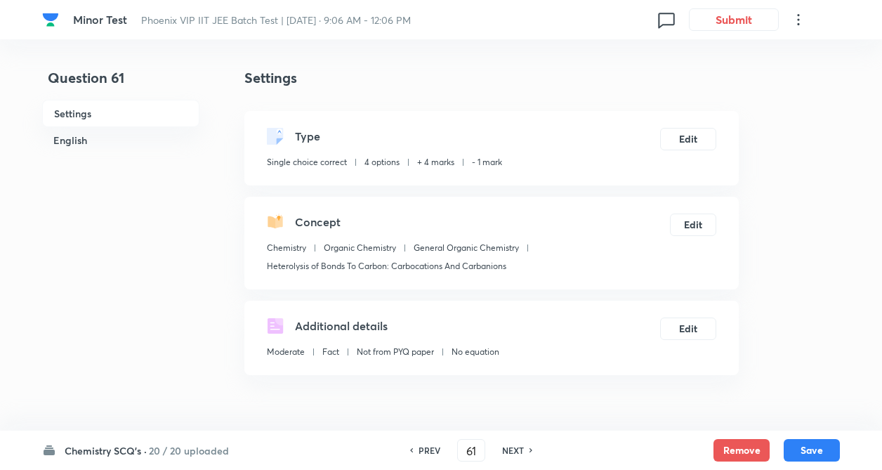
checkbox input "false"
checkbox input "true"
click at [515, 452] on h6 "NEXT" at bounding box center [513, 450] width 22 height 13
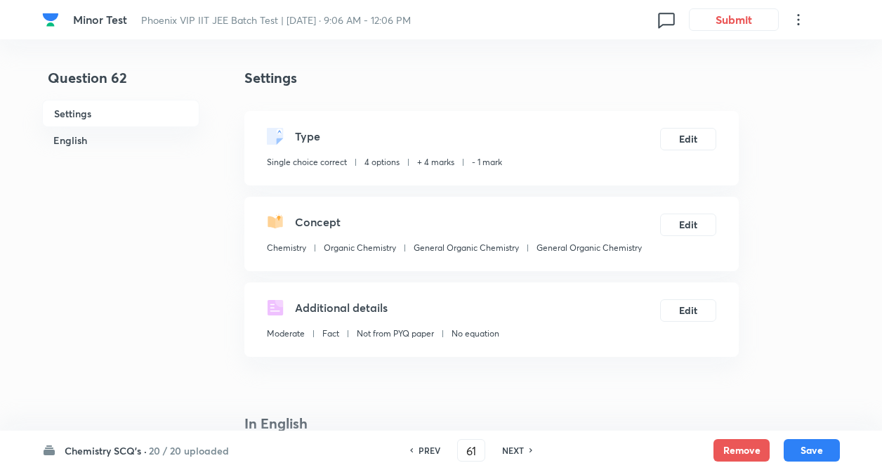
type input "62"
checkbox input "true"
click at [517, 452] on h6 "NEXT" at bounding box center [513, 450] width 22 height 13
type input "63"
checkbox input "false"
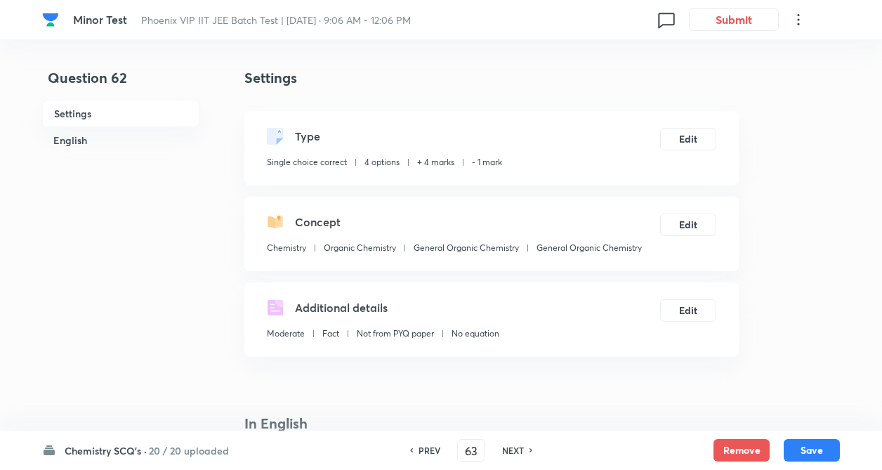
checkbox input "true"
click at [514, 453] on h6 "NEXT" at bounding box center [513, 450] width 22 height 13
type input "64"
checkbox input "false"
checkbox input "true"
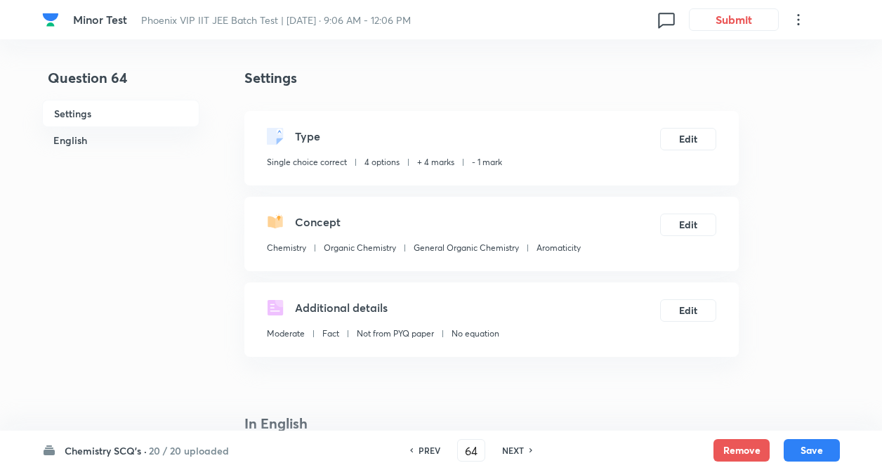
click at [513, 454] on h6 "NEXT" at bounding box center [513, 450] width 22 height 13
type input "65"
checkbox input "false"
checkbox input "true"
click at [515, 452] on h6 "NEXT" at bounding box center [513, 450] width 22 height 13
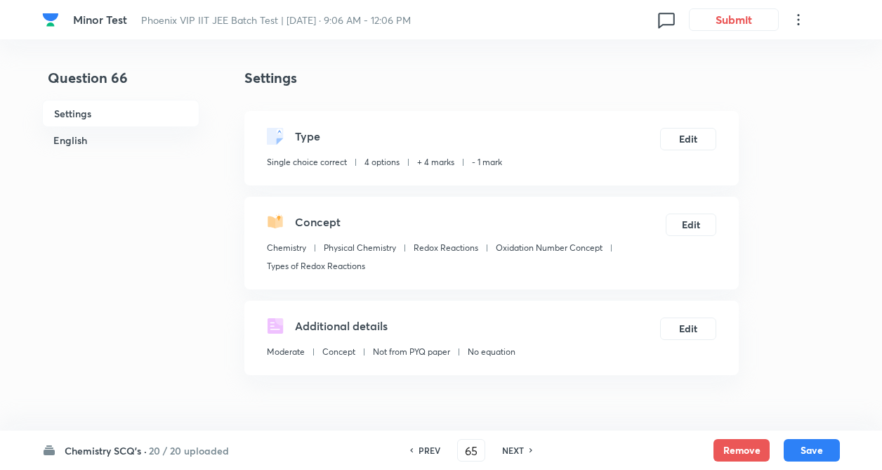
type input "66"
checkbox input "false"
checkbox input "true"
click at [516, 452] on h6 "NEXT" at bounding box center [513, 450] width 22 height 13
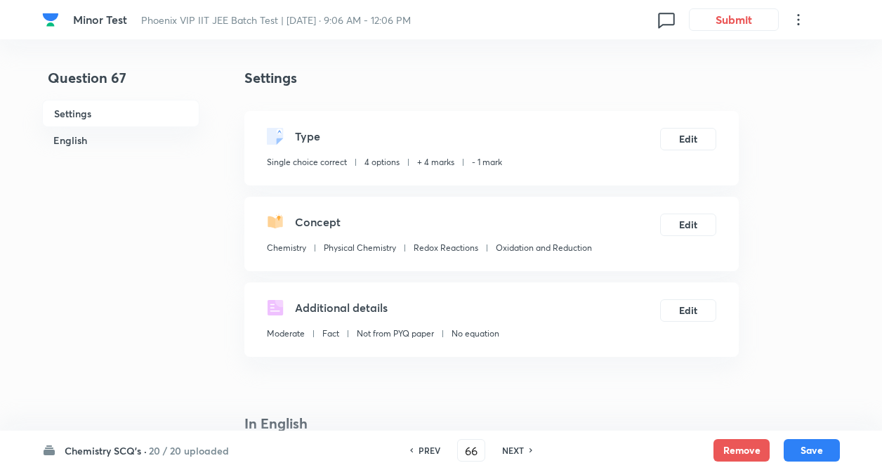
type input "67"
checkbox input "false"
checkbox input "true"
click at [518, 455] on h6 "NEXT" at bounding box center [513, 450] width 22 height 13
type input "68"
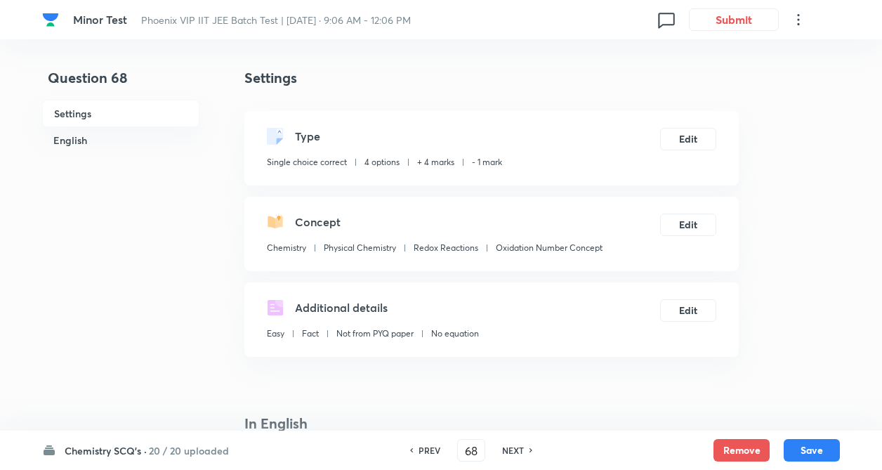
checkbox input "false"
checkbox input "true"
click at [518, 452] on h6 "NEXT" at bounding box center [513, 450] width 22 height 13
type input "69"
checkbox input "false"
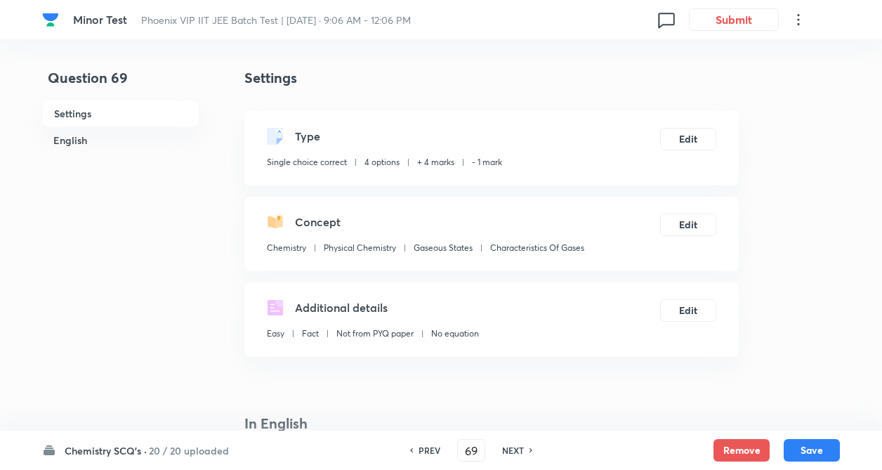
checkbox input "true"
click at [519, 452] on h6 "NEXT" at bounding box center [513, 450] width 22 height 13
type input "70"
checkbox input "false"
checkbox input "true"
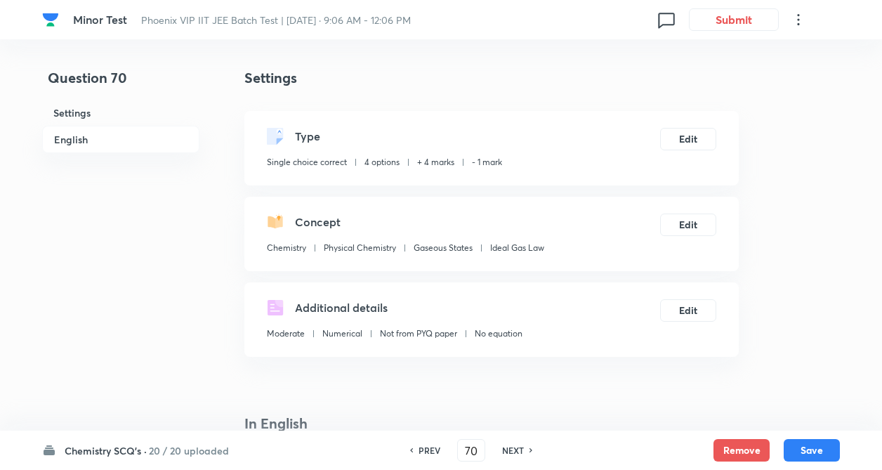
scroll to position [1852, 0]
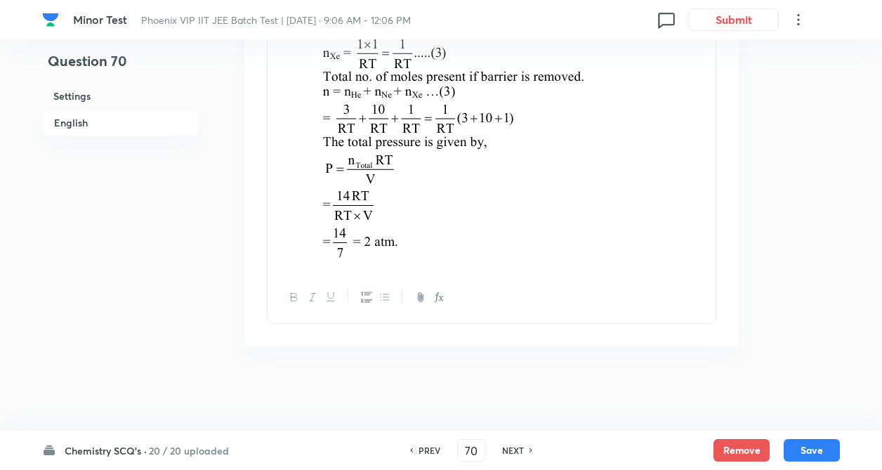
click at [517, 447] on h6 "NEXT" at bounding box center [513, 450] width 22 height 13
click at [517, 449] on div "NEXT" at bounding box center [515, 450] width 37 height 13
type input "72"
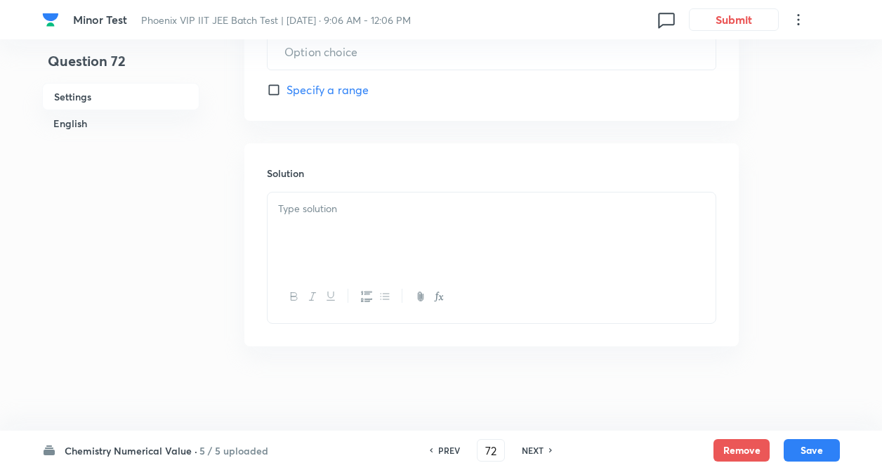
scroll to position [0, 0]
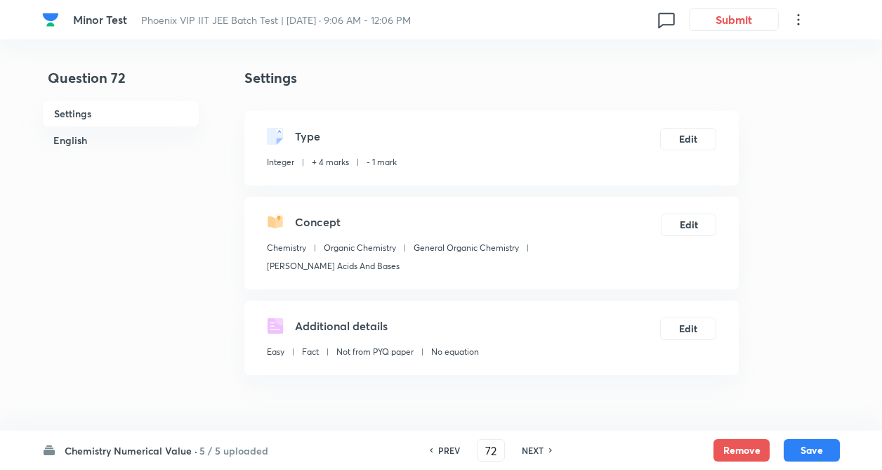
type input "2"
drag, startPoint x: 515, startPoint y: 450, endPoint x: 470, endPoint y: 449, distance: 45.0
click at [516, 450] on div "NEXT" at bounding box center [534, 450] width 37 height 13
type input "73"
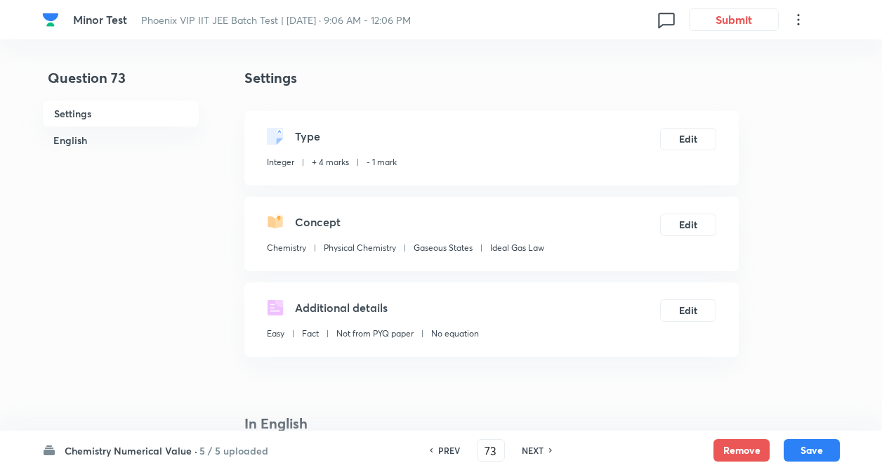
type input "500"
drag, startPoint x: 539, startPoint y: 448, endPoint x: 522, endPoint y: 443, distance: 18.2
click at [539, 447] on h6 "NEXT" at bounding box center [533, 450] width 22 height 13
type input "74"
drag, startPoint x: 524, startPoint y: 447, endPoint x: 358, endPoint y: 404, distance: 171.2
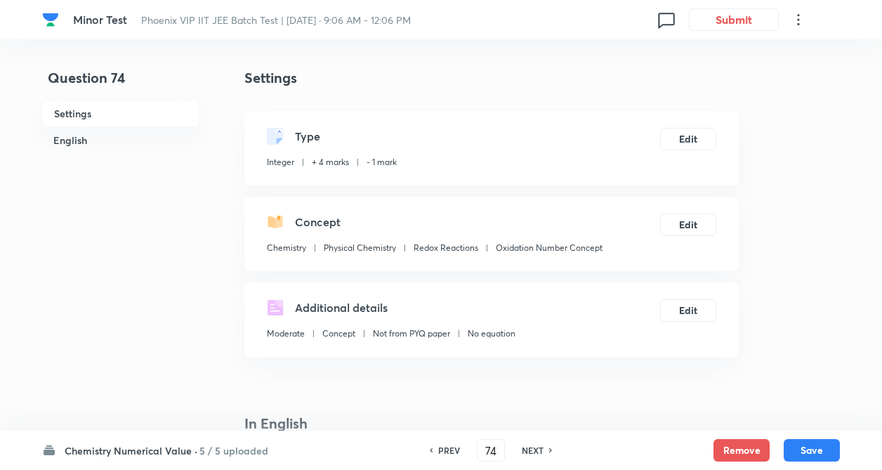
click at [523, 447] on h6 "NEXT" at bounding box center [533, 450] width 22 height 13
type input "75"
type input "1"
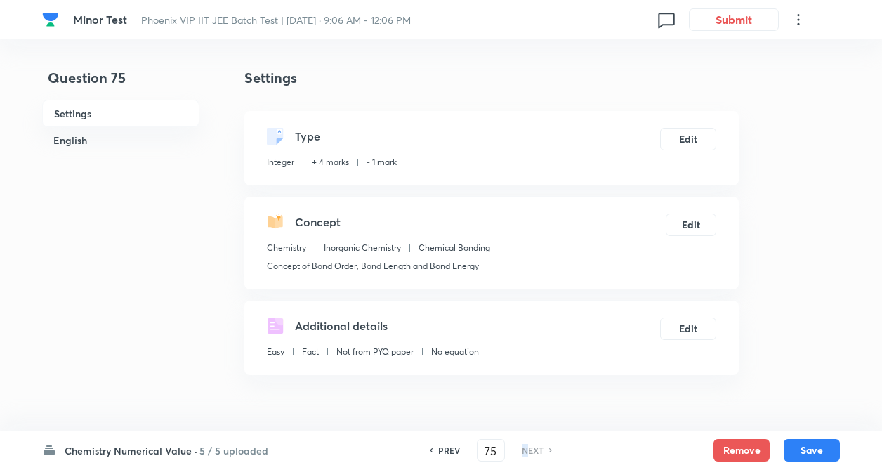
type input "4"
drag, startPoint x: 451, startPoint y: 447, endPoint x: 504, endPoint y: 459, distance: 54.7
click at [451, 446] on h6 "PREV" at bounding box center [449, 450] width 22 height 13
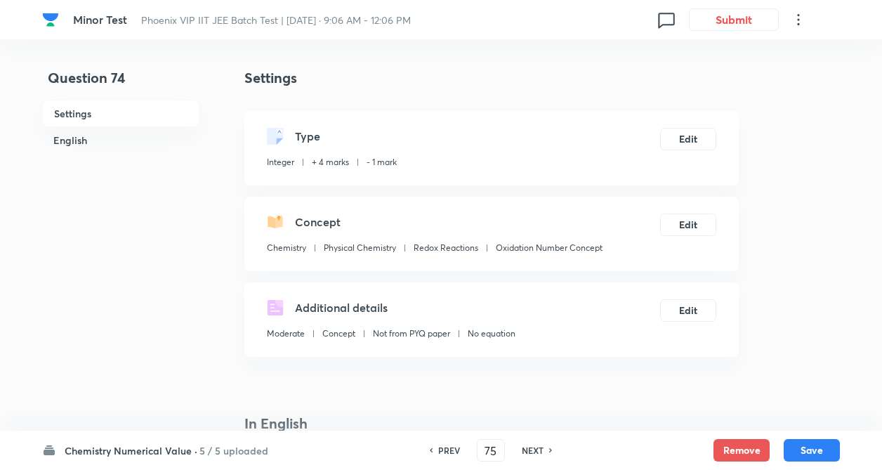
type input "74"
type input "1"
type input "7"
type input "71"
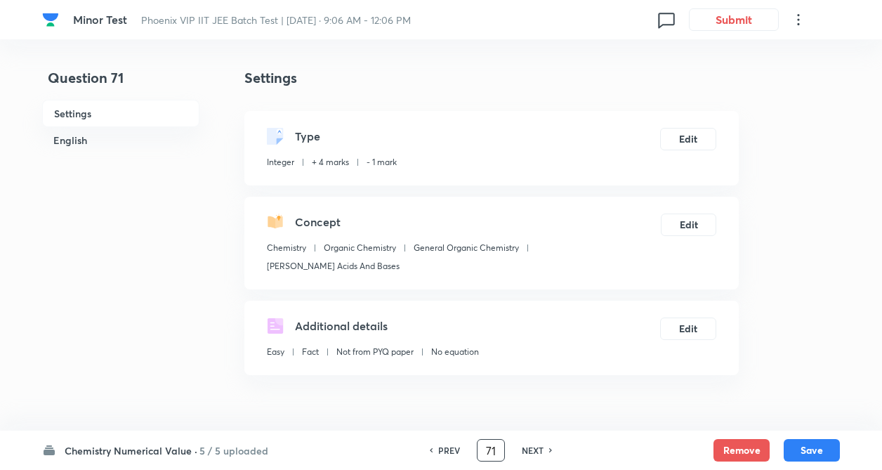
type input "3"
click at [497, 449] on input "71" at bounding box center [491, 450] width 27 height 25
type input "7"
type input "51"
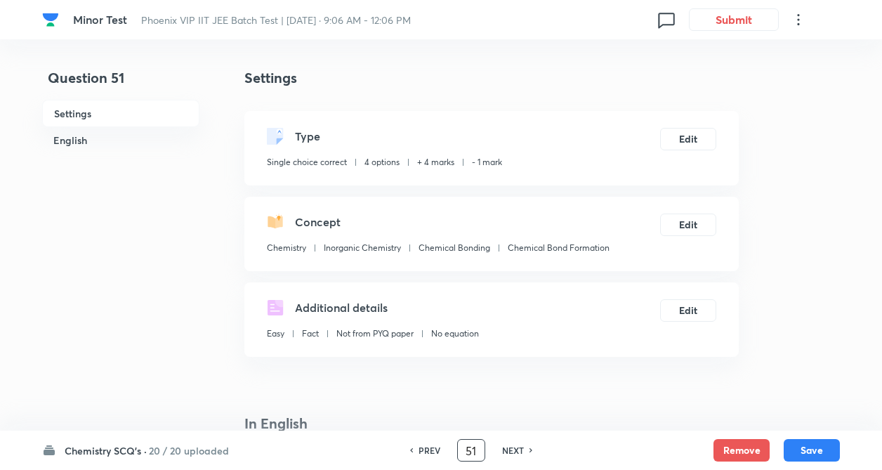
checkbox input "true"
click at [522, 447] on h6 "NEXT" at bounding box center [513, 450] width 22 height 13
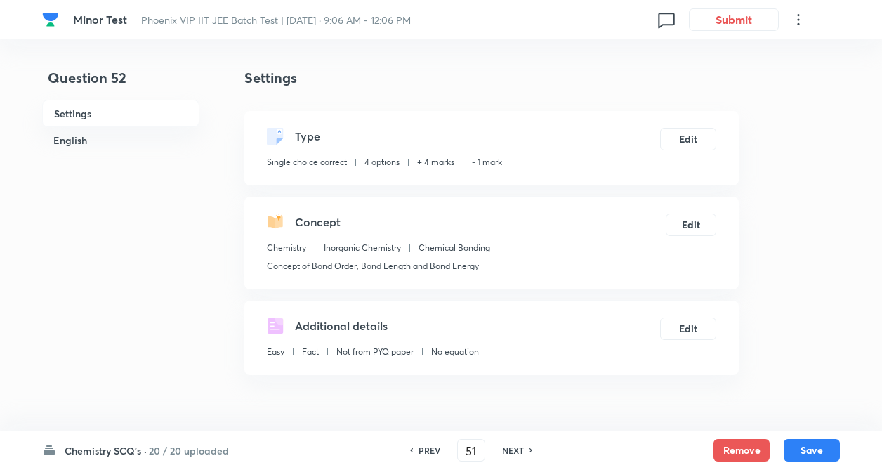
type input "52"
checkbox input "false"
checkbox input "true"
drag, startPoint x: 523, startPoint y: 450, endPoint x: 516, endPoint y: 445, distance: 8.0
click at [522, 450] on h6 "NEXT" at bounding box center [513, 450] width 22 height 13
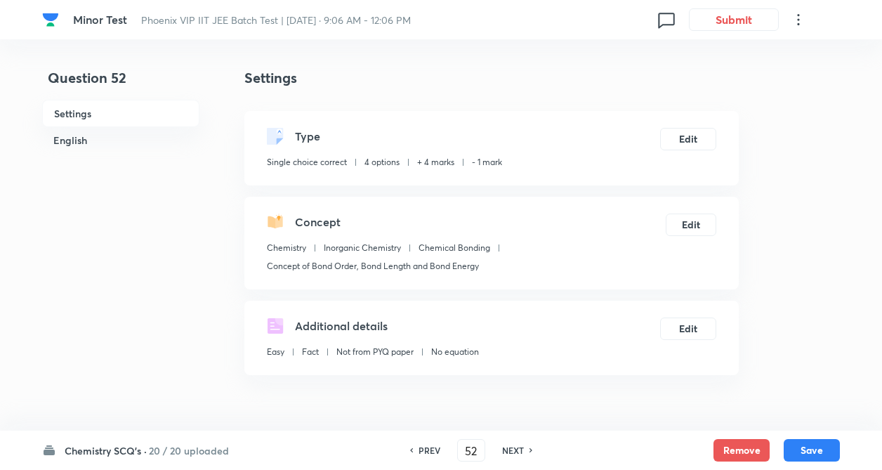
type input "53"
checkbox input "false"
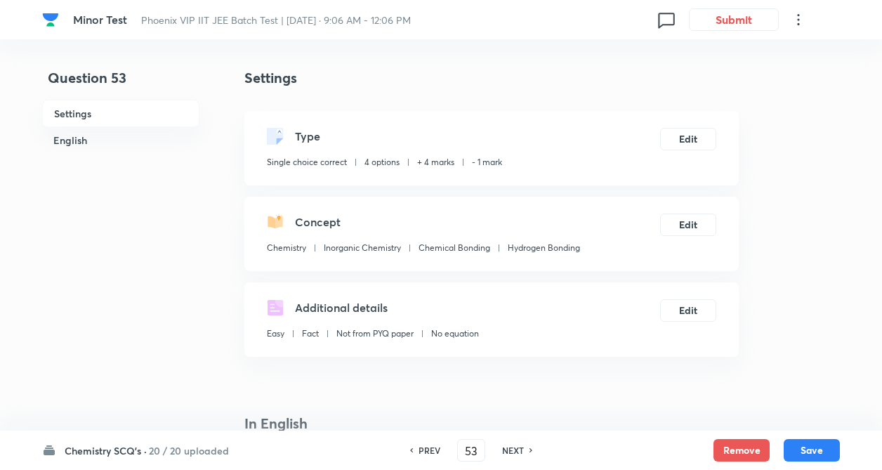
checkbox input "true"
click at [515, 442] on div "PREV 53 ​ NEXT" at bounding box center [471, 450] width 181 height 22
click at [516, 450] on h6 "NEXT" at bounding box center [513, 450] width 22 height 13
type input "54"
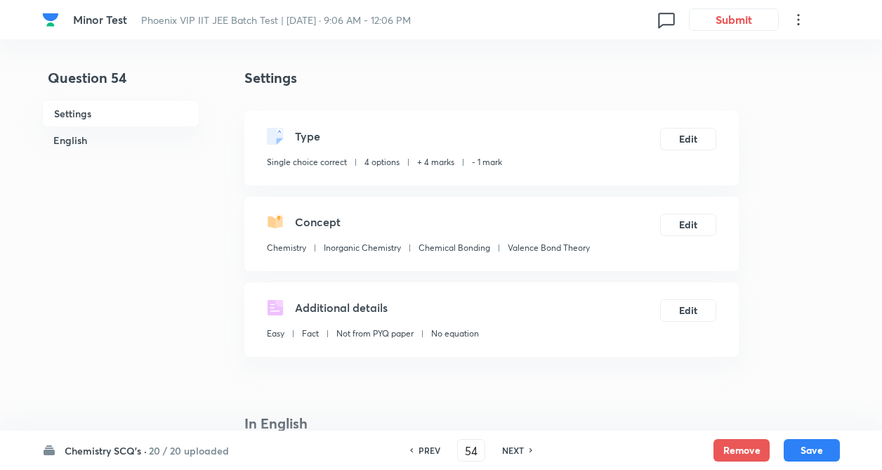
checkbox input "false"
checkbox input "true"
drag, startPoint x: 518, startPoint y: 450, endPoint x: 504, endPoint y: 452, distance: 13.5
click at [518, 450] on h6 "NEXT" at bounding box center [513, 450] width 22 height 13
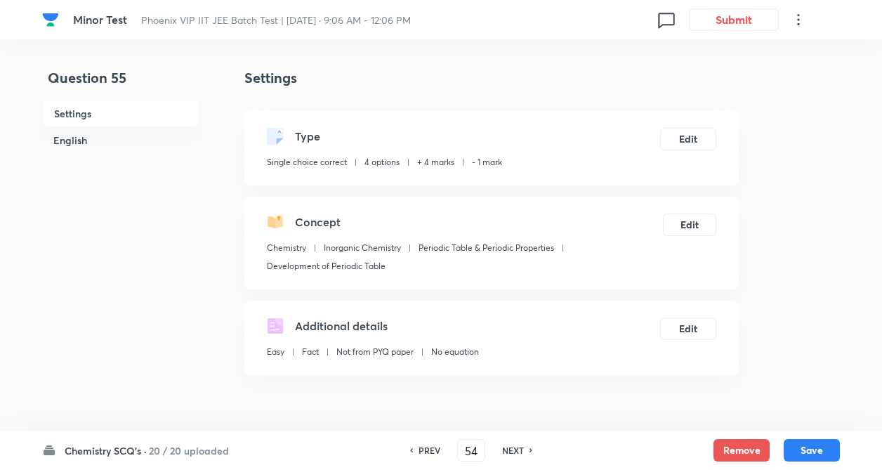
type input "55"
checkbox input "false"
checkbox input "true"
drag, startPoint x: 519, startPoint y: 447, endPoint x: 512, endPoint y: 446, distance: 7.2
click at [518, 447] on h6 "NEXT" at bounding box center [513, 450] width 22 height 13
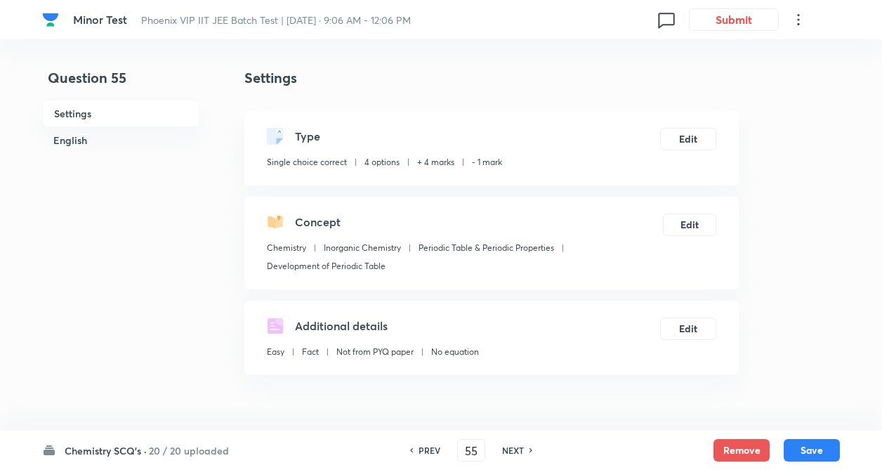
type input "56"
checkbox input "false"
checkbox input "true"
click at [512, 446] on h6 "NEXT" at bounding box center [513, 450] width 22 height 13
type input "57"
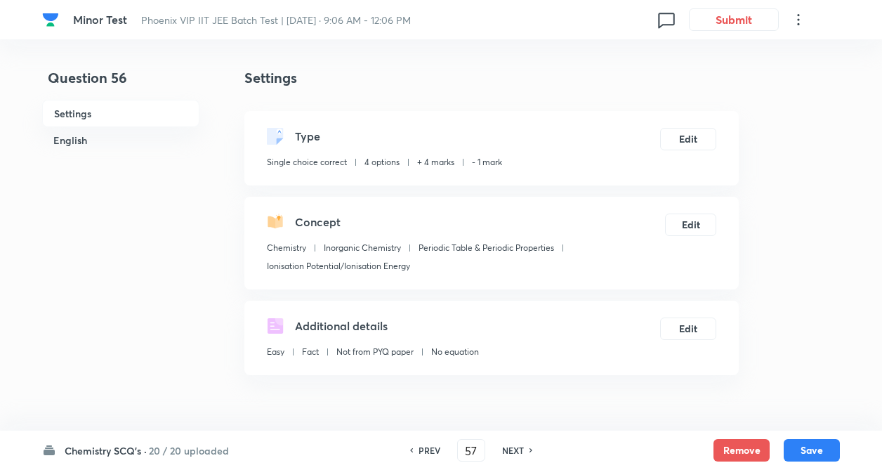
checkbox input "false"
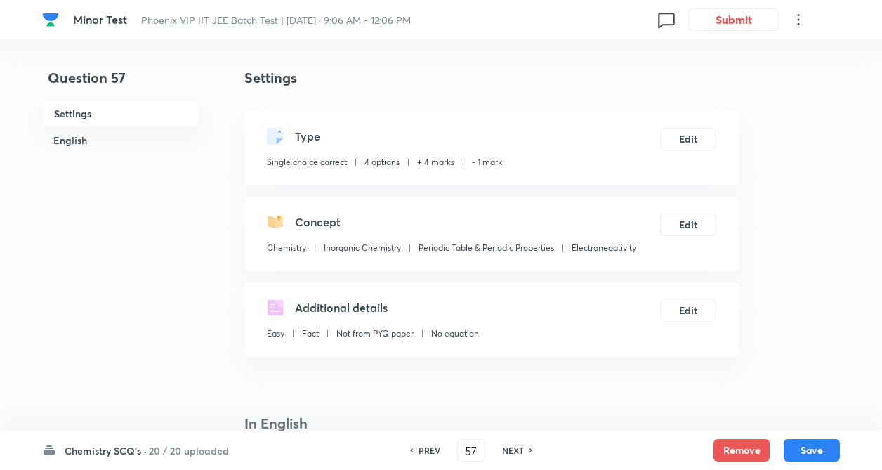
checkbox input "true"
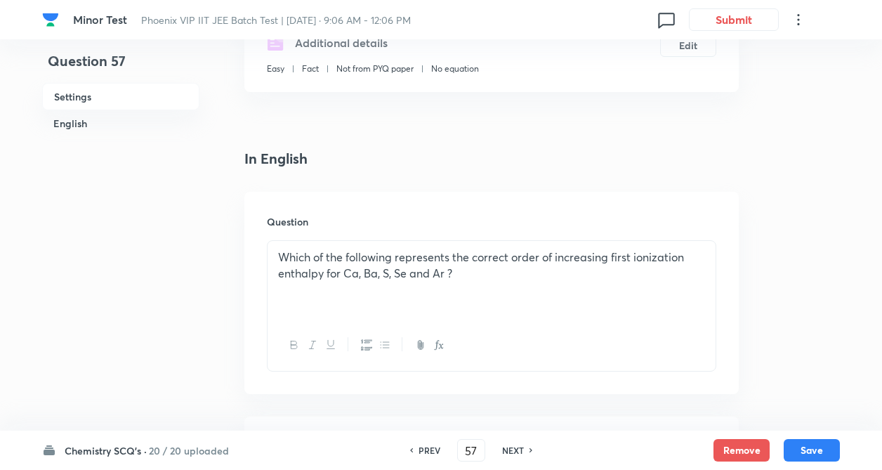
scroll to position [309, 0]
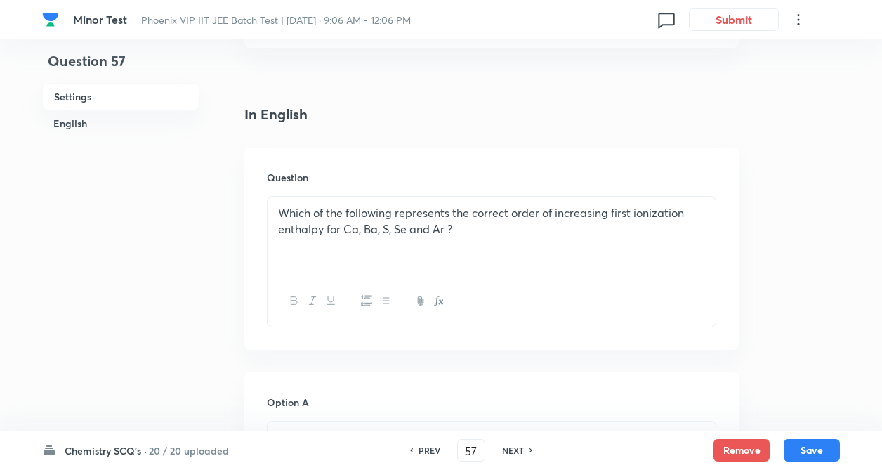
click at [512, 449] on h6 "NEXT" at bounding box center [513, 450] width 22 height 13
type input "58"
checkbox input "false"
checkbox input "true"
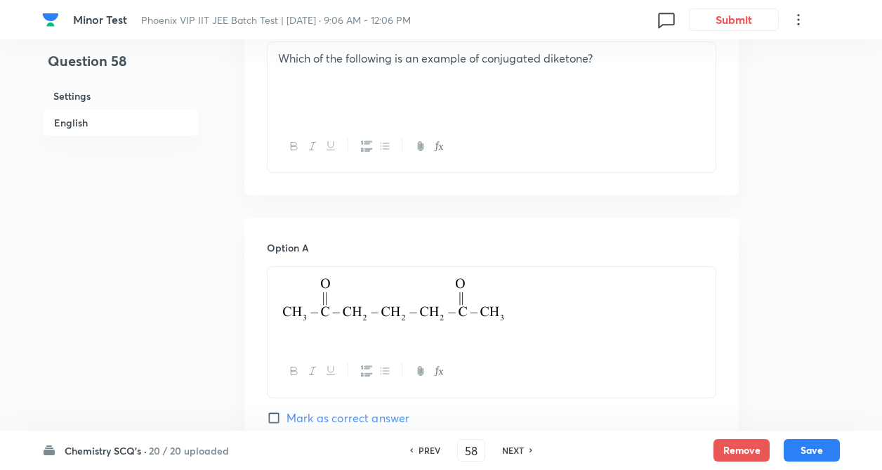
scroll to position [478, 0]
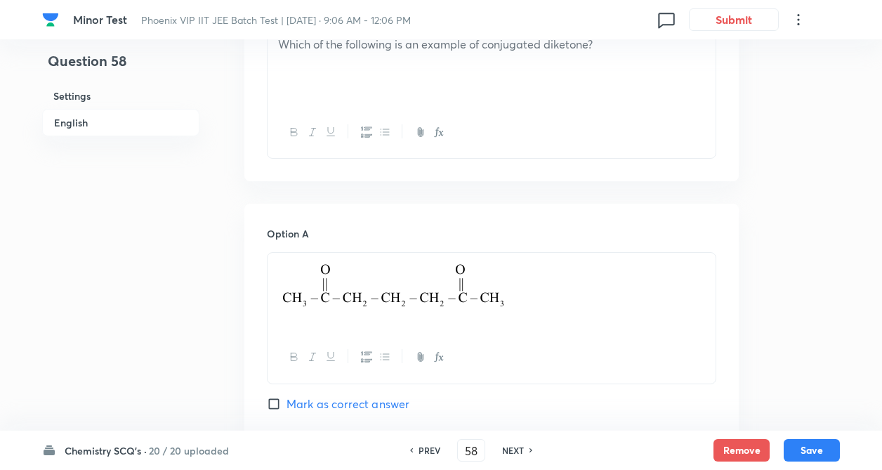
click at [513, 445] on h6 "NEXT" at bounding box center [513, 450] width 22 height 13
type input "59"
checkbox input "false"
checkbox input "true"
click at [513, 450] on h6 "NEXT" at bounding box center [513, 450] width 22 height 13
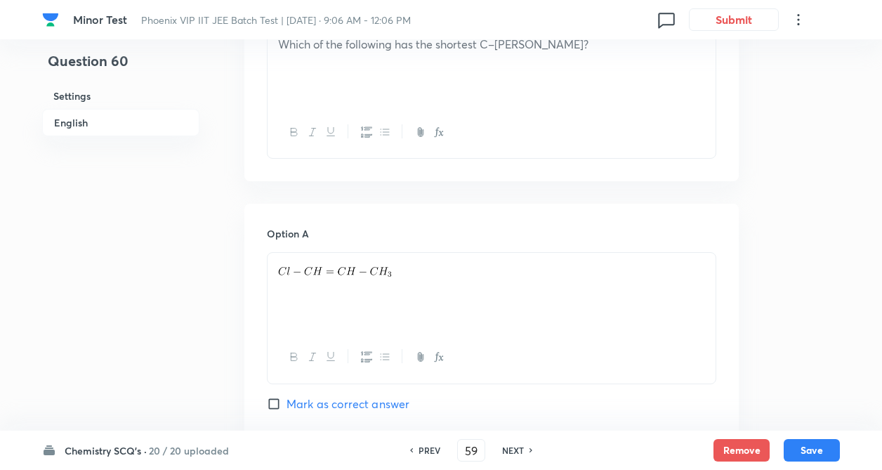
type input "60"
checkbox input "true"
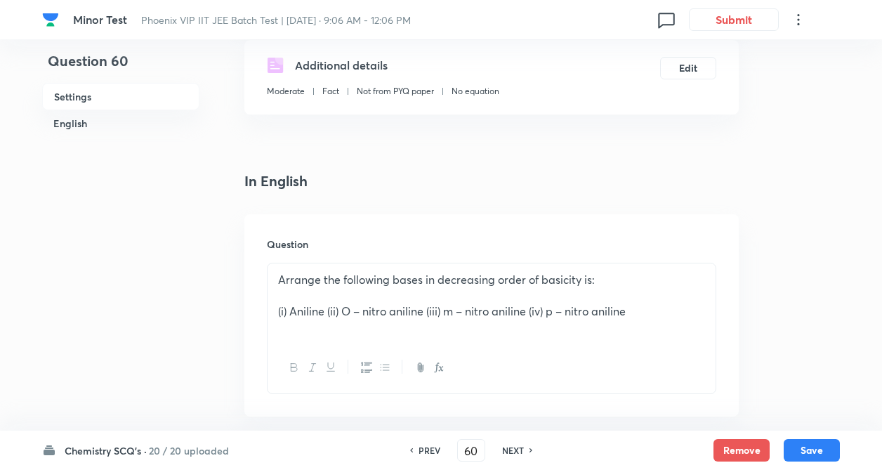
scroll to position [197, 0]
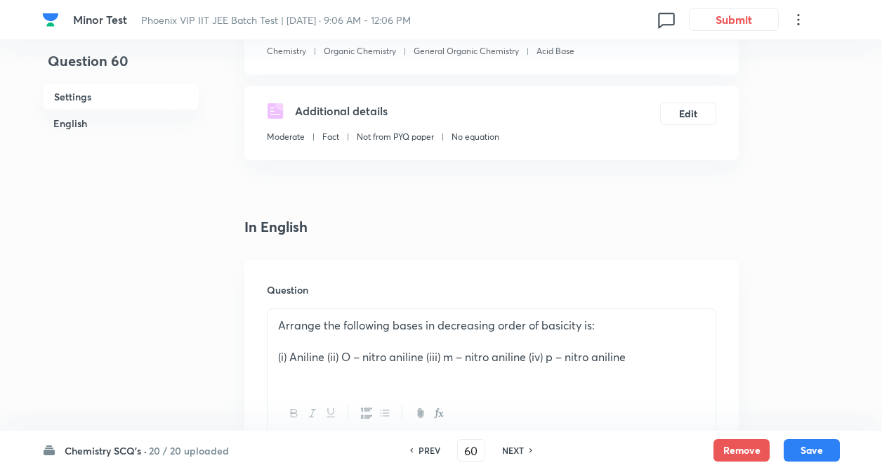
click at [511, 450] on h6 "NEXT" at bounding box center [513, 450] width 22 height 13
type input "61"
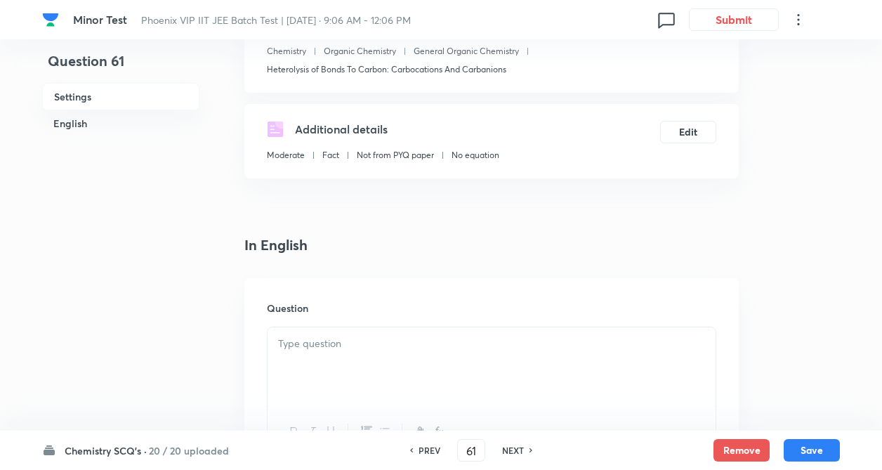
checkbox input "false"
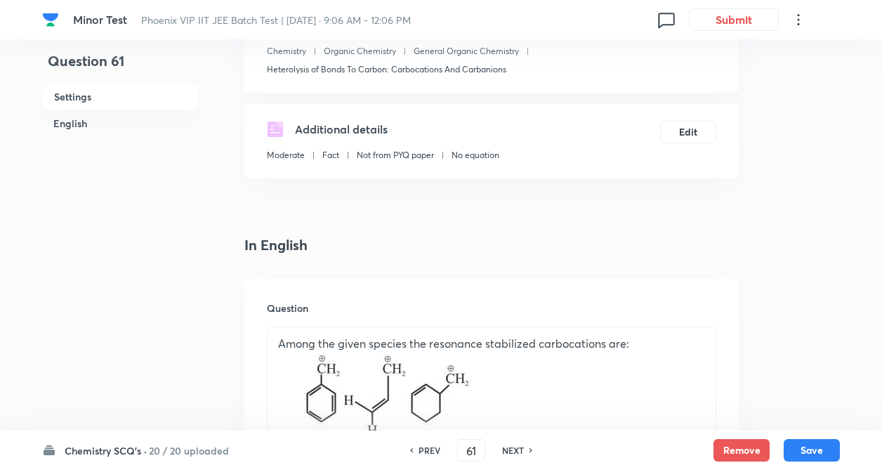
checkbox input "true"
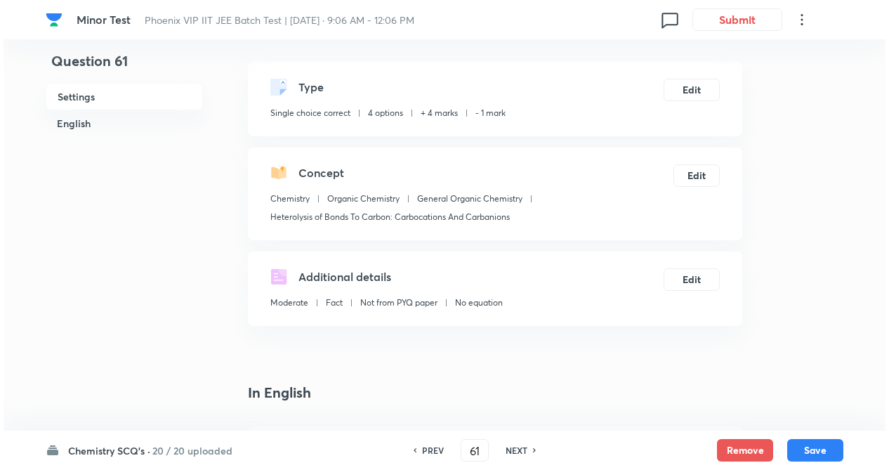
scroll to position [0, 0]
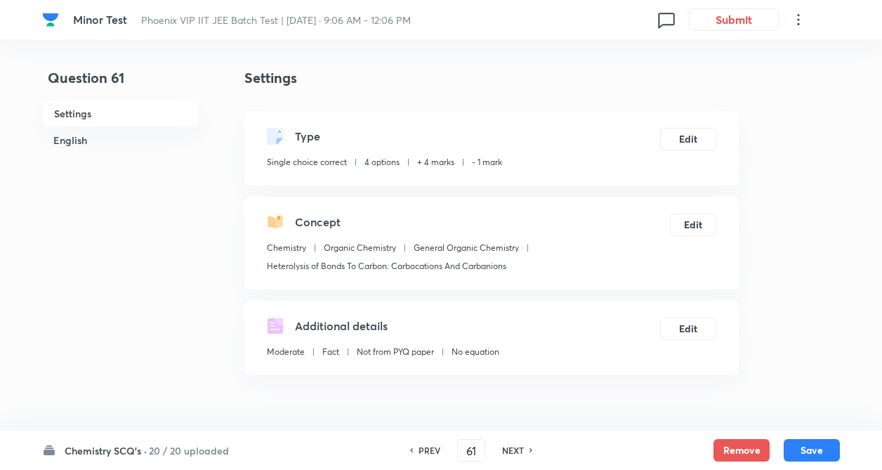
click at [515, 443] on div "PREV 61 ​ NEXT" at bounding box center [471, 450] width 181 height 22
drag, startPoint x: 517, startPoint y: 447, endPoint x: 511, endPoint y: 443, distance: 7.6
click at [517, 445] on h6 "NEXT" at bounding box center [513, 450] width 22 height 13
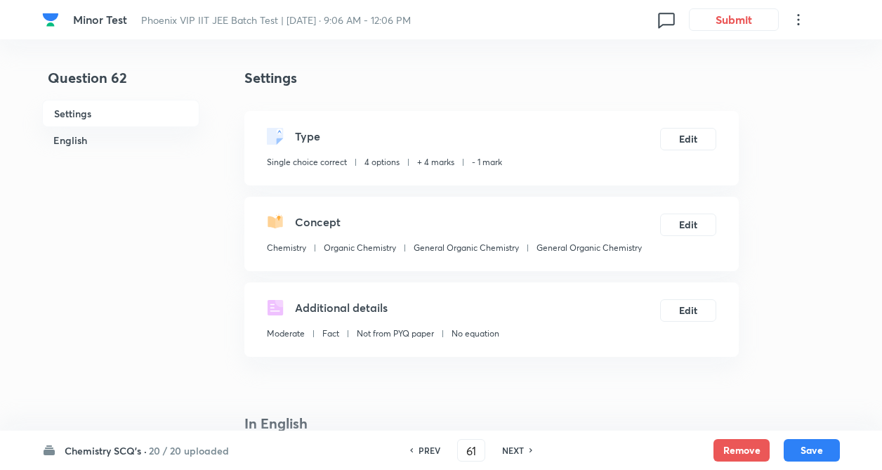
type input "62"
checkbox input "true"
click at [512, 444] on h6 "NEXT" at bounding box center [513, 450] width 22 height 13
type input "63"
checkbox input "false"
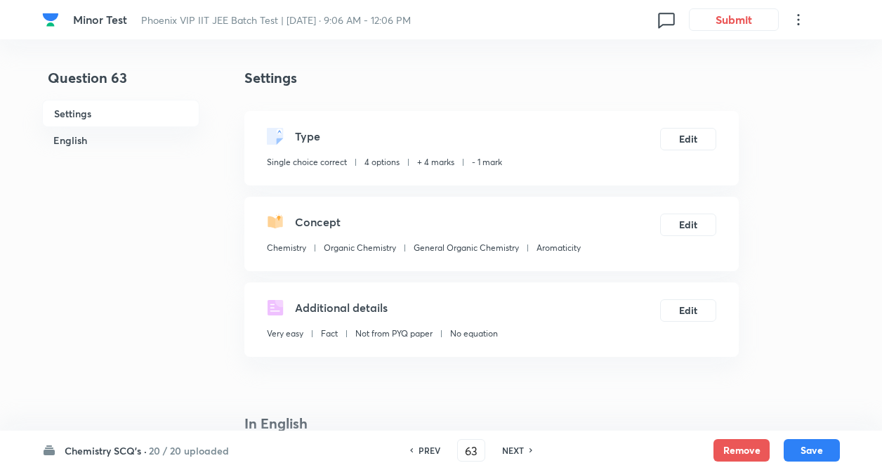
checkbox input "true"
click at [509, 446] on h6 "NEXT" at bounding box center [513, 450] width 22 height 13
type input "64"
checkbox input "false"
checkbox input "true"
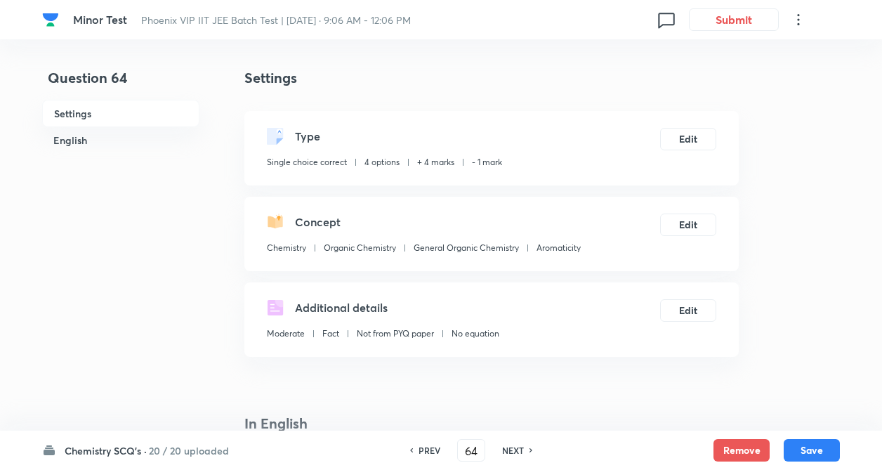
click at [517, 446] on h6 "NEXT" at bounding box center [513, 450] width 22 height 13
type input "65"
checkbox input "false"
checkbox input "true"
drag, startPoint x: 519, startPoint y: 446, endPoint x: 539, endPoint y: 440, distance: 21.1
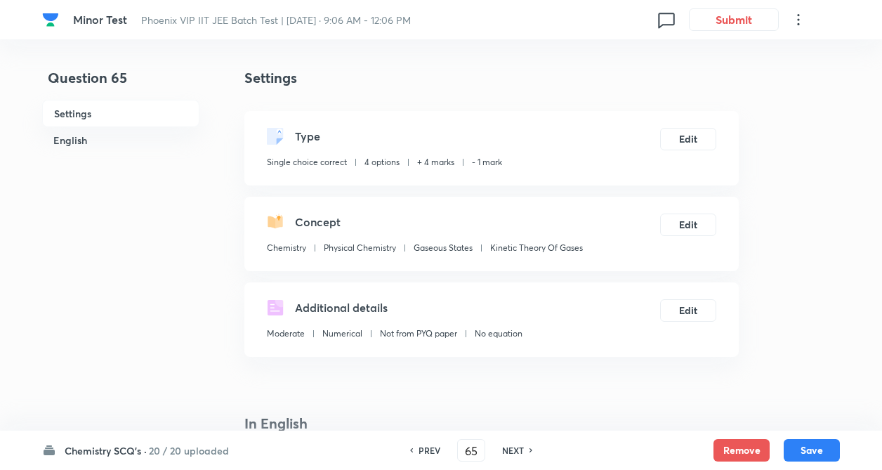
click at [520, 446] on h6 "NEXT" at bounding box center [513, 450] width 22 height 13
type input "66"
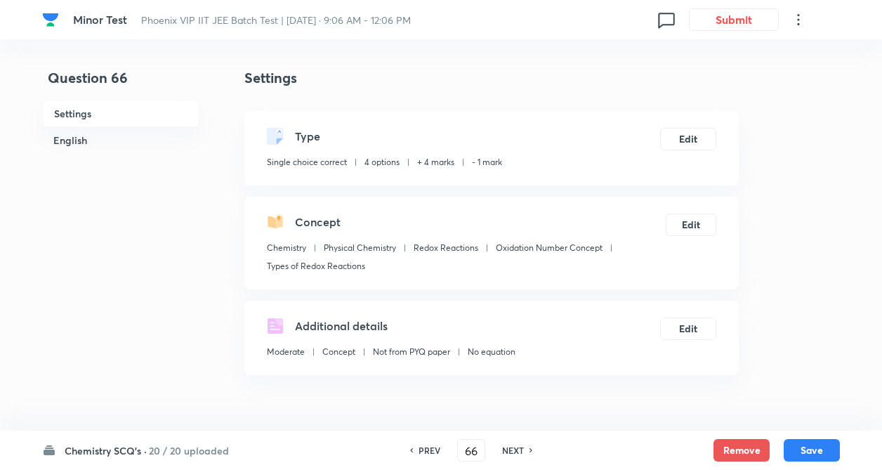
checkbox input "false"
checkbox input "true"
click at [518, 447] on h6 "NEXT" at bounding box center [513, 450] width 22 height 13
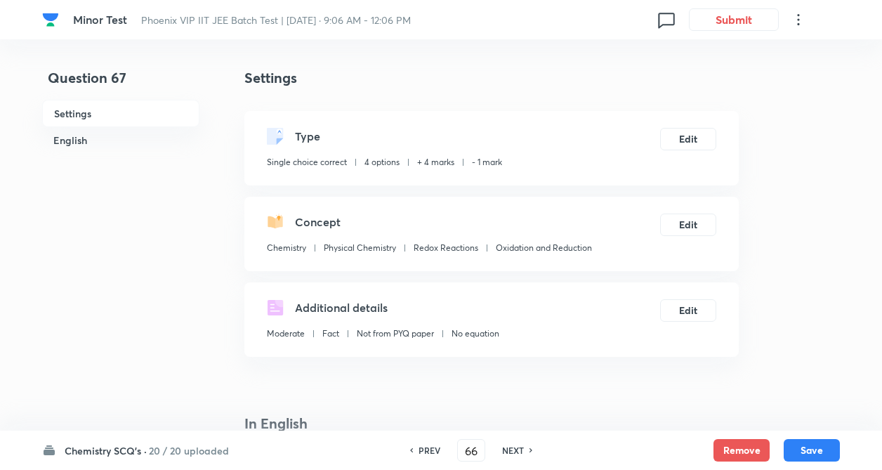
type input "67"
checkbox input "false"
checkbox input "true"
drag, startPoint x: 516, startPoint y: 452, endPoint x: 535, endPoint y: 450, distance: 19.9
click at [516, 453] on h6 "NEXT" at bounding box center [513, 450] width 22 height 13
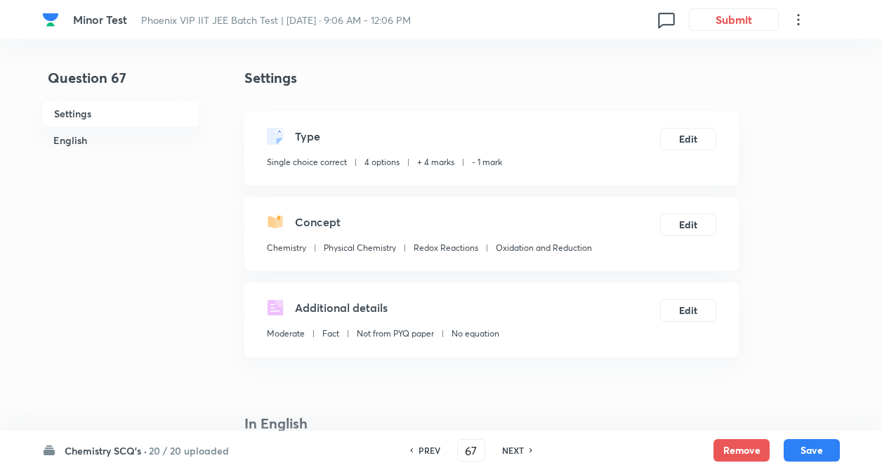
type input "68"
checkbox input "false"
checkbox input "true"
click at [511, 450] on h6 "NEXT" at bounding box center [513, 450] width 22 height 13
type input "69"
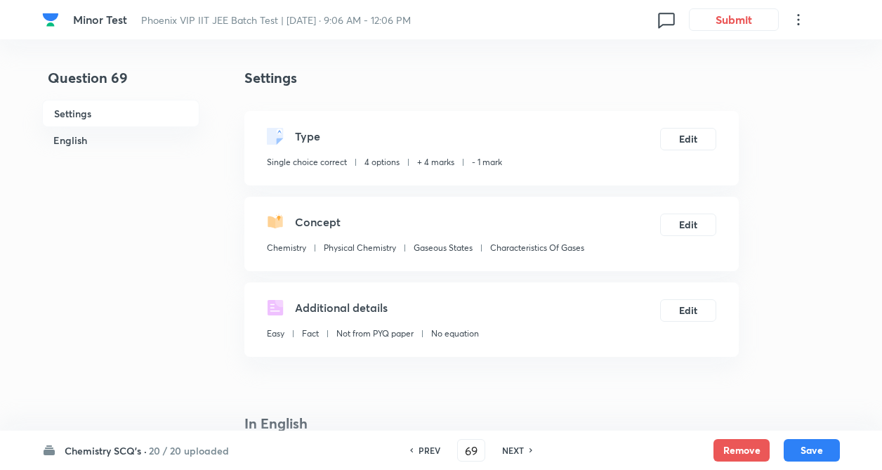
checkbox input "false"
checkbox input "true"
click at [430, 450] on h6 "PREV" at bounding box center [430, 450] width 22 height 13
type input "68"
checkbox input "false"
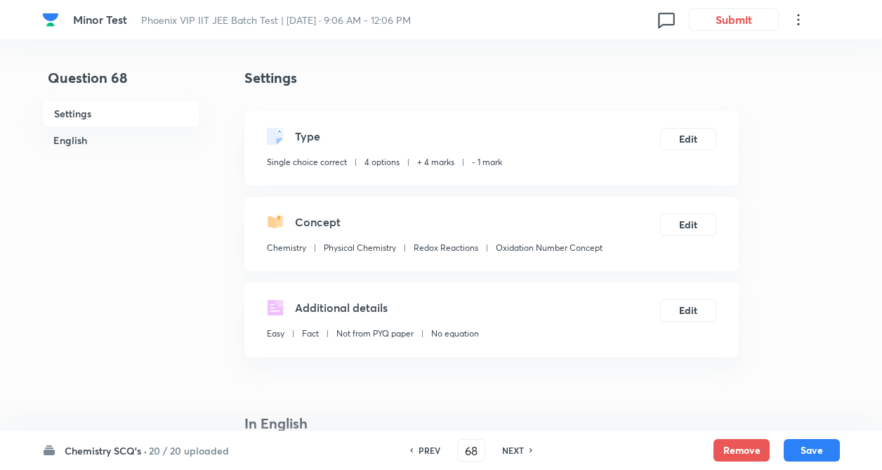
checkbox input "true"
click at [728, 443] on button "Remove" at bounding box center [742, 449] width 56 height 22
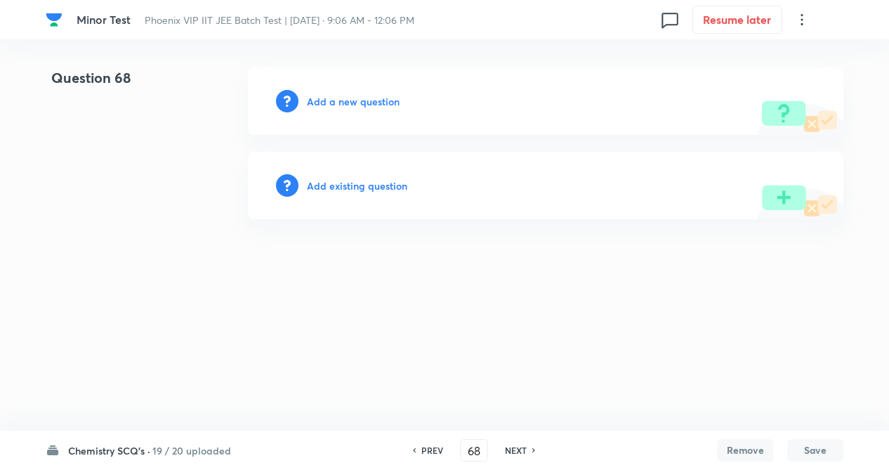
click at [402, 179] on h6 "Add existing question" at bounding box center [357, 185] width 100 height 15
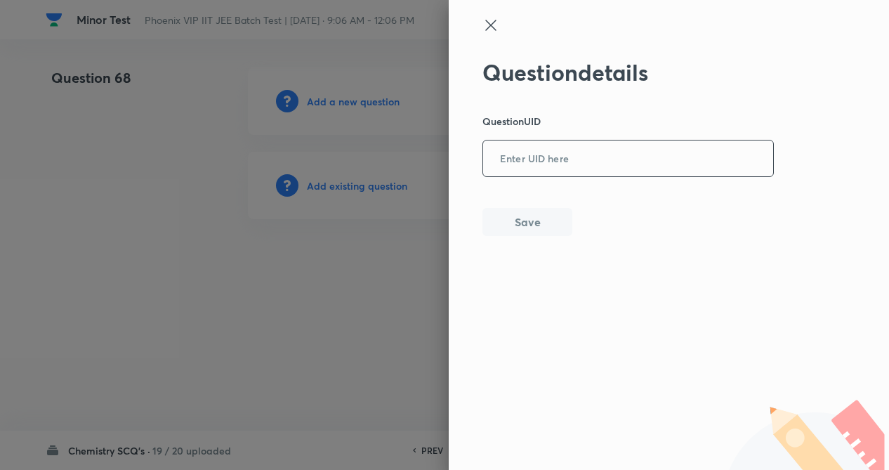
click at [605, 166] on input "text" at bounding box center [628, 159] width 290 height 34
paste input "UB792"
type input "UB792"
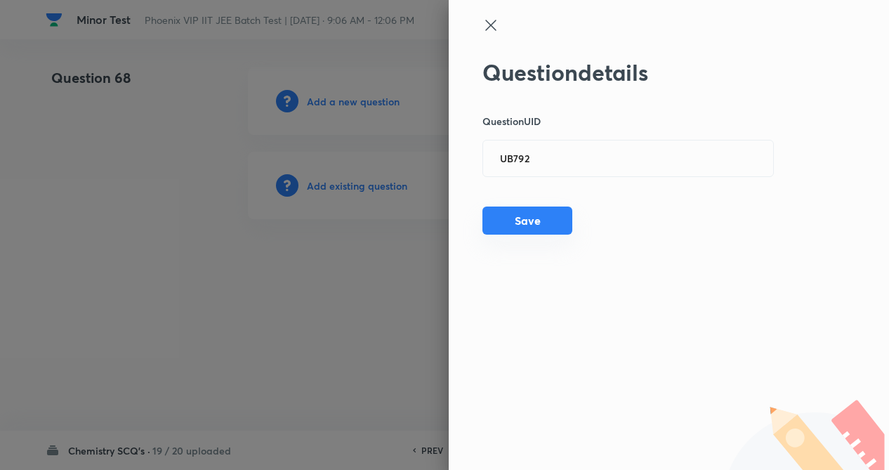
click at [528, 216] on button "Save" at bounding box center [528, 221] width 90 height 28
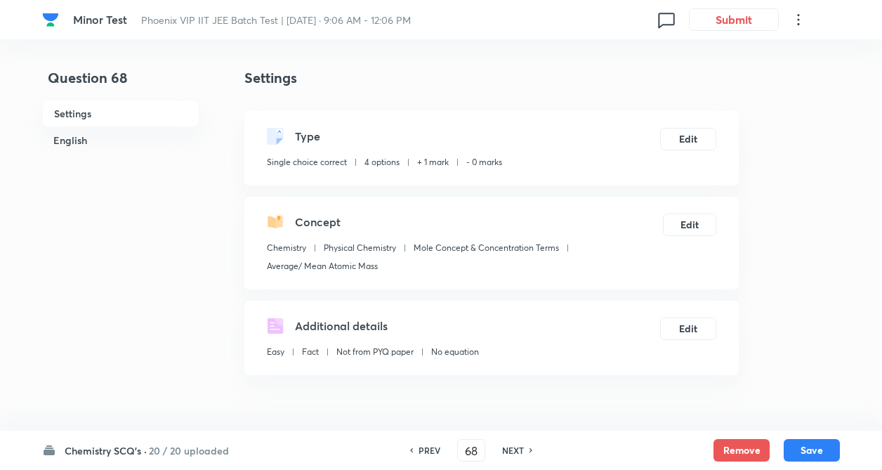
checkbox input "true"
click at [691, 130] on button "Edit" at bounding box center [688, 137] width 56 height 22
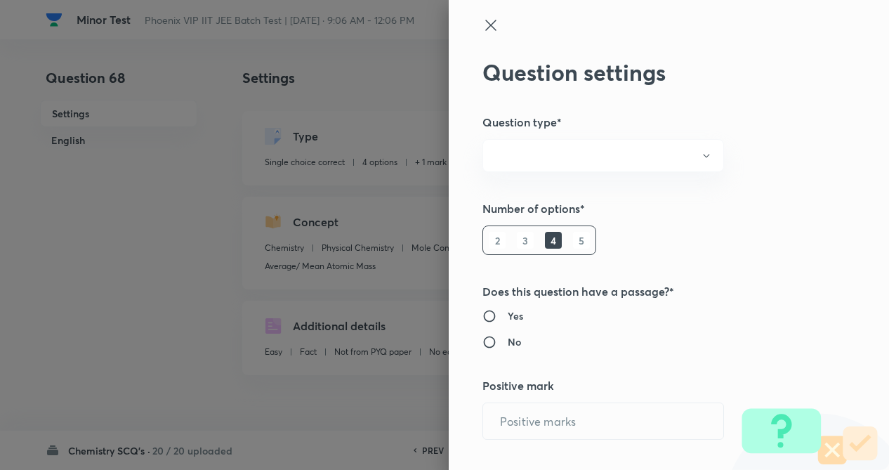
radio input "true"
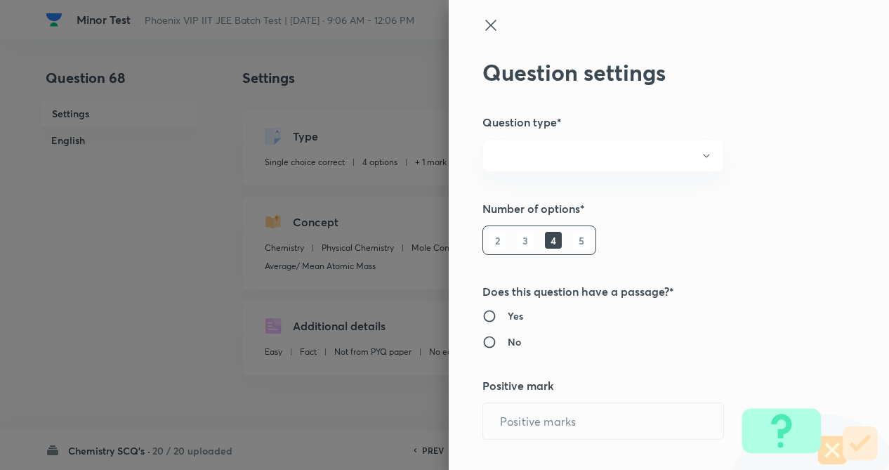
radio input "true"
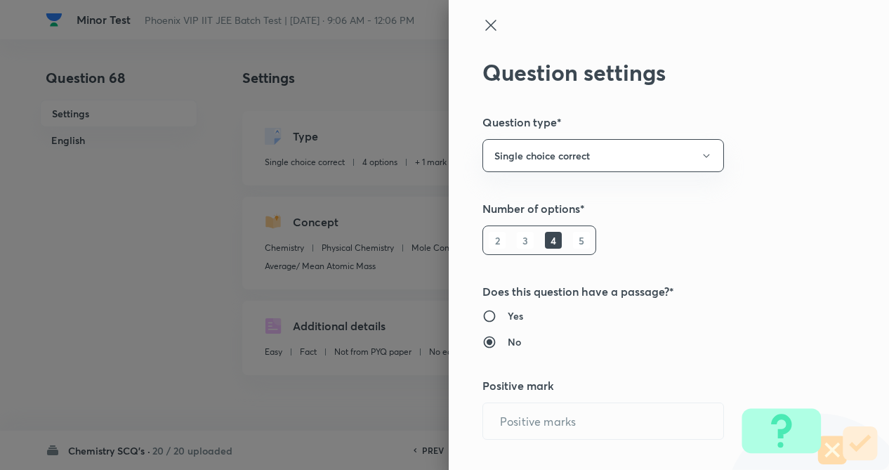
type input "1"
type input "0"
type input "Chemistry"
type input "Physical Chemistry"
type input "Mole Concept & Concentration Terms"
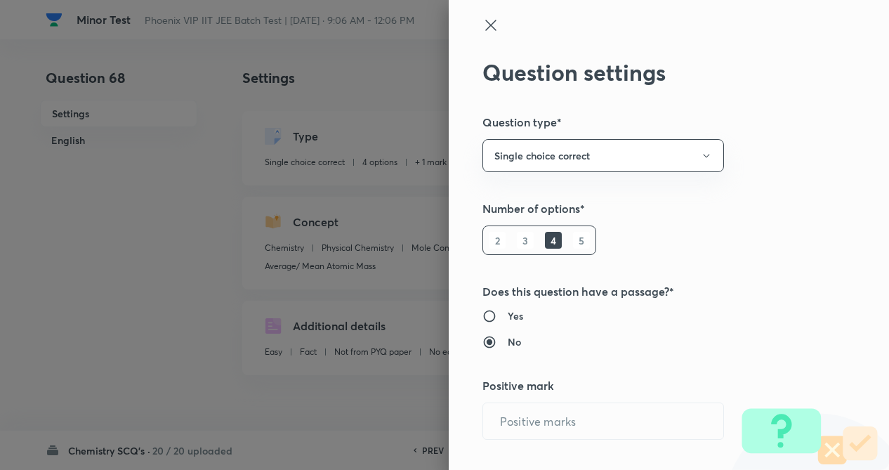
type input "Average/ Mean Atomic Mass"
drag, startPoint x: 691, startPoint y: 130, endPoint x: 771, endPoint y: 201, distance: 107.0
click at [775, 206] on h5 "Number of options*" at bounding box center [646, 208] width 326 height 17
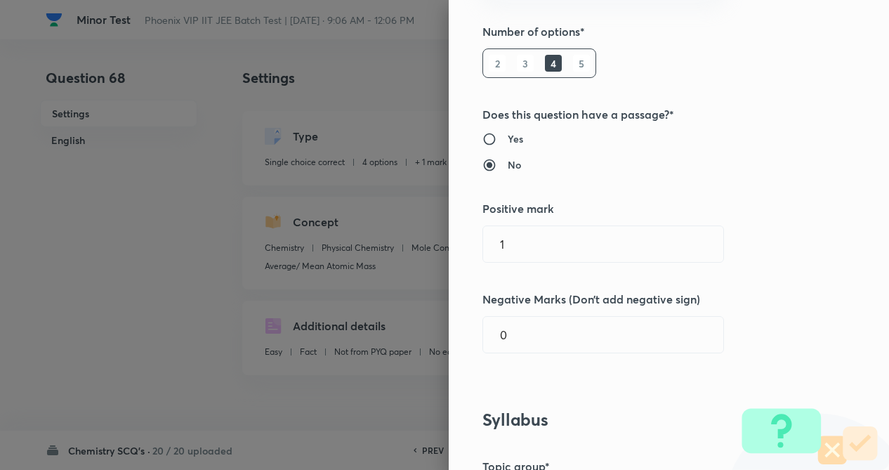
scroll to position [197, 0]
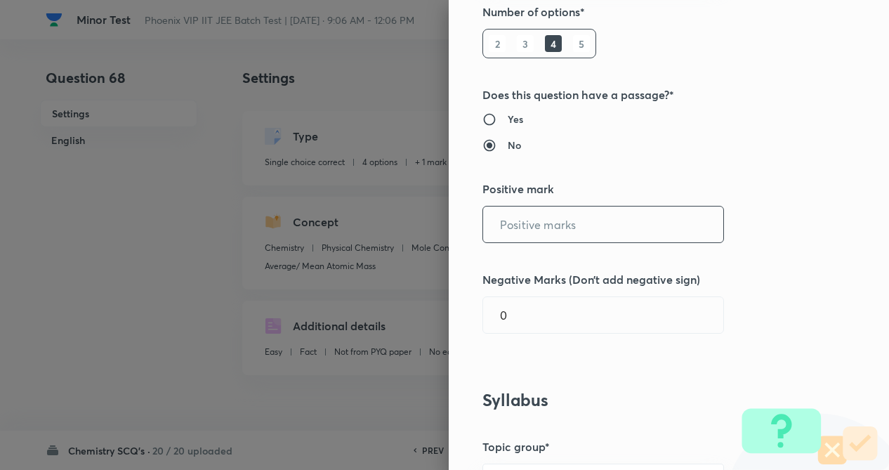
drag, startPoint x: 577, startPoint y: 235, endPoint x: 577, endPoint y: 264, distance: 28.8
click at [577, 241] on input "text" at bounding box center [603, 225] width 240 height 36
type input "4"
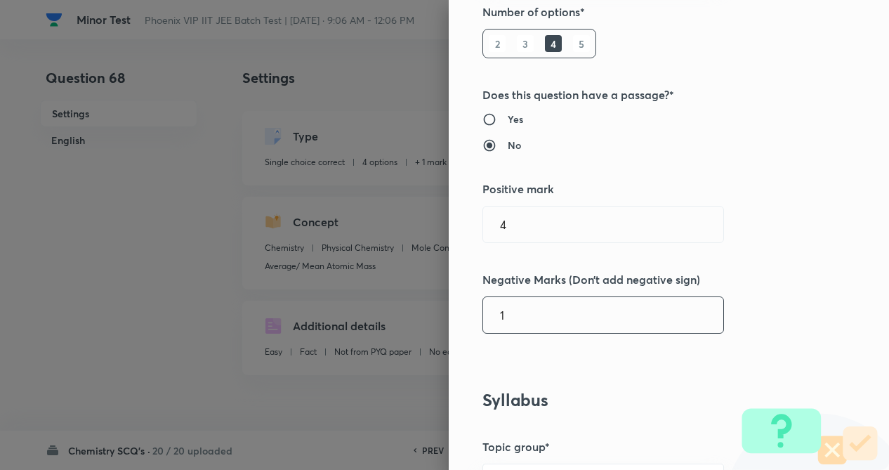
click at [576, 310] on input "1" at bounding box center [603, 315] width 240 height 36
type input "1"
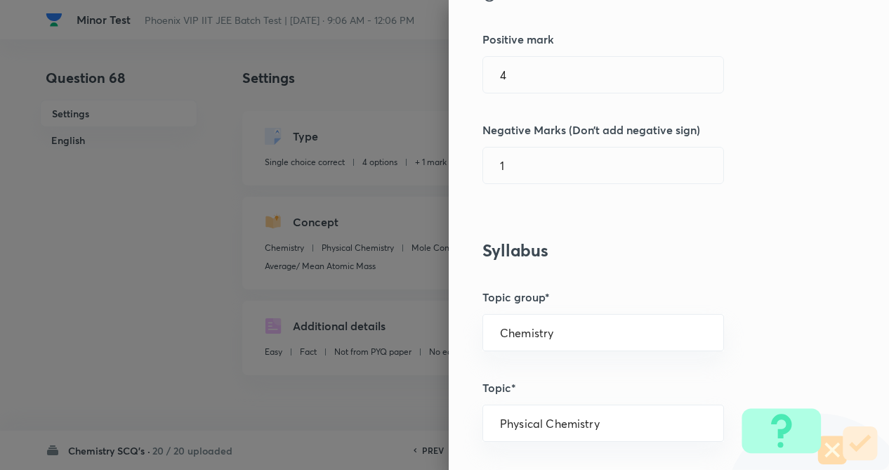
drag, startPoint x: 745, startPoint y: 280, endPoint x: 723, endPoint y: 306, distance: 34.9
click at [742, 280] on div "Question settings Question type* Single choice correct Number of options* 2 3 4…" at bounding box center [669, 235] width 440 height 470
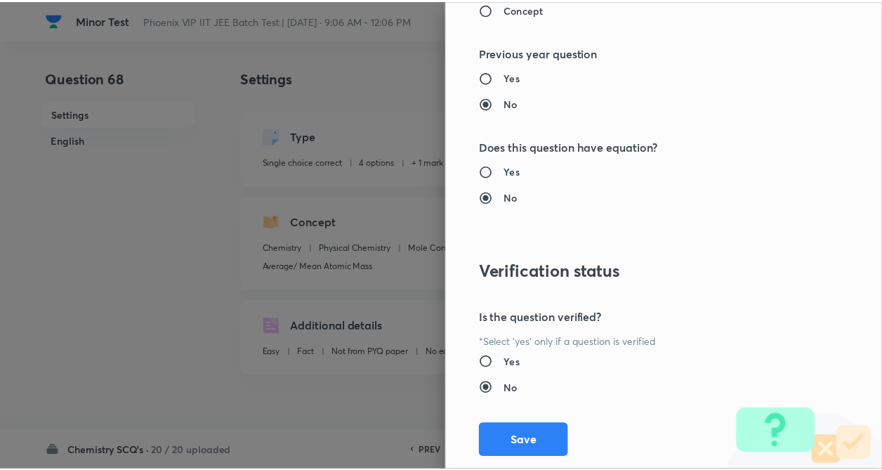
scroll to position [1445, 0]
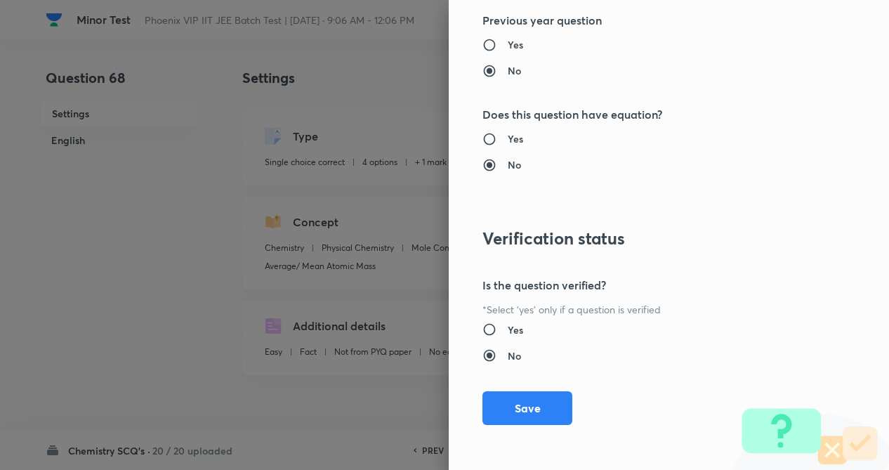
drag, startPoint x: 521, startPoint y: 407, endPoint x: 156, endPoint y: 291, distance: 383.2
click at [521, 407] on button "Save" at bounding box center [528, 408] width 90 height 34
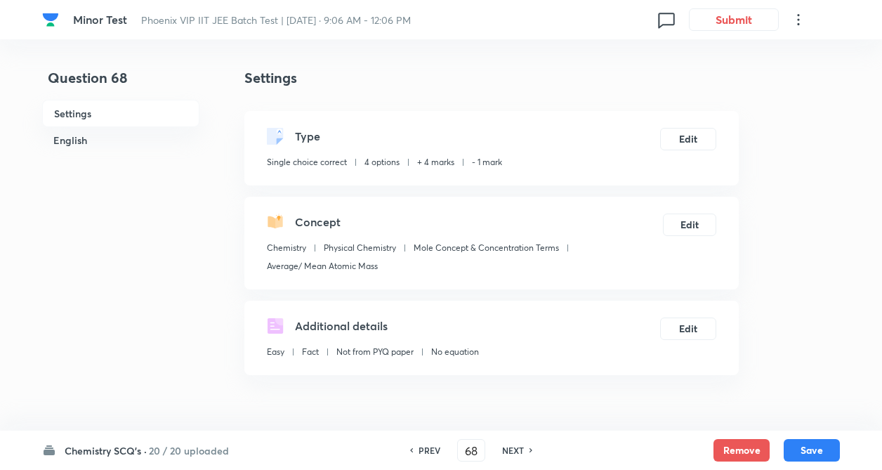
drag, startPoint x: 815, startPoint y: 448, endPoint x: 446, endPoint y: 395, distance: 373.3
click at [815, 448] on button "Save" at bounding box center [812, 450] width 56 height 22
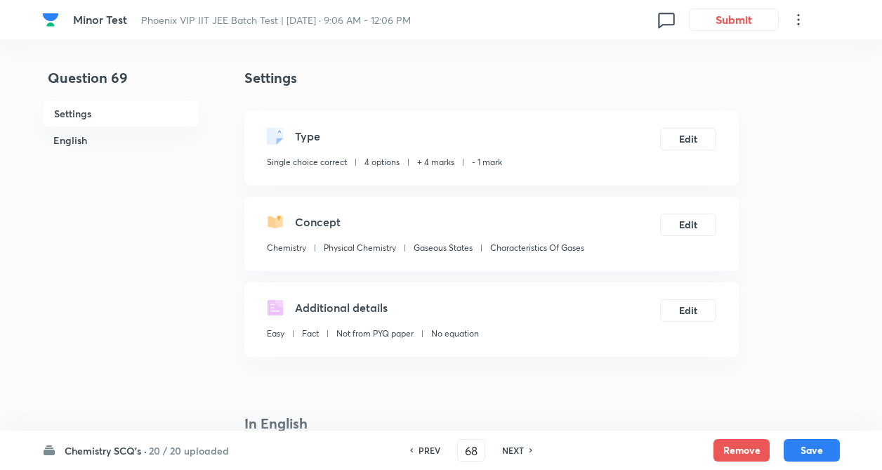
type input "69"
checkbox input "false"
checkbox input "true"
drag, startPoint x: 428, startPoint y: 450, endPoint x: 174, endPoint y: 263, distance: 315.1
click at [428, 450] on h6 "PREV" at bounding box center [430, 450] width 22 height 13
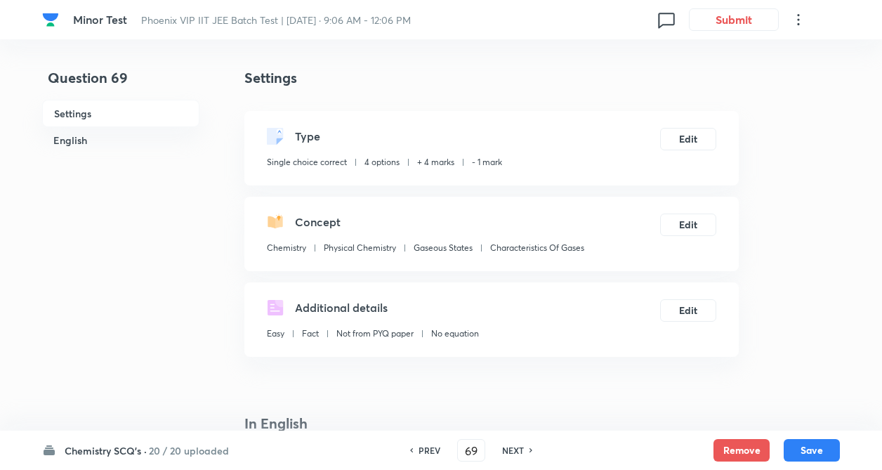
type input "68"
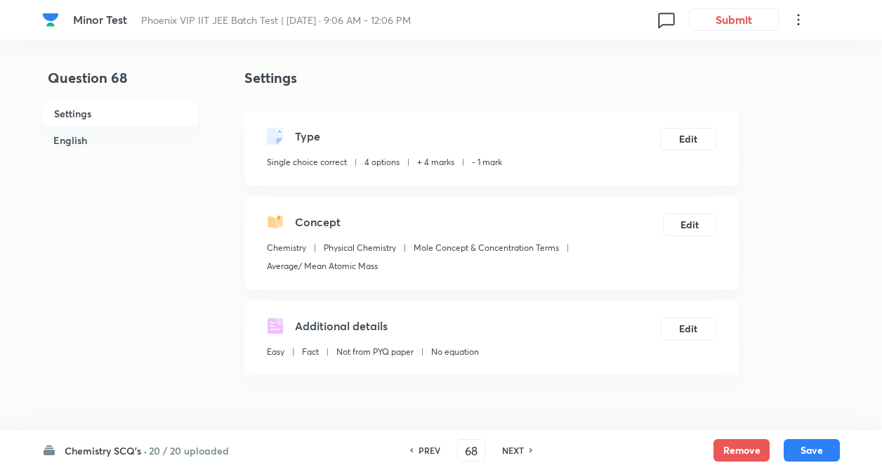
checkbox input "false"
checkbox input "true"
click at [516, 450] on h6 "NEXT" at bounding box center [513, 450] width 22 height 13
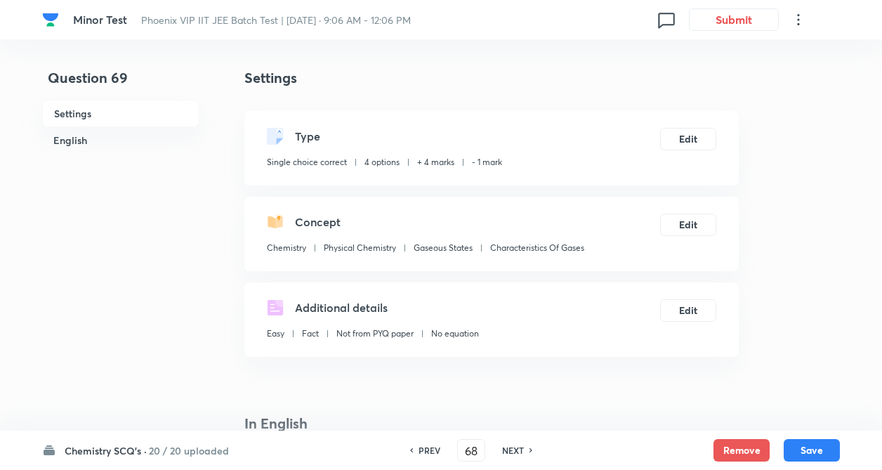
type input "69"
checkbox input "false"
checkbox input "true"
drag, startPoint x: 518, startPoint y: 452, endPoint x: 454, endPoint y: 413, distance: 74.7
click at [519, 449] on h6 "NEXT" at bounding box center [513, 450] width 22 height 13
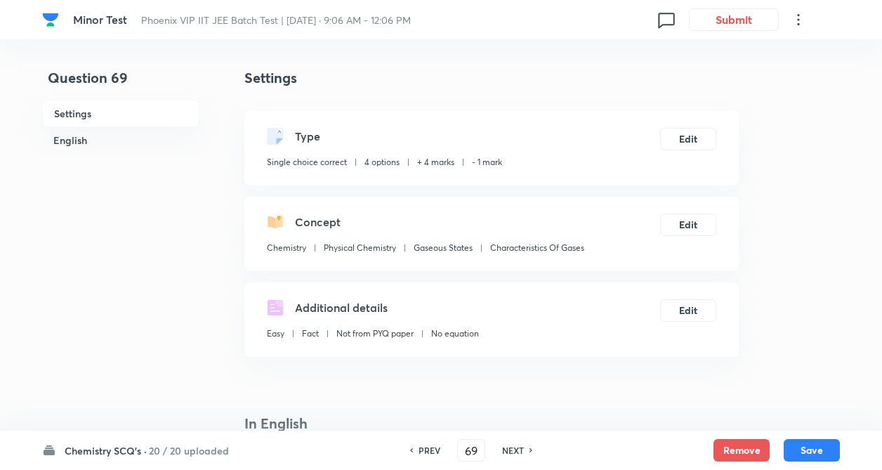
type input "70"
checkbox input "false"
checkbox input "true"
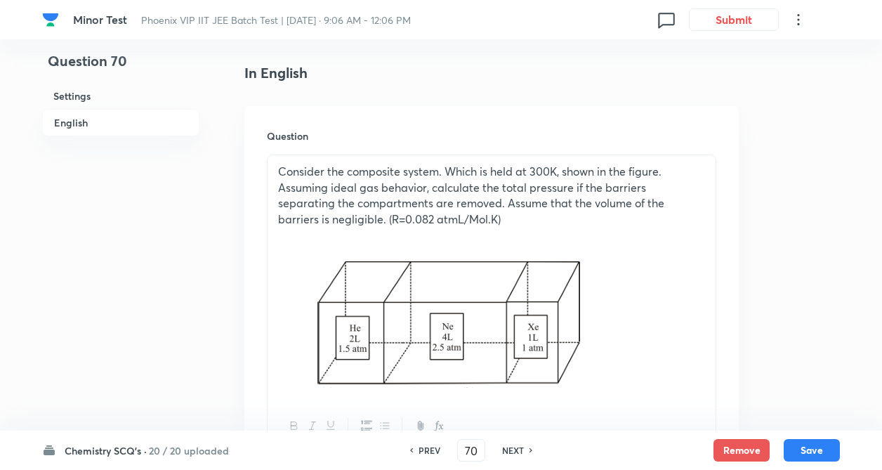
scroll to position [365, 0]
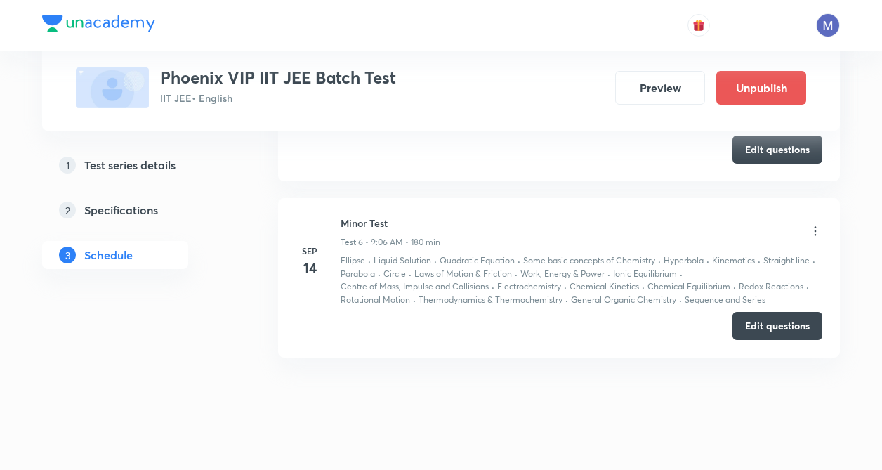
scroll to position [1453, 0]
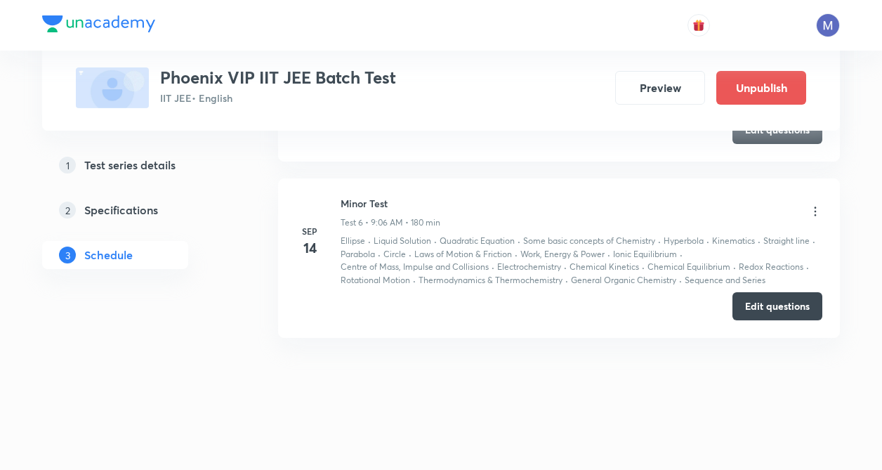
drag, startPoint x: 784, startPoint y: 301, endPoint x: 405, endPoint y: 255, distance: 382.1
click at [783, 301] on button "Edit questions" at bounding box center [778, 306] width 90 height 28
click at [818, 207] on icon at bounding box center [815, 211] width 14 height 14
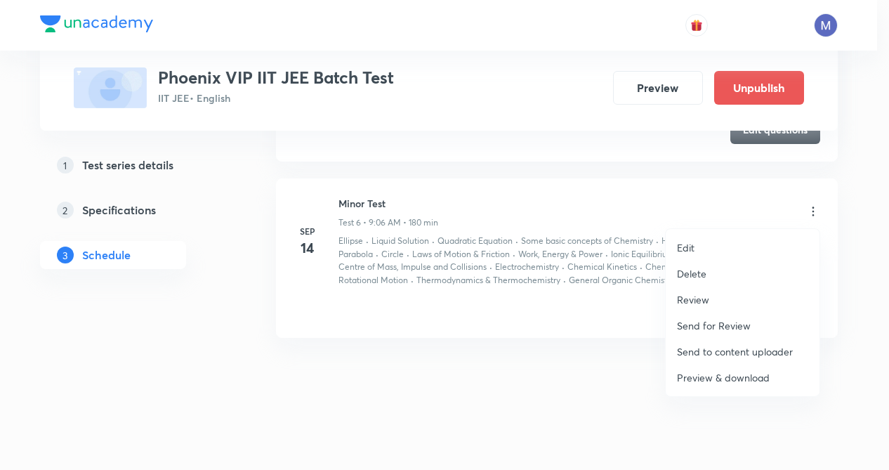
click at [688, 249] on p "Edit" at bounding box center [686, 247] width 18 height 15
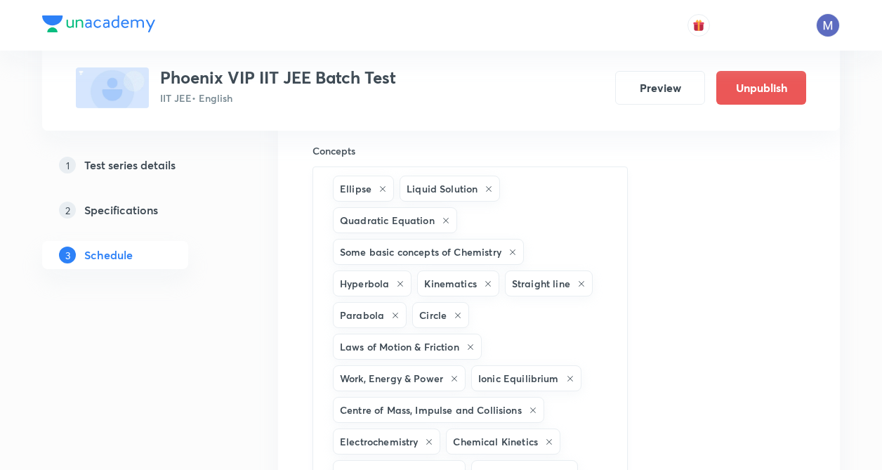
scroll to position [1323, 0]
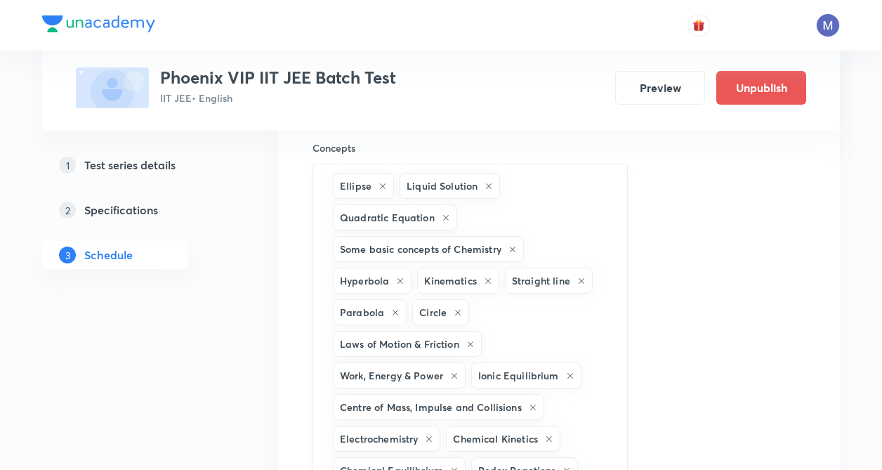
click at [489, 185] on icon at bounding box center [489, 186] width 8 height 8
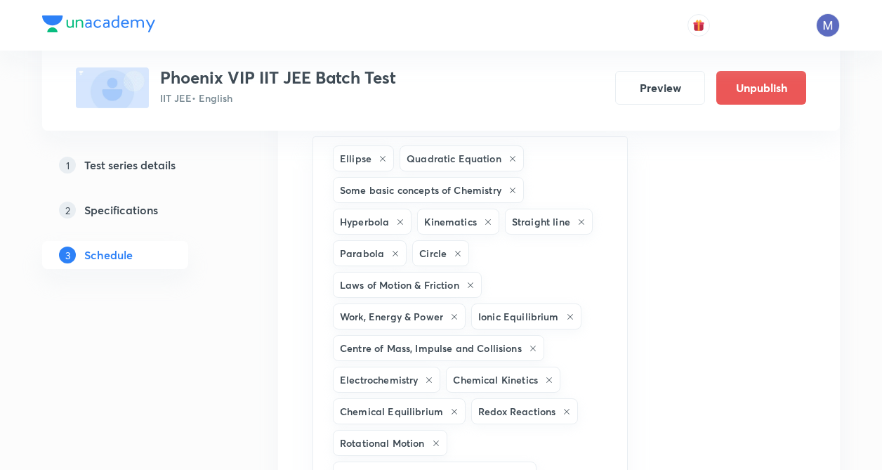
scroll to position [1358, 0]
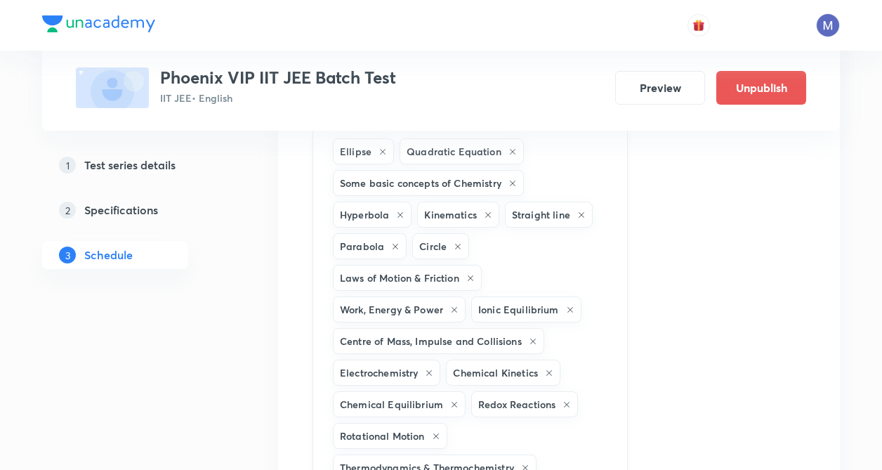
click at [572, 308] on icon at bounding box center [570, 310] width 8 height 8
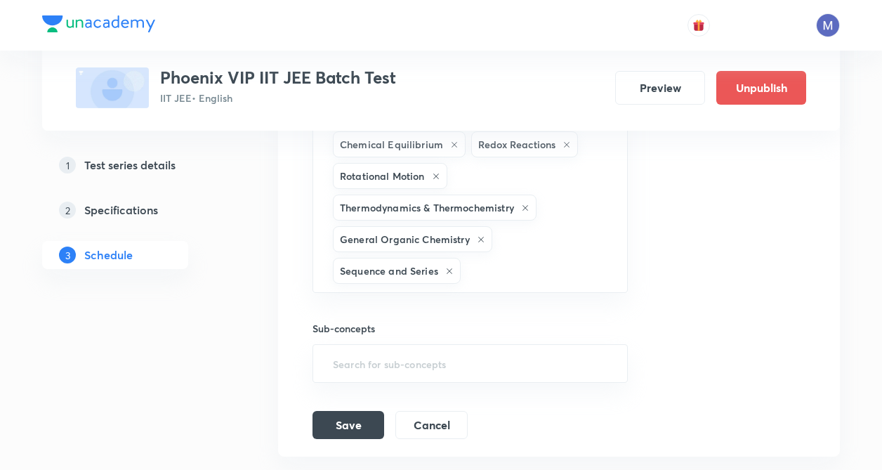
scroll to position [1611, 0]
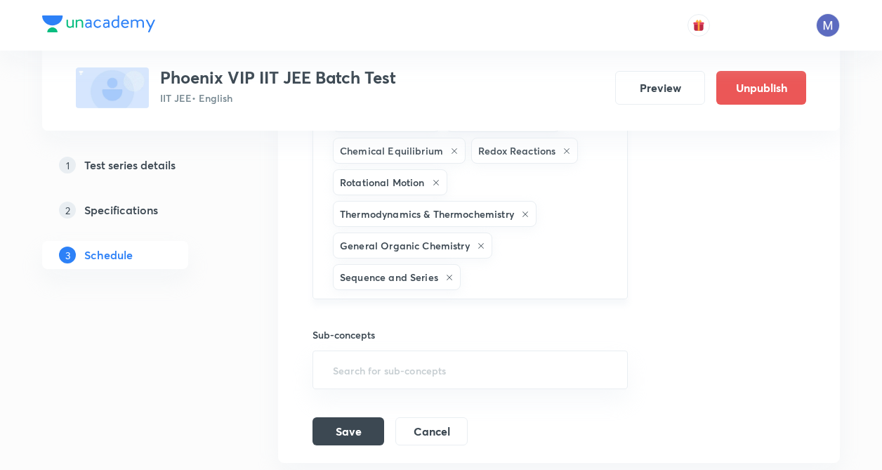
click at [527, 214] on icon at bounding box center [525, 214] width 8 height 8
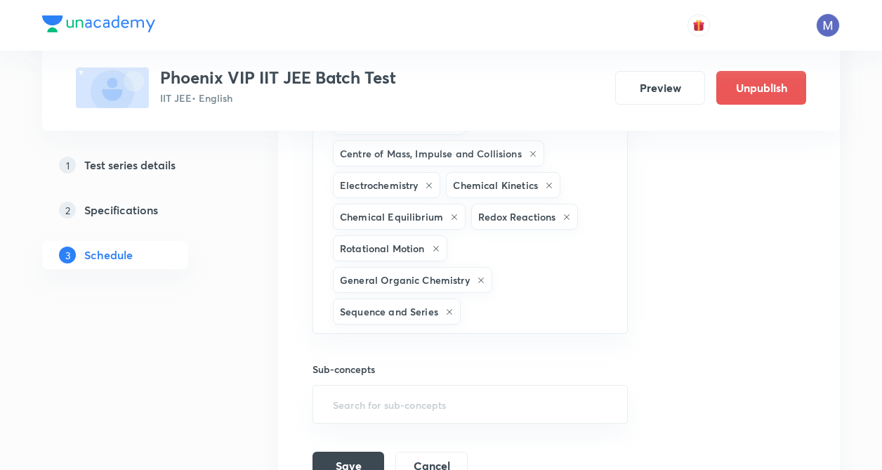
scroll to position [1539, 0]
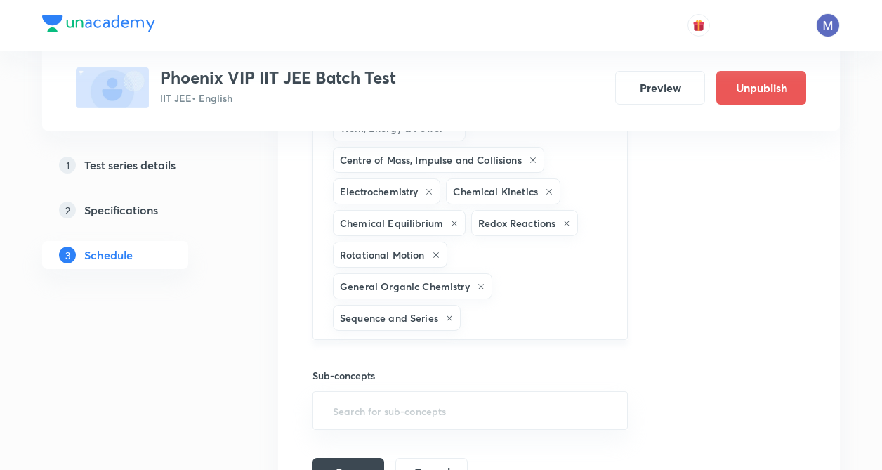
click at [454, 221] on icon at bounding box center [454, 223] width 8 height 8
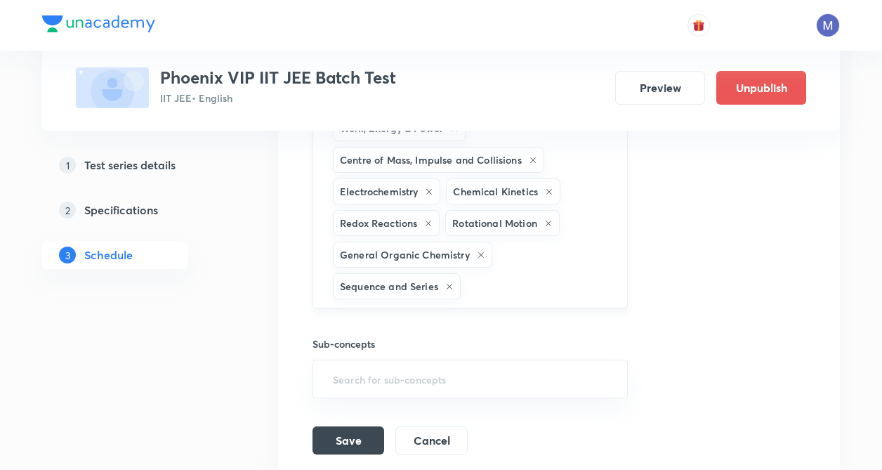
click at [550, 189] on icon at bounding box center [549, 192] width 8 height 8
click at [432, 190] on icon at bounding box center [429, 192] width 8 height 8
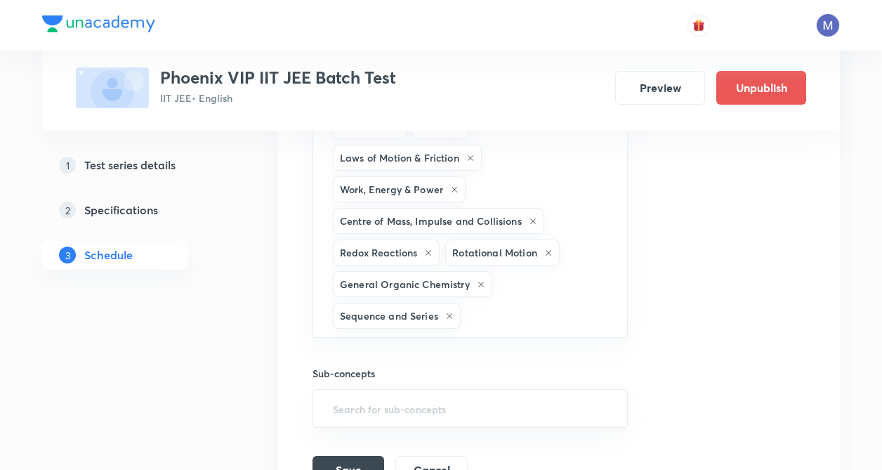
scroll to position [1487, 0]
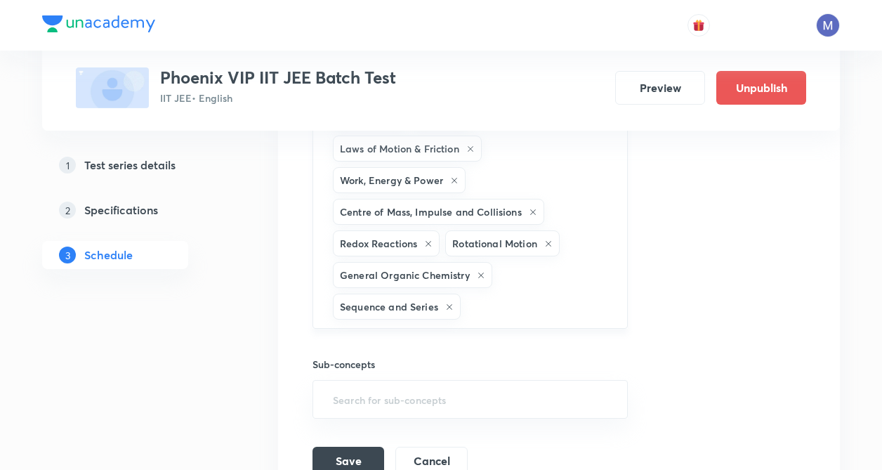
click at [537, 304] on input "text" at bounding box center [537, 307] width 147 height 26
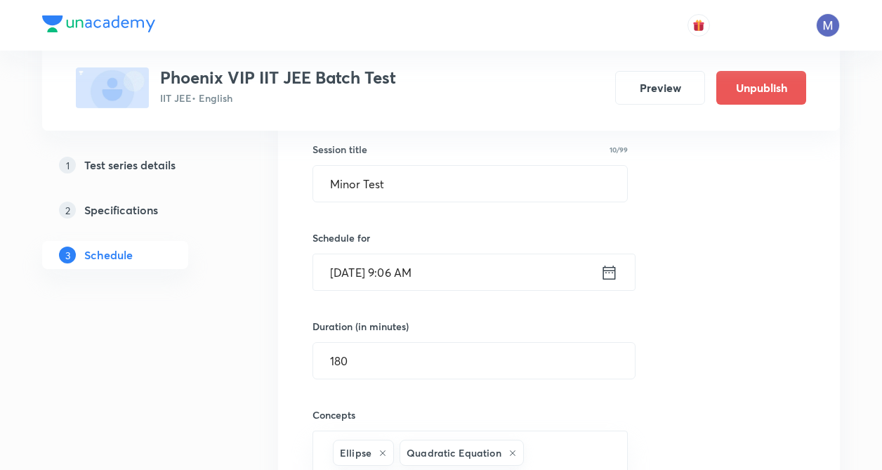
scroll to position [1642, 0]
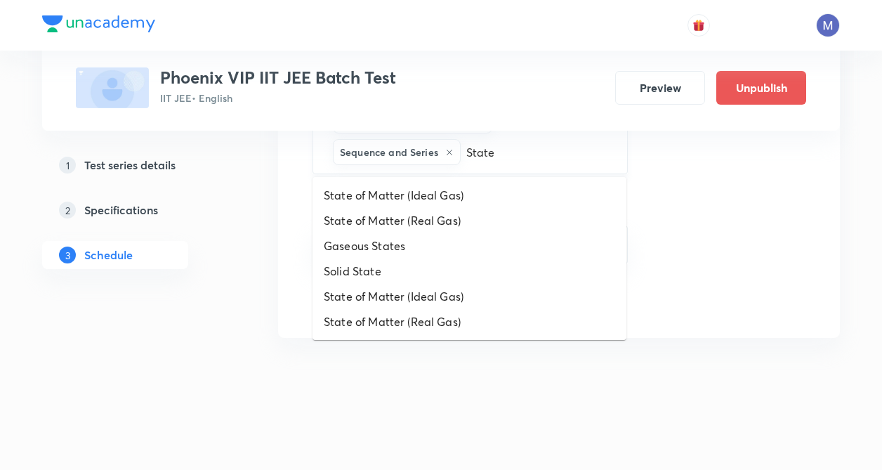
type input "Stat"
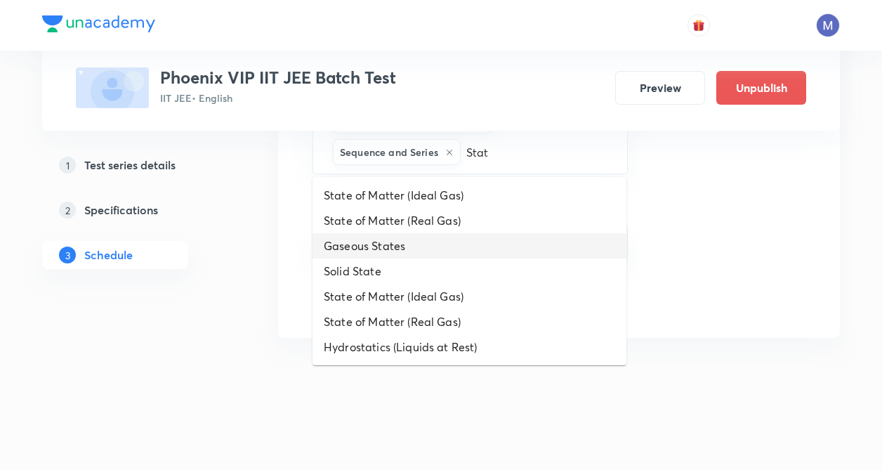
click at [365, 245] on li "Gaseous States" at bounding box center [470, 245] width 314 height 25
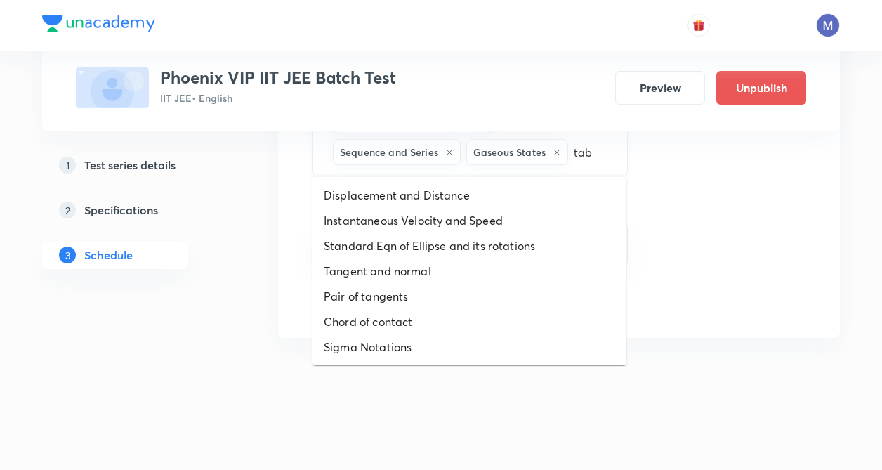
type input "tabl"
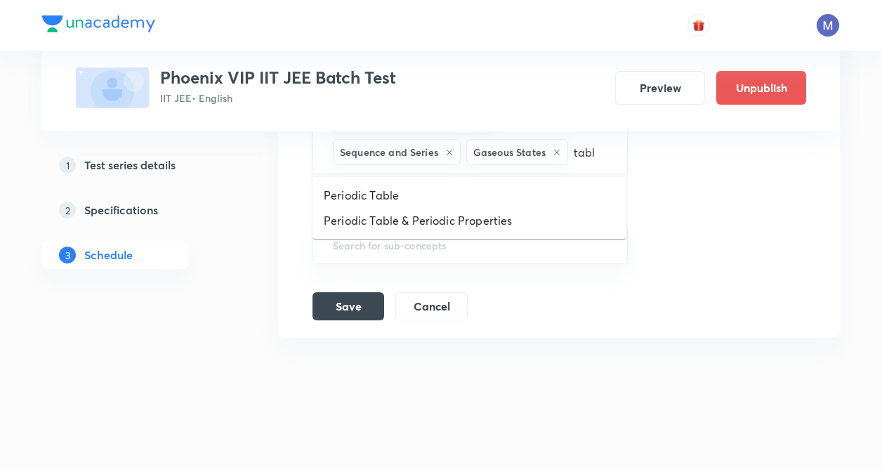
drag, startPoint x: 575, startPoint y: 162, endPoint x: 510, endPoint y: 138, distance: 68.9
click at [571, 161] on input "tabl" at bounding box center [590, 152] width 39 height 26
click at [495, 224] on li "Periodic Table & Periodic Properties" at bounding box center [470, 220] width 314 height 25
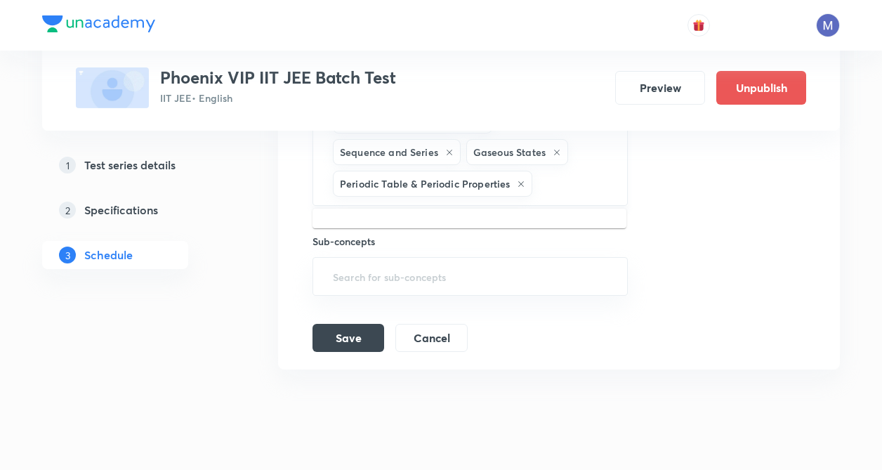
drag, startPoint x: 590, startPoint y: 188, endPoint x: 620, endPoint y: 188, distance: 30.2
click at [593, 188] on input "text" at bounding box center [572, 184] width 74 height 26
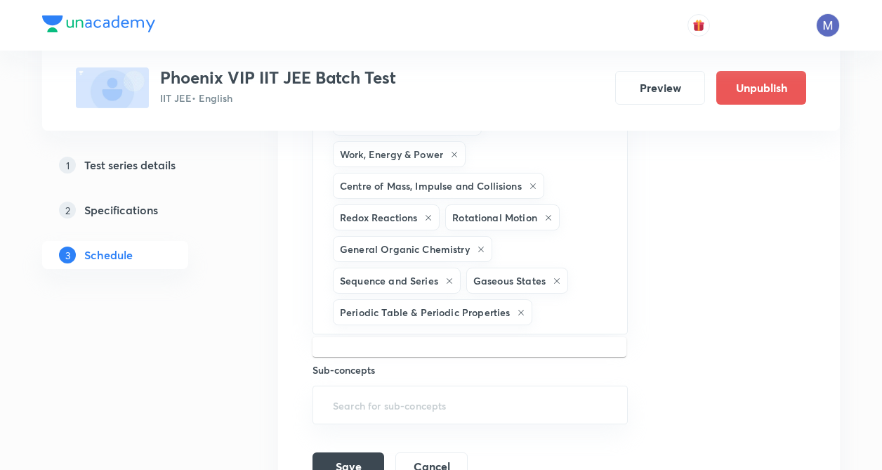
scroll to position [1516, 0]
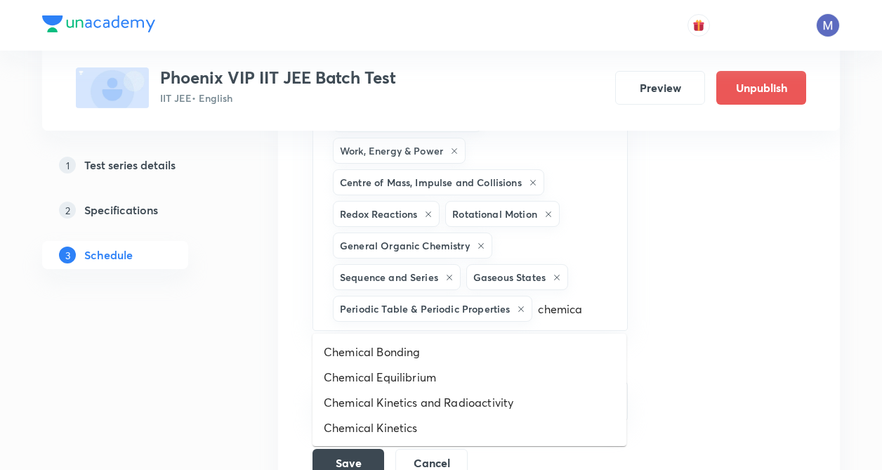
type input "chemical"
click at [436, 353] on li "Chemical Bonding" at bounding box center [470, 351] width 314 height 25
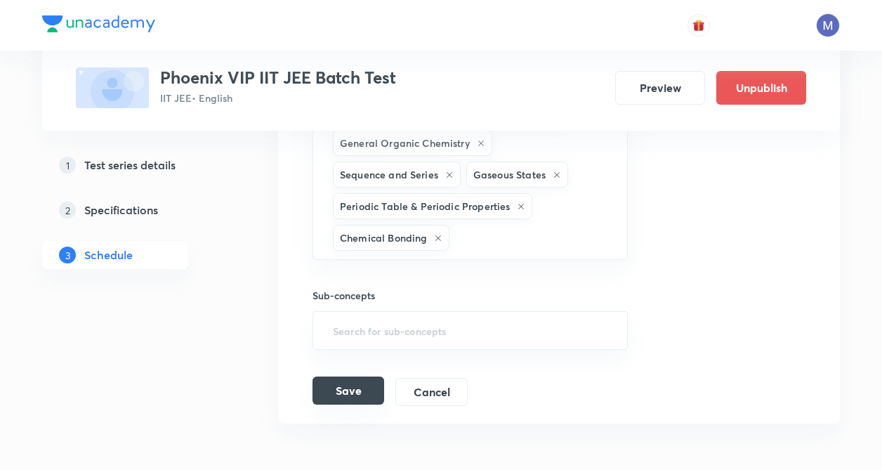
scroll to position [1629, 0]
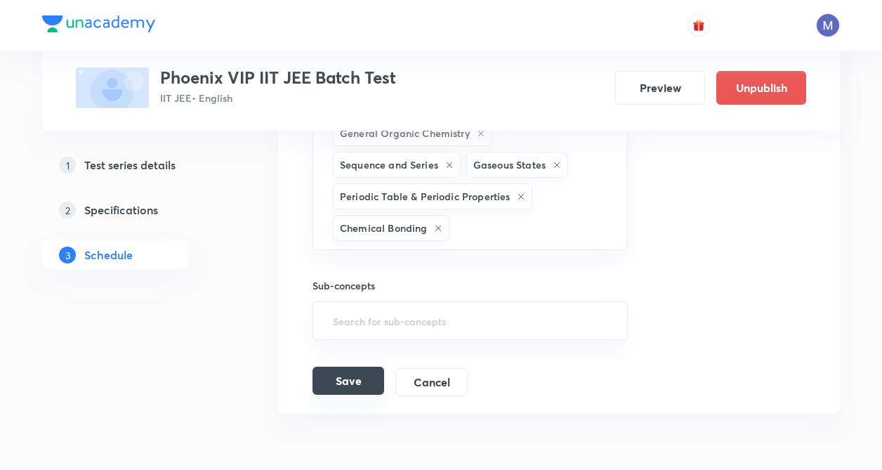
click at [334, 387] on button "Save" at bounding box center [349, 381] width 72 height 28
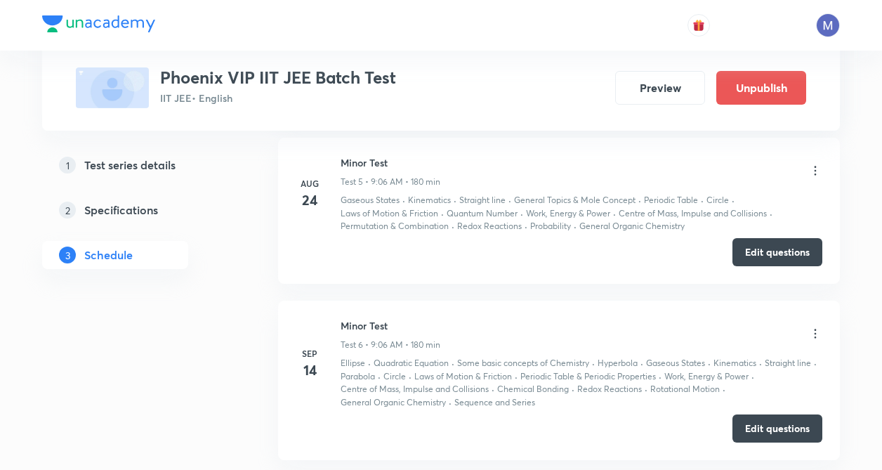
scroll to position [863, 0]
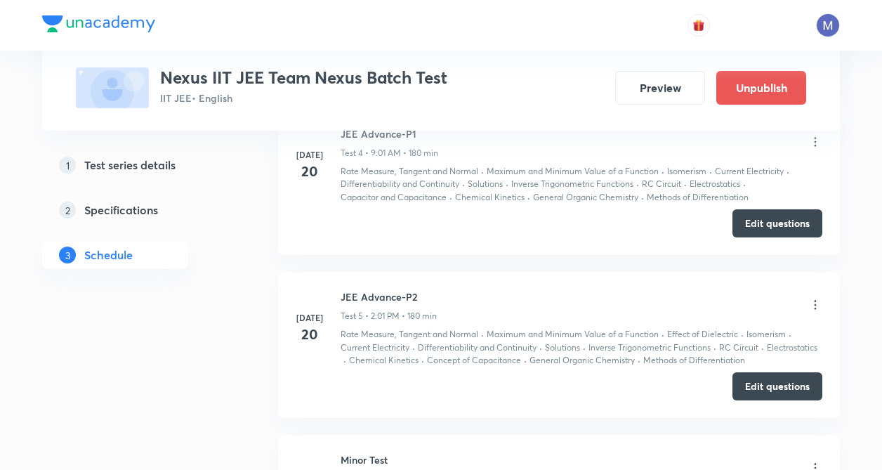
scroll to position [1740, 0]
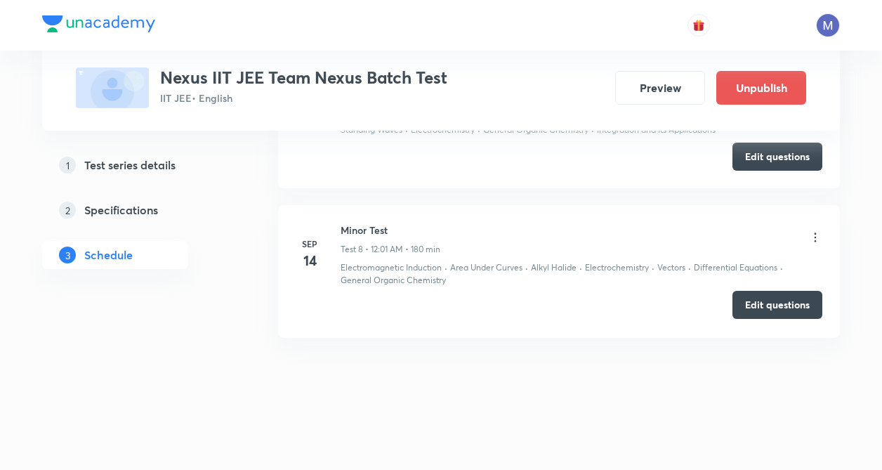
click at [775, 308] on button "Edit questions" at bounding box center [778, 305] width 90 height 28
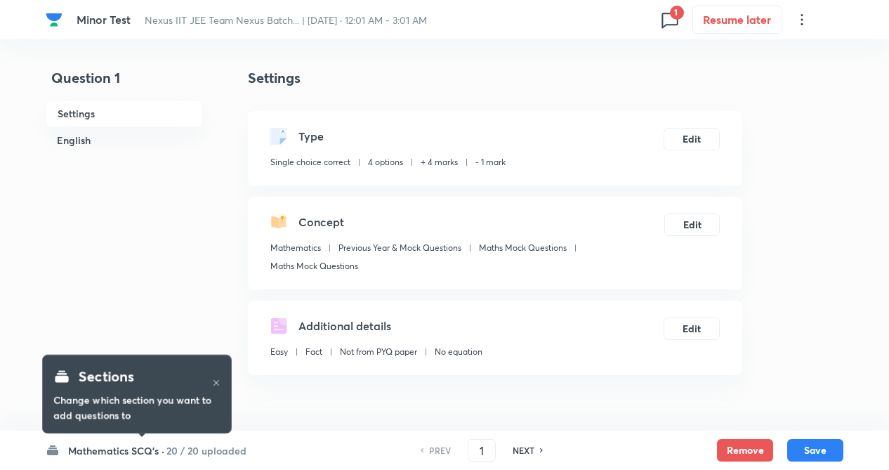
checkbox input "true"
click at [207, 448] on h6 "20 / 20 uploaded" at bounding box center [203, 450] width 80 height 15
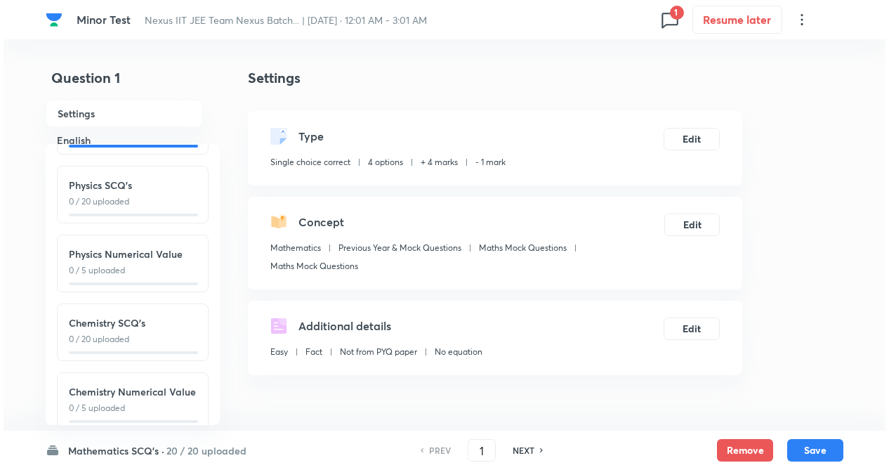
scroll to position [155, 0]
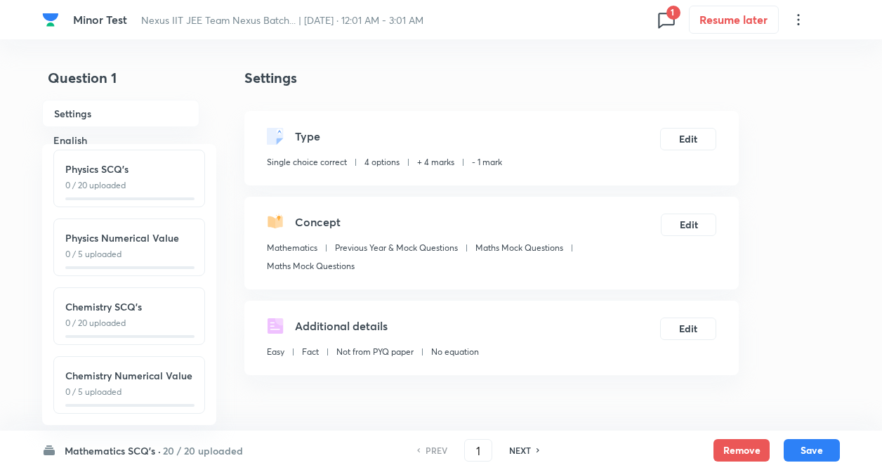
drag, startPoint x: 155, startPoint y: 298, endPoint x: 261, endPoint y: 306, distance: 105.7
click at [155, 299] on h6 "Chemistry SCQ's" at bounding box center [129, 306] width 128 height 15
type input "51"
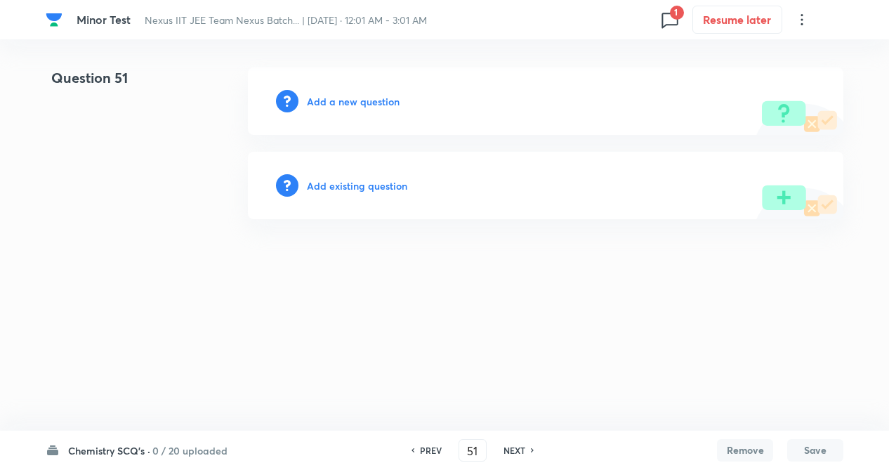
click at [672, 11] on span "1" at bounding box center [677, 13] width 14 height 14
click at [360, 280] on div at bounding box center [444, 235] width 889 height 470
click at [353, 98] on h6 "Add a new question" at bounding box center [353, 101] width 93 height 15
click at [351, 104] on h6 "Choose a question type" at bounding box center [361, 101] width 108 height 15
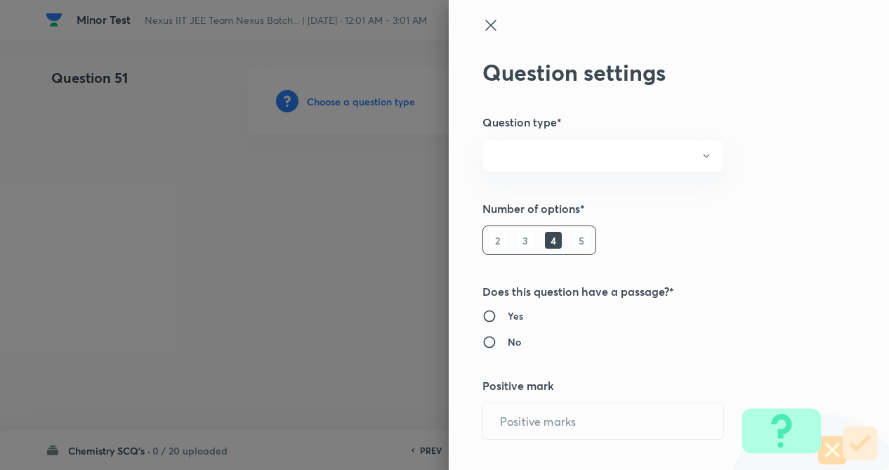
radio input "true"
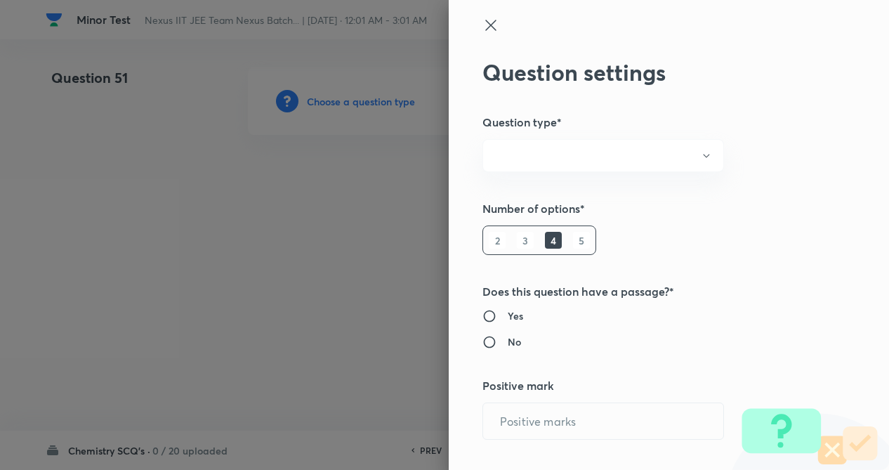
radio input "true"
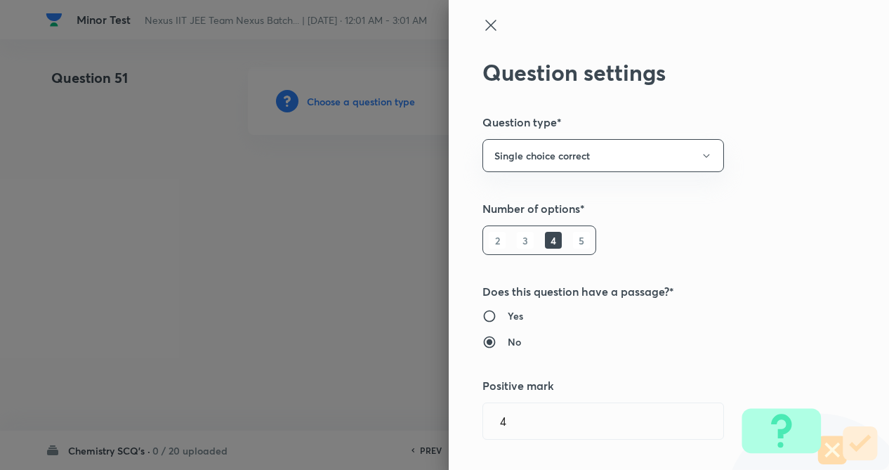
type input "4"
type input "1"
click at [752, 211] on h5 "Number of options*" at bounding box center [646, 208] width 326 height 17
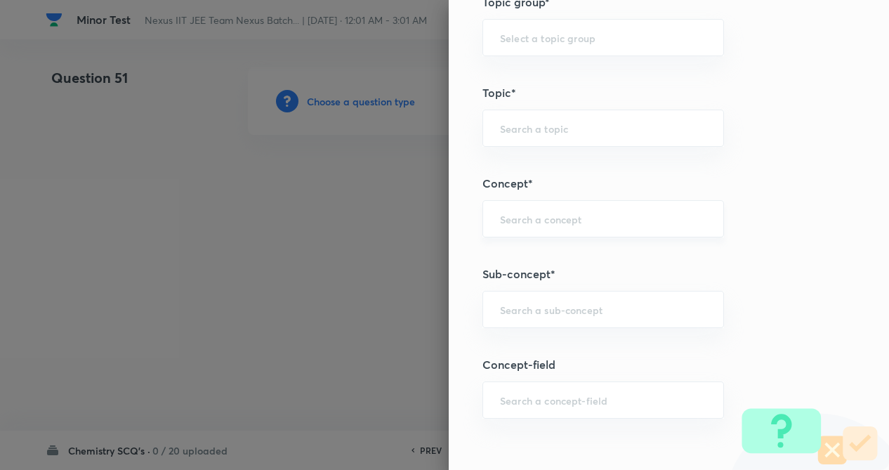
scroll to position [646, 0]
click at [536, 212] on input "text" at bounding box center [603, 213] width 207 height 13
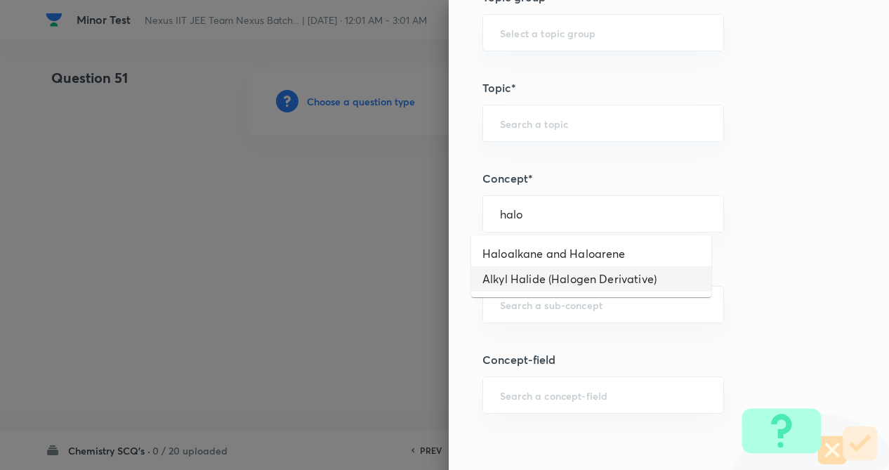
click at [549, 284] on li "Alkyl Halide (Halogen Derivative)" at bounding box center [591, 278] width 240 height 25
type input "Alkyl Halide (Halogen Derivative)"
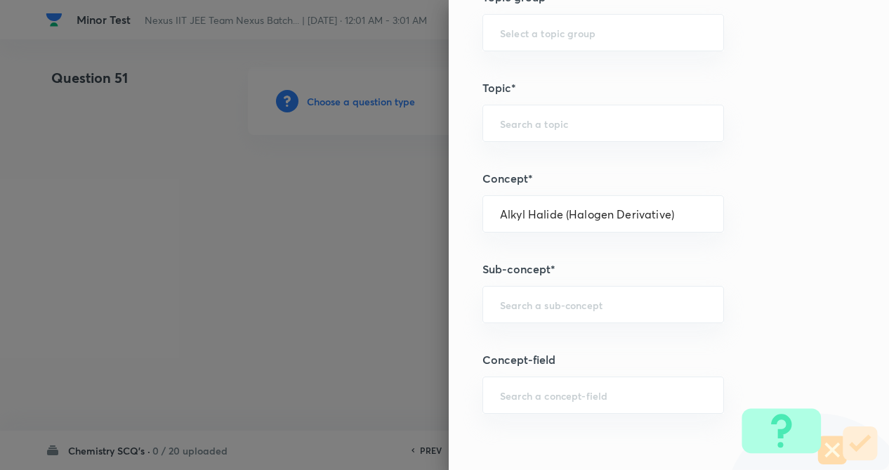
type input "Chemistry"
type input "Organic Chemistry"
click at [734, 329] on div "Question settings Question type* Single choice correct Number of options* 2 3 4…" at bounding box center [669, 235] width 440 height 470
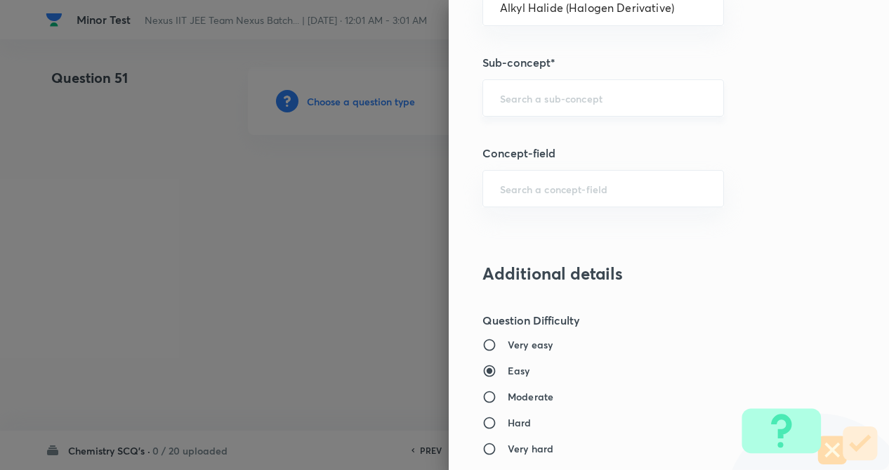
scroll to position [843, 0]
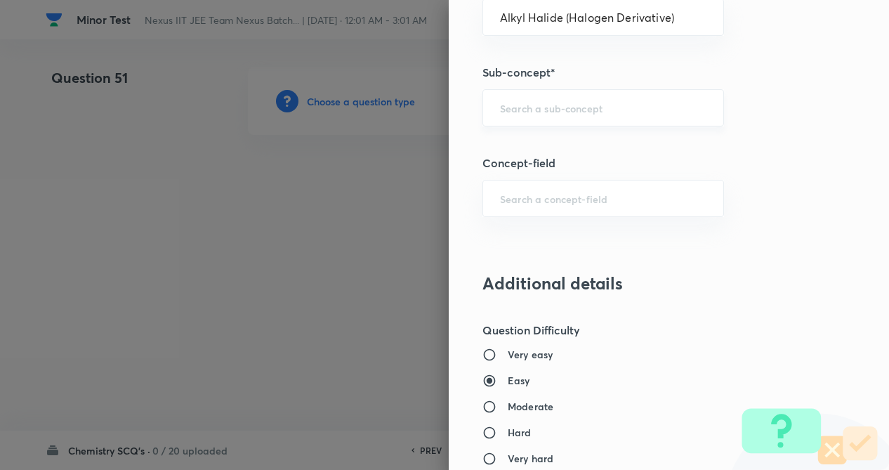
click at [535, 119] on div "​" at bounding box center [604, 107] width 242 height 37
type input "f"
click at [597, 150] on li "Alkyl Halide (Halogen Derivative)" at bounding box center [591, 147] width 240 height 25
type input "Alkyl Halide (Halogen Derivative)"
click at [733, 181] on div "Question settings Question type* Single choice correct Number of options* 2 3 4…" at bounding box center [669, 235] width 440 height 470
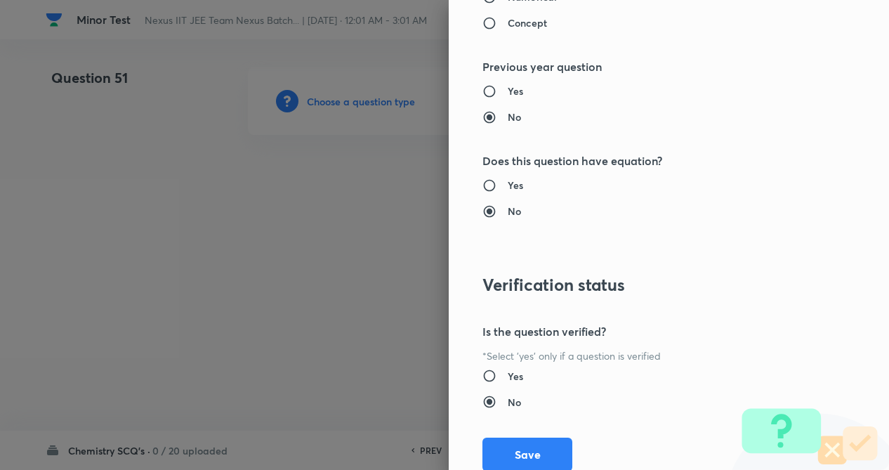
scroll to position [1445, 0]
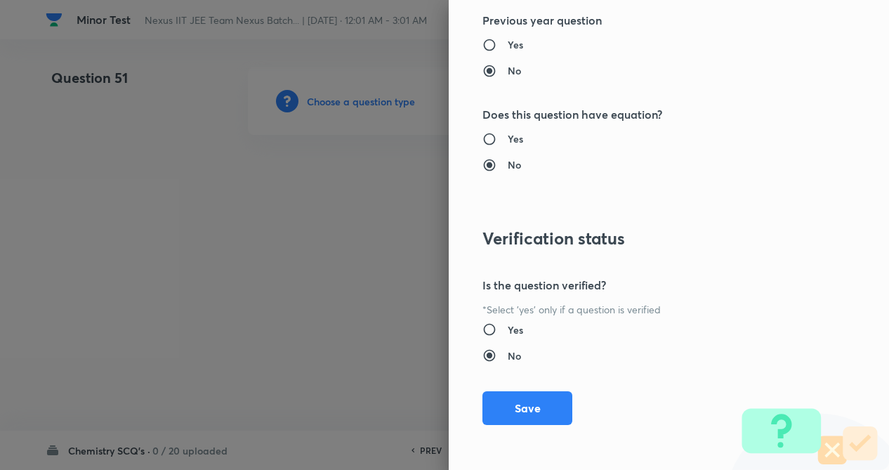
drag, startPoint x: 519, startPoint y: 414, endPoint x: 313, endPoint y: 329, distance: 222.7
click at [519, 414] on button "Save" at bounding box center [528, 408] width 90 height 34
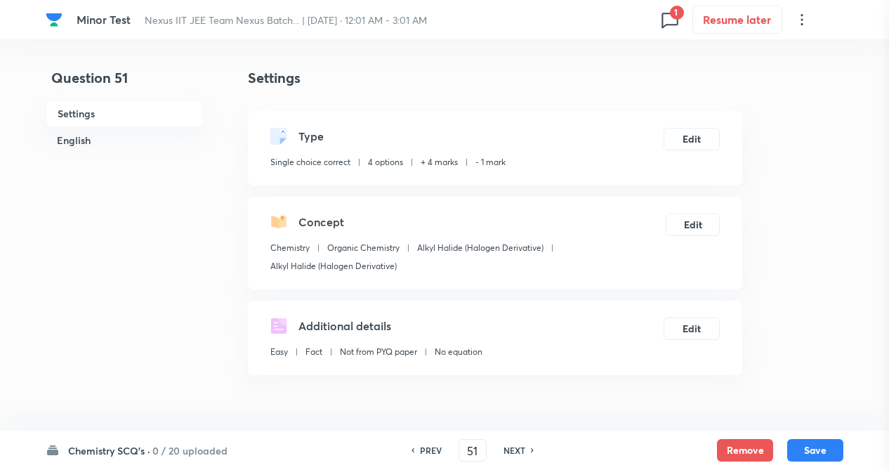
drag, startPoint x: 313, startPoint y: 329, endPoint x: 195, endPoint y: 300, distance: 122.3
click at [306, 327] on div at bounding box center [444, 235] width 889 height 470
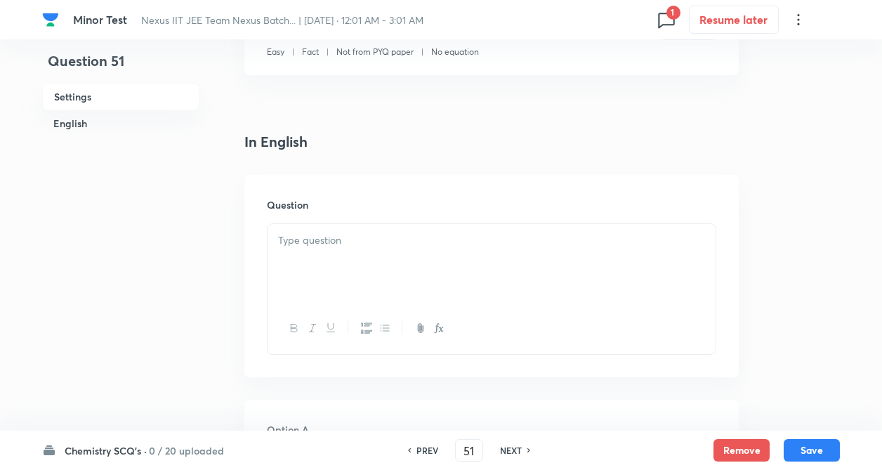
scroll to position [309, 0]
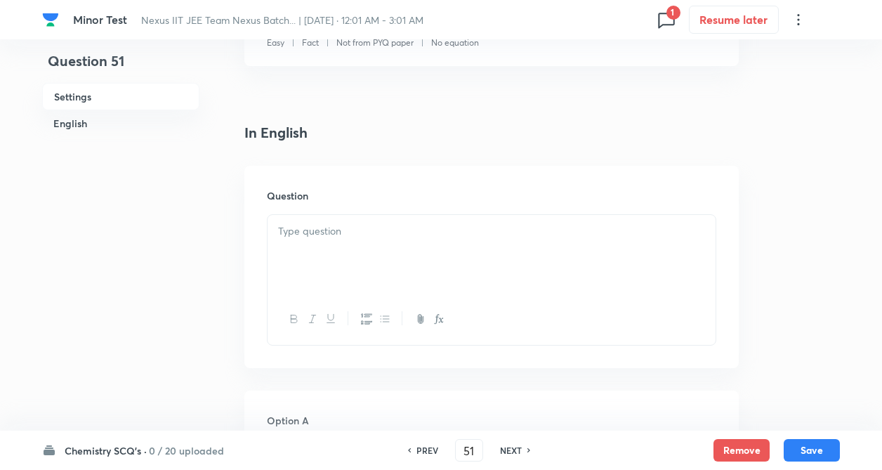
click at [365, 250] on div at bounding box center [492, 254] width 448 height 79
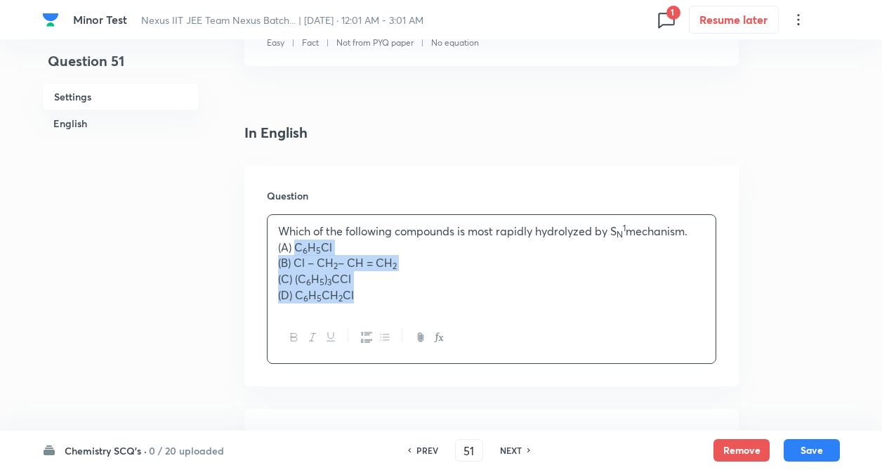
drag, startPoint x: 295, startPoint y: 247, endPoint x: 365, endPoint y: 299, distance: 87.2
click at [365, 299] on div "Which of the following compounds is most rapidly hydrolyzed by S N 1 mechanism.…" at bounding box center [492, 263] width 448 height 97
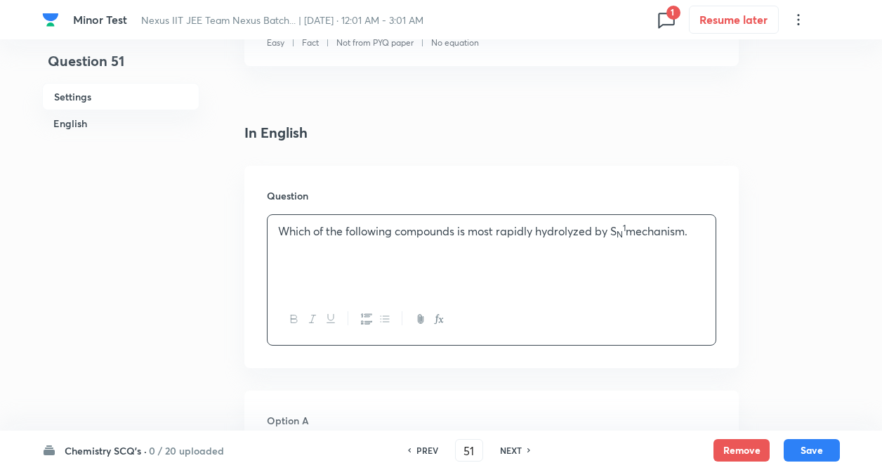
click at [256, 319] on div "Question Which of the following compounds is most rapidly hydrolyzed by S N 1 m…" at bounding box center [491, 267] width 494 height 202
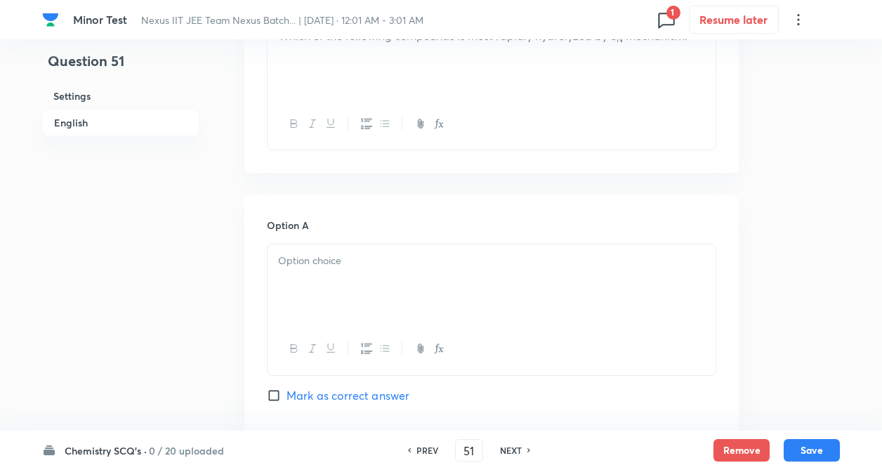
scroll to position [534, 0]
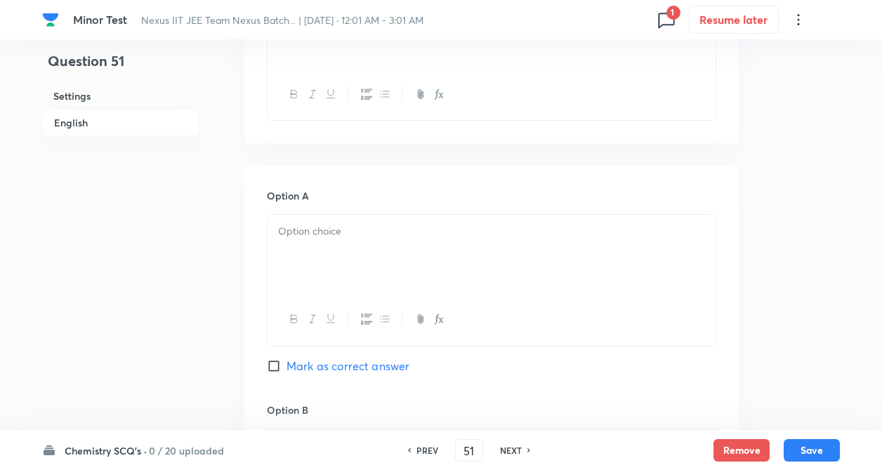
click at [330, 238] on p at bounding box center [491, 231] width 427 height 16
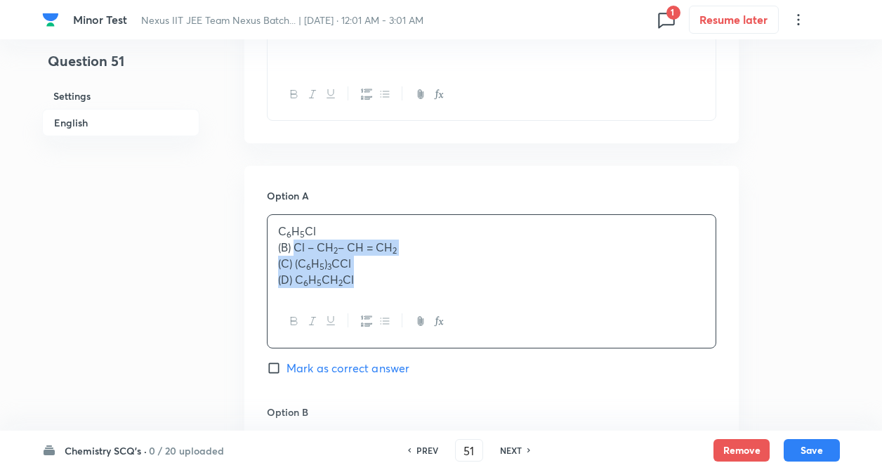
drag, startPoint x: 294, startPoint y: 247, endPoint x: 362, endPoint y: 279, distance: 74.8
click at [362, 279] on div "C 6 H 5 Cl (B) Cl – CH 2 – CH = CH 2 (C) (C 6 H 5 ) 3 CCl (D) C 6 H 5 CH 2 Cl" at bounding box center [492, 255] width 448 height 81
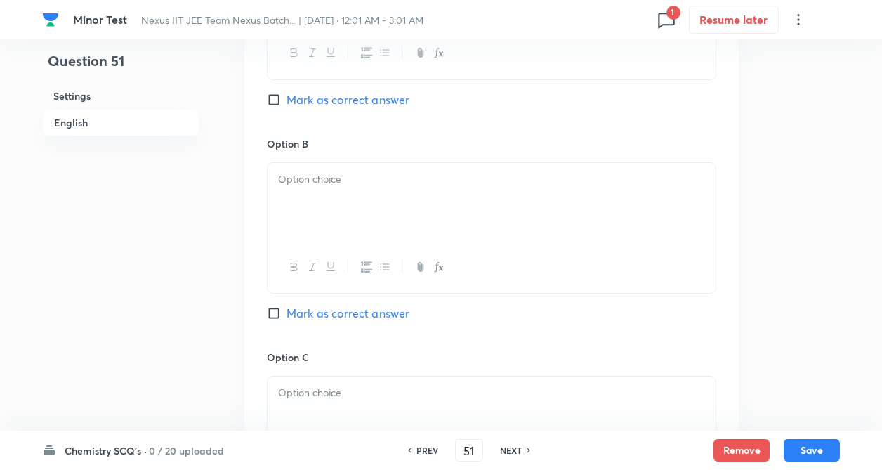
scroll to position [843, 0]
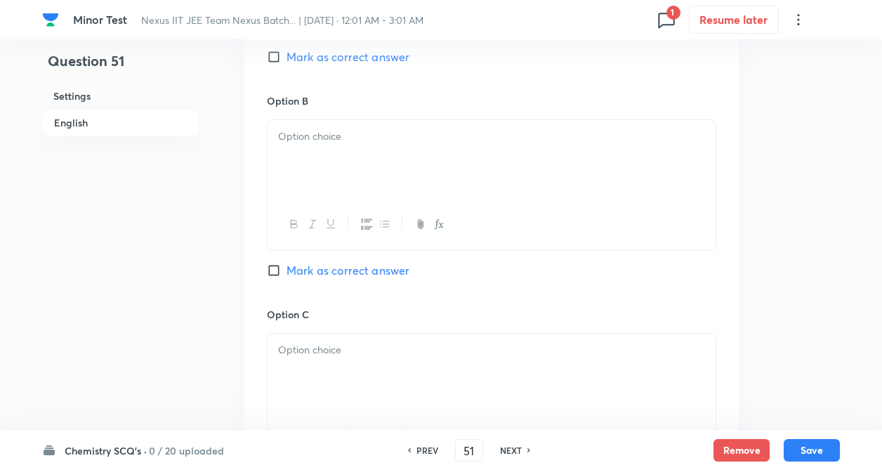
click at [324, 186] on div at bounding box center [492, 159] width 448 height 79
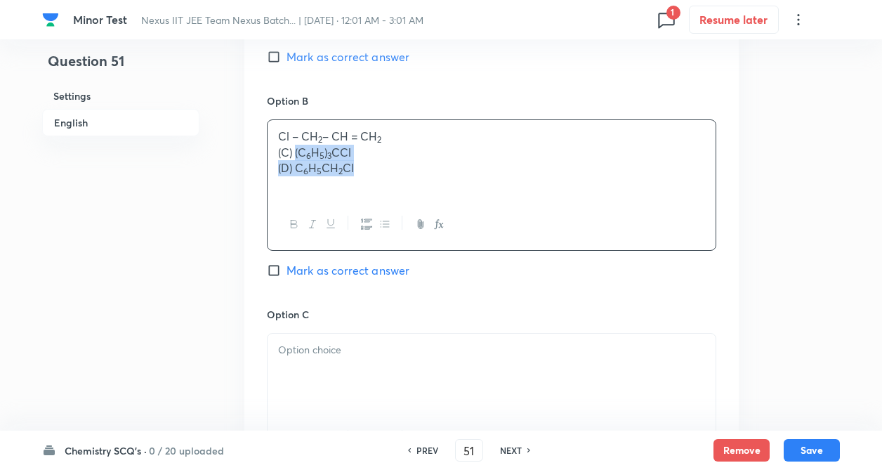
drag, startPoint x: 295, startPoint y: 155, endPoint x: 355, endPoint y: 192, distance: 70.4
click at [355, 192] on div "Cl – CH 2 – CH = CH 2 (C) (C 6 H 5 ) 3 CCl (D) C 6 H 5 CH 2 Cl" at bounding box center [492, 159] width 448 height 79
click at [250, 229] on div "Option A C 6 H 5 Cl Mark as correct answer Option B Cl – CH 2 – CH = CH 2 Mark …" at bounding box center [491, 293] width 494 height 872
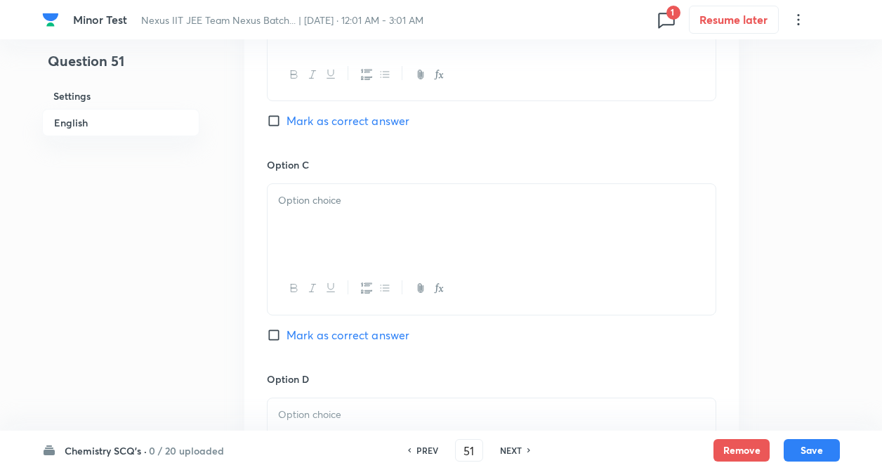
scroll to position [1011, 0]
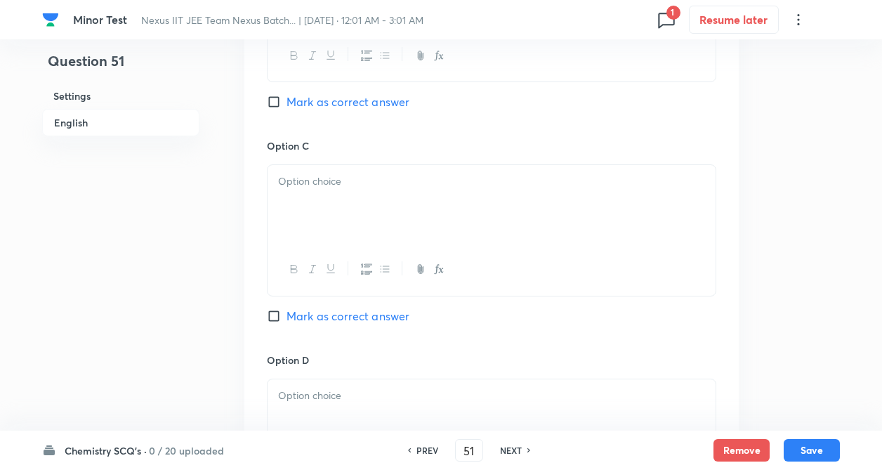
click at [349, 207] on div at bounding box center [492, 204] width 448 height 79
paste div
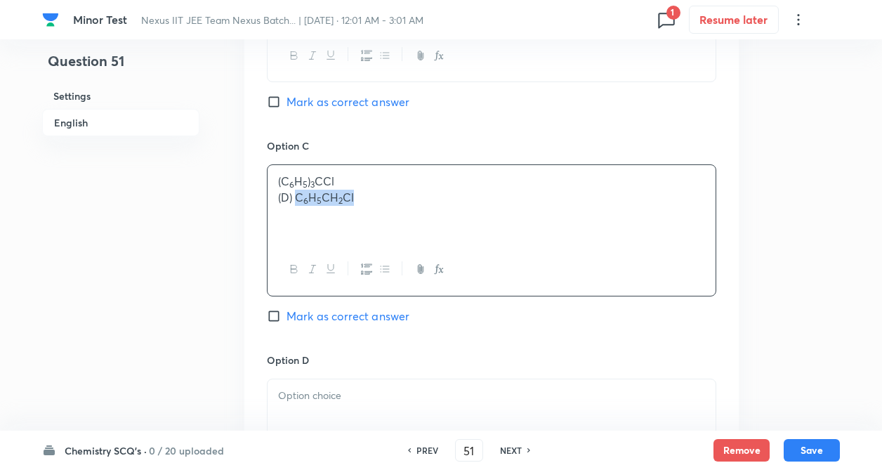
drag, startPoint x: 296, startPoint y: 195, endPoint x: 361, endPoint y: 209, distance: 66.8
click at [361, 209] on div "(C 6 H 5 ) 3 CCl (D) C 6 H 5 CH 2 Cl" at bounding box center [492, 204] width 448 height 79
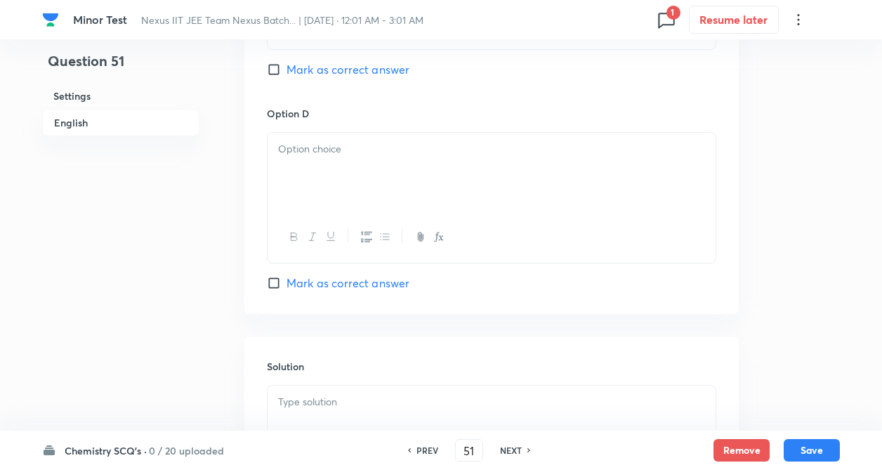
scroll to position [1264, 0]
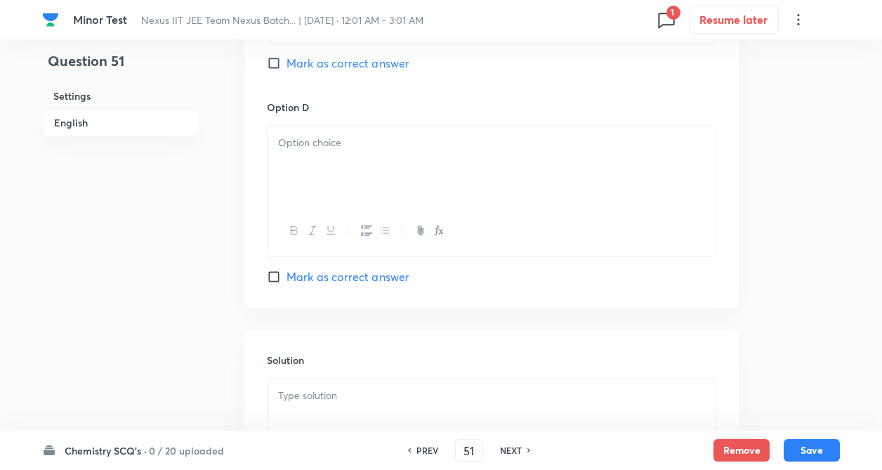
click at [398, 178] on div at bounding box center [492, 165] width 448 height 79
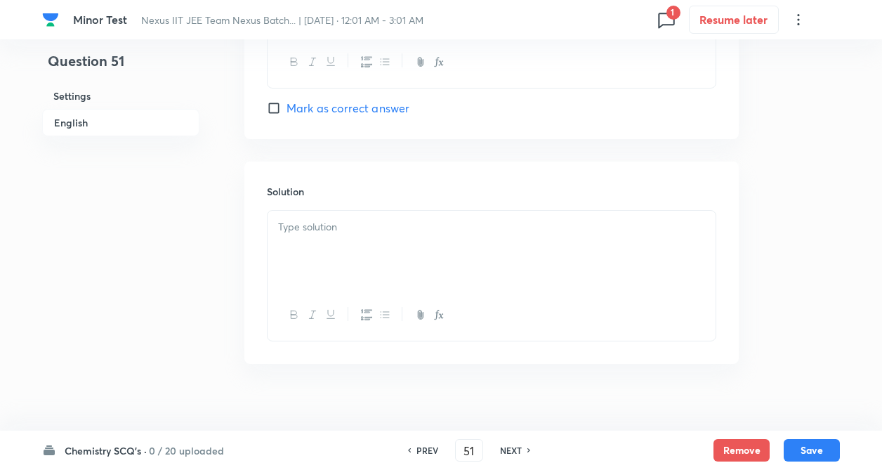
scroll to position [1450, 0]
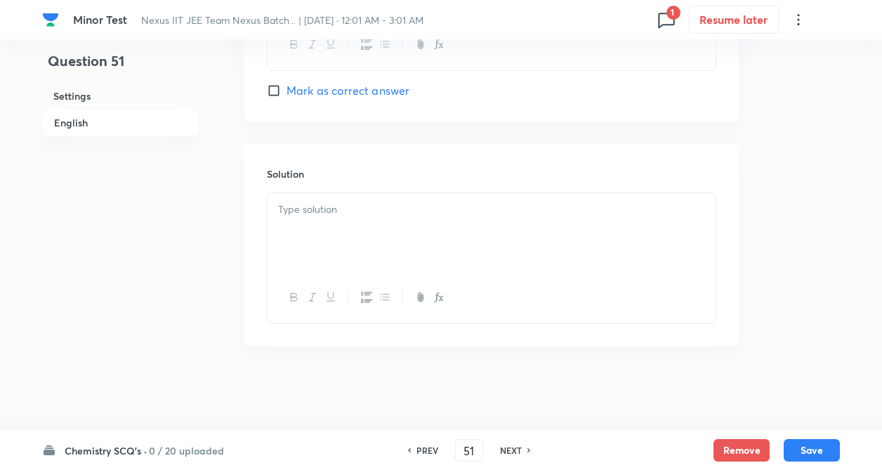
drag, startPoint x: 204, startPoint y: 367, endPoint x: 231, endPoint y: 383, distance: 31.5
click at [340, 244] on div at bounding box center [492, 232] width 448 height 79
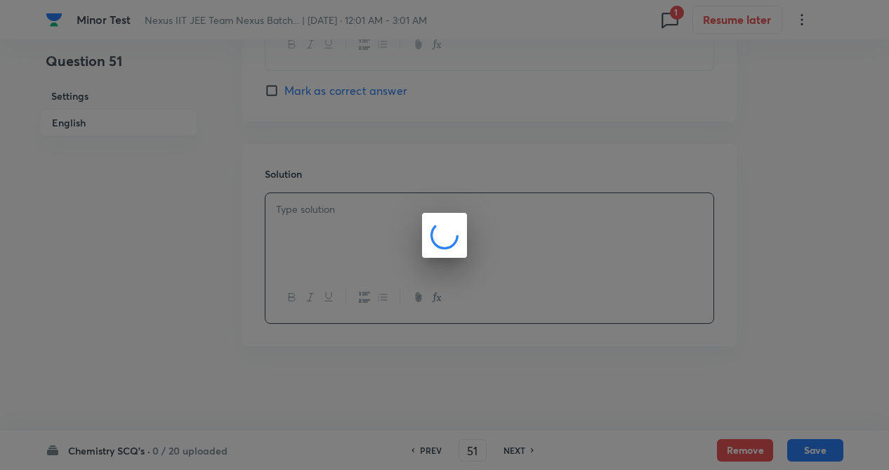
click at [233, 260] on div at bounding box center [444, 235] width 889 height 470
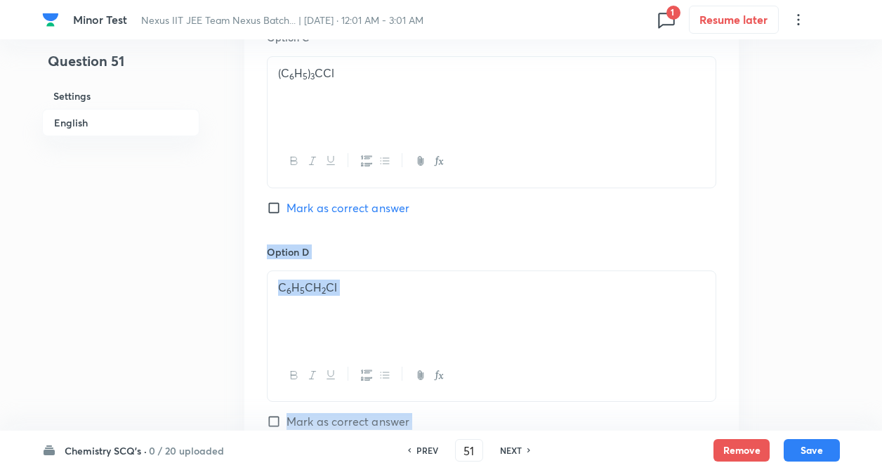
drag, startPoint x: 236, startPoint y: 258, endPoint x: 254, endPoint y: 238, distance: 26.9
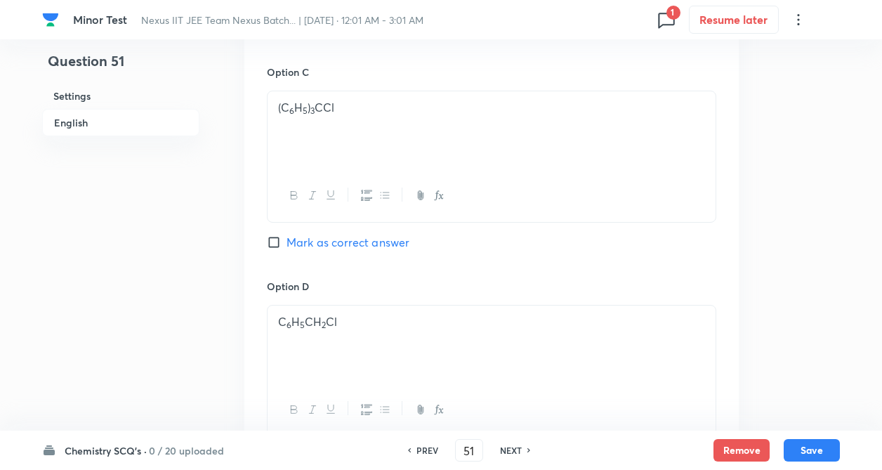
drag, startPoint x: 254, startPoint y: 238, endPoint x: 262, endPoint y: 240, distance: 8.5
click at [255, 239] on div "Option A C 6 H 5 Cl Mark as correct answer Option B Cl – CH 2 – CH = CH 2 Mark …" at bounding box center [491, 50] width 494 height 872
click at [257, 238] on div "Option A C 6 H 5 Cl Mark as correct answer Option B Cl – CH 2 – CH = CH 2 Mark …" at bounding box center [491, 50] width 494 height 872
click at [268, 242] on div "Option A C 6 H 5 Cl Mark as correct answer Option B Cl – CH 2 – CH = CH 2 Mark …" at bounding box center [491, 50] width 494 height 872
click at [268, 242] on input "Mark as correct answer" at bounding box center [277, 242] width 20 height 14
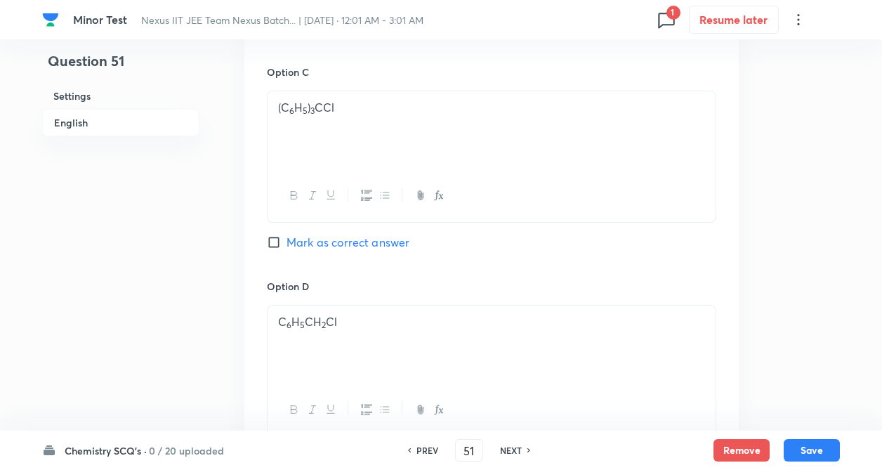
checkbox input "true"
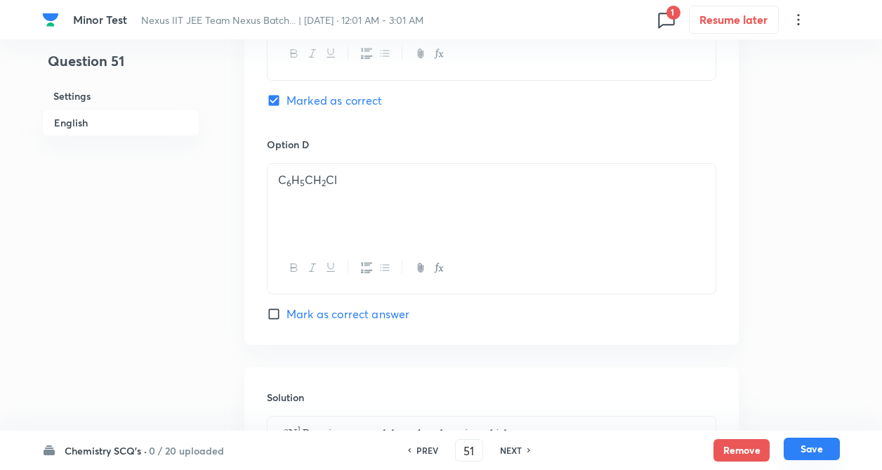
scroll to position [1282, 0]
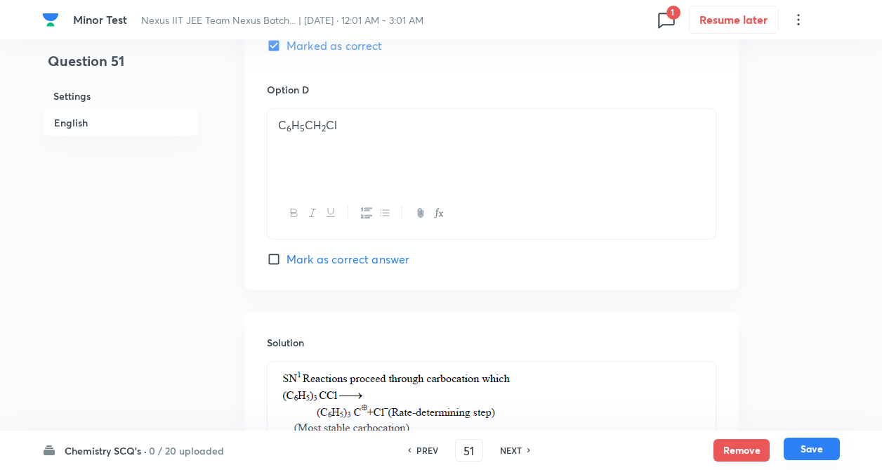
click at [815, 445] on button "Save" at bounding box center [812, 449] width 56 height 22
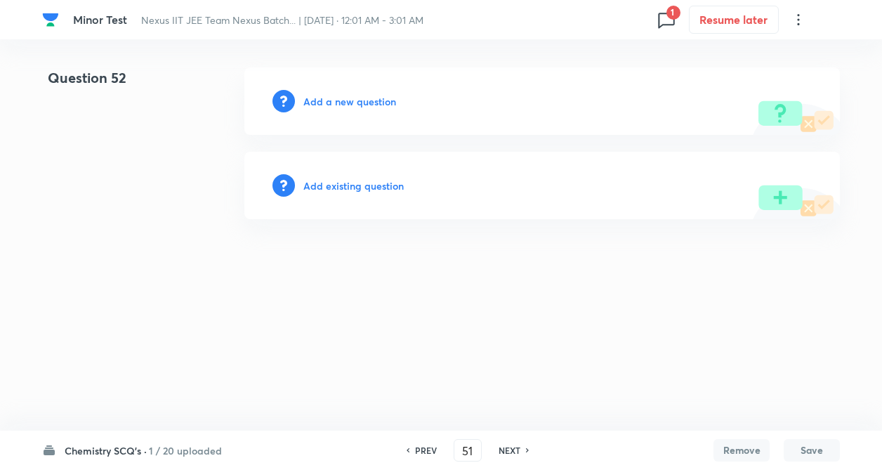
type input "52"
click at [377, 106] on h6 "Add a new question" at bounding box center [353, 101] width 93 height 15
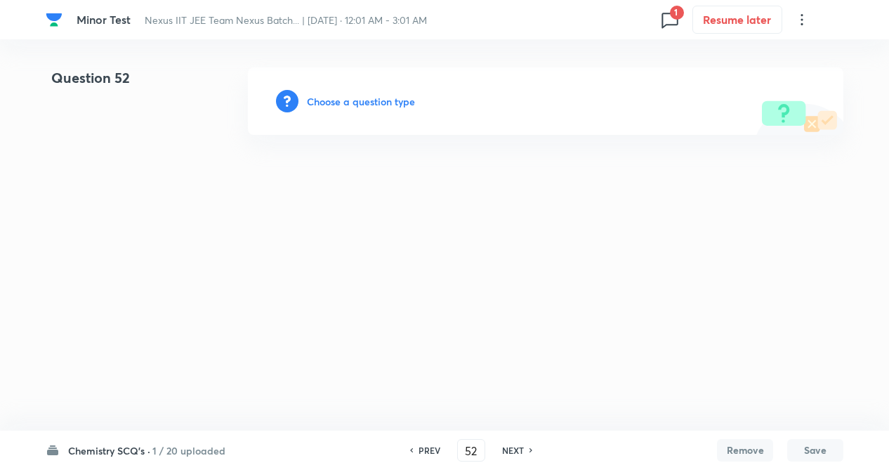
click at [377, 106] on h6 "Choose a question type" at bounding box center [361, 101] width 108 height 15
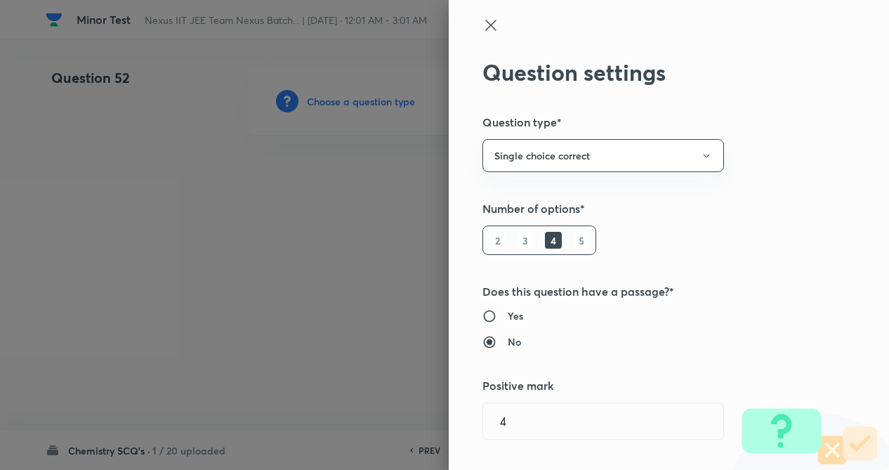
click at [737, 230] on div "Question settings Question type* Single choice correct Number of options* 2 3 4…" at bounding box center [669, 235] width 440 height 470
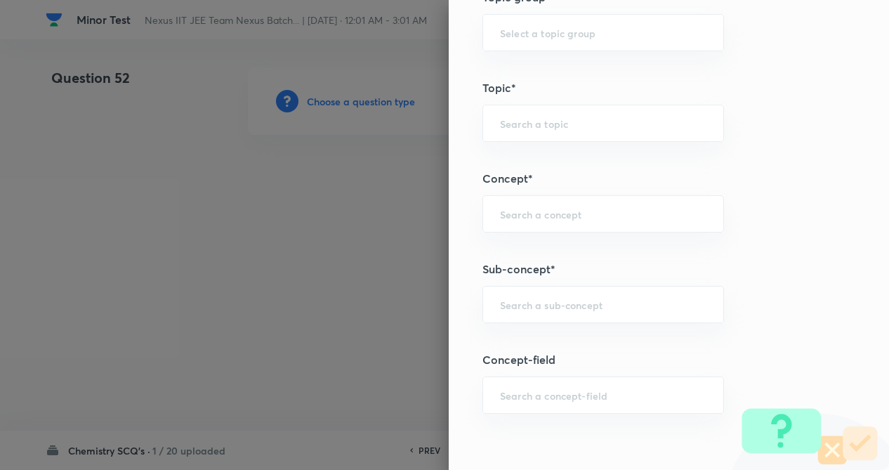
scroll to position [674, 0]
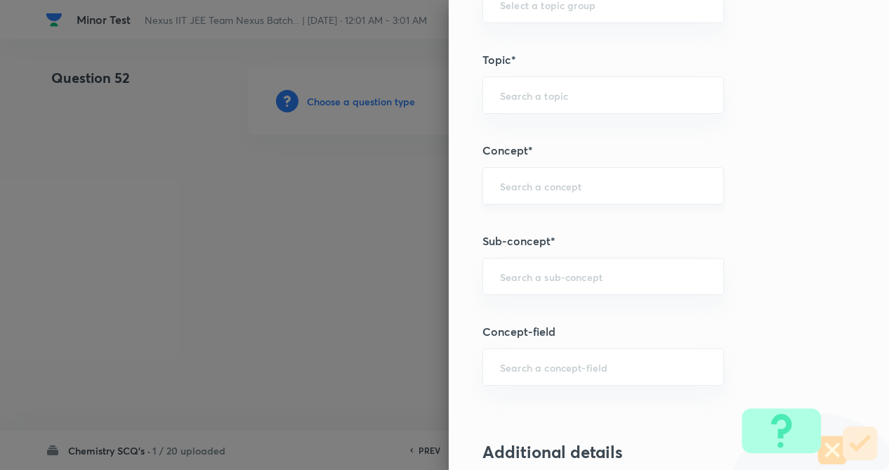
click at [673, 178] on div "​" at bounding box center [604, 185] width 242 height 37
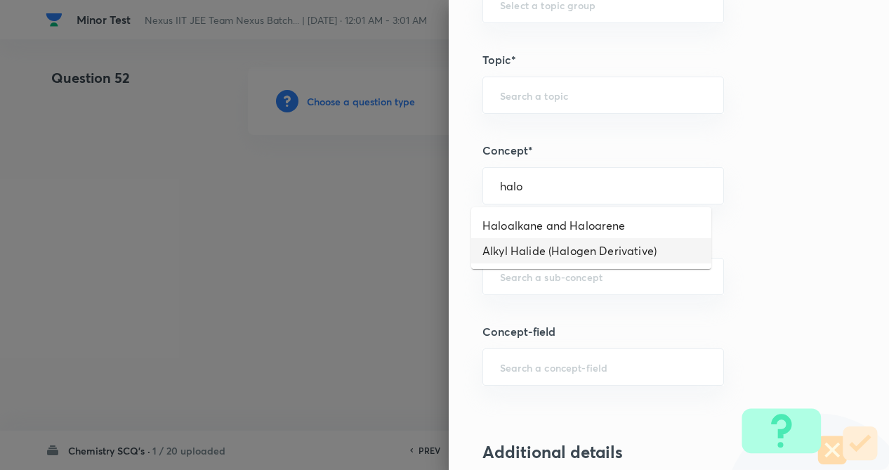
click at [596, 250] on li "Alkyl Halide (Halogen Derivative)" at bounding box center [591, 250] width 240 height 25
type input "Alkyl Halide (Halogen Derivative)"
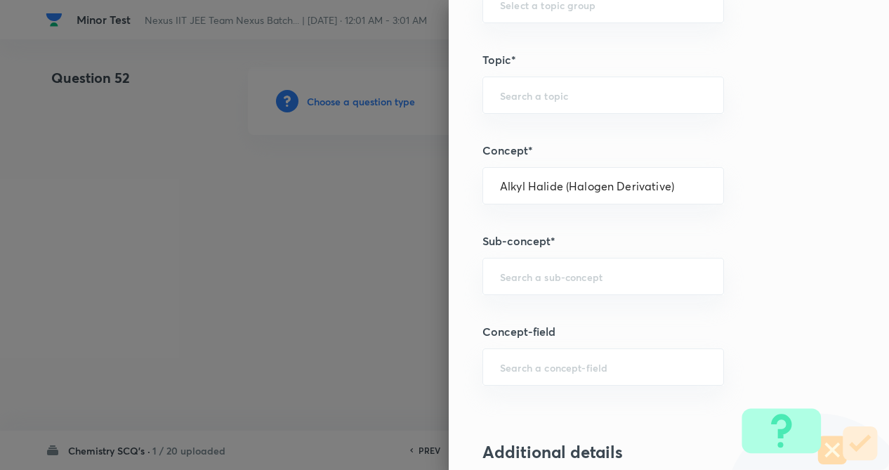
type input "Chemistry"
type input "Organic Chemistry"
click at [593, 280] on input "text" at bounding box center [603, 276] width 207 height 13
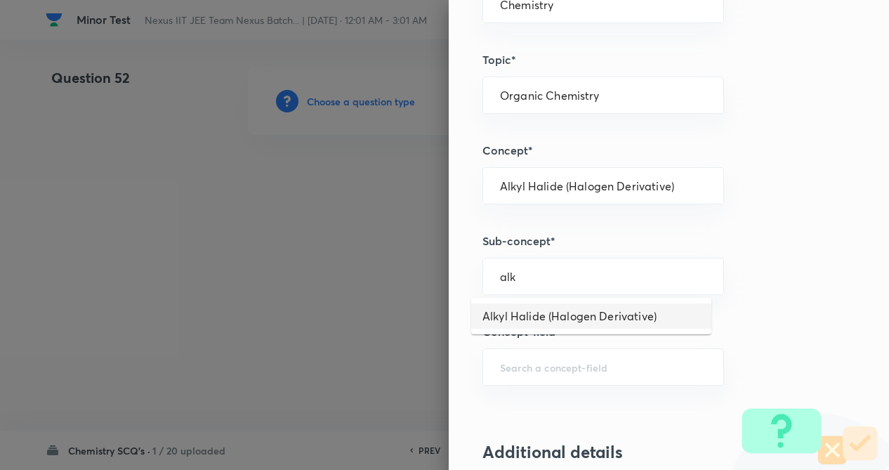
click at [586, 315] on li "Alkyl Halide (Halogen Derivative)" at bounding box center [591, 315] width 240 height 25
type input "Alkyl Halide (Halogen Derivative)"
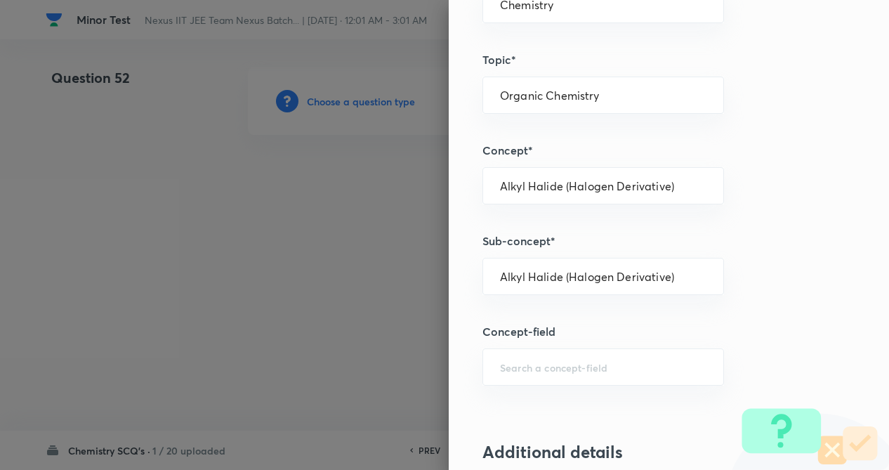
click at [792, 313] on div "Question settings Question type* Single choice correct Number of options* 2 3 4…" at bounding box center [669, 235] width 440 height 470
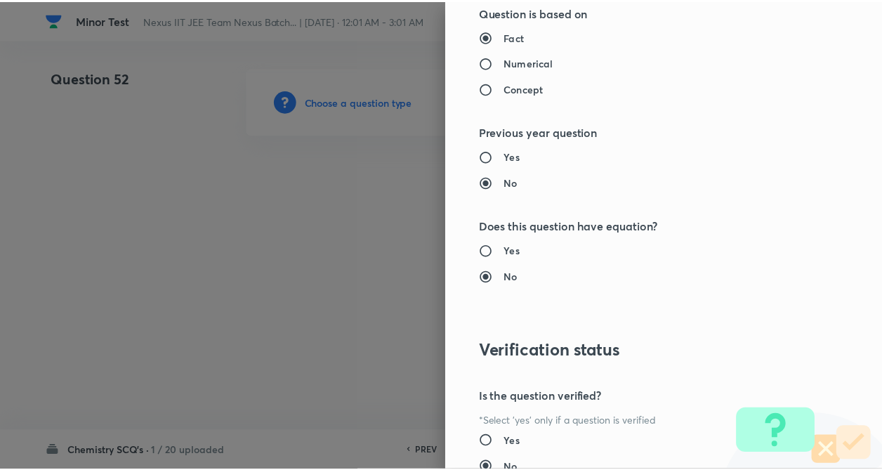
scroll to position [1445, 0]
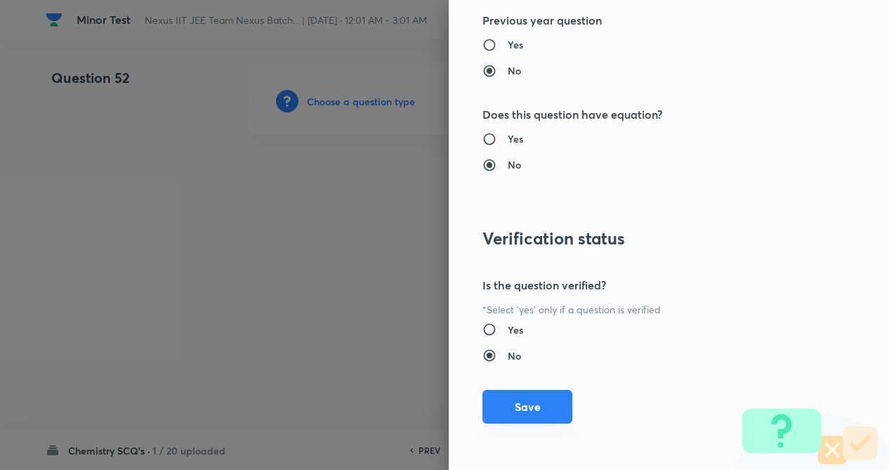
click at [539, 410] on button "Save" at bounding box center [528, 407] width 90 height 34
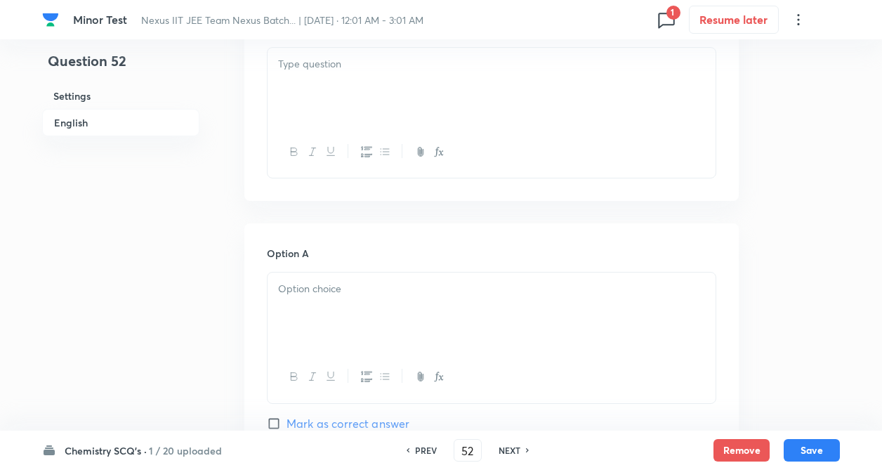
scroll to position [478, 0]
click at [334, 90] on div at bounding box center [492, 85] width 448 height 79
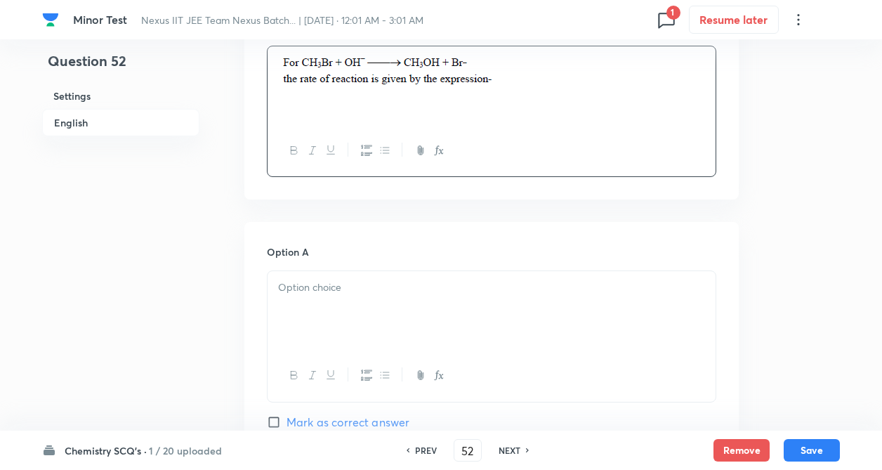
click at [296, 317] on div at bounding box center [492, 310] width 448 height 79
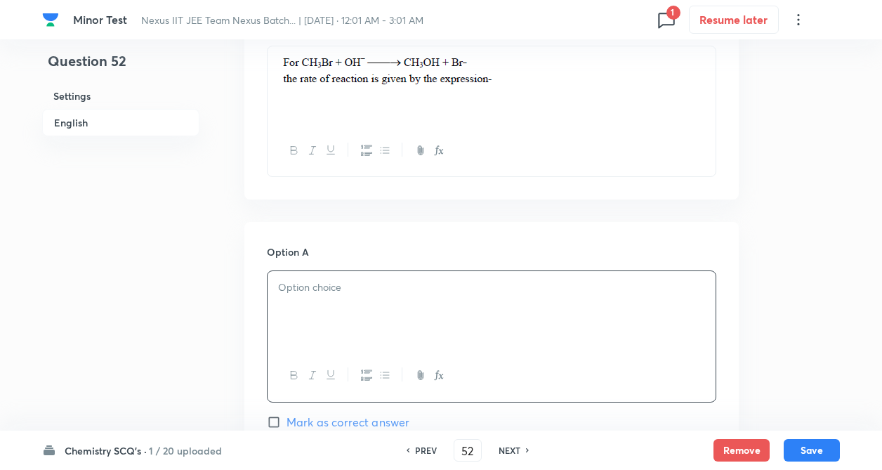
click at [302, 299] on div at bounding box center [492, 310] width 448 height 79
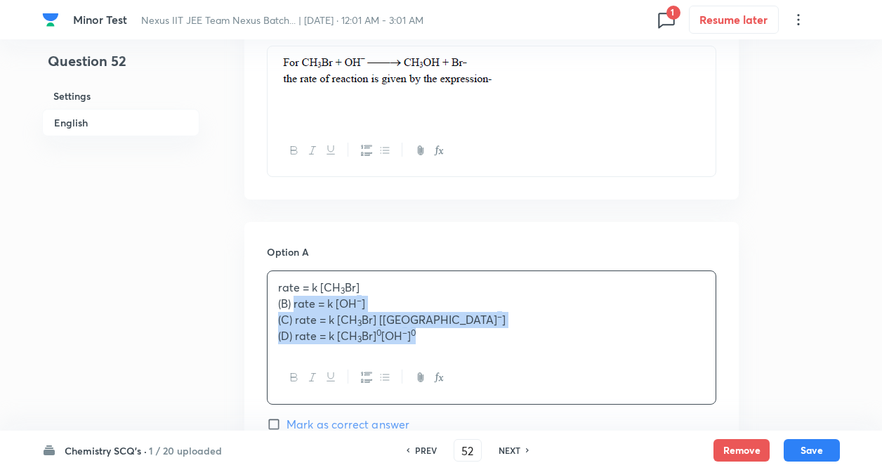
drag, startPoint x: 294, startPoint y: 303, endPoint x: 426, endPoint y: 341, distance: 138.1
click at [426, 341] on div "rate = k [CH 3 Br] (B) rate = k [OH – ] (C) rate = k [CH 3 Br] [OH – ] (D) rate…" at bounding box center [492, 311] width 448 height 81
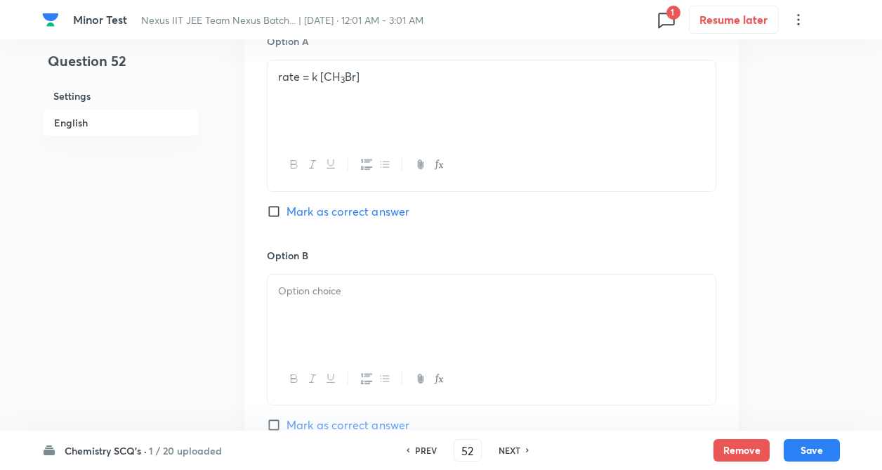
scroll to position [702, 0]
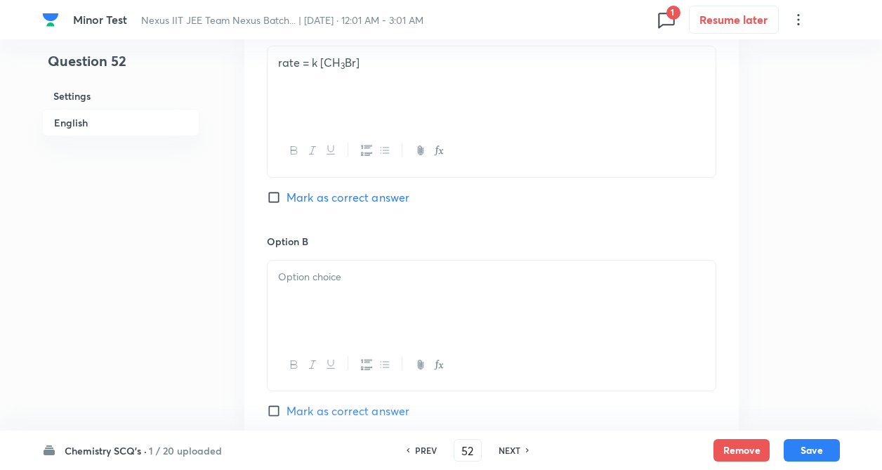
click at [313, 303] on div at bounding box center [492, 300] width 448 height 79
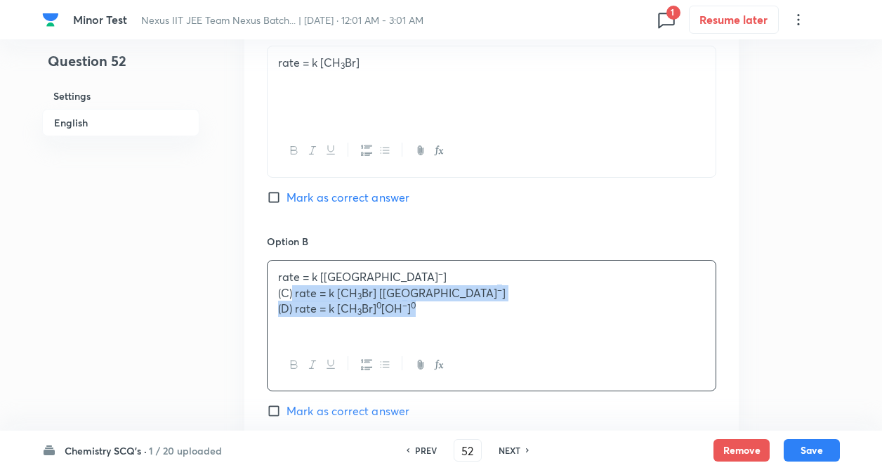
drag, startPoint x: 292, startPoint y: 294, endPoint x: 435, endPoint y: 316, distance: 144.3
click at [435, 316] on div "rate = k [OH – ] (C) rate = k [CH 3 Br] [OH – ] (D) rate = k [CH 3 Br] 0 [OH – …" at bounding box center [492, 300] width 448 height 79
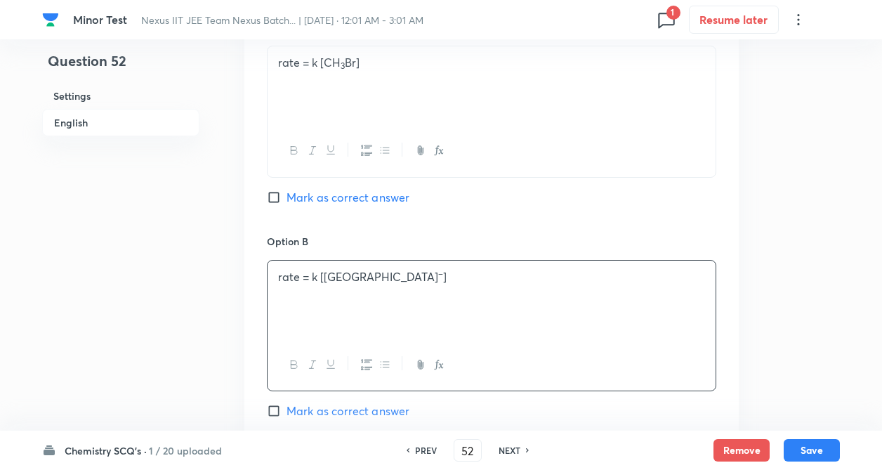
click at [221, 340] on div "Question 52 Settings English Settings Type Single choice correct 4 options + 4 …" at bounding box center [441, 257] width 798 height 1785
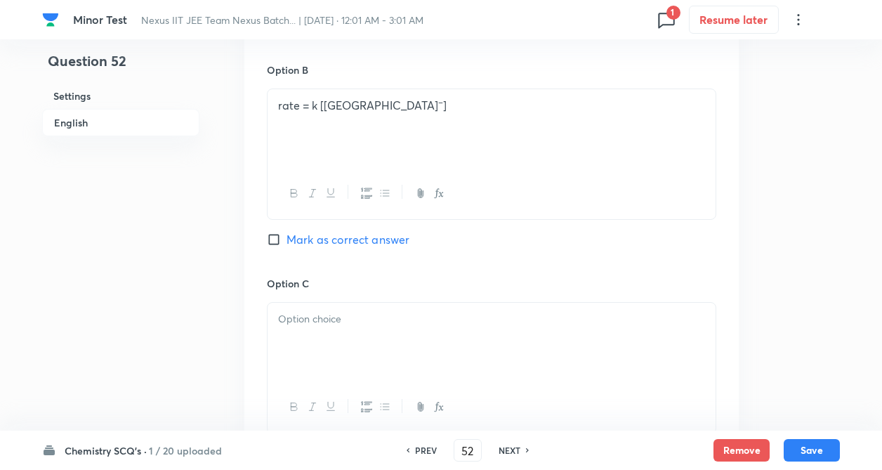
scroll to position [899, 0]
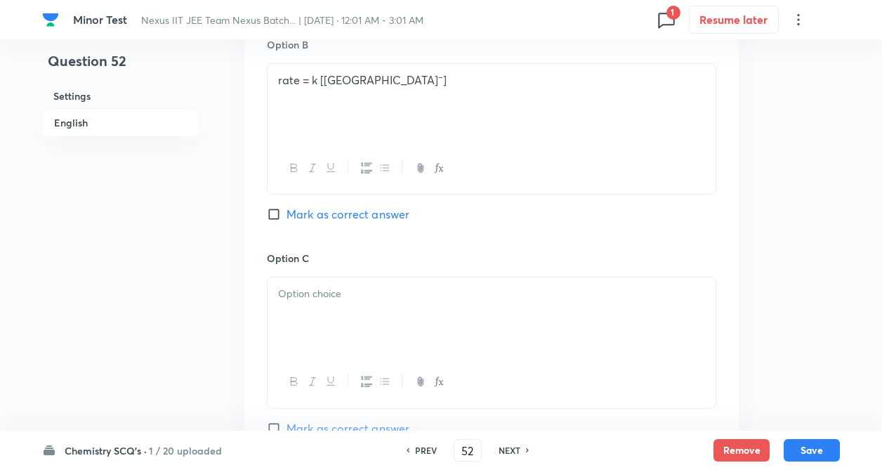
click at [325, 304] on div at bounding box center [492, 316] width 448 height 79
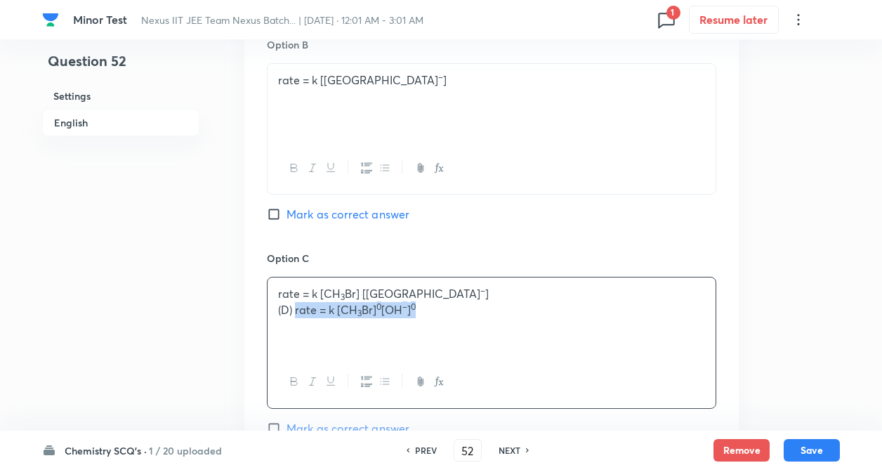
drag, startPoint x: 295, startPoint y: 311, endPoint x: 428, endPoint y: 322, distance: 133.9
click at [428, 322] on div "rate = k [CH 3 Br] [OH – ] (D) rate = k [CH 3 Br] 0 [OH – ] 0" at bounding box center [492, 316] width 448 height 79
click at [237, 341] on div "Question 52 Settings English Settings Type Single choice correct 4 options + 4 …" at bounding box center [441, 60] width 798 height 1785
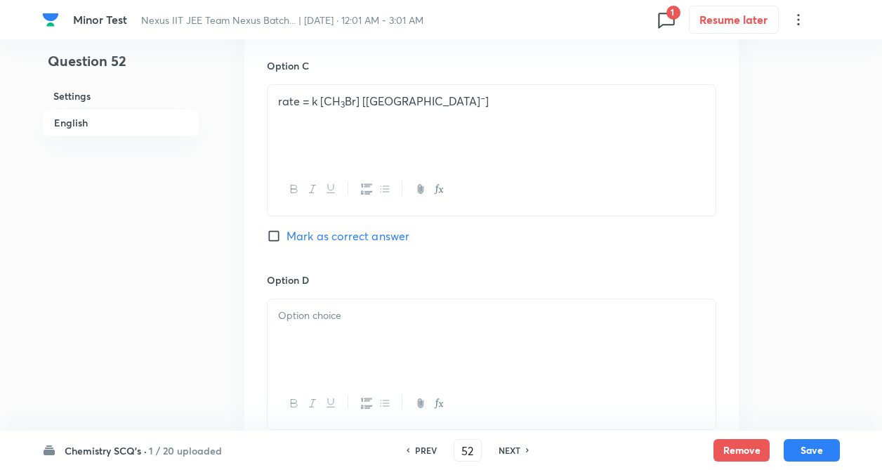
scroll to position [1124, 0]
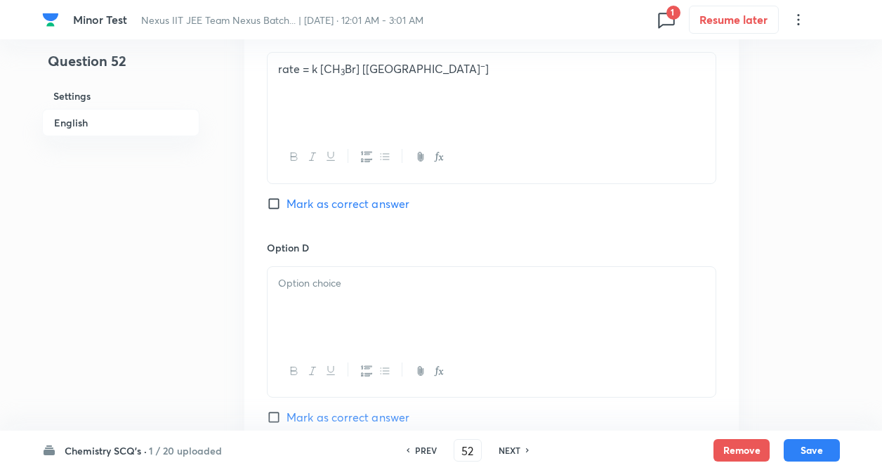
click at [337, 298] on div at bounding box center [492, 306] width 448 height 79
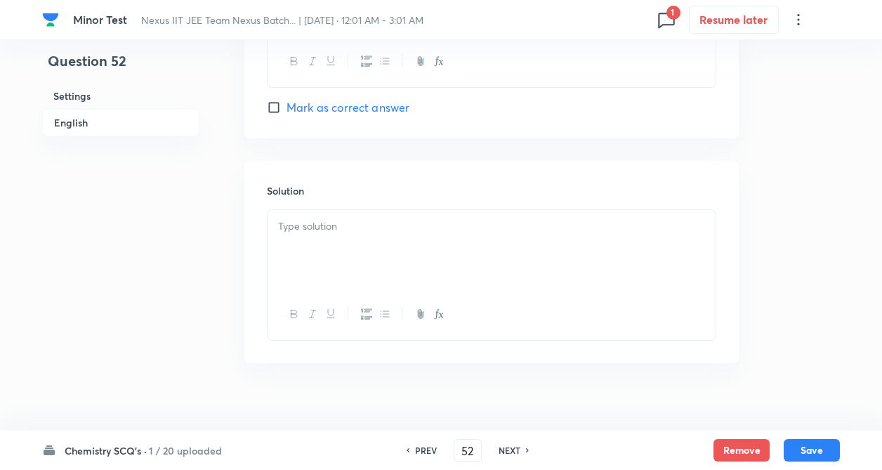
scroll to position [1450, 0]
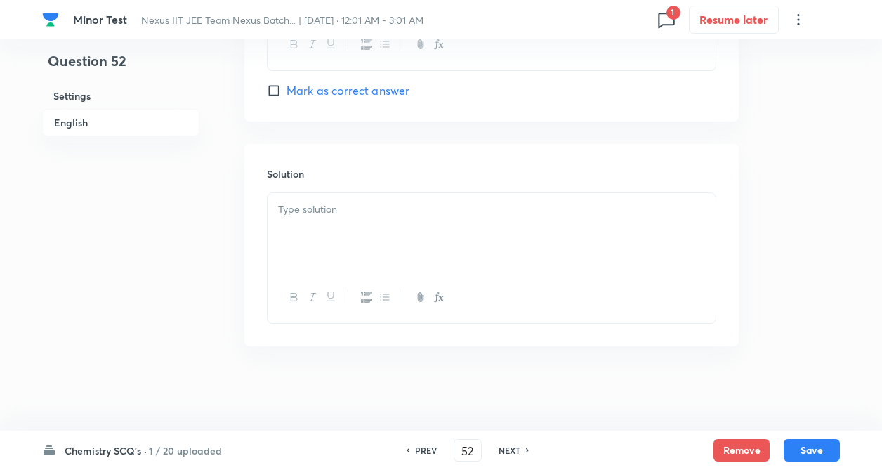
click at [315, 209] on p at bounding box center [491, 210] width 427 height 16
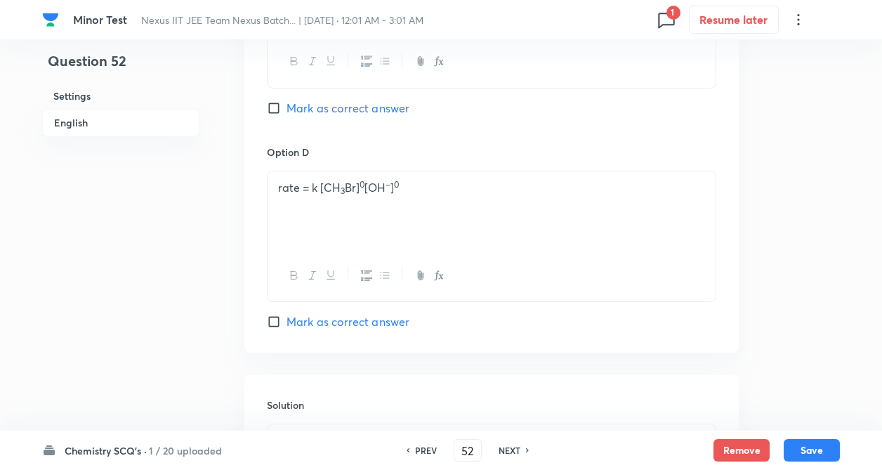
scroll to position [1113, 0]
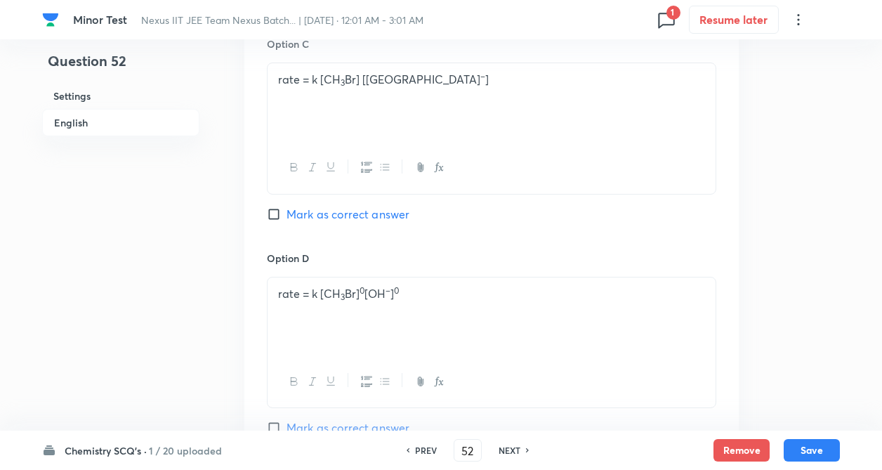
drag, startPoint x: 193, startPoint y: 284, endPoint x: 197, endPoint y: 277, distance: 7.6
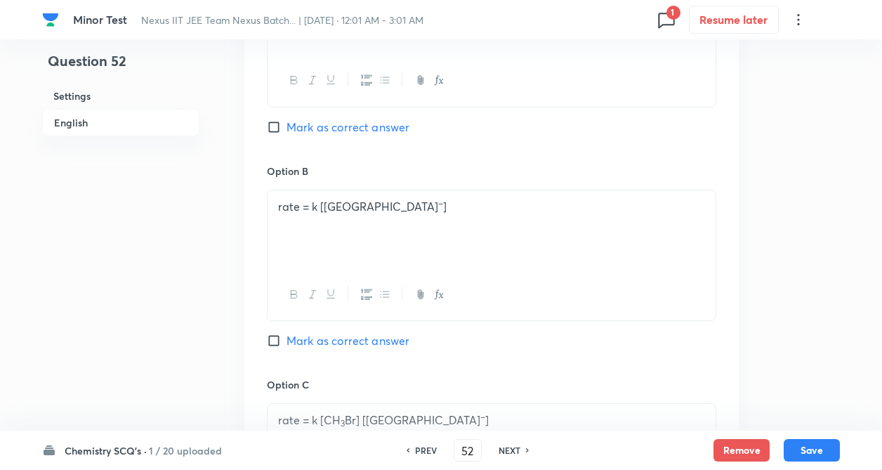
click at [211, 231] on div "Question 52 Settings English Settings Type Single choice correct 4 options + 4 …" at bounding box center [441, 255] width 798 height 1920
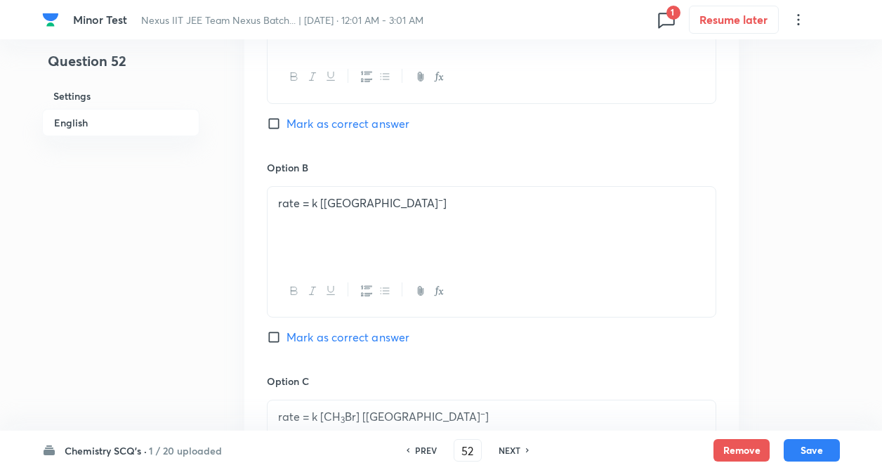
click at [229, 243] on div "Question 52 Settings English Settings Type Single choice correct 4 options + 4 …" at bounding box center [441, 251] width 798 height 1920
click at [253, 291] on div "Option A rate = k [CH 3 Br] Mark as correct answer Option B rate = k [OH – ] Ma…" at bounding box center [491, 359] width 494 height 872
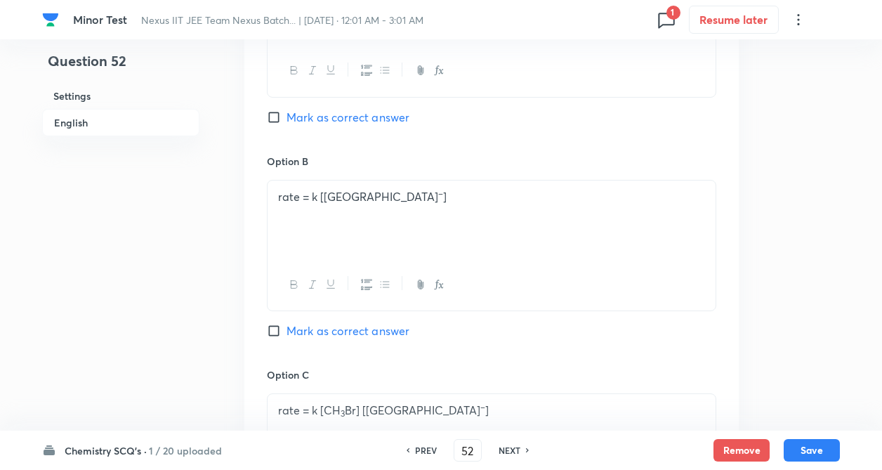
scroll to position [841, 0]
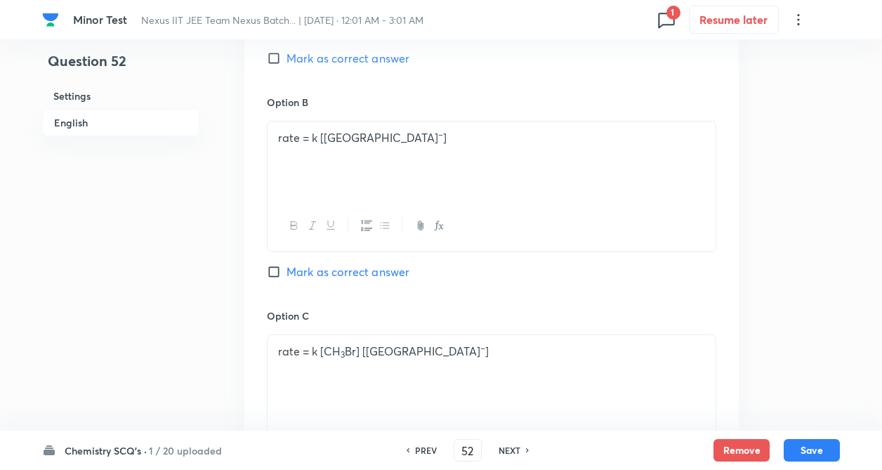
drag, startPoint x: 268, startPoint y: 381, endPoint x: 276, endPoint y: 330, distance: 52.0
click at [269, 414] on div at bounding box center [492, 439] width 448 height 51
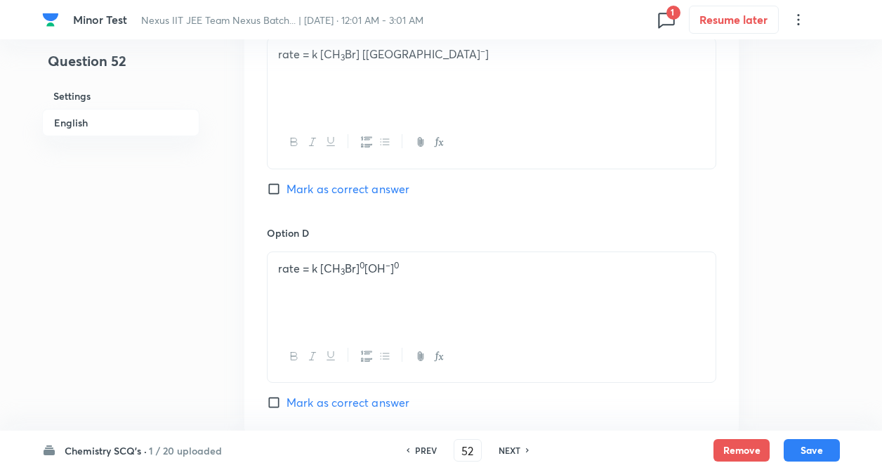
scroll to position [1113, 0]
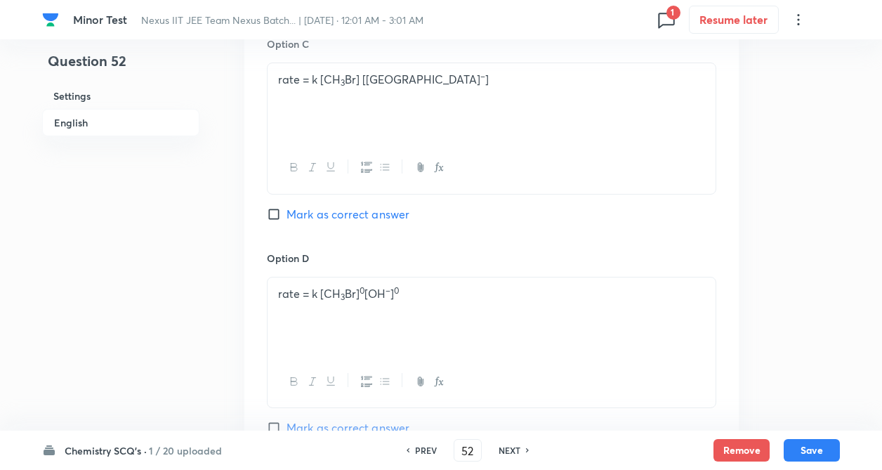
click at [272, 213] on input "Mark as correct answer" at bounding box center [277, 214] width 20 height 14
checkbox input "true"
drag, startPoint x: 818, startPoint y: 367, endPoint x: 797, endPoint y: 461, distance: 97.3
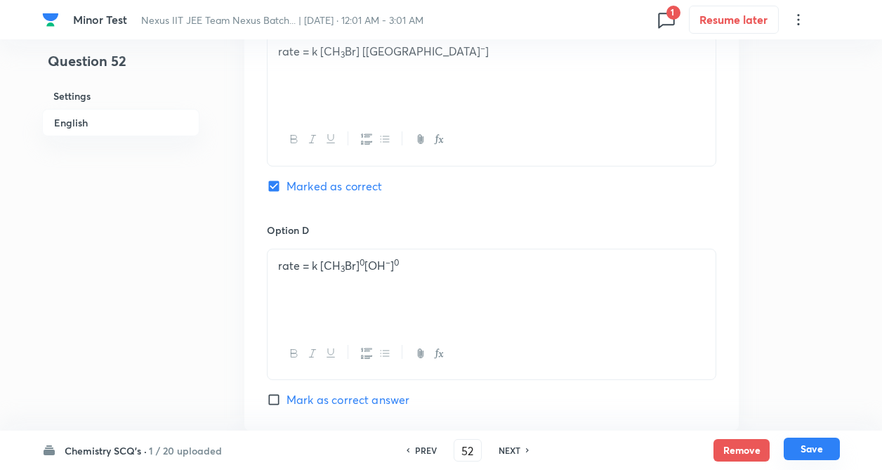
click at [799, 441] on button "Save" at bounding box center [812, 449] width 56 height 22
type input "53"
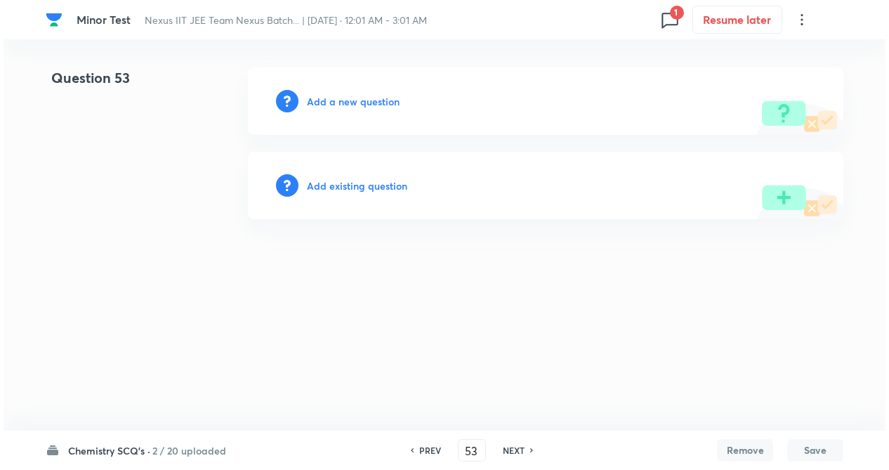
scroll to position [0, 0]
click at [377, 100] on h6 "Add a new question" at bounding box center [353, 101] width 93 height 15
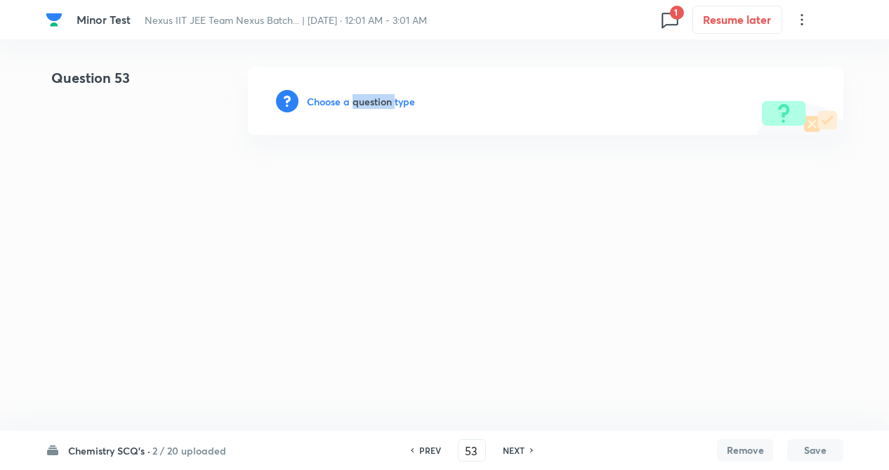
click at [377, 100] on h6 "Choose a question type" at bounding box center [361, 101] width 108 height 15
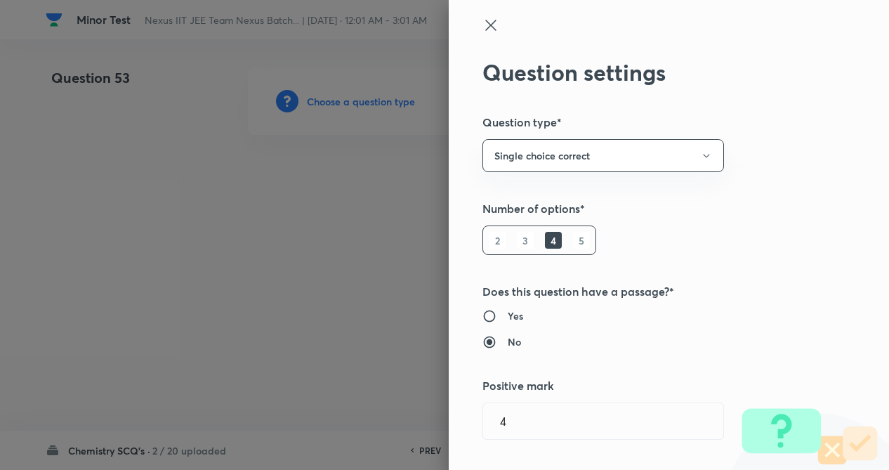
click at [801, 256] on div "Question settings Question type* Single choice correct Number of options* 2 3 4…" at bounding box center [669, 235] width 440 height 470
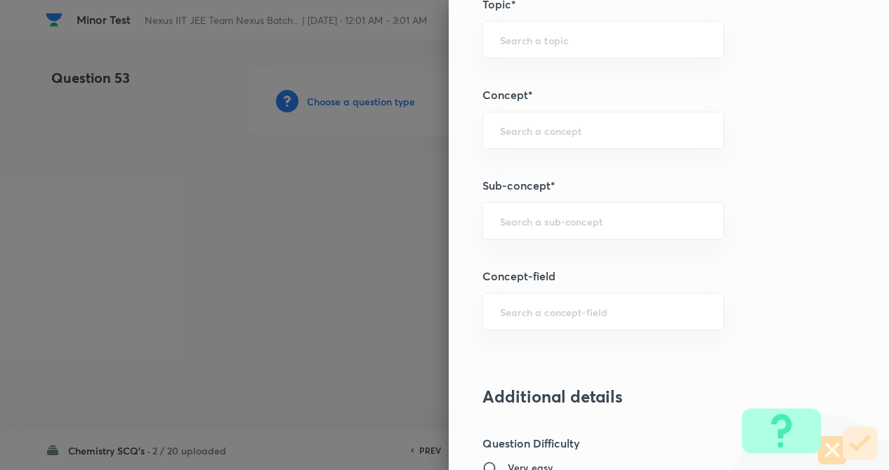
scroll to position [730, 0]
click at [636, 128] on input "text" at bounding box center [603, 129] width 207 height 13
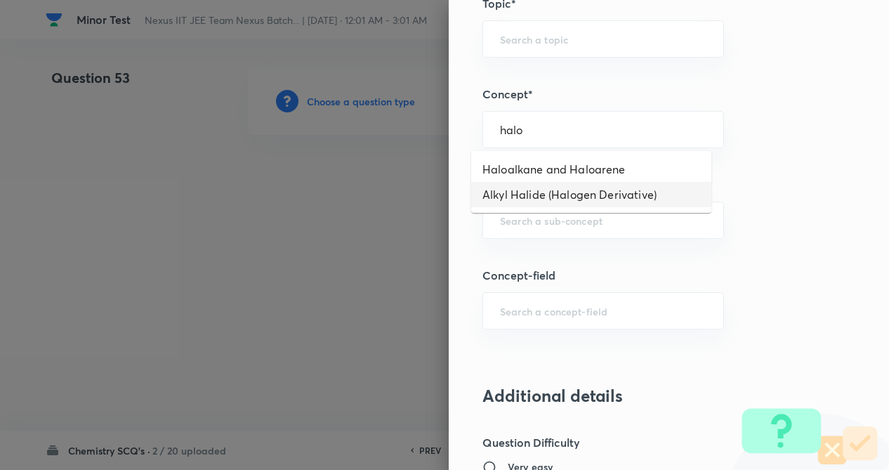
click at [564, 194] on li "Alkyl Halide (Halogen Derivative)" at bounding box center [591, 194] width 240 height 25
type input "Alkyl Halide (Halogen Derivative)"
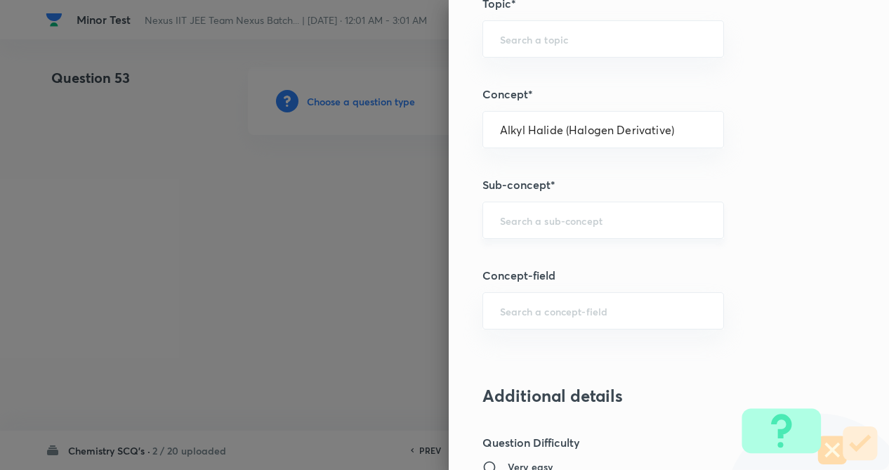
type input "Chemistry"
type input "Organic Chemistry"
click at [559, 226] on input "text" at bounding box center [603, 220] width 207 height 13
click at [539, 264] on li "Alkyl Halide (Halogen Derivative)" at bounding box center [591, 259] width 240 height 25
type input "Alkyl Halide (Halogen Derivative)"
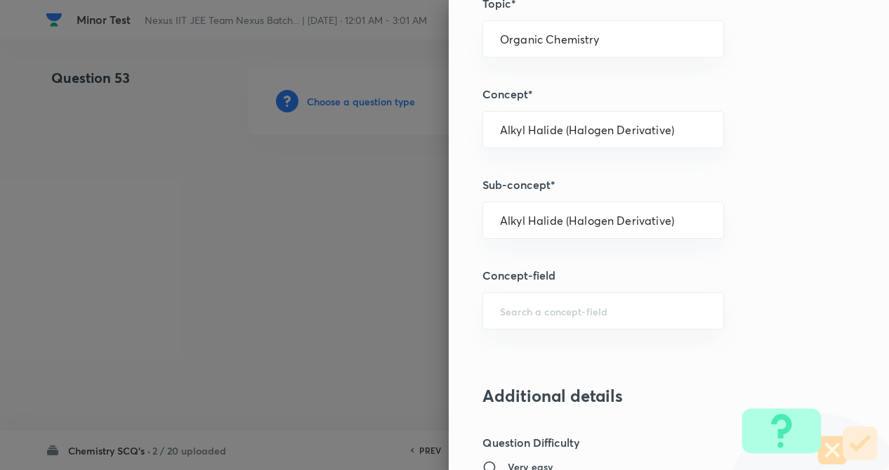
click at [772, 263] on div "Question settings Question type* Single choice correct Number of options* 2 3 4…" at bounding box center [669, 235] width 440 height 470
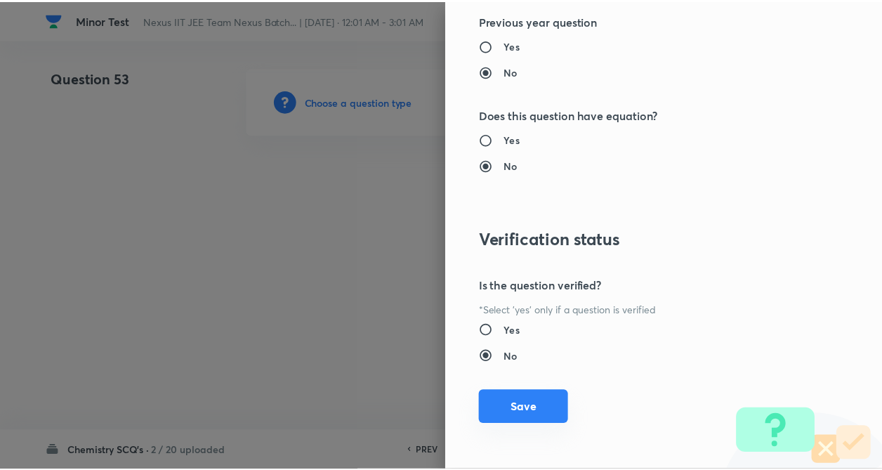
scroll to position [1445, 0]
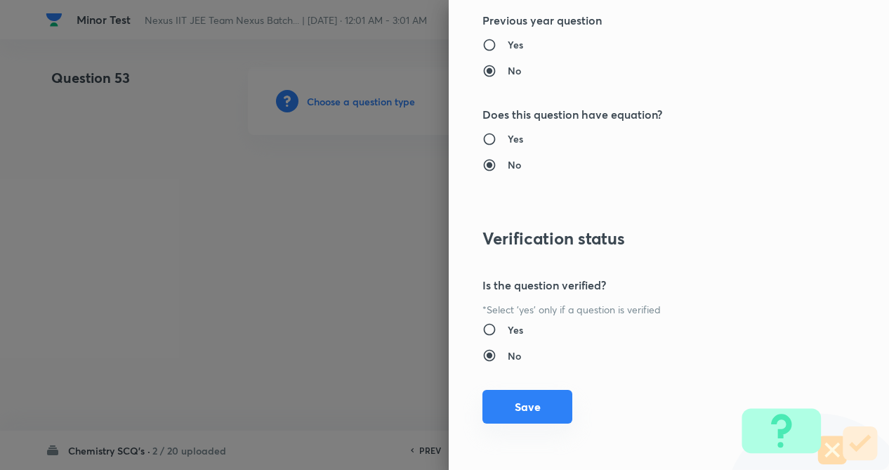
drag, startPoint x: 545, startPoint y: 406, endPoint x: 415, endPoint y: 405, distance: 130.0
click at [542, 405] on button "Save" at bounding box center [528, 408] width 90 height 34
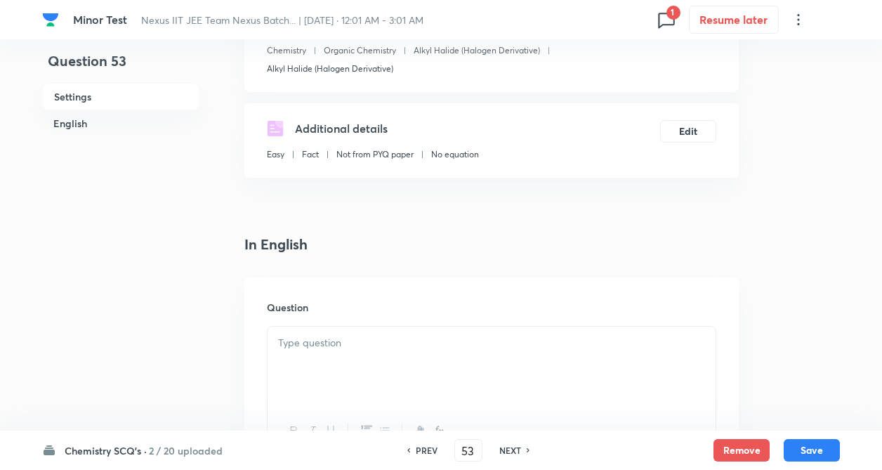
scroll to position [225, 0]
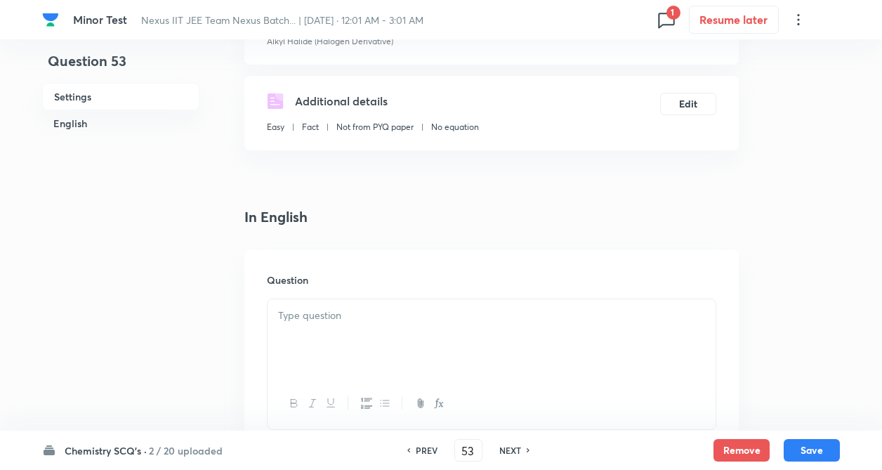
click at [256, 310] on div "Question" at bounding box center [491, 351] width 494 height 202
click at [335, 315] on p at bounding box center [491, 316] width 427 height 16
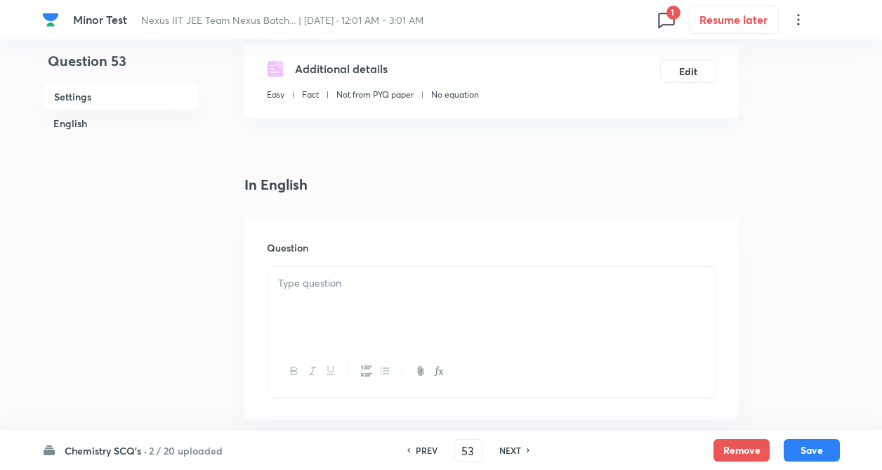
scroll to position [281, 0]
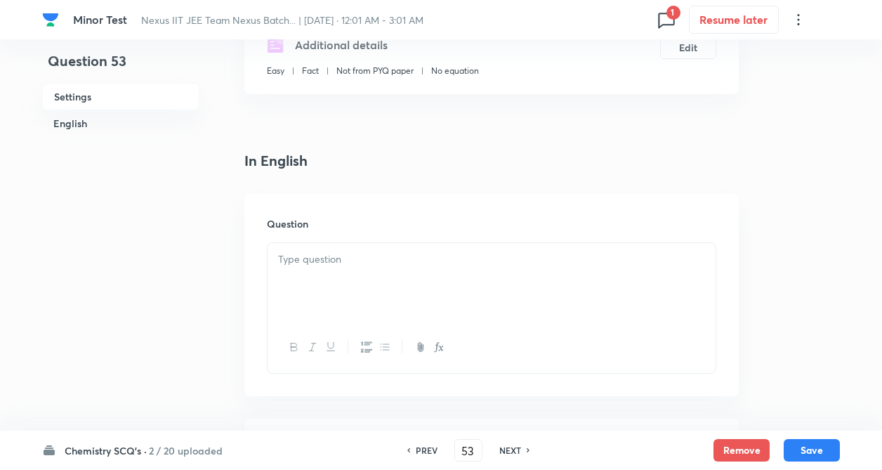
click at [333, 271] on div at bounding box center [492, 282] width 448 height 79
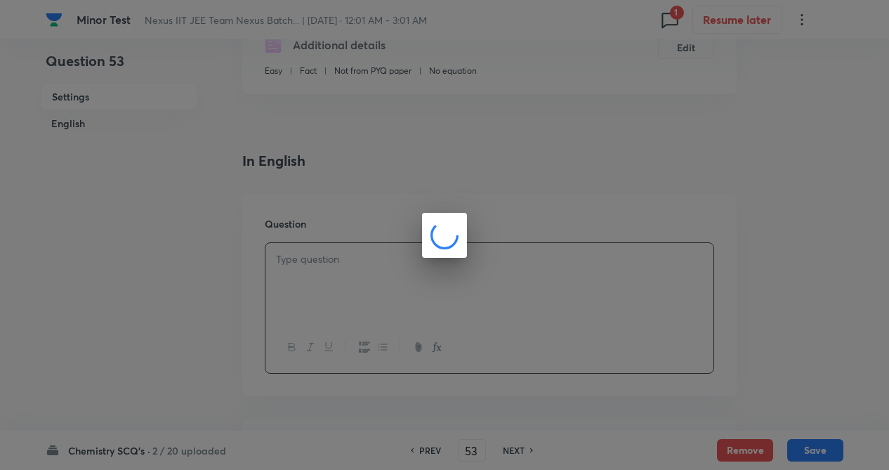
click at [196, 329] on div at bounding box center [444, 235] width 889 height 470
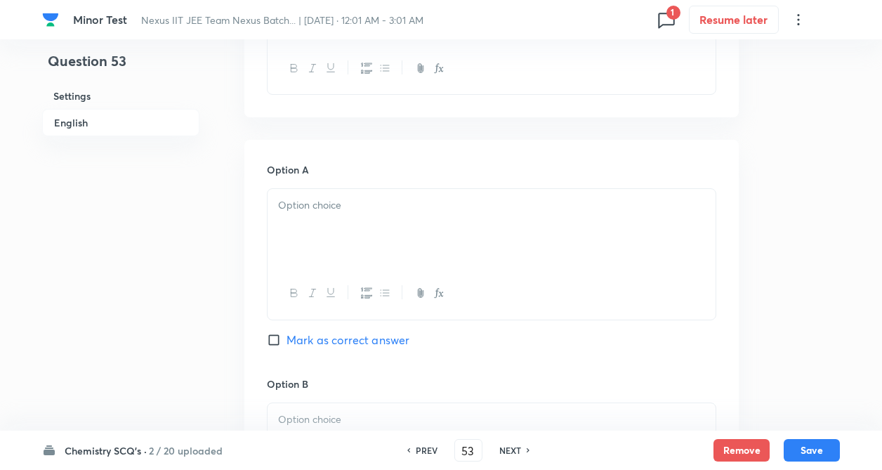
scroll to position [562, 0]
click at [282, 215] on div at bounding box center [492, 226] width 448 height 79
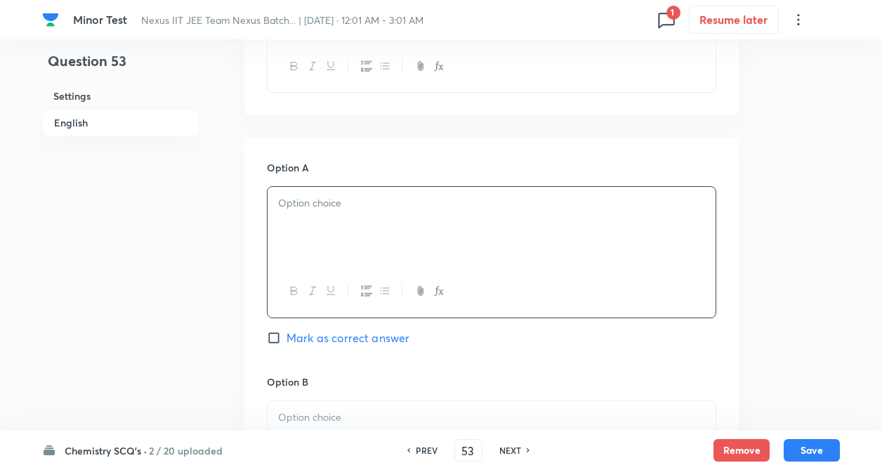
click at [296, 209] on p at bounding box center [491, 203] width 427 height 16
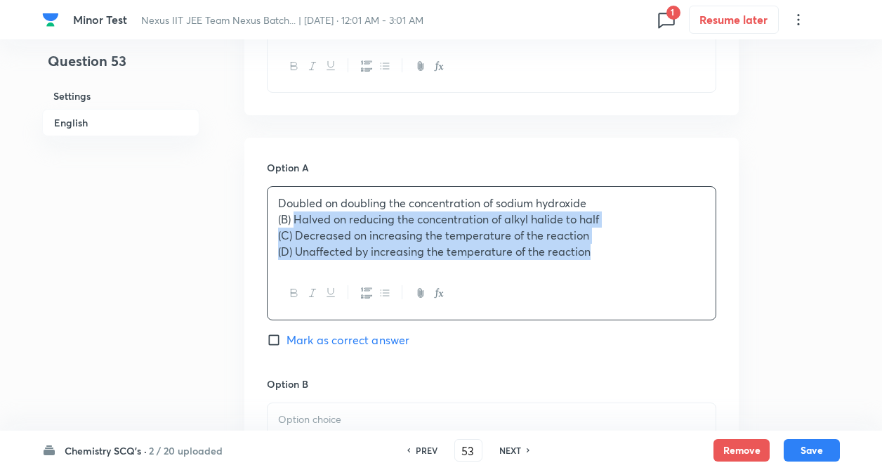
drag, startPoint x: 294, startPoint y: 220, endPoint x: 636, endPoint y: 262, distance: 344.0
click at [636, 262] on div "Doubled on doubling the concentration of sodium hydroxide (B) Halved on reducin…" at bounding box center [492, 227] width 448 height 81
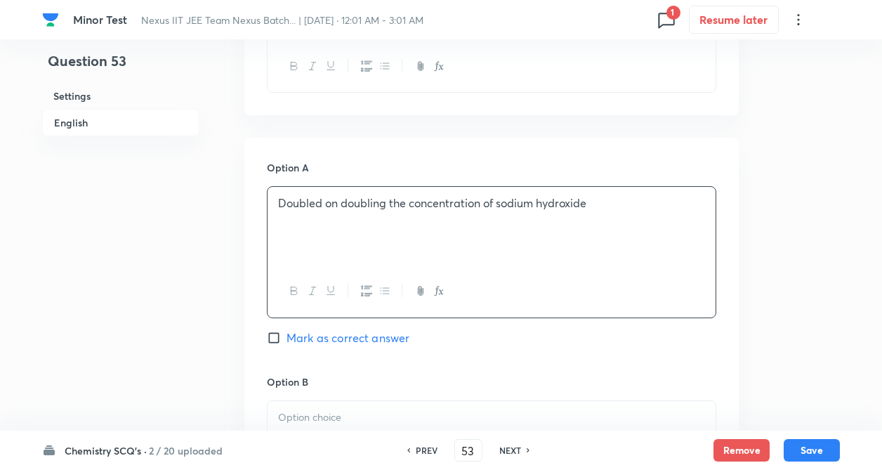
click at [157, 309] on div "Question 53 Settings English" at bounding box center [120, 398] width 157 height 1785
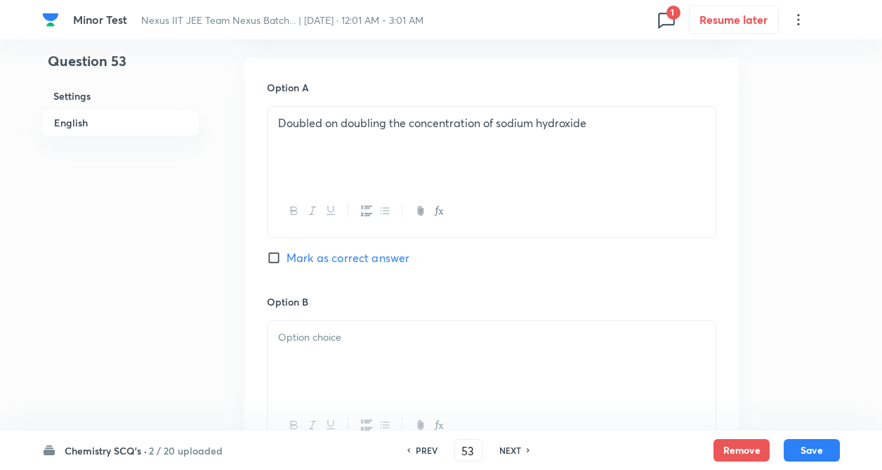
scroll to position [674, 0]
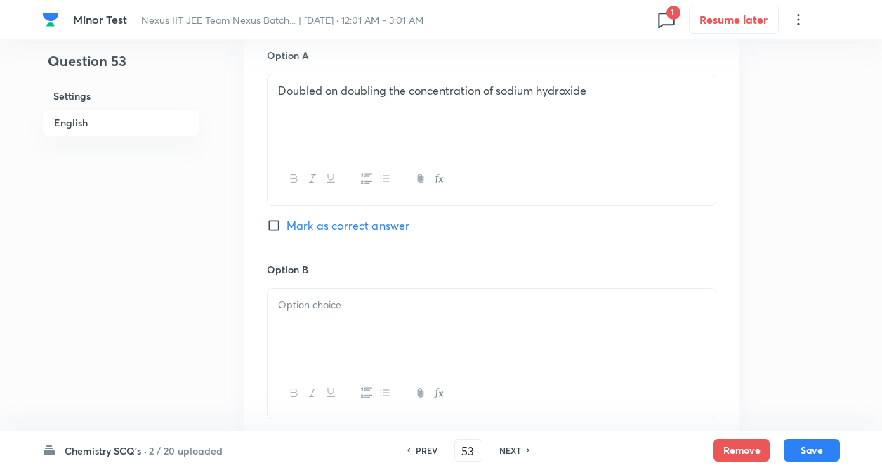
click at [357, 341] on div at bounding box center [492, 328] width 448 height 79
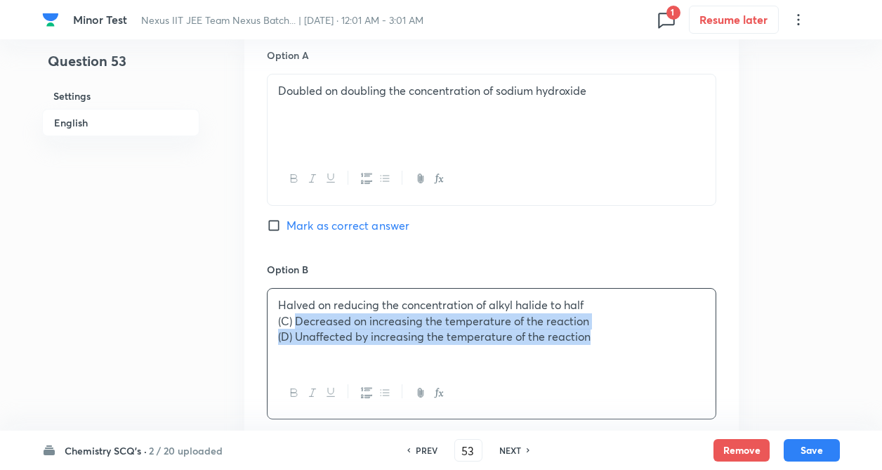
drag, startPoint x: 296, startPoint y: 322, endPoint x: 648, endPoint y: 349, distance: 352.2
click at [648, 349] on div "Halved on reducing the concentration of alkyl halide to half (C) Decreased on i…" at bounding box center [492, 328] width 448 height 79
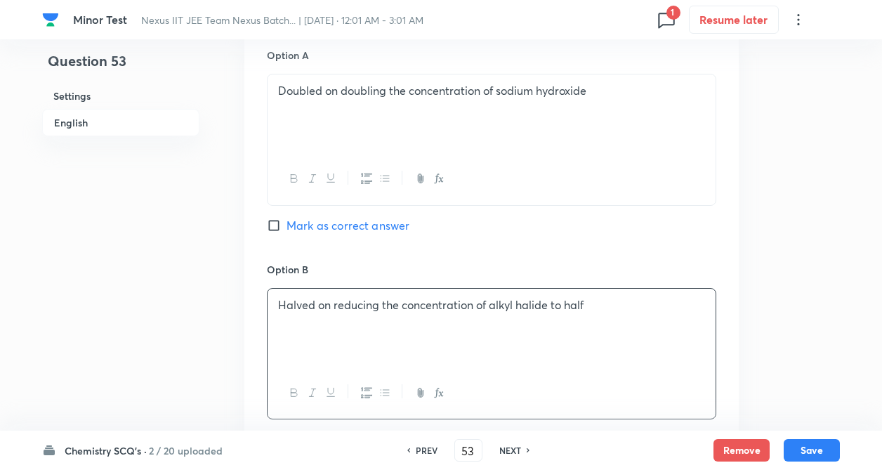
click at [233, 366] on div "Question 53 Settings English Settings Type Single choice correct 4 options + 4 …" at bounding box center [441, 285] width 798 height 1785
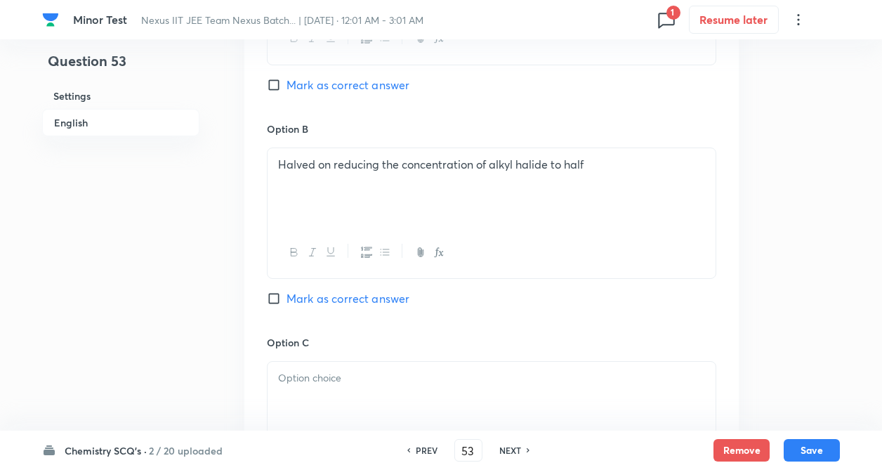
scroll to position [871, 0]
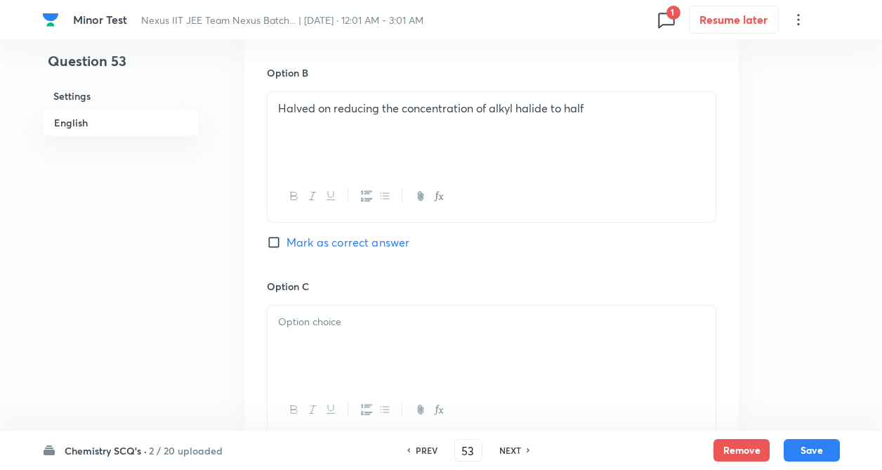
click at [311, 315] on p at bounding box center [491, 322] width 427 height 16
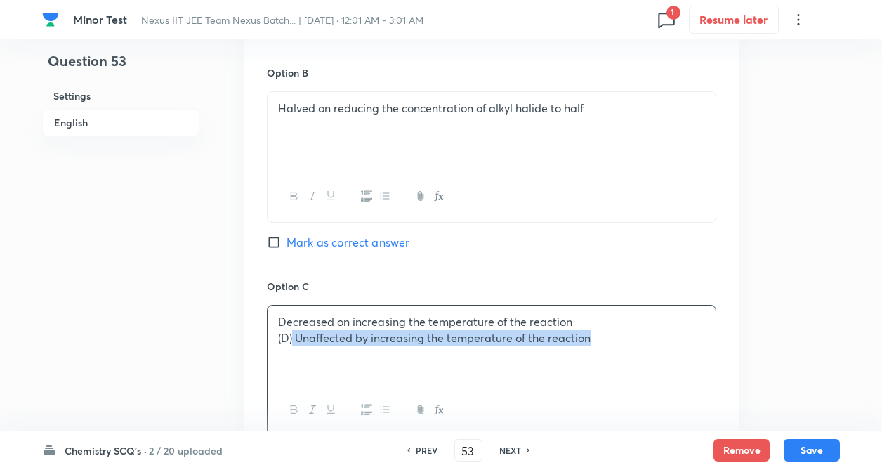
drag, startPoint x: 293, startPoint y: 336, endPoint x: 591, endPoint y: 353, distance: 299.0
click at [591, 353] on div "Decreased on increasing the temperature of the reaction (D) Unaffected by incre…" at bounding box center [492, 345] width 448 height 79
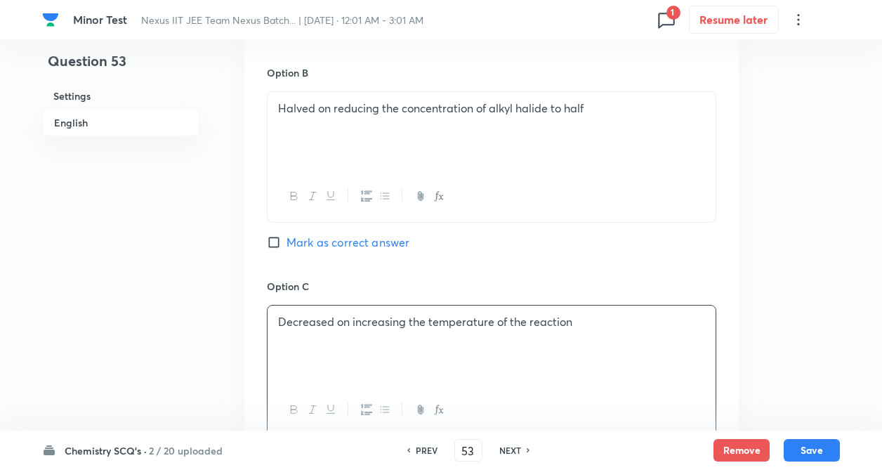
click at [208, 361] on div "Question 53 Settings English Settings Type Single choice correct 4 options + 4 …" at bounding box center [441, 88] width 798 height 1785
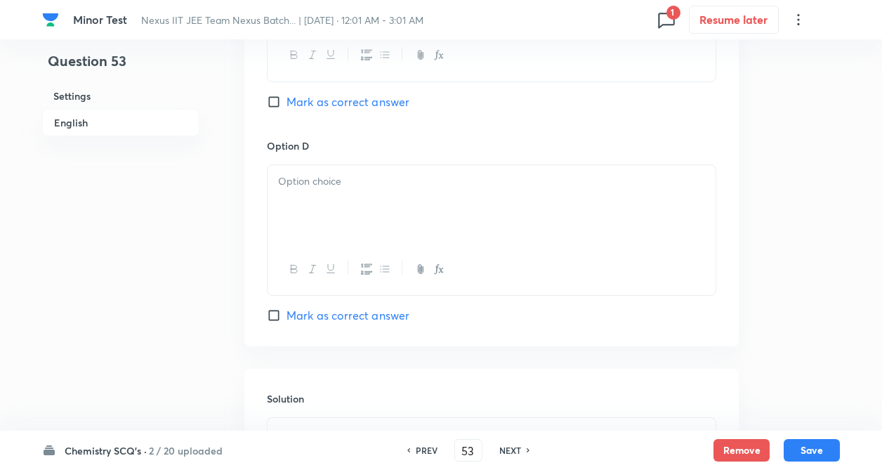
scroll to position [1236, 0]
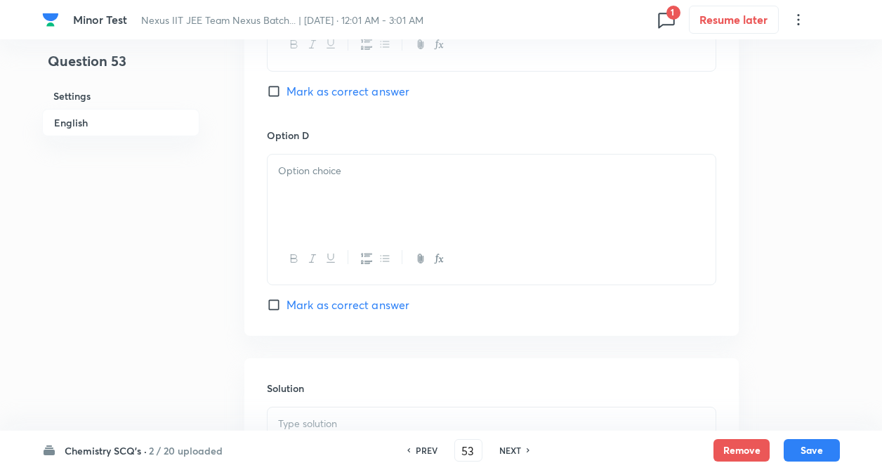
click at [416, 199] on div at bounding box center [492, 194] width 448 height 79
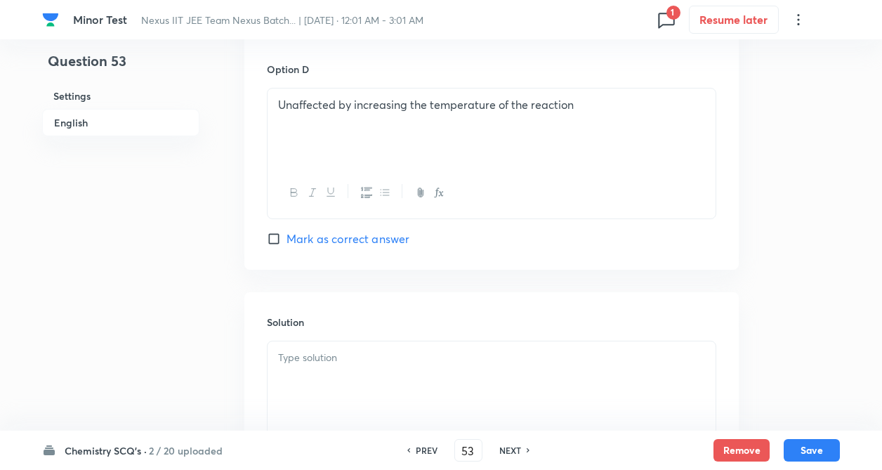
scroll to position [1450, 0]
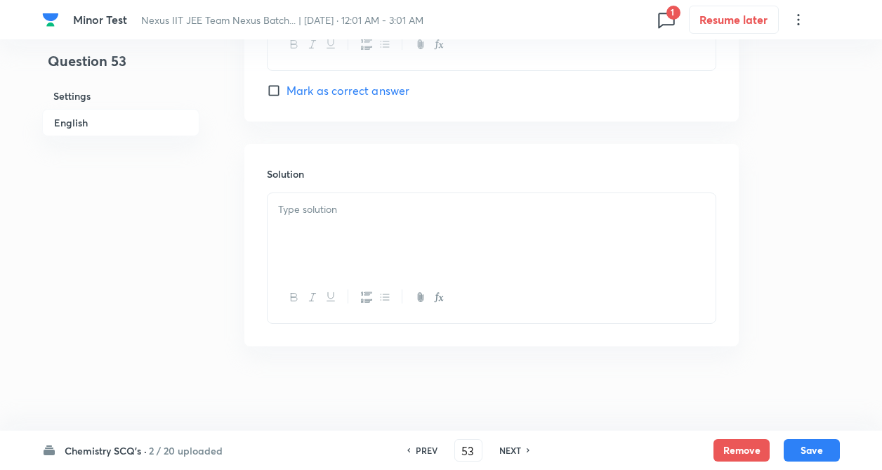
click at [287, 223] on div at bounding box center [492, 232] width 448 height 79
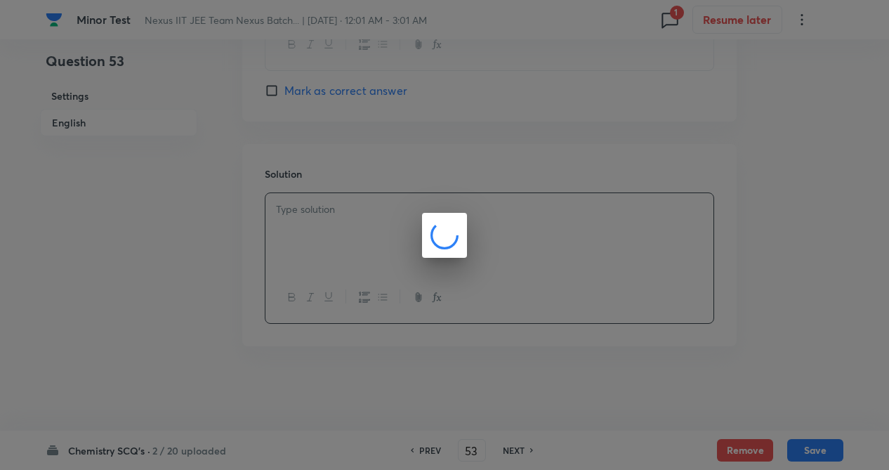
click at [243, 225] on div at bounding box center [444, 235] width 889 height 470
click at [242, 225] on div at bounding box center [444, 235] width 889 height 470
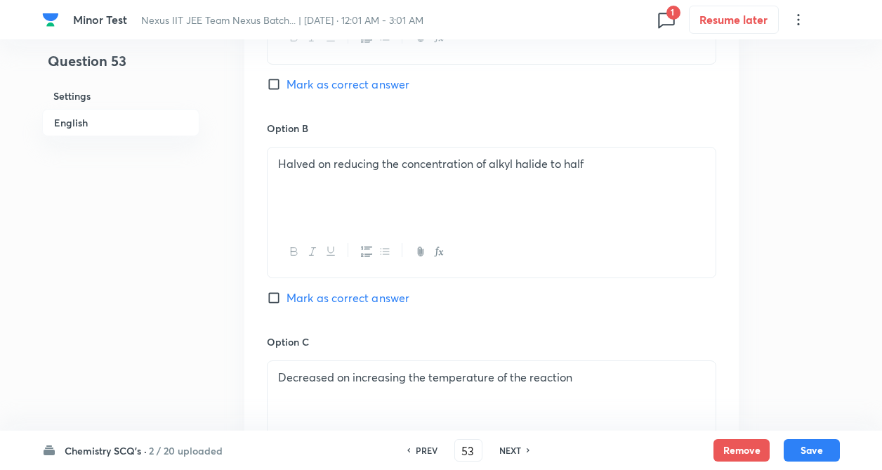
scroll to position [804, 0]
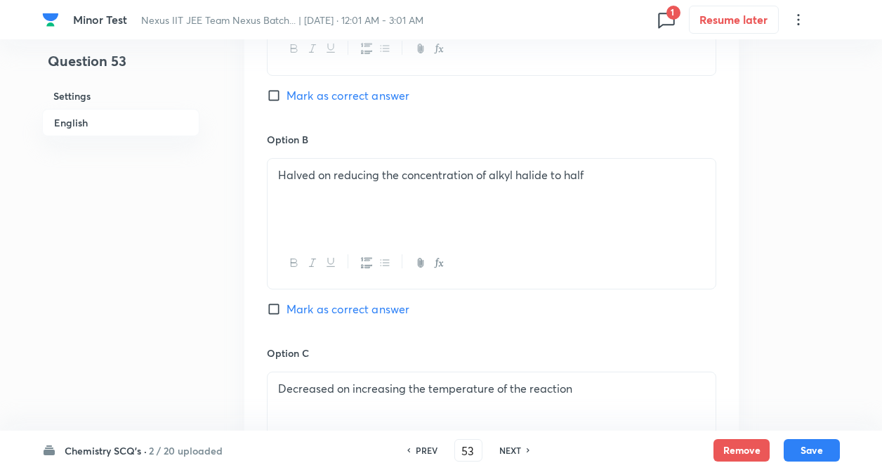
click at [273, 311] on input "Mark as correct answer" at bounding box center [277, 309] width 20 height 14
checkbox input "true"
click at [815, 447] on button "Save" at bounding box center [812, 449] width 56 height 22
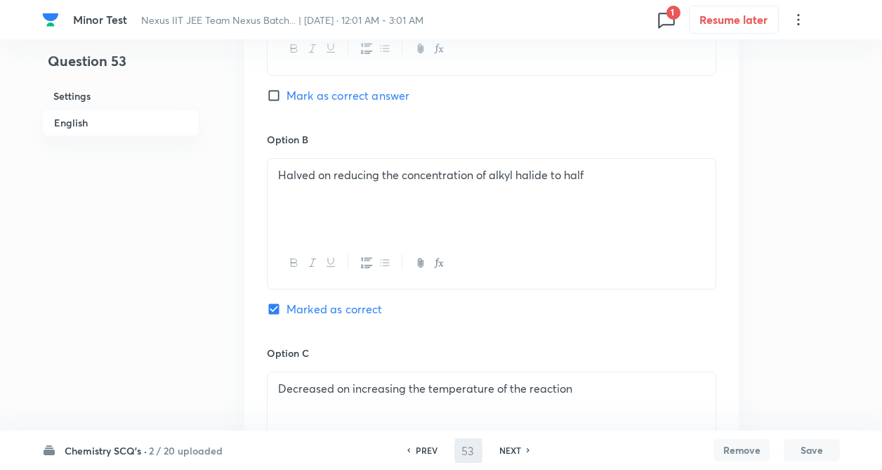
type input "54"
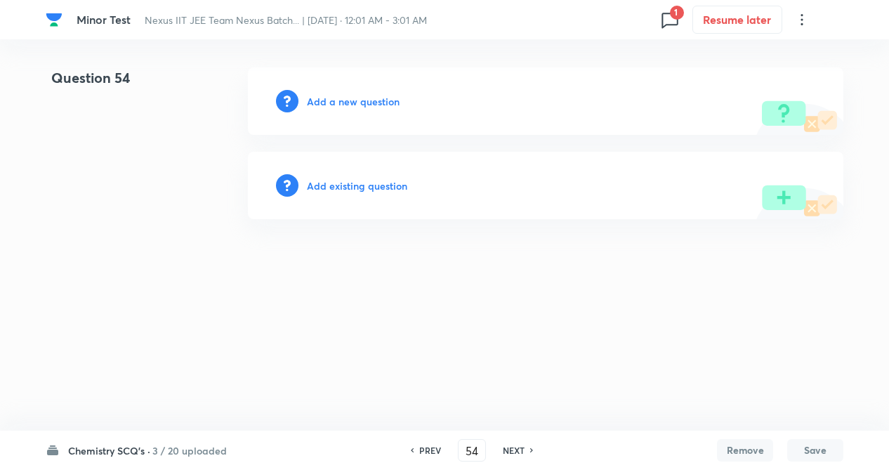
click at [365, 100] on h6 "Add a new question" at bounding box center [353, 101] width 93 height 15
click at [365, 100] on h6 "Choose a question type" at bounding box center [361, 101] width 108 height 15
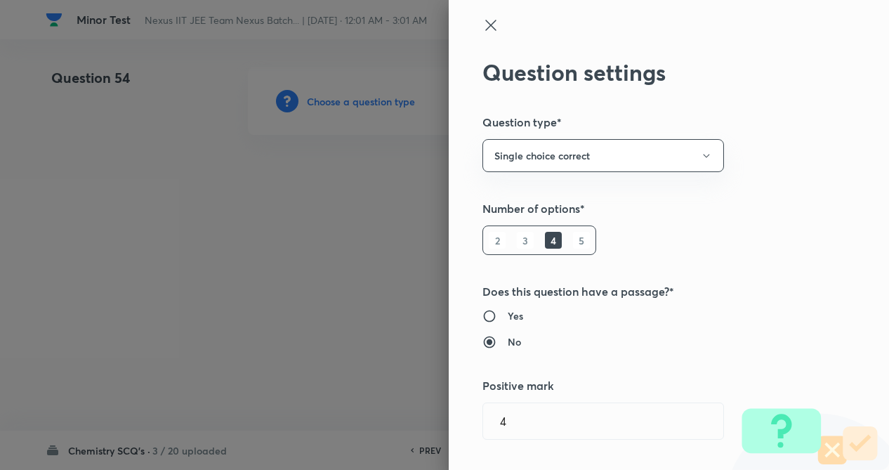
click at [699, 246] on div "Question settings Question type* Single choice correct Number of options* 2 3 4…" at bounding box center [669, 235] width 440 height 470
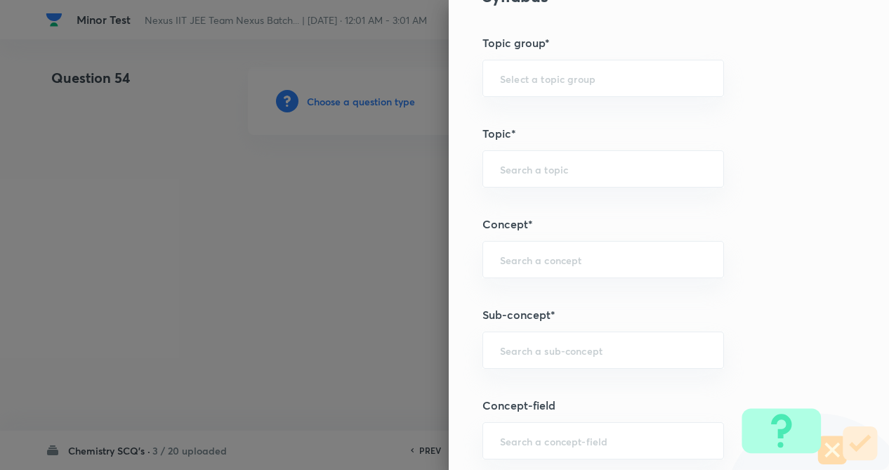
scroll to position [618, 0]
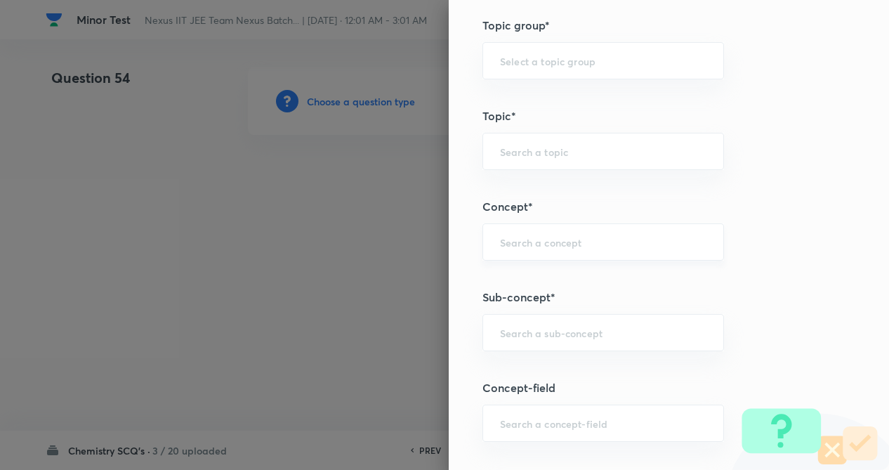
click at [571, 235] on div "​" at bounding box center [604, 241] width 242 height 37
click at [566, 240] on div "​" at bounding box center [604, 241] width 242 height 37
click at [566, 240] on input "text" at bounding box center [603, 241] width 207 height 13
type input "a"
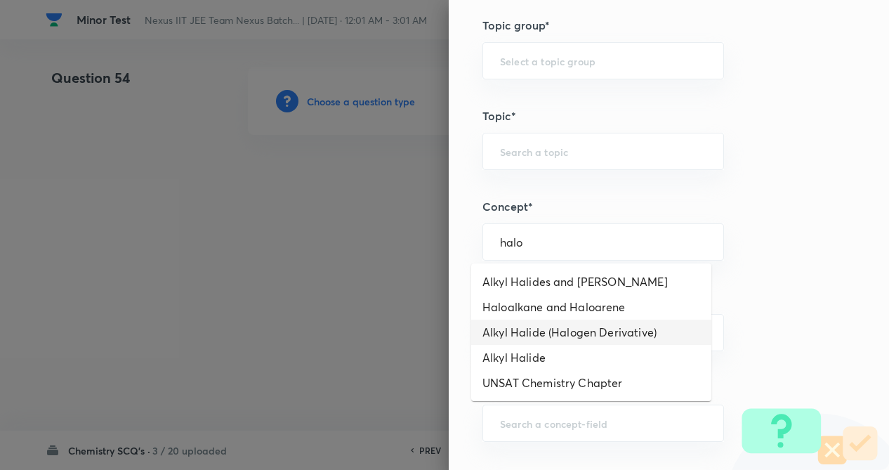
click at [565, 329] on li "Alkyl Halide (Halogen Derivative)" at bounding box center [591, 332] width 240 height 25
type input "Alkyl Halide (Halogen Derivative)"
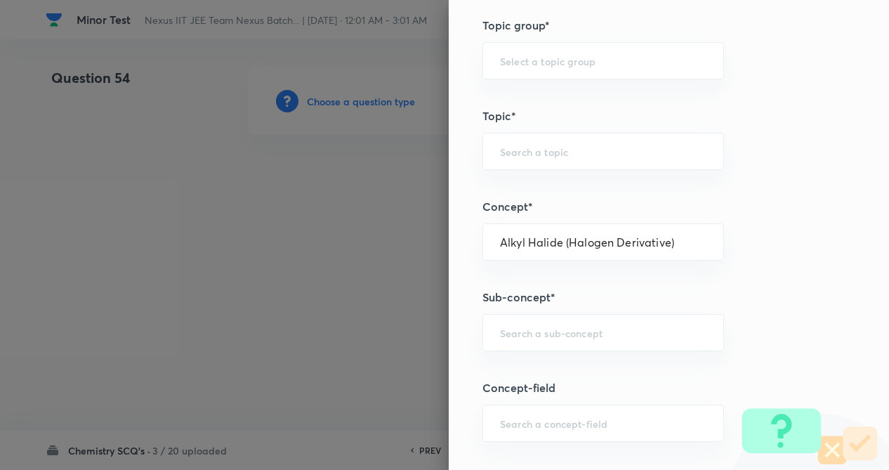
type input "Chemistry"
type input "Organic Chemistry"
click at [558, 334] on input "text" at bounding box center [603, 332] width 207 height 13
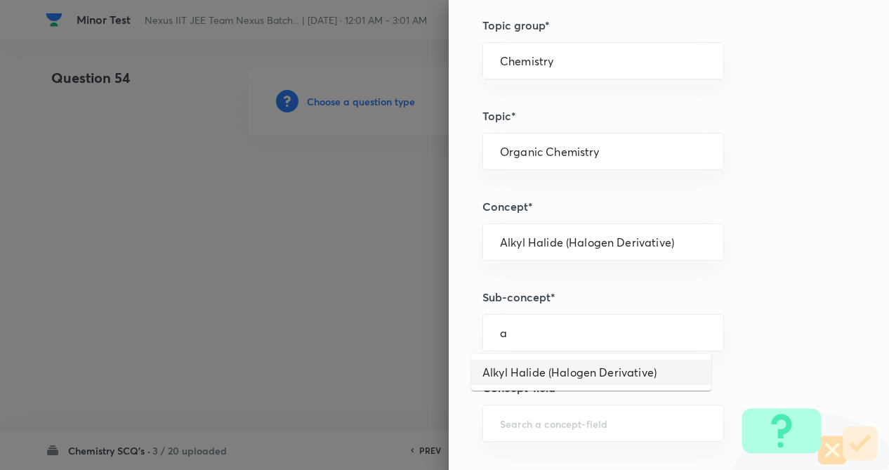
click at [553, 369] on li "Alkyl Halide (Halogen Derivative)" at bounding box center [591, 372] width 240 height 25
type input "Alkyl Halide (Halogen Derivative)"
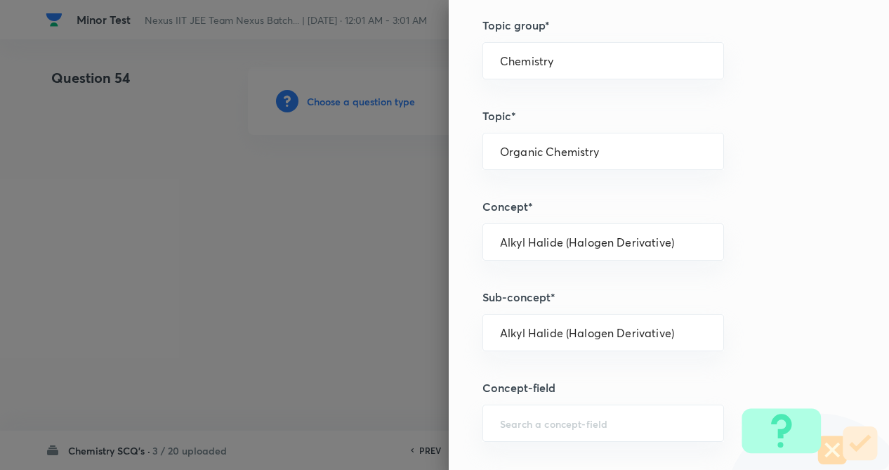
click at [742, 265] on div "Question settings Question type* Single choice correct Number of options* 2 3 4…" at bounding box center [669, 235] width 440 height 470
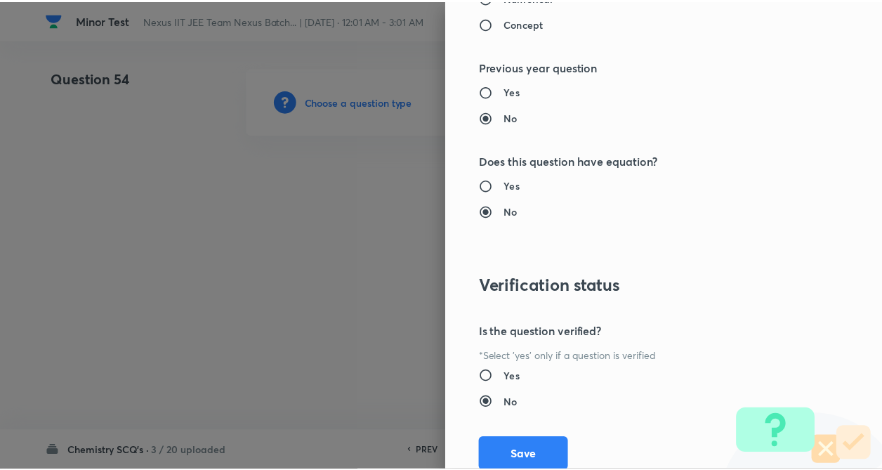
scroll to position [1445, 0]
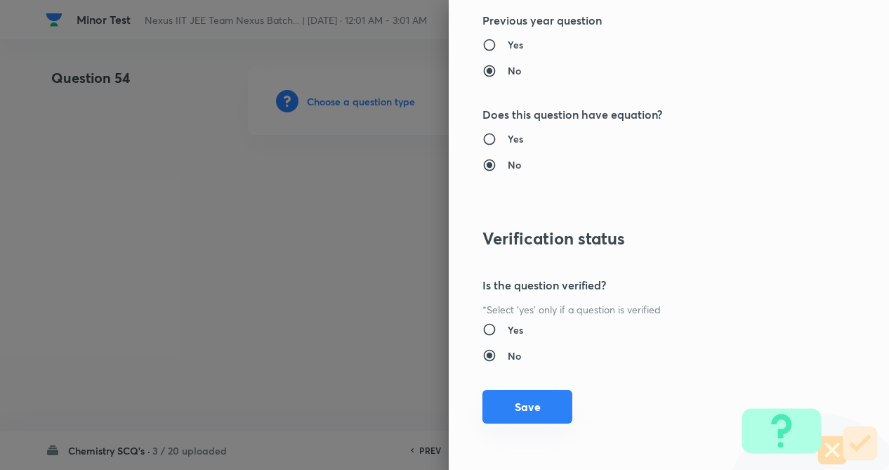
click at [518, 402] on button "Save" at bounding box center [528, 407] width 90 height 34
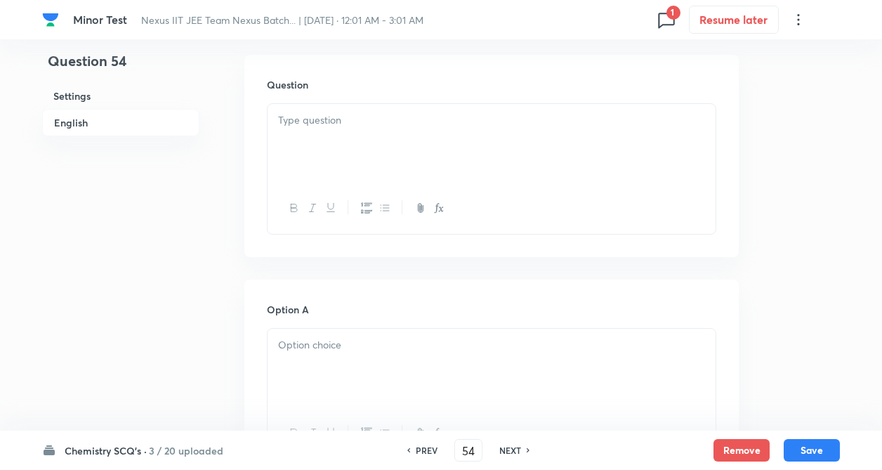
scroll to position [421, 0]
click at [341, 158] on div at bounding box center [492, 142] width 448 height 79
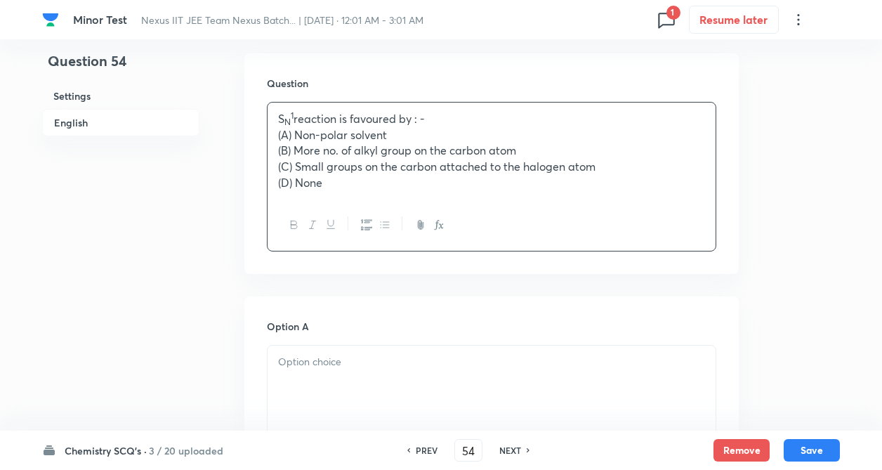
click at [303, 122] on p "S N 1 reaction is favoured by : -" at bounding box center [491, 119] width 427 height 16
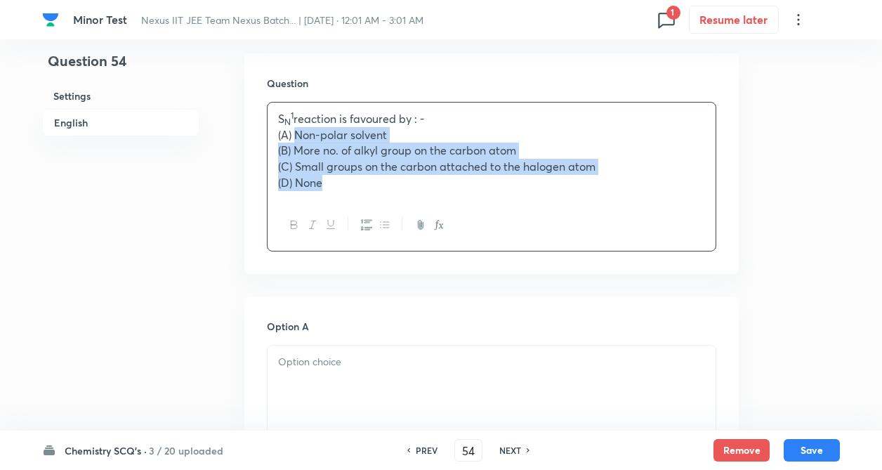
drag, startPoint x: 295, startPoint y: 136, endPoint x: 327, endPoint y: 191, distance: 63.6
click at [327, 191] on div "S N 1 reaction is favoured by : - (A) Non-polar solvent (B) More no. of alkyl g…" at bounding box center [492, 151] width 448 height 97
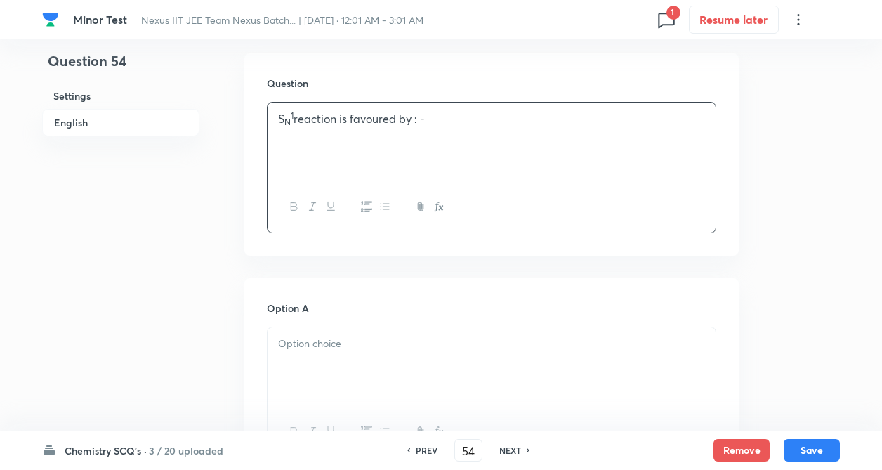
click at [252, 219] on div "Question S N 1 reaction is favoured by : -" at bounding box center [491, 154] width 494 height 202
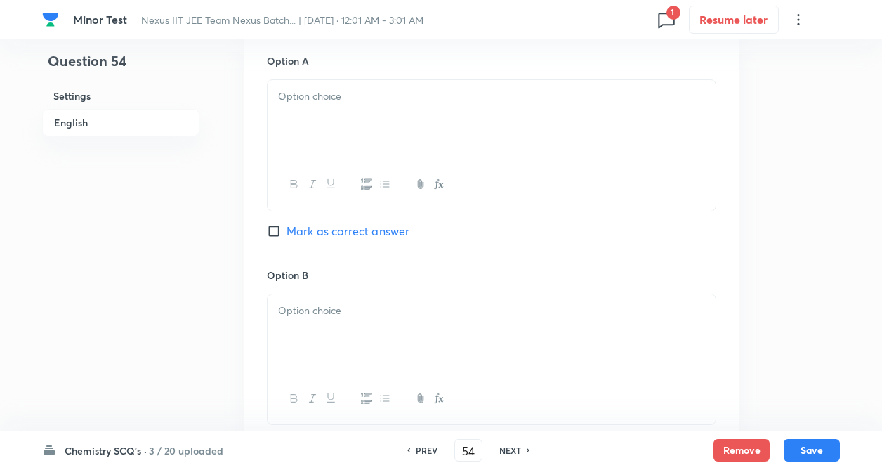
scroll to position [674, 0]
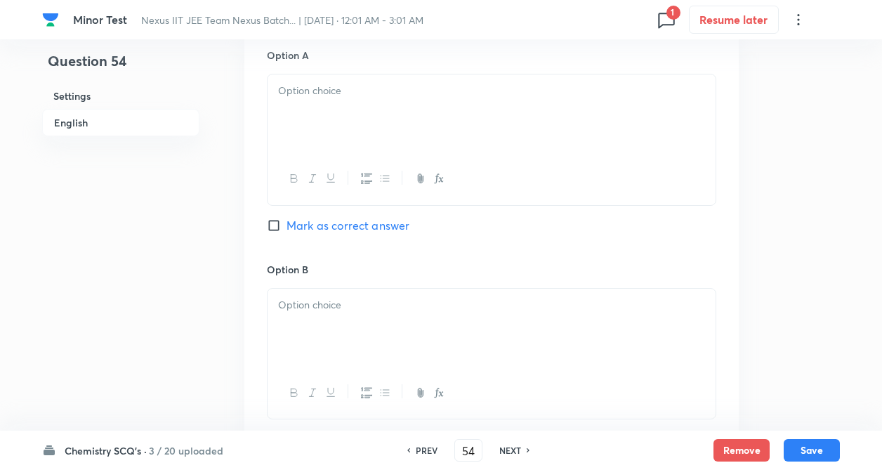
click at [367, 107] on div at bounding box center [492, 113] width 448 height 79
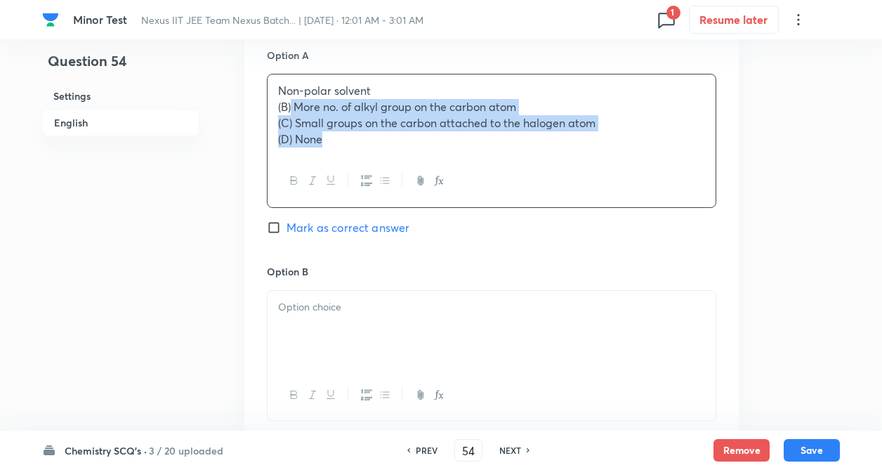
drag, startPoint x: 293, startPoint y: 101, endPoint x: 334, endPoint y: 145, distance: 60.1
click at [333, 144] on div "Non-polar solvent (B) More no. of alkyl group on the carbon atom (C) Small grou…" at bounding box center [492, 114] width 448 height 81
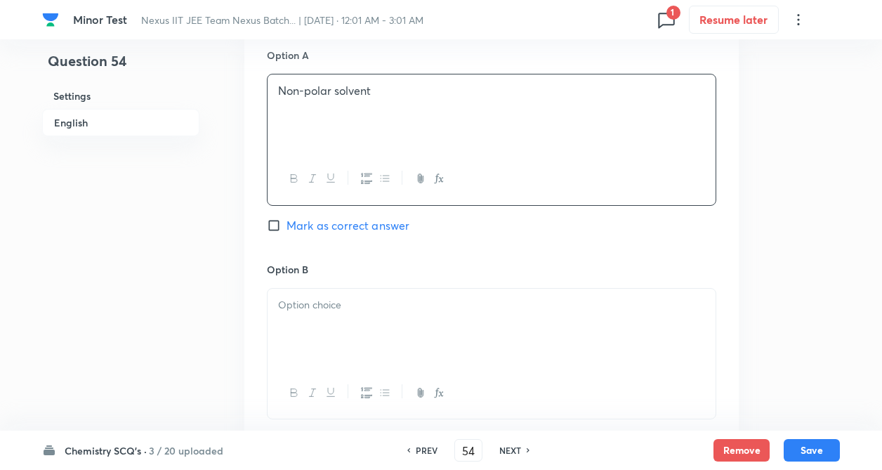
click at [364, 308] on p at bounding box center [491, 305] width 427 height 16
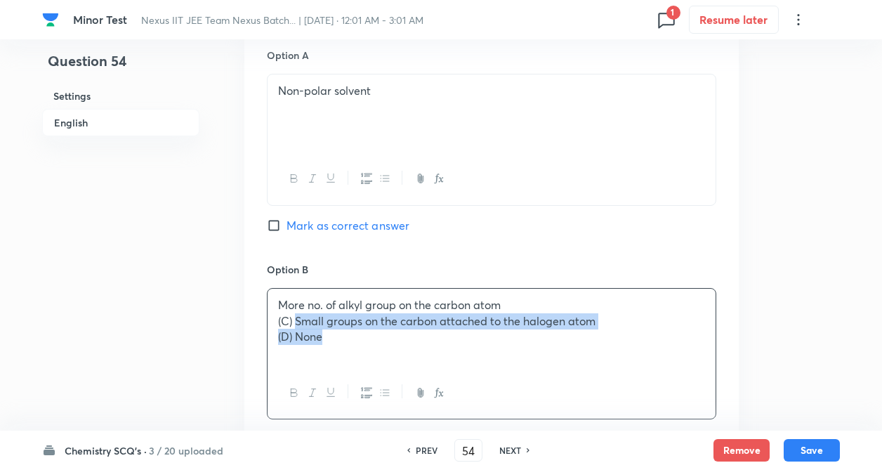
drag, startPoint x: 296, startPoint y: 318, endPoint x: 345, endPoint y: 352, distance: 59.6
click at [345, 352] on div "More no. of alkyl group on the carbon atom (C) Small groups on the carbon attac…" at bounding box center [492, 328] width 448 height 79
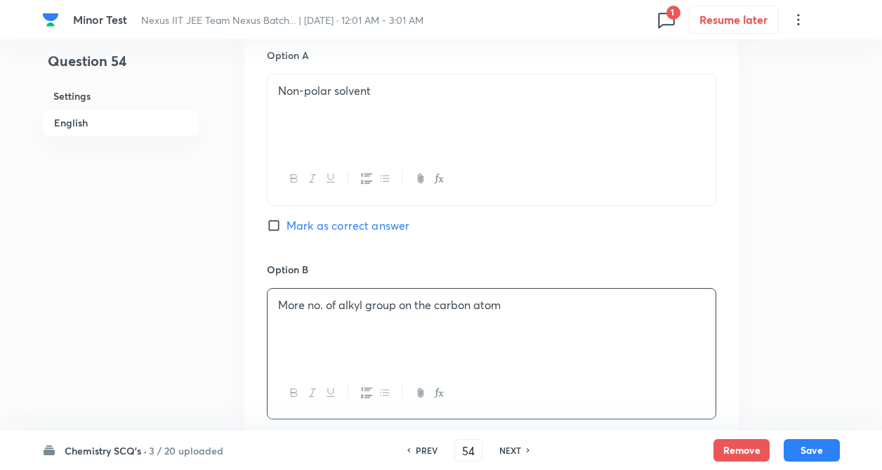
click at [216, 339] on div "Question 54 Settings English Settings Type Single choice correct 4 options + 4 …" at bounding box center [441, 285] width 798 height 1785
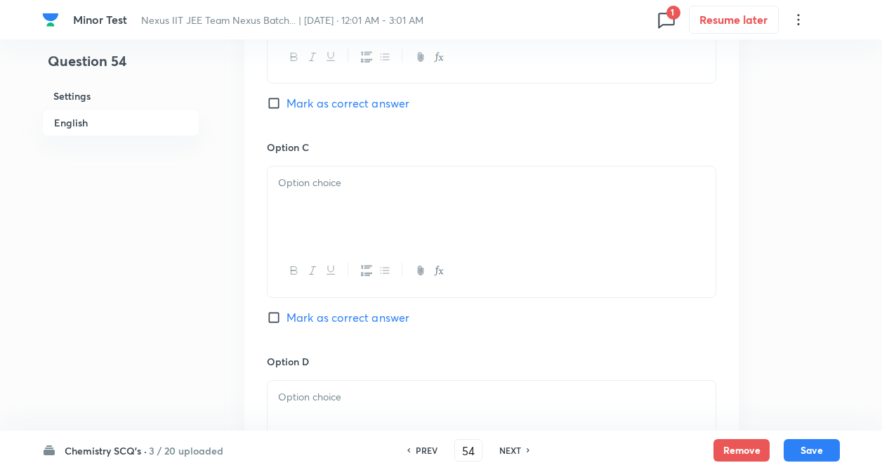
scroll to position [1011, 0]
click at [317, 204] on div at bounding box center [492, 204] width 448 height 79
paste div
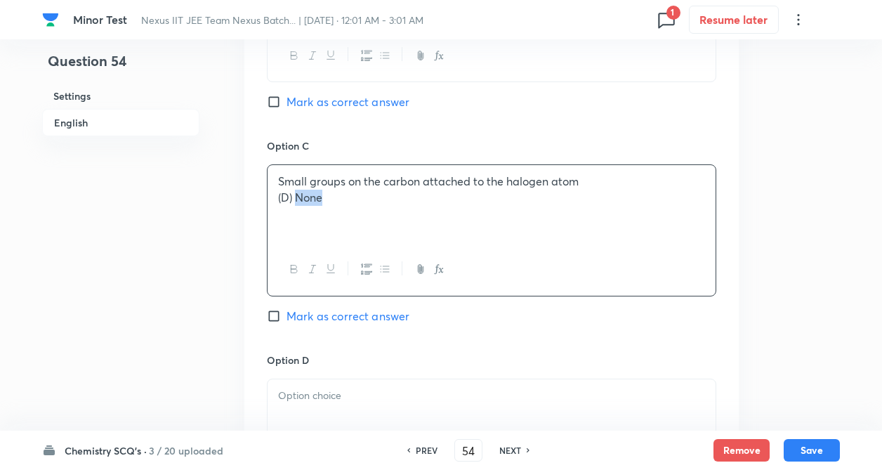
drag, startPoint x: 296, startPoint y: 197, endPoint x: 343, endPoint y: 214, distance: 49.3
click at [343, 214] on div "Small groups on the carbon attached to the halogen atom (D) None" at bounding box center [492, 204] width 448 height 79
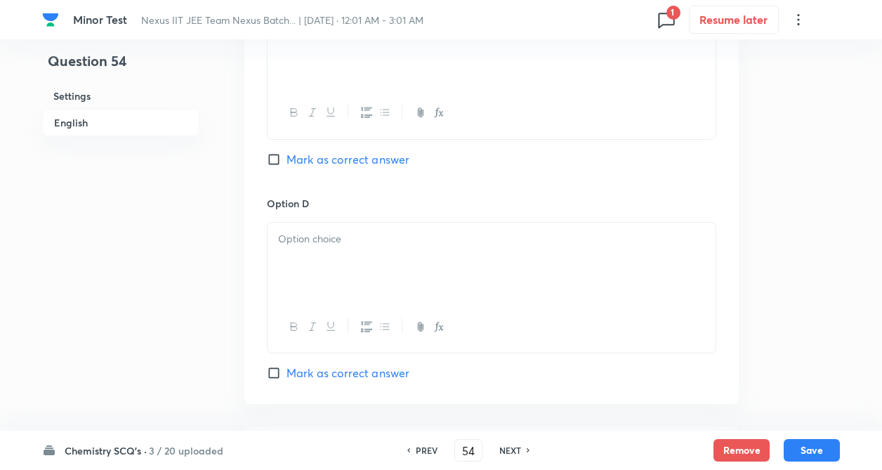
scroll to position [1208, 0]
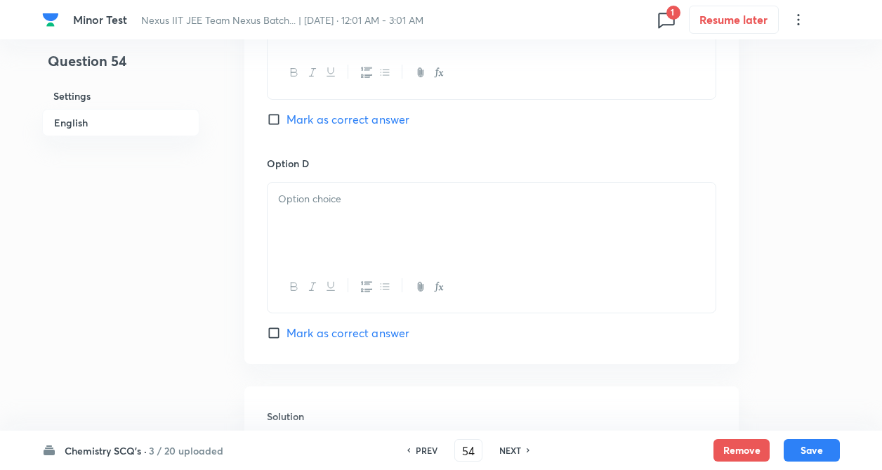
click at [308, 207] on div at bounding box center [492, 222] width 448 height 79
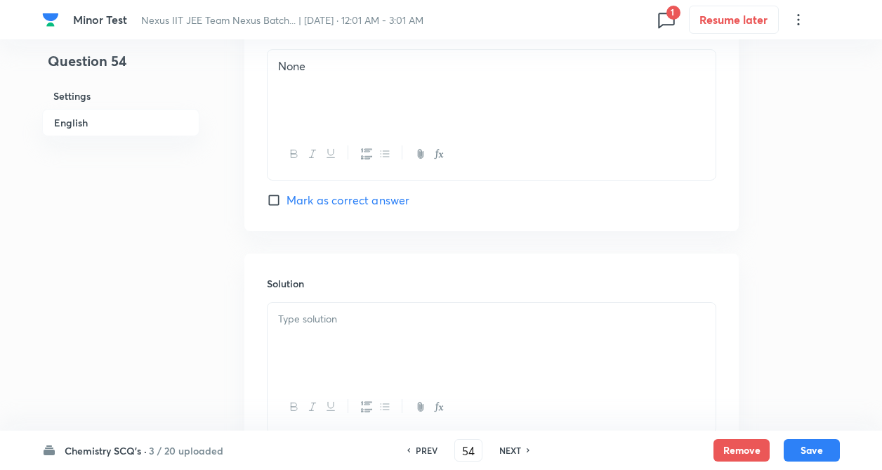
scroll to position [1433, 0]
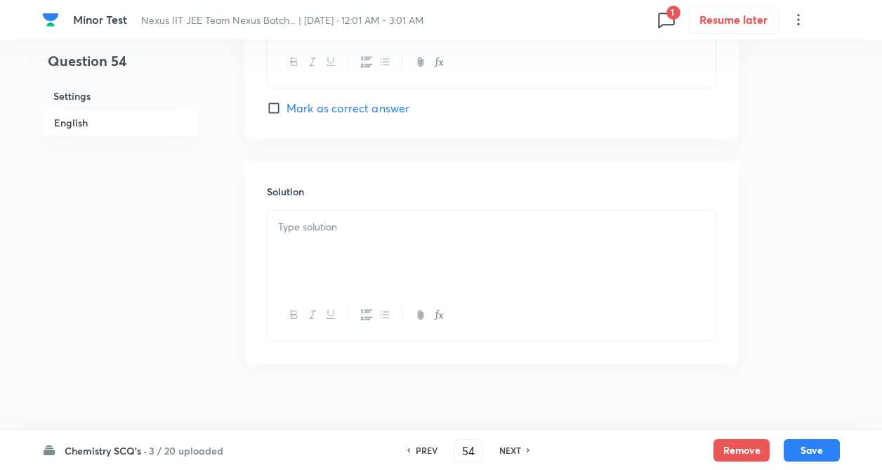
click at [285, 226] on p at bounding box center [491, 227] width 427 height 16
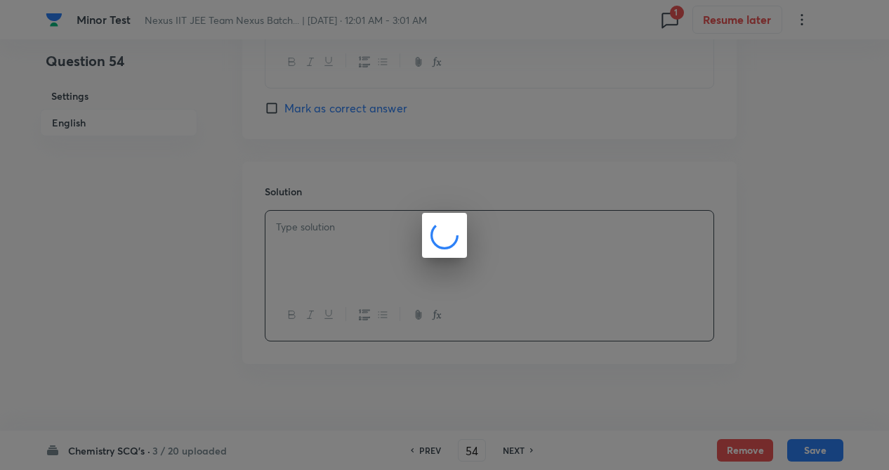
click at [228, 247] on div at bounding box center [444, 235] width 889 height 470
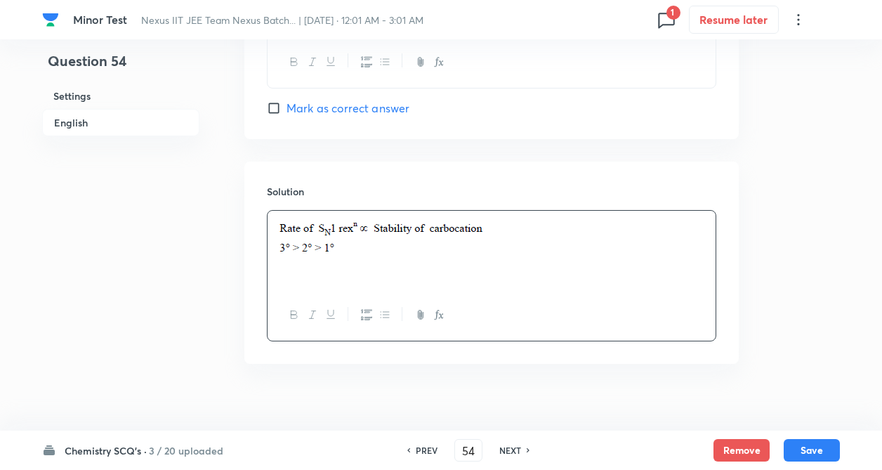
click at [251, 339] on div "Solution" at bounding box center [491, 263] width 494 height 202
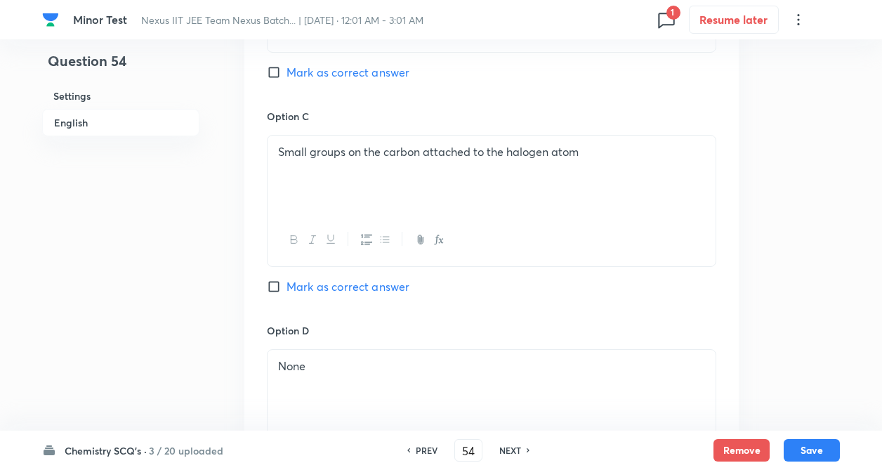
scroll to position [1040, 0]
click at [271, 74] on input "Mark as correct answer" at bounding box center [277, 74] width 20 height 14
checkbox input "true"
click at [822, 452] on button "Save" at bounding box center [812, 449] width 56 height 22
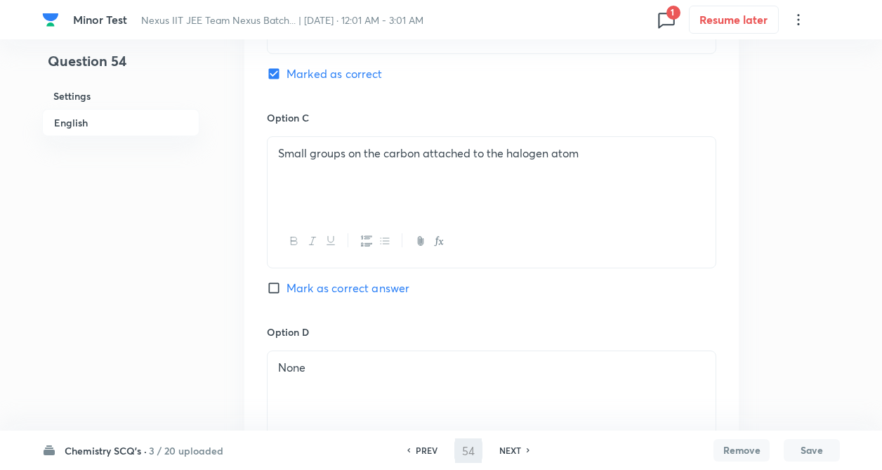
type input "55"
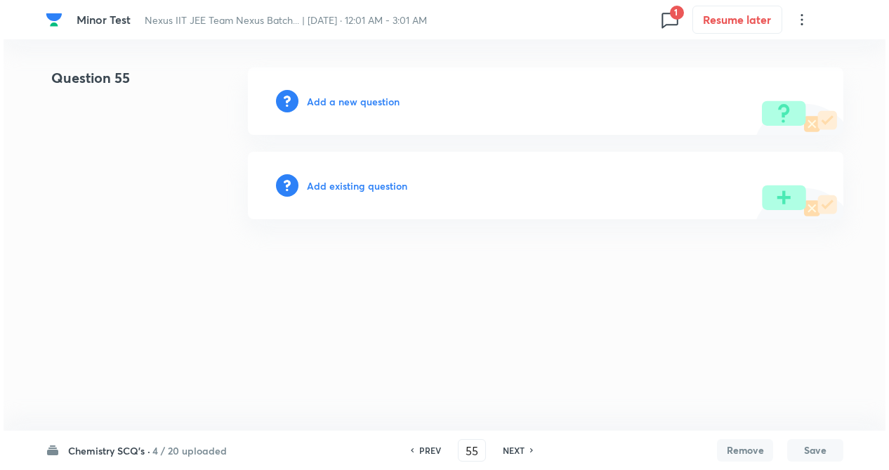
scroll to position [0, 0]
click at [358, 188] on h6 "Add existing question" at bounding box center [357, 185] width 100 height 15
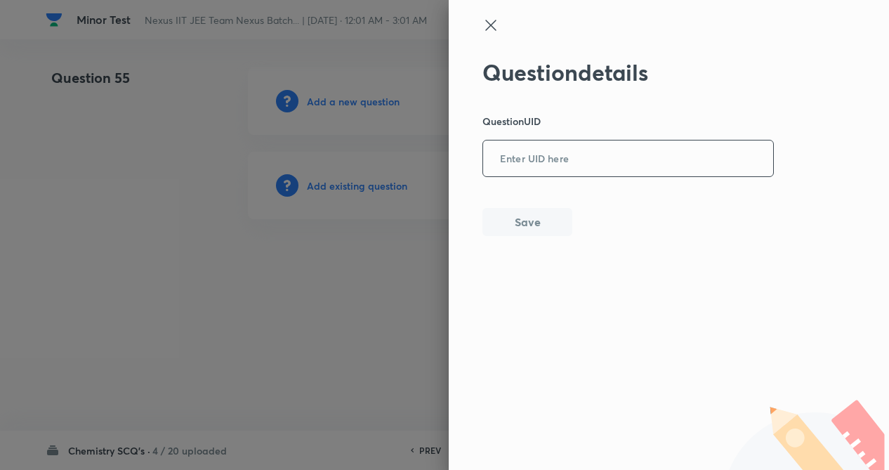
click at [570, 154] on input "text" at bounding box center [628, 159] width 290 height 34
click at [487, 20] on icon at bounding box center [491, 25] width 17 height 17
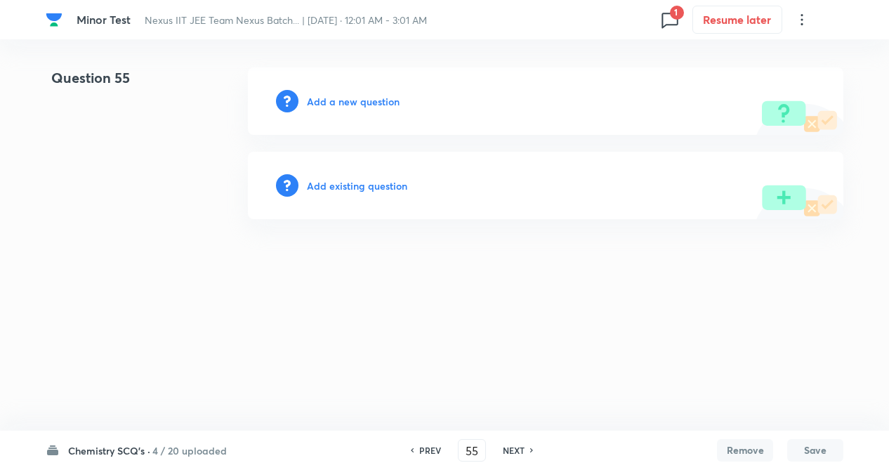
click at [360, 98] on h6 "Add a new question" at bounding box center [353, 101] width 93 height 15
click at [362, 100] on h6 "Choose a question type" at bounding box center [361, 101] width 108 height 15
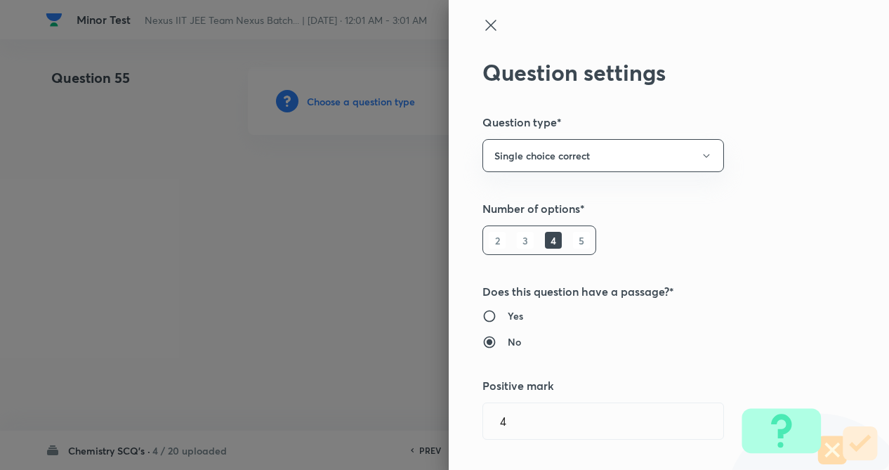
click at [723, 181] on div "Question settings Question type* Single choice correct Number of options* 2 3 4…" at bounding box center [669, 235] width 440 height 470
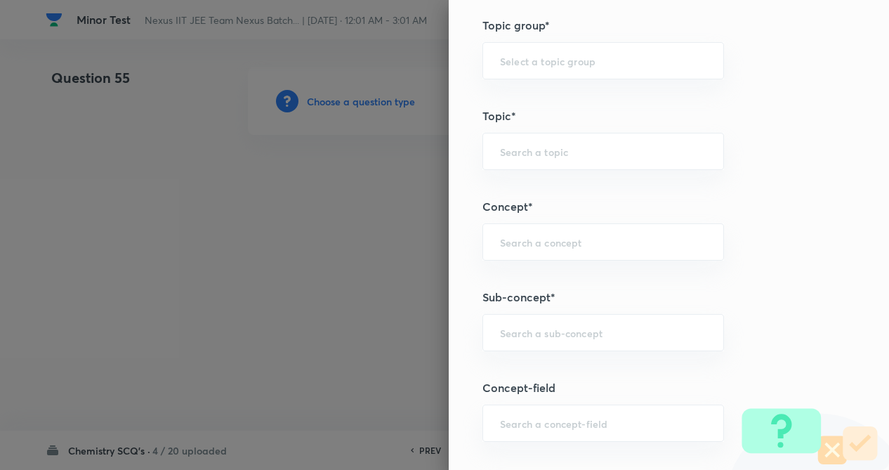
scroll to position [646, 0]
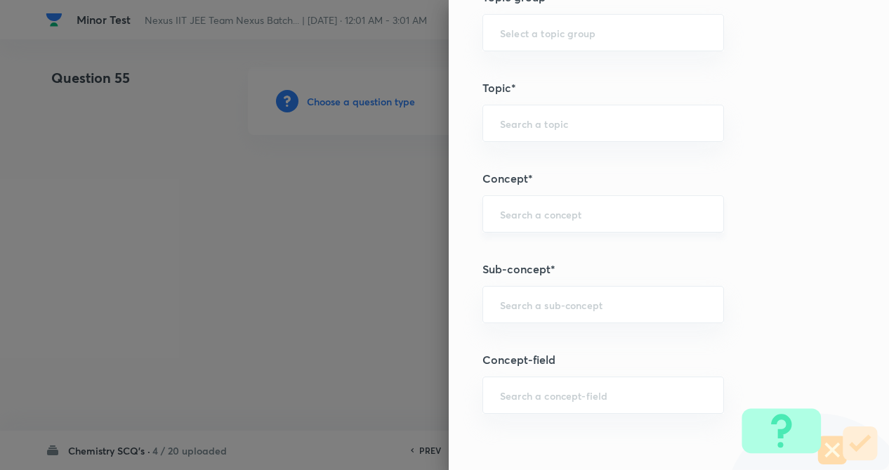
click at [532, 222] on div "​" at bounding box center [604, 213] width 242 height 37
type input "h"
click at [533, 253] on li "Haloalkane and Haloarene" at bounding box center [591, 253] width 240 height 25
type input "Haloalkane and Haloarene"
type input "Chemistry"
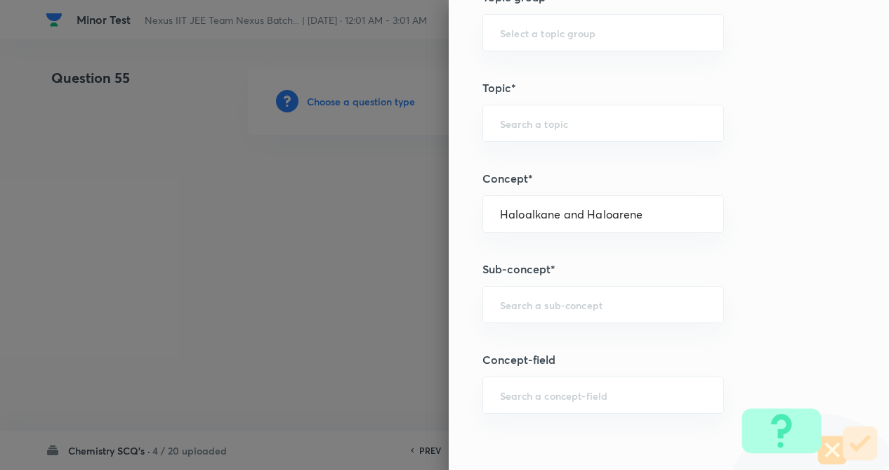
type input "Organic Chemistry"
click at [560, 291] on div "​" at bounding box center [604, 304] width 242 height 37
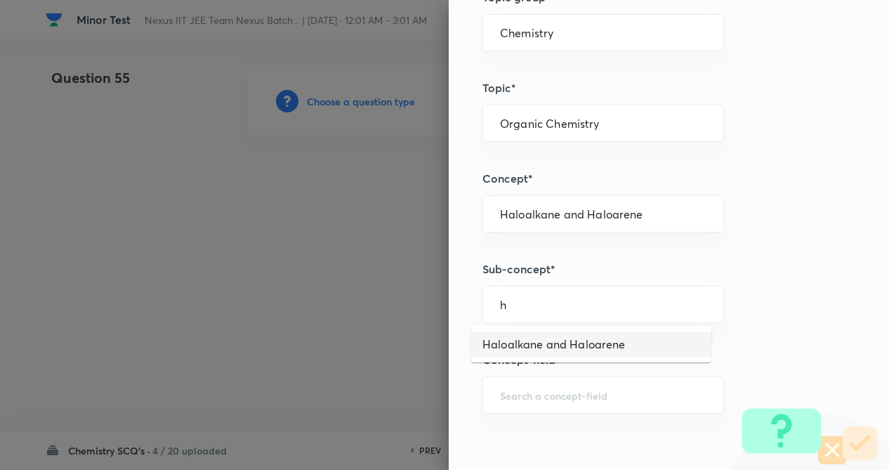
drag, startPoint x: 551, startPoint y: 350, endPoint x: 800, endPoint y: 317, distance: 250.8
click at [556, 350] on li "Haloalkane and Haloarene" at bounding box center [591, 344] width 240 height 25
type input "Haloalkane and Haloarene"
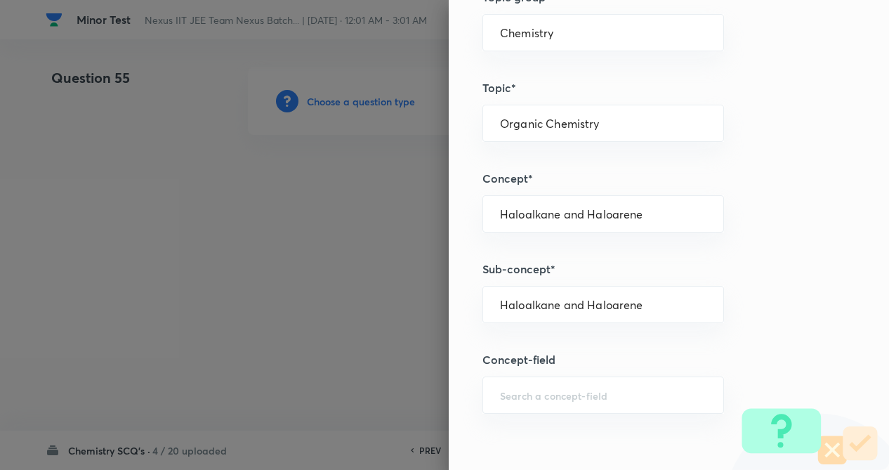
click at [829, 315] on div "Question settings Question type* Single choice correct Number of options* 2 3 4…" at bounding box center [669, 235] width 440 height 470
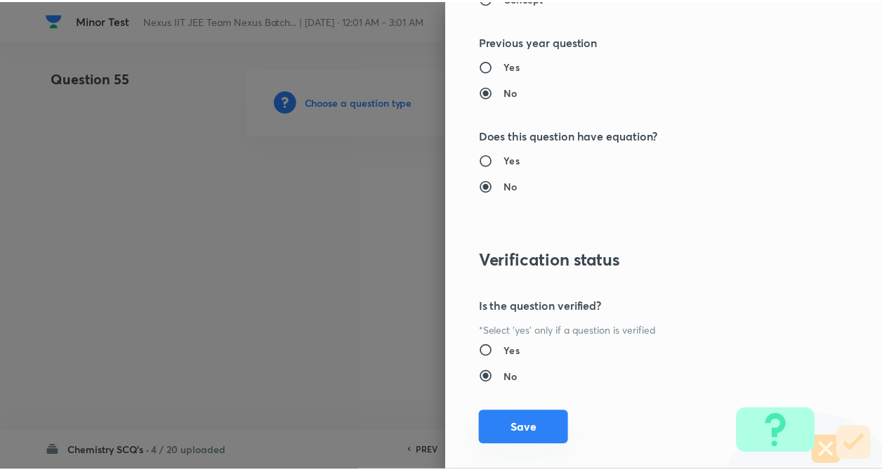
scroll to position [1445, 0]
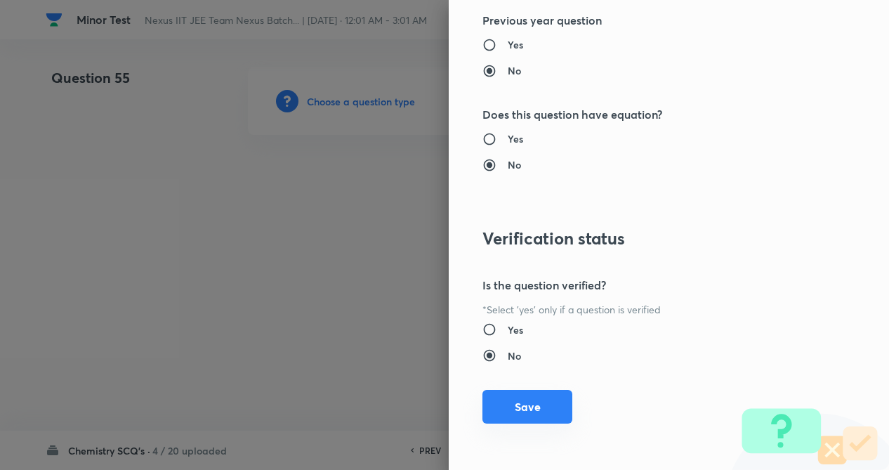
click at [520, 400] on button "Save" at bounding box center [528, 407] width 90 height 34
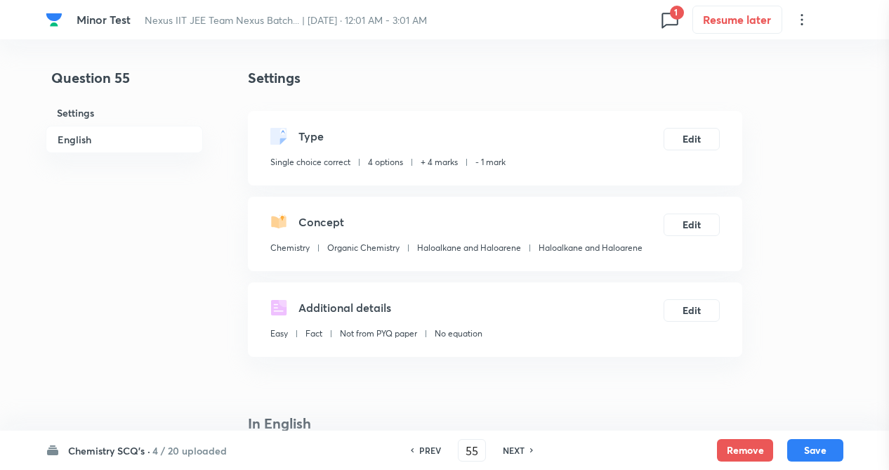
click at [171, 322] on div at bounding box center [444, 235] width 889 height 470
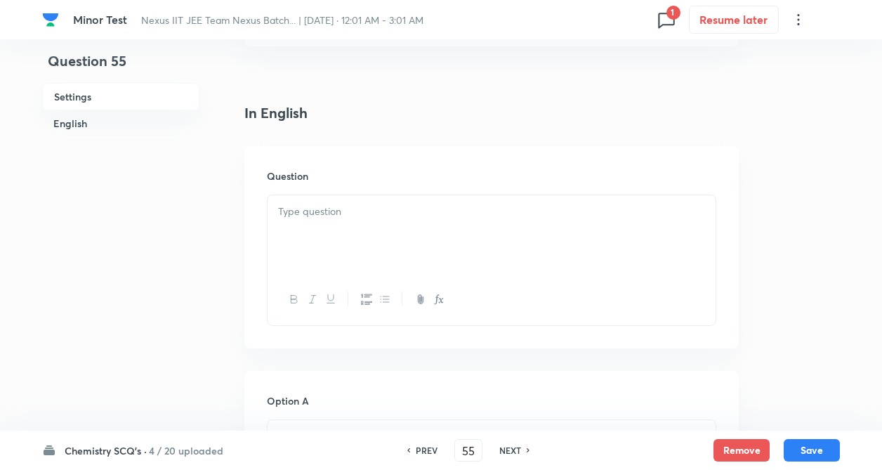
scroll to position [337, 0]
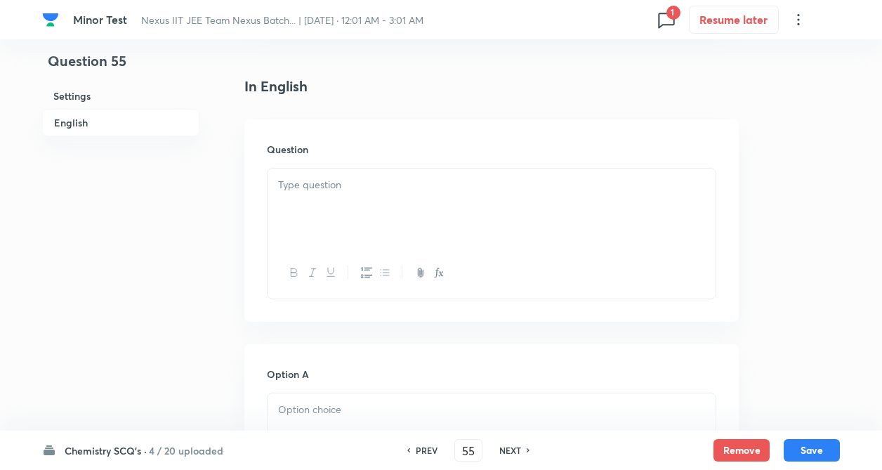
click at [338, 204] on div at bounding box center [492, 208] width 448 height 79
click at [318, 200] on div at bounding box center [492, 208] width 448 height 79
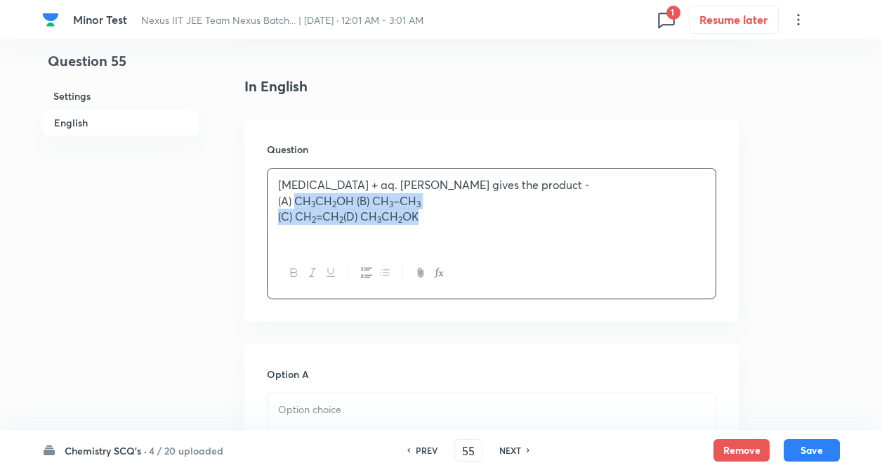
drag, startPoint x: 296, startPoint y: 199, endPoint x: 427, endPoint y: 219, distance: 132.8
click at [427, 219] on div "Ethyl chloride + aq. KOH gives the product - (A) CH 3 CH 2 OH (B) CH 3 –CH 3 (C…" at bounding box center [492, 208] width 448 height 79
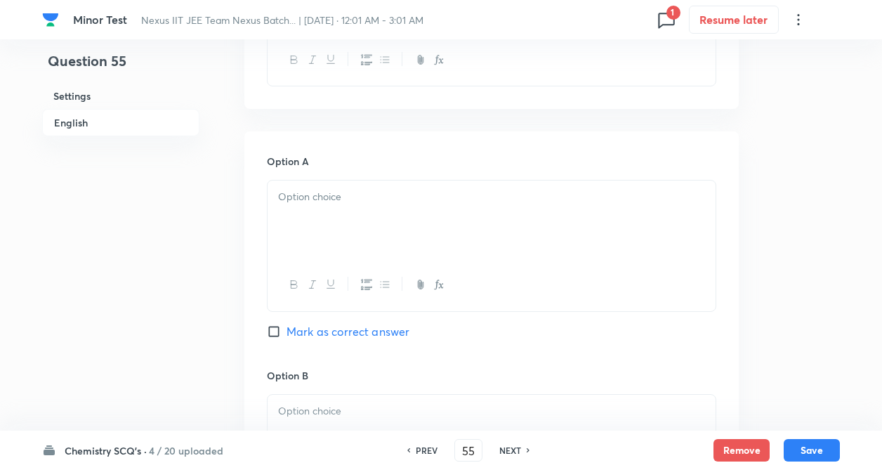
scroll to position [562, 0]
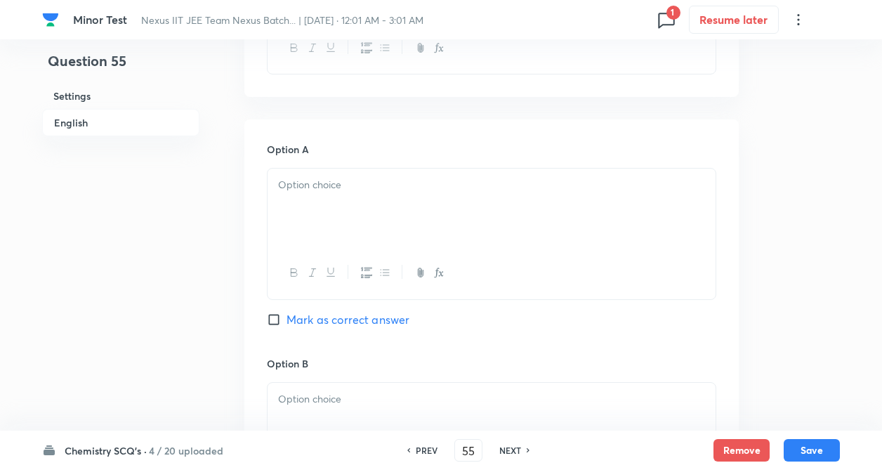
click at [318, 204] on div at bounding box center [492, 208] width 448 height 79
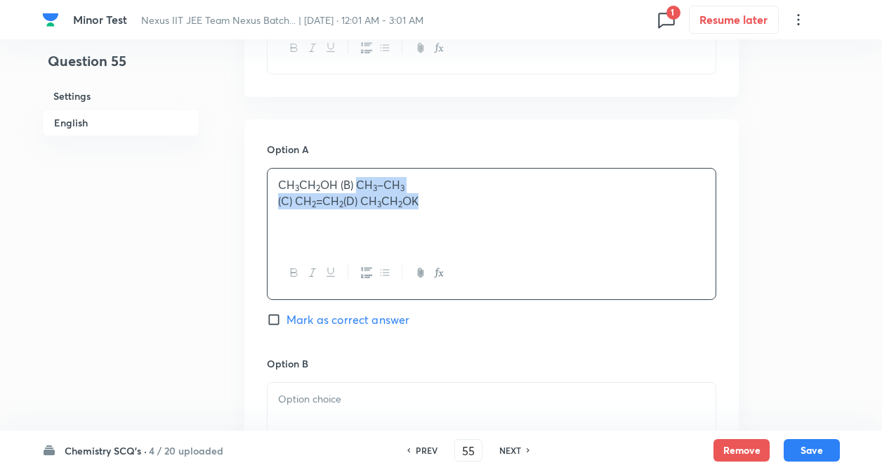
drag, startPoint x: 358, startPoint y: 184, endPoint x: 426, endPoint y: 213, distance: 74.0
click at [426, 213] on div "CH 3 CH 2 OH (B) CH 3 –CH 3 (C) CH 2 =CH 2 (D) CH 3 CH 2 OK" at bounding box center [492, 208] width 448 height 79
click at [239, 240] on div "Question 55 Settings English Settings Type Single choice correct 4 options + 4 …" at bounding box center [441, 389] width 798 height 1767
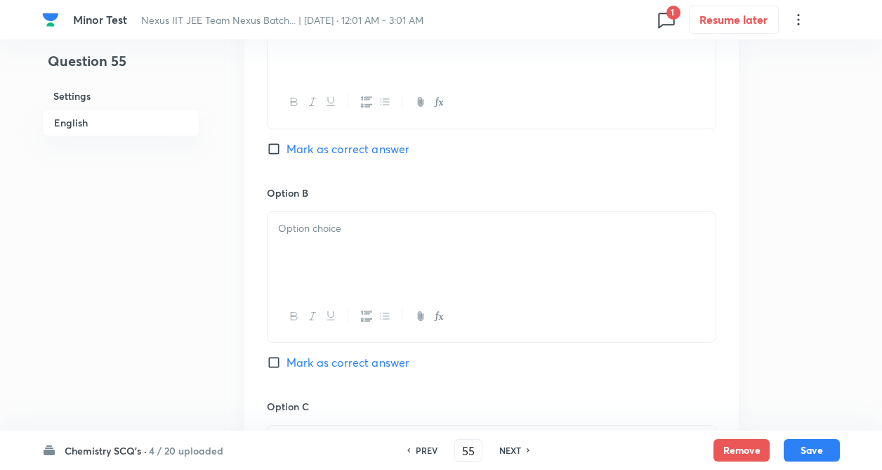
scroll to position [759, 0]
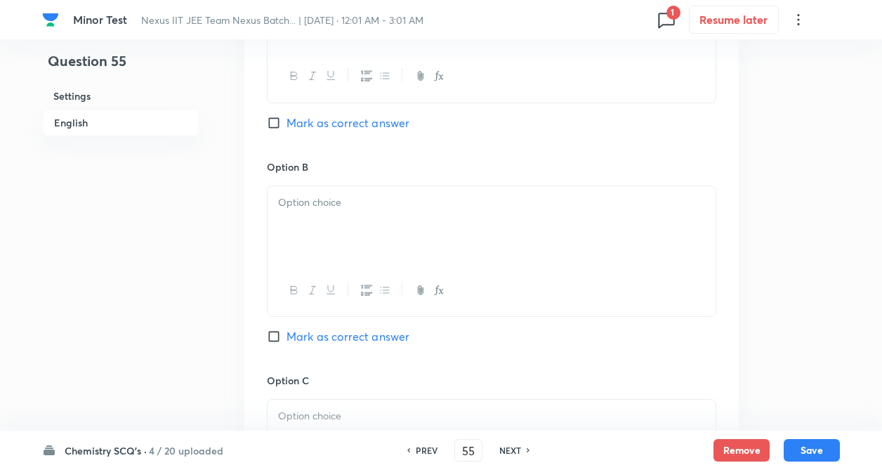
click at [322, 221] on div at bounding box center [492, 225] width 448 height 79
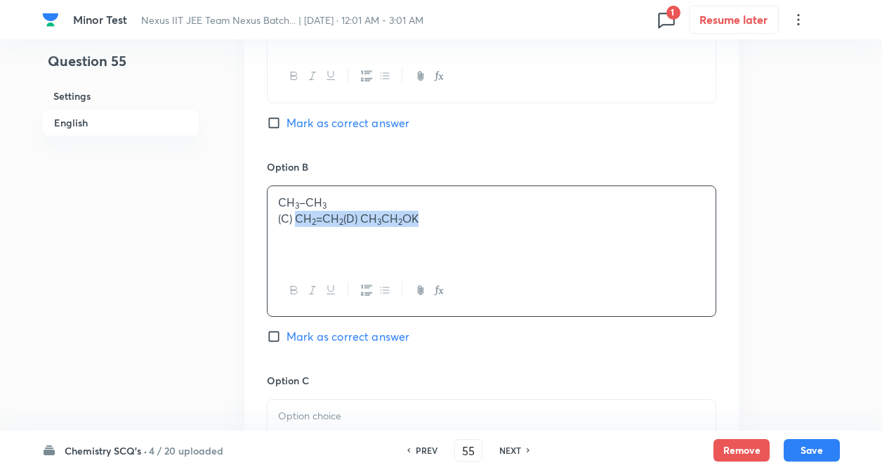
drag, startPoint x: 296, startPoint y: 220, endPoint x: 424, endPoint y: 227, distance: 128.0
click at [424, 227] on div "CH 3 –CH 3 (C) CH 2 =CH 2 (D) CH 3 CH 2 OK" at bounding box center [492, 225] width 448 height 79
click at [209, 306] on div "Question 55 Settings English Settings Type Single choice correct 4 options + 4 …" at bounding box center [441, 192] width 798 height 1767
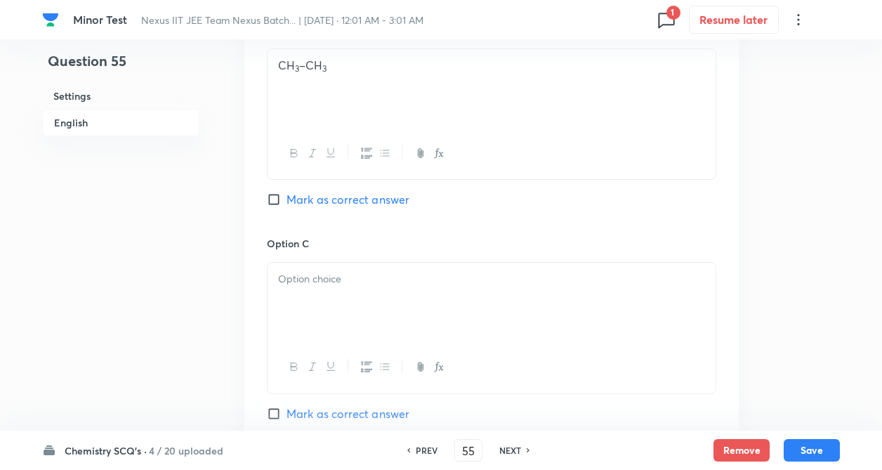
scroll to position [899, 0]
click at [361, 296] on div at bounding box center [492, 298] width 448 height 79
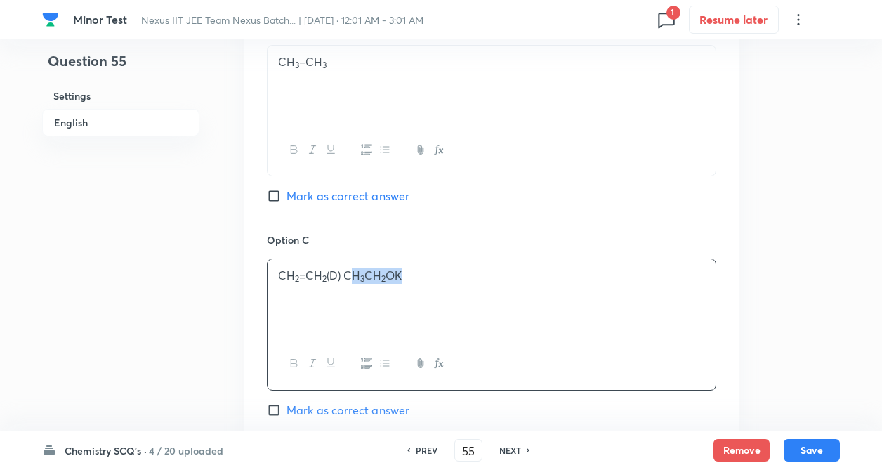
drag, startPoint x: 347, startPoint y: 274, endPoint x: 414, endPoint y: 278, distance: 66.9
click at [414, 278] on p "CH 2 =CH 2 (D) CH 3 CH 2 OK" at bounding box center [491, 276] width 427 height 16
click at [227, 315] on div "Question 55 Settings English Settings Type Single choice correct 4 options + 4 …" at bounding box center [441, 51] width 798 height 1767
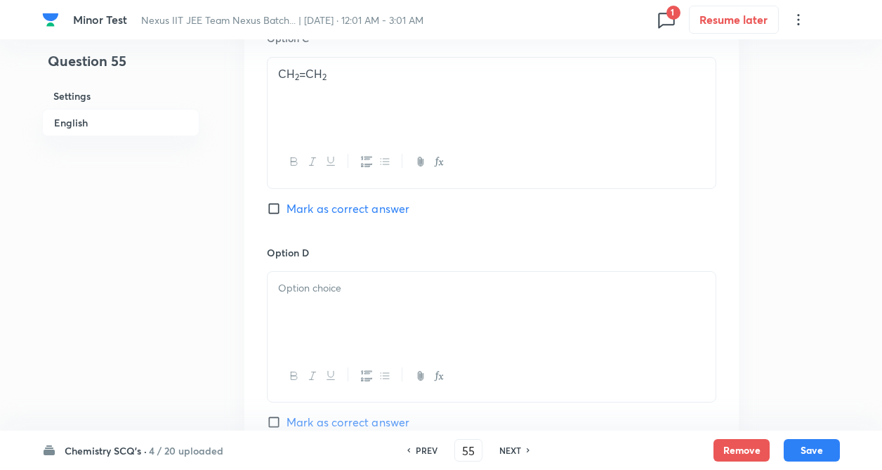
scroll to position [1124, 0]
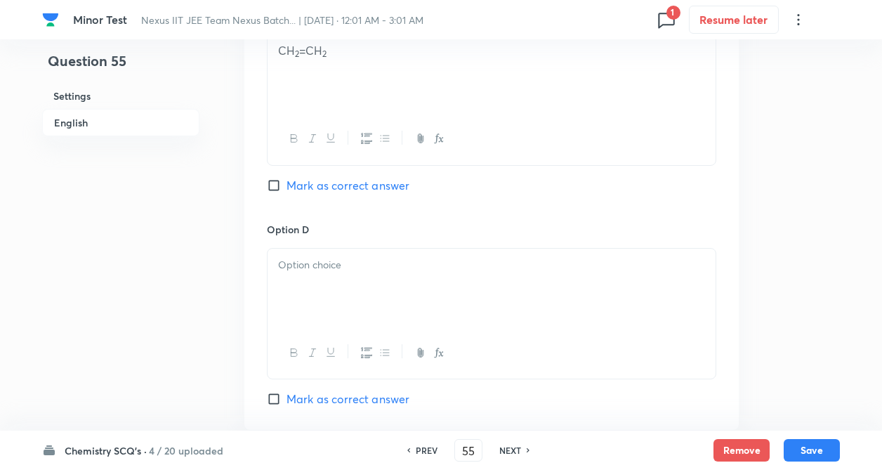
click at [313, 274] on div at bounding box center [492, 288] width 448 height 79
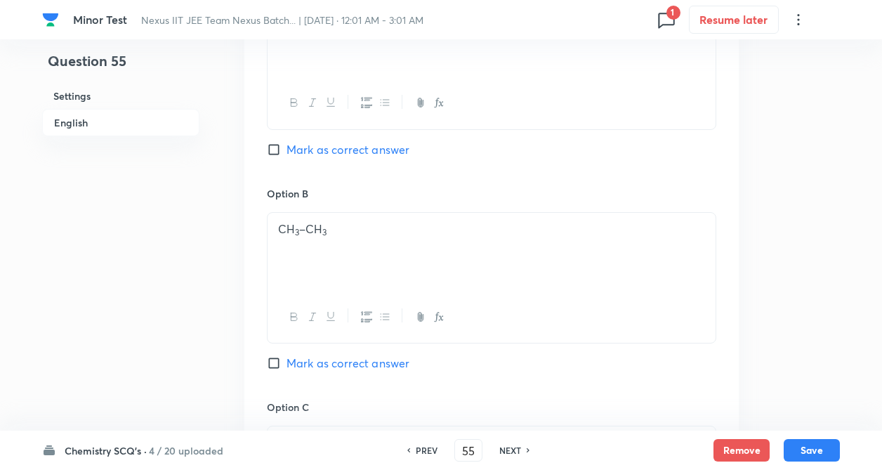
click at [225, 232] on div "Question 55 Settings English Settings Type Single choice correct 4 options + 4 …" at bounding box center [441, 219] width 798 height 1767
drag, startPoint x: 225, startPoint y: 232, endPoint x: 230, endPoint y: 209, distance: 23.9
click at [224, 230] on div "Question 55 Settings English Settings Type Single choice correct 4 options + 4 …" at bounding box center [441, 220] width 798 height 1767
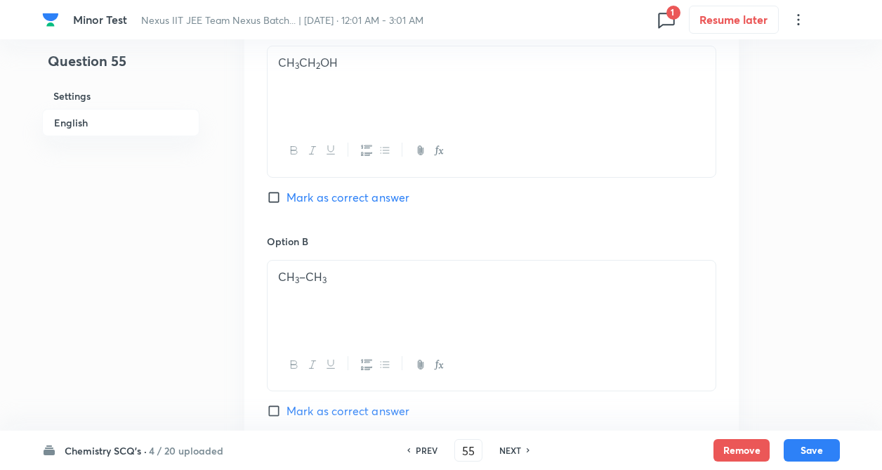
drag, startPoint x: 256, startPoint y: 195, endPoint x: 273, endPoint y: 184, distance: 20.3
click at [273, 184] on div "Question 55 Settings English Settings Type Single choice correct 4 options + 4 …" at bounding box center [441, 266] width 798 height 1767
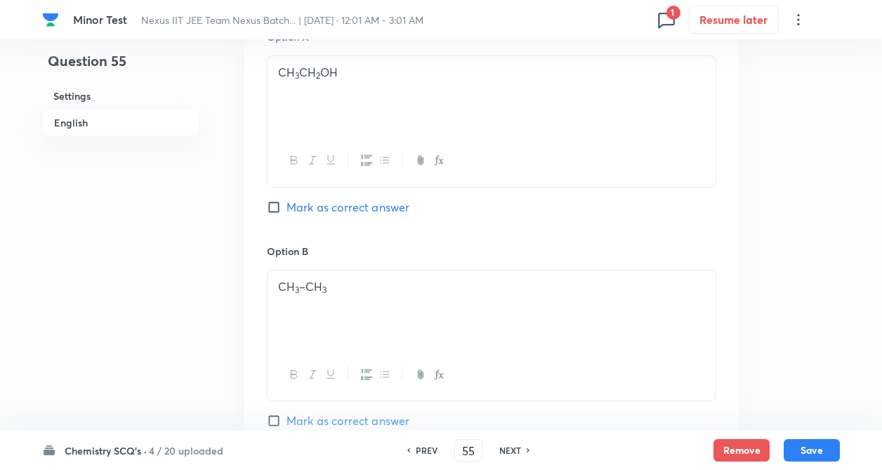
click at [272, 209] on input "Mark as correct answer" at bounding box center [277, 207] width 20 height 14
click at [272, 209] on input "Marked as correct" at bounding box center [277, 207] width 20 height 14
checkbox input "true"
click at [160, 247] on div "Question 55 Settings English" at bounding box center [120, 276] width 157 height 1767
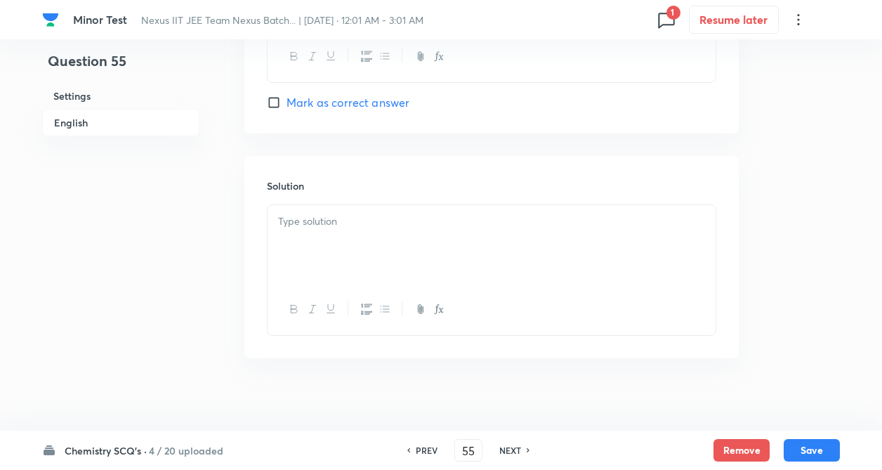
scroll to position [1432, 0]
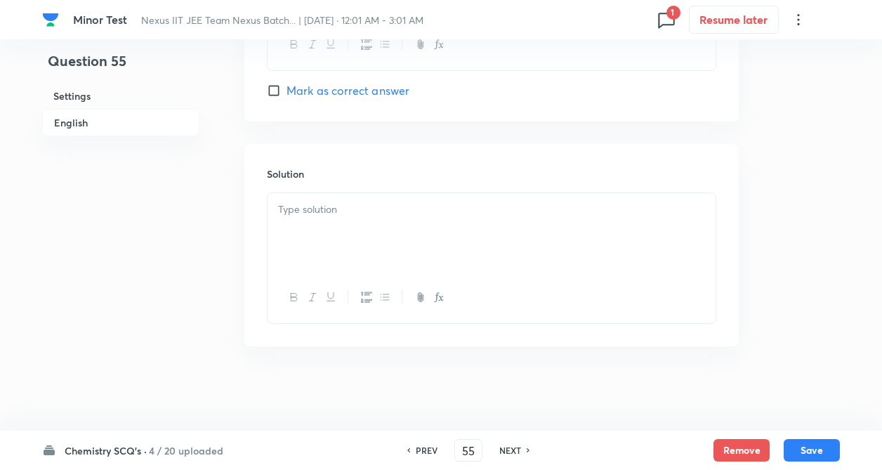
click at [314, 197] on div at bounding box center [492, 232] width 448 height 79
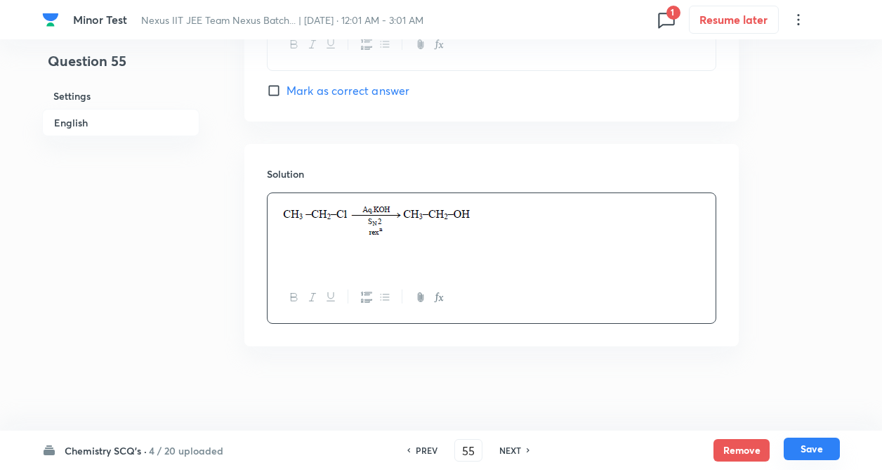
click at [805, 452] on button "Save" at bounding box center [812, 449] width 56 height 22
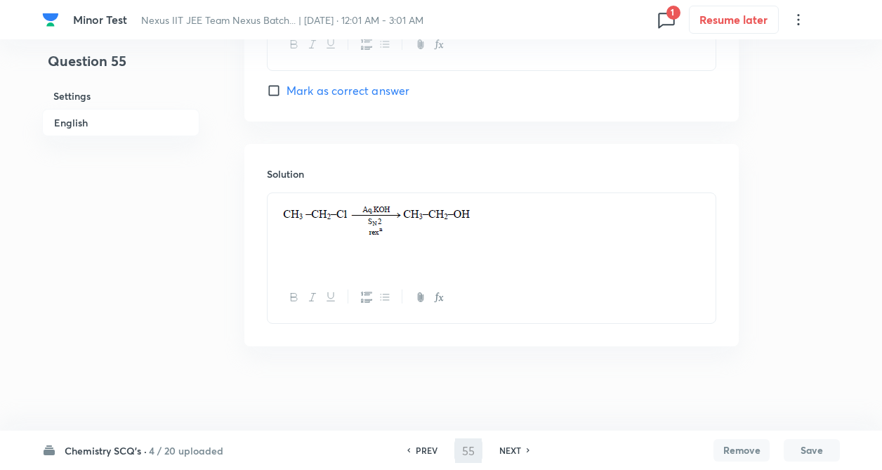
type input "56"
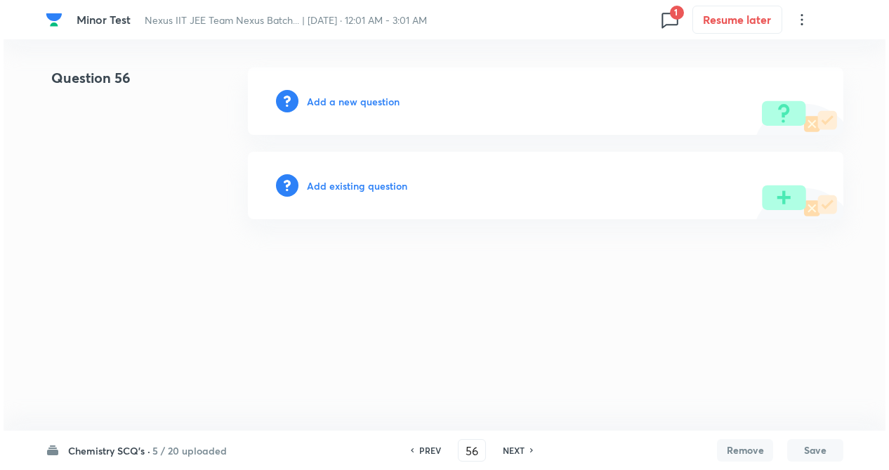
scroll to position [0, 0]
click at [334, 100] on h6 "Add a new question" at bounding box center [353, 101] width 93 height 15
click at [334, 100] on h6 "Choose a question type" at bounding box center [361, 101] width 108 height 15
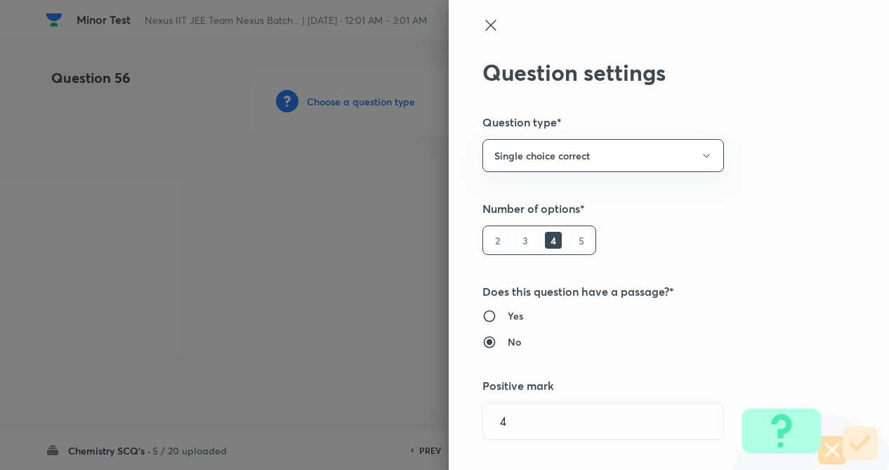
click at [651, 198] on div "Question settings Question type* Single choice correct Number of options* 2 3 4…" at bounding box center [669, 235] width 440 height 470
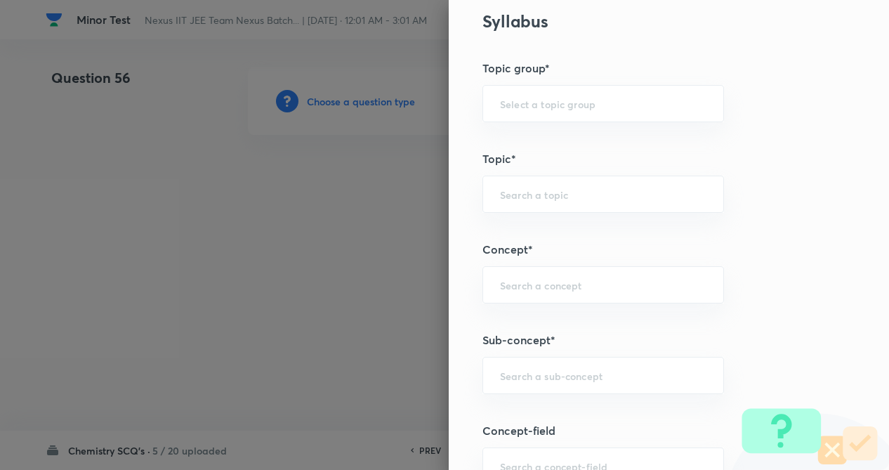
scroll to position [590, 0]
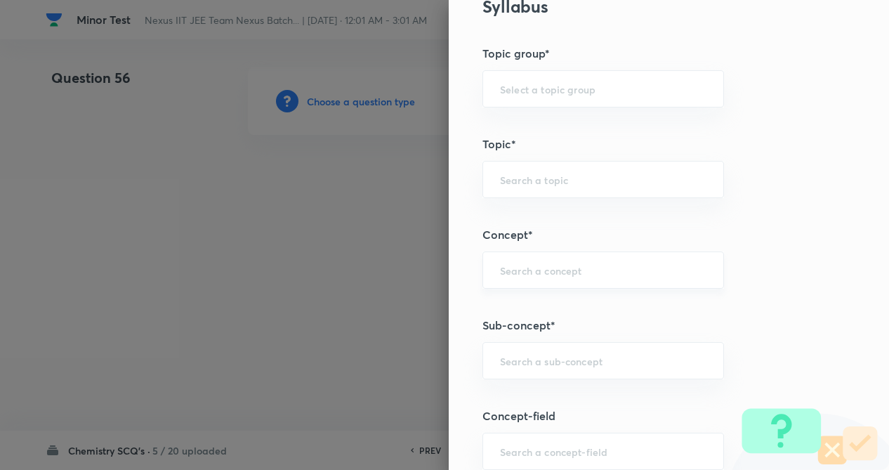
click at [538, 278] on div "​" at bounding box center [604, 269] width 242 height 37
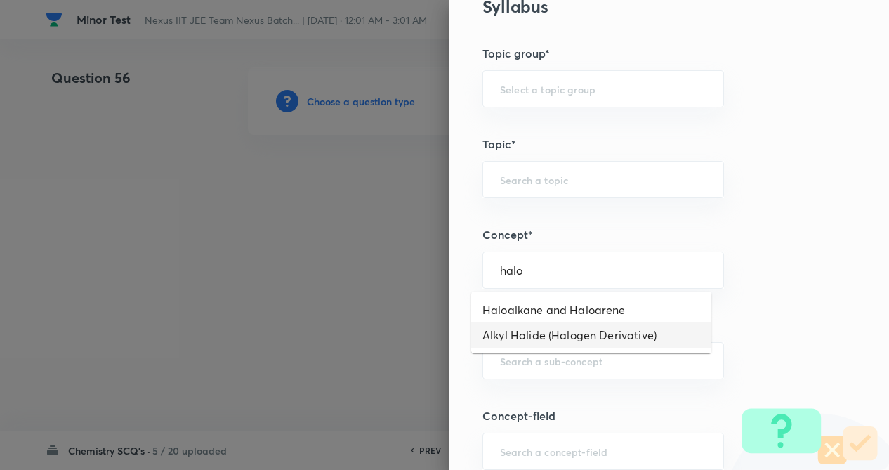
click at [600, 335] on li "Alkyl Halide (Halogen Derivative)" at bounding box center [591, 334] width 240 height 25
type input "Alkyl Halide (Halogen Derivative)"
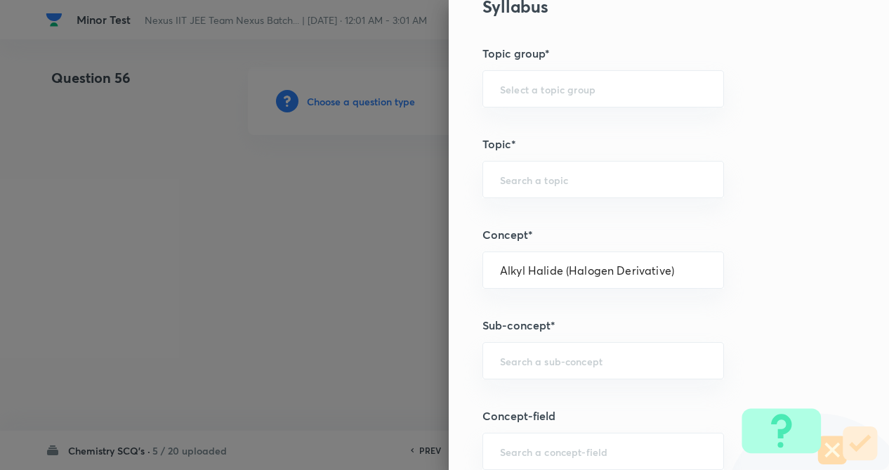
type input "Chemistry"
type input "Organic Chemistry"
click at [537, 368] on div "​" at bounding box center [604, 360] width 242 height 37
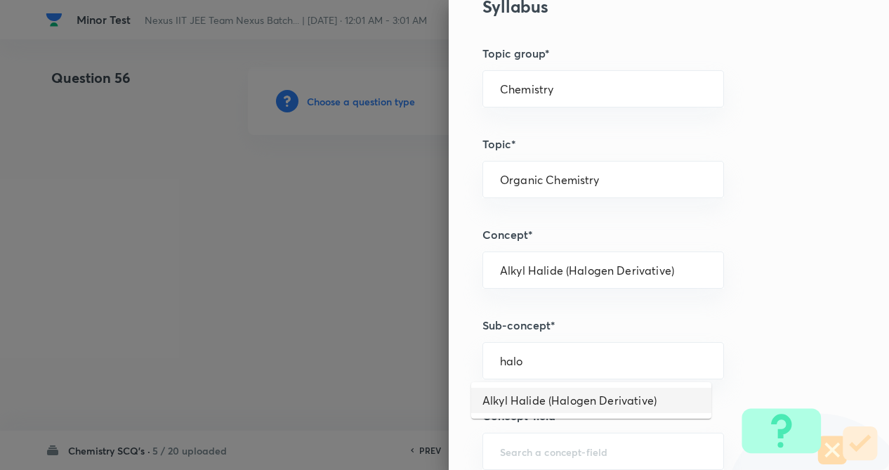
click at [542, 402] on li "Alkyl Halide (Halogen Derivative)" at bounding box center [591, 400] width 240 height 25
type input "Alkyl Halide (Halogen Derivative)"
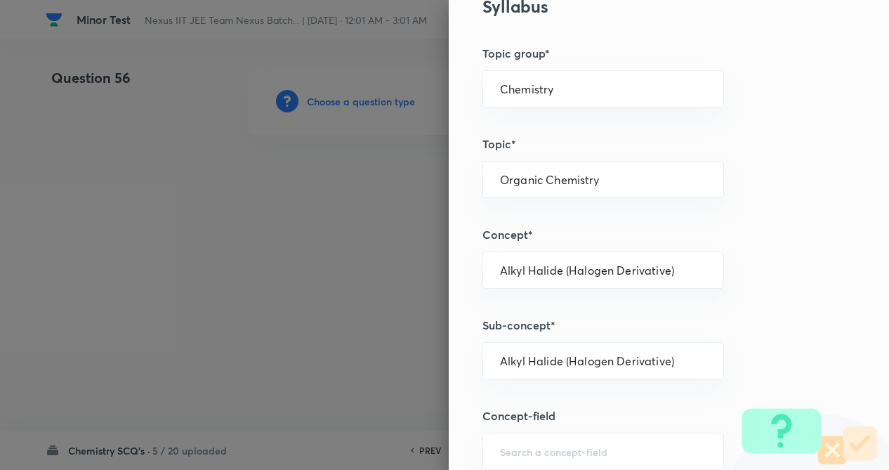
click at [817, 336] on div "Question settings Question type* Single choice correct Number of options* 2 3 4…" at bounding box center [669, 235] width 440 height 470
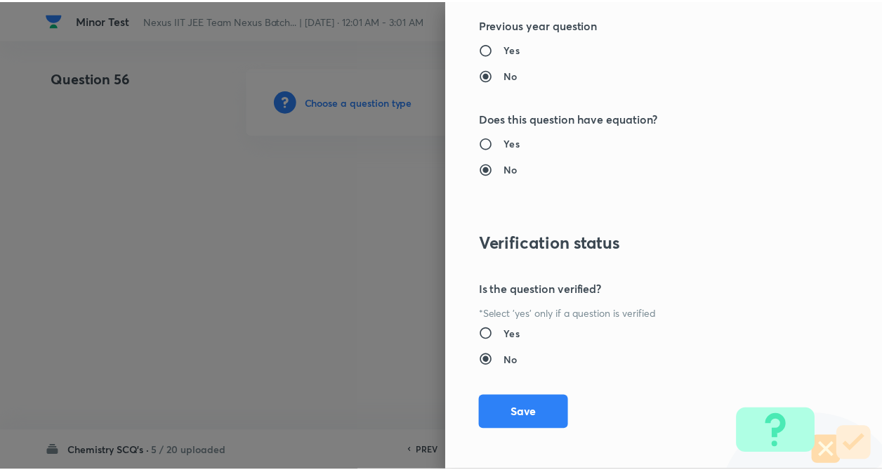
scroll to position [1445, 0]
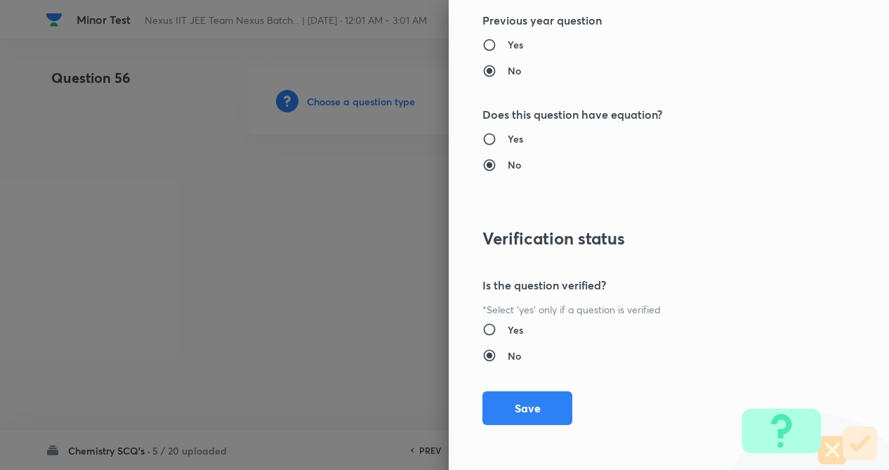
drag, startPoint x: 520, startPoint y: 405, endPoint x: 247, endPoint y: 316, distance: 287.2
click at [519, 403] on button "Save" at bounding box center [528, 408] width 90 height 34
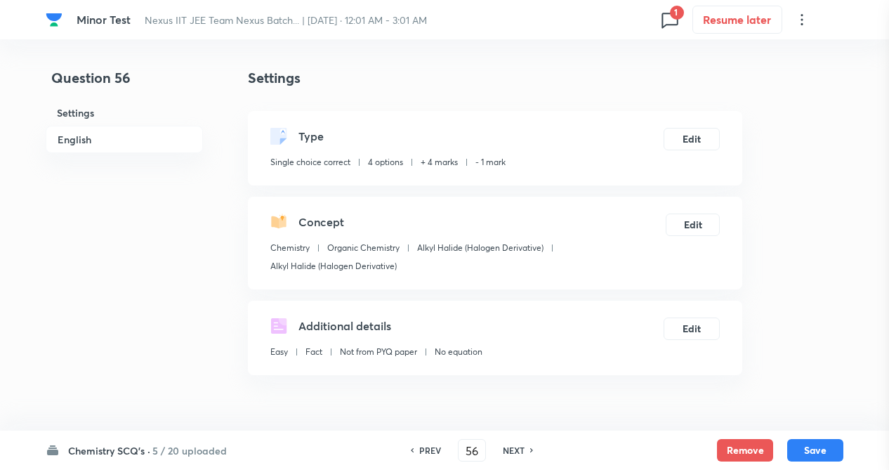
click at [154, 315] on div at bounding box center [444, 235] width 889 height 470
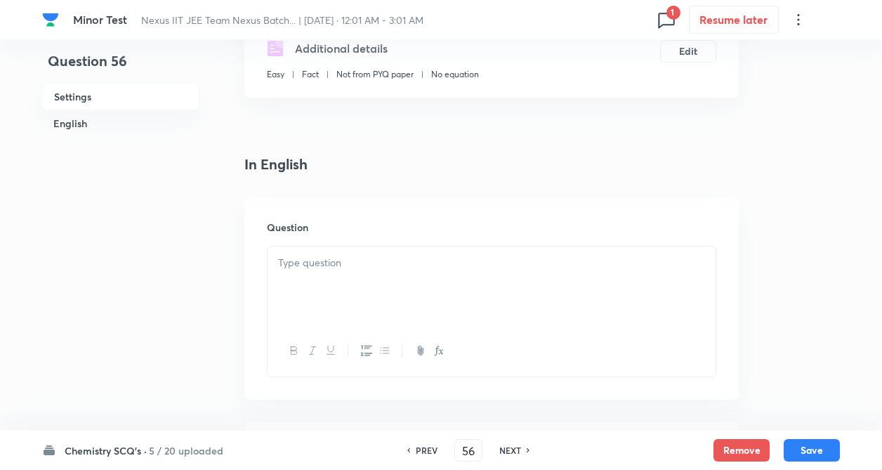
scroll to position [281, 0]
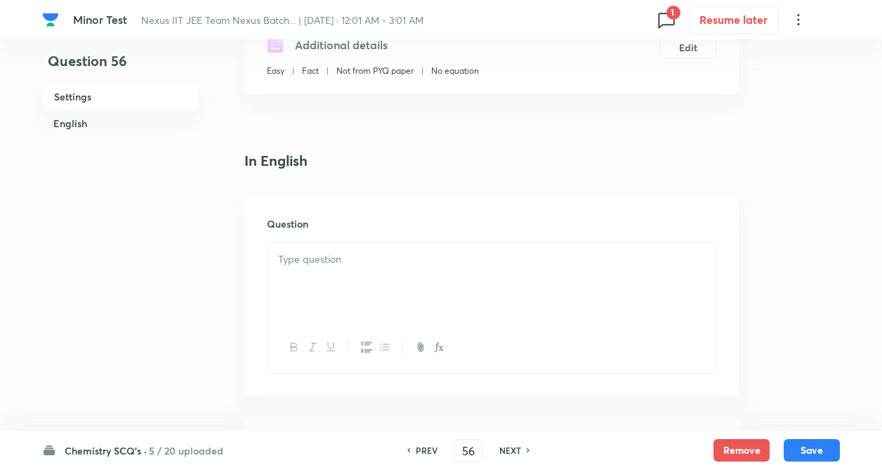
click at [320, 265] on p at bounding box center [491, 259] width 427 height 16
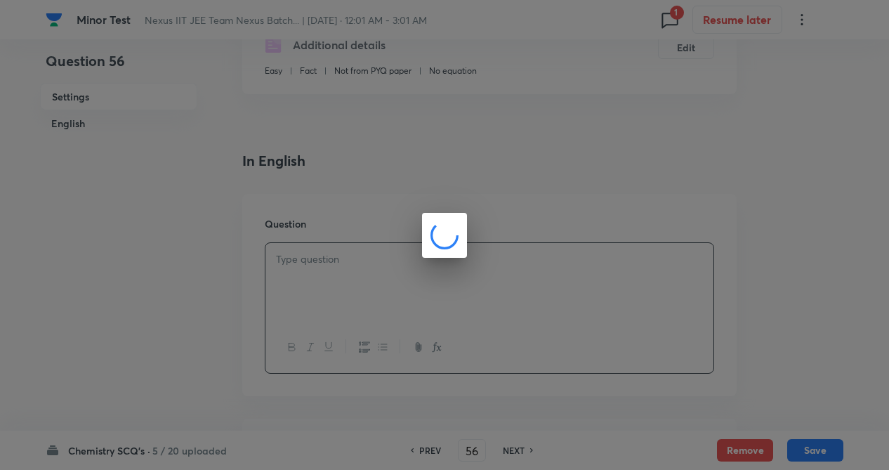
click at [212, 279] on div at bounding box center [444, 235] width 889 height 470
click at [209, 280] on div at bounding box center [444, 235] width 889 height 470
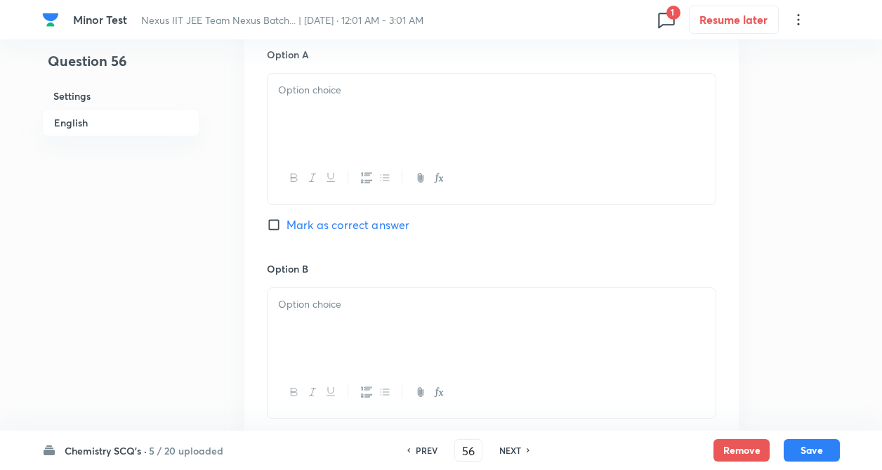
scroll to position [702, 0]
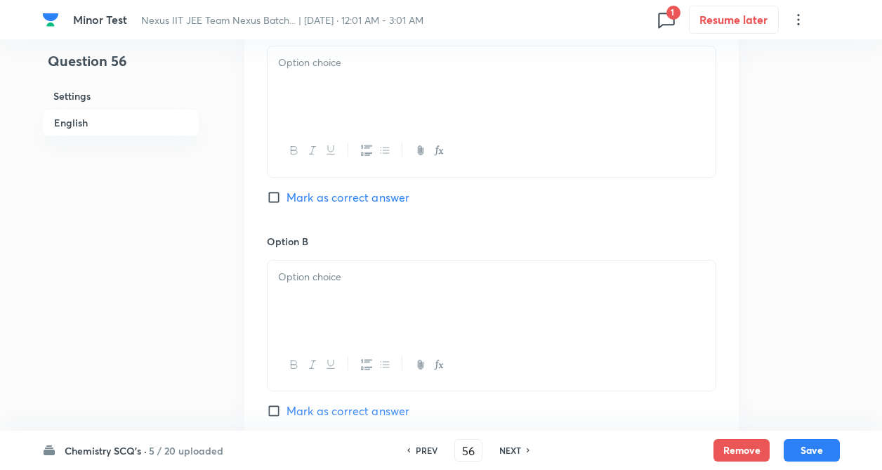
click at [317, 112] on div at bounding box center [492, 85] width 448 height 79
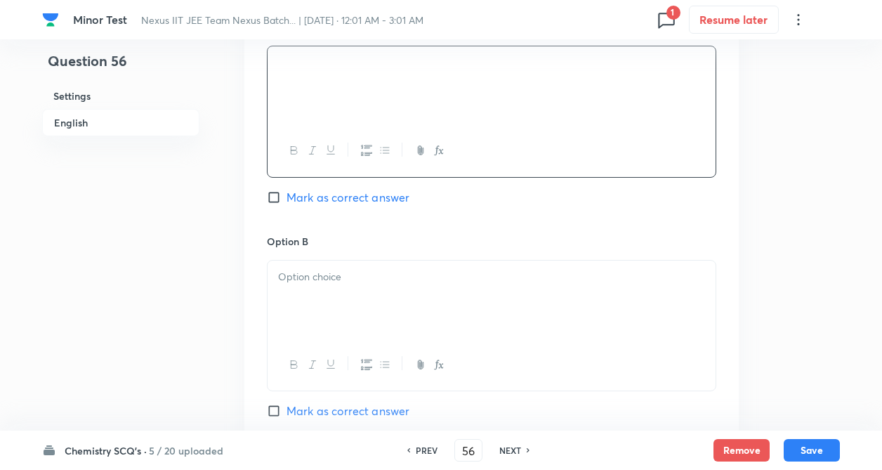
click at [326, 313] on div at bounding box center [492, 300] width 448 height 79
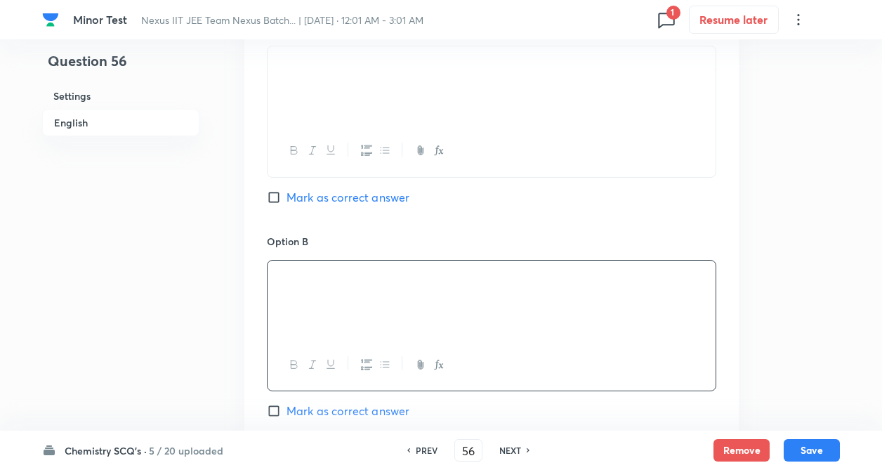
click at [215, 315] on div "Question 56 Settings English Settings Type Single choice correct 4 options + 4 …" at bounding box center [441, 257] width 798 height 1785
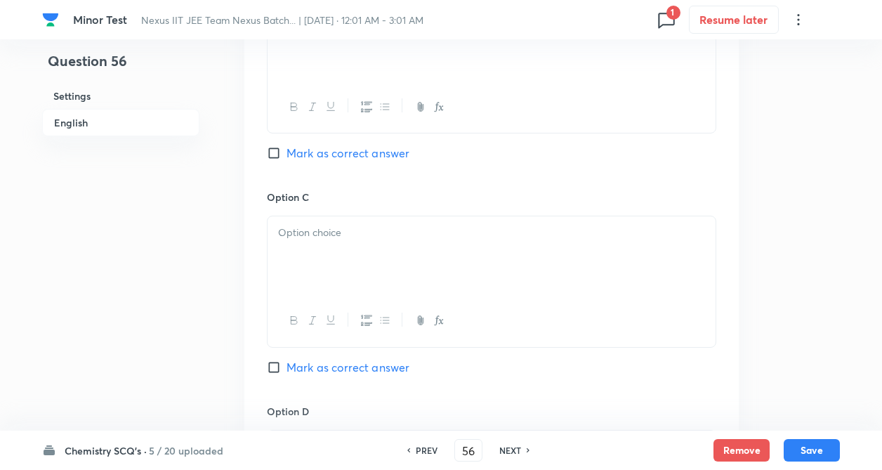
scroll to position [983, 0]
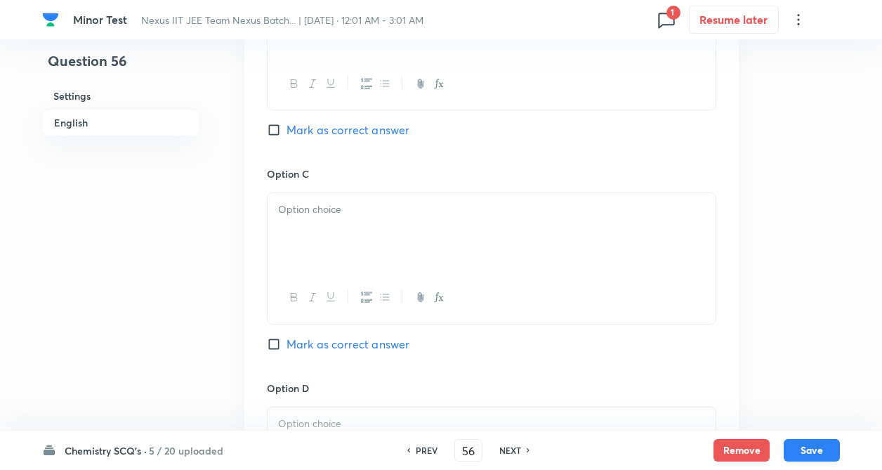
click at [322, 216] on p at bounding box center [491, 210] width 427 height 16
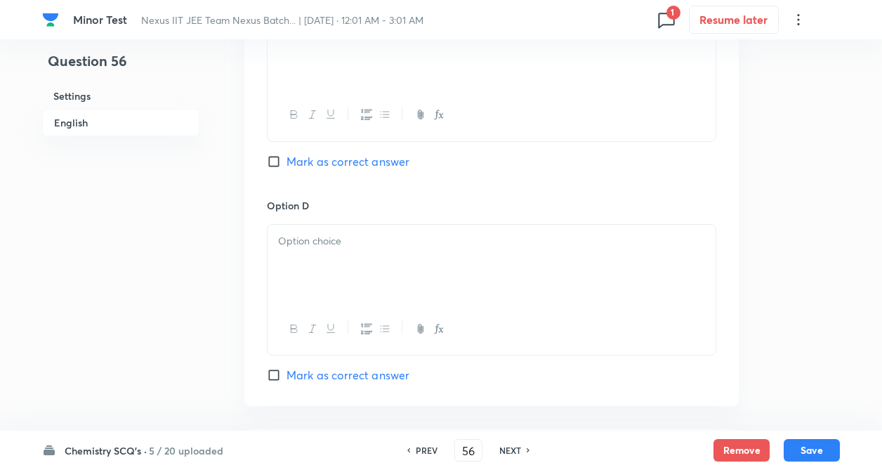
scroll to position [1208, 0]
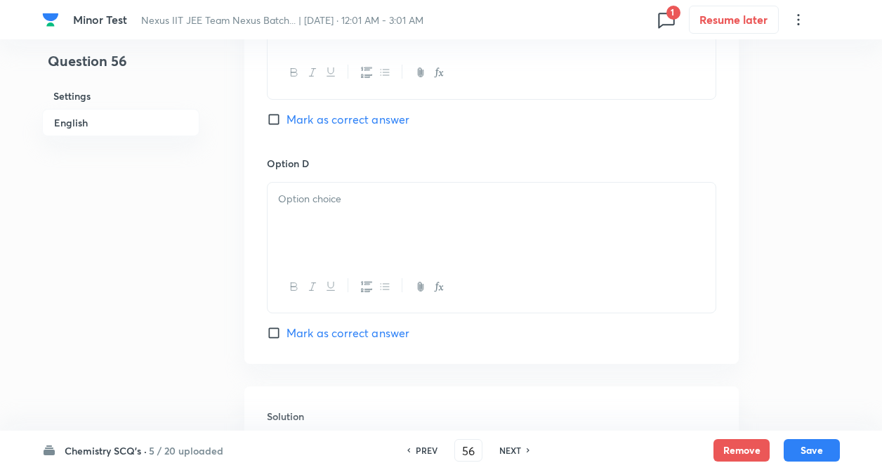
click at [303, 198] on p at bounding box center [491, 199] width 427 height 16
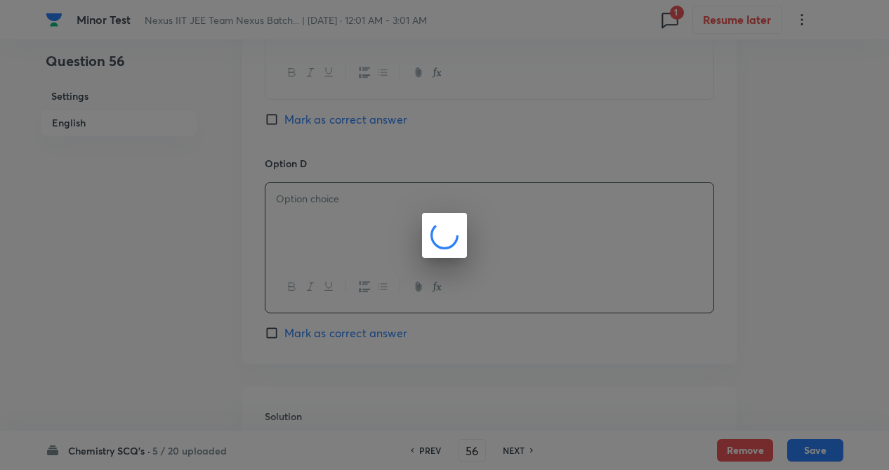
click at [214, 248] on div at bounding box center [444, 235] width 889 height 470
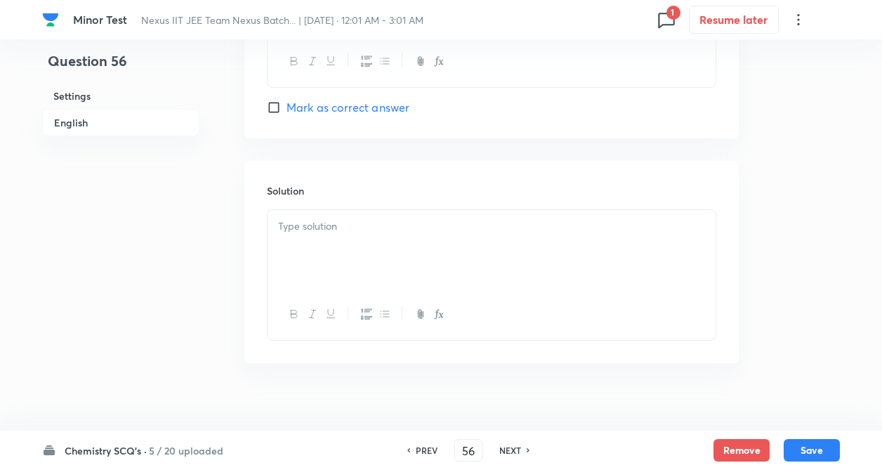
scroll to position [1450, 0]
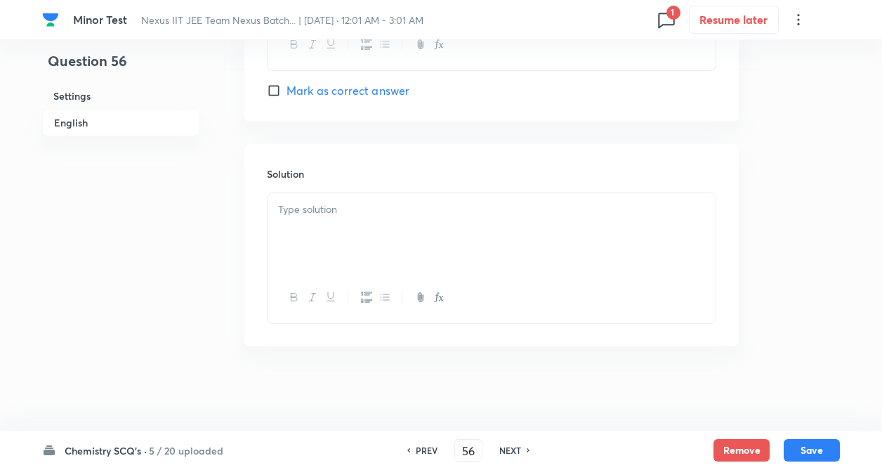
click at [274, 93] on input "Mark as correct answer" at bounding box center [277, 91] width 20 height 14
checkbox input "true"
click at [322, 214] on p at bounding box center [491, 210] width 427 height 16
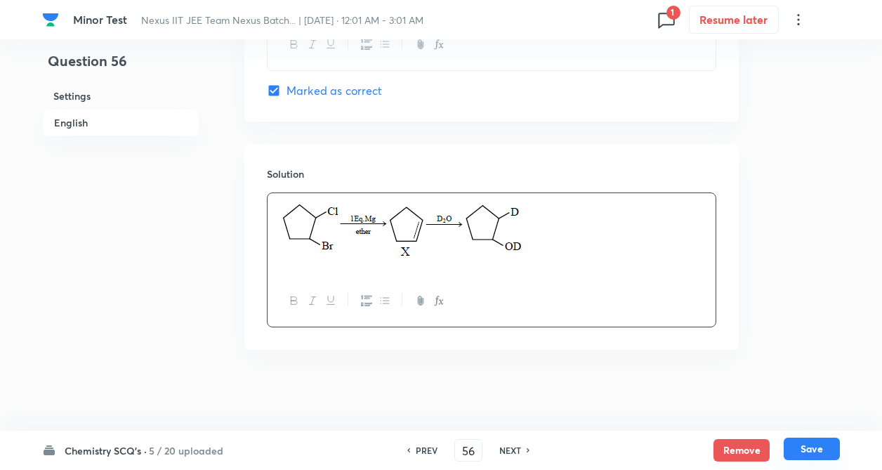
click at [813, 451] on button "Save" at bounding box center [812, 449] width 56 height 22
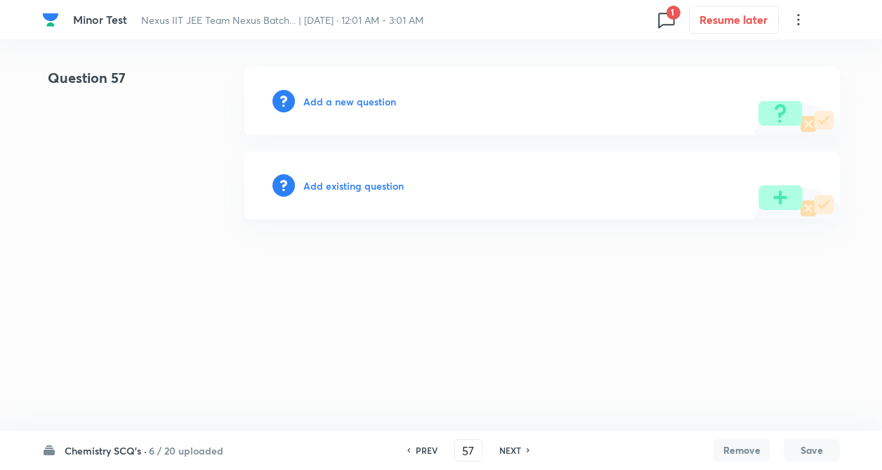
scroll to position [0, 0]
click at [438, 447] on h6 "PREV" at bounding box center [430, 450] width 22 height 13
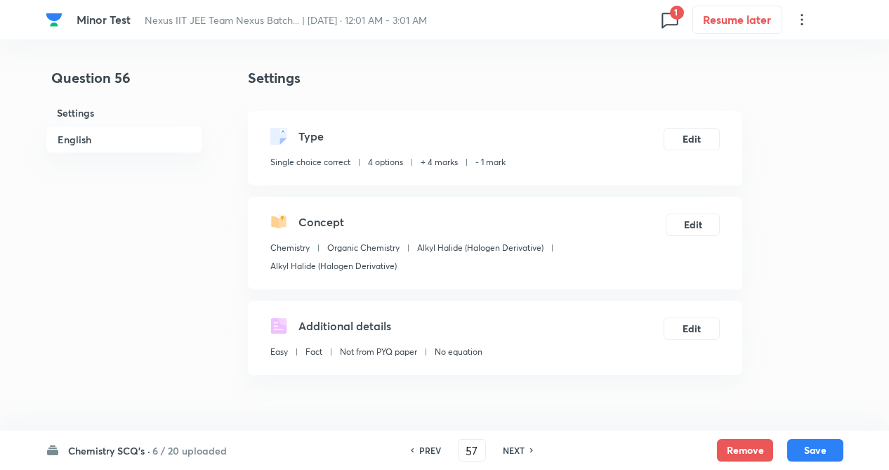
type input "56"
checkbox input "true"
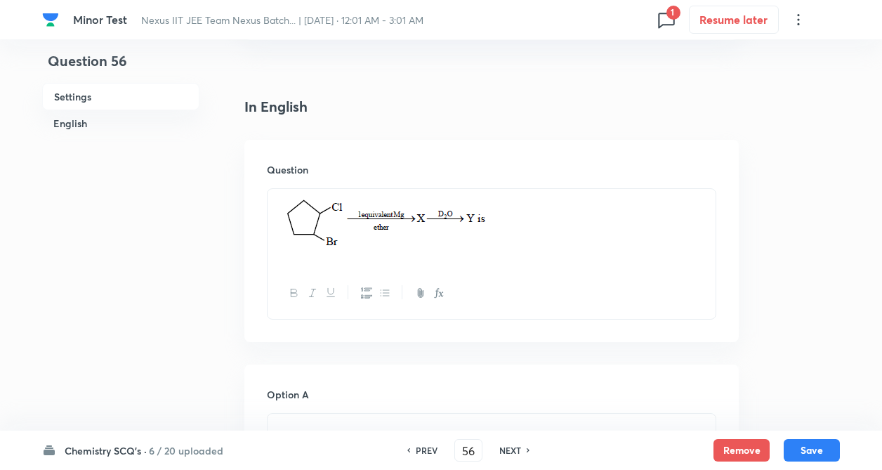
scroll to position [337, 0]
click at [523, 453] on div "NEXT" at bounding box center [512, 450] width 37 height 13
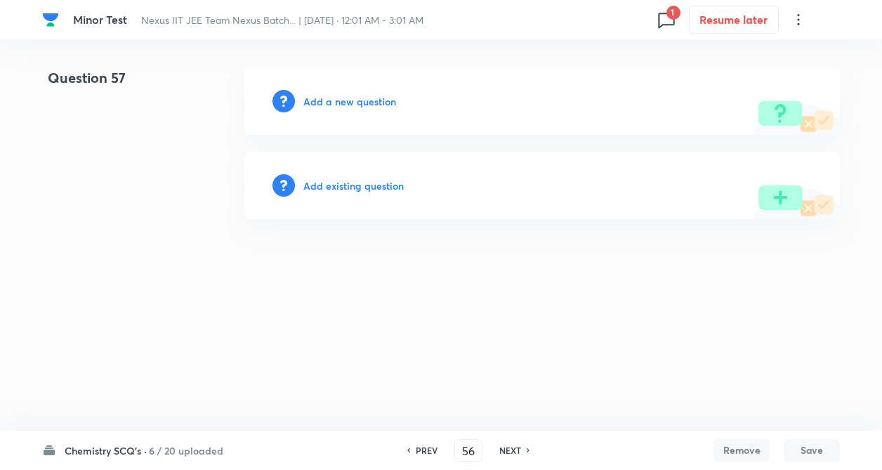
type input "57"
click at [372, 98] on h6 "Add a new question" at bounding box center [353, 101] width 93 height 15
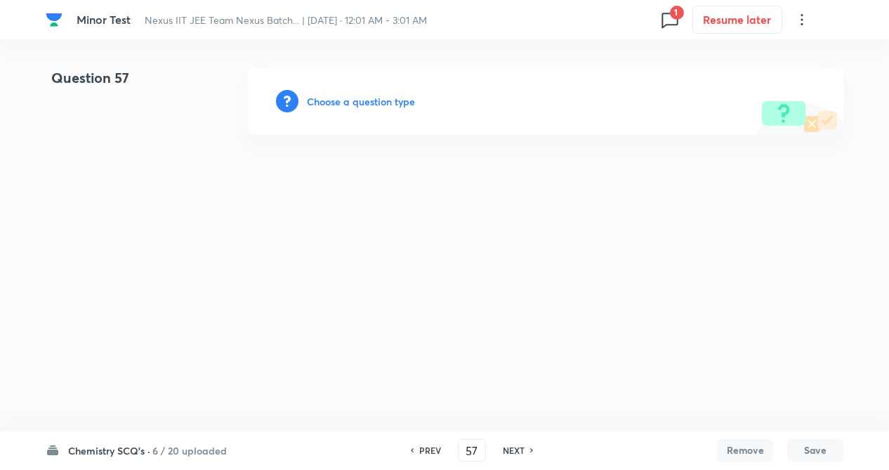
click at [370, 98] on h6 "Choose a question type" at bounding box center [361, 101] width 108 height 15
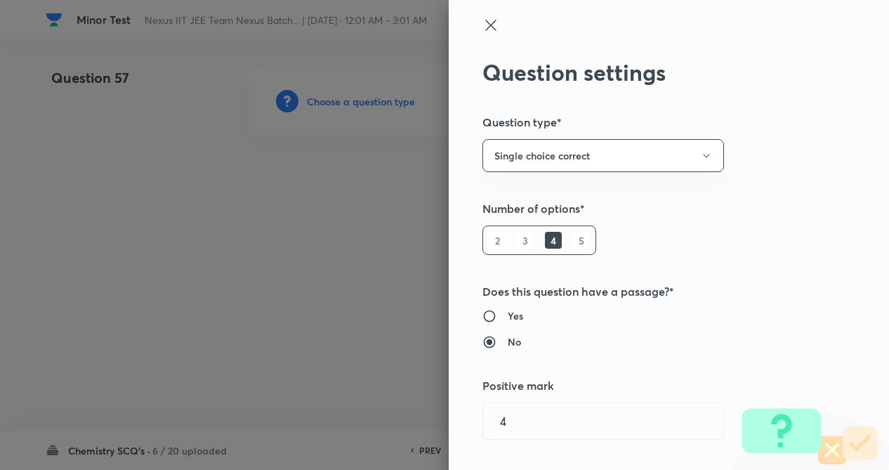
click at [622, 221] on div "Question settings Question type* Single choice correct Number of options* 2 3 4…" at bounding box center [669, 235] width 440 height 470
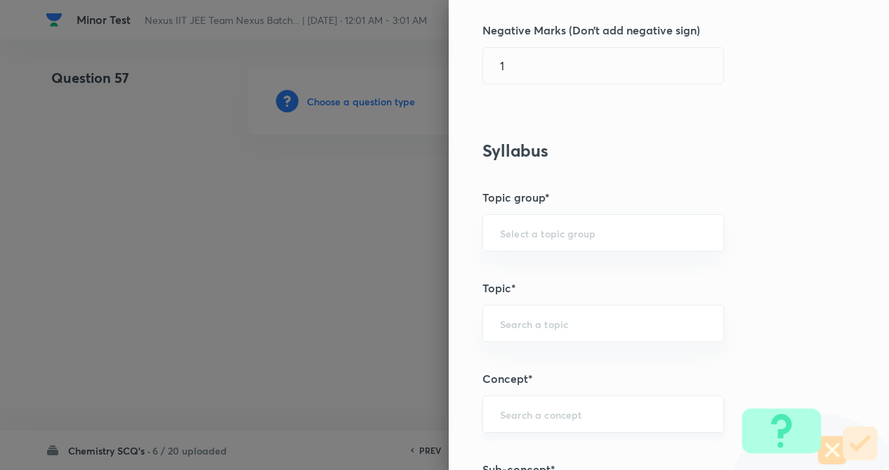
scroll to position [478, 0]
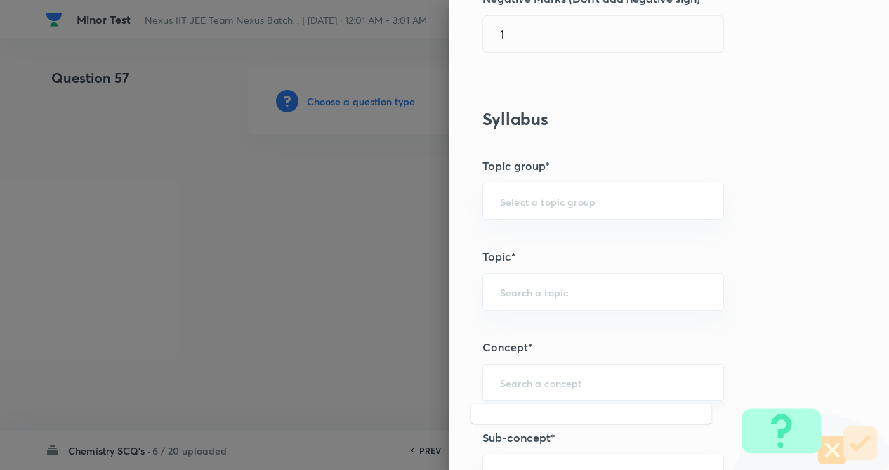
click at [562, 384] on input "text" at bounding box center [603, 382] width 207 height 13
click at [537, 342] on li "Alkyl Halide (Halogen Derivative)" at bounding box center [591, 342] width 240 height 25
type input "Alkyl Halide (Halogen Derivative)"
type input "Chemistry"
type input "Organic Chemistry"
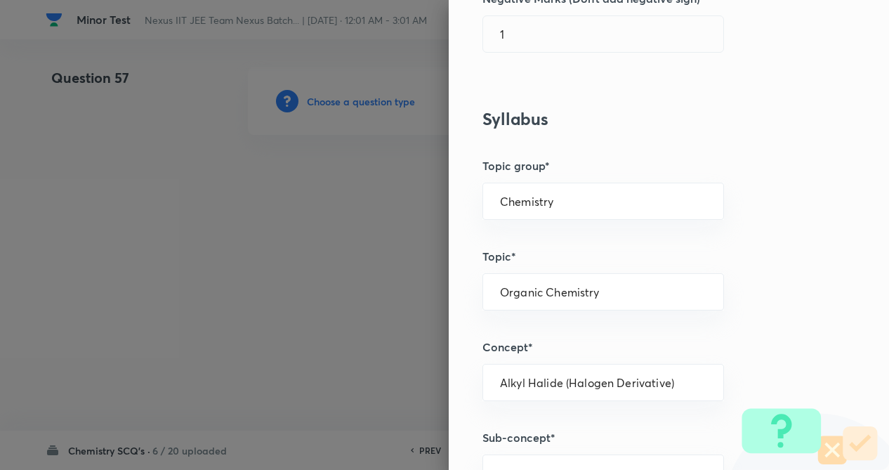
click at [780, 309] on div "Question settings Question type* Single choice correct Number of options* 2 3 4…" at bounding box center [669, 235] width 440 height 470
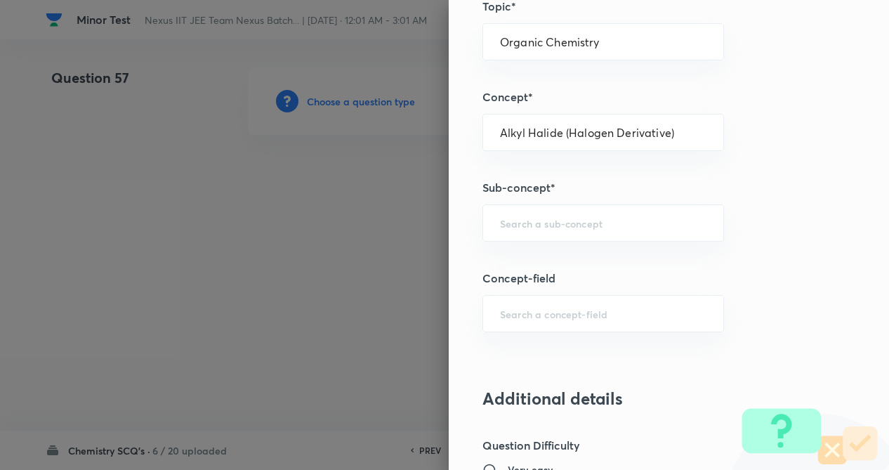
scroll to position [730, 0]
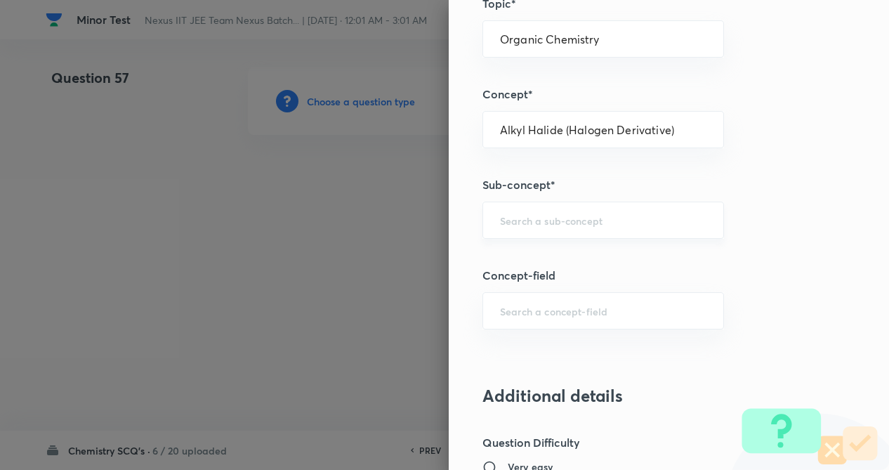
click at [611, 235] on div "​" at bounding box center [604, 220] width 242 height 37
click at [570, 264] on li "Alkyl Halide (Halogen Derivative)" at bounding box center [591, 259] width 240 height 25
type input "Alkyl Halide (Halogen Derivative)"
click at [717, 273] on h5 "Concept-field" at bounding box center [646, 275] width 326 height 17
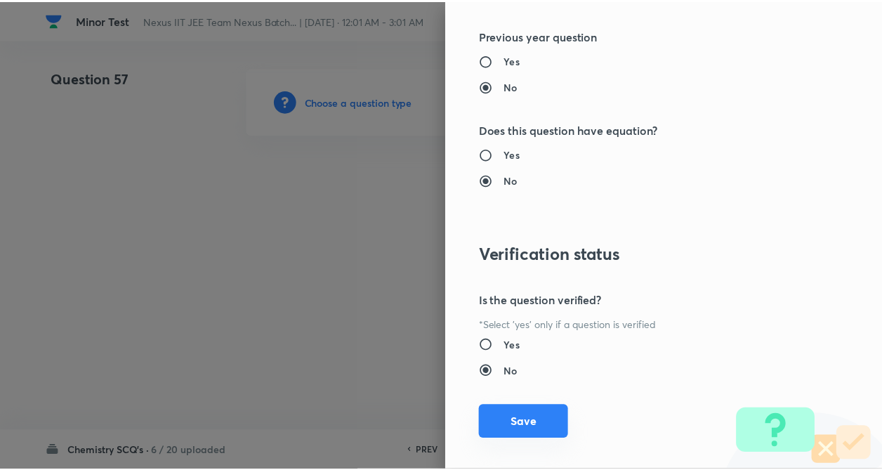
scroll to position [1445, 0]
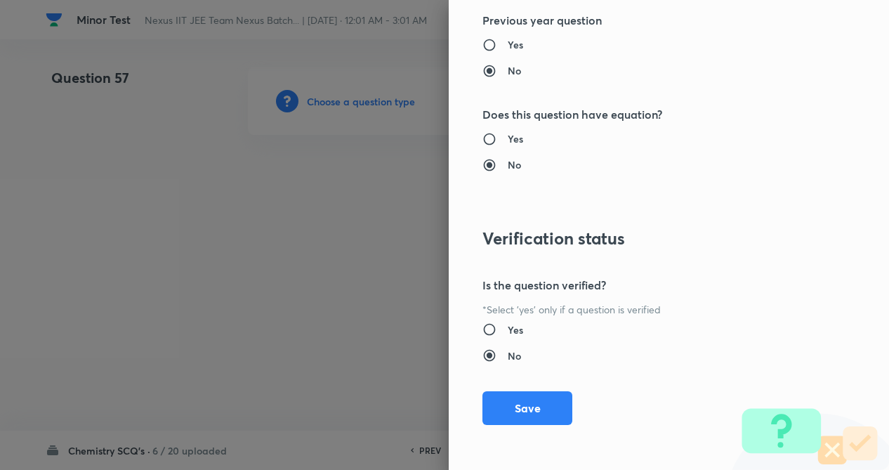
drag, startPoint x: 500, startPoint y: 400, endPoint x: 325, endPoint y: 394, distance: 175.7
click at [501, 400] on button "Save" at bounding box center [528, 408] width 90 height 34
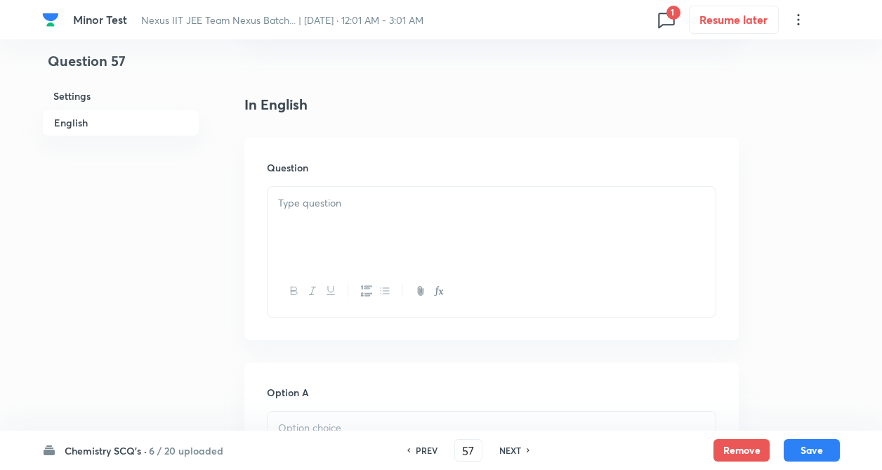
scroll to position [365, 0]
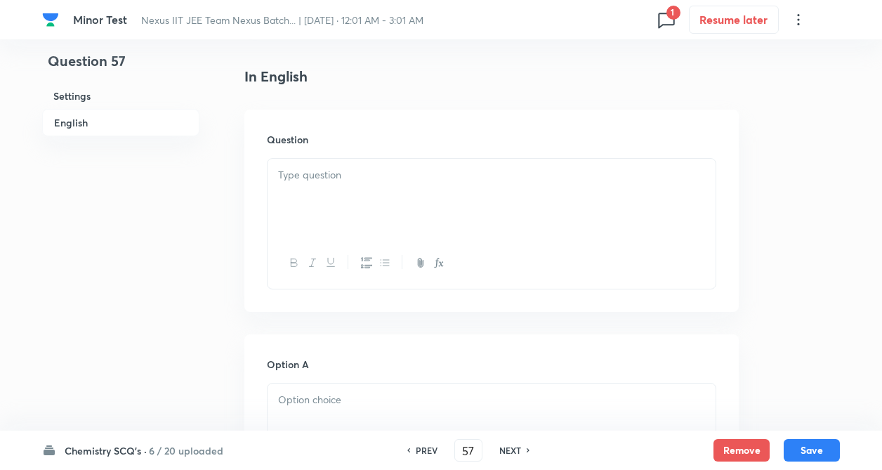
click at [312, 179] on p at bounding box center [491, 175] width 427 height 16
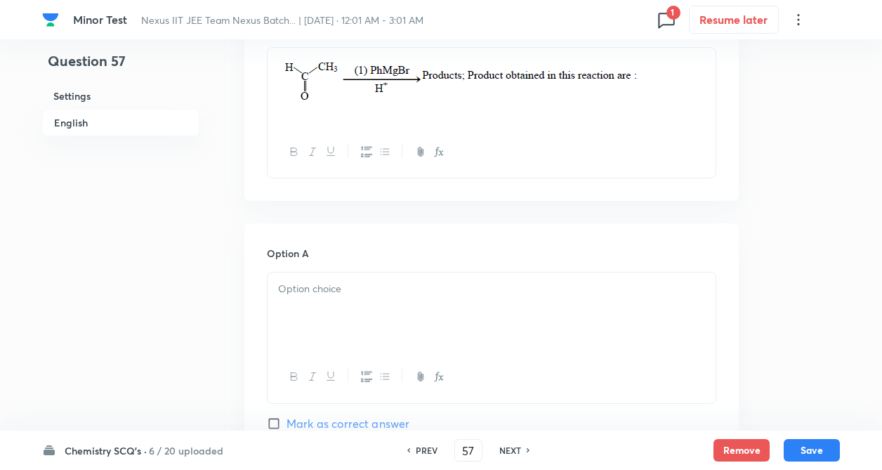
scroll to position [506, 0]
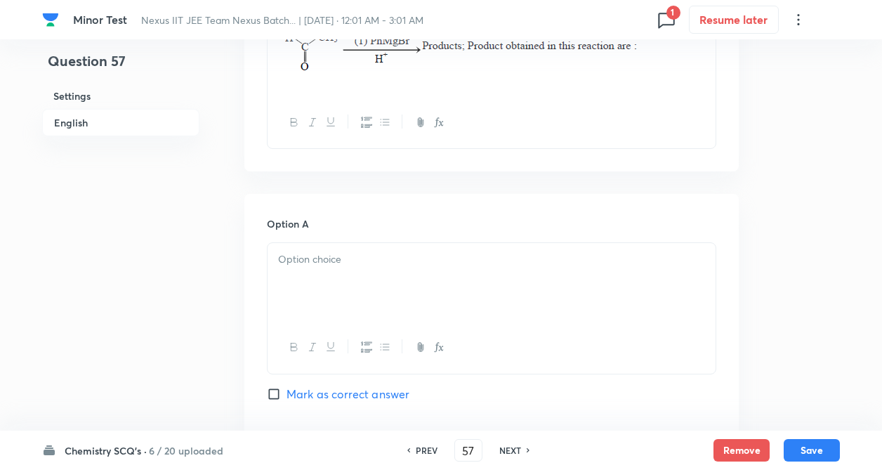
click at [286, 270] on div at bounding box center [492, 282] width 448 height 79
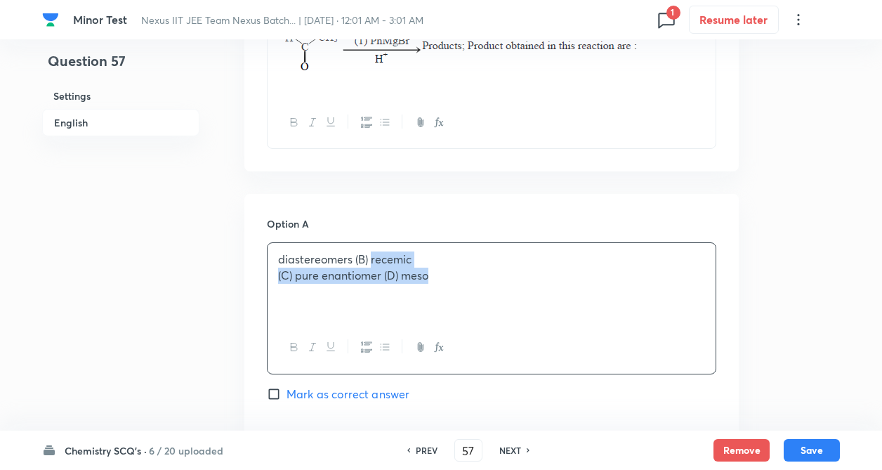
drag, startPoint x: 370, startPoint y: 259, endPoint x: 441, endPoint y: 282, distance: 74.4
click at [441, 282] on div "diastereomers (B) recemic (C) pure enantiomer (D) meso" at bounding box center [492, 282] width 448 height 79
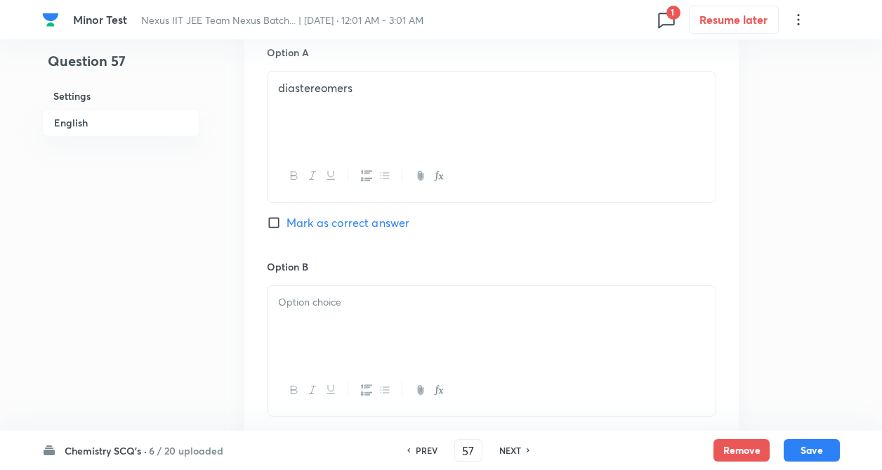
scroll to position [702, 0]
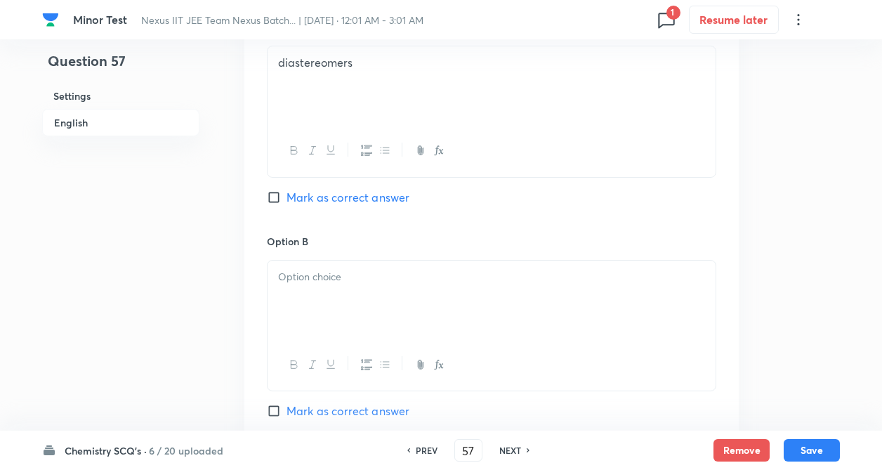
click at [301, 285] on div at bounding box center [492, 300] width 448 height 79
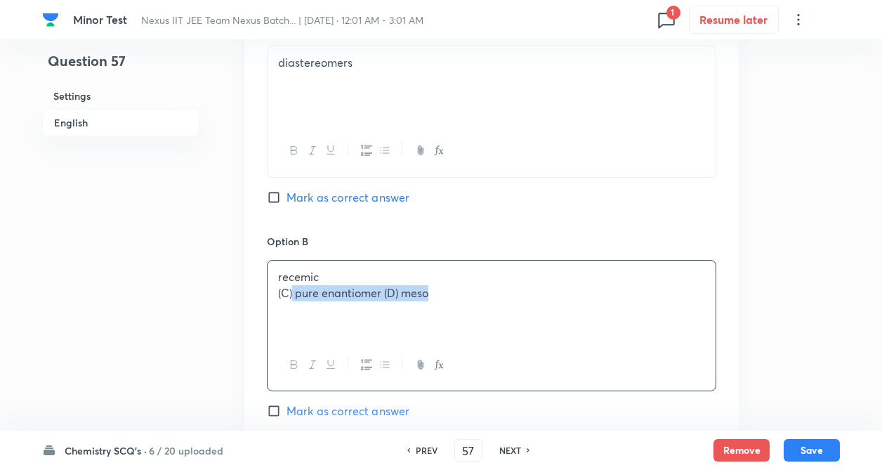
drag, startPoint x: 292, startPoint y: 294, endPoint x: 443, endPoint y: 301, distance: 150.5
click at [443, 301] on div "recemic (C) pure enantiomer (D) meso" at bounding box center [492, 300] width 448 height 79
click at [213, 315] on div "Question 57 Settings English Settings Type Single choice correct 4 options + 4 …" at bounding box center [441, 257] width 798 height 1785
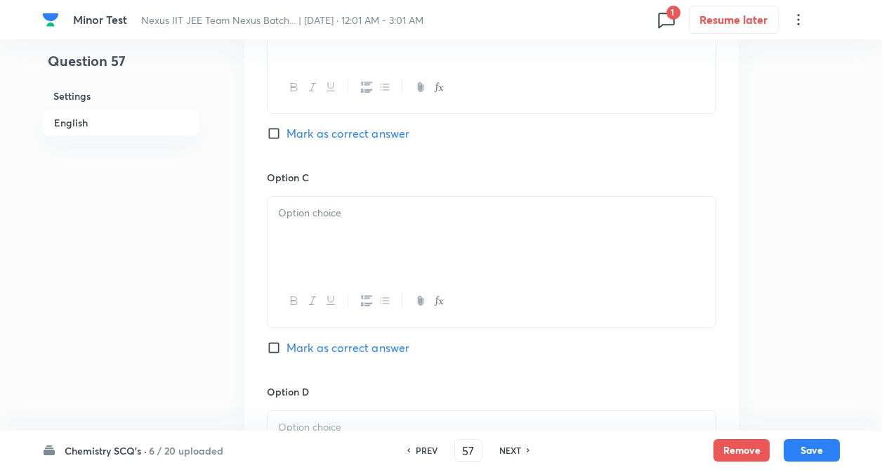
scroll to position [1011, 0]
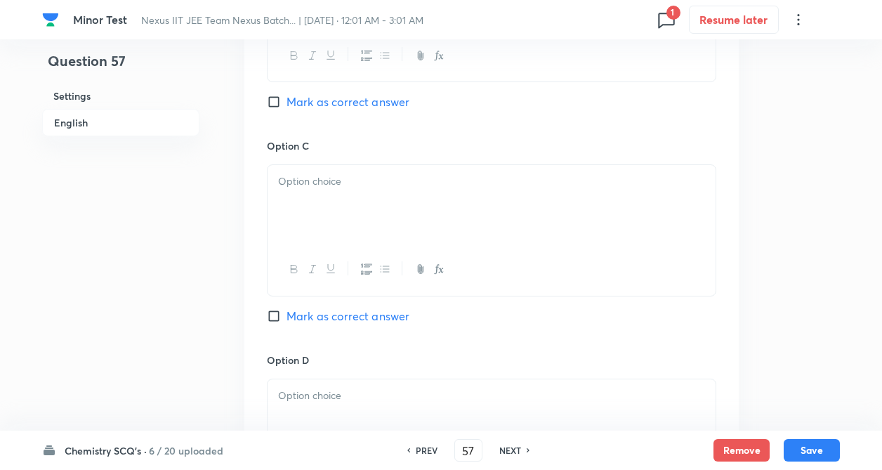
click at [306, 215] on div at bounding box center [492, 204] width 448 height 79
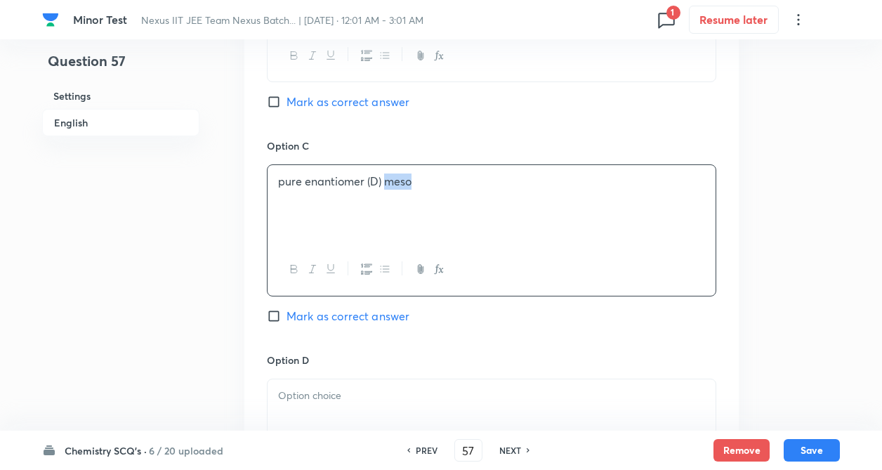
drag, startPoint x: 385, startPoint y: 181, endPoint x: 428, endPoint y: 196, distance: 46.2
click at [428, 196] on div "pure enantiomer (D) meso" at bounding box center [492, 204] width 448 height 79
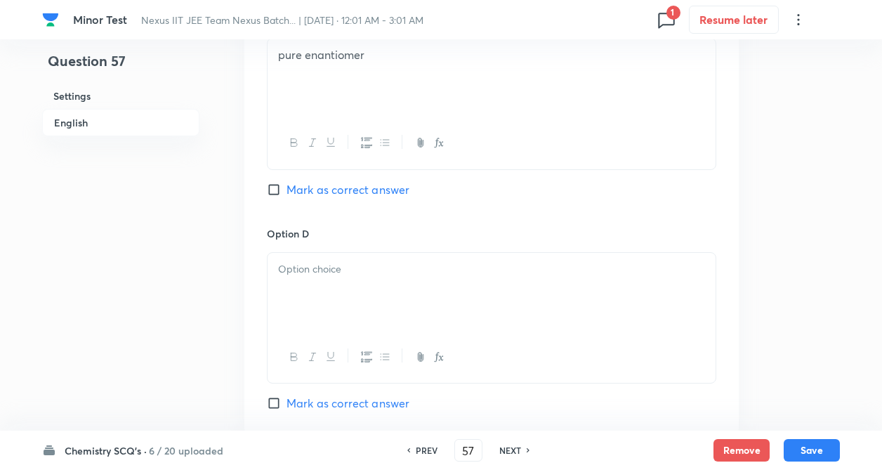
scroll to position [1152, 0]
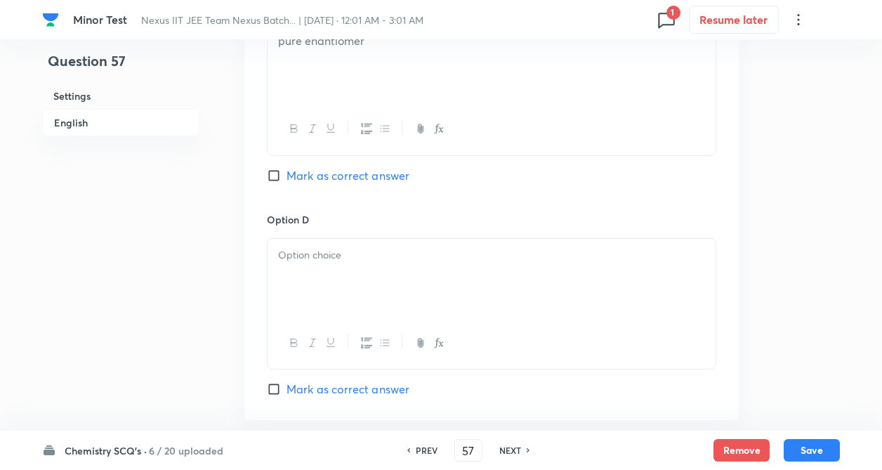
click at [313, 270] on div at bounding box center [492, 278] width 448 height 79
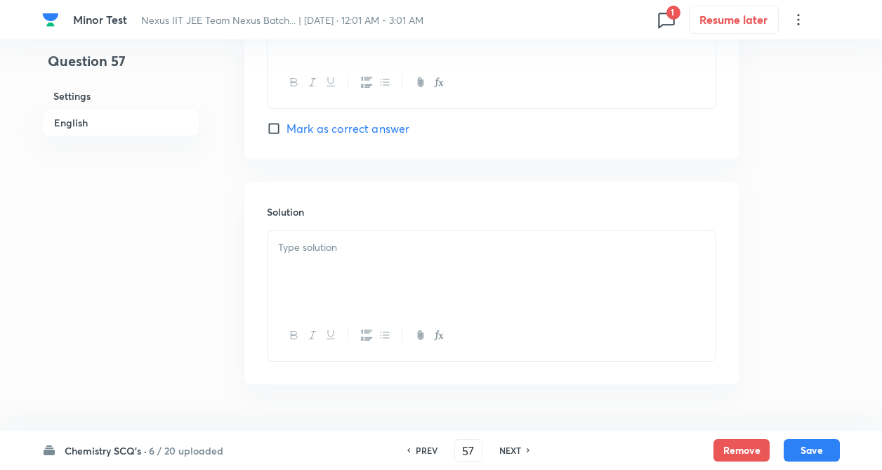
scroll to position [1433, 0]
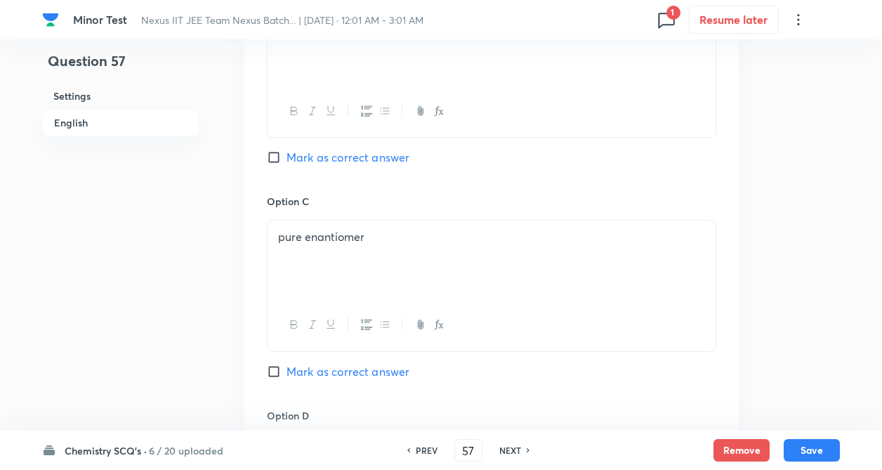
scroll to position [955, 0]
click at [271, 158] on input "Mark as correct answer" at bounding box center [277, 158] width 20 height 14
checkbox input "true"
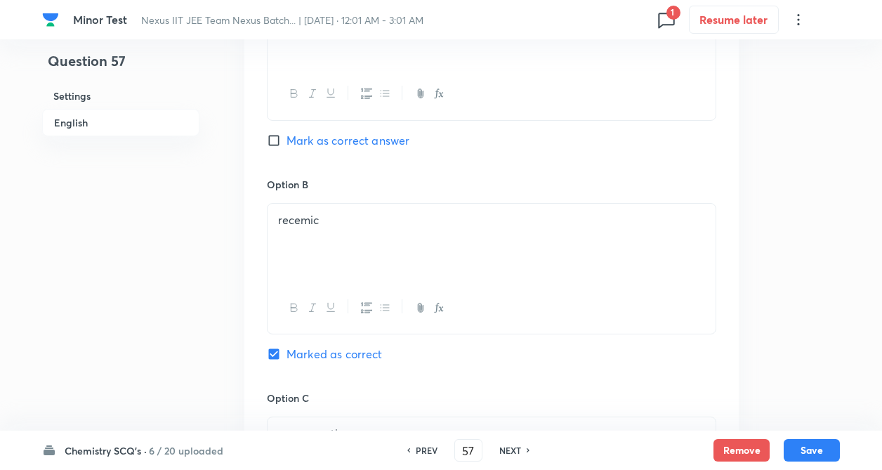
scroll to position [759, 0]
drag, startPoint x: 273, startPoint y: 221, endPoint x: 339, endPoint y: 233, distance: 67.1
click at [339, 233] on div "recemic" at bounding box center [492, 243] width 448 height 79
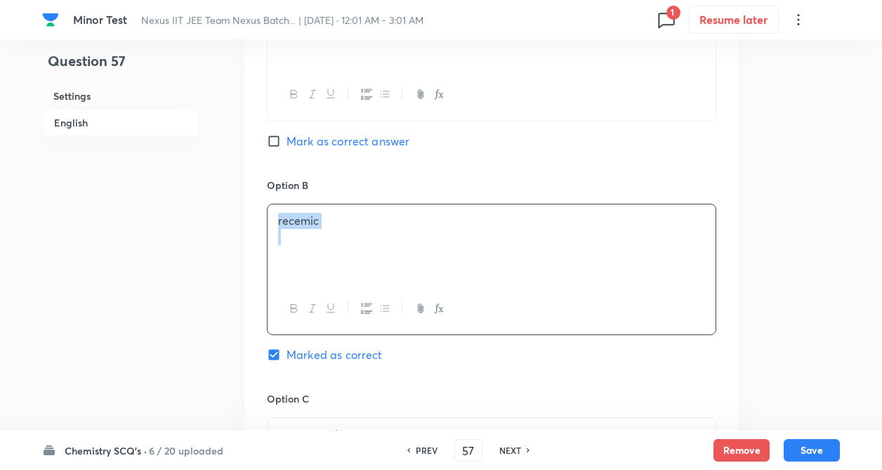
copy p "recemic"
click at [230, 289] on div "Question 57 Settings English Settings Type Single choice correct 4 options + 4 …" at bounding box center [441, 201] width 798 height 1785
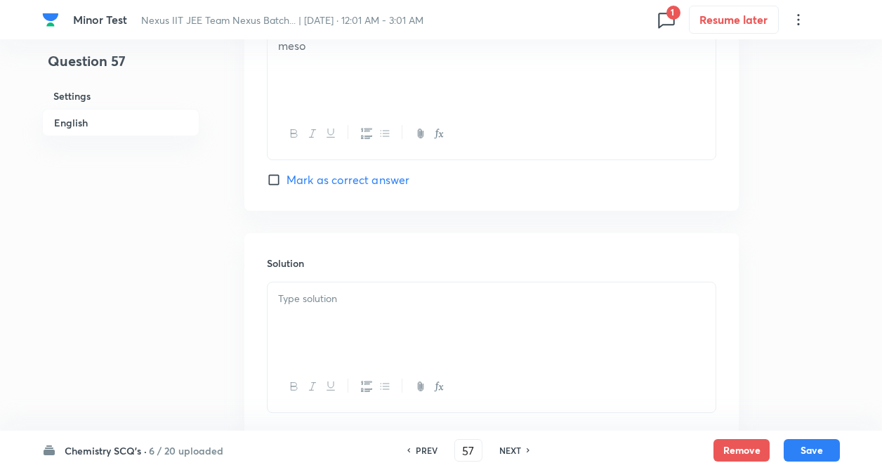
scroll to position [1377, 0]
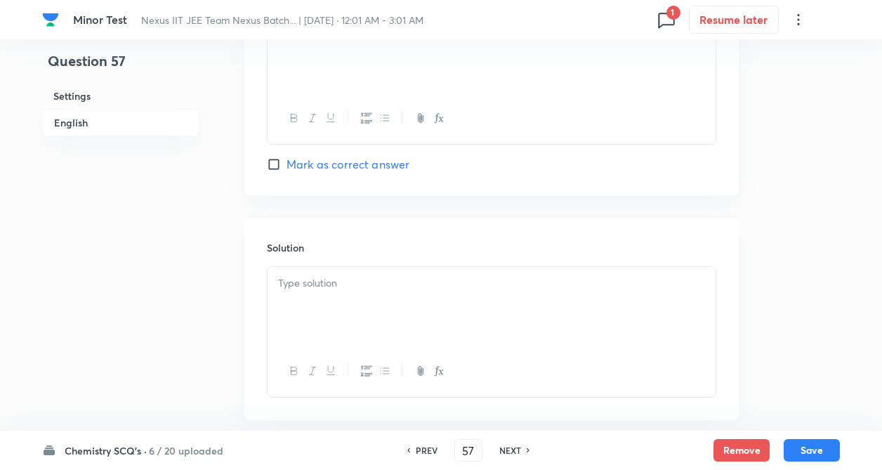
click at [436, 291] on div at bounding box center [492, 306] width 448 height 79
click at [276, 280] on div "recemic" at bounding box center [492, 306] width 448 height 79
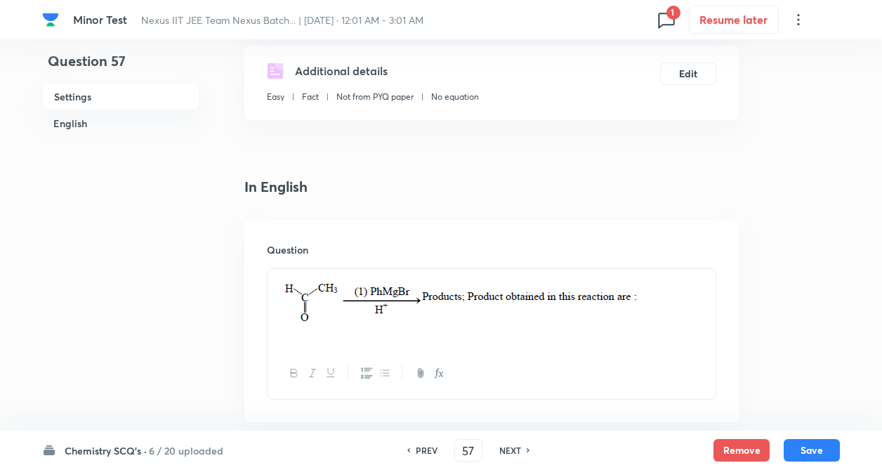
scroll to position [253, 0]
drag, startPoint x: 272, startPoint y: 292, endPoint x: 605, endPoint y: 315, distance: 333.7
click at [605, 315] on div at bounding box center [492, 310] width 448 height 79
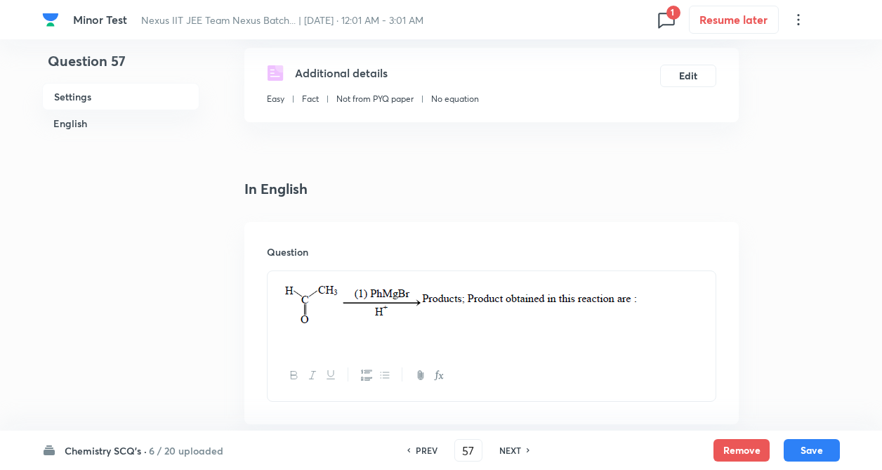
click at [246, 320] on div "Question" at bounding box center [491, 323] width 494 height 202
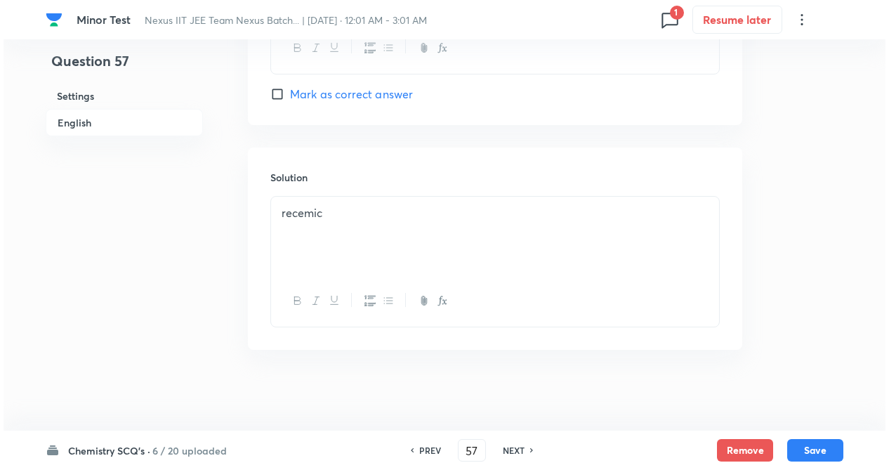
scroll to position [1450, 0]
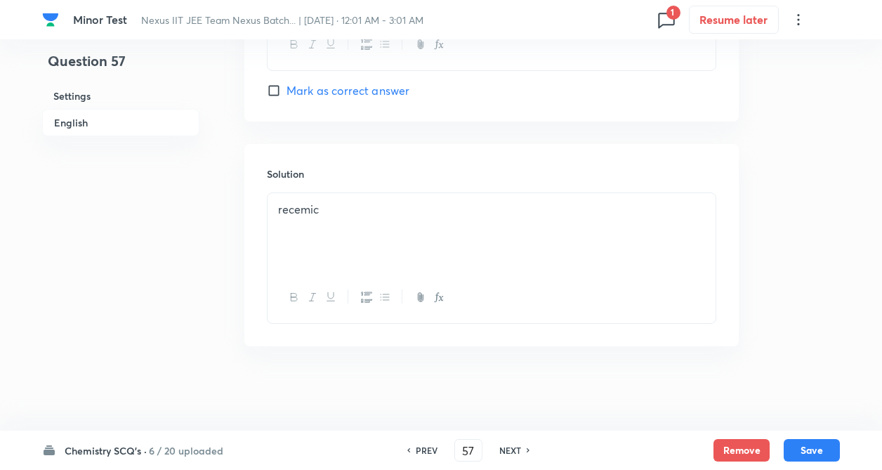
click at [274, 209] on div "recemic" at bounding box center [492, 232] width 448 height 79
paste div
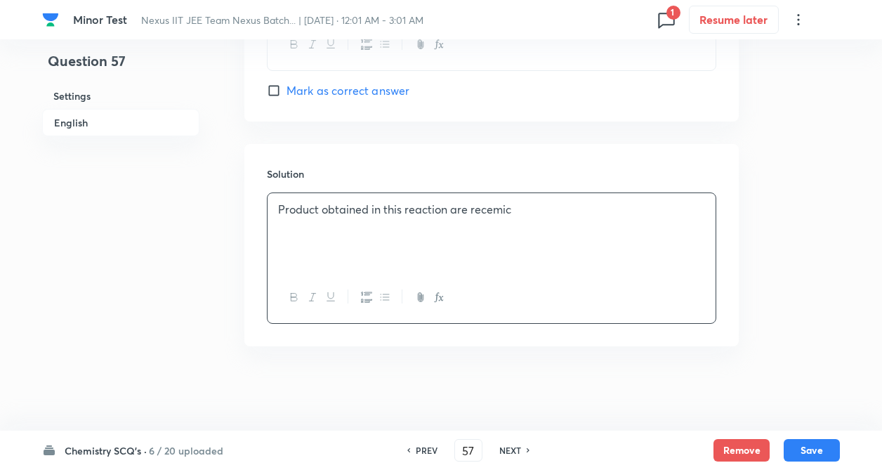
click at [517, 208] on p "Product obtained in this reaction are recemic" at bounding box center [491, 210] width 427 height 16
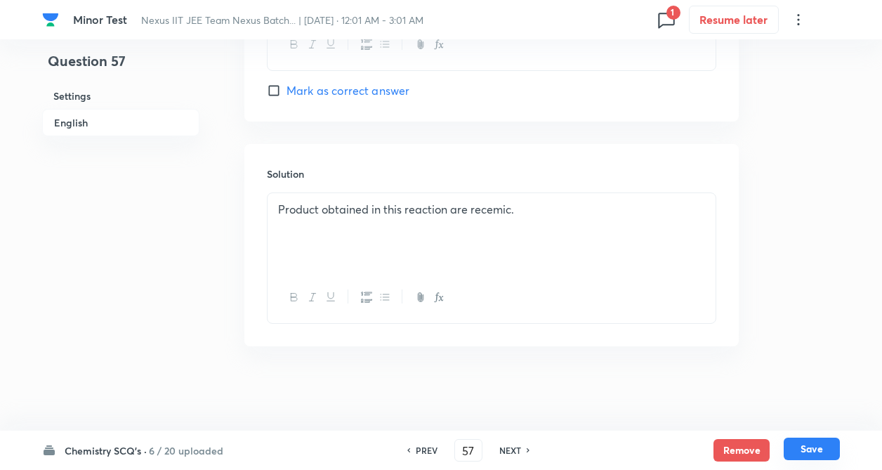
click at [828, 443] on button "Save" at bounding box center [812, 449] width 56 height 22
click at [515, 449] on h6 "NEXT" at bounding box center [510, 450] width 22 height 13
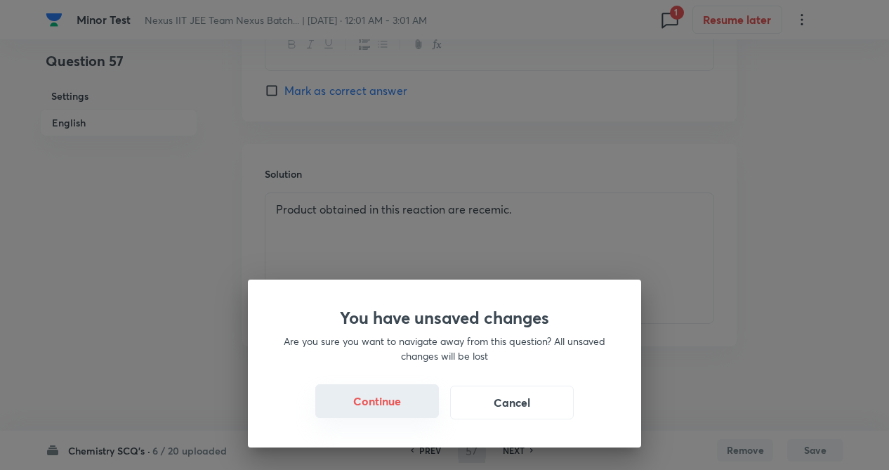
click at [381, 405] on button "Continue" at bounding box center [377, 401] width 124 height 34
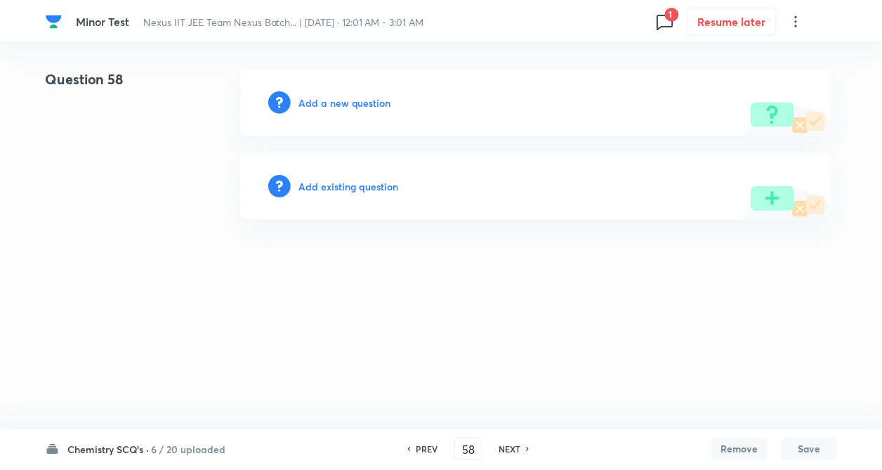
scroll to position [0, 0]
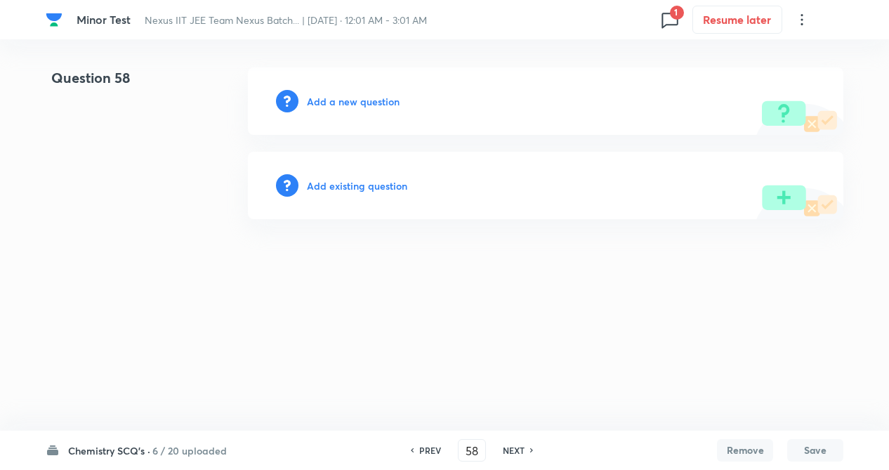
click at [434, 450] on h6 "PREV" at bounding box center [430, 450] width 22 height 13
click at [258, 287] on html "Minor Test Nexus IIT JEE Team Nexus Batch... | Sep 14, 2025 · 12:01 AM - 3:01 A…" at bounding box center [444, 143] width 889 height 287
click at [521, 450] on h6 "NEXT" at bounding box center [514, 450] width 22 height 13
click at [516, 452] on h6 "NEXT" at bounding box center [514, 450] width 22 height 13
click at [428, 453] on h6 "PREV" at bounding box center [430, 450] width 22 height 13
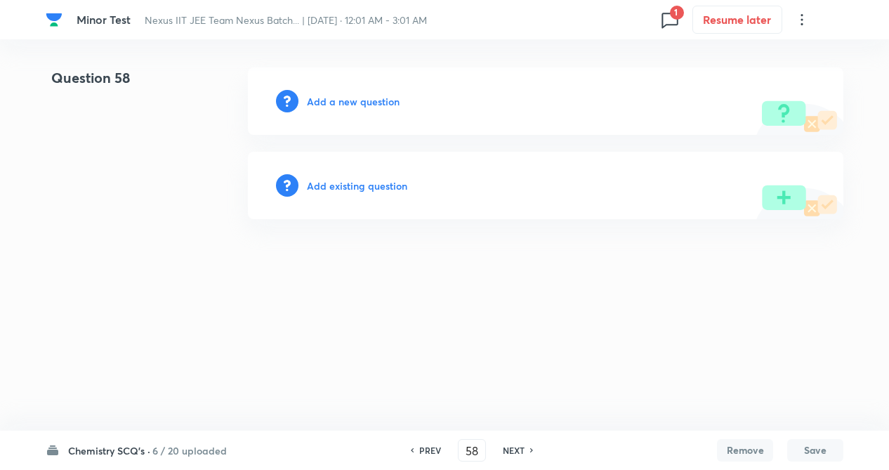
click at [419, 448] on h6 "PREV" at bounding box center [430, 450] width 22 height 13
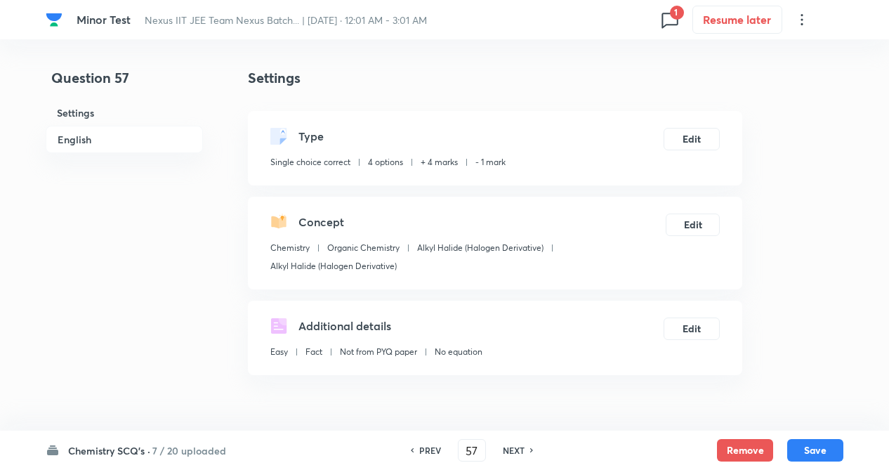
click at [419, 448] on h6 "PREV" at bounding box center [430, 450] width 22 height 13
type input "56"
checkbox input "true"
click at [509, 445] on h6 "NEXT" at bounding box center [510, 450] width 22 height 13
type input "57"
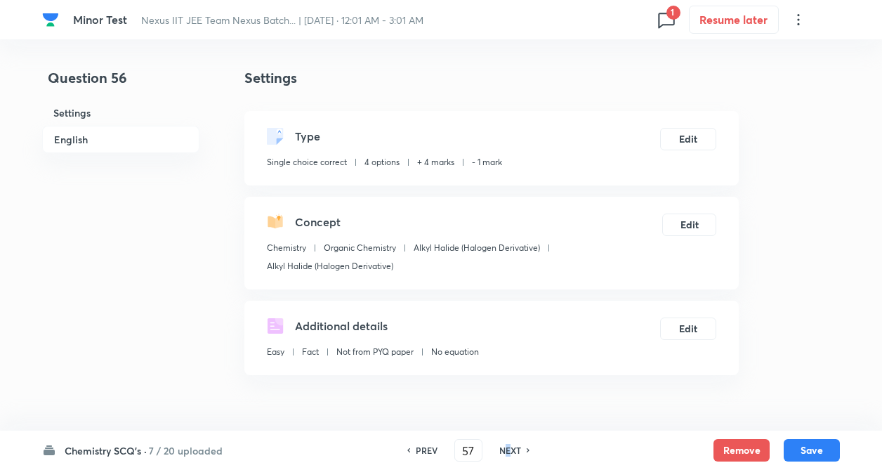
checkbox input "false"
checkbox input "true"
click at [511, 445] on h6 "NEXT" at bounding box center [510, 450] width 22 height 13
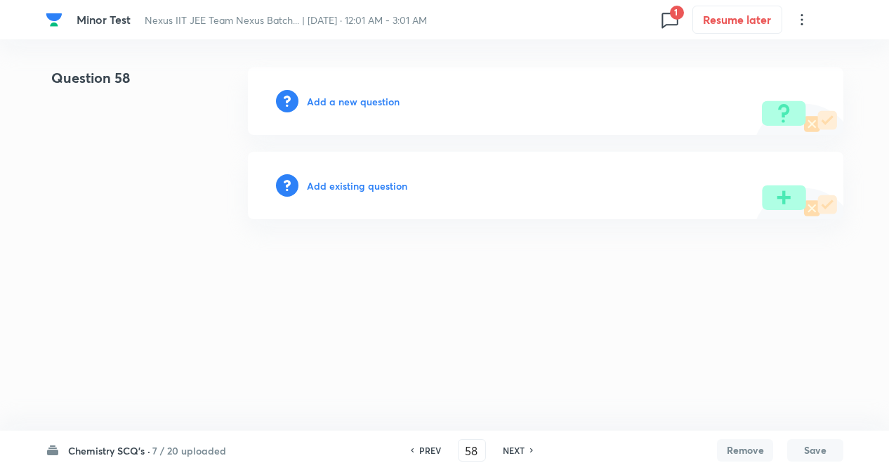
click at [511, 445] on h6 "NEXT" at bounding box center [514, 450] width 22 height 13
click at [427, 450] on h6 "PREV" at bounding box center [430, 450] width 22 height 13
click at [428, 446] on h6 "PREV" at bounding box center [430, 450] width 22 height 13
type input "57"
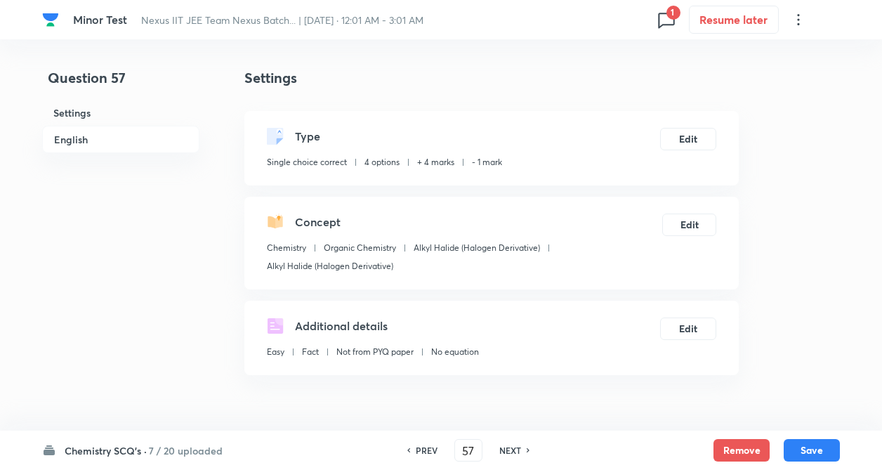
checkbox input "true"
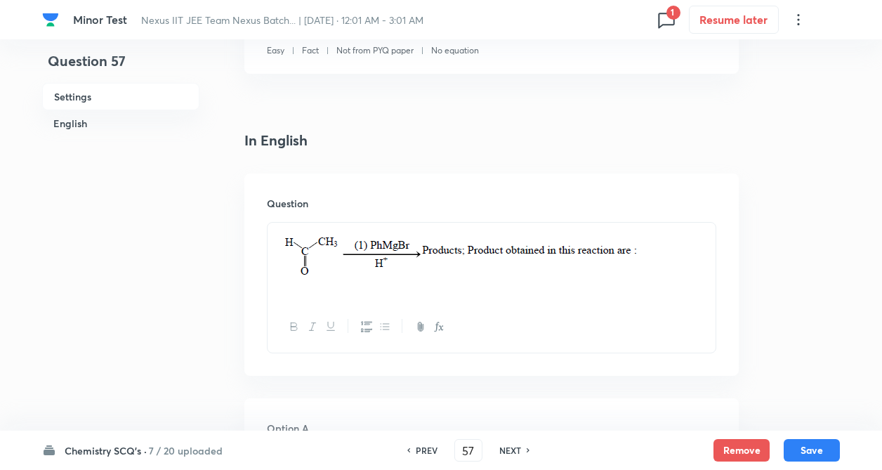
scroll to position [309, 0]
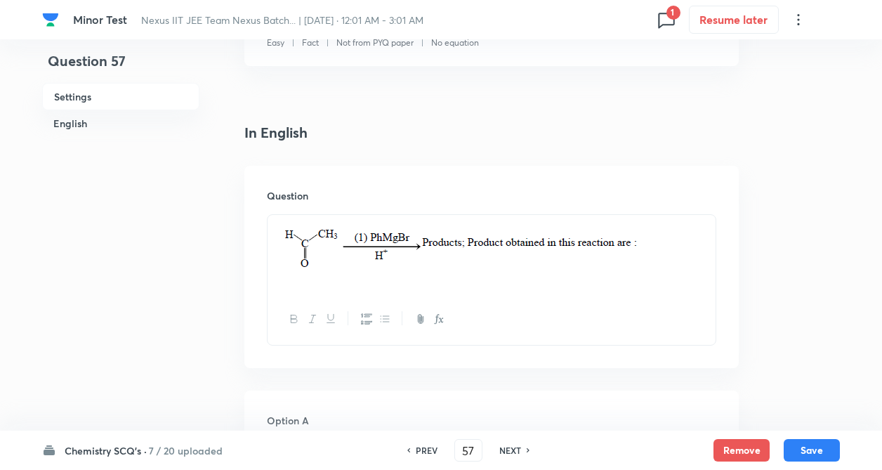
click at [516, 453] on h6 "NEXT" at bounding box center [510, 450] width 22 height 13
type input "58"
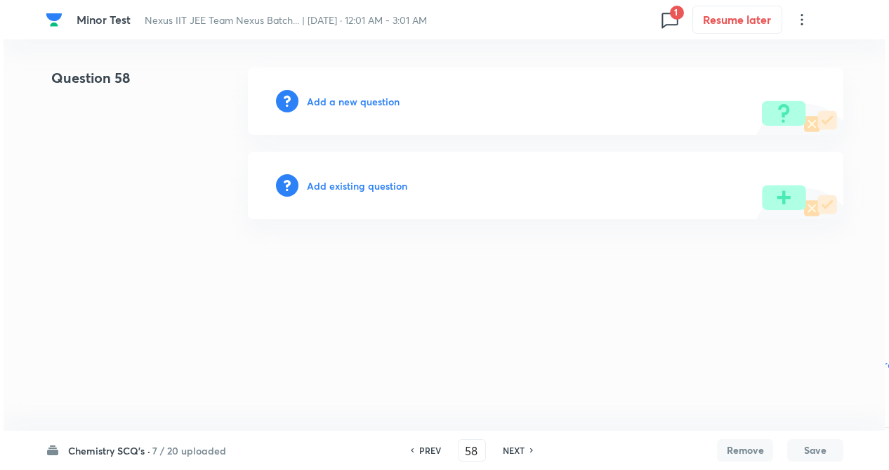
scroll to position [0, 0]
click at [381, 103] on h6 "Add a new question" at bounding box center [353, 101] width 93 height 15
click at [368, 108] on h6 "Choose a question type" at bounding box center [361, 101] width 108 height 15
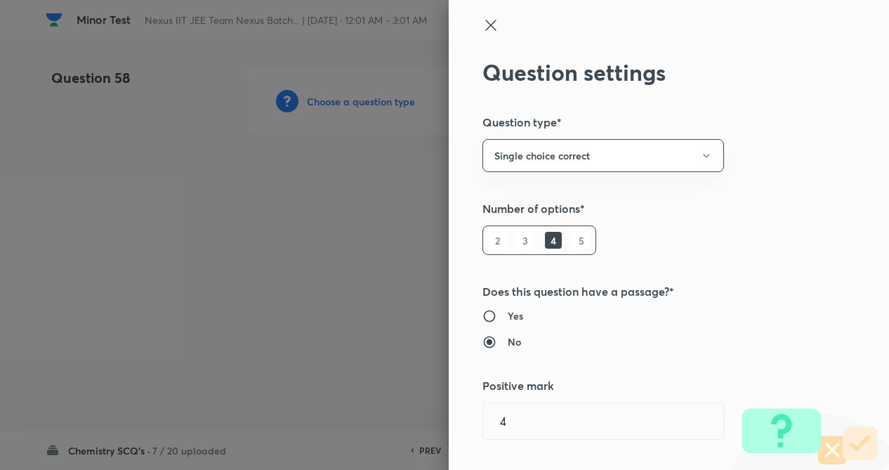
click at [815, 223] on div "Question settings Question type* Single choice correct Number of options* 2 3 4…" at bounding box center [669, 235] width 440 height 470
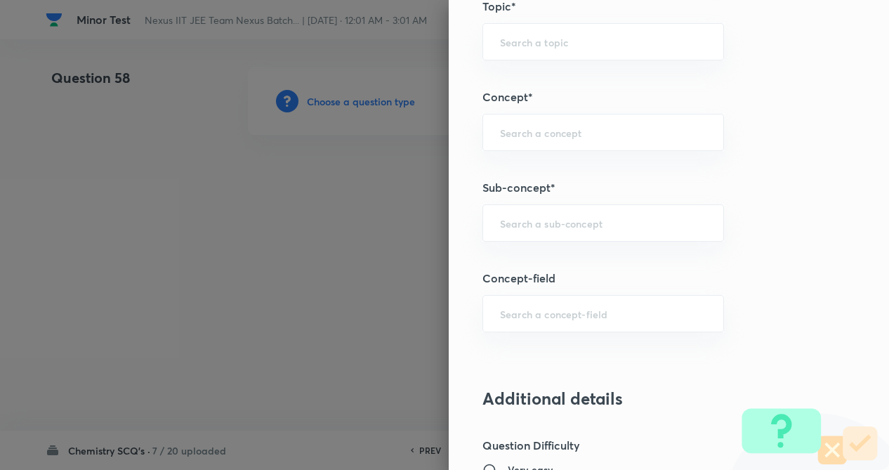
scroll to position [730, 0]
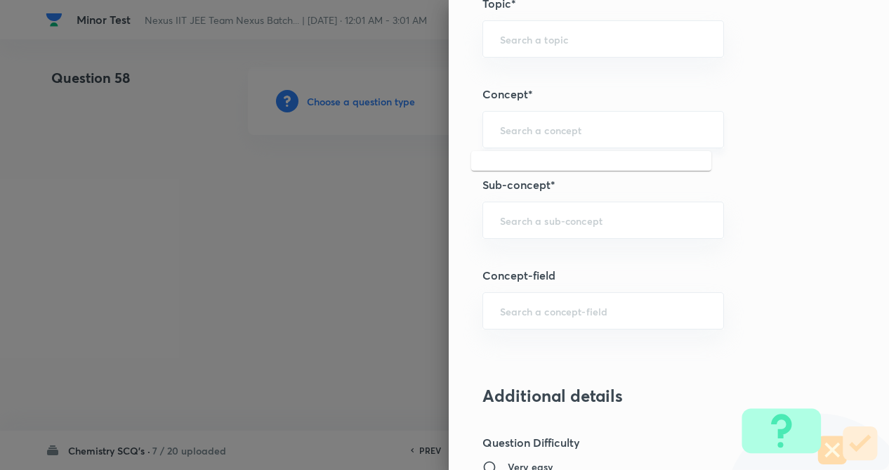
click at [659, 132] on input "text" at bounding box center [603, 129] width 207 height 13
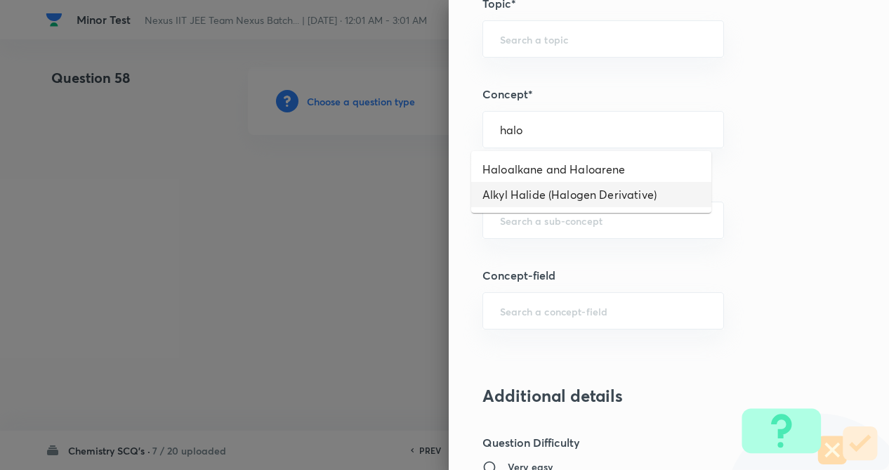
click at [589, 195] on li "Alkyl Halide (Halogen Derivative)" at bounding box center [591, 194] width 240 height 25
type input "Alkyl Halide (Halogen Derivative)"
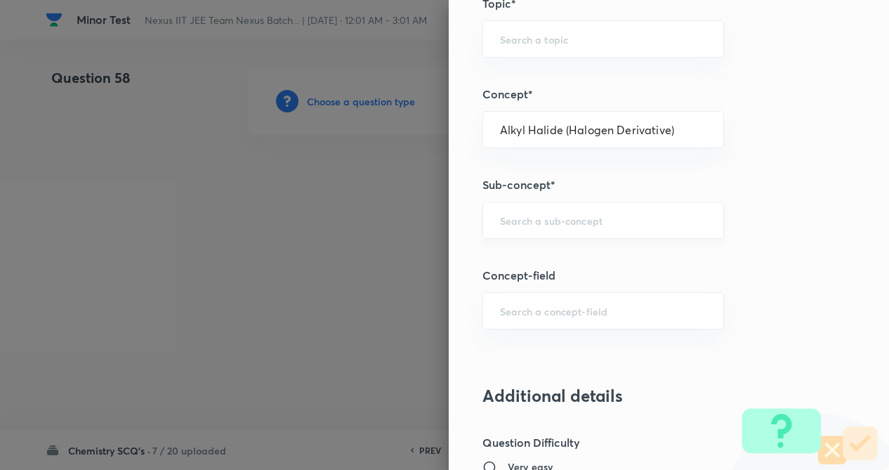
type input "Chemistry"
type input "Organic Chemistry"
click at [565, 227] on input "text" at bounding box center [603, 220] width 207 height 13
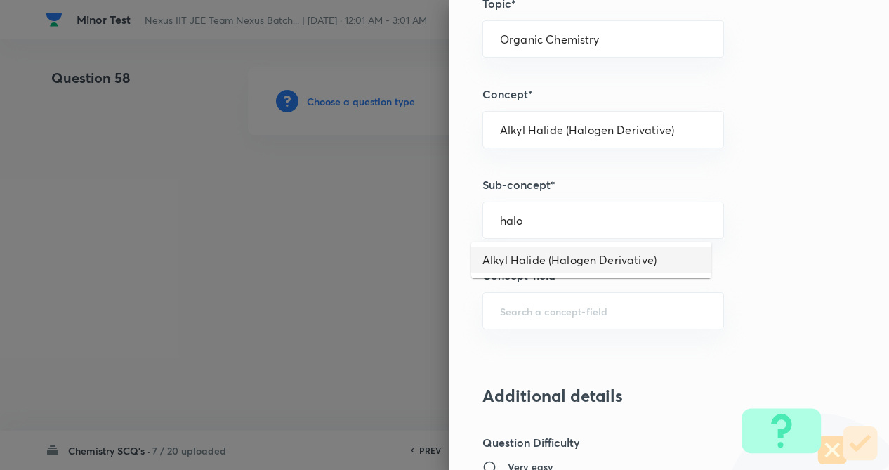
click at [585, 261] on li "Alkyl Halide (Halogen Derivative)" at bounding box center [591, 259] width 240 height 25
type input "Alkyl Halide (Halogen Derivative)"
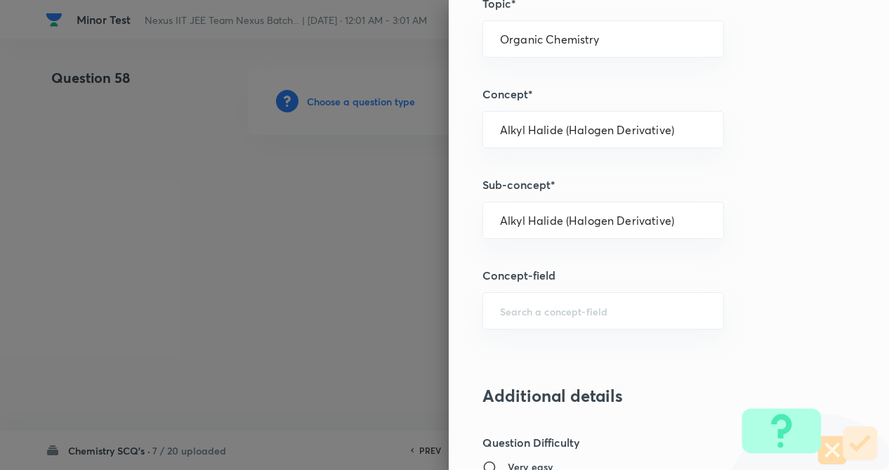
click at [775, 254] on div "Question settings Question type* Single choice correct Number of options* 2 3 4…" at bounding box center [669, 235] width 440 height 470
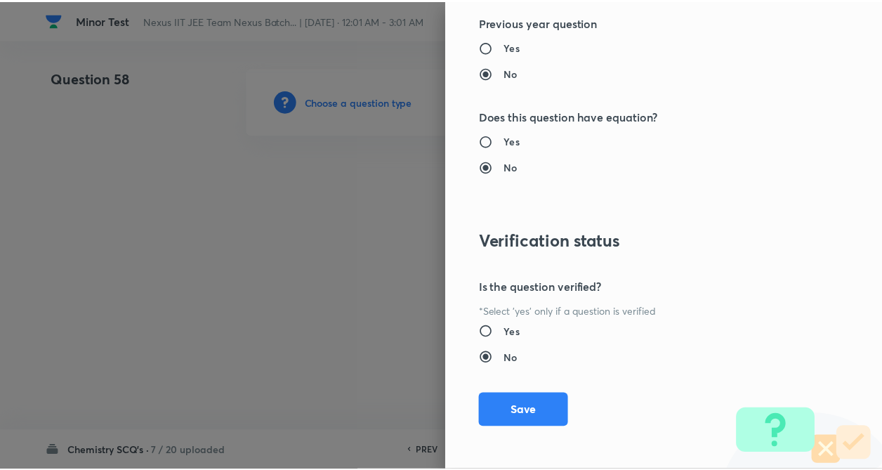
scroll to position [1445, 0]
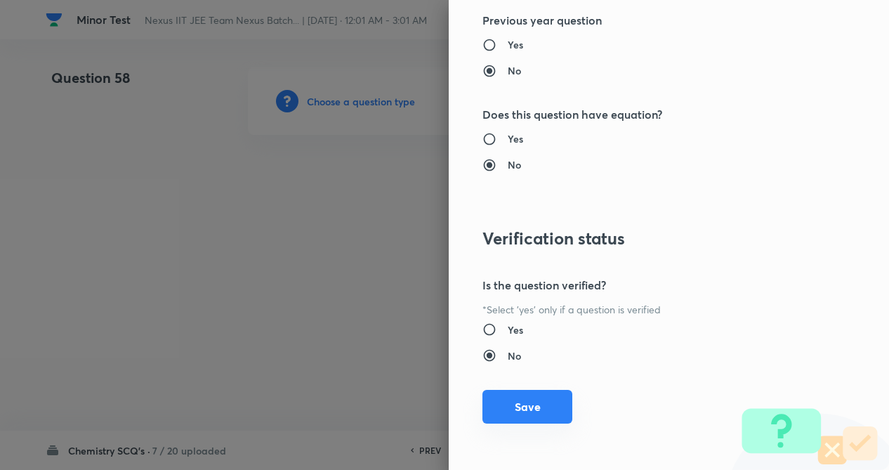
click at [520, 403] on button "Save" at bounding box center [528, 407] width 90 height 34
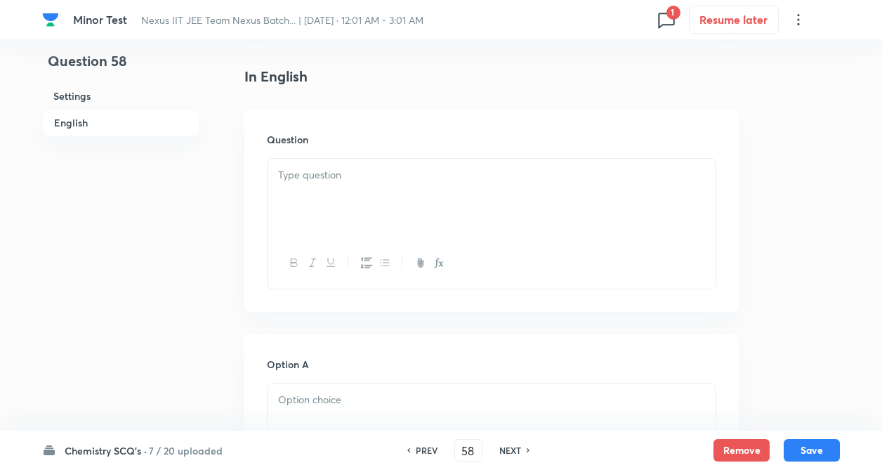
scroll to position [393, 0]
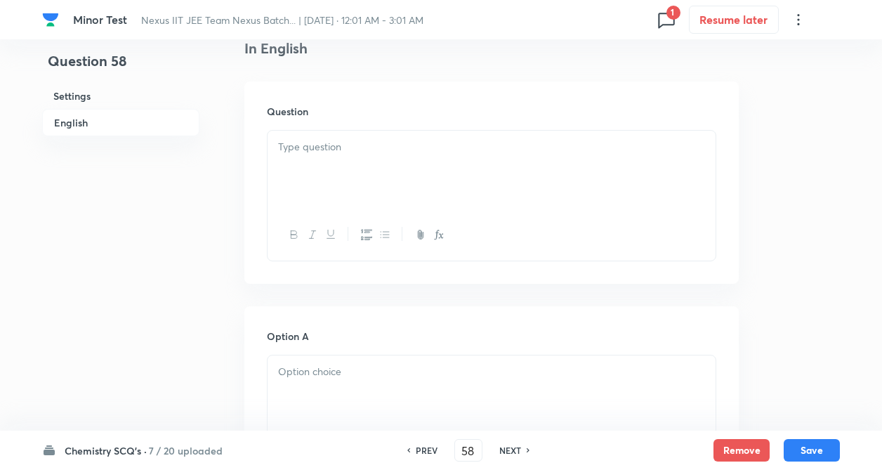
click at [315, 147] on p at bounding box center [491, 147] width 427 height 16
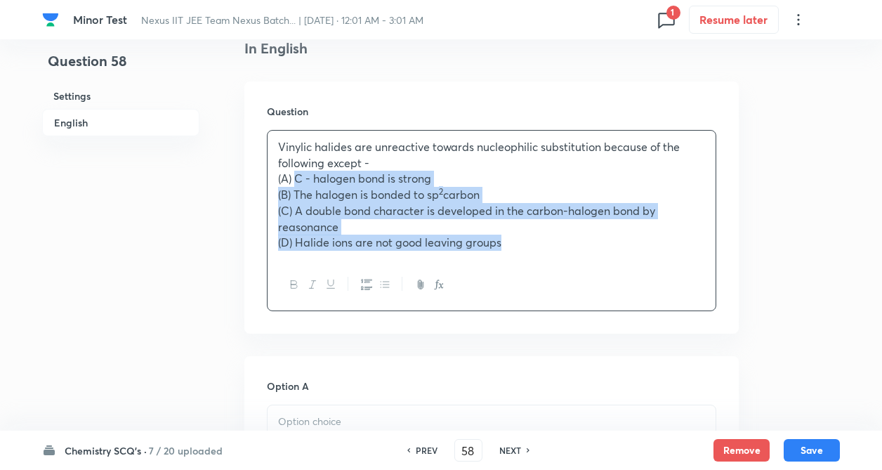
drag, startPoint x: 296, startPoint y: 173, endPoint x: 515, endPoint y: 266, distance: 237.7
click at [515, 266] on div "Vinylic halides are unreactive towards nucleophilic substitution because of the…" at bounding box center [492, 220] width 450 height 181
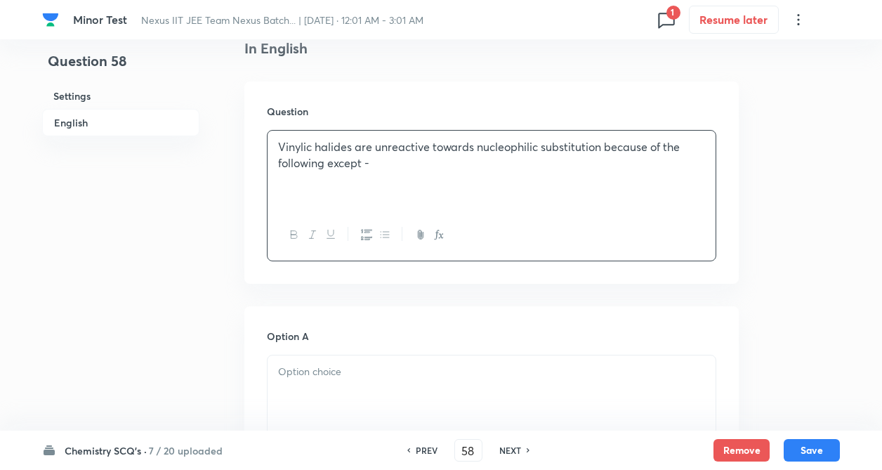
click at [331, 372] on p at bounding box center [491, 372] width 427 height 16
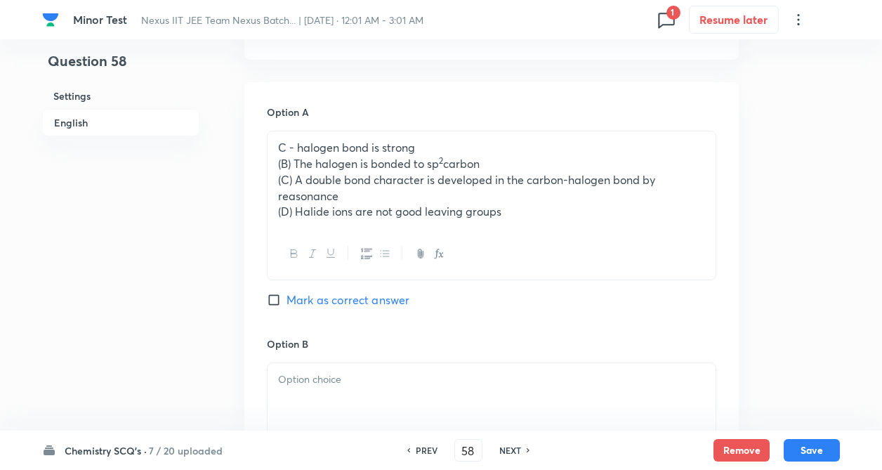
scroll to position [618, 0]
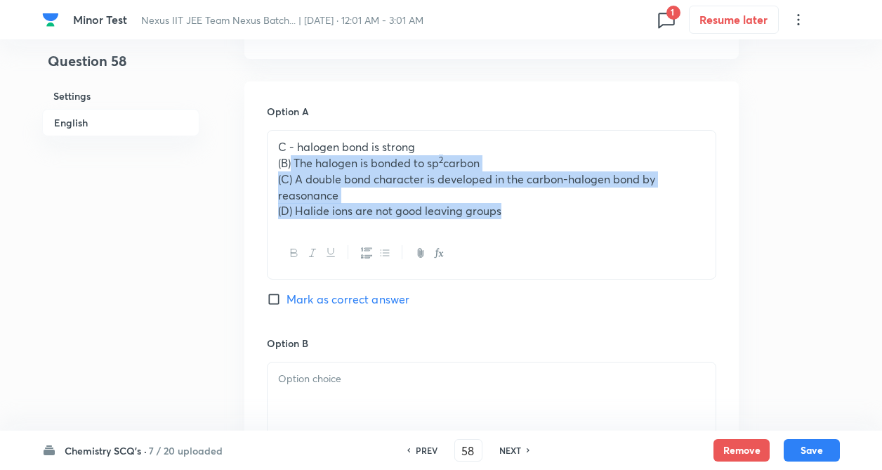
drag, startPoint x: 293, startPoint y: 165, endPoint x: 546, endPoint y: 212, distance: 257.9
click at [546, 212] on div "C - halogen bond is strong (B) The halogen is bonded to sp 2 carbon (C) A doubl…" at bounding box center [492, 179] width 448 height 97
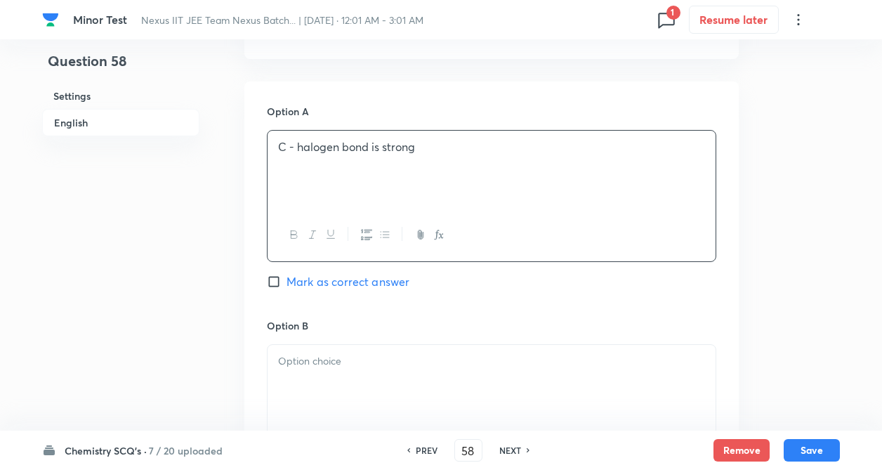
click at [316, 348] on div at bounding box center [492, 384] width 448 height 79
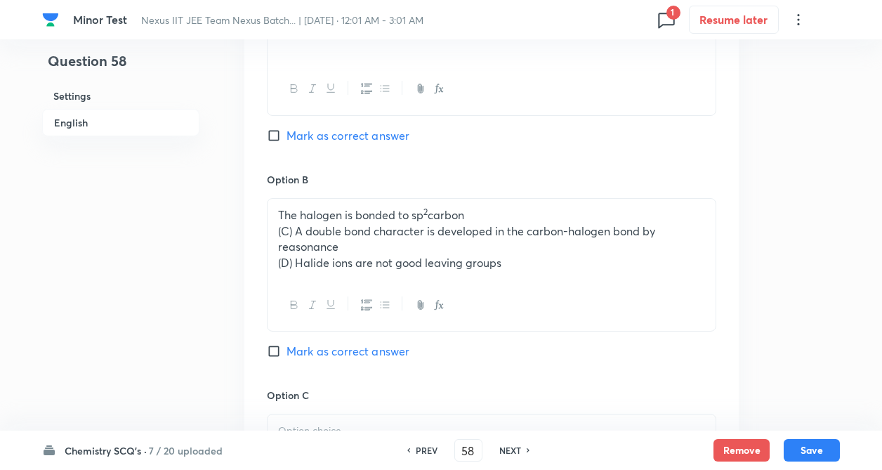
scroll to position [815, 0]
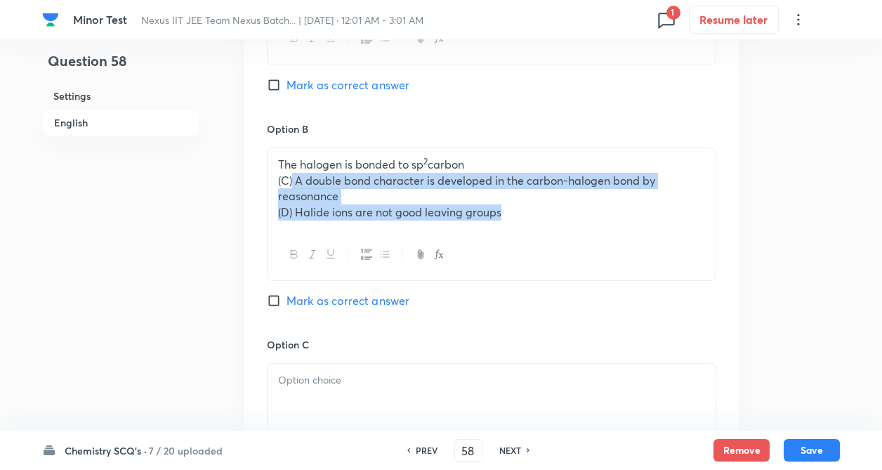
drag, startPoint x: 294, startPoint y: 185, endPoint x: 512, endPoint y: 265, distance: 232.4
click at [512, 265] on div "The halogen is bonded to sp 2 carbon (C) A double bond character is developed i…" at bounding box center [492, 214] width 450 height 133
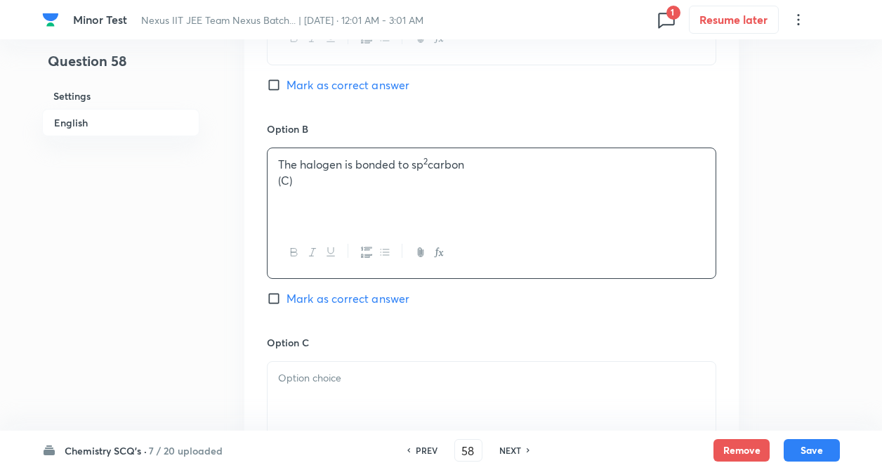
click at [512, 265] on div at bounding box center [492, 252] width 448 height 51
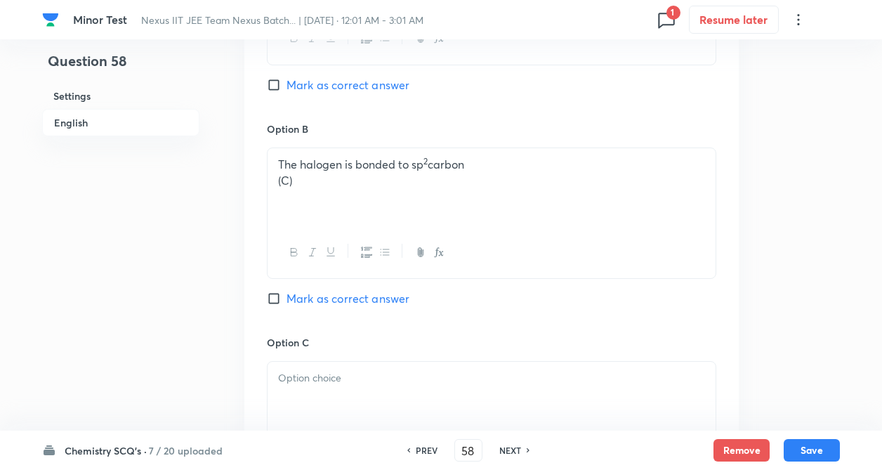
click at [334, 181] on p "(C)" at bounding box center [491, 181] width 427 height 16
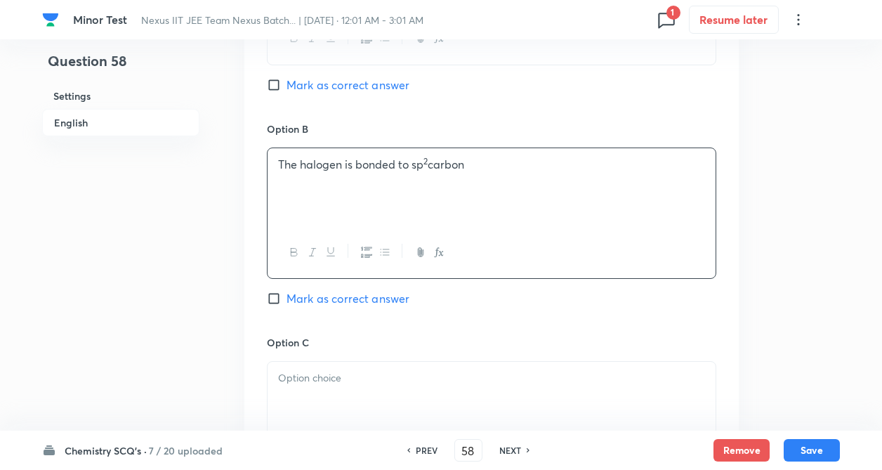
click at [207, 275] on div "Question 58 Settings English Settings Type Single choice correct 4 options + 4 …" at bounding box center [441, 145] width 798 height 1785
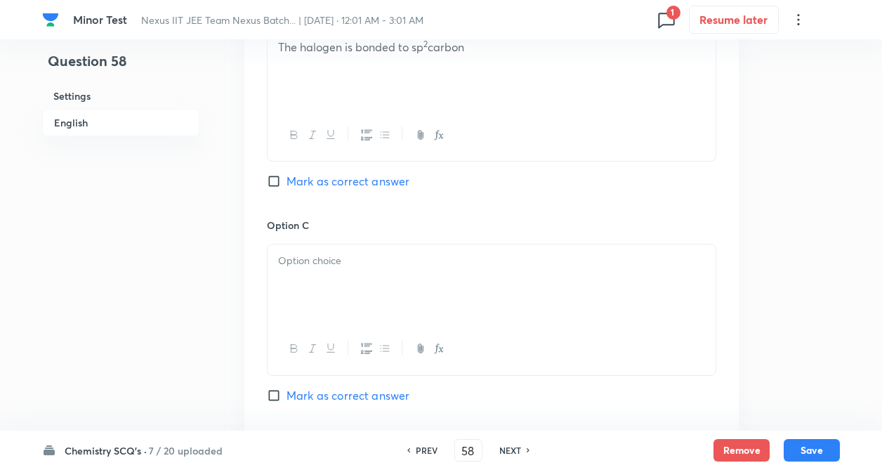
scroll to position [983, 0]
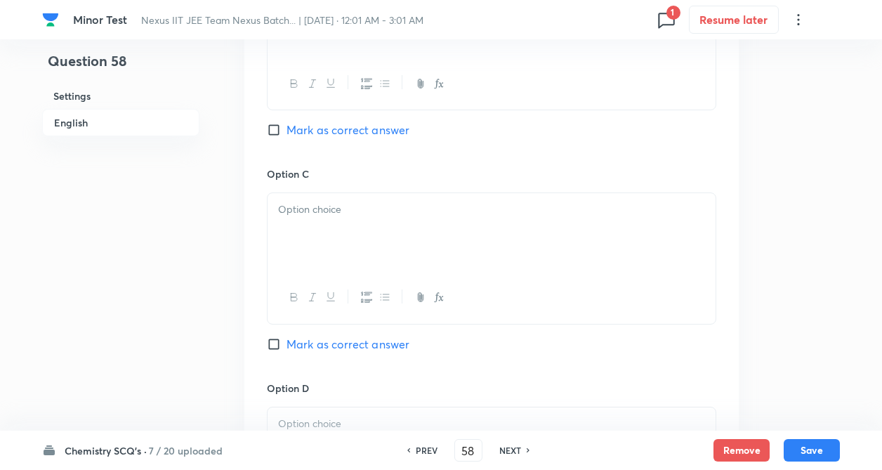
click at [349, 228] on div at bounding box center [492, 232] width 448 height 79
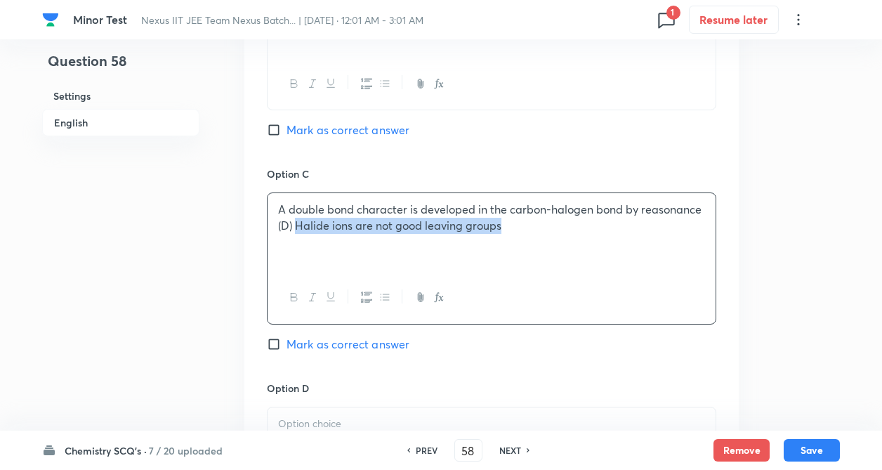
drag, startPoint x: 297, startPoint y: 225, endPoint x: 546, endPoint y: 228, distance: 249.4
click at [546, 228] on p "(D) Halide ions are not good leaving groups" at bounding box center [491, 226] width 427 height 16
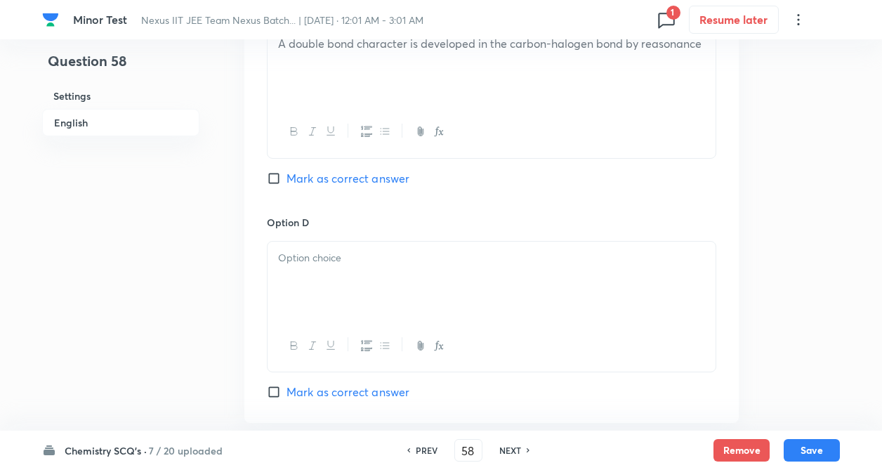
scroll to position [1180, 0]
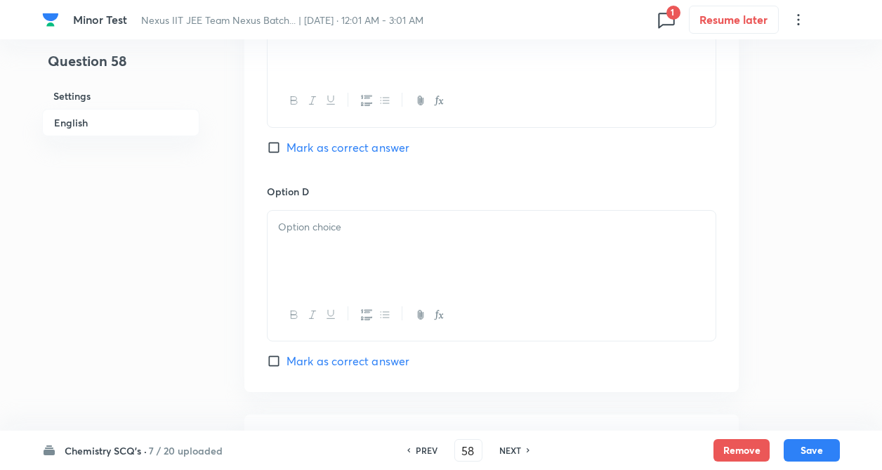
click at [300, 247] on div at bounding box center [492, 250] width 448 height 79
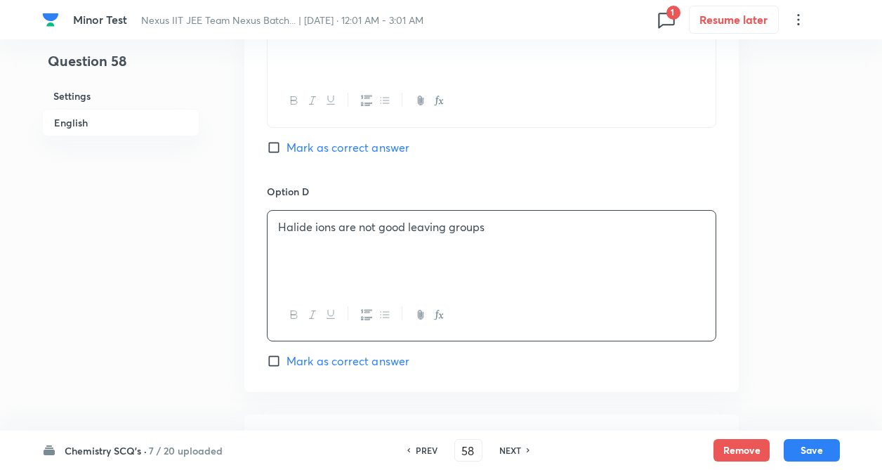
click at [273, 360] on input "Mark as correct answer" at bounding box center [277, 361] width 20 height 14
checkbox input "true"
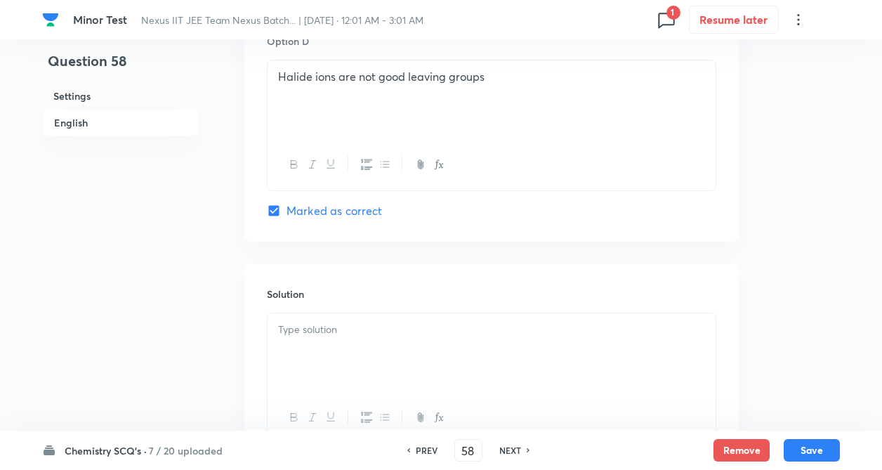
scroll to position [1349, 0]
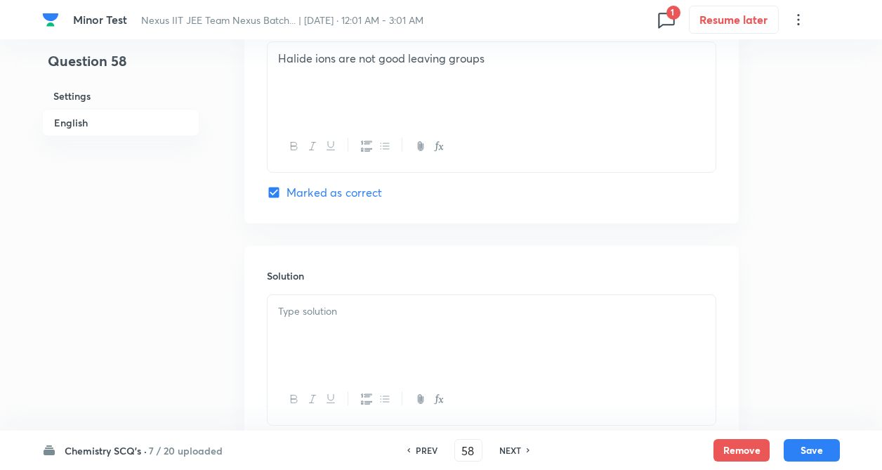
click at [321, 341] on div at bounding box center [492, 334] width 448 height 79
paste div
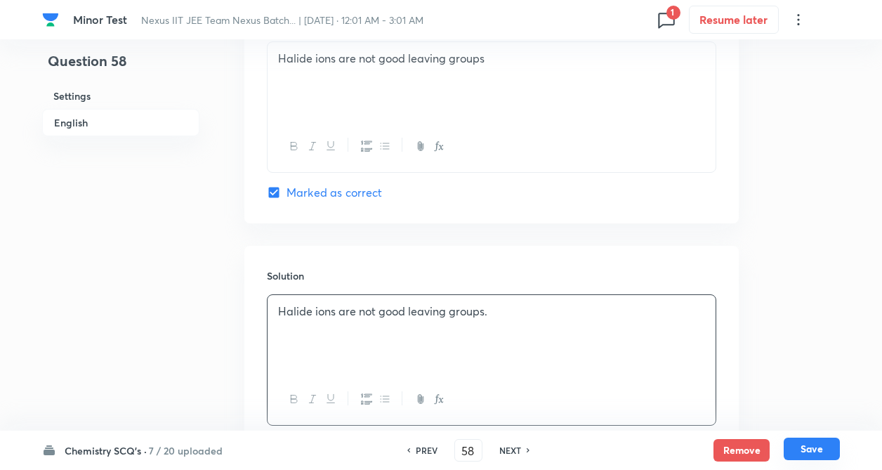
click at [813, 445] on button "Save" at bounding box center [812, 449] width 56 height 22
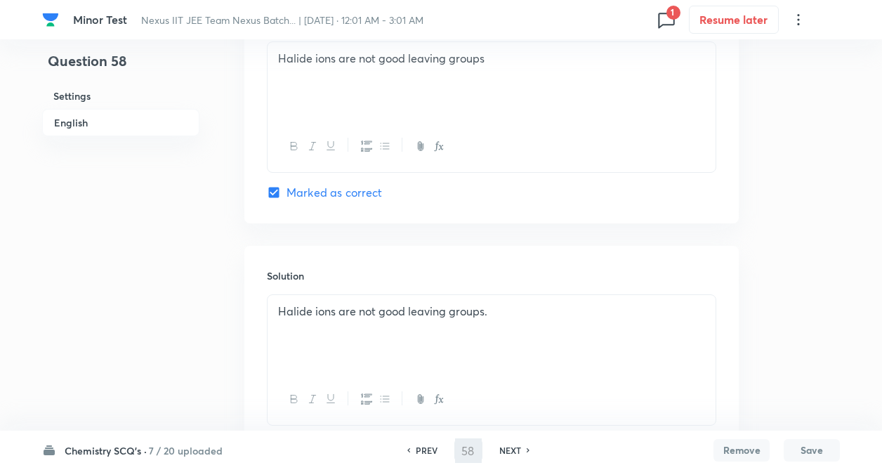
type input "59"
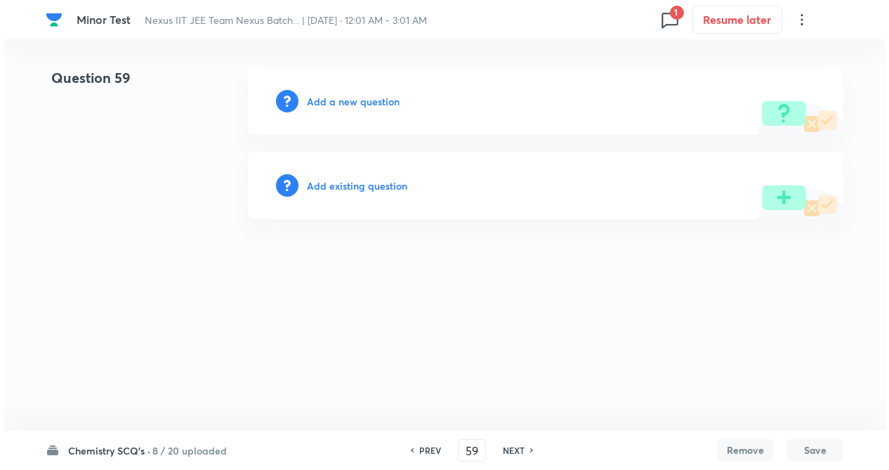
scroll to position [0, 0]
click at [354, 109] on div "Add a new question" at bounding box center [546, 100] width 596 height 67
click at [355, 98] on h6 "Add a new question" at bounding box center [353, 101] width 93 height 15
click at [353, 100] on h6 "Choose a question type" at bounding box center [361, 101] width 108 height 15
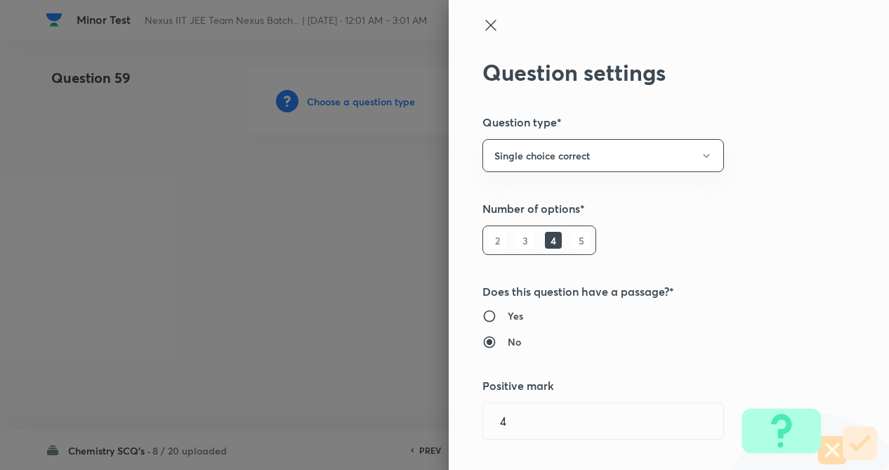
click at [723, 244] on div "Question settings Question type* Single choice correct Number of options* 2 3 4…" at bounding box center [669, 235] width 440 height 470
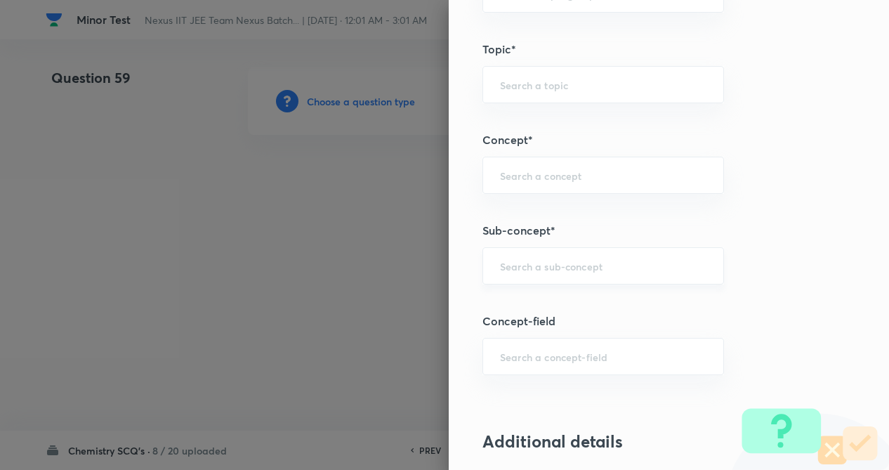
scroll to position [702, 0]
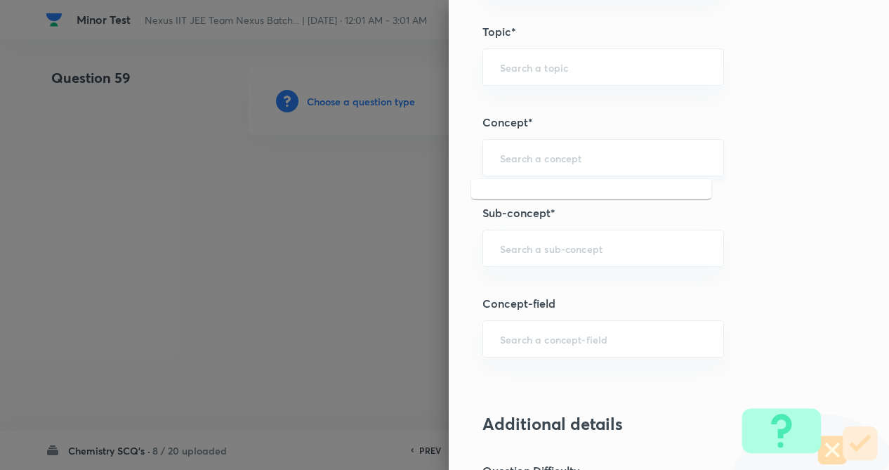
click at [528, 158] on input "text" at bounding box center [603, 157] width 207 height 13
click at [570, 222] on li "Alkyl Halide (Halogen Derivative)" at bounding box center [591, 222] width 240 height 25
type input "Alkyl Halide (Halogen Derivative)"
type input "Chemistry"
type input "Organic Chemistry"
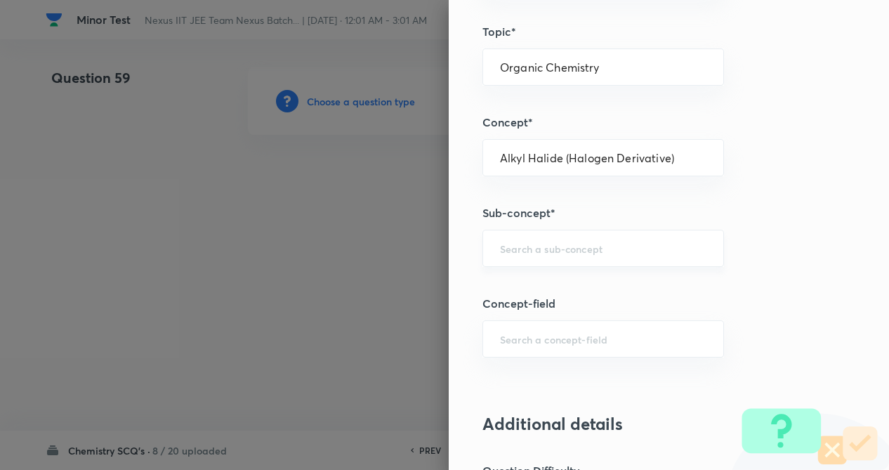
click at [555, 243] on input "text" at bounding box center [603, 248] width 207 height 13
click at [542, 292] on li "Alkyl Halide (Halogen Derivative)" at bounding box center [591, 287] width 240 height 25
type input "Alkyl Halide (Halogen Derivative)"
click at [728, 260] on div "Question settings Question type* Single choice correct Number of options* 2 3 4…" at bounding box center [669, 235] width 440 height 470
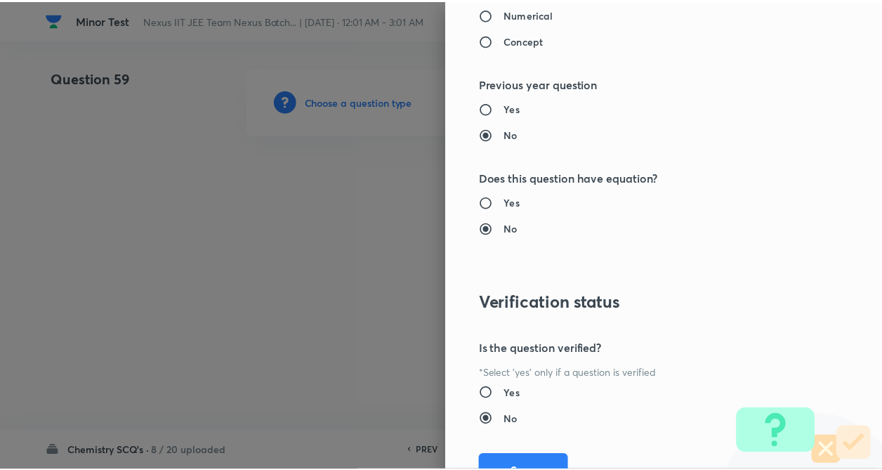
scroll to position [1445, 0]
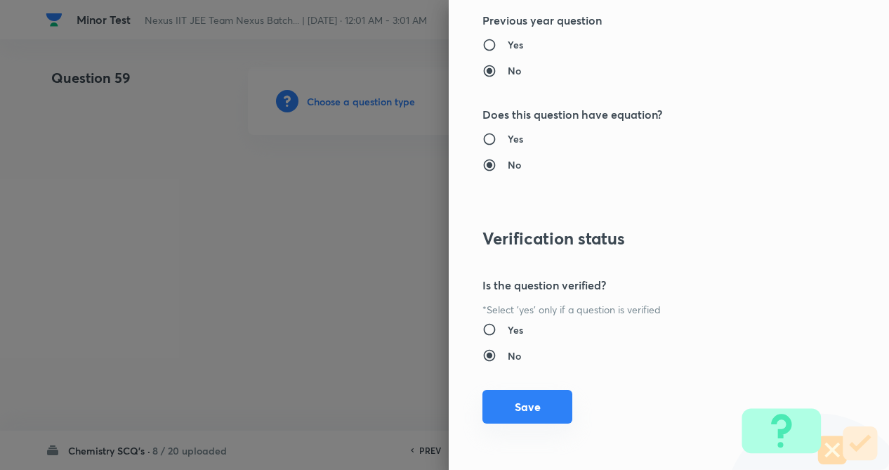
click at [541, 400] on button "Save" at bounding box center [528, 407] width 90 height 34
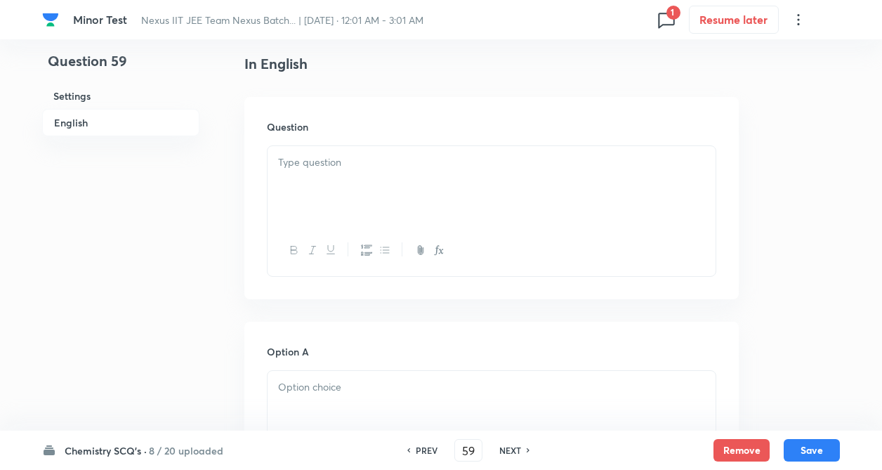
scroll to position [393, 0]
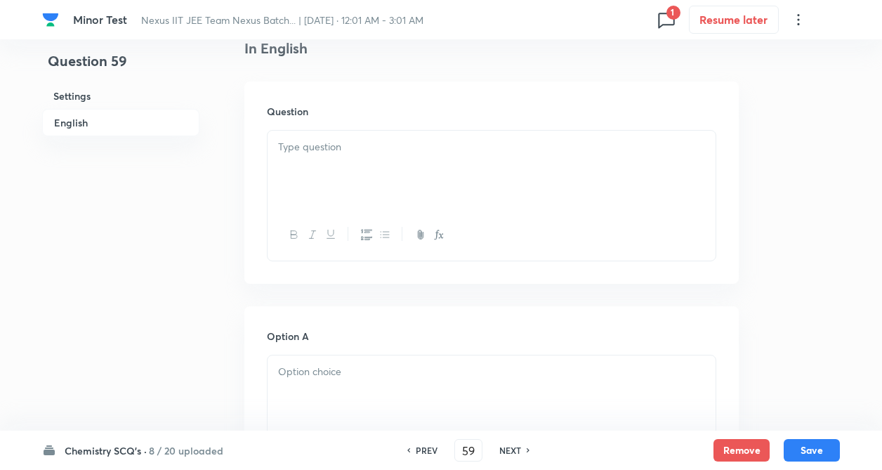
click at [310, 144] on p at bounding box center [491, 147] width 427 height 16
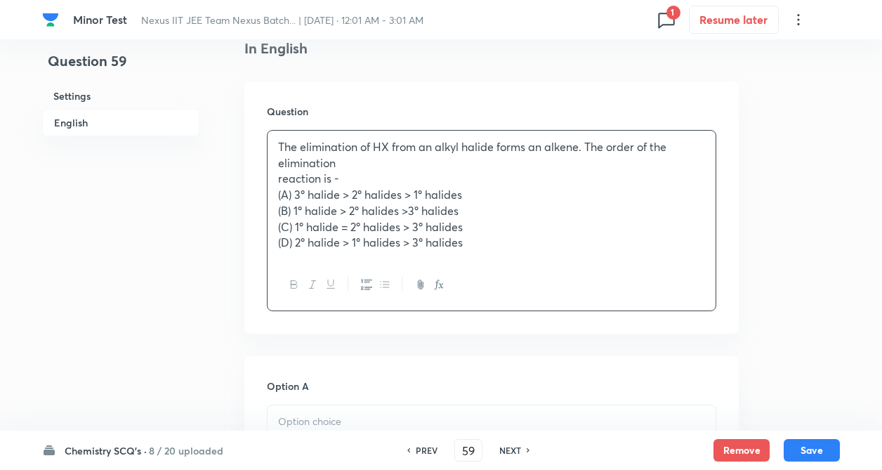
click at [275, 181] on div "The elimination of HX from an alkyl halide forms an alkene. The order of the el…" at bounding box center [492, 195] width 448 height 129
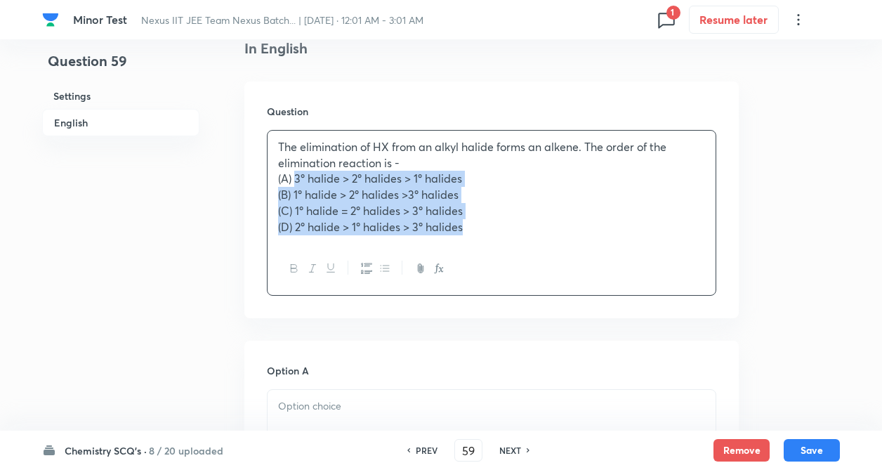
drag, startPoint x: 294, startPoint y: 180, endPoint x: 471, endPoint y: 241, distance: 187.3
click at [471, 241] on div "The elimination of HX from an alkyl halide forms an alkene. The order of the el…" at bounding box center [492, 187] width 448 height 112
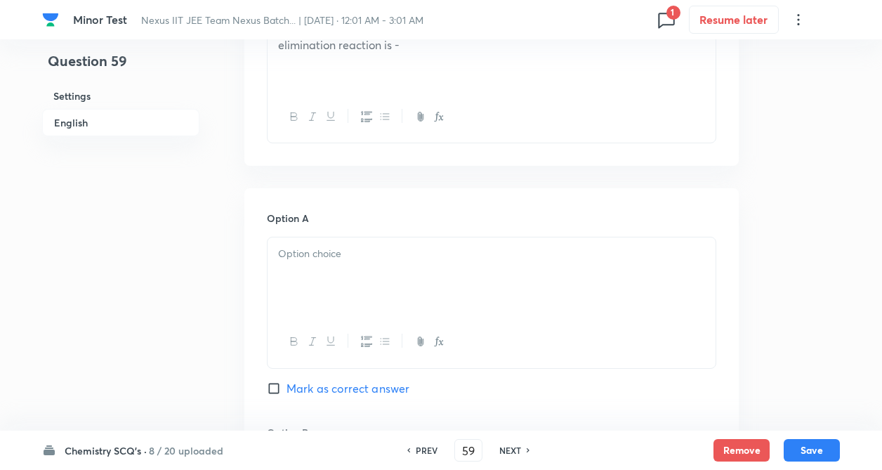
scroll to position [534, 0]
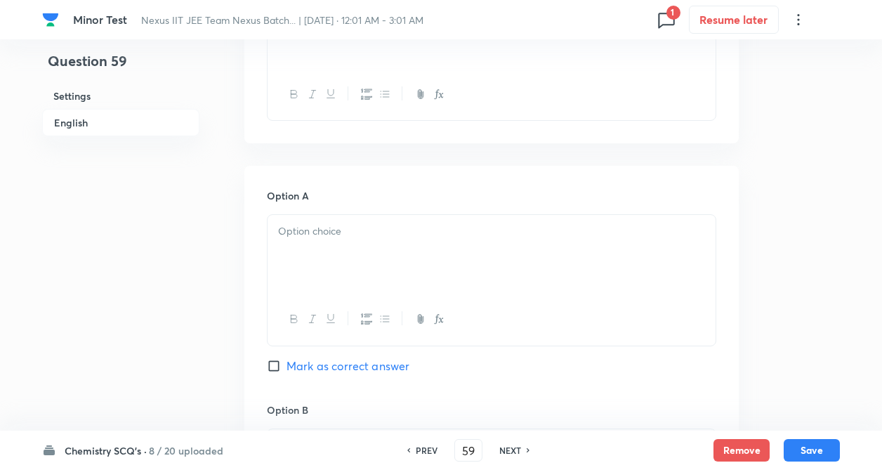
click at [309, 258] on div at bounding box center [492, 254] width 448 height 79
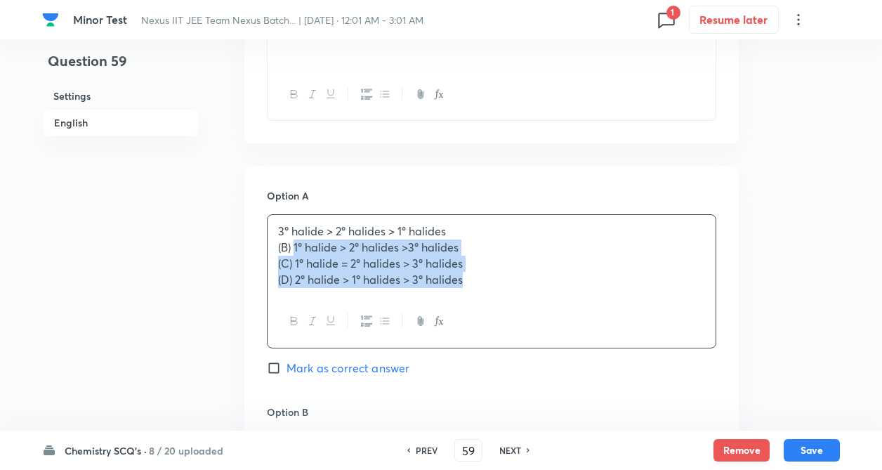
drag, startPoint x: 294, startPoint y: 246, endPoint x: 468, endPoint y: 285, distance: 177.9
click at [468, 285] on div "3º halide > 2º halides > 1º halides (B) 1º halide > 2º halides >3º halides (C) …" at bounding box center [492, 255] width 448 height 81
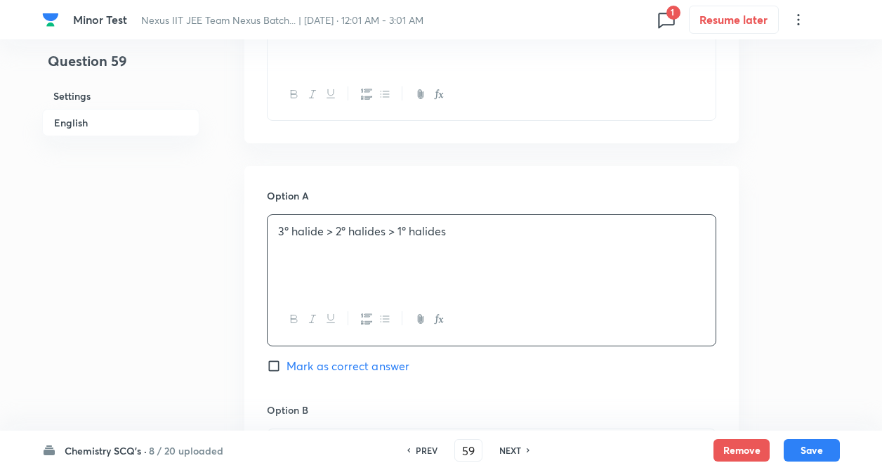
click at [234, 302] on div "Question 59 Settings English Settings Type Single choice correct 4 options + 4 …" at bounding box center [441, 426] width 798 height 1785
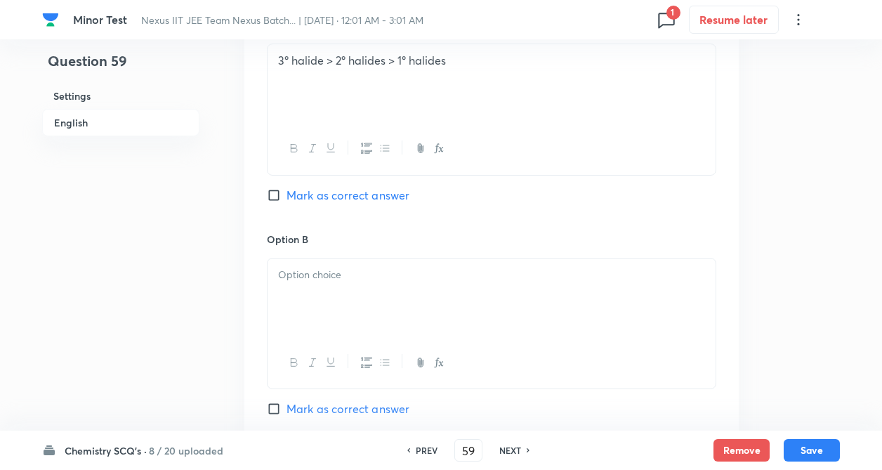
scroll to position [730, 0]
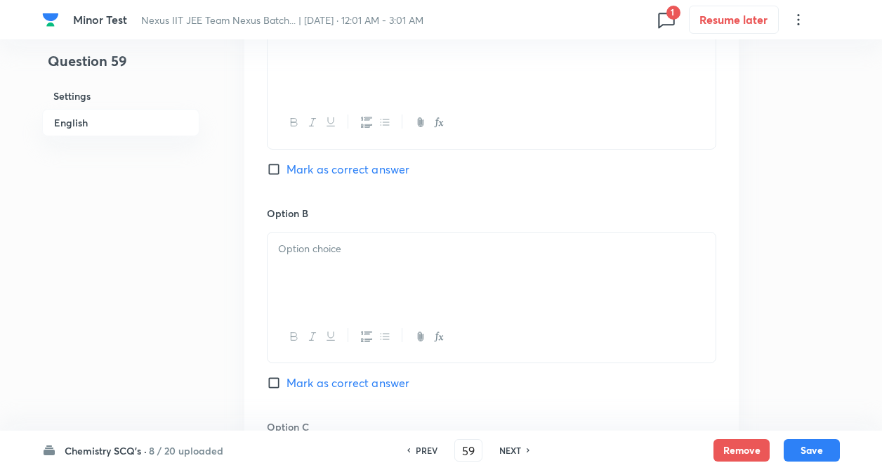
click at [325, 272] on div at bounding box center [492, 271] width 448 height 79
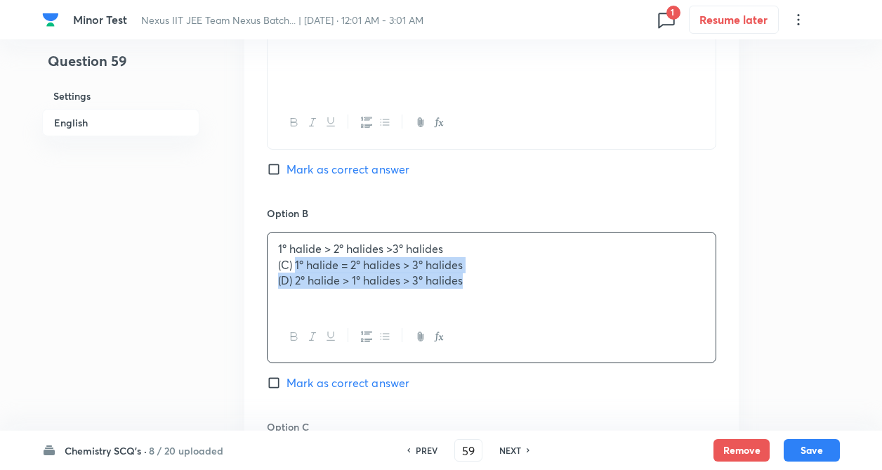
drag, startPoint x: 296, startPoint y: 264, endPoint x: 475, endPoint y: 282, distance: 180.0
click at [475, 282] on div "1º halide > 2º halides >3º halides (C) 1º halide = 2º halides > 3º halides (D) …" at bounding box center [492, 271] width 448 height 79
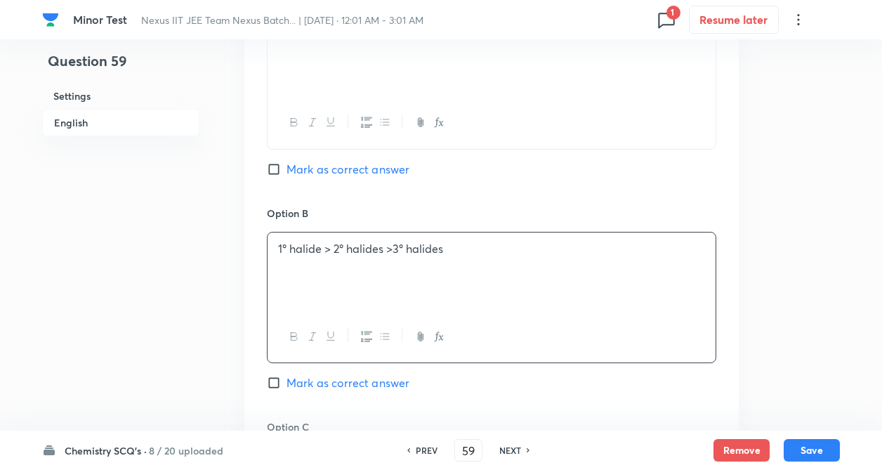
click at [250, 311] on div "Option A 3º halide > 2º halides > 1º halides Mark as correct answer Option B 1º…" at bounding box center [491, 405] width 494 height 872
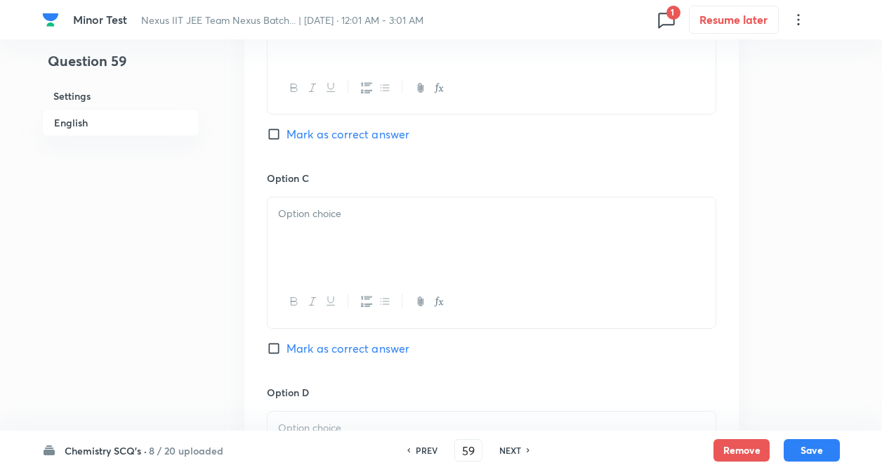
scroll to position [1011, 0]
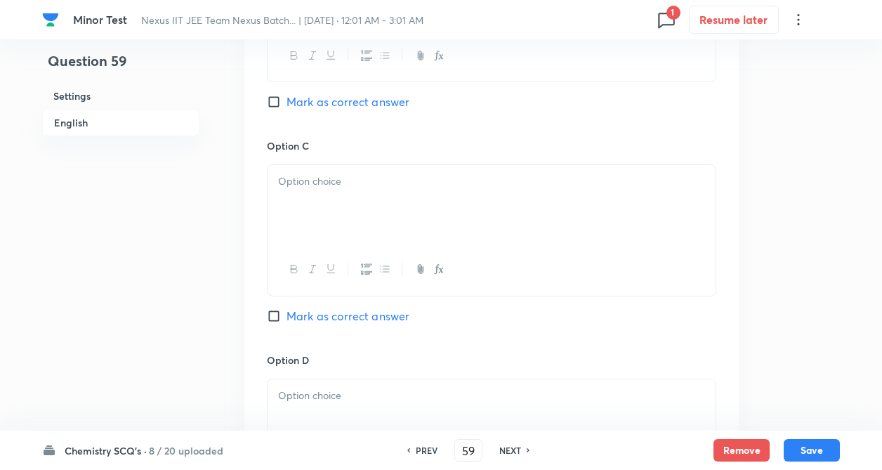
click at [350, 203] on div at bounding box center [492, 204] width 448 height 79
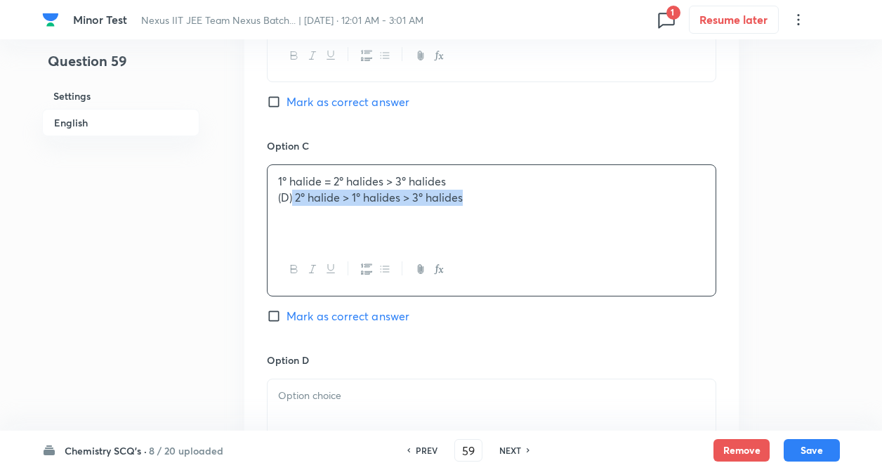
drag, startPoint x: 291, startPoint y: 197, endPoint x: 502, endPoint y: 211, distance: 210.5
click at [502, 211] on div "1º halide = 2º halides > 3º halides (D) 2º halide > 1º halides > 3º halides" at bounding box center [492, 204] width 448 height 79
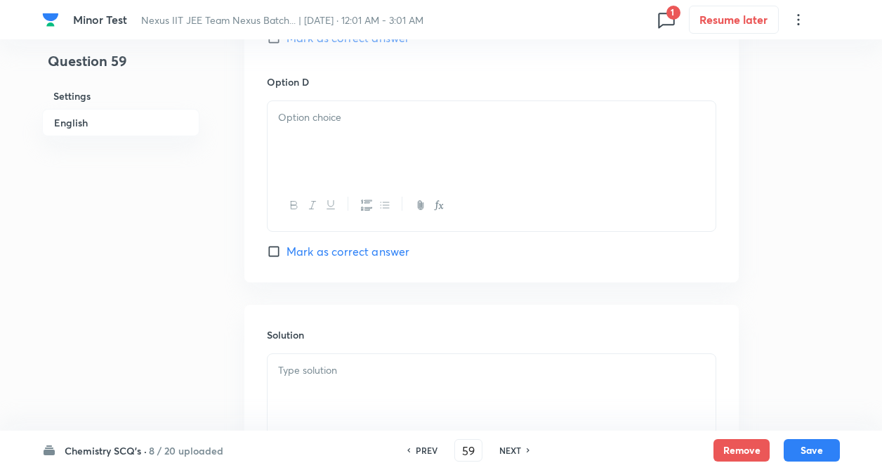
scroll to position [1321, 0]
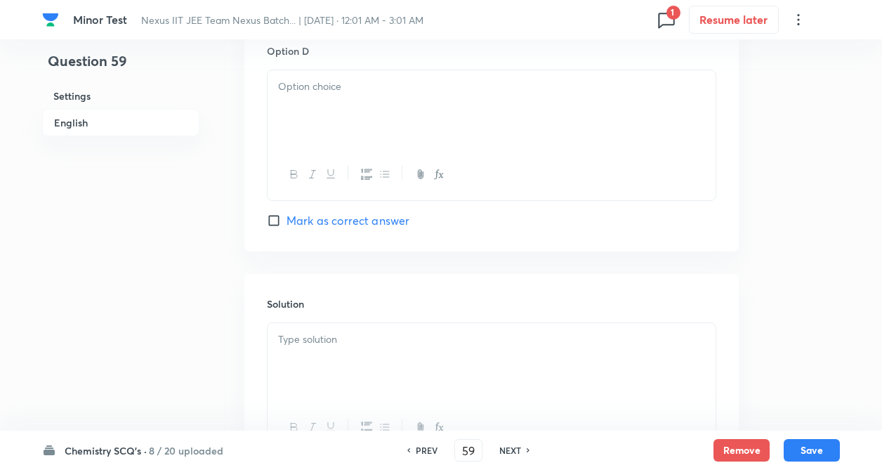
click at [388, 128] on div at bounding box center [492, 109] width 448 height 79
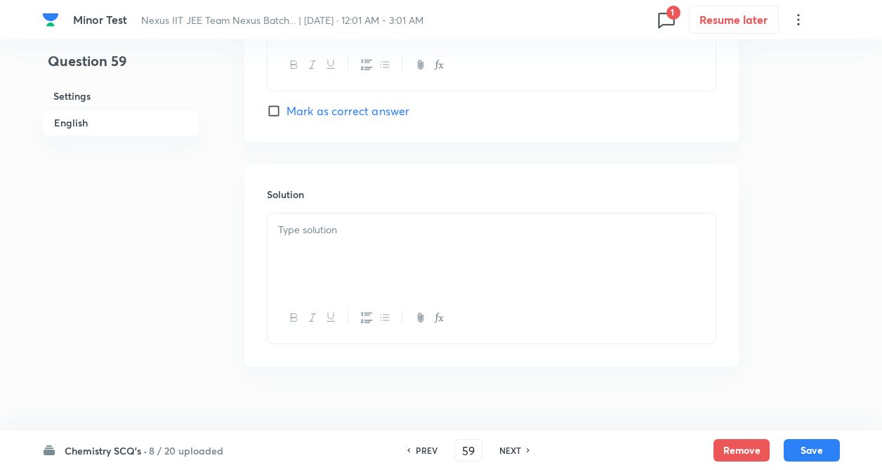
scroll to position [1433, 0]
click at [285, 235] on p at bounding box center [491, 227] width 427 height 16
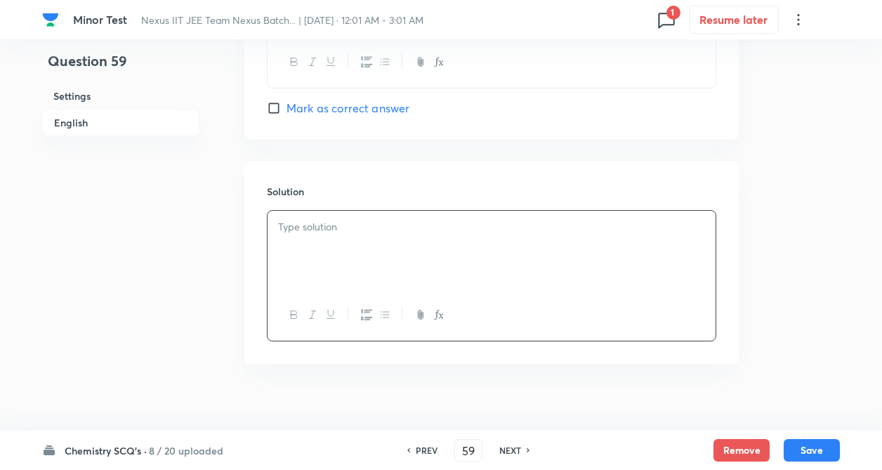
paste div
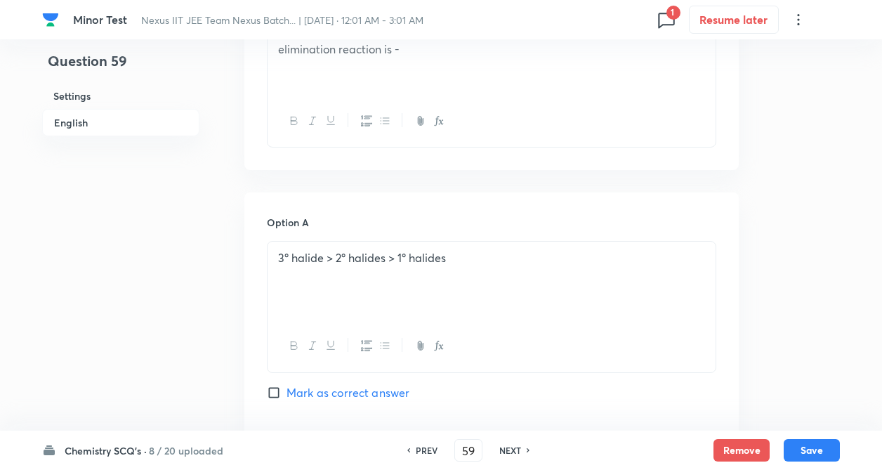
scroll to position [506, 0]
click at [280, 395] on input "Mark as correct answer" at bounding box center [277, 394] width 20 height 14
checkbox input "true"
click at [211, 374] on div "Question 59 Settings English Settings Type Single choice correct 4 options + 4 …" at bounding box center [441, 454] width 798 height 1785
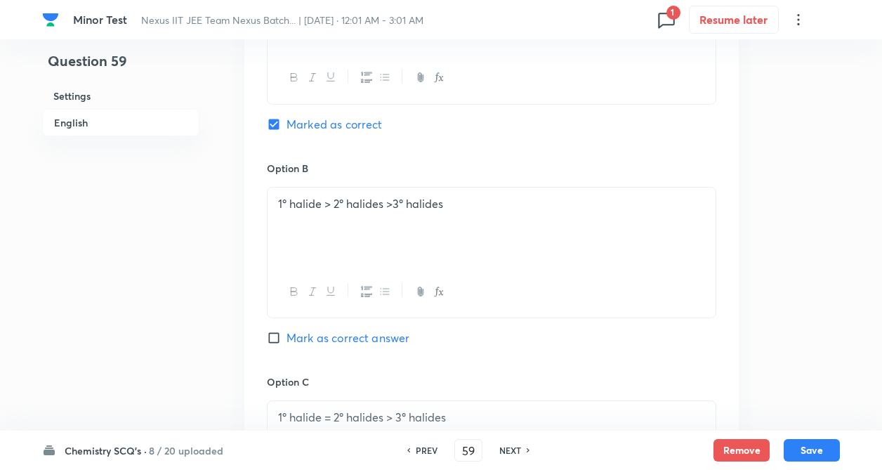
scroll to position [787, 0]
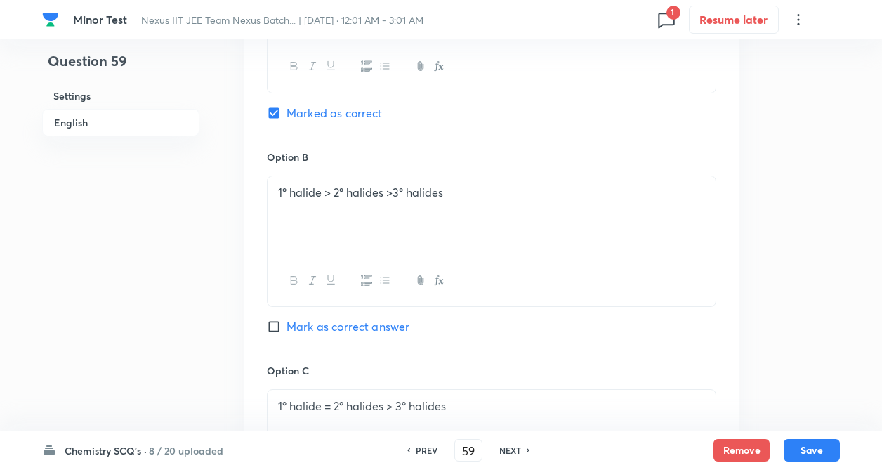
drag, startPoint x: 813, startPoint y: 446, endPoint x: 472, endPoint y: 299, distance: 371.2
click at [812, 446] on button "Save" at bounding box center [812, 450] width 56 height 22
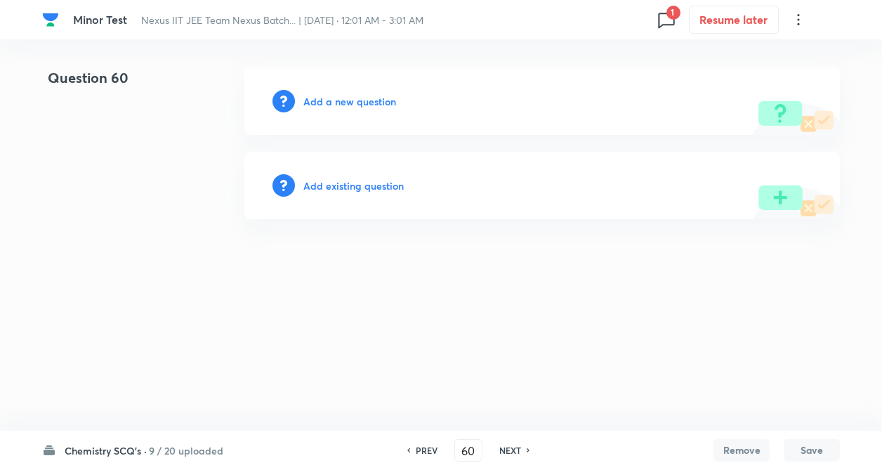
scroll to position [0, 0]
click at [440, 447] on h6 "PREV" at bounding box center [430, 450] width 22 height 13
type input "59"
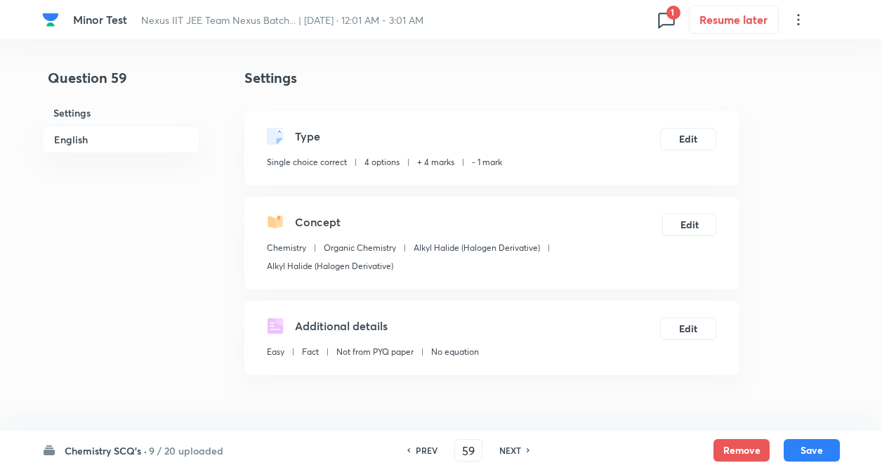
checkbox input "true"
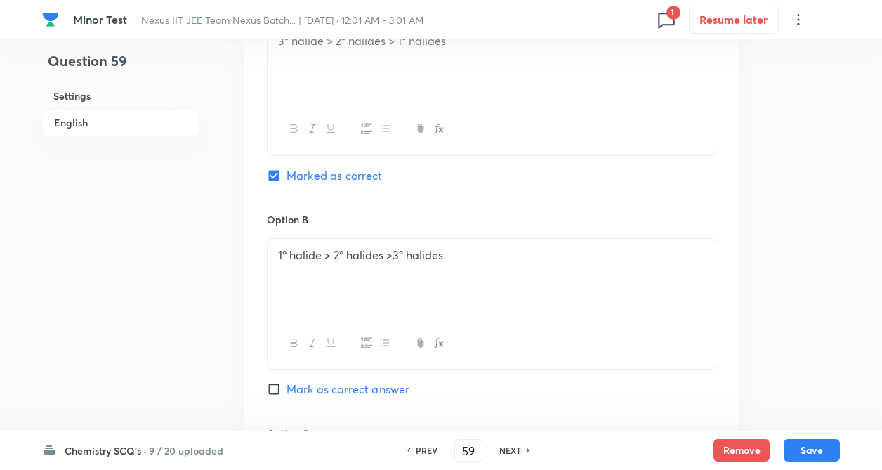
scroll to position [730, 0]
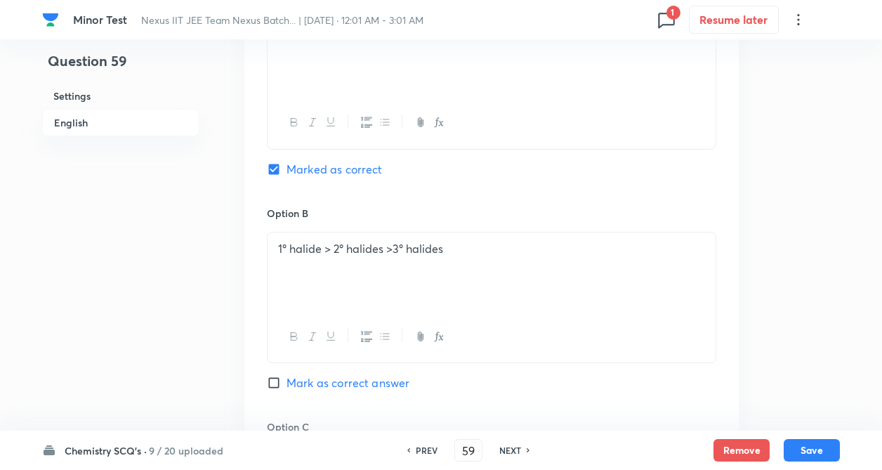
click at [248, 307] on div "Option A 3º halide > 2º halides > 1º halides Marked as correct Option B 1º hali…" at bounding box center [491, 405] width 494 height 872
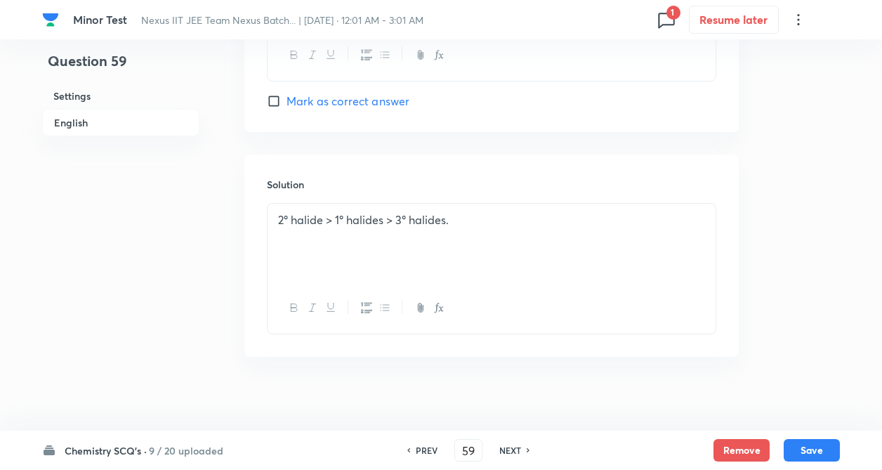
scroll to position [1450, 0]
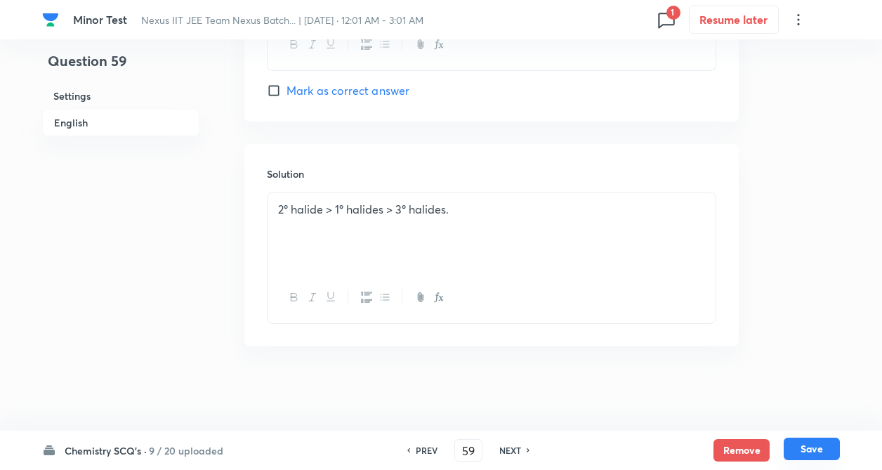
click at [811, 443] on button "Save" at bounding box center [812, 449] width 56 height 22
type input "60"
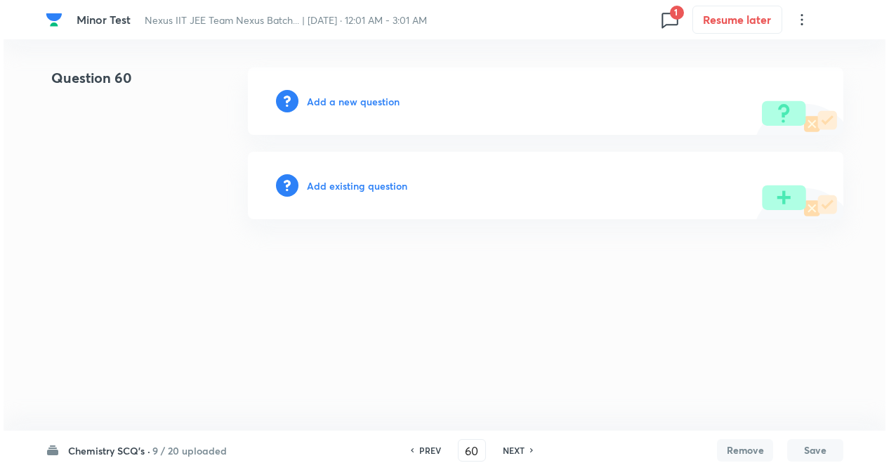
scroll to position [0, 0]
click at [329, 97] on h6 "Add a new question" at bounding box center [353, 101] width 93 height 15
click at [329, 97] on h6 "Choose a question type" at bounding box center [361, 101] width 108 height 15
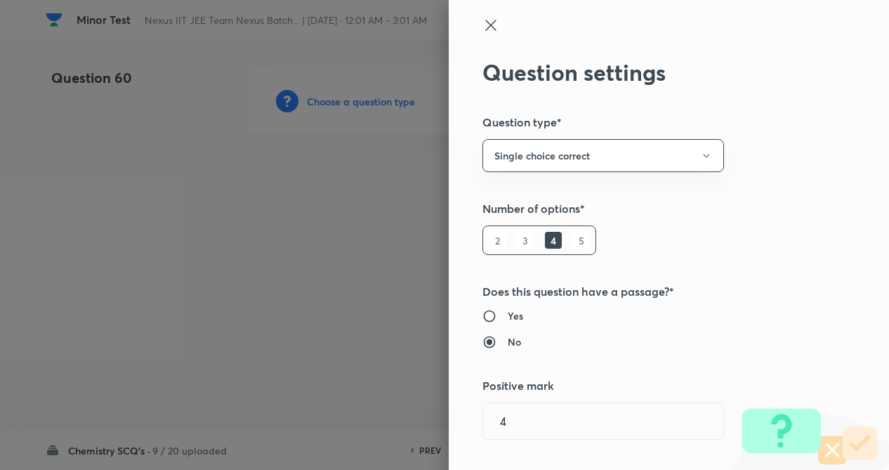
click at [794, 202] on h5 "Number of options*" at bounding box center [646, 208] width 326 height 17
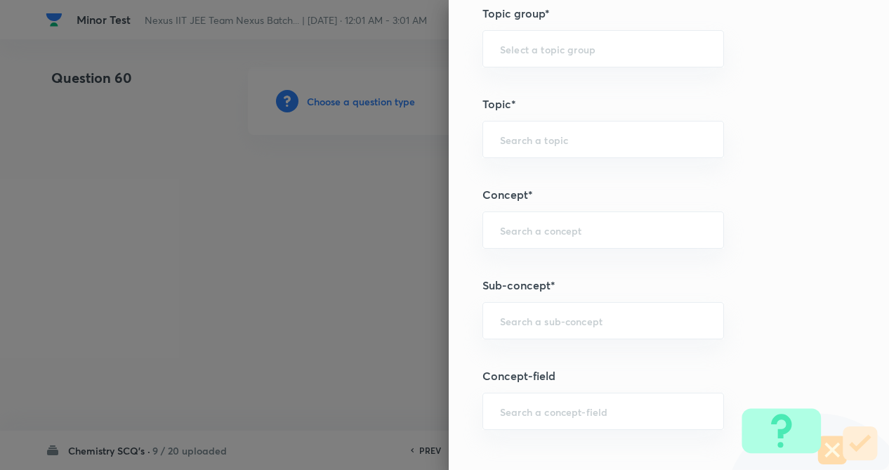
scroll to position [646, 0]
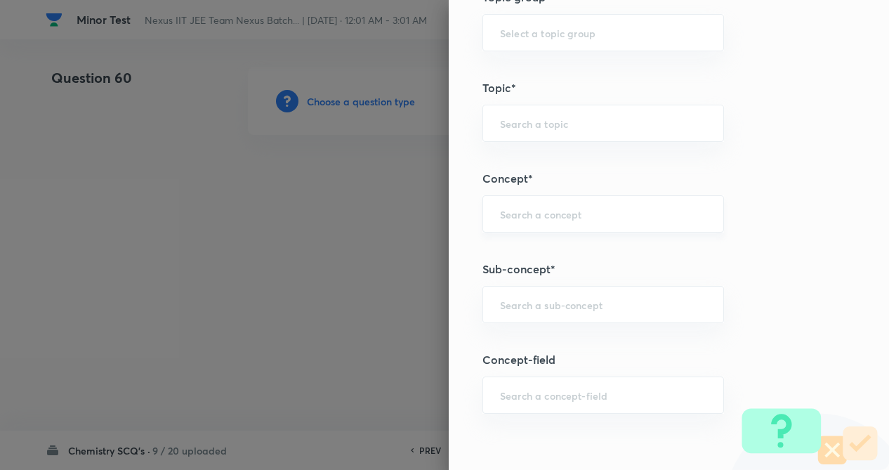
click at [530, 214] on input "text" at bounding box center [603, 213] width 207 height 13
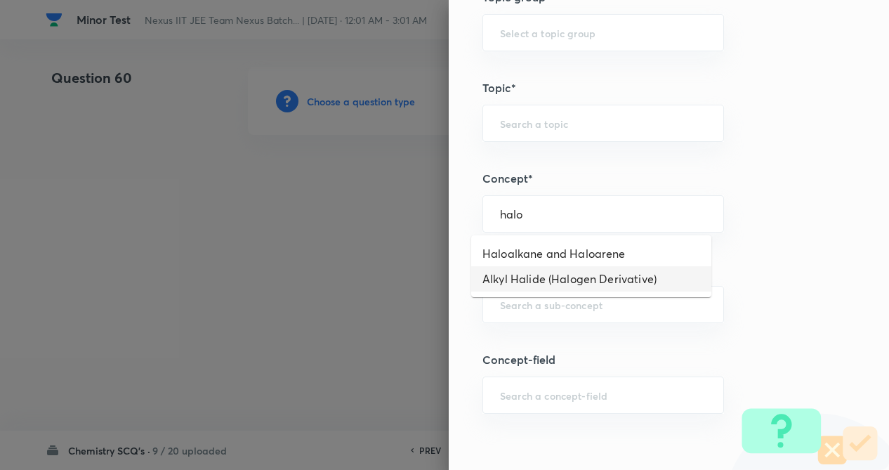
click at [551, 278] on li "Alkyl Halide (Halogen Derivative)" at bounding box center [591, 278] width 240 height 25
type input "Alkyl Halide (Halogen Derivative)"
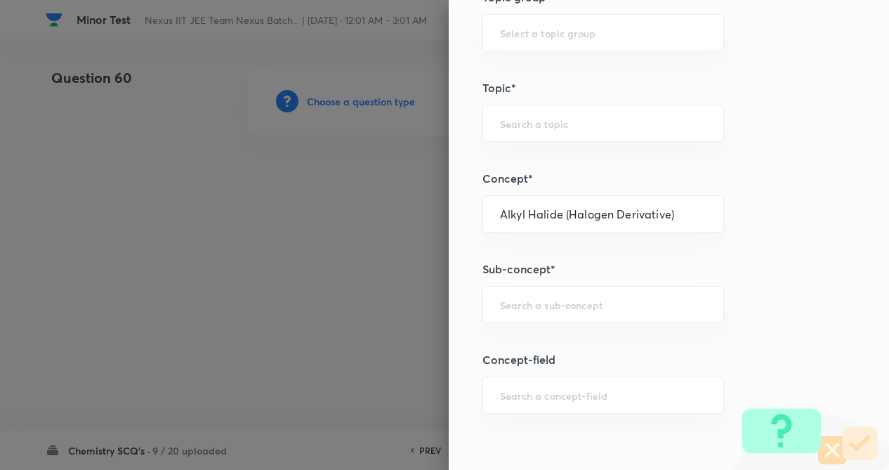
type input "Chemistry"
type input "Organic Chemistry"
click at [546, 296] on div "​" at bounding box center [604, 304] width 242 height 37
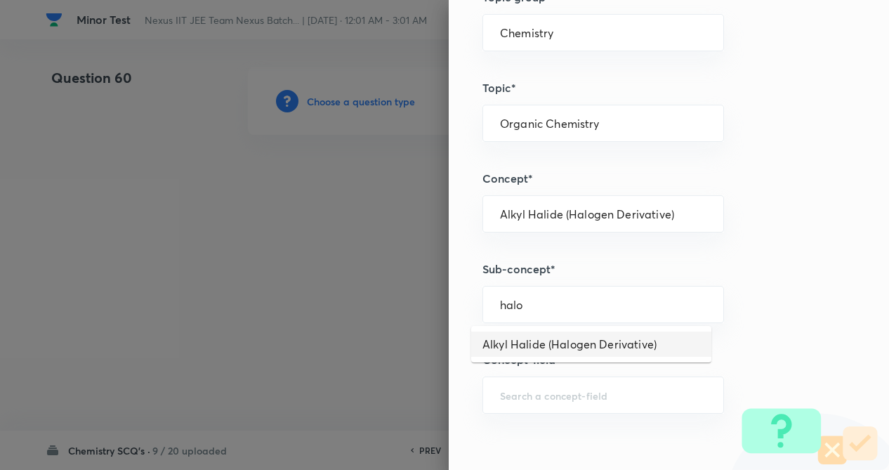
click at [553, 345] on li "Alkyl Halide (Halogen Derivative)" at bounding box center [591, 344] width 240 height 25
type input "Alkyl Halide (Halogen Derivative)"
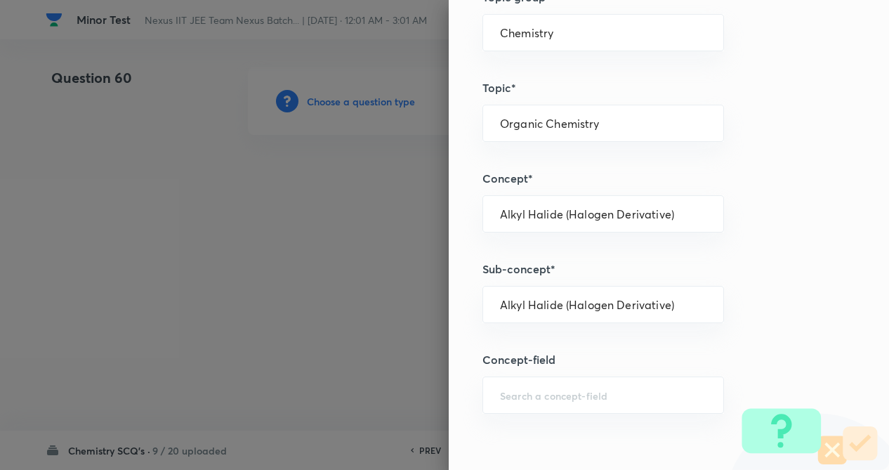
click at [753, 306] on div "Question settings Question type* Single choice correct Number of options* 2 3 4…" at bounding box center [669, 235] width 440 height 470
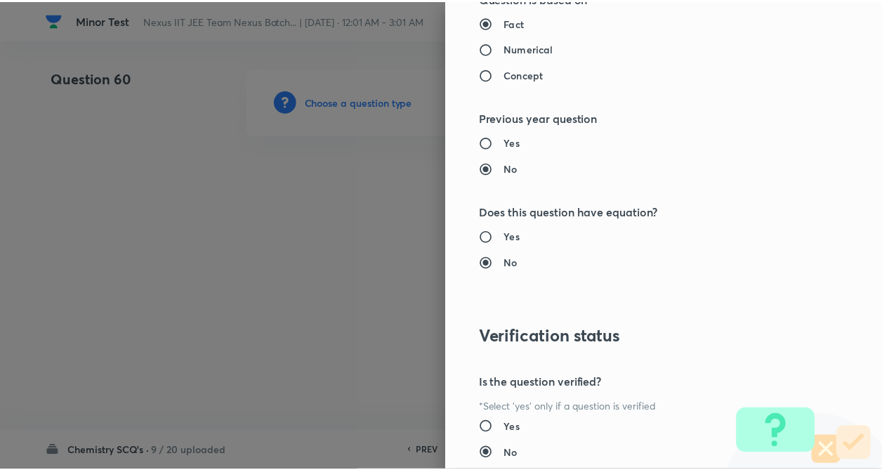
scroll to position [1445, 0]
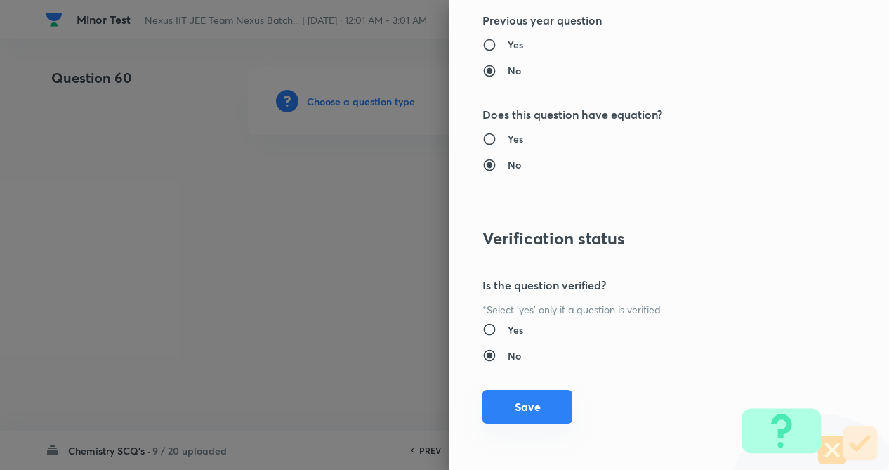
click at [515, 411] on button "Save" at bounding box center [528, 407] width 90 height 34
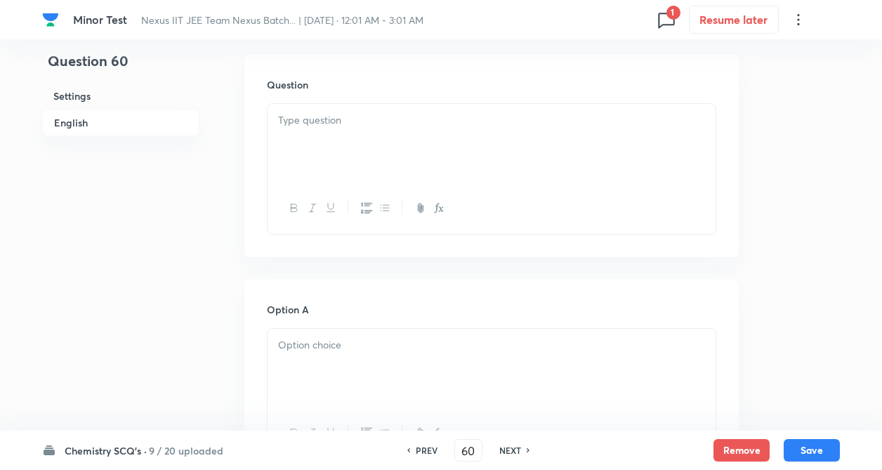
scroll to position [421, 0]
click at [309, 148] on div at bounding box center [492, 142] width 448 height 79
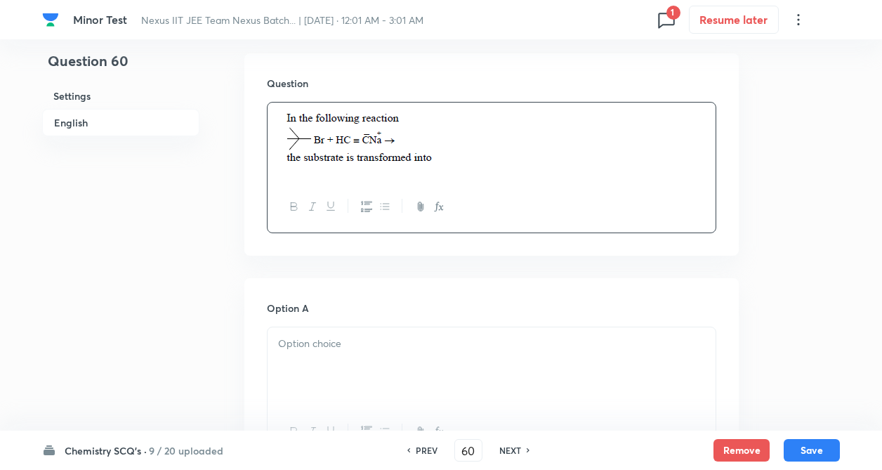
click at [309, 365] on div at bounding box center [492, 366] width 448 height 79
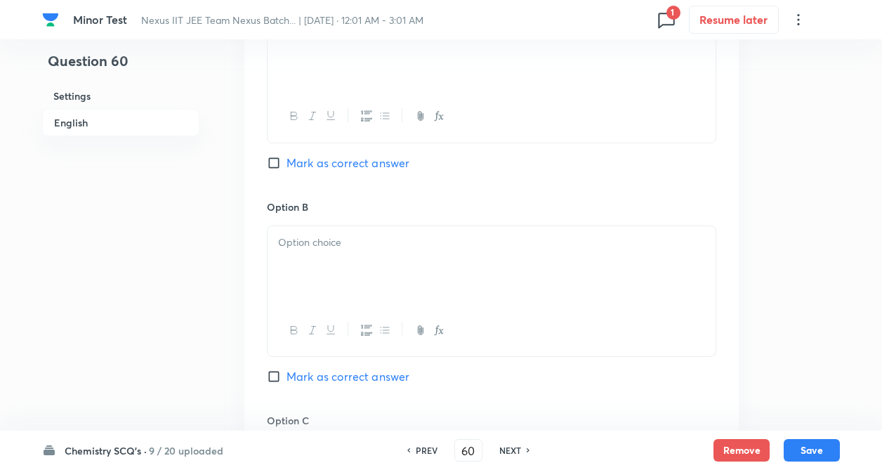
scroll to position [759, 0]
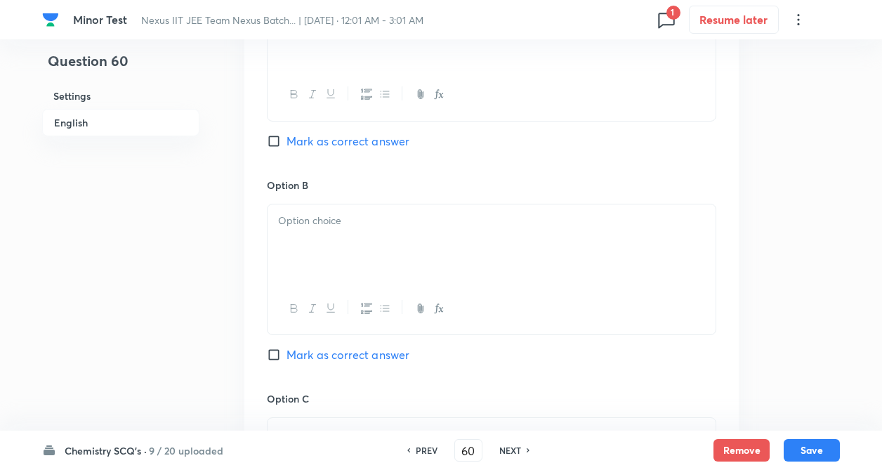
click at [313, 238] on div at bounding box center [492, 243] width 448 height 79
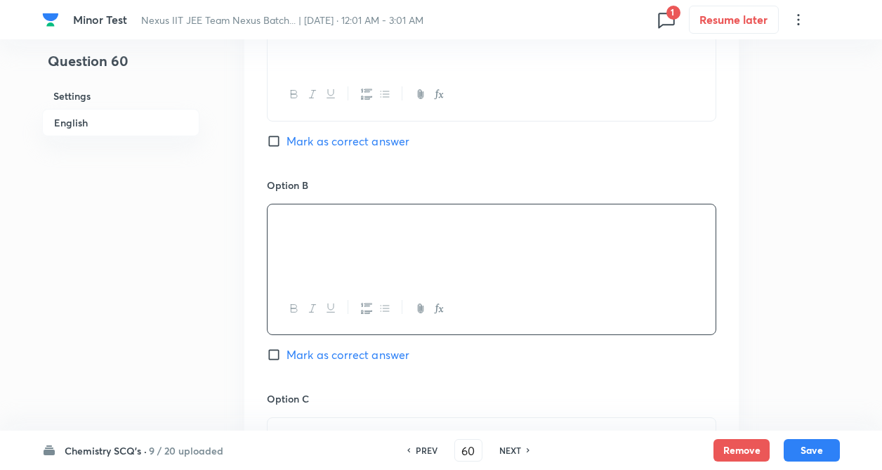
click at [216, 320] on div "Question 60 Settings English Settings Type Single choice correct 4 options + 4 …" at bounding box center [441, 201] width 798 height 1785
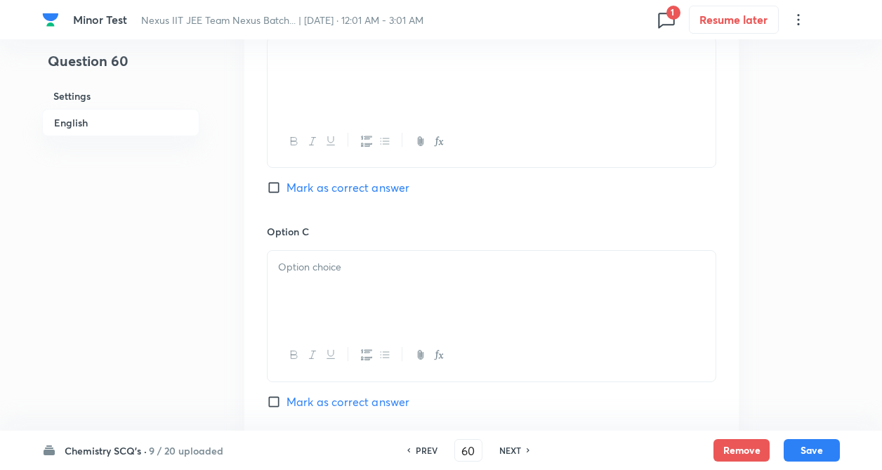
scroll to position [955, 0]
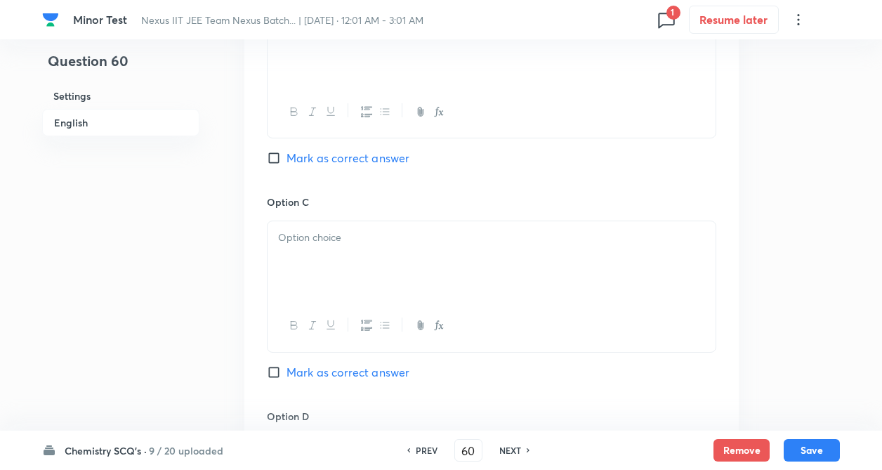
click at [323, 263] on div at bounding box center [492, 260] width 448 height 79
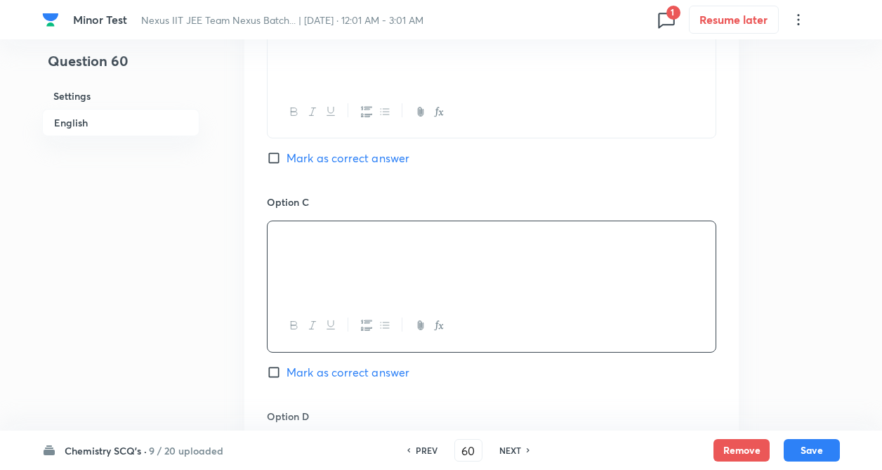
click at [242, 332] on div "Question 60 Settings English Settings Type Single choice correct 4 options + 4 …" at bounding box center [441, 4] width 798 height 1785
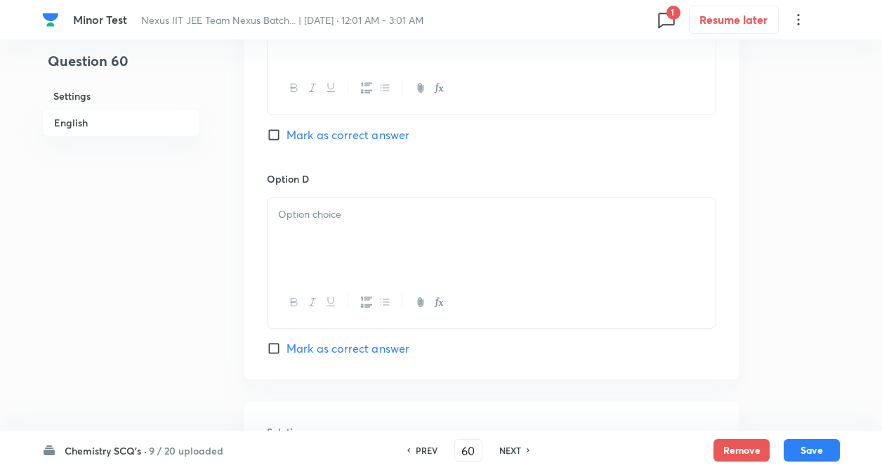
scroll to position [1236, 0]
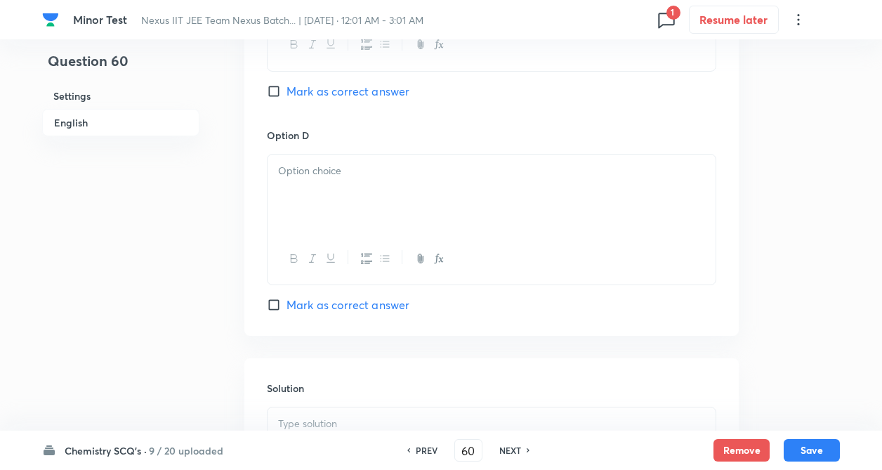
click at [341, 155] on div at bounding box center [492, 194] width 448 height 79
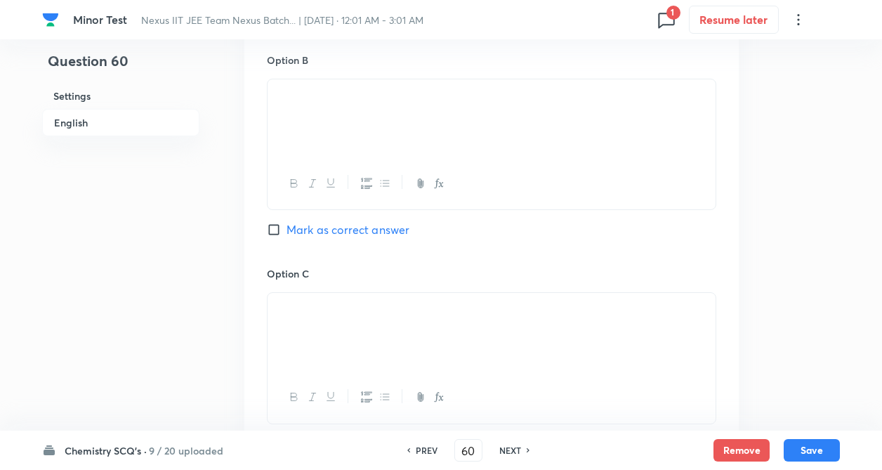
scroll to position [871, 0]
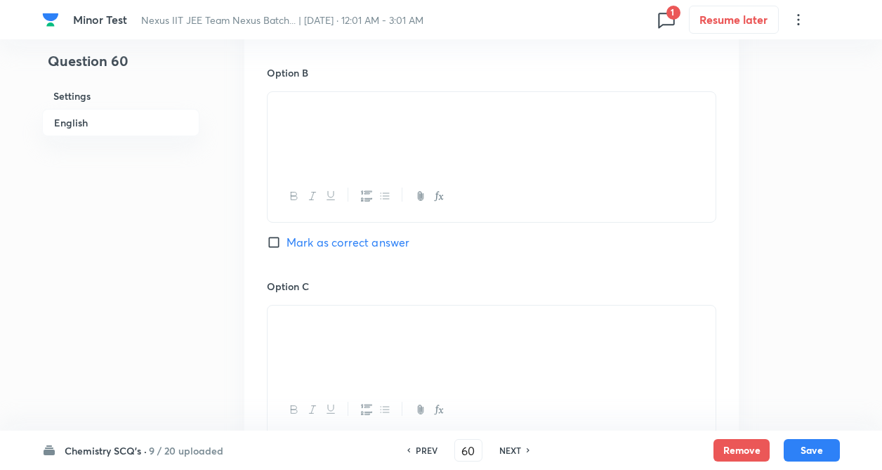
click at [273, 240] on input "Mark as correct answer" at bounding box center [277, 242] width 20 height 14
checkbox input "true"
click at [204, 266] on div "Question 60 Settings English Settings Type Single choice correct 4 options + 4 …" at bounding box center [441, 88] width 798 height 1785
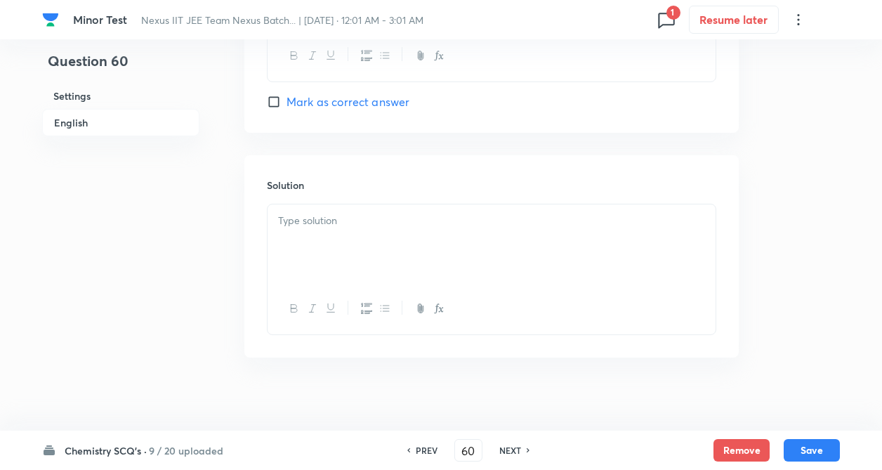
scroll to position [1450, 0]
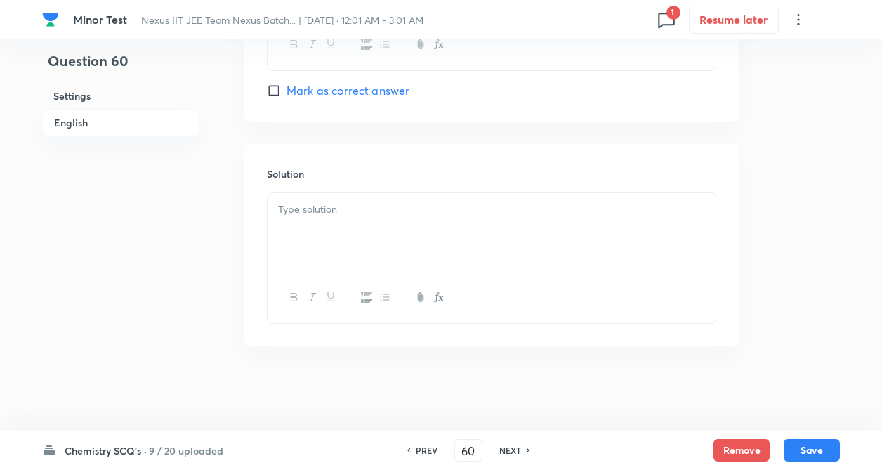
click at [315, 232] on div at bounding box center [492, 232] width 448 height 79
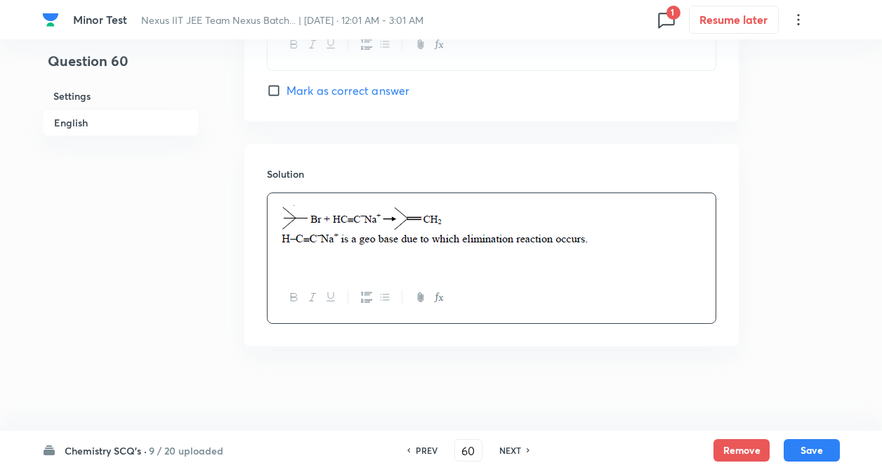
click at [251, 270] on div "Solution" at bounding box center [491, 245] width 494 height 202
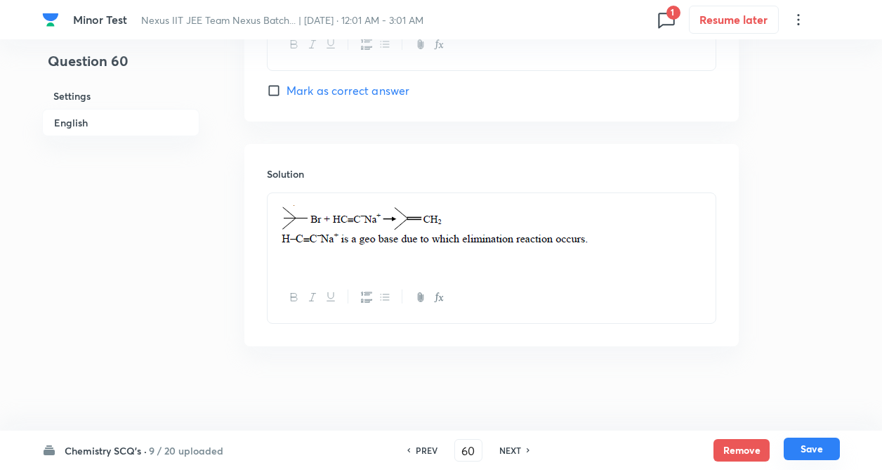
click at [796, 442] on button "Save" at bounding box center [812, 449] width 56 height 22
type input "61"
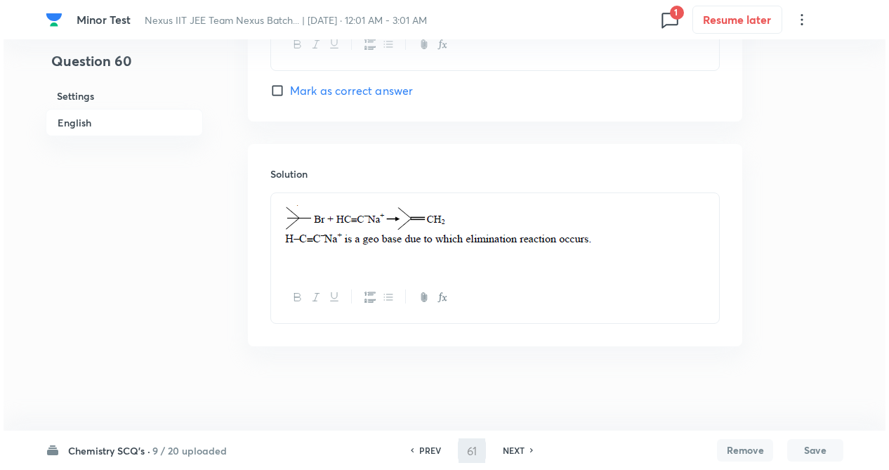
scroll to position [0, 0]
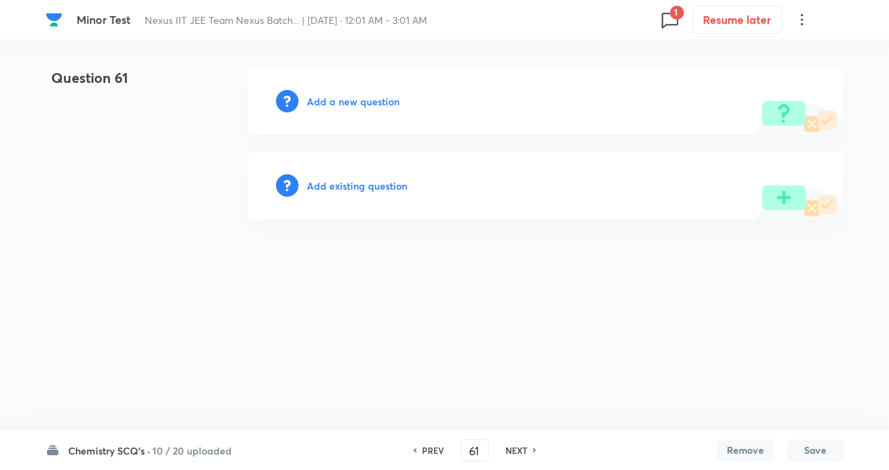
click at [348, 106] on h6 "Add a new question" at bounding box center [353, 101] width 93 height 15
click at [349, 104] on h6 "Choose a question type" at bounding box center [361, 101] width 108 height 15
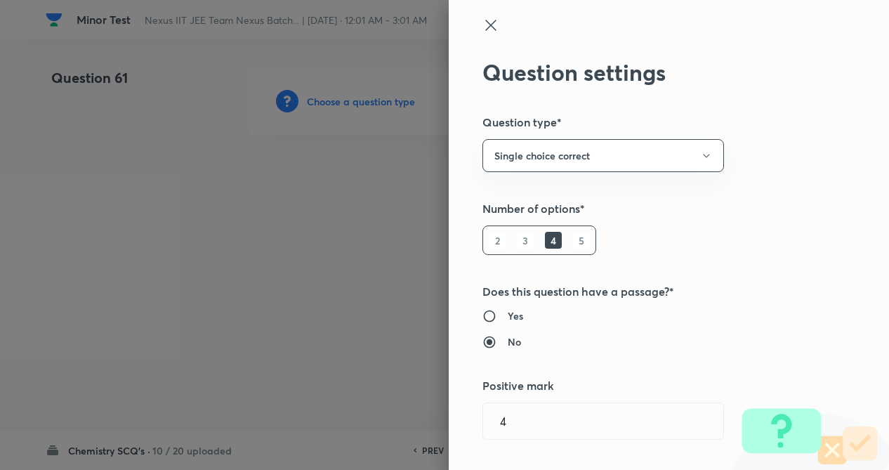
click at [732, 237] on div "Question settings Question type* Single choice correct Number of options* 2 3 4…" at bounding box center [669, 235] width 440 height 470
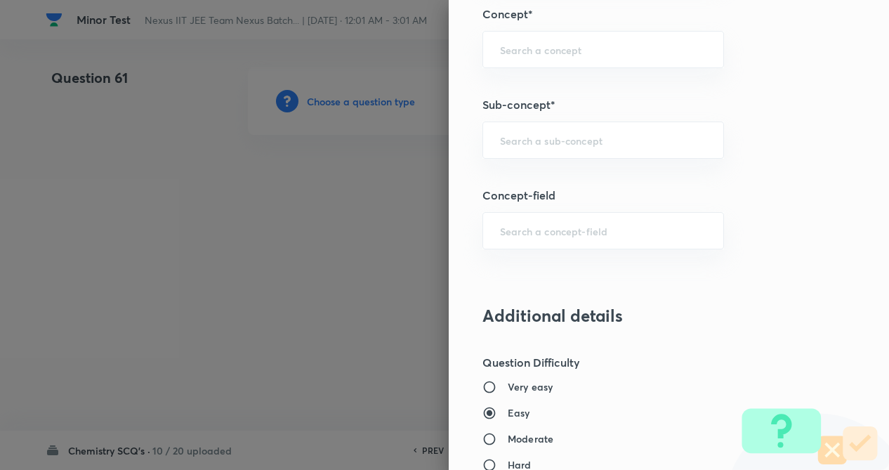
scroll to position [815, 0]
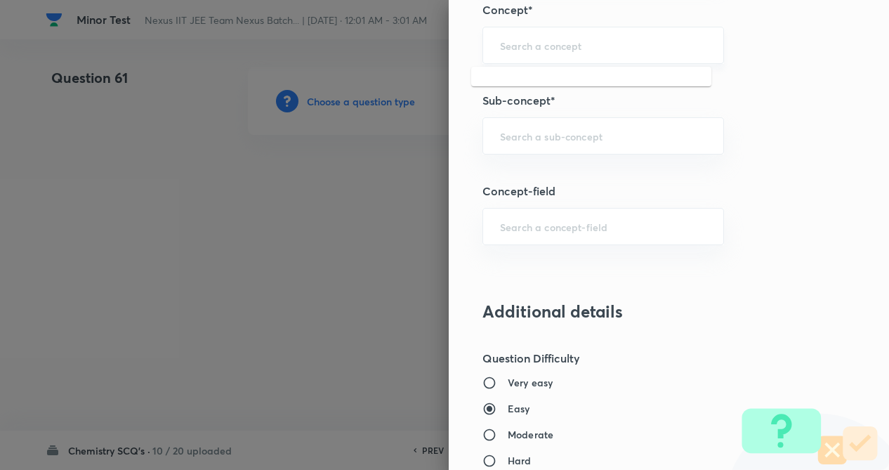
click at [522, 46] on input "text" at bounding box center [603, 45] width 207 height 13
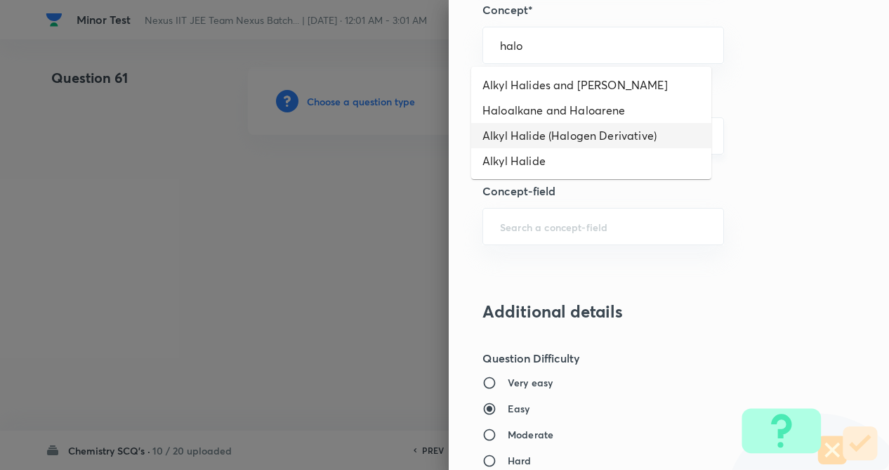
type input "halo"
click at [542, 132] on input "text" at bounding box center [603, 135] width 207 height 13
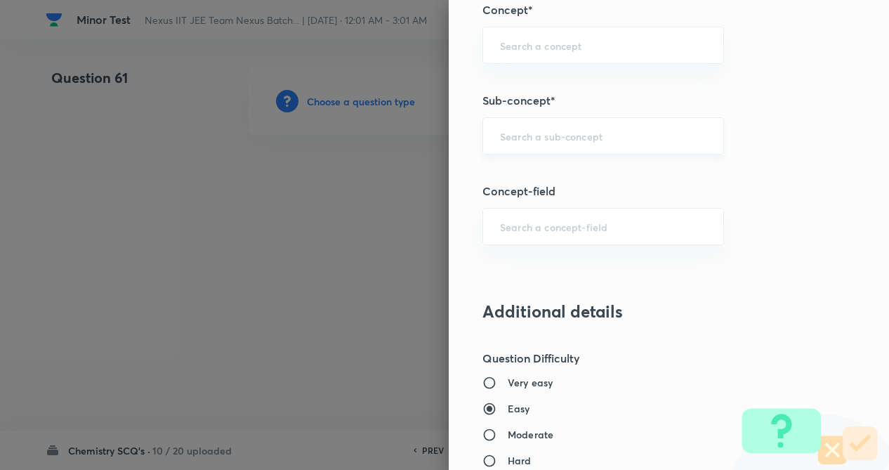
click at [549, 142] on input "text" at bounding box center [603, 135] width 207 height 13
click at [539, 39] on input "text" at bounding box center [603, 45] width 207 height 13
click at [549, 106] on li "Alkyl Halide (Halogen Derivative)" at bounding box center [591, 110] width 240 height 25
type input "Alkyl Halide (Halogen Derivative)"
type input "Chemistry"
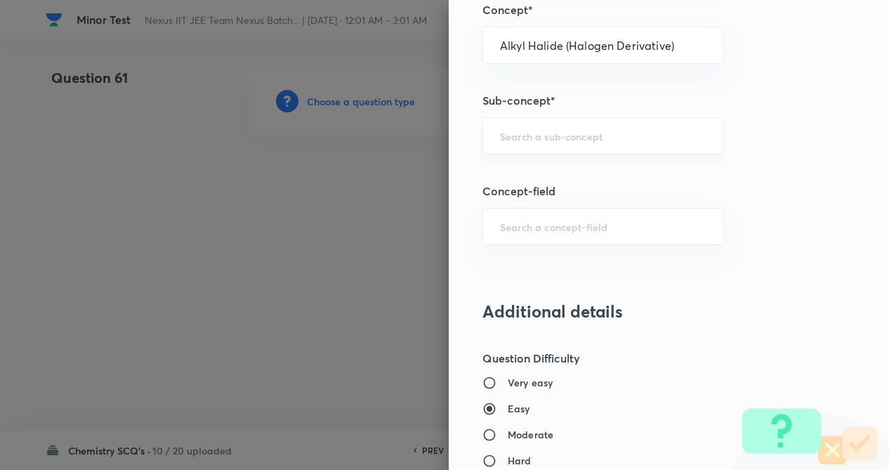
type input "Organic Chemistry"
click at [553, 138] on input "text" at bounding box center [603, 135] width 207 height 13
drag, startPoint x: 547, startPoint y: 172, endPoint x: 683, endPoint y: 184, distance: 136.8
click at [548, 172] on li "Alkyl Halide (Halogen Derivative)" at bounding box center [591, 175] width 240 height 25
type input "Alkyl Halide (Halogen Derivative)"
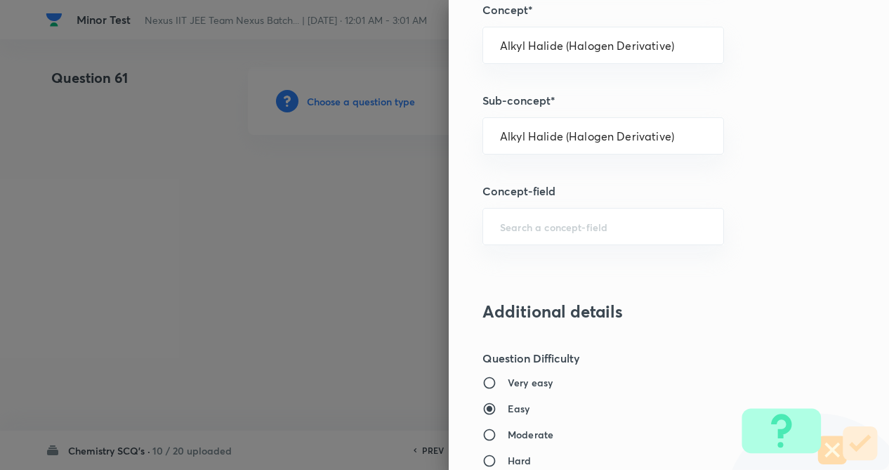
click at [745, 198] on h5 "Concept-field" at bounding box center [646, 191] width 326 height 17
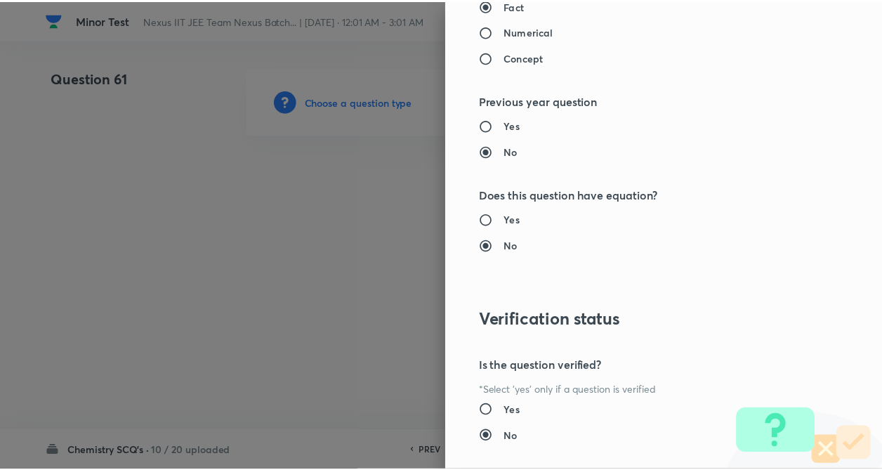
scroll to position [1445, 0]
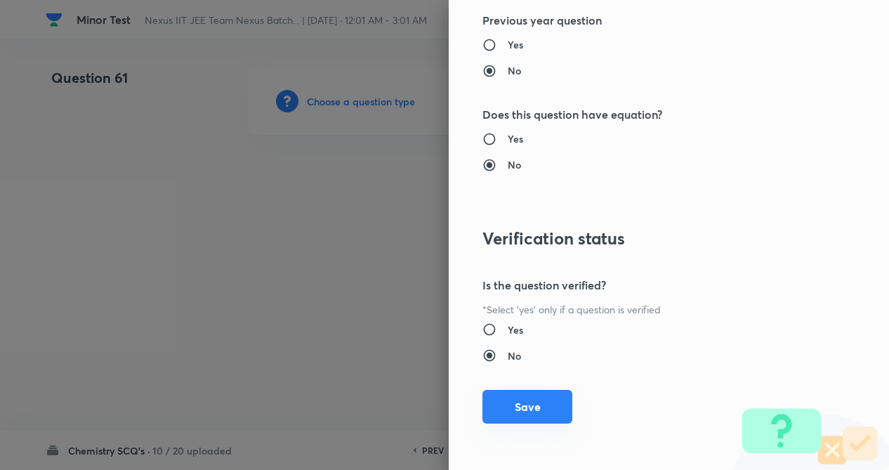
click at [532, 397] on button "Save" at bounding box center [528, 407] width 90 height 34
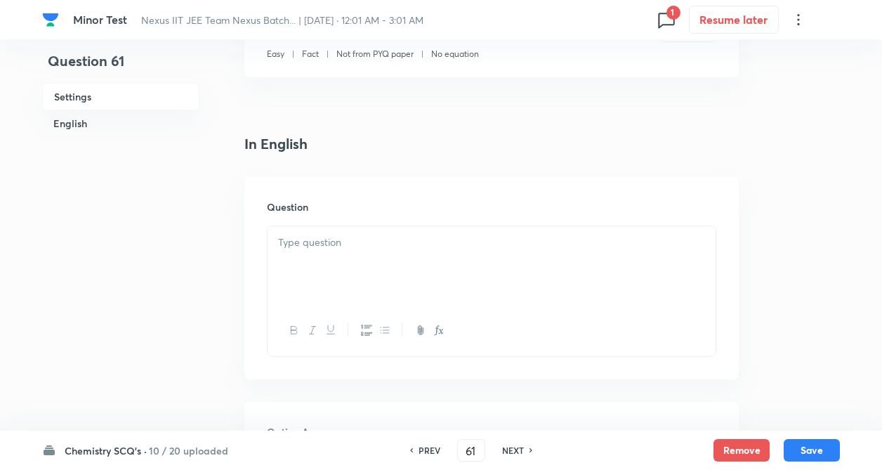
scroll to position [309, 0]
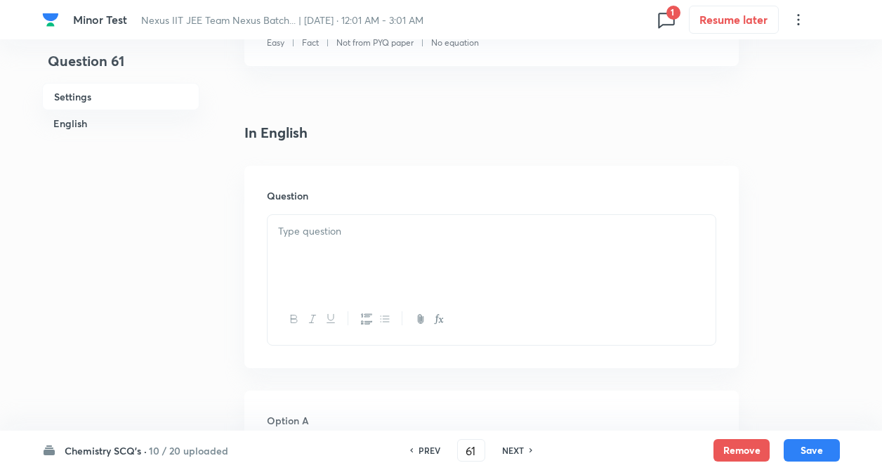
click at [353, 250] on div at bounding box center [492, 254] width 448 height 79
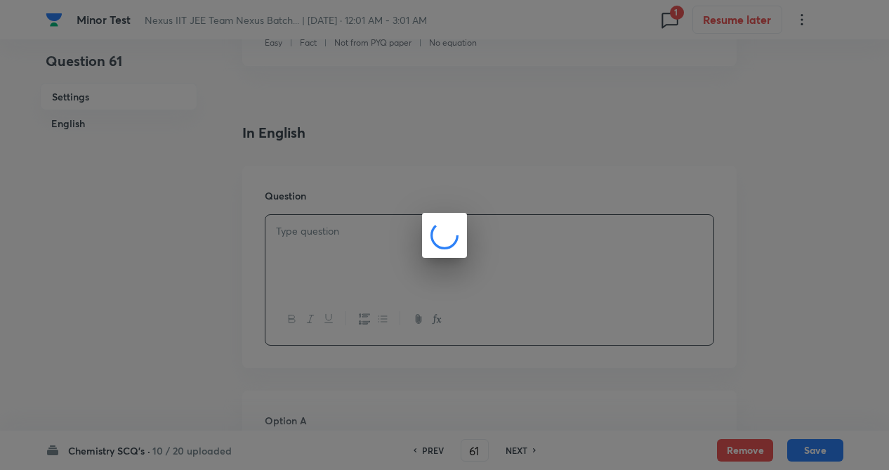
click at [188, 276] on div at bounding box center [444, 235] width 889 height 470
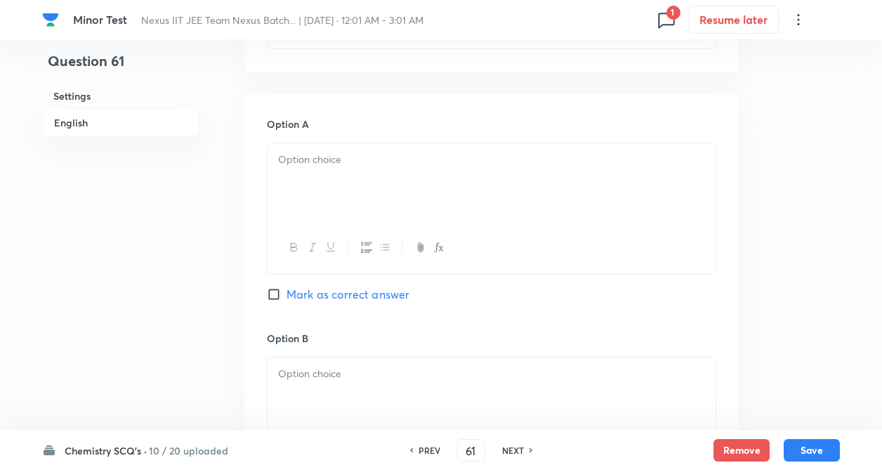
scroll to position [618, 0]
click at [305, 170] on div at bounding box center [492, 180] width 448 height 79
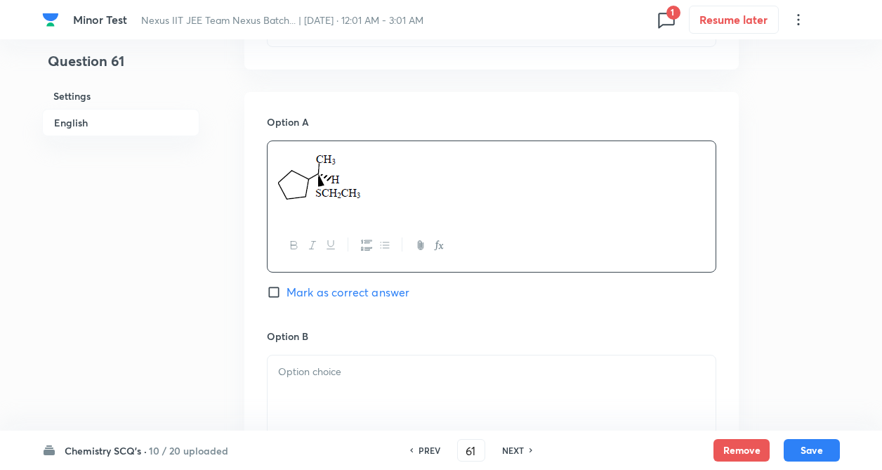
click at [299, 370] on p at bounding box center [491, 372] width 427 height 16
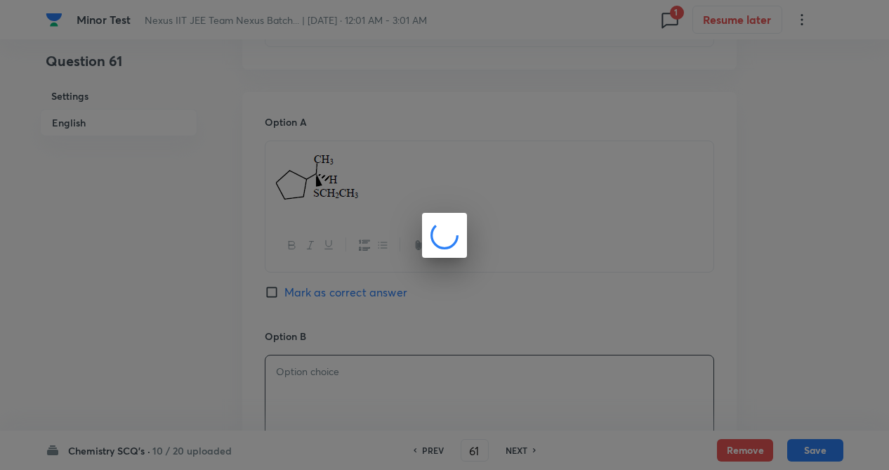
click at [207, 351] on div at bounding box center [444, 235] width 889 height 470
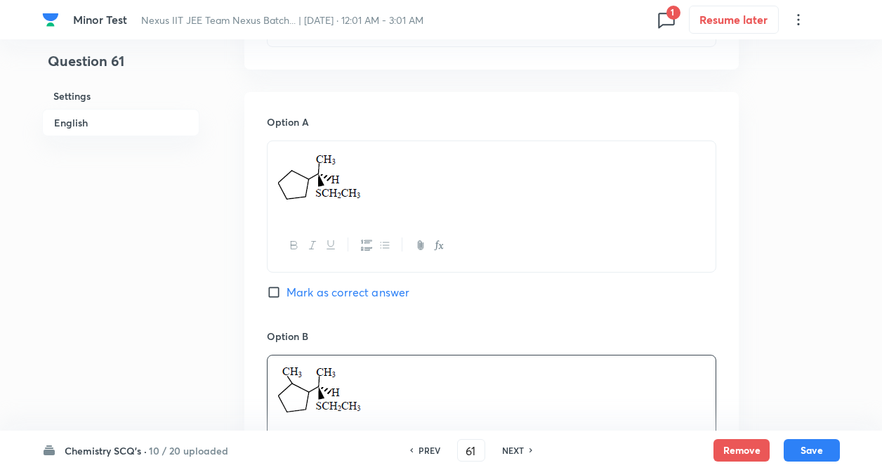
click at [207, 351] on div "Question 61 Settings English Settings Type Single choice correct 4 options + 4 …" at bounding box center [441, 347] width 798 height 1796
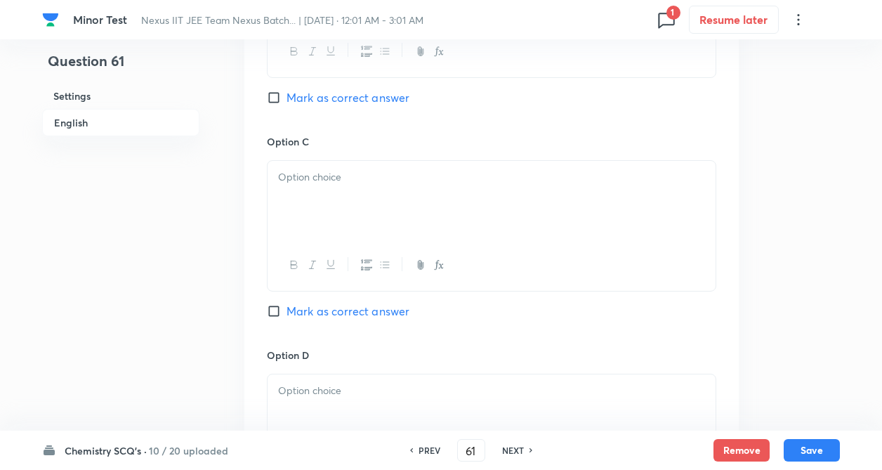
scroll to position [1068, 0]
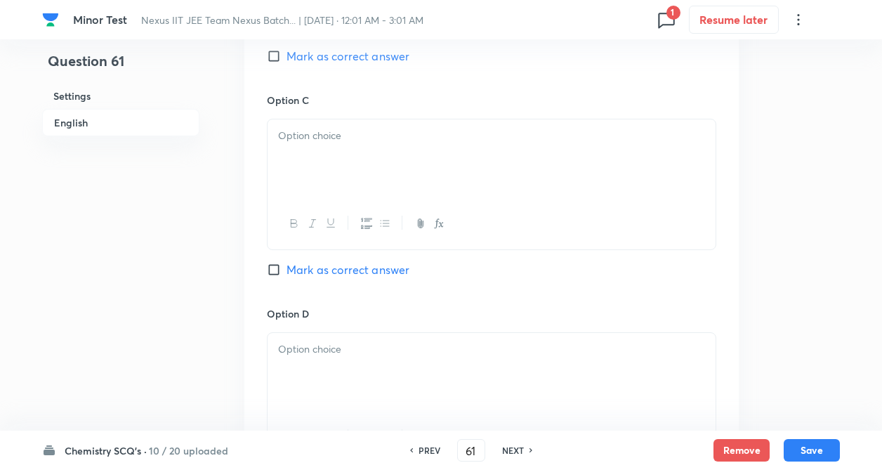
click at [310, 155] on div at bounding box center [492, 158] width 448 height 79
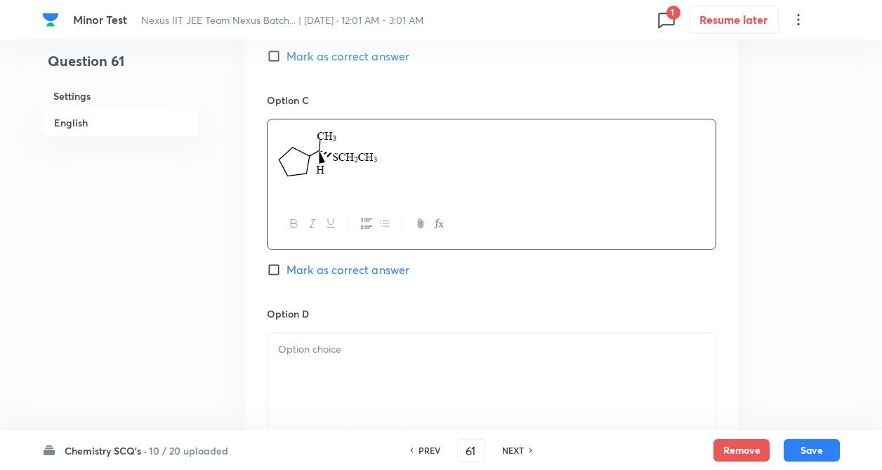
click at [320, 379] on div at bounding box center [492, 372] width 448 height 79
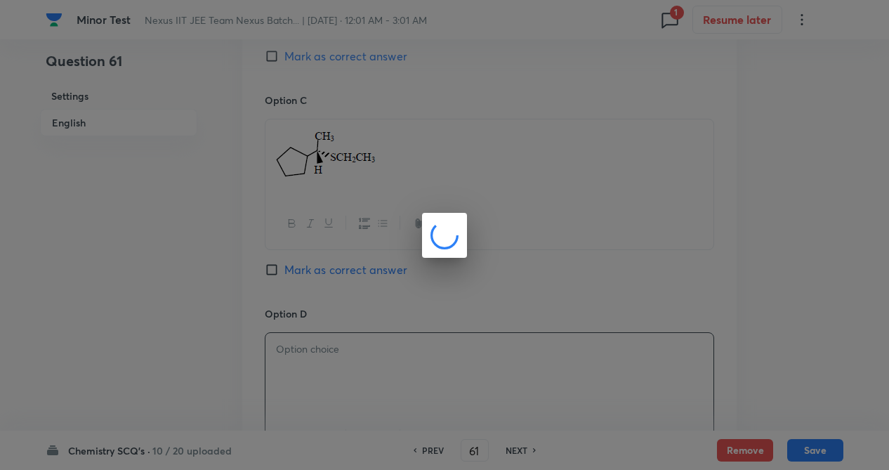
click at [195, 356] on div at bounding box center [444, 235] width 889 height 470
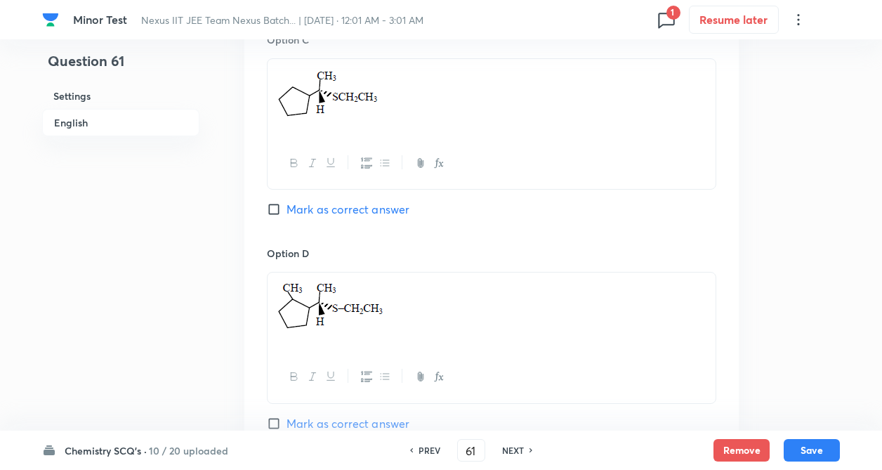
scroll to position [1124, 0]
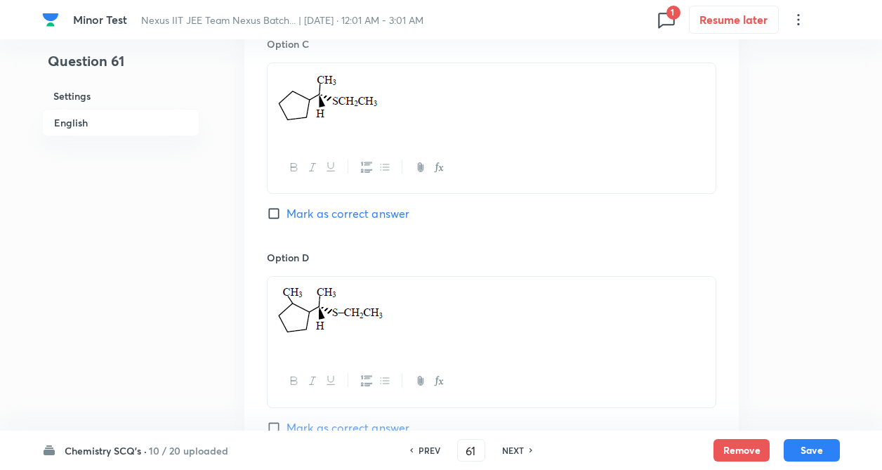
click at [275, 213] on input "Mark as correct answer" at bounding box center [277, 214] width 20 height 14
checkbox input "true"
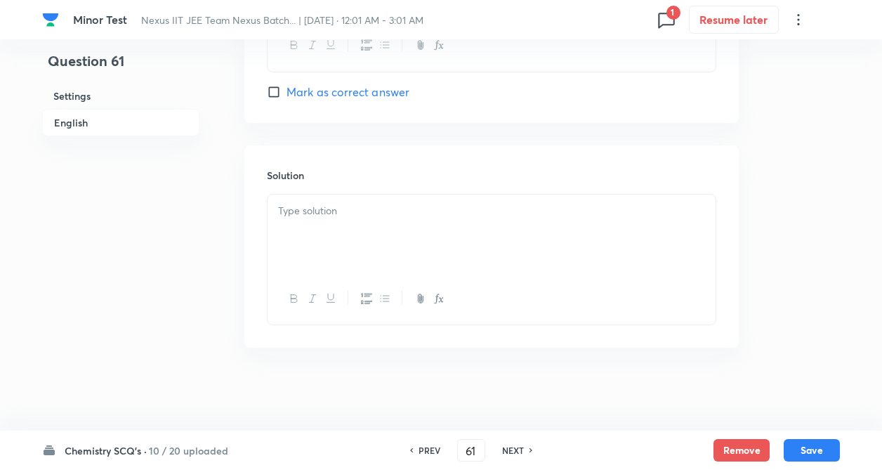
scroll to position [1461, 0]
click at [296, 205] on p at bounding box center [491, 210] width 427 height 16
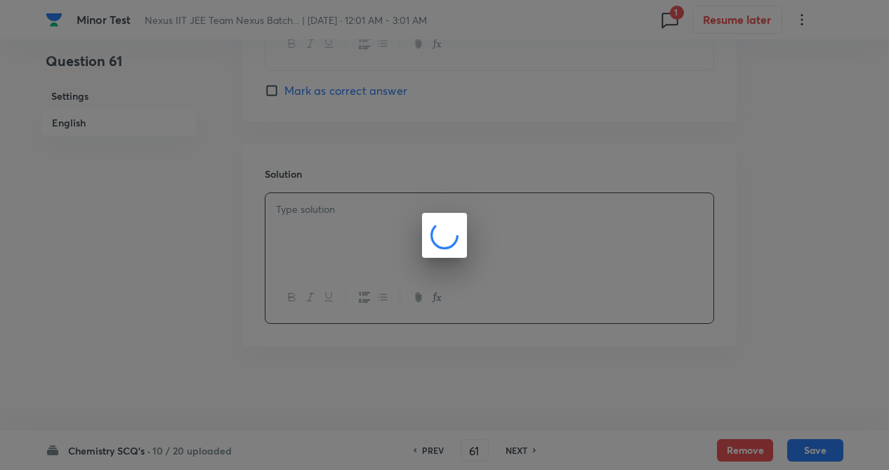
click at [224, 279] on div at bounding box center [444, 235] width 889 height 470
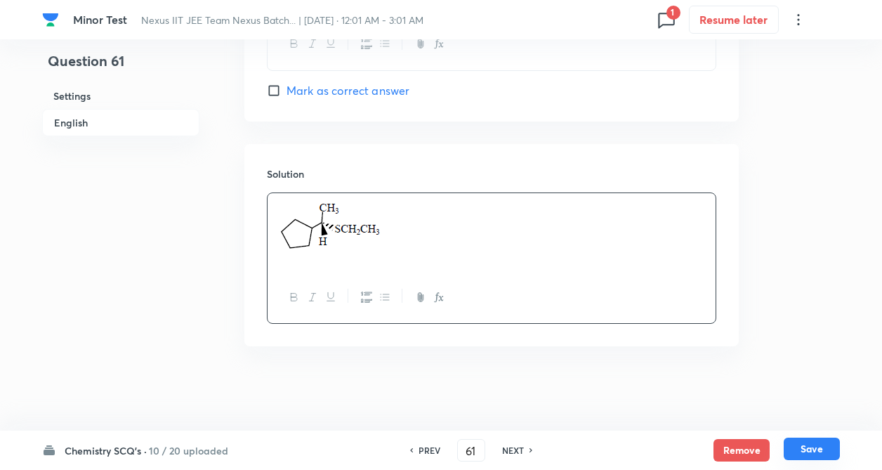
click at [811, 447] on button "Save" at bounding box center [812, 449] width 56 height 22
type input "62"
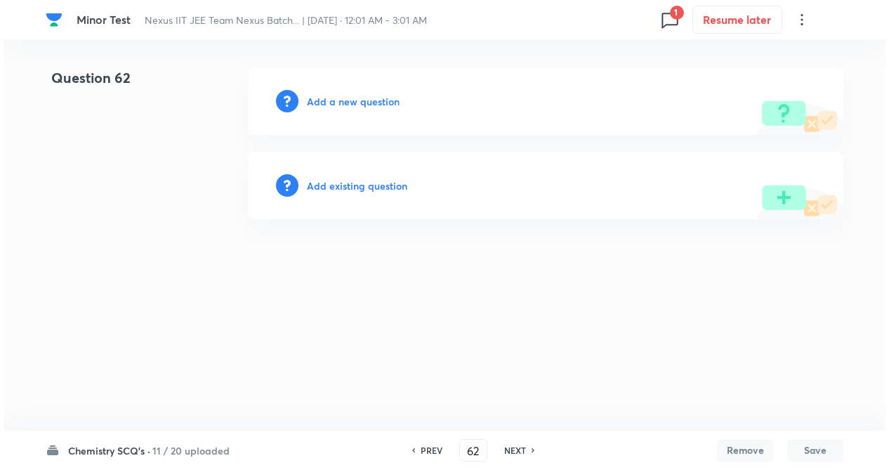
scroll to position [0, 0]
click at [376, 103] on h6 "Add a new question" at bounding box center [353, 101] width 93 height 15
click at [376, 103] on h6 "Choose a question type" at bounding box center [361, 101] width 108 height 15
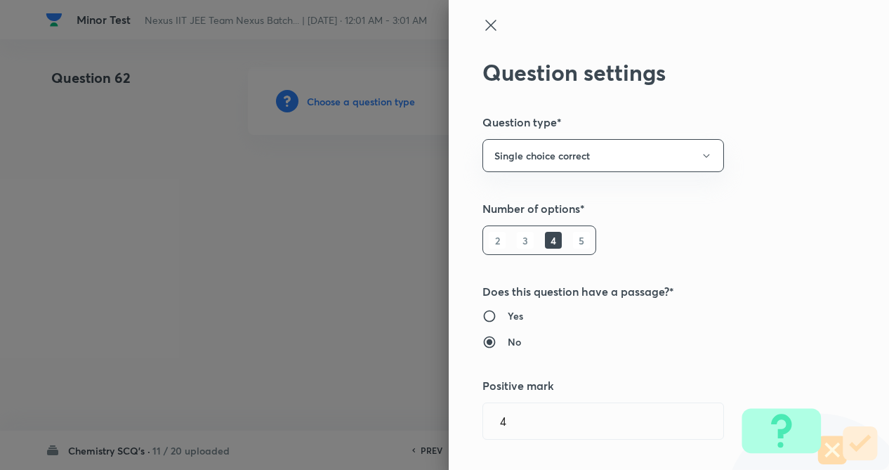
click at [846, 251] on div "Question settings Question type* Single choice correct Number of options* 2 3 4…" at bounding box center [669, 235] width 440 height 470
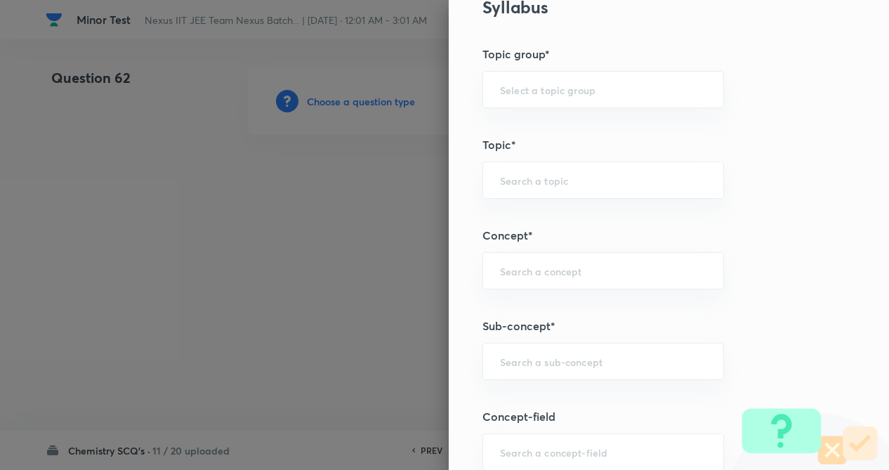
scroll to position [590, 0]
click at [548, 282] on div "​" at bounding box center [604, 269] width 242 height 37
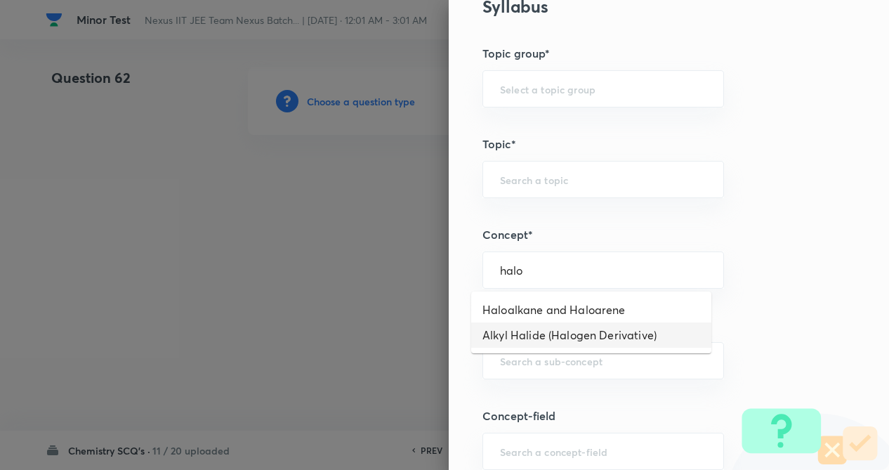
click at [553, 329] on li "Alkyl Halide (Halogen Derivative)" at bounding box center [591, 334] width 240 height 25
type input "Alkyl Halide (Halogen Derivative)"
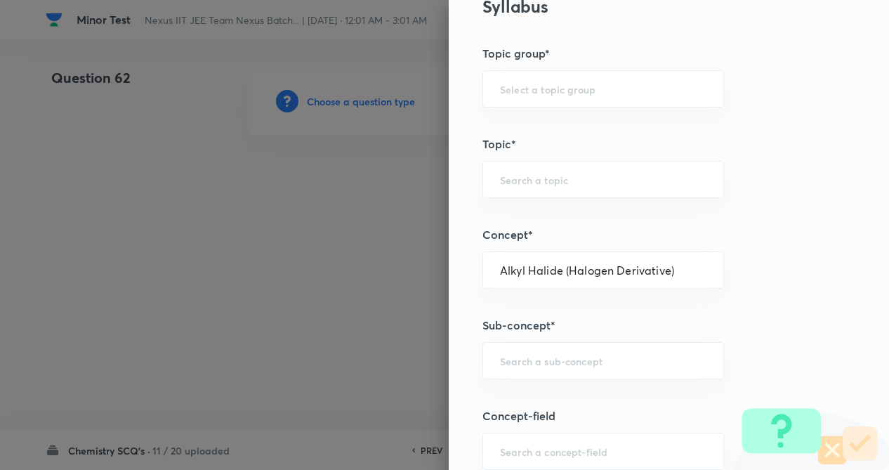
type input "Chemistry"
type input "Organic Chemistry"
click at [554, 357] on input "text" at bounding box center [603, 360] width 207 height 13
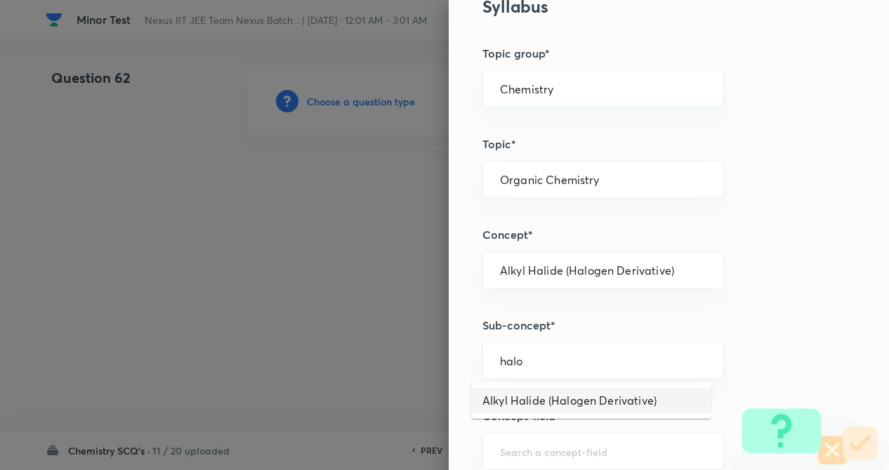
click at [564, 399] on li "Alkyl Halide (Halogen Derivative)" at bounding box center [591, 400] width 240 height 25
type input "Alkyl Halide (Halogen Derivative)"
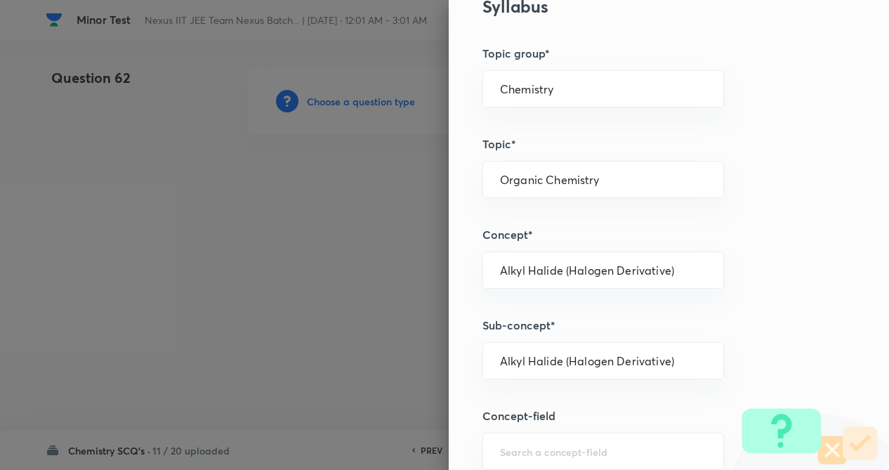
click at [756, 325] on h5 "Sub-concept*" at bounding box center [646, 325] width 326 height 17
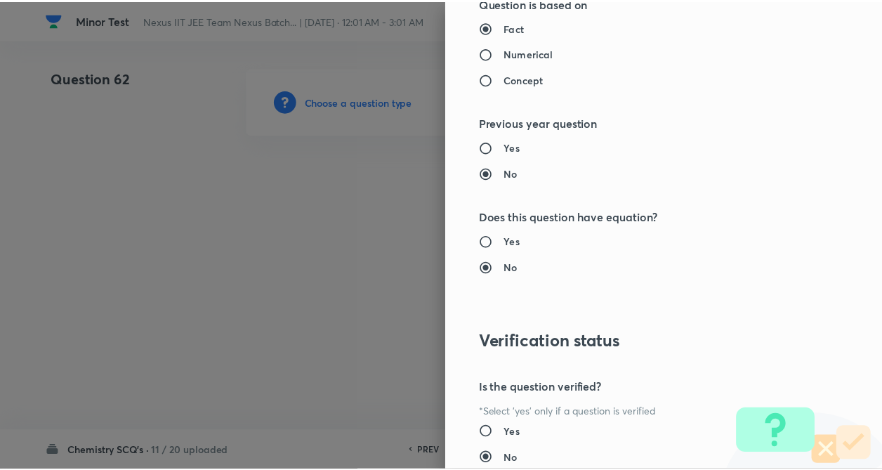
scroll to position [1445, 0]
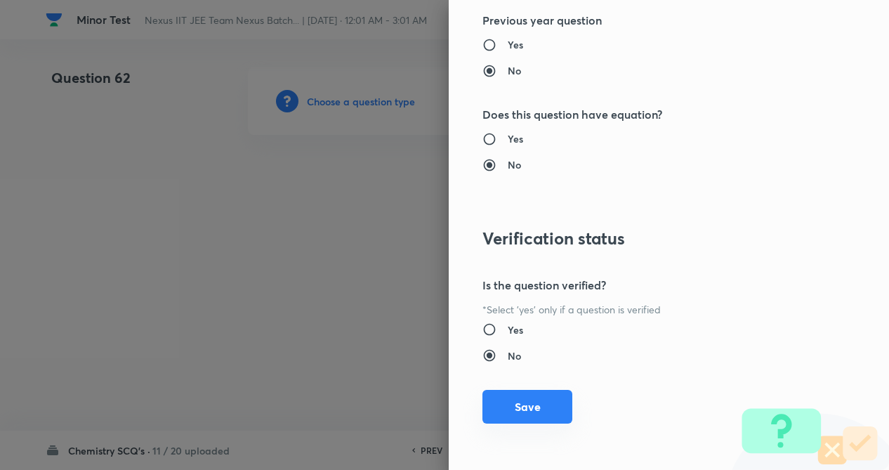
click at [545, 417] on button "Save" at bounding box center [528, 407] width 90 height 34
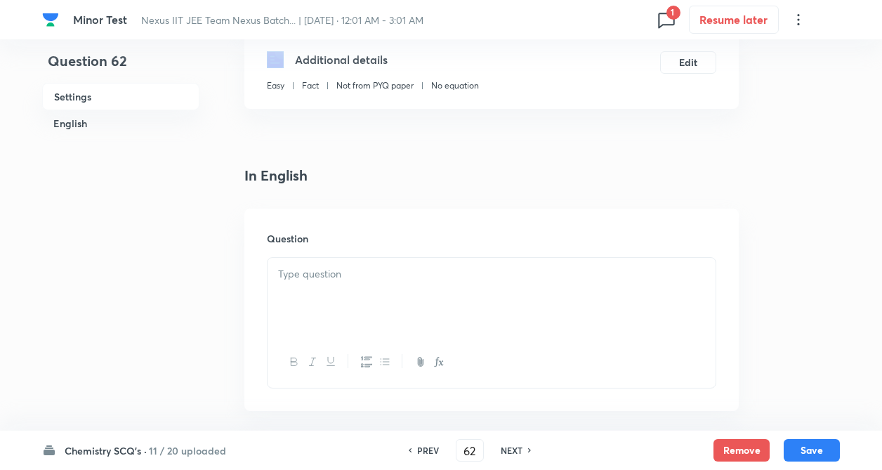
scroll to position [309, 0]
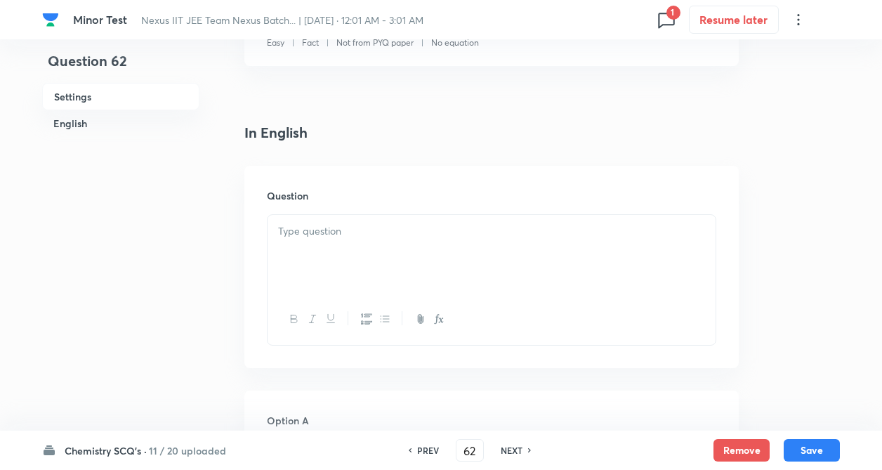
click at [330, 235] on p at bounding box center [491, 231] width 427 height 16
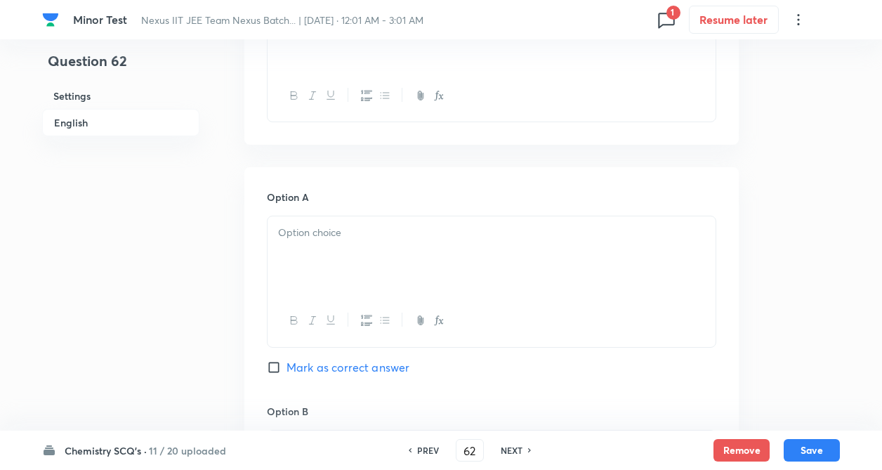
scroll to position [562, 0]
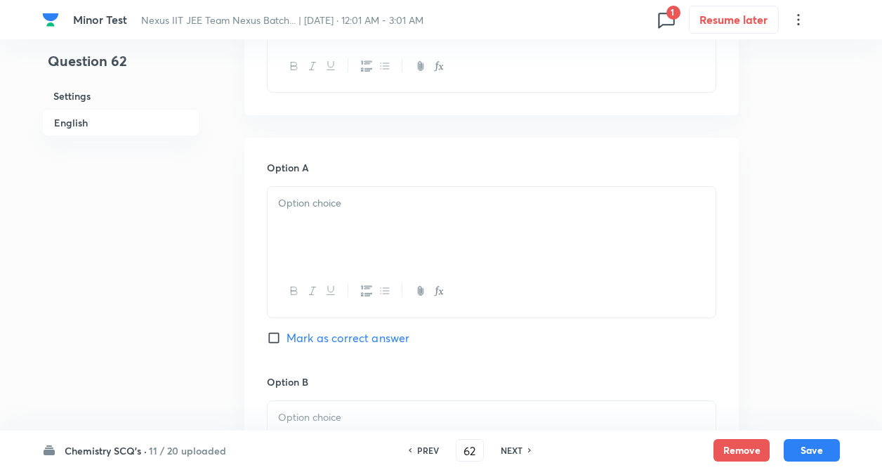
click at [331, 240] on div at bounding box center [492, 226] width 448 height 79
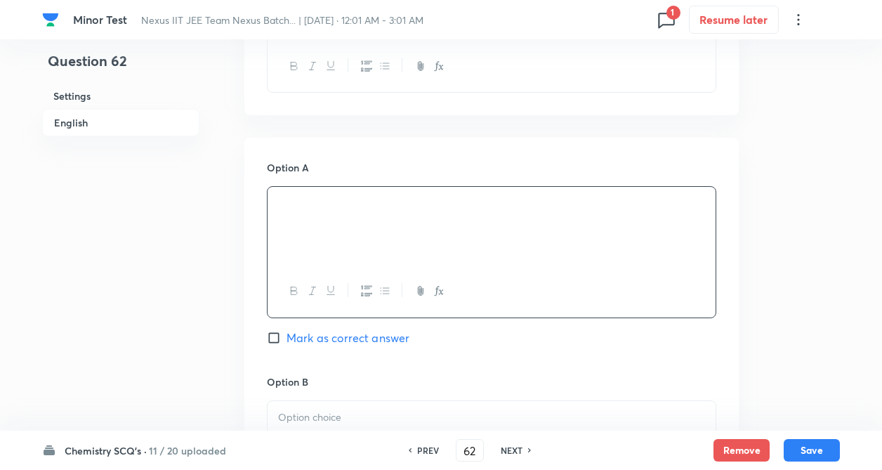
click at [242, 263] on div "Question 62 Settings English Settings Type Single choice correct 4 options + 4 …" at bounding box center [441, 398] width 798 height 1785
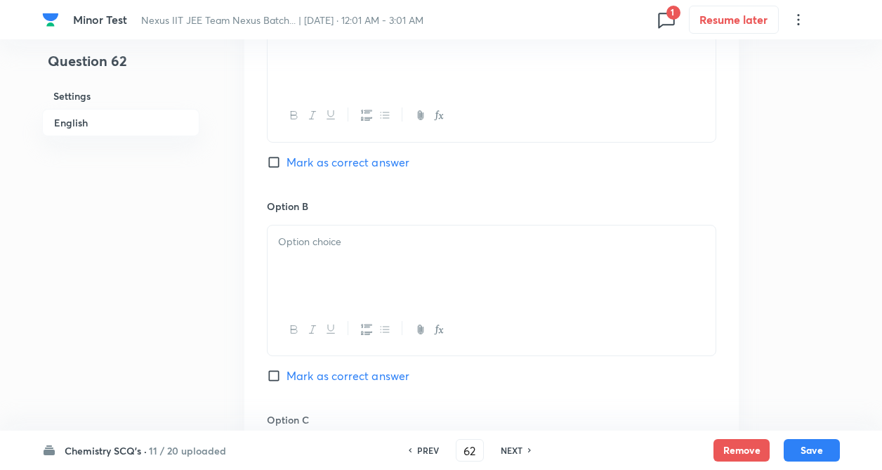
scroll to position [759, 0]
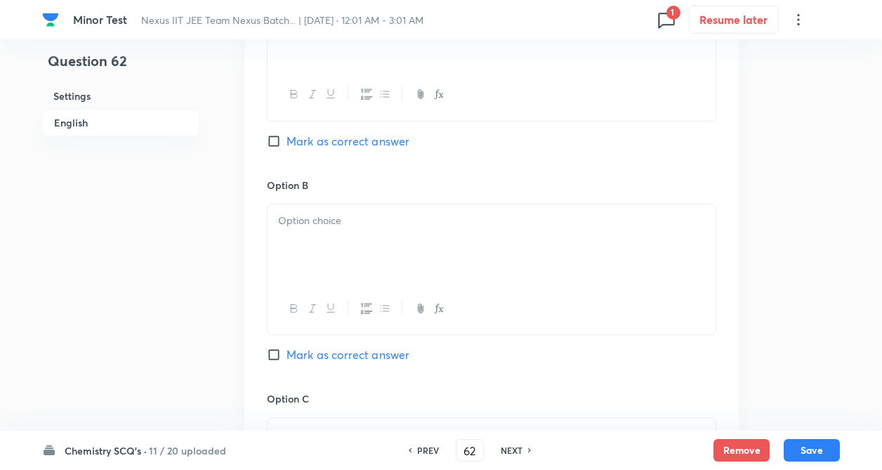
click at [329, 246] on div at bounding box center [492, 243] width 448 height 79
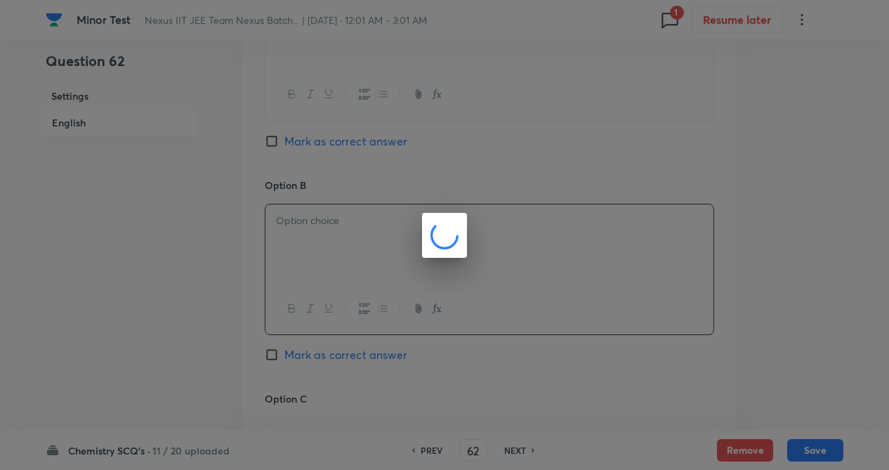
click at [226, 310] on div at bounding box center [444, 235] width 889 height 470
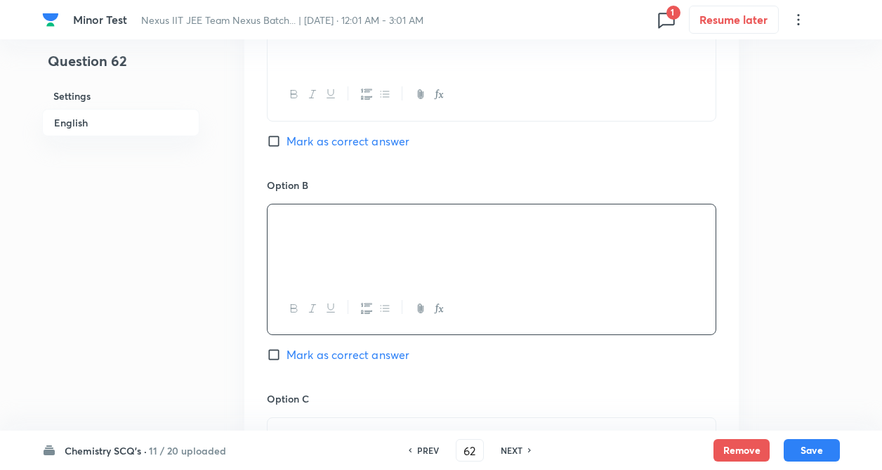
click at [178, 241] on div "Question 62 Settings English" at bounding box center [120, 201] width 157 height 1785
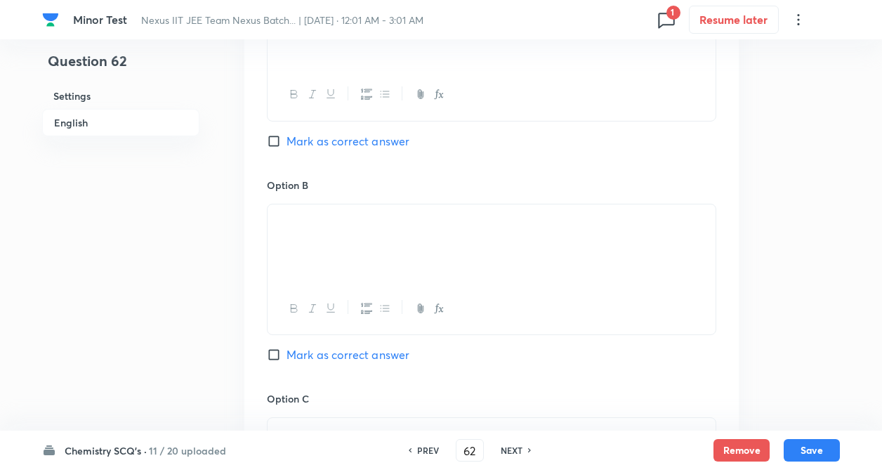
click at [189, 258] on div "Question 62 Settings English" at bounding box center [120, 201] width 157 height 1785
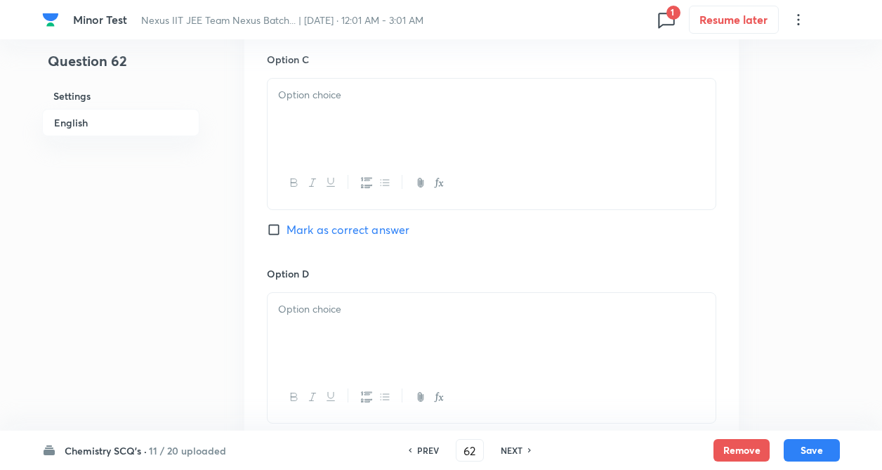
scroll to position [1124, 0]
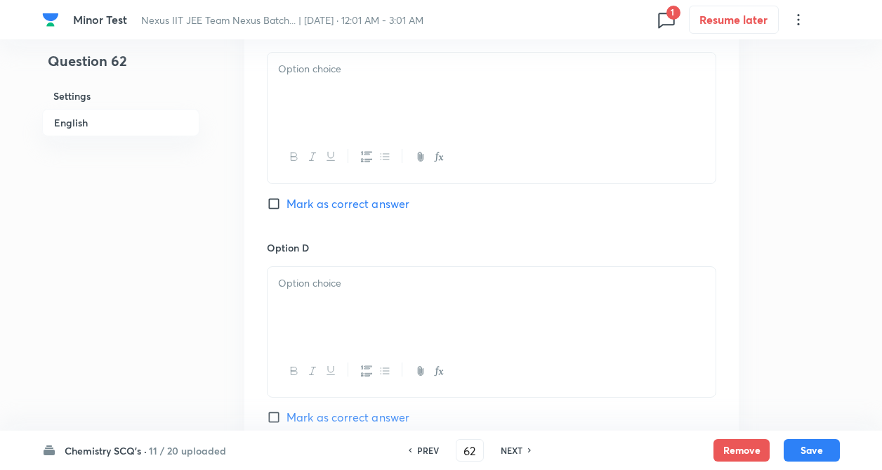
click at [332, 71] on p at bounding box center [491, 69] width 427 height 16
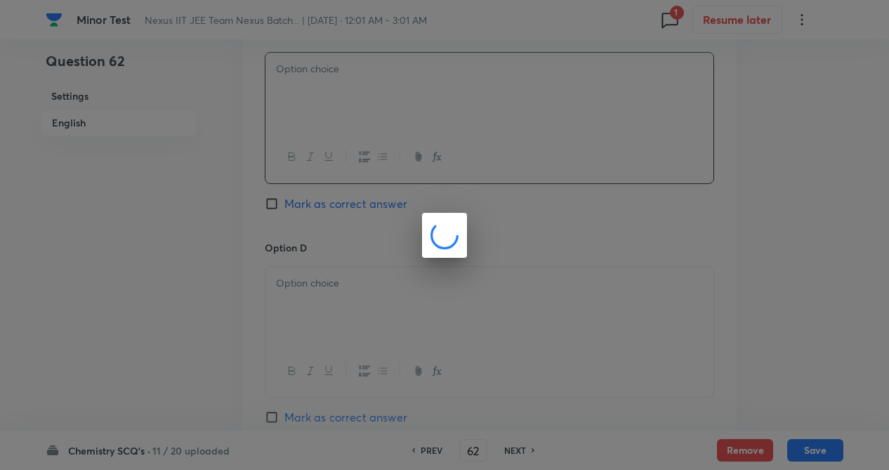
click at [192, 230] on div at bounding box center [444, 235] width 889 height 470
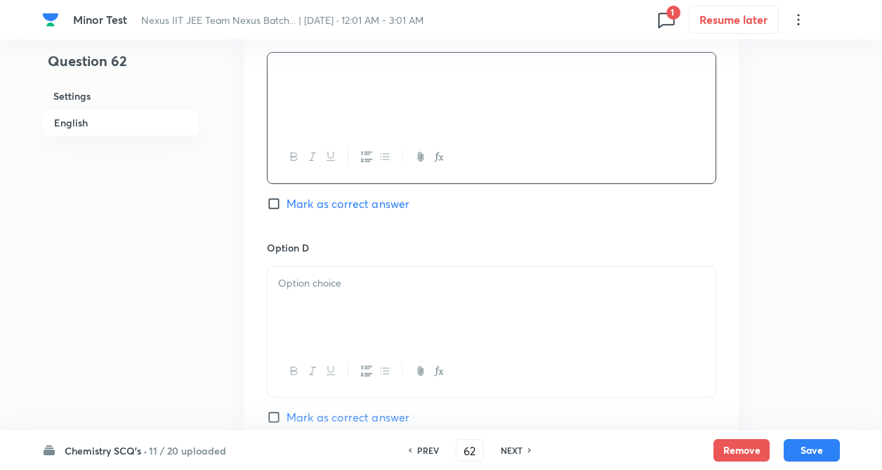
click at [293, 308] on div at bounding box center [492, 306] width 448 height 79
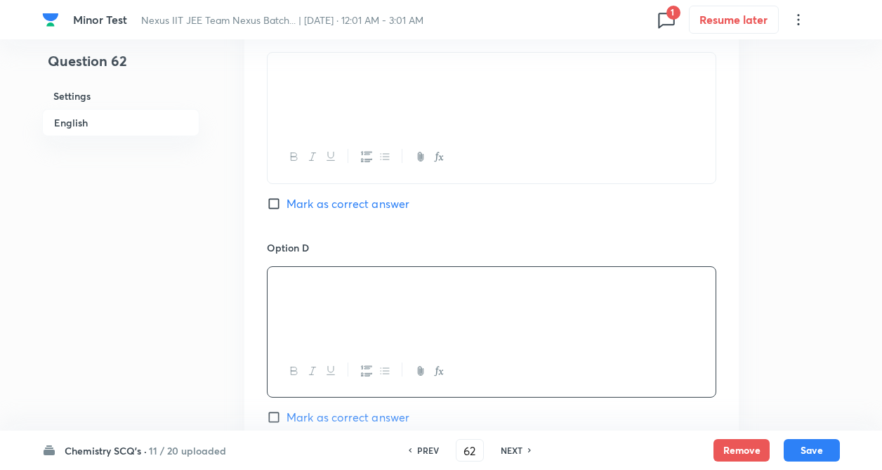
click at [245, 263] on div "Option A Mark as correct answer Option B Mark as correct answer Option C Mark a…" at bounding box center [491, 12] width 494 height 872
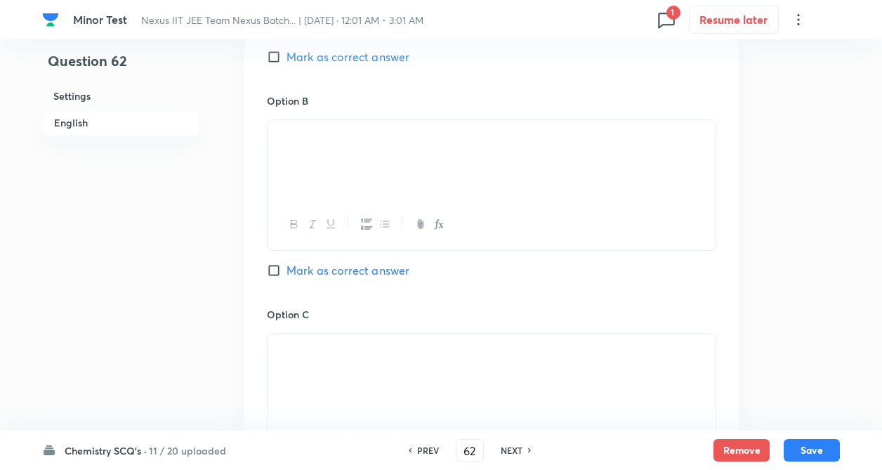
scroll to position [787, 0]
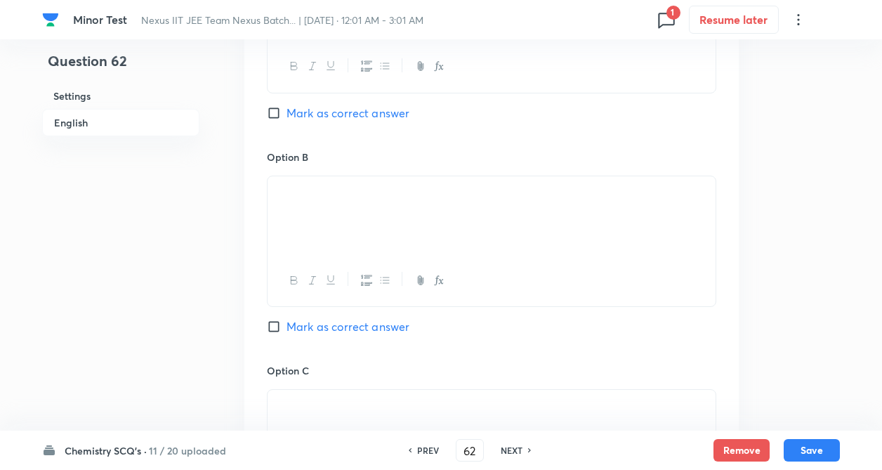
click at [276, 321] on input "Mark as correct answer" at bounding box center [277, 327] width 20 height 14
checkbox input "true"
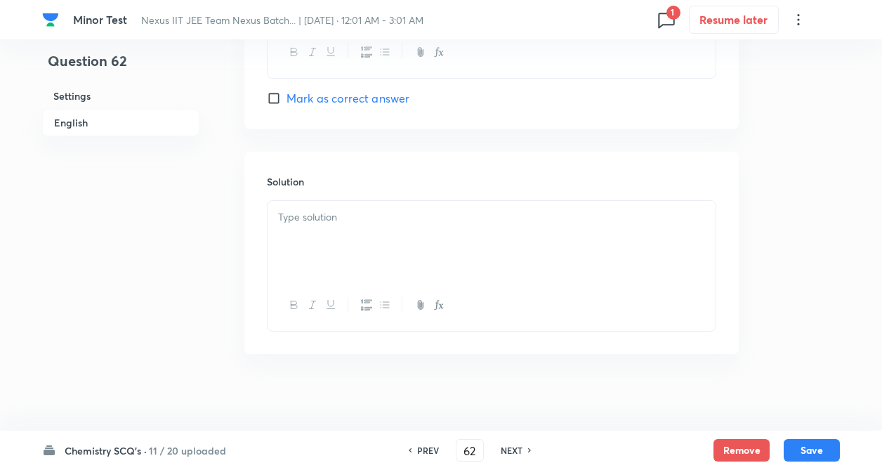
scroll to position [1450, 0]
click at [330, 254] on div at bounding box center [492, 232] width 448 height 79
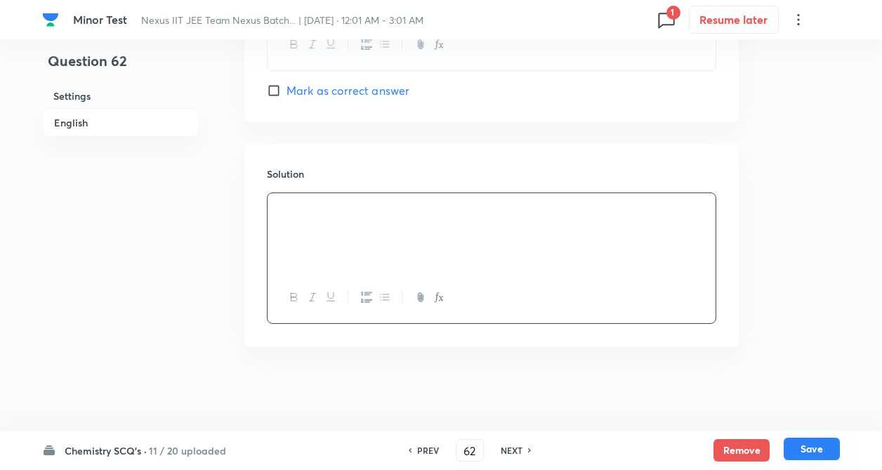
click at [809, 448] on button "Save" at bounding box center [812, 449] width 56 height 22
type input "63"
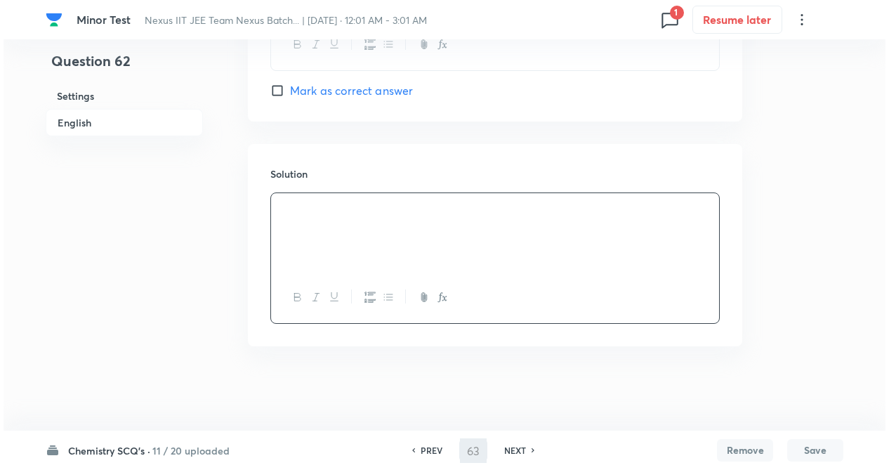
scroll to position [0, 0]
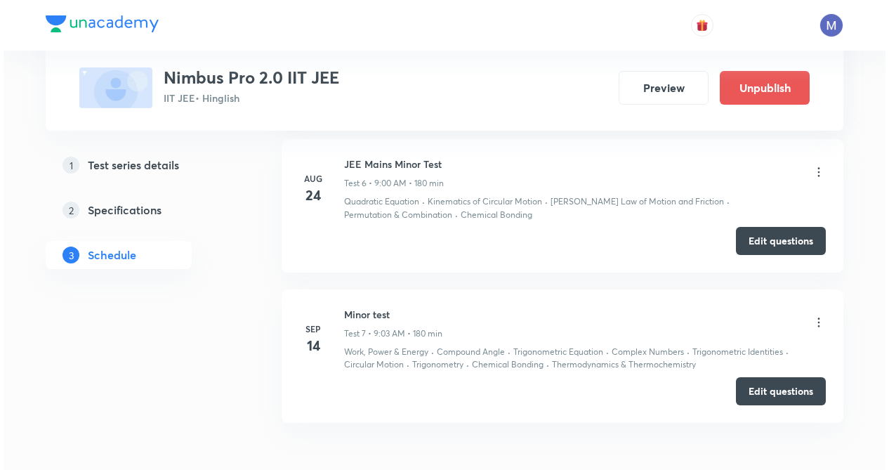
scroll to position [1500, 0]
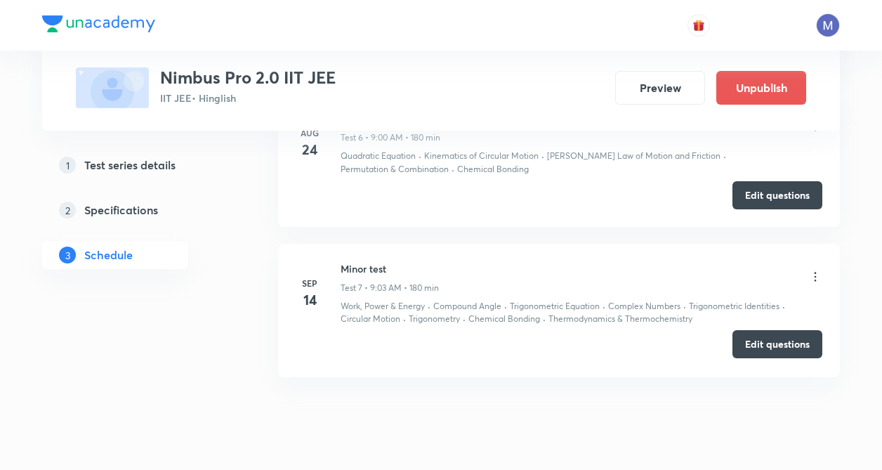
click at [749, 347] on button "Edit questions" at bounding box center [778, 344] width 90 height 28
click at [815, 274] on icon at bounding box center [815, 277] width 14 height 14
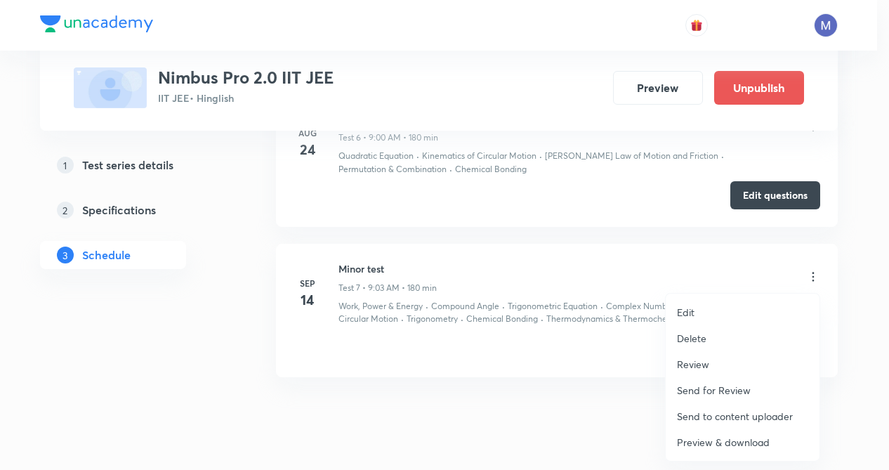
click at [731, 443] on p "Preview & download" at bounding box center [723, 442] width 93 height 15
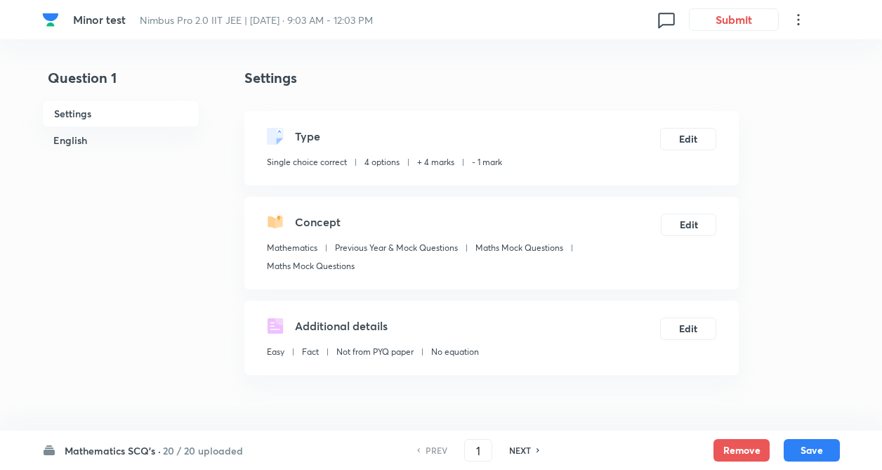
click at [143, 449] on h6 "Mathematics SCQ's ·" at bounding box center [113, 450] width 96 height 15
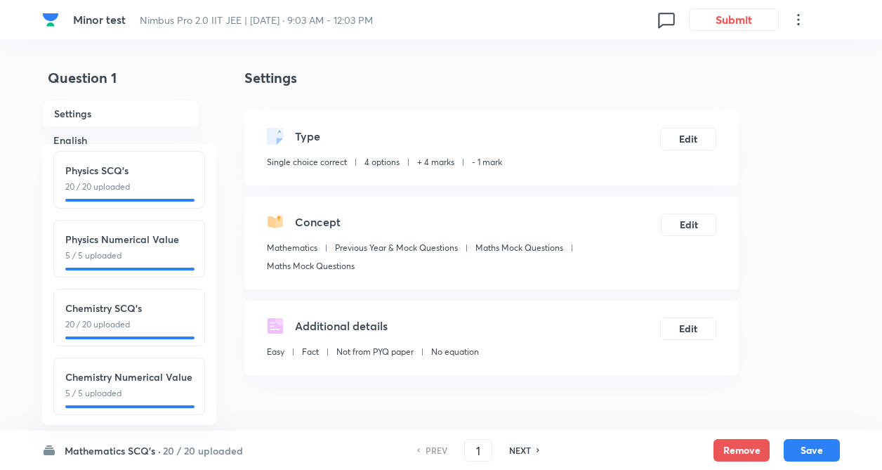
scroll to position [155, 0]
drag, startPoint x: 176, startPoint y: 314, endPoint x: 311, endPoint y: 302, distance: 136.1
click at [177, 317] on p "20 / 20 uploaded" at bounding box center [129, 323] width 128 height 13
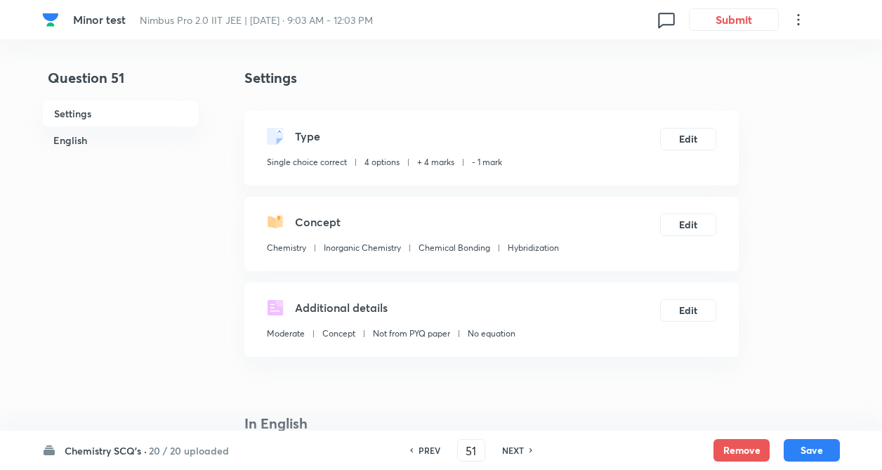
type input "51"
checkbox input "true"
click at [523, 447] on h6 "NEXT" at bounding box center [513, 450] width 22 height 13
click at [521, 449] on h6 "NEXT" at bounding box center [513, 450] width 22 height 13
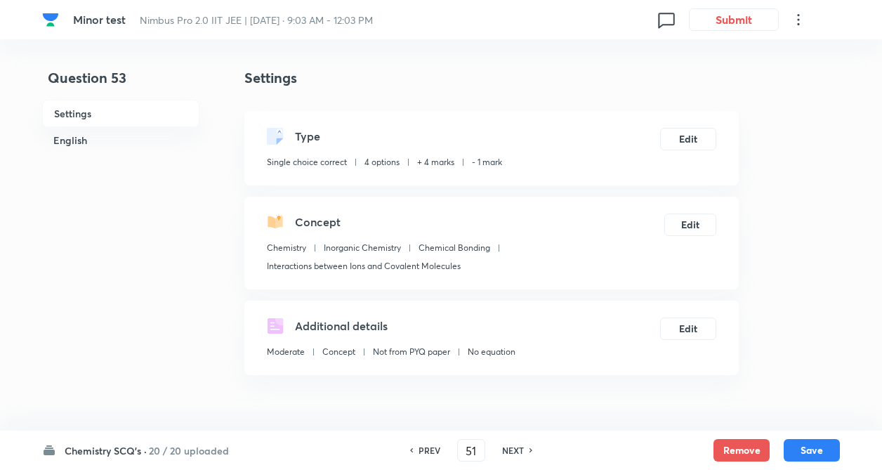
type input "52"
click at [518, 450] on h6 "NEXT" at bounding box center [513, 450] width 22 height 13
checkbox input "false"
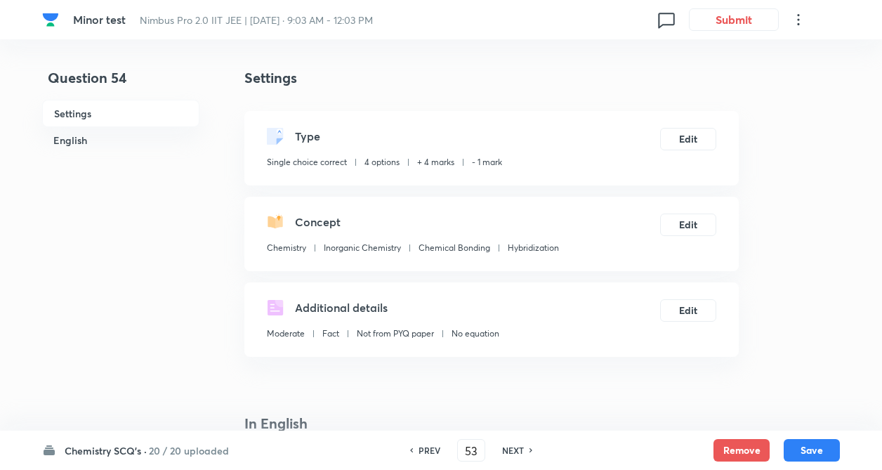
type input "54"
checkbox input "true"
click at [516, 450] on h6 "NEXT" at bounding box center [513, 450] width 22 height 13
type input "55"
checkbox input "false"
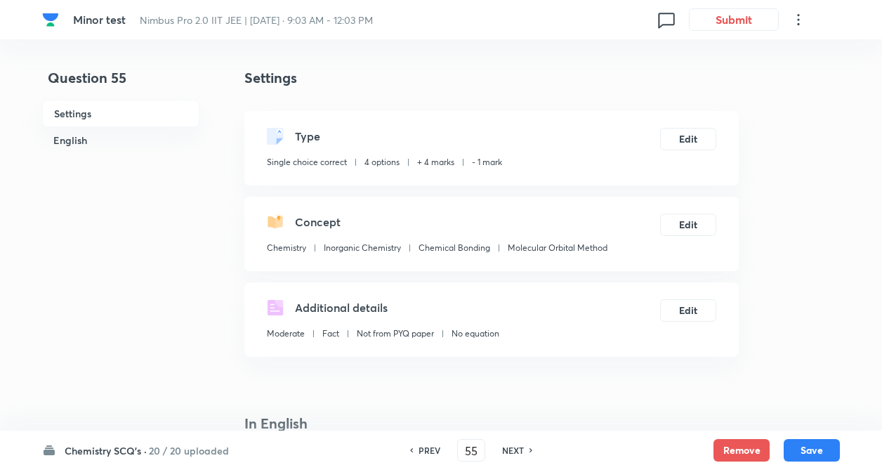
checkbox input "true"
click at [516, 450] on h6 "NEXT" at bounding box center [513, 450] width 22 height 13
type input "56"
click at [517, 448] on h6 "NEXT" at bounding box center [513, 450] width 22 height 13
checkbox input "true"
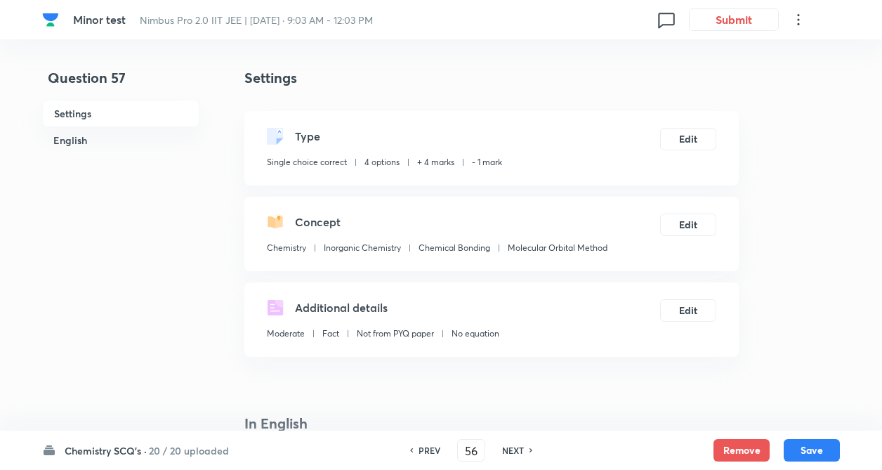
type input "57"
checkbox input "false"
checkbox input "true"
click at [517, 447] on h6 "NEXT" at bounding box center [513, 450] width 22 height 13
type input "58"
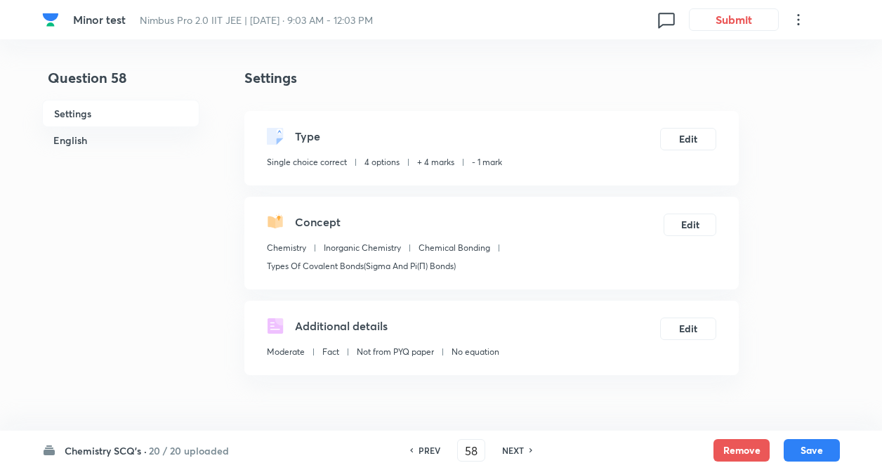
checkbox input "true"
click at [518, 445] on h6 "NEXT" at bounding box center [513, 450] width 22 height 13
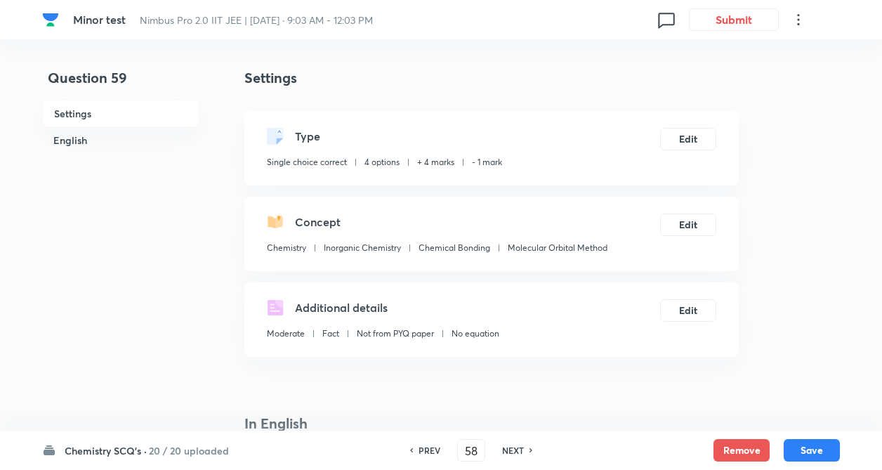
type input "59"
checkbox input "false"
checkbox input "true"
click at [519, 448] on h6 "NEXT" at bounding box center [513, 450] width 22 height 13
type input "60"
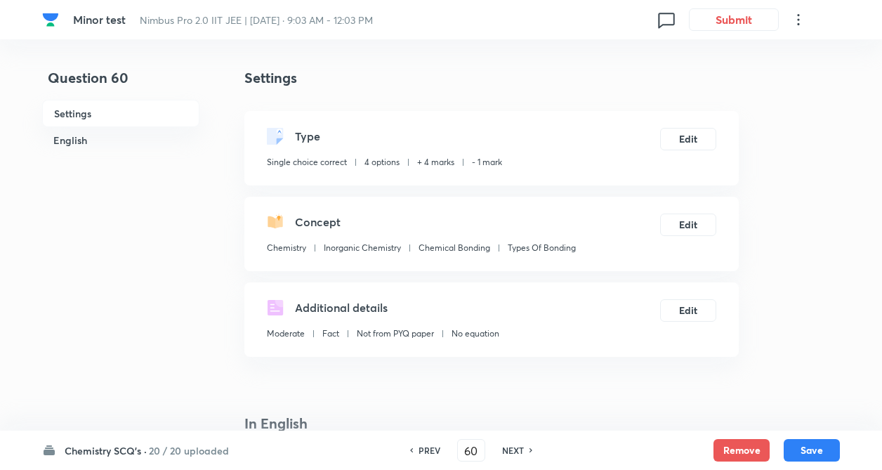
checkbox input "false"
checkbox input "true"
click at [519, 448] on h6 "NEXT" at bounding box center [513, 450] width 22 height 13
type input "61"
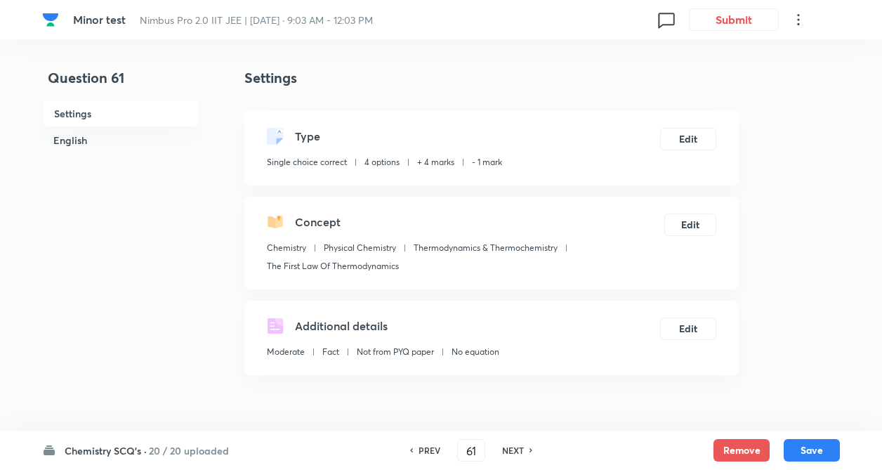
checkbox input "false"
checkbox input "true"
click at [520, 449] on h6 "NEXT" at bounding box center [513, 450] width 22 height 13
type input "62"
checkbox input "true"
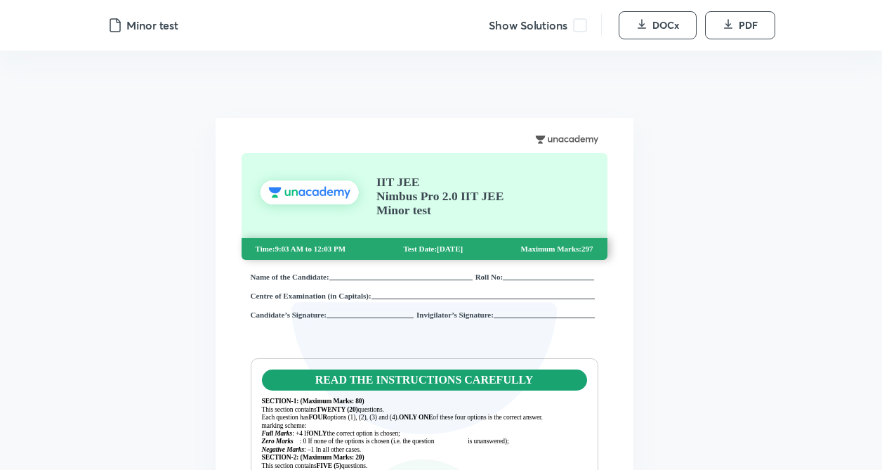
click at [579, 31] on span at bounding box center [580, 25] width 14 height 14
